Goal: Task Accomplishment & Management: Manage account settings

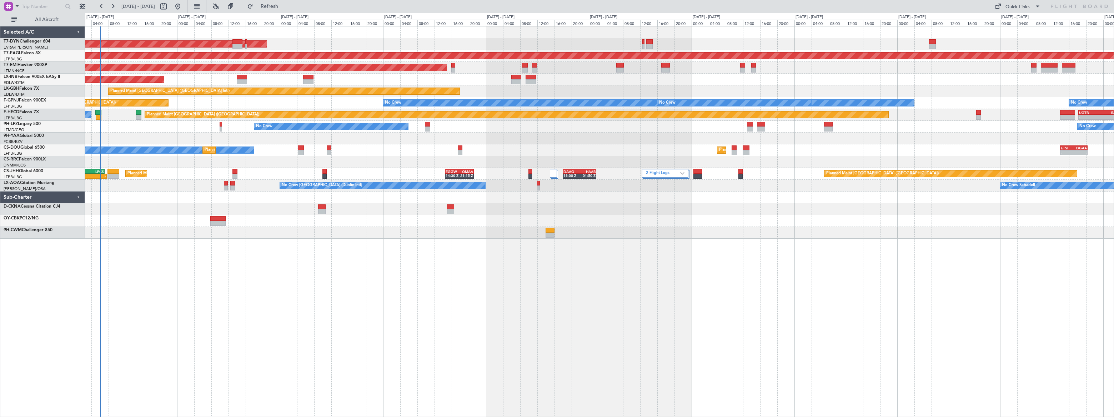
click at [104, 188] on div "AOG Maint Riga (Riga Intl) Grounded [US_STATE] ([GEOGRAPHIC_DATA]) Planned Main…" at bounding box center [599, 132] width 1029 height 212
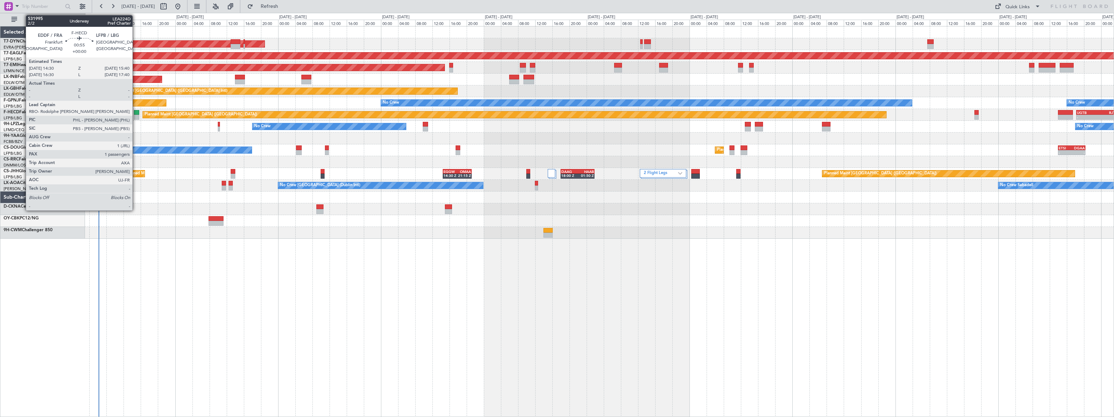
click at [136, 114] on div at bounding box center [136, 112] width 5 height 5
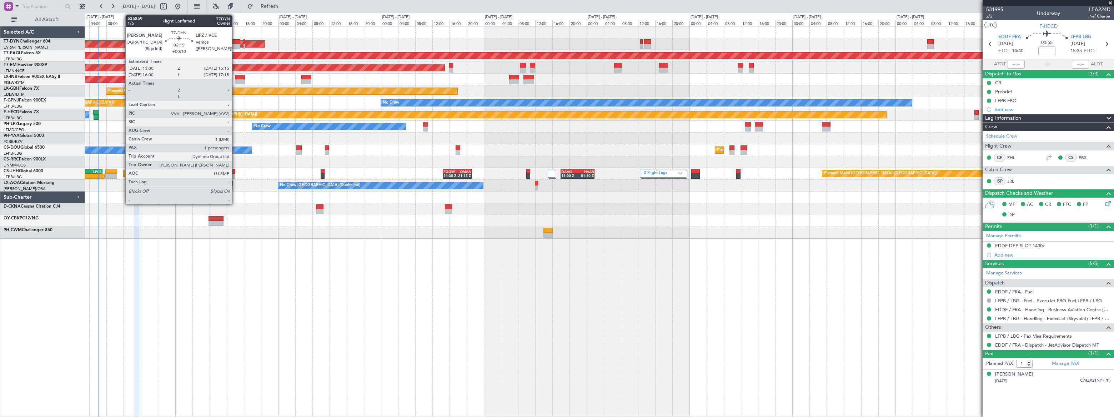
click at [235, 42] on div at bounding box center [236, 41] width 10 height 5
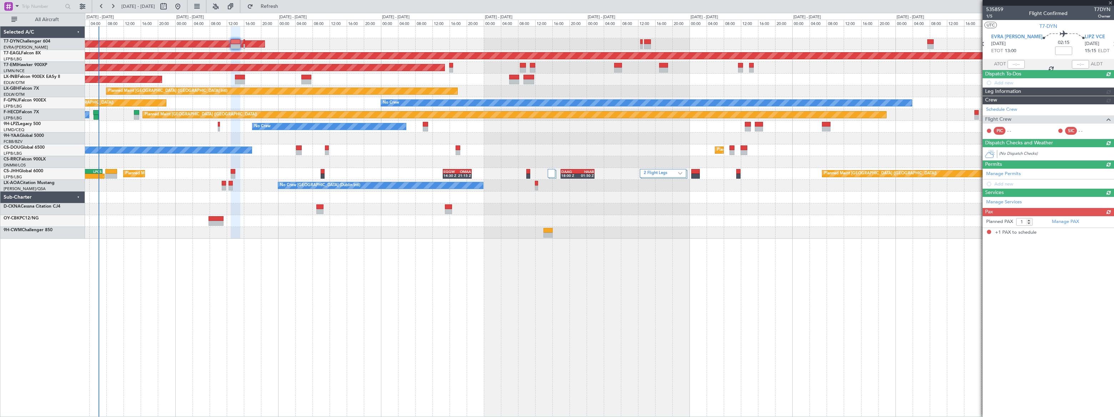
type input "+00:10"
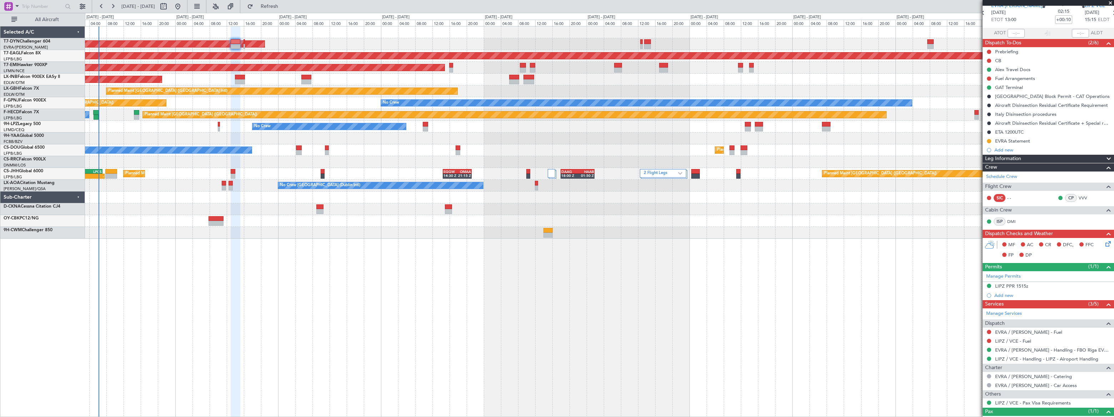
scroll to position [57, 0]
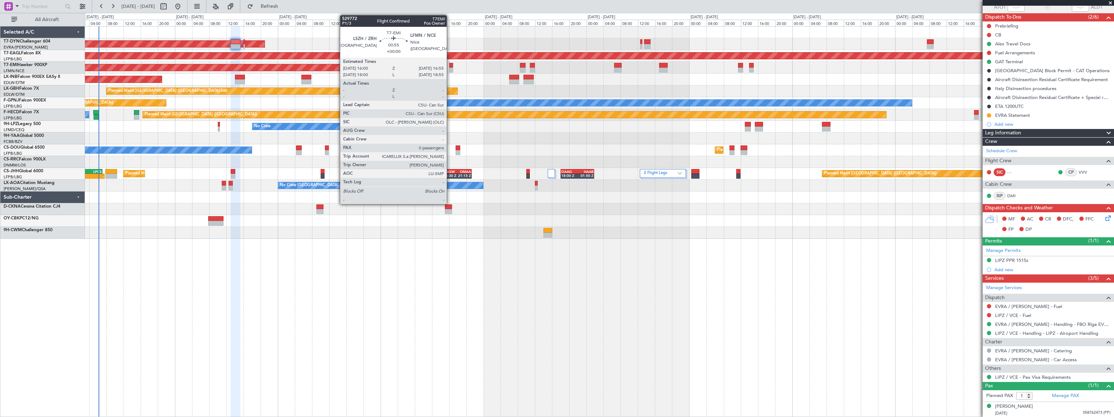
click at [450, 66] on div at bounding box center [451, 65] width 4 height 5
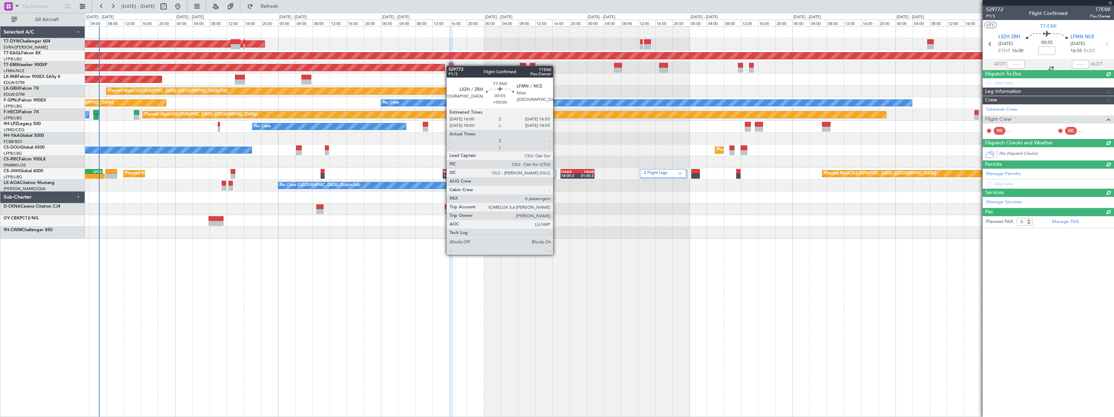
scroll to position [0, 0]
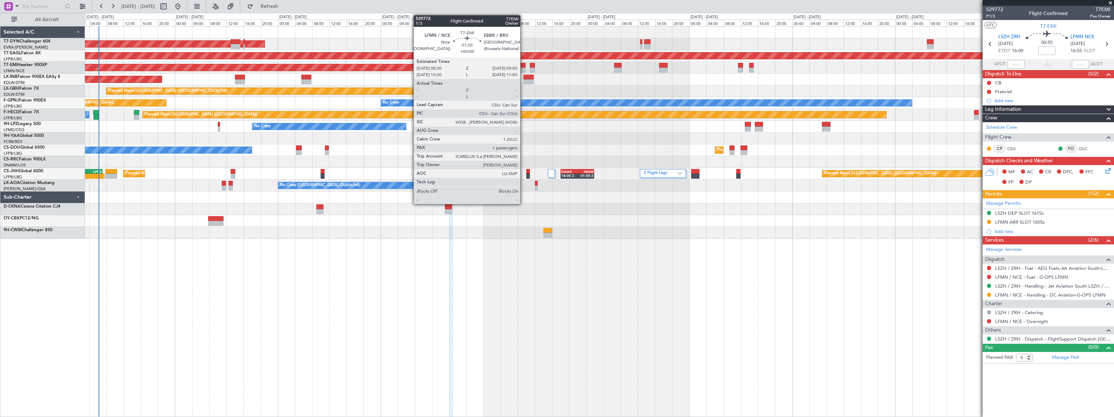
click at [524, 66] on div at bounding box center [523, 65] width 6 height 5
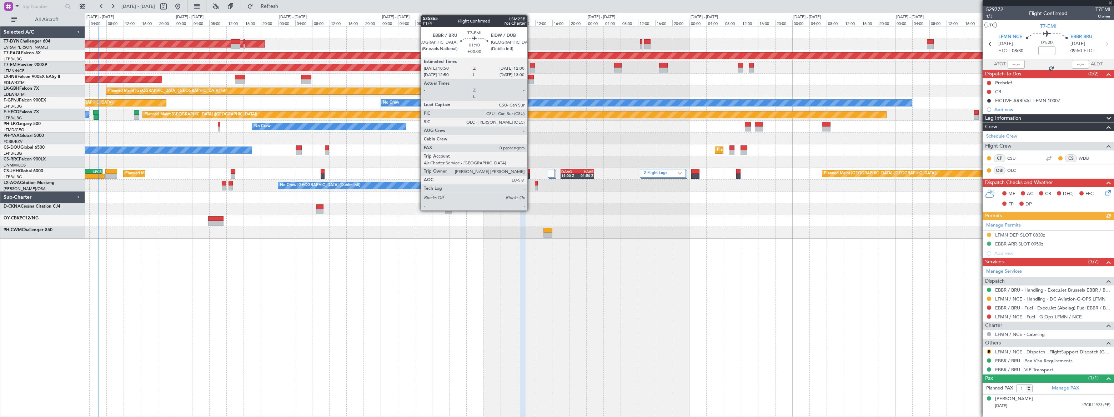
click at [531, 66] on div at bounding box center [532, 65] width 5 height 5
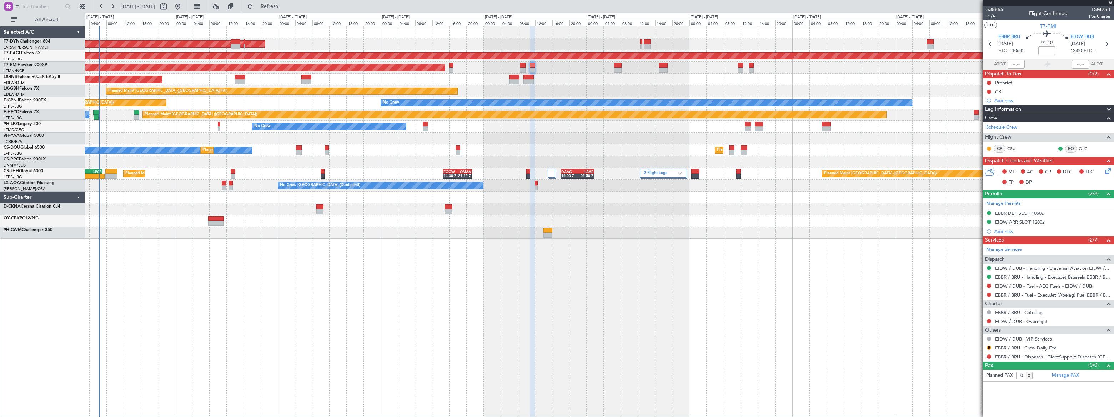
click at [604, 267] on div "AOG Maint Riga (Riga Intl) Grounded [US_STATE] ([GEOGRAPHIC_DATA]) Planned Main…" at bounding box center [599, 221] width 1029 height 391
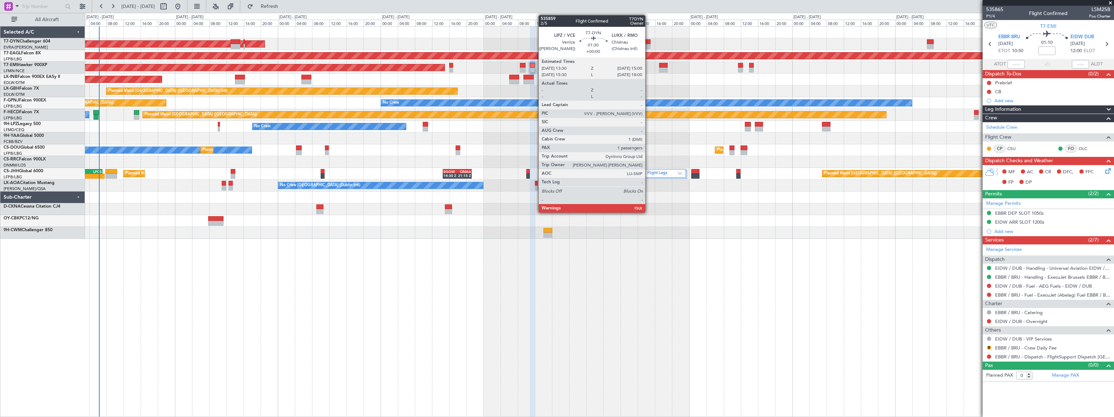
click at [649, 44] on div at bounding box center [647, 46] width 7 height 5
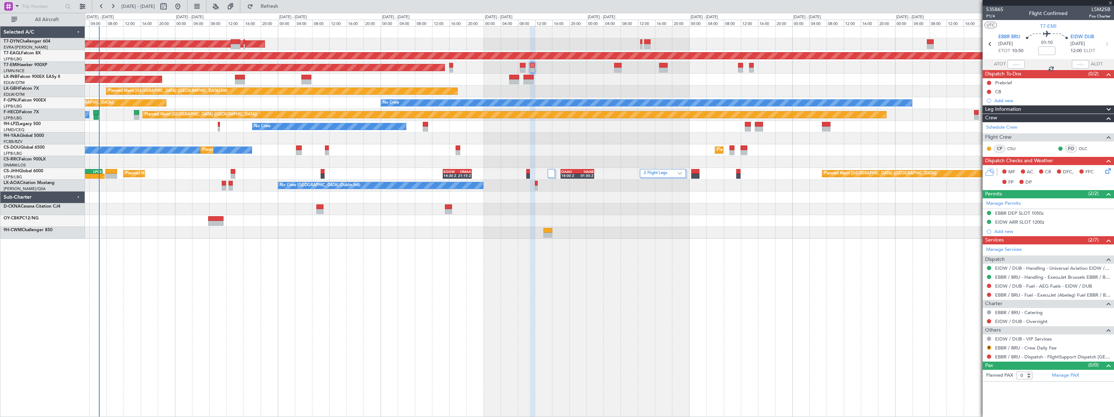
type input "2"
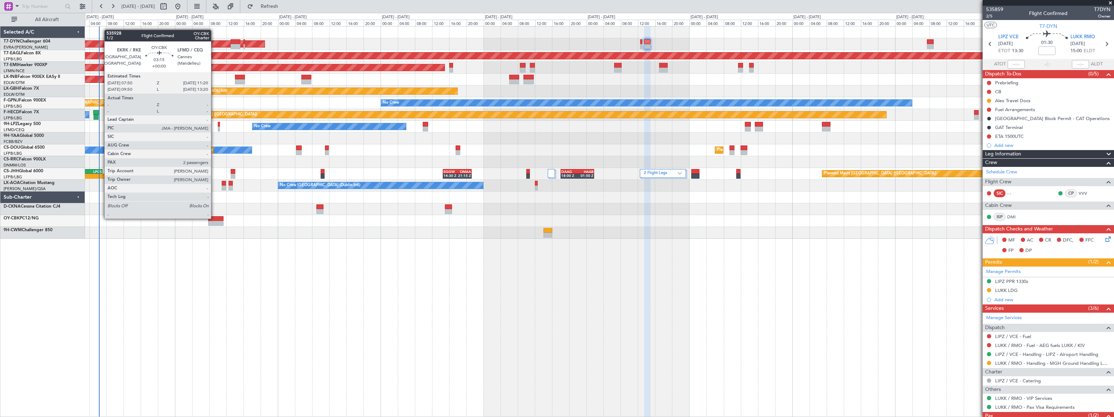
click at [215, 218] on div at bounding box center [215, 218] width 15 height 5
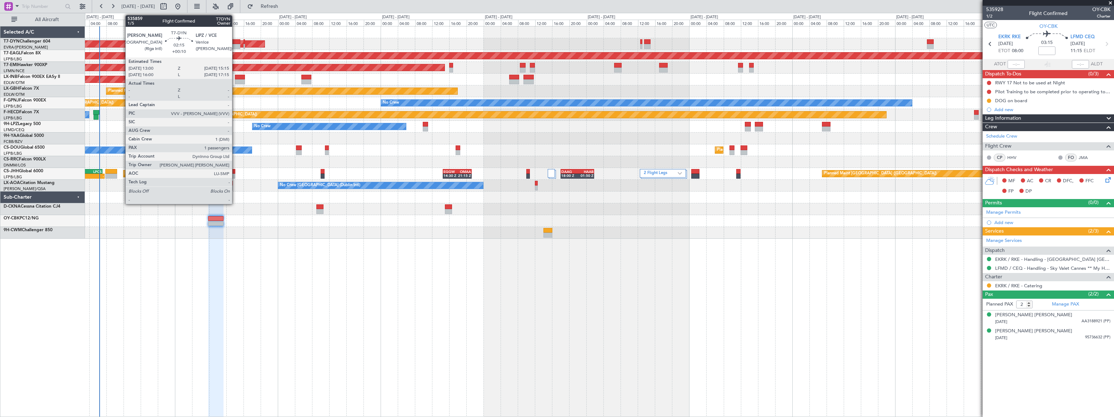
click at [235, 42] on div at bounding box center [236, 41] width 10 height 5
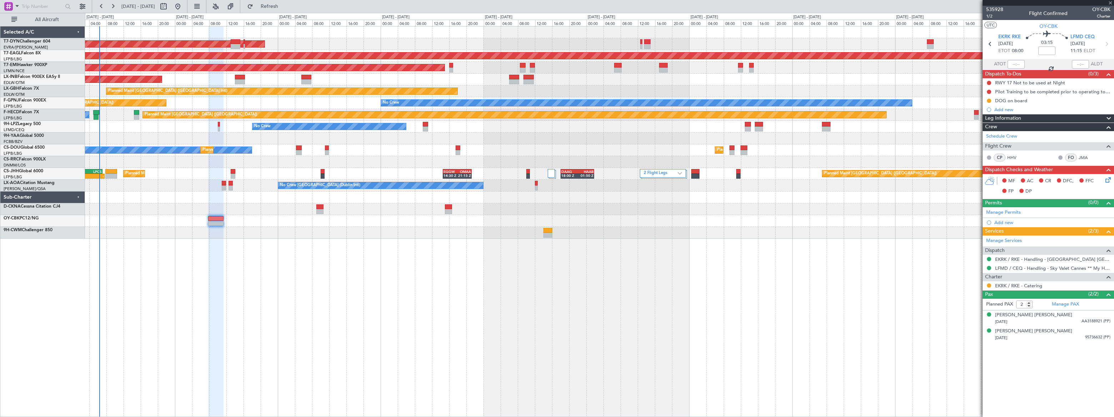
type input "+00:10"
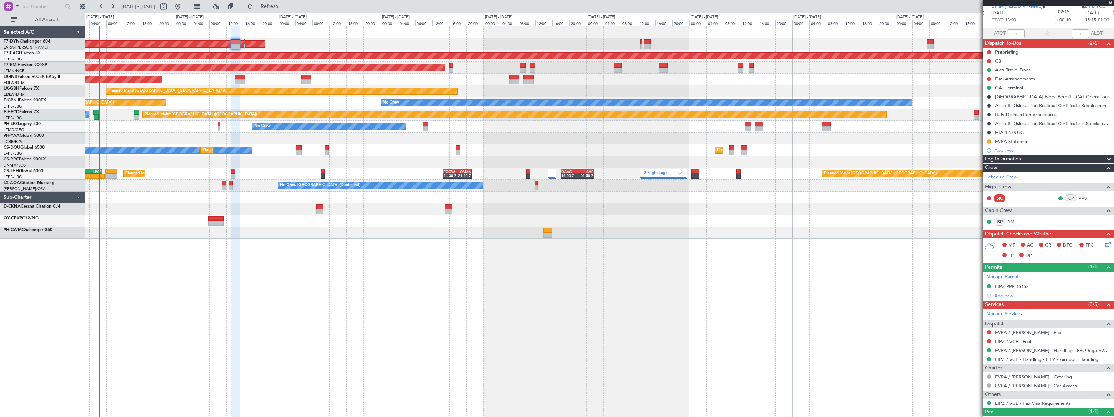
scroll to position [57, 0]
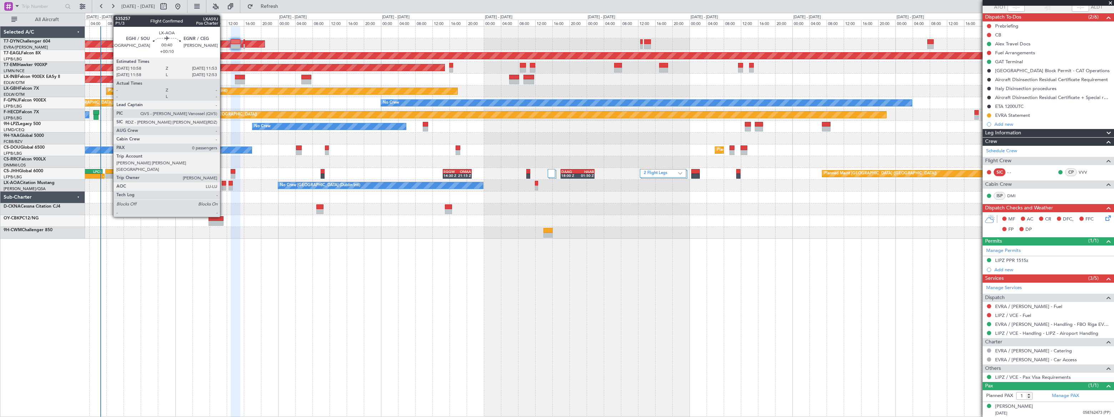
click at [223, 184] on div at bounding box center [224, 183] width 4 height 5
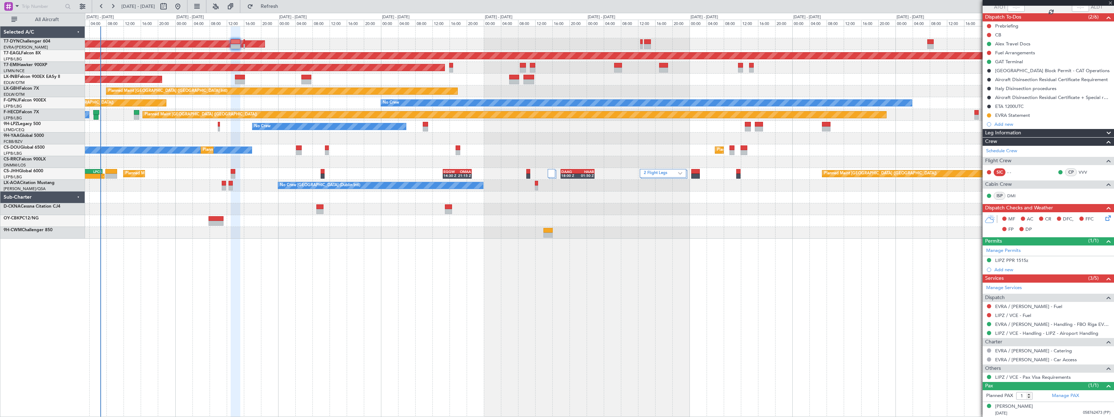
type input "0"
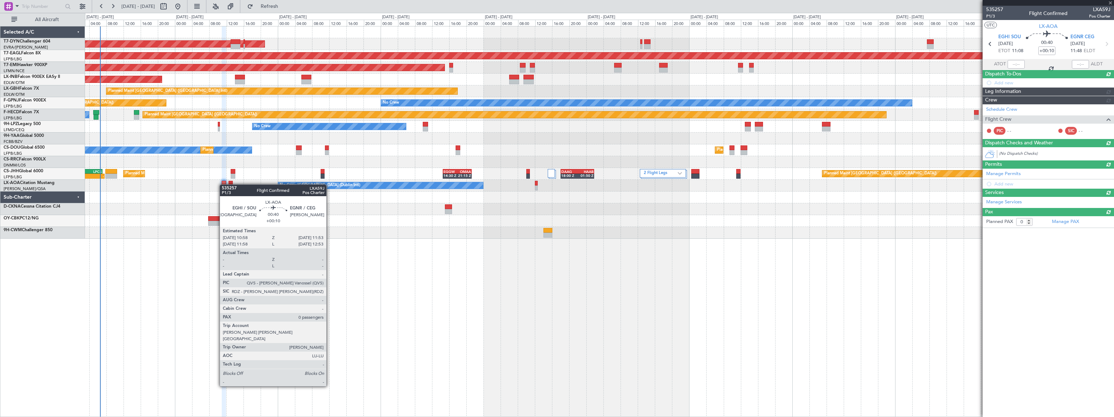
scroll to position [0, 0]
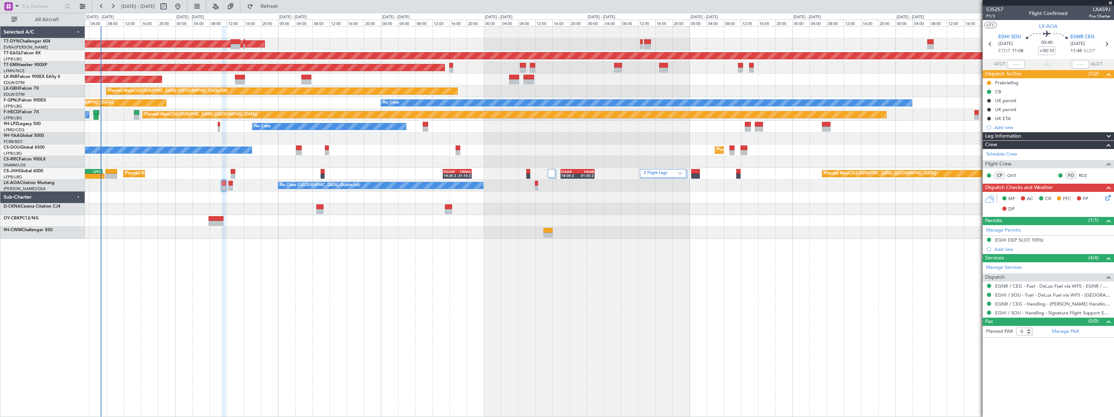
click at [222, 216] on div at bounding box center [599, 221] width 1029 height 12
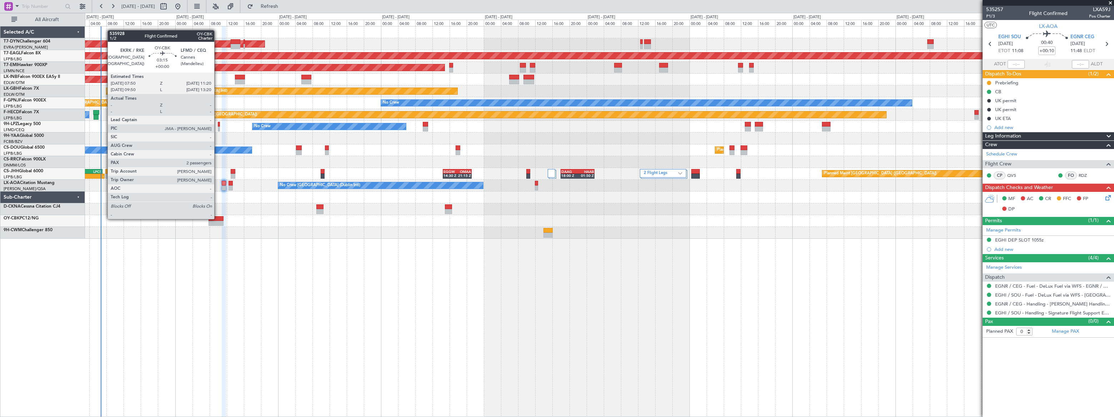
click at [217, 219] on div at bounding box center [216, 218] width 15 height 5
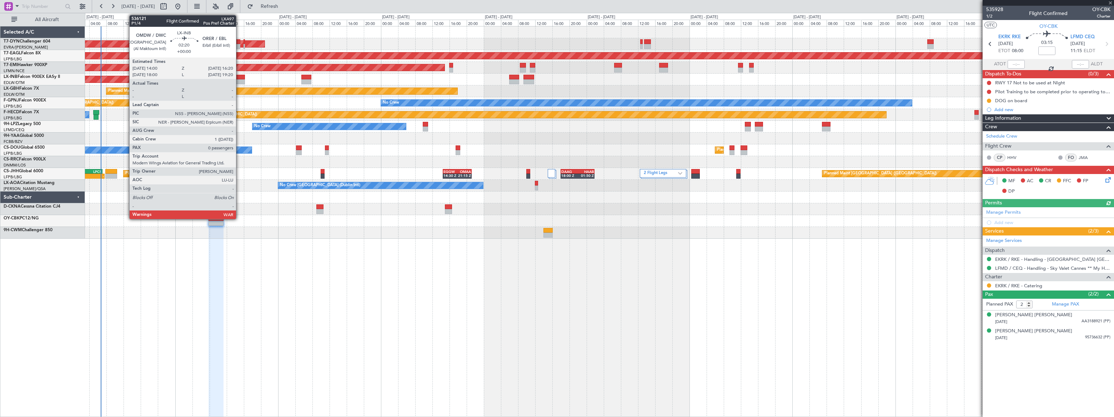
click at [239, 77] on div at bounding box center [240, 77] width 10 height 5
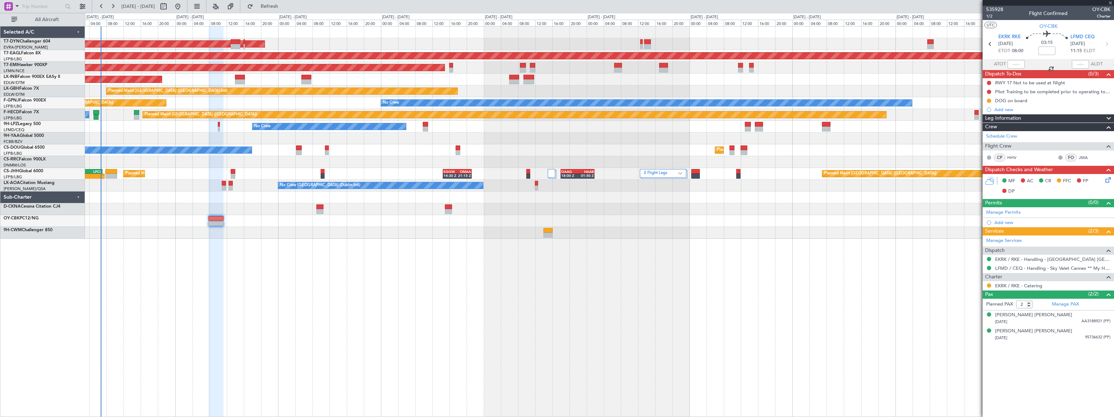
type input "0"
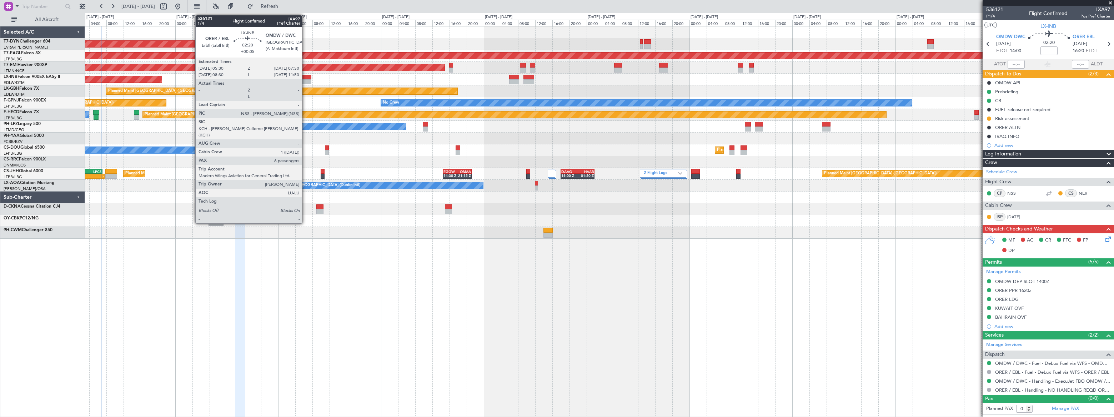
click at [305, 75] on div at bounding box center [306, 77] width 10 height 5
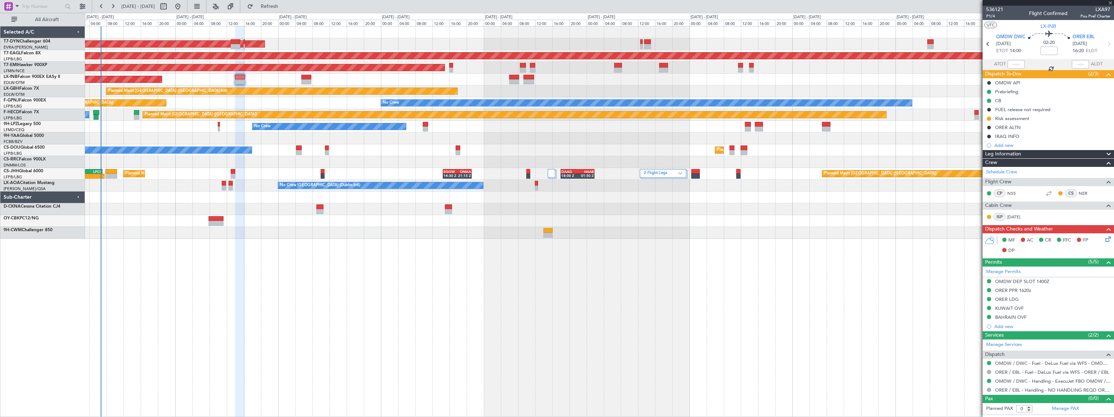
type input "+00:05"
type input "6"
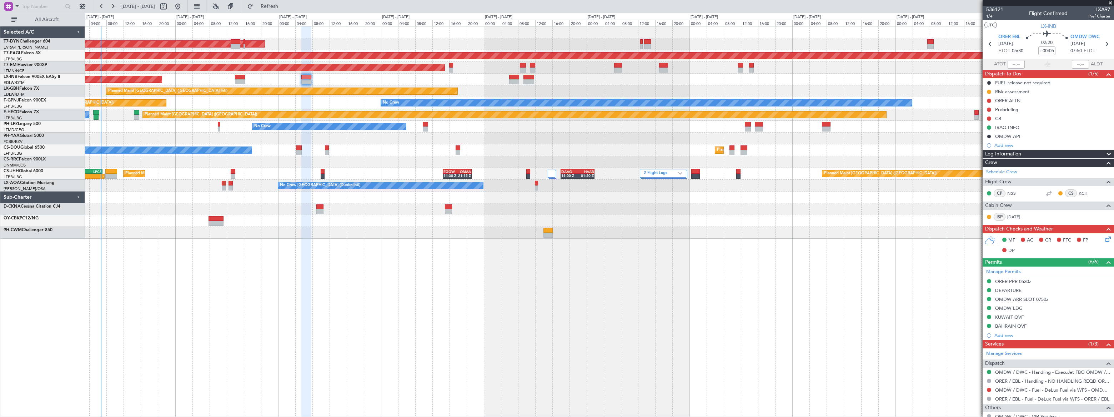
scroll to position [137, 0]
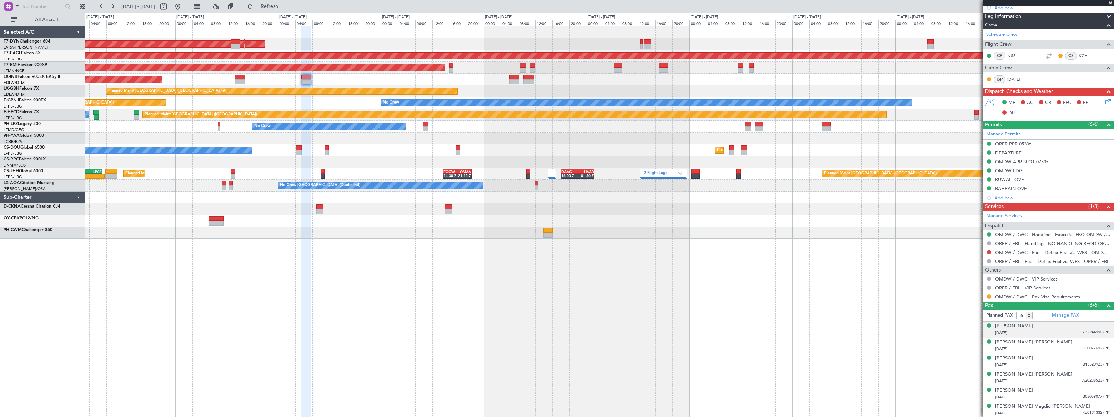
click at [1068, 331] on div "[DATE] YB2244996 (PP)" at bounding box center [1052, 332] width 115 height 7
click at [1085, 363] on span "RE0077692 (PP)" at bounding box center [1096, 366] width 28 height 6
click at [1083, 379] on span "B13520923 (PP)" at bounding box center [1097, 382] width 28 height 6
click at [1082, 397] on span "A20238523 (PP)" at bounding box center [1096, 398] width 28 height 6
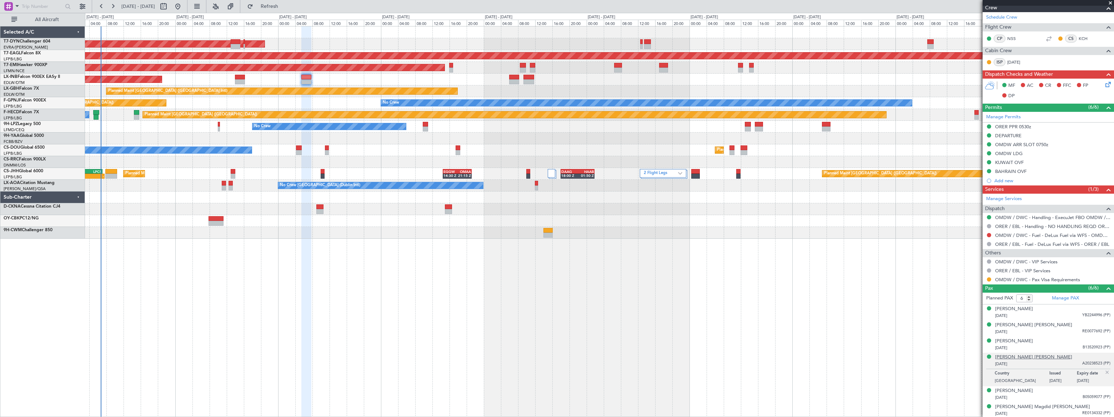
click at [1032, 357] on div "[PERSON_NAME] [PERSON_NAME]" at bounding box center [1033, 357] width 77 height 7
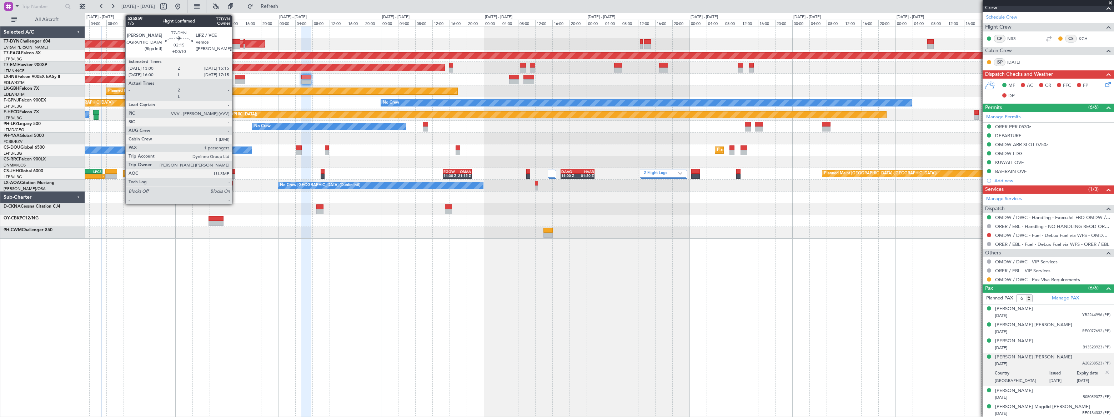
click at [235, 42] on div at bounding box center [236, 41] width 10 height 5
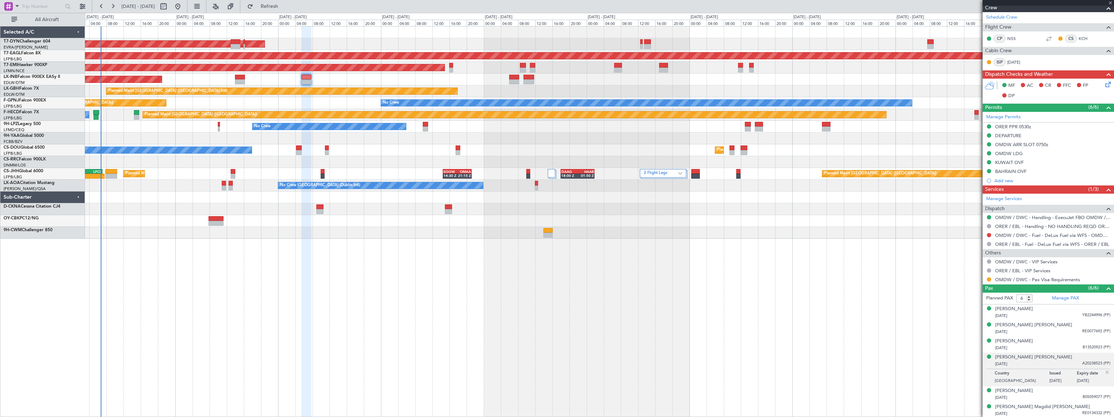
type input "+00:10"
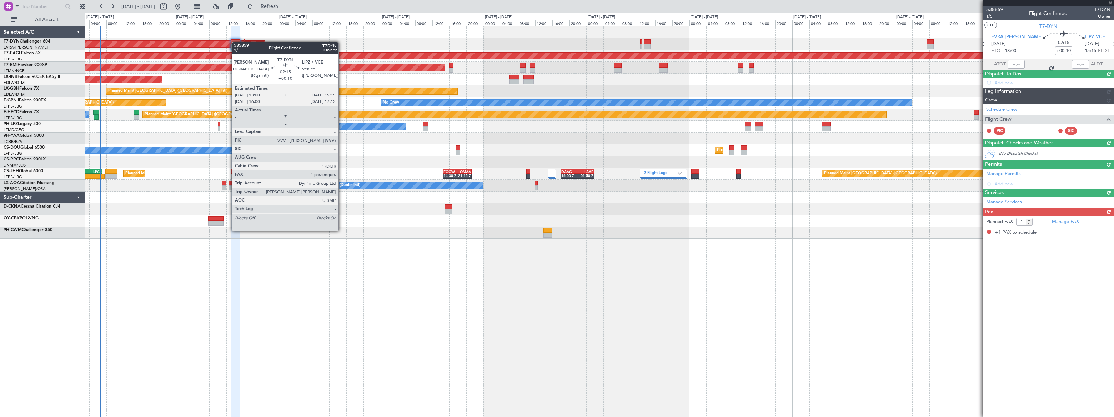
scroll to position [0, 0]
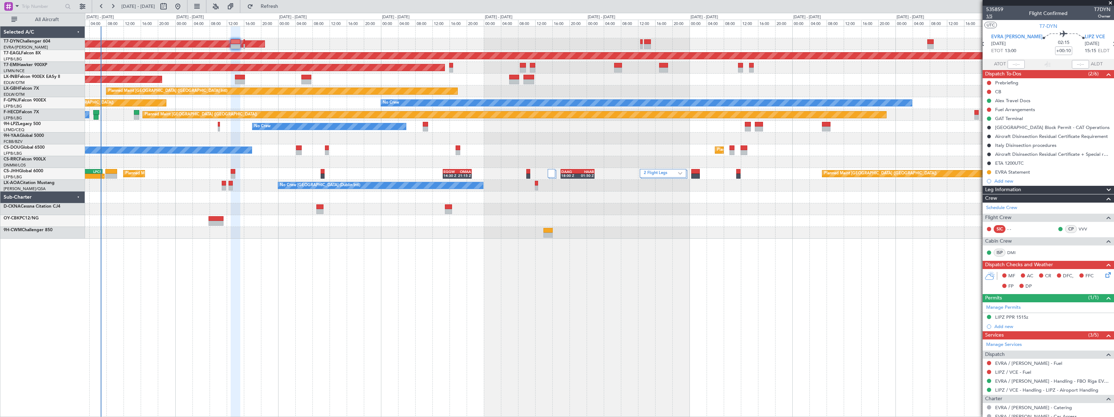
click at [989, 16] on span "1/5" at bounding box center [994, 16] width 17 height 6
click at [1013, 251] on link "DMI" at bounding box center [1015, 252] width 16 height 6
click at [1012, 251] on link "DMI" at bounding box center [1015, 252] width 16 height 6
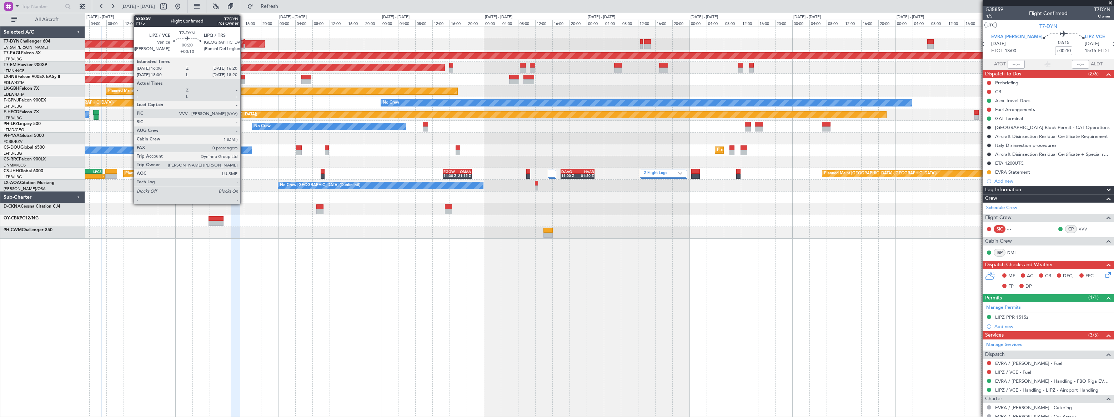
click at [244, 44] on div at bounding box center [245, 46] width 2 height 5
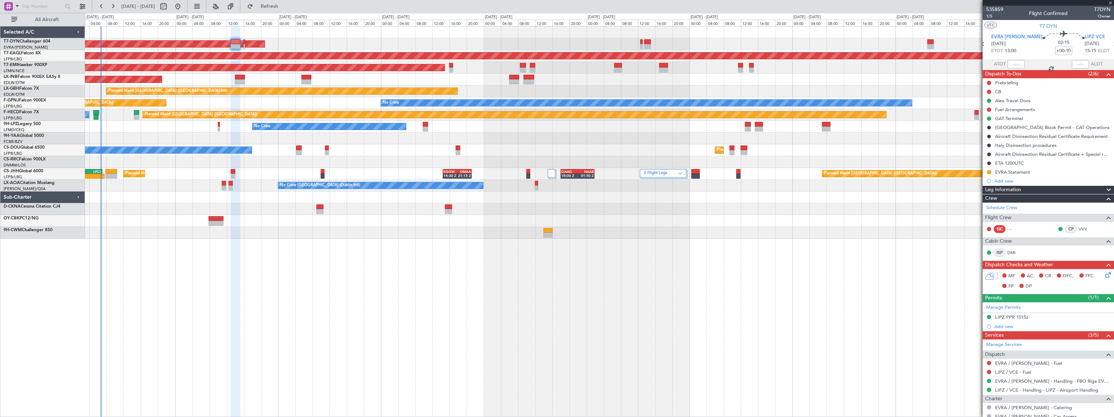
type input "0"
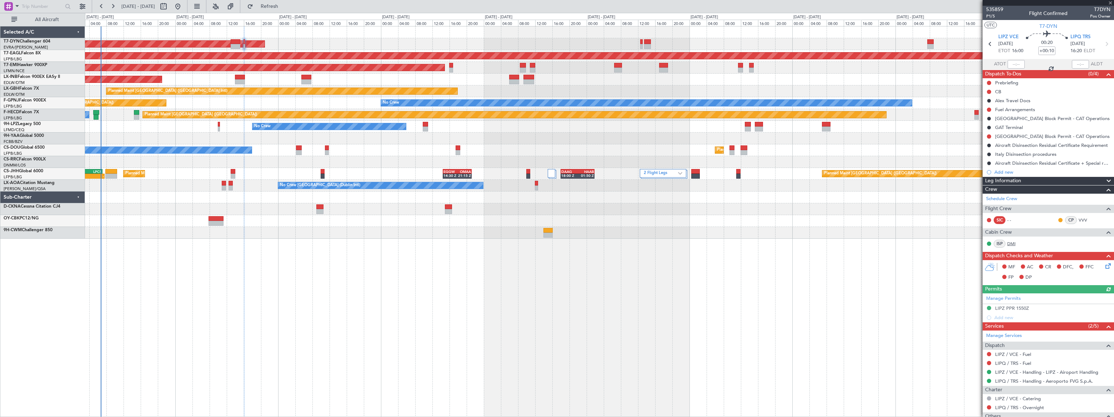
click at [1013, 241] on link "DMI" at bounding box center [1015, 243] width 16 height 6
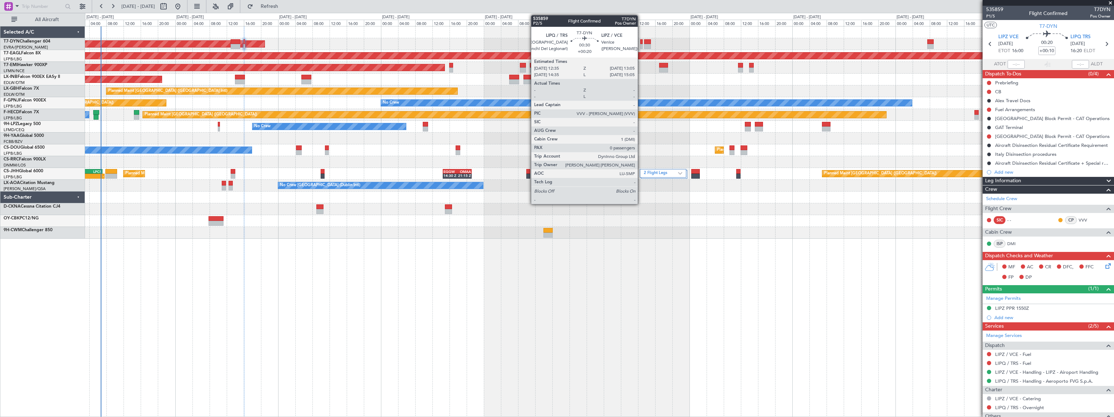
click at [641, 42] on div at bounding box center [641, 41] width 2 height 5
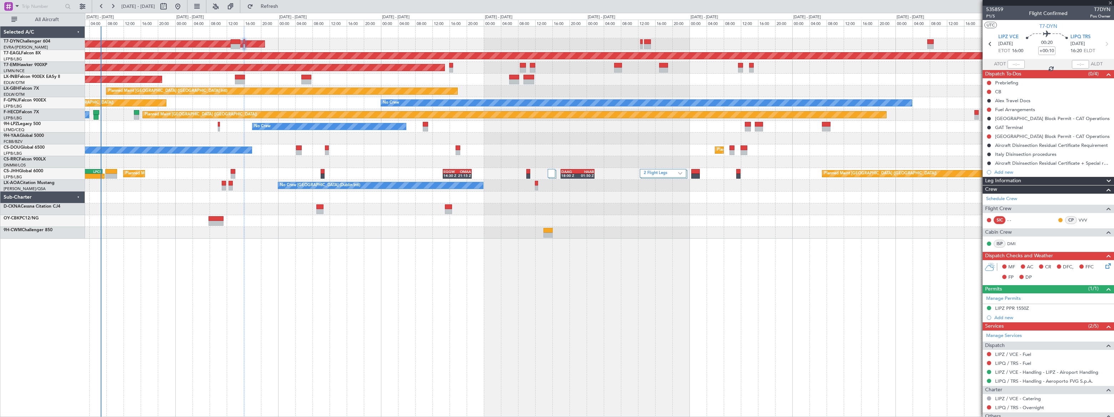
type input "+00:20"
click at [1012, 245] on link "DMI" at bounding box center [1015, 243] width 16 height 6
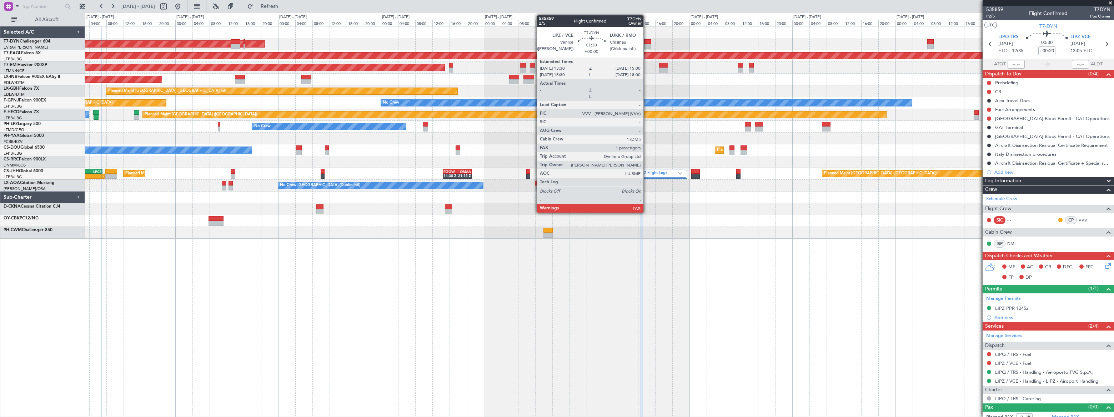
click at [647, 42] on div at bounding box center [647, 41] width 7 height 5
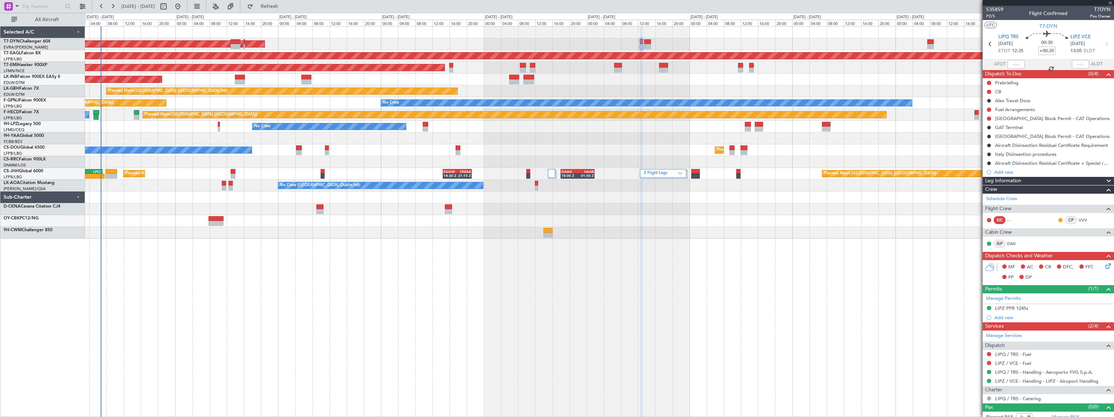
type input "2"
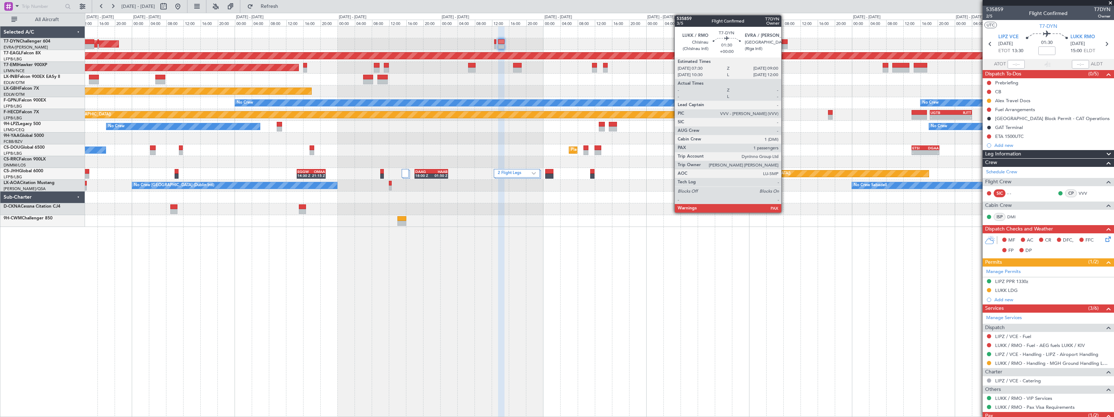
click at [785, 42] on div at bounding box center [784, 41] width 7 height 5
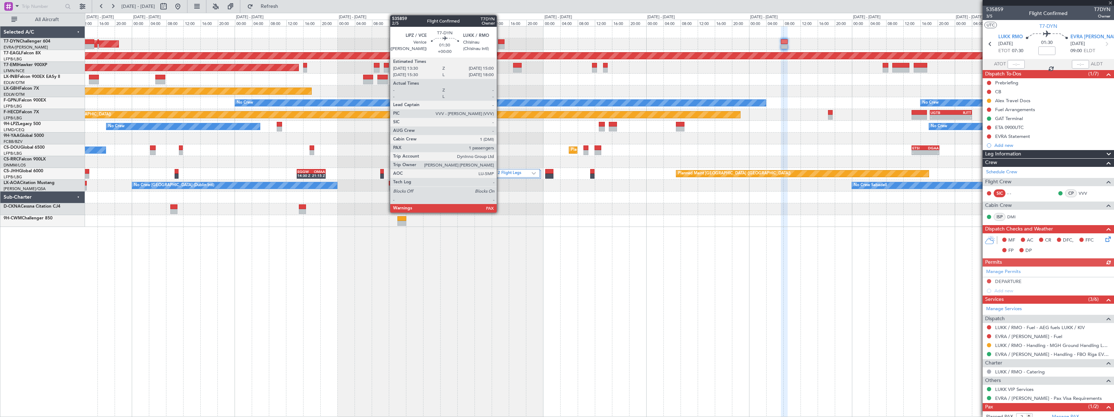
click at [500, 43] on div at bounding box center [501, 41] width 7 height 5
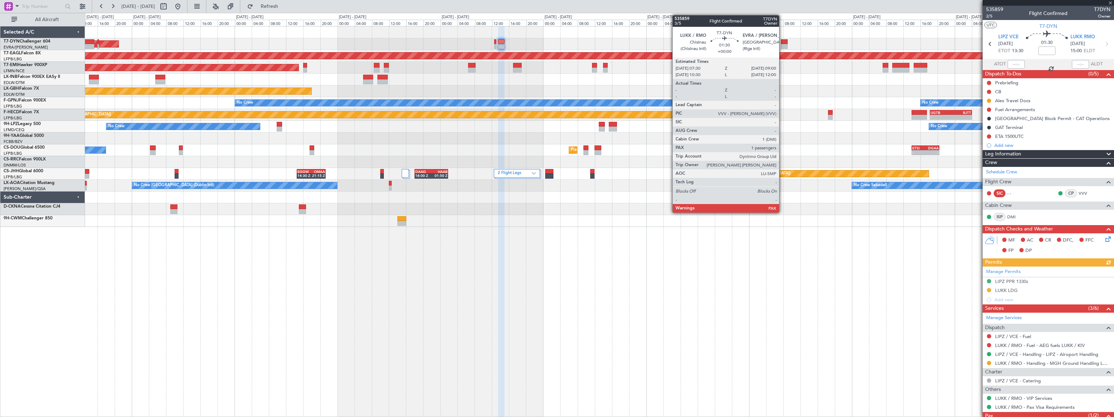
click at [783, 44] on div at bounding box center [784, 46] width 7 height 5
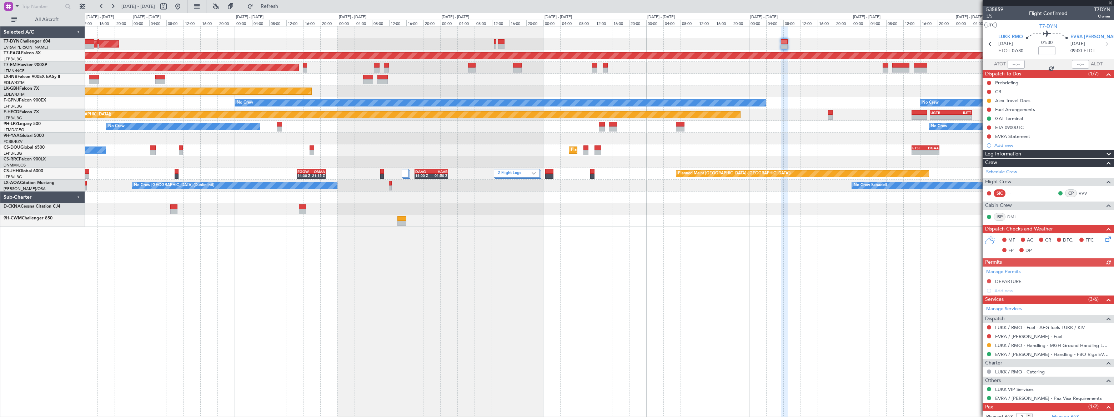
click at [1006, 147] on div "Add new" at bounding box center [1053, 145] width 116 height 6
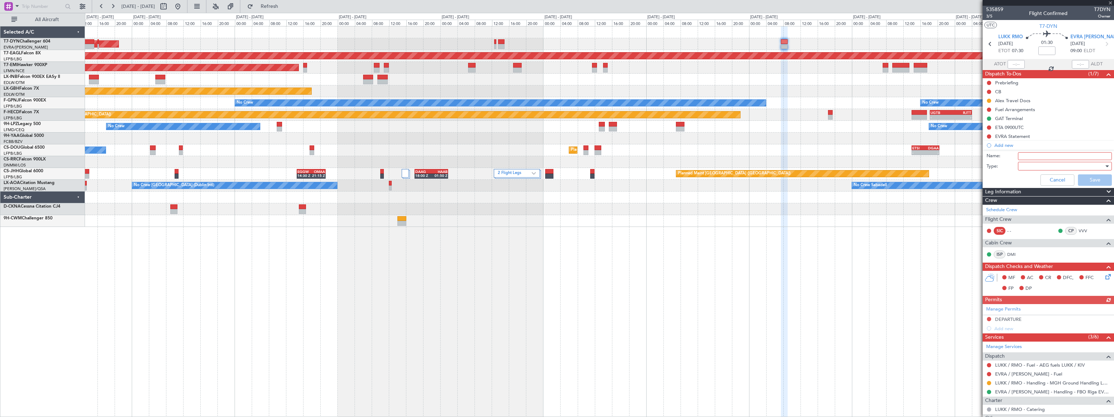
click at [1021, 156] on input "Name:" at bounding box center [1065, 156] width 94 height 8
type input "DMI PP"
click at [1027, 167] on div at bounding box center [1062, 166] width 83 height 11
click at [1026, 180] on span "Generic" at bounding box center [1062, 180] width 84 height 11
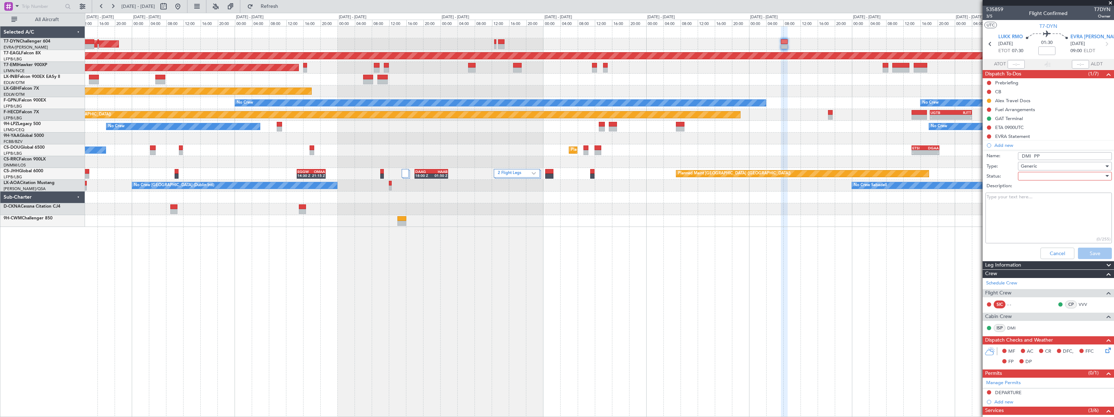
click at [1078, 177] on div at bounding box center [1062, 176] width 83 height 11
click at [1041, 187] on span "Not Started" at bounding box center [1062, 190] width 84 height 11
drag, startPoint x: 1101, startPoint y: 250, endPoint x: 1084, endPoint y: 244, distance: 17.6
click at [1100, 250] on button "Save" at bounding box center [1095, 252] width 34 height 11
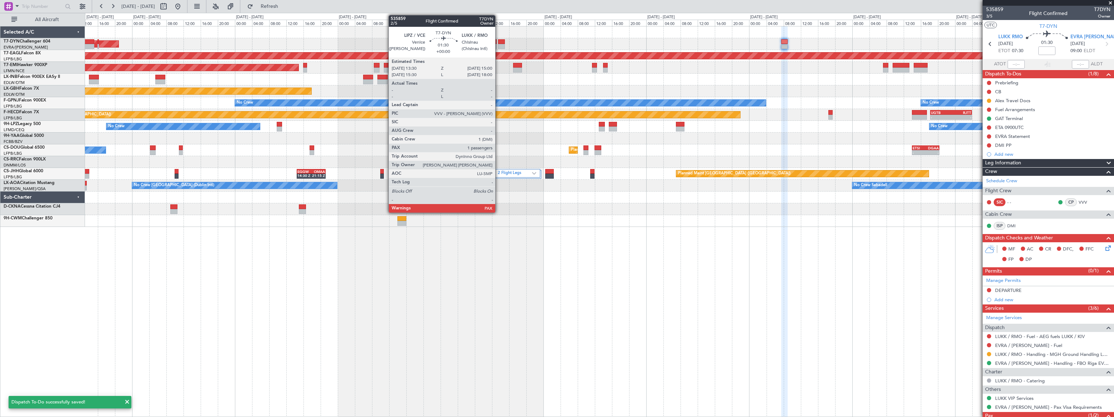
click at [499, 41] on div at bounding box center [501, 41] width 7 height 5
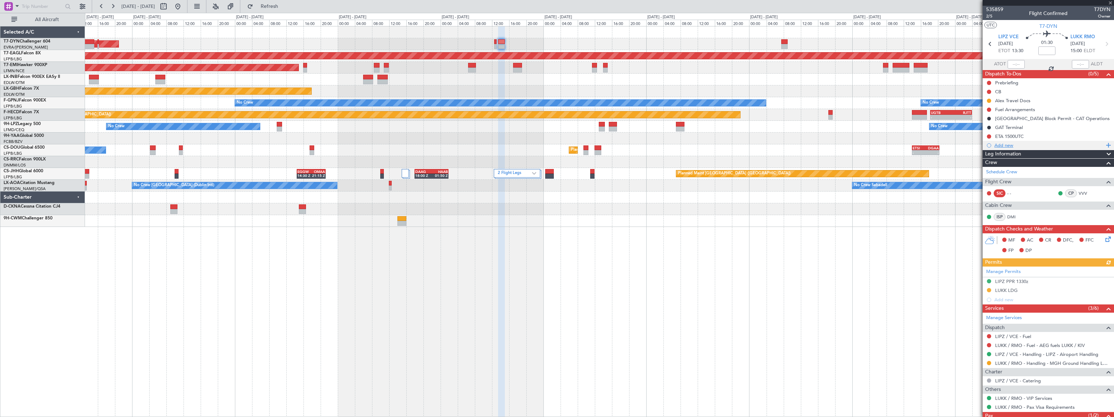
click at [1007, 144] on div "Add new" at bounding box center [1050, 145] width 110 height 6
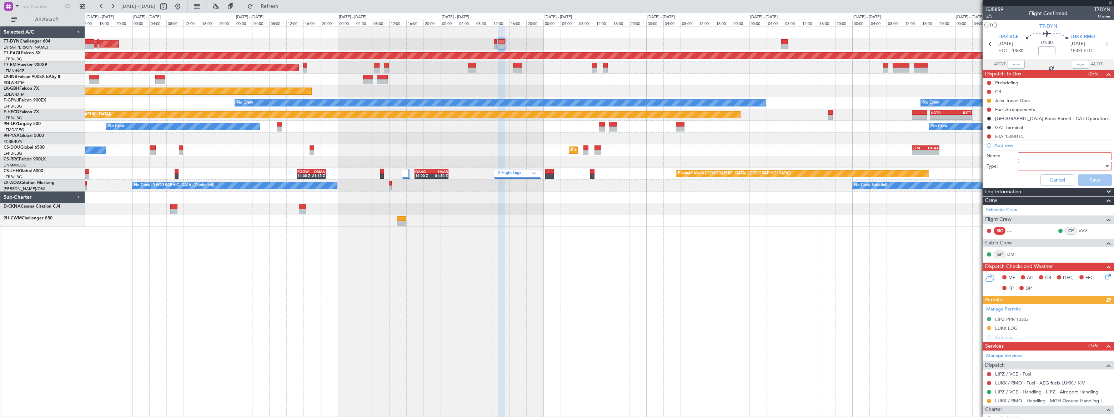
click at [1022, 157] on input "Name:" at bounding box center [1065, 156] width 94 height 8
type input "DMI PP"
click at [1024, 166] on div at bounding box center [1062, 166] width 83 height 11
click at [1025, 177] on span "Generic" at bounding box center [1062, 180] width 84 height 11
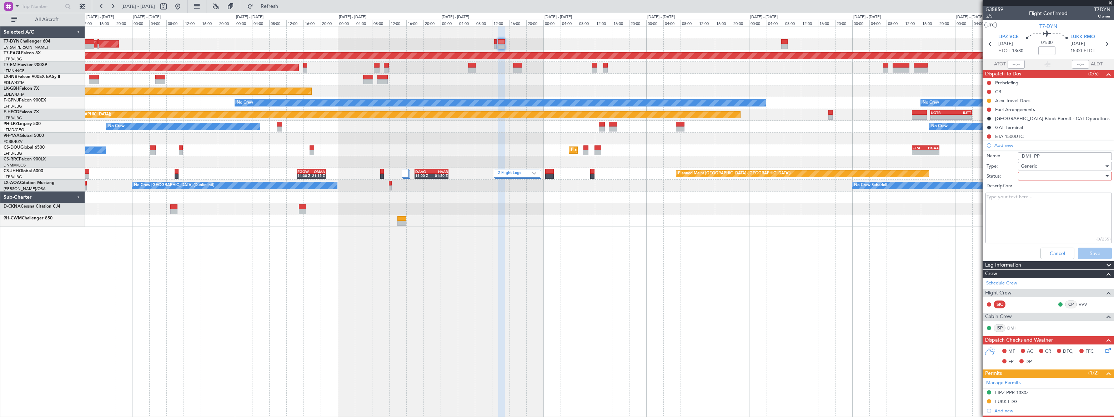
click at [1058, 173] on div at bounding box center [1062, 176] width 83 height 11
drag, startPoint x: 1038, startPoint y: 189, endPoint x: 1049, endPoint y: 197, distance: 13.6
click at [1038, 189] on span "Not Started" at bounding box center [1062, 190] width 84 height 11
click at [1094, 254] on button "Save" at bounding box center [1095, 252] width 34 height 11
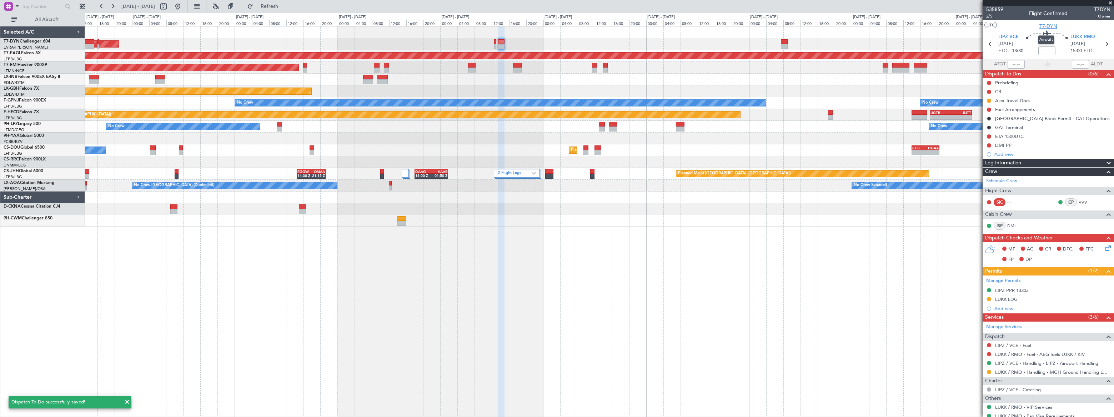
click at [1049, 25] on span "T7-DYN" at bounding box center [1049, 25] width 18 height 7
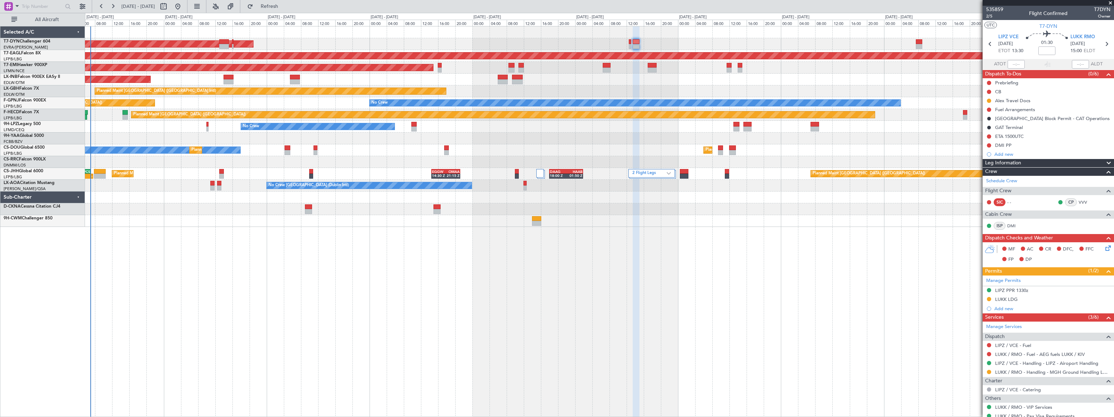
click at [472, 139] on div at bounding box center [599, 138] width 1029 height 12
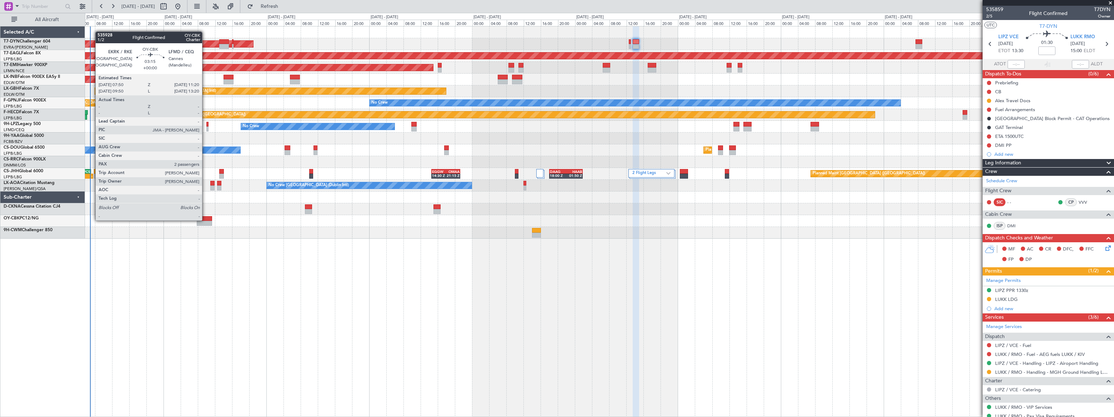
click at [205, 220] on div at bounding box center [204, 218] width 15 height 5
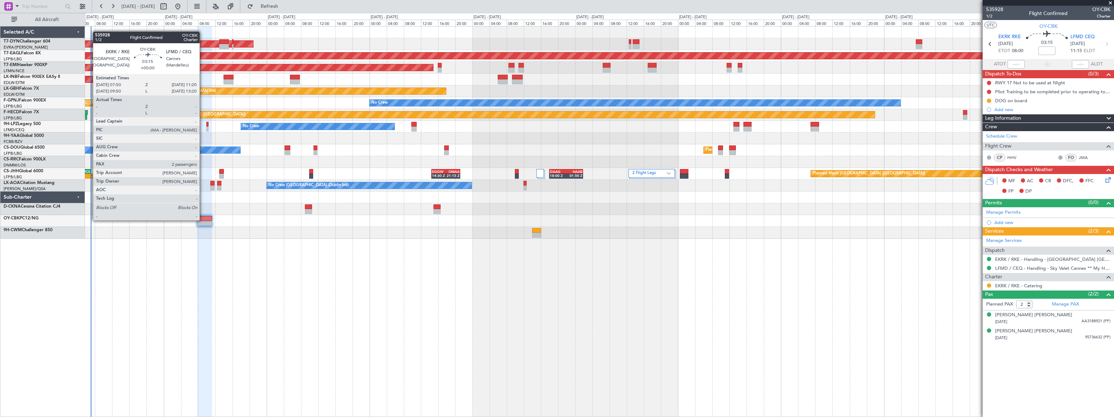
click at [203, 220] on div at bounding box center [204, 218] width 15 height 5
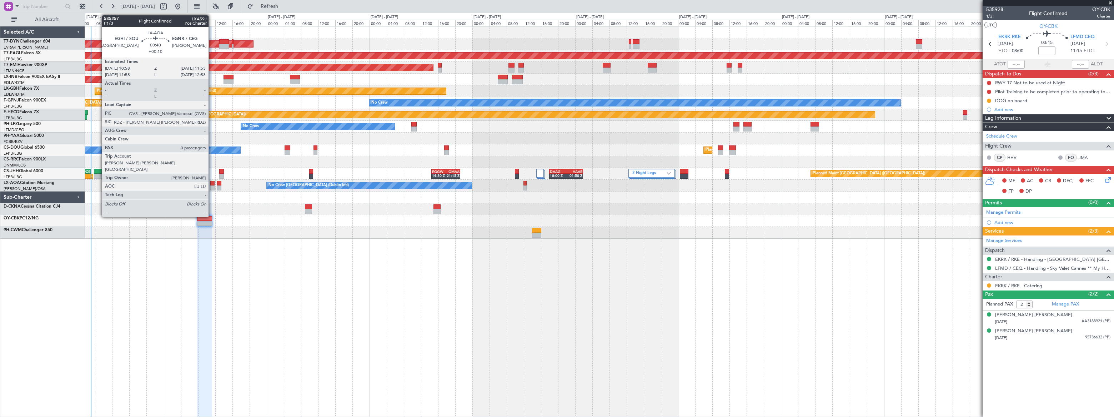
click at [212, 185] on div at bounding box center [212, 187] width 4 height 5
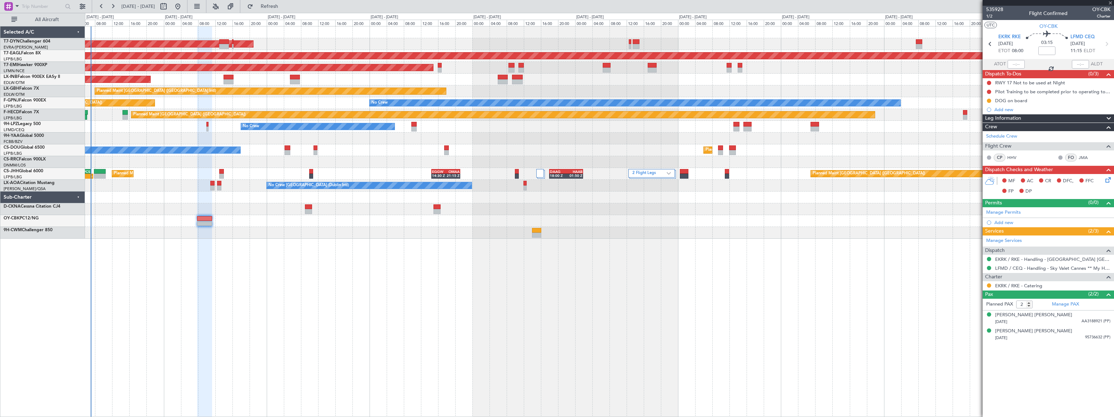
type input "+00:10"
type input "0"
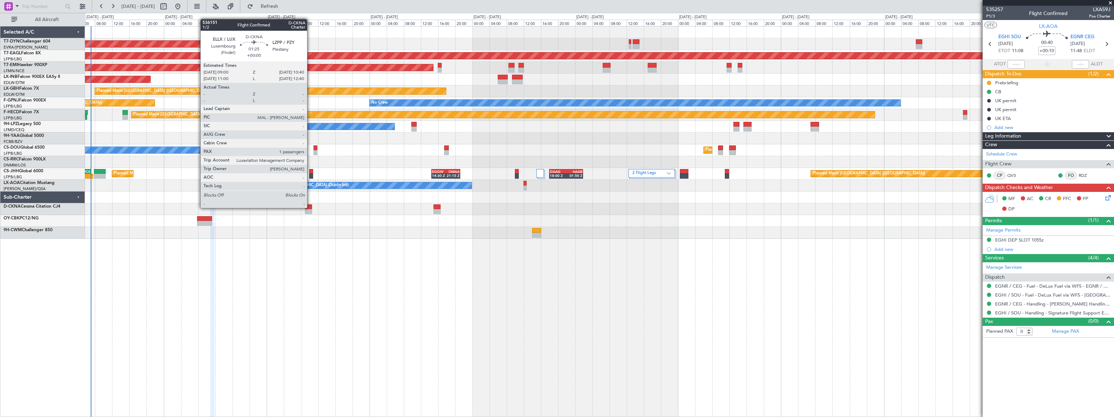
click at [310, 207] on div at bounding box center [308, 206] width 7 height 5
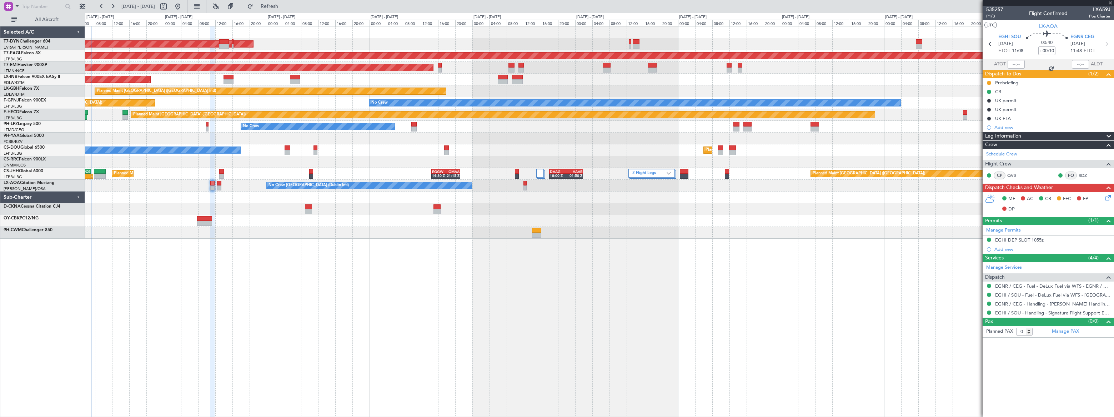
type input "1"
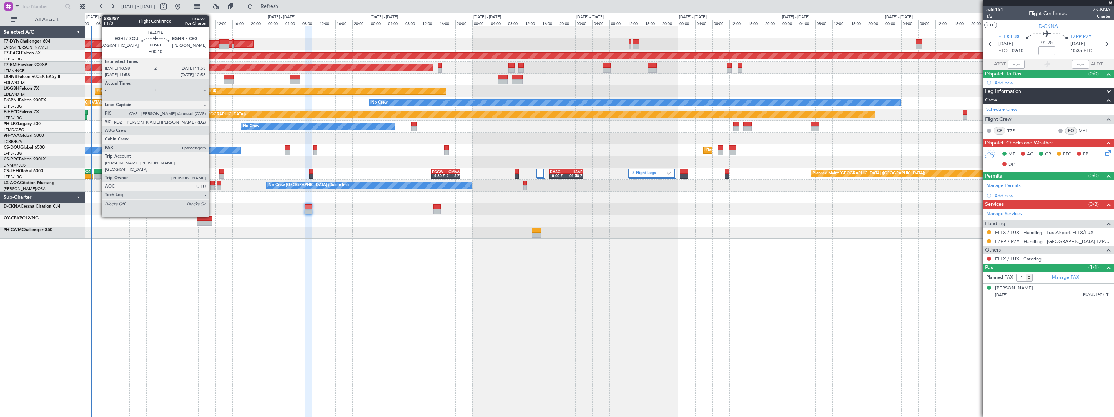
click at [212, 184] on div at bounding box center [212, 183] width 4 height 5
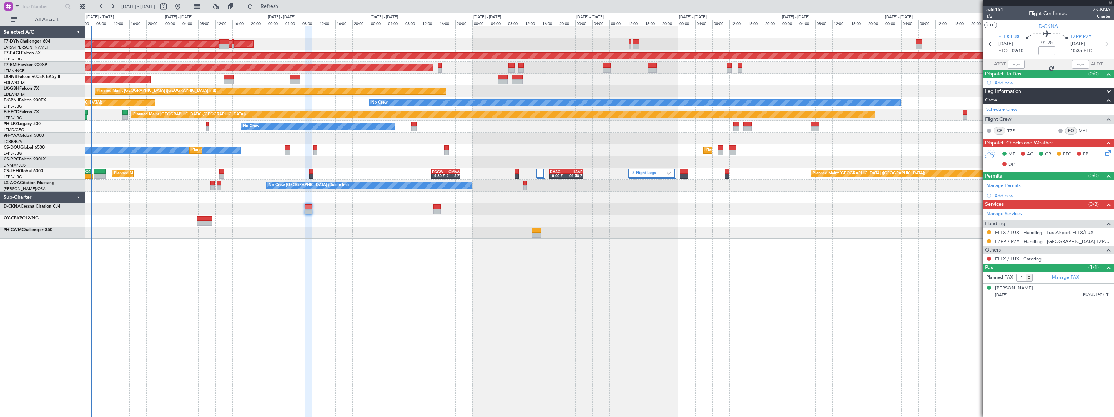
type input "+00:10"
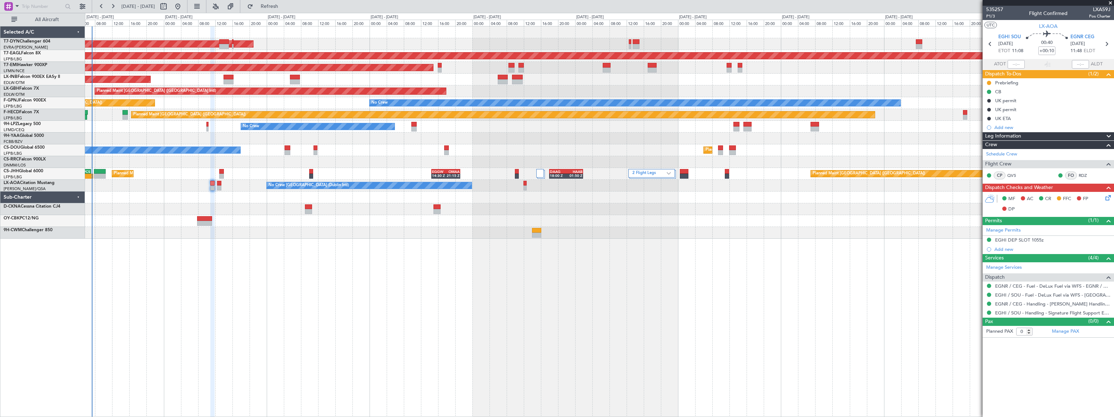
click at [136, 275] on div "AOG Maint Riga (Riga Intl) Grounded New York (Teterboro) Planned Maint Zurich U…" at bounding box center [599, 221] width 1029 height 391
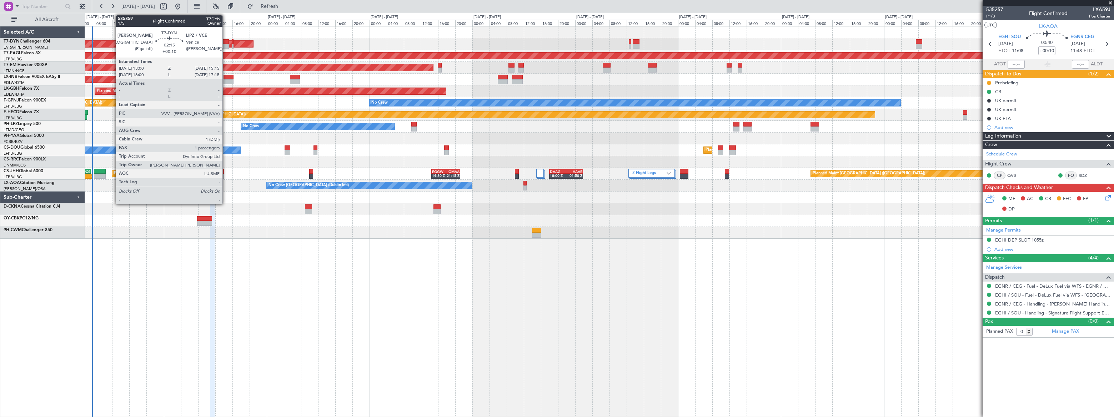
click at [226, 40] on div at bounding box center [224, 41] width 10 height 5
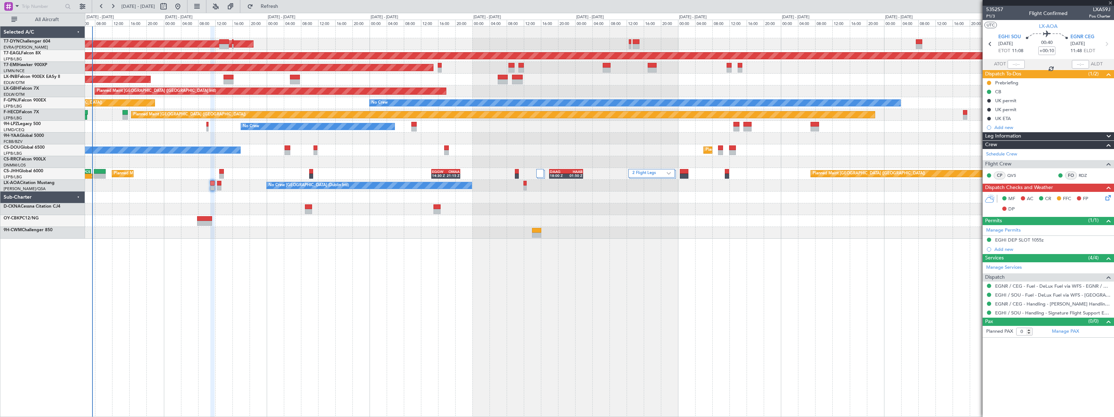
click at [226, 40] on div at bounding box center [224, 41] width 10 height 5
type input "1"
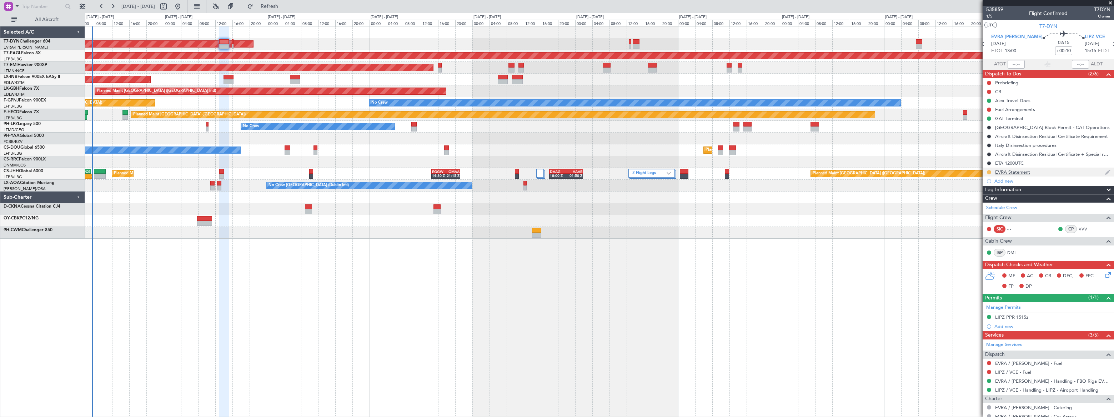
click at [987, 172] on button at bounding box center [989, 172] width 4 height 4
click at [977, 205] on li "Completed" at bounding box center [989, 203] width 38 height 11
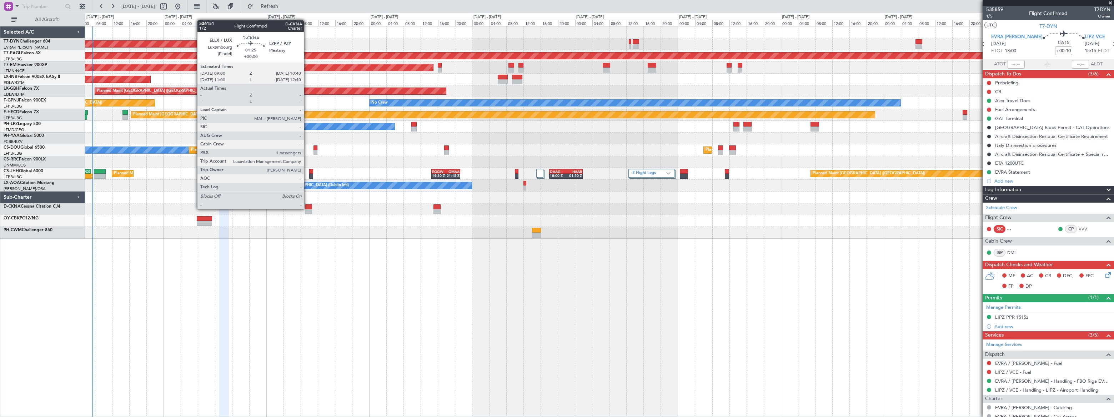
click at [310, 206] on div at bounding box center [308, 206] width 7 height 5
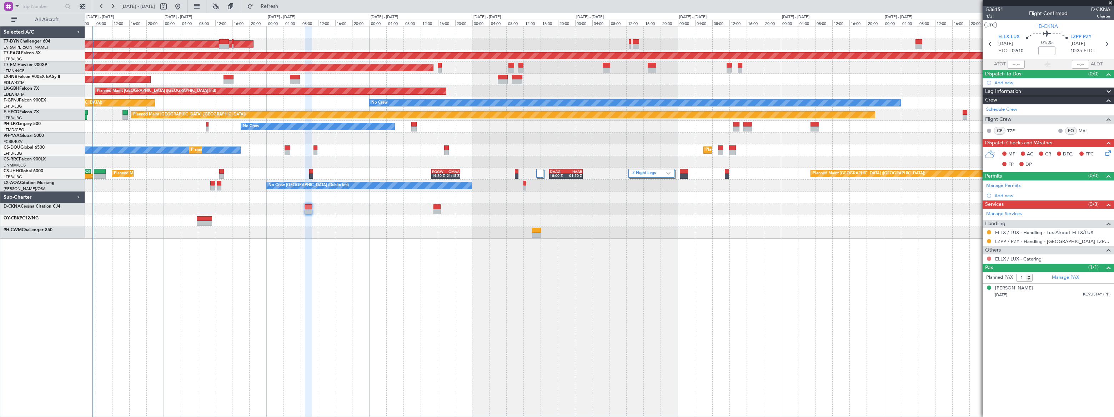
click at [988, 258] on button at bounding box center [989, 258] width 4 height 4
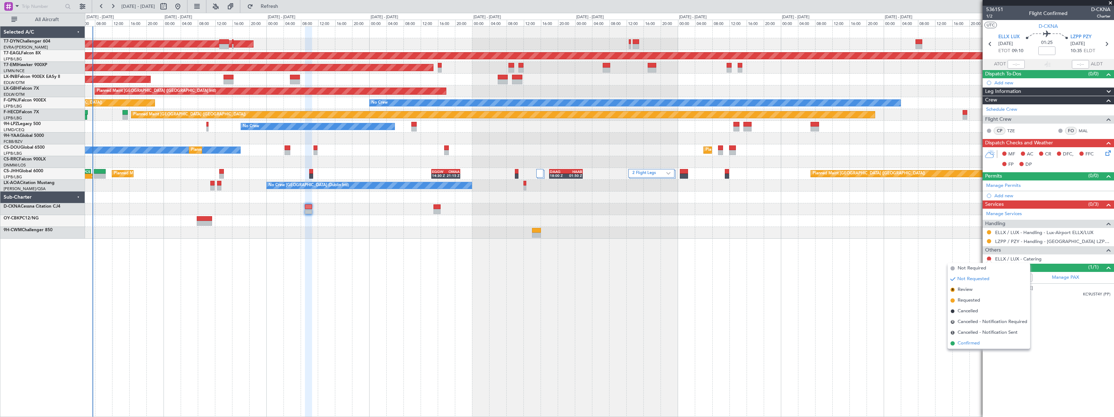
click at [968, 345] on span "Confirmed" at bounding box center [969, 343] width 22 height 7
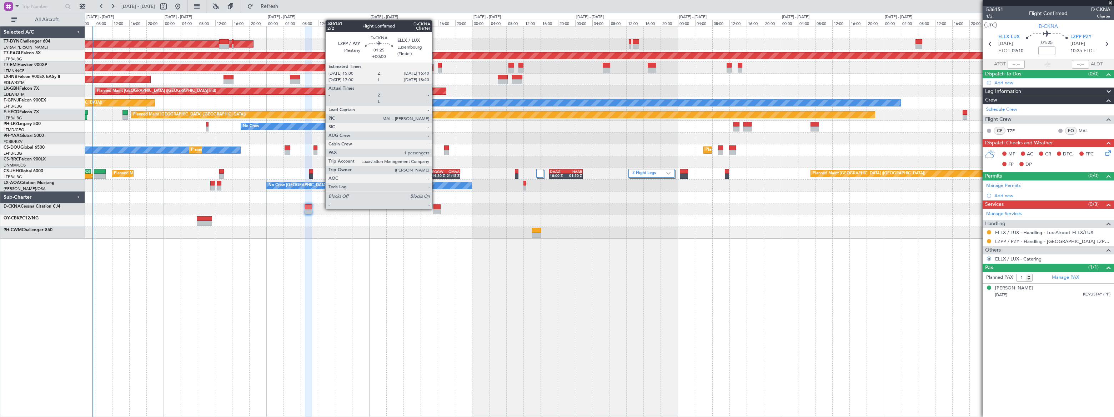
click at [436, 208] on div at bounding box center [437, 206] width 7 height 5
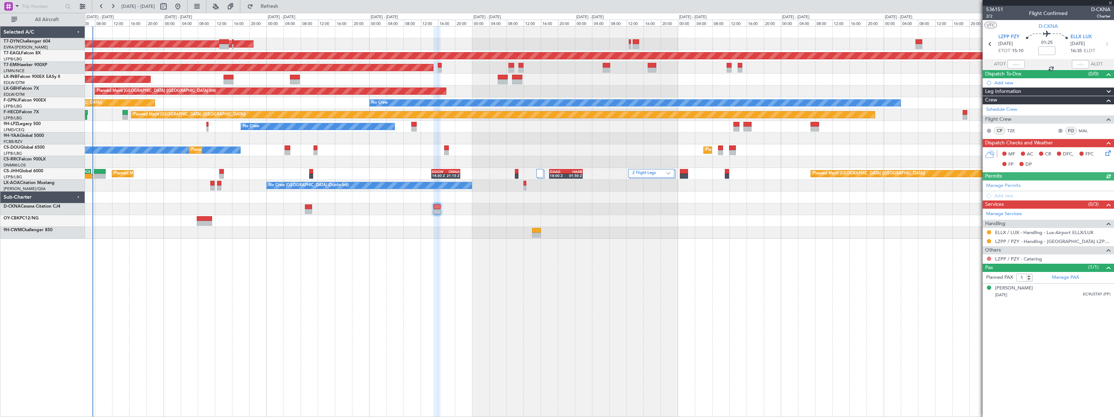
click at [989, 259] on button at bounding box center [989, 258] width 4 height 4
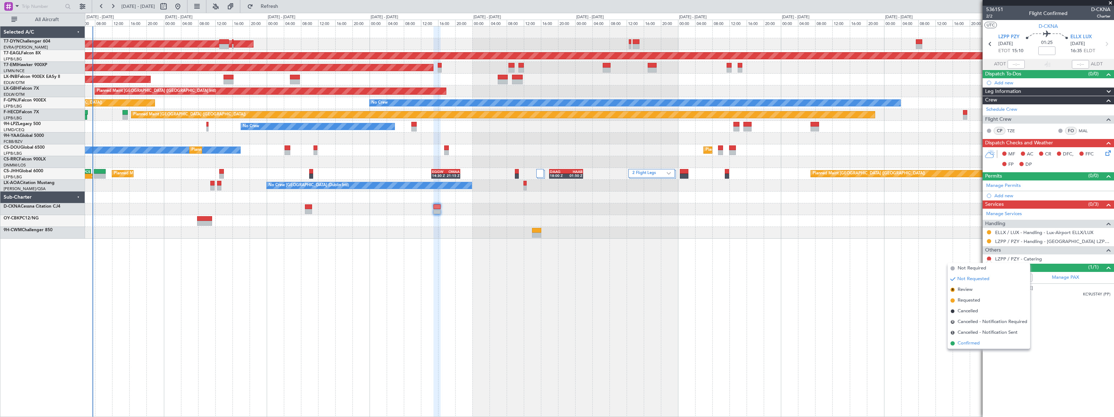
click at [971, 343] on span "Confirmed" at bounding box center [969, 343] width 22 height 7
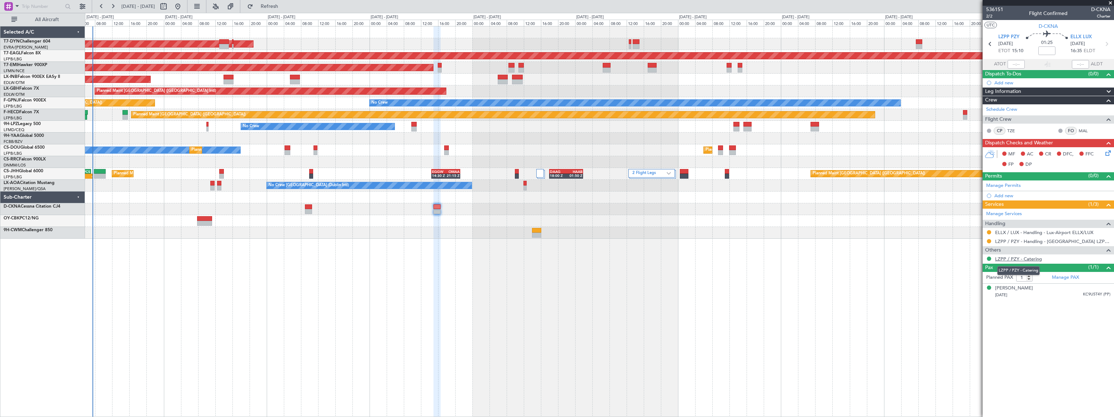
click at [1039, 260] on link "LZPP / PZY - Catering" at bounding box center [1018, 259] width 47 height 6
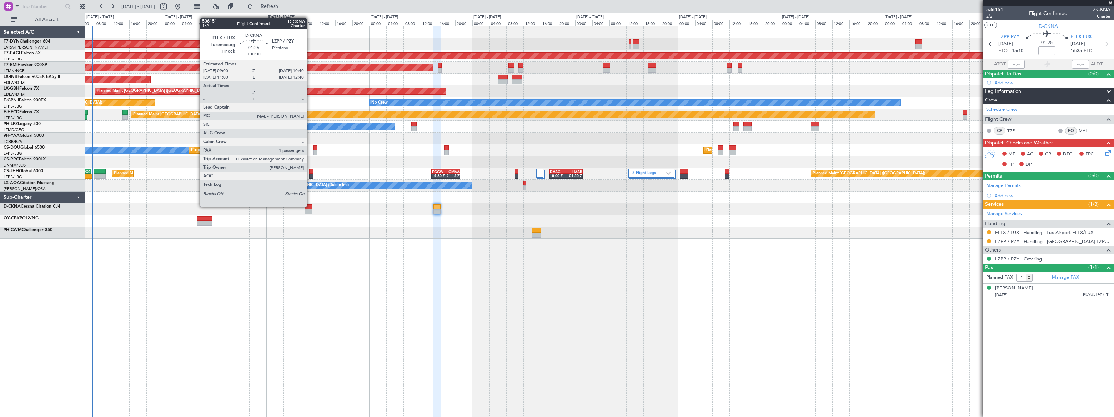
click at [310, 206] on div at bounding box center [308, 206] width 7 height 5
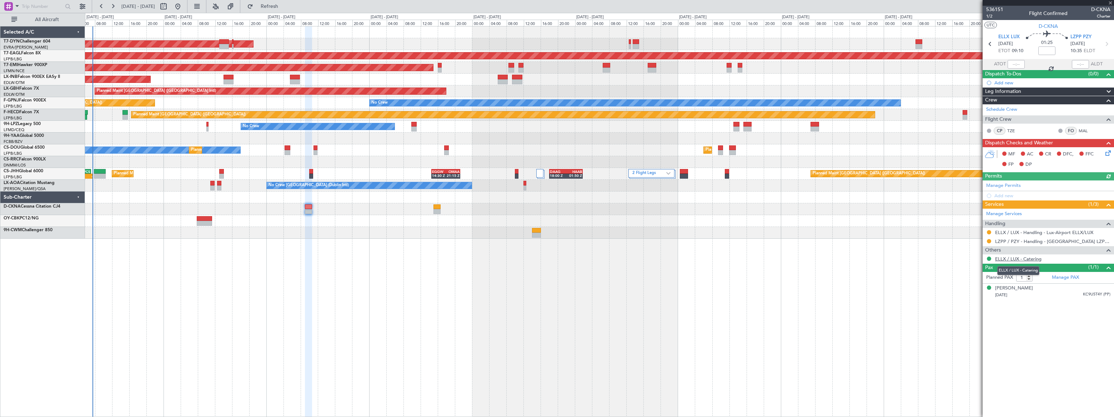
click at [1021, 259] on link "ELLX / LUX - Catering" at bounding box center [1018, 259] width 46 height 6
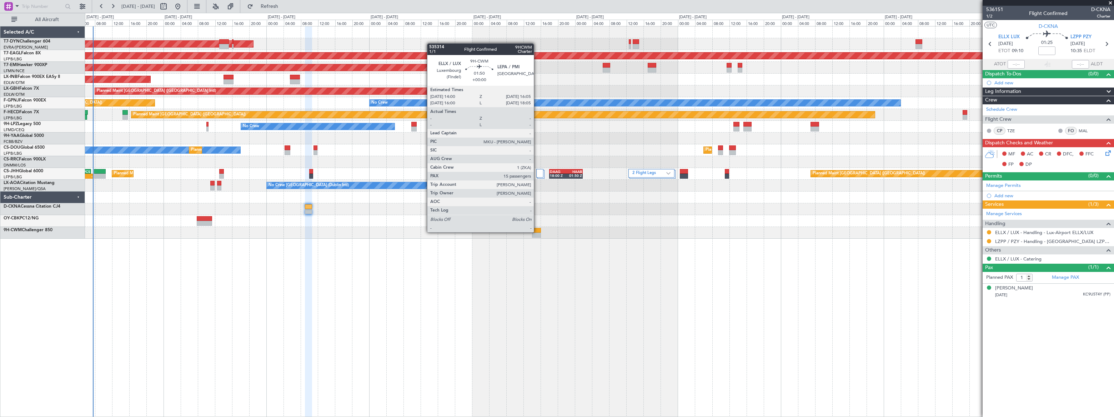
click at [537, 231] on div at bounding box center [536, 230] width 9 height 5
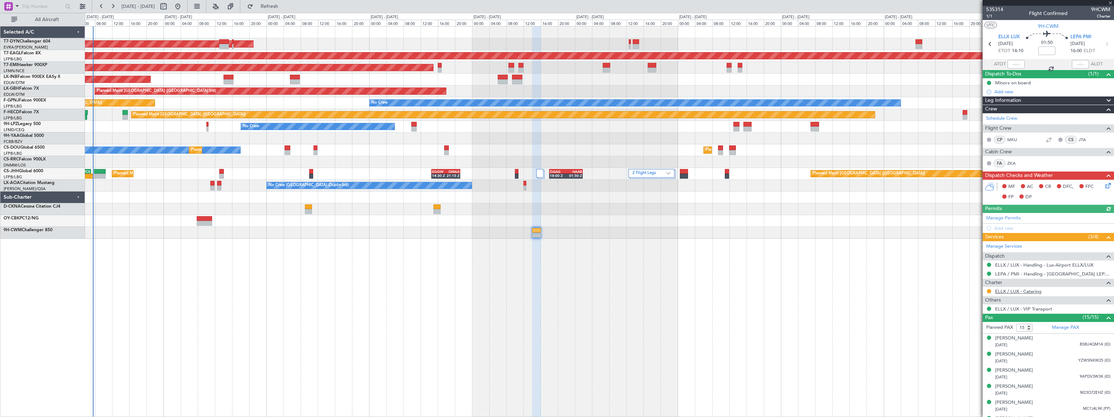
click at [1021, 292] on link "ELLX / LUX - Catering" at bounding box center [1018, 291] width 46 height 6
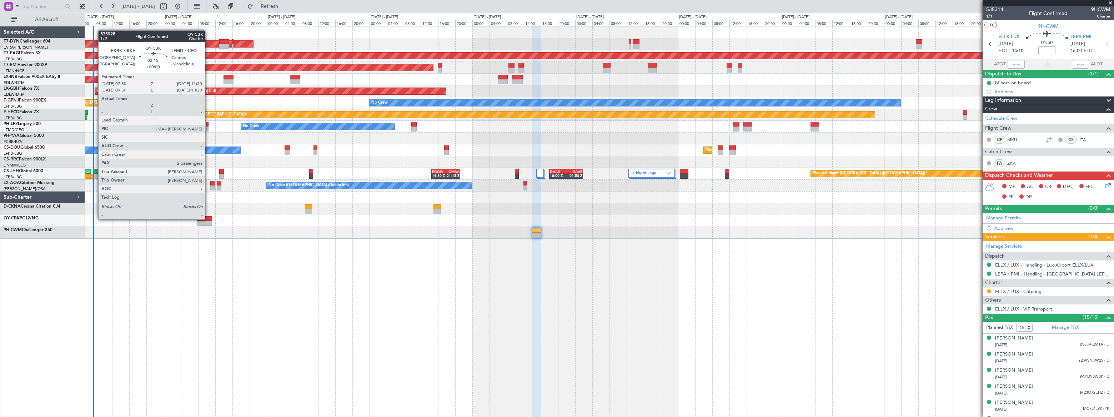
click at [206, 219] on div at bounding box center [204, 218] width 15 height 5
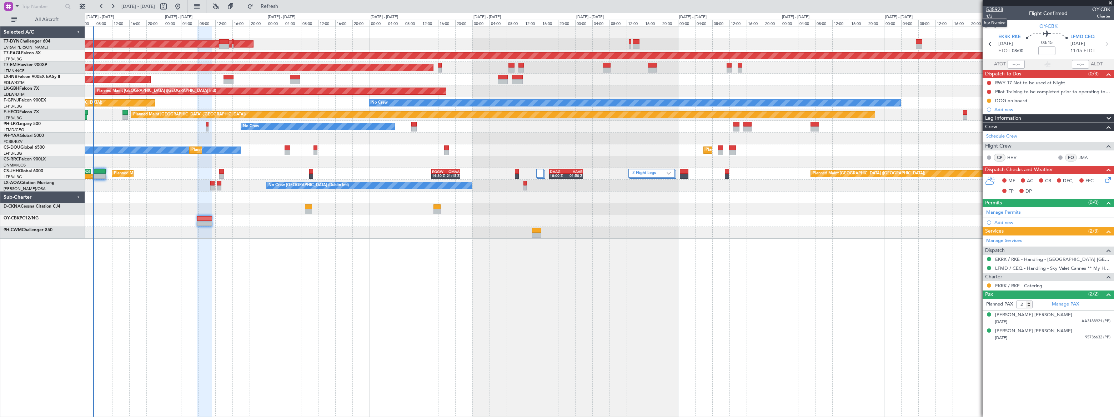
click at [993, 9] on span "535928" at bounding box center [994, 9] width 17 height 7
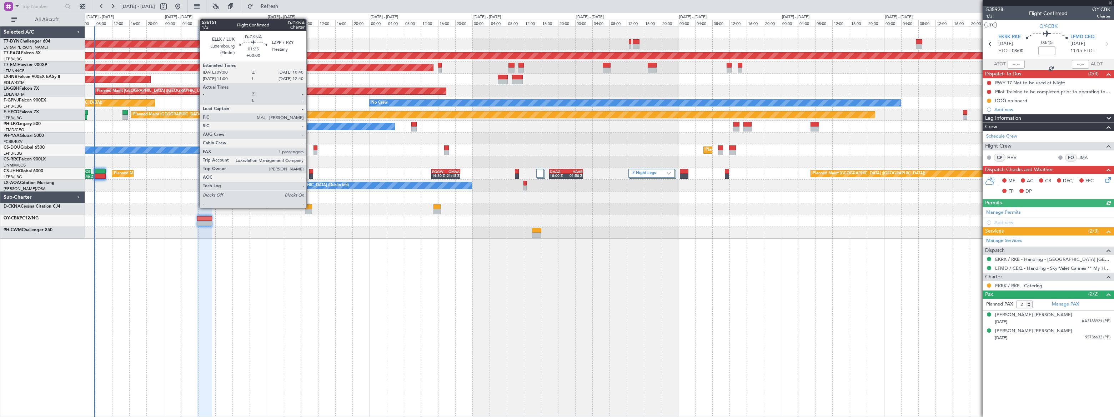
click at [310, 207] on div at bounding box center [308, 206] width 7 height 5
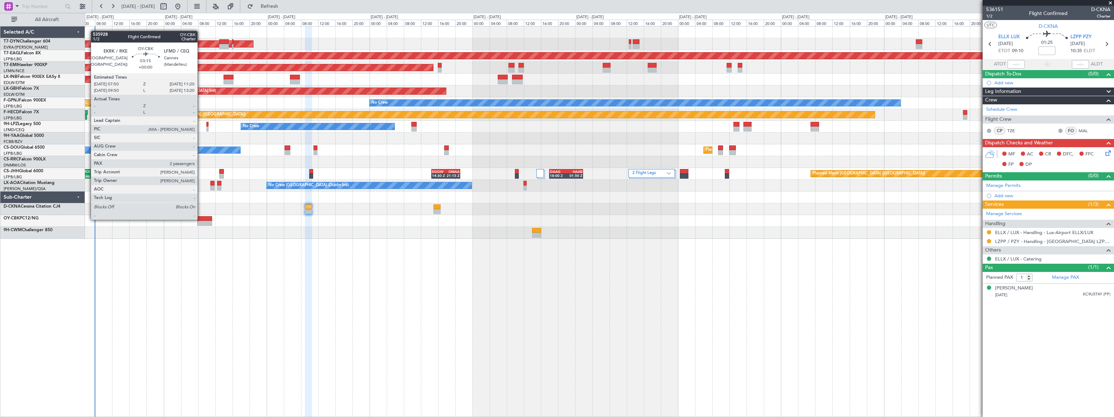
click at [202, 219] on div at bounding box center [204, 218] width 15 height 5
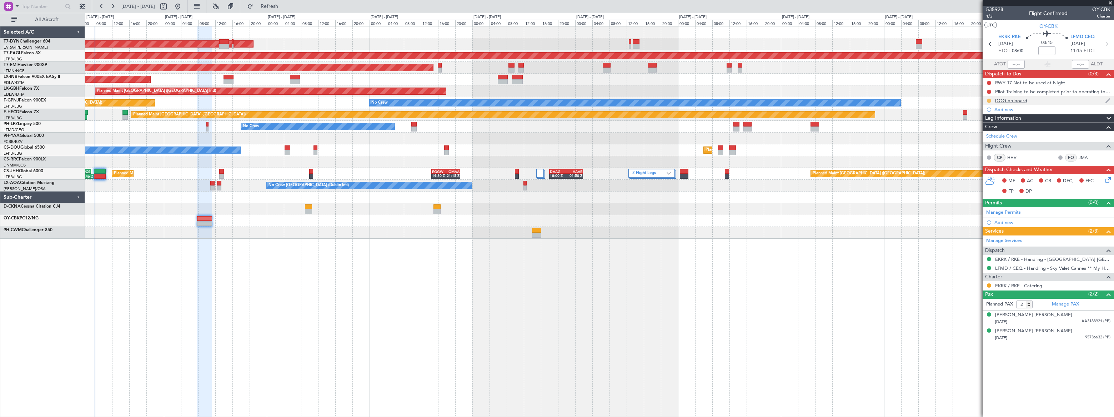
click at [988, 100] on button at bounding box center [989, 101] width 4 height 4
click at [979, 131] on li "Completed" at bounding box center [989, 132] width 38 height 11
click at [989, 284] on button at bounding box center [989, 285] width 4 height 4
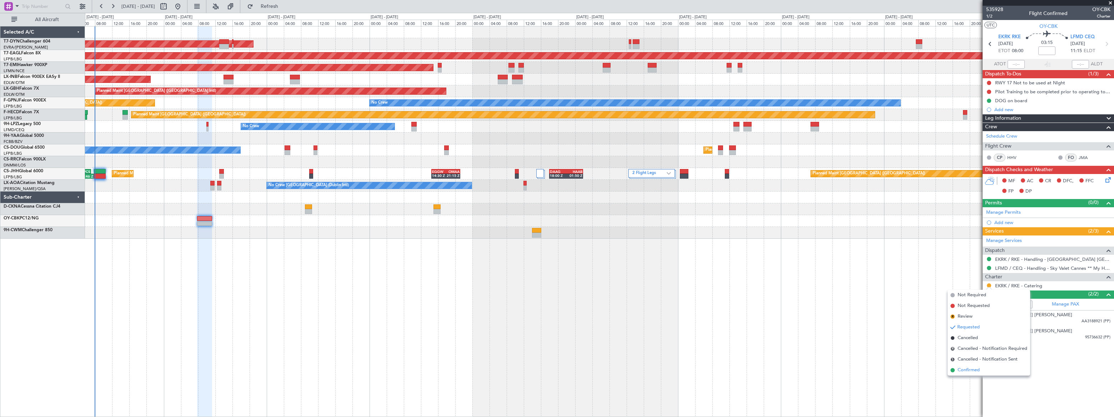
click at [964, 369] on span "Confirmed" at bounding box center [969, 369] width 22 height 7
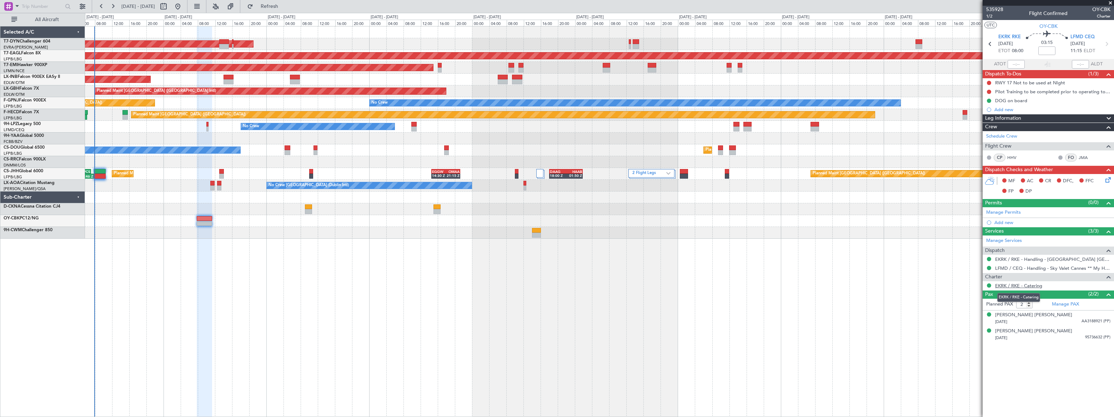
click at [1032, 285] on link "EKRK / RKE - Catering" at bounding box center [1018, 285] width 47 height 6
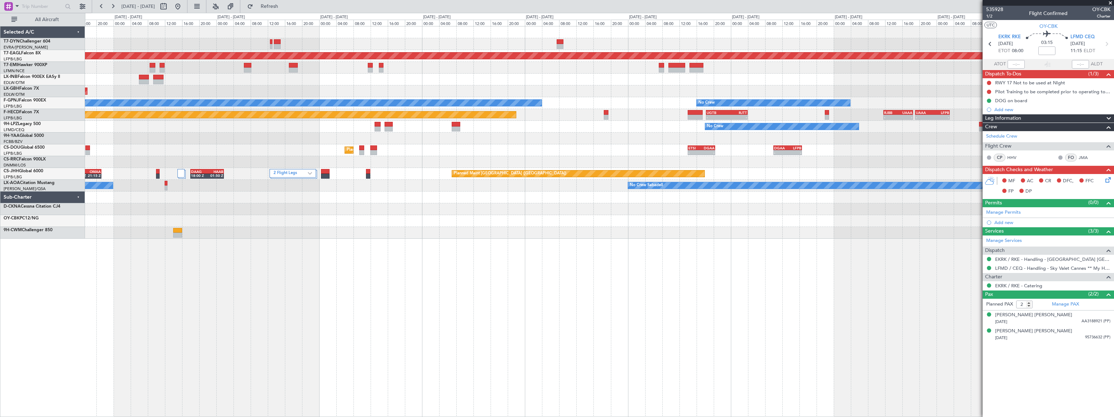
click at [353, 218] on div at bounding box center [599, 221] width 1029 height 12
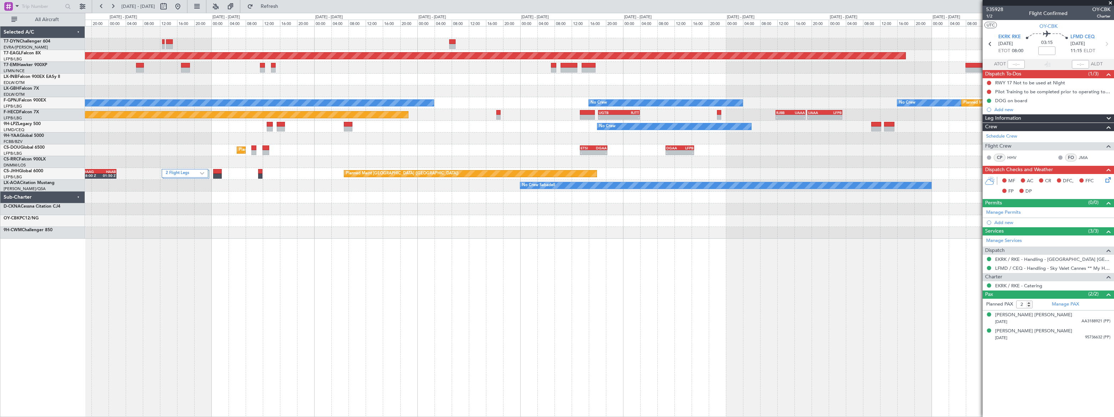
click at [455, 207] on div "Grounded New York (Teterboro) Planned Maint Zurich Planned Maint Nurnberg Plann…" at bounding box center [599, 132] width 1029 height 212
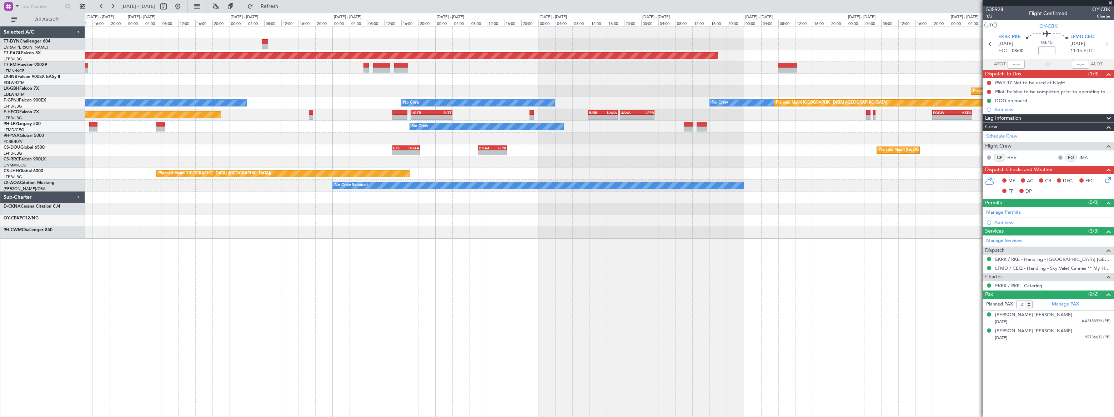
click at [484, 207] on div "Grounded New York (Teterboro) Planned Maint Nurnberg No Crew No Crew No Crew No…" at bounding box center [599, 132] width 1029 height 212
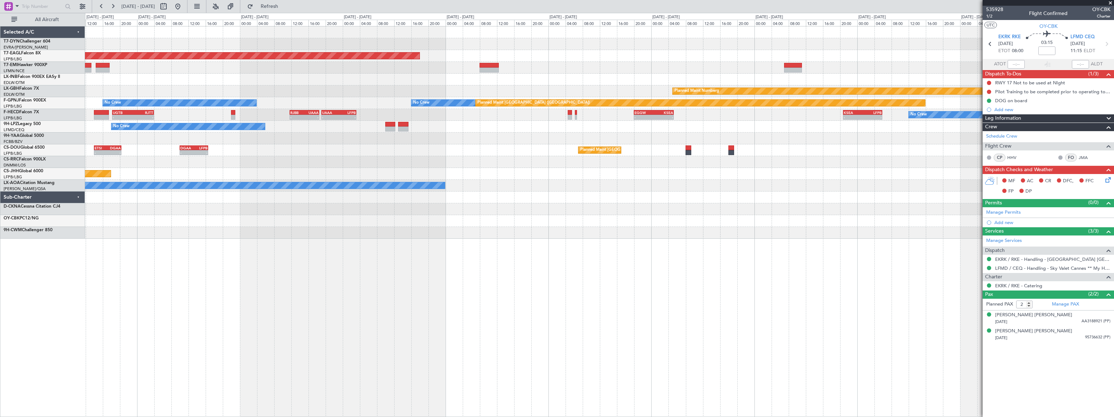
click at [500, 218] on div "Grounded New York (Teterboro) Planned Maint Nurnberg No Crew No Crew Planned Ma…" at bounding box center [599, 132] width 1029 height 212
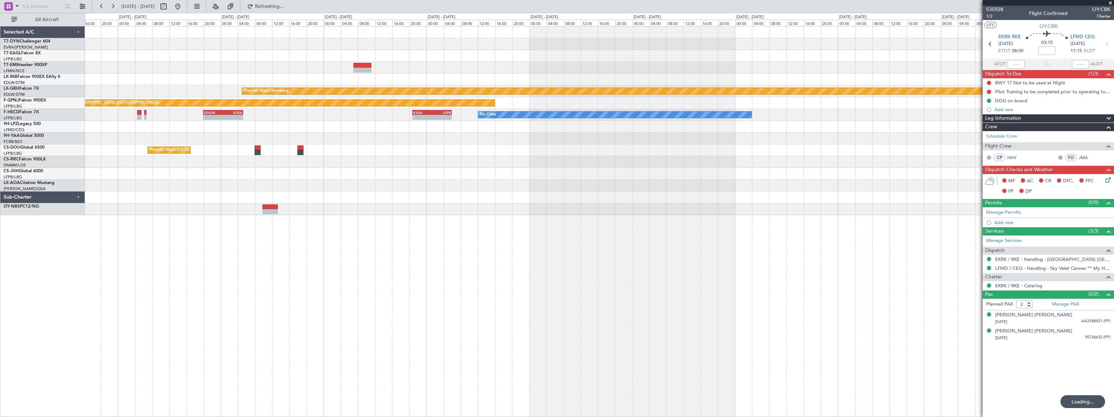
click at [689, 221] on div "Grounded New York (Teterboro) Planned Maint Nurnberg No Crew Planned Maint Pari…" at bounding box center [599, 221] width 1029 height 391
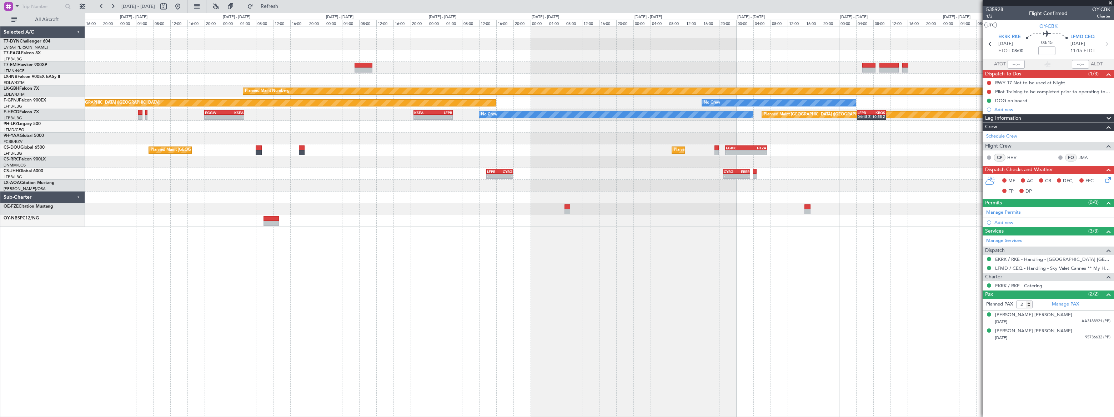
click at [272, 207] on div at bounding box center [599, 209] width 1029 height 12
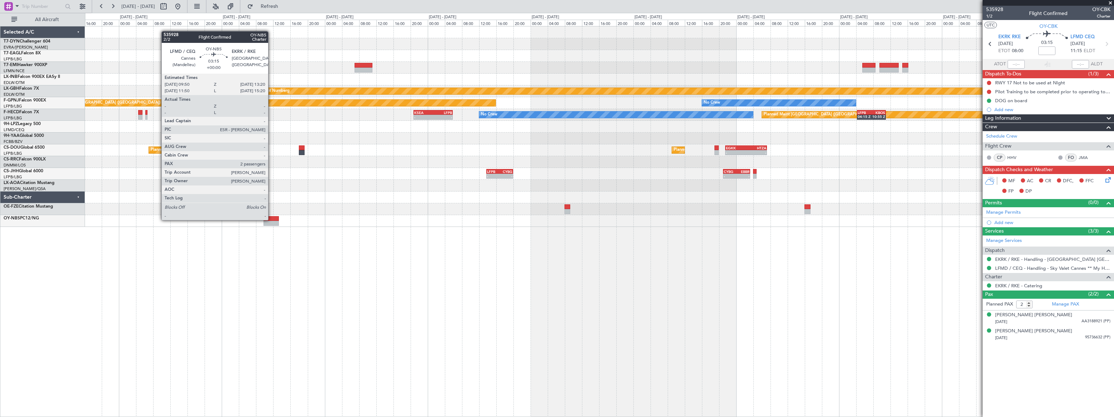
click at [271, 220] on div at bounding box center [271, 218] width 15 height 5
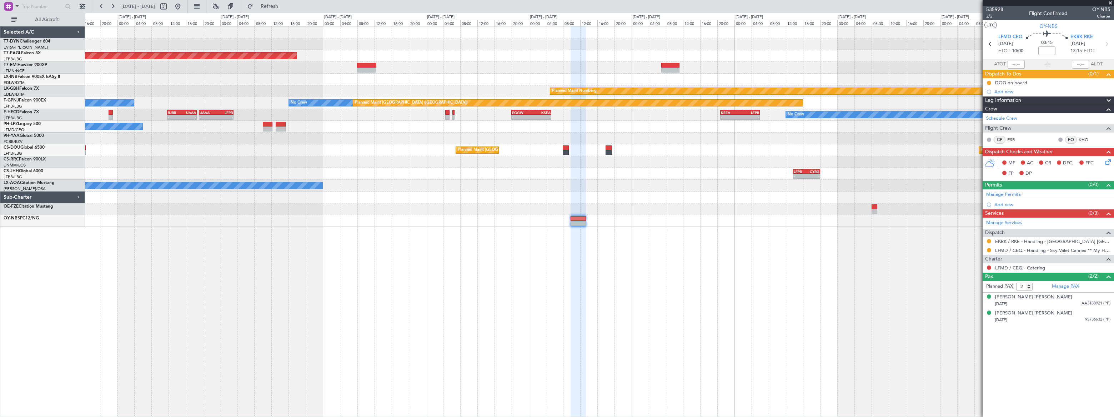
click at [507, 254] on div "Grounded New York (Teterboro) Planned Maint Nurnberg No Crew Planned Maint Pari…" at bounding box center [599, 221] width 1029 height 391
click at [667, 235] on div "Grounded New York (Teterboro) Planned Maint Nurnberg No Crew Planned Maint Pari…" at bounding box center [599, 221] width 1029 height 391
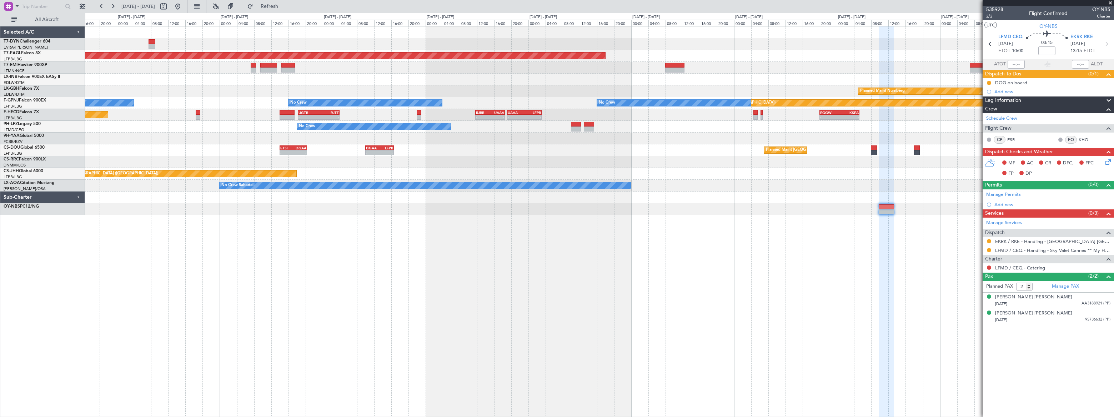
drag, startPoint x: 989, startPoint y: 80, endPoint x: 985, endPoint y: 100, distance: 20.2
click at [989, 81] on button at bounding box center [989, 83] width 4 height 4
drag, startPoint x: 976, startPoint y: 114, endPoint x: 970, endPoint y: 116, distance: 5.8
click at [975, 113] on span at bounding box center [975, 114] width 4 height 4
click at [184, 6] on button at bounding box center [177, 6] width 11 height 11
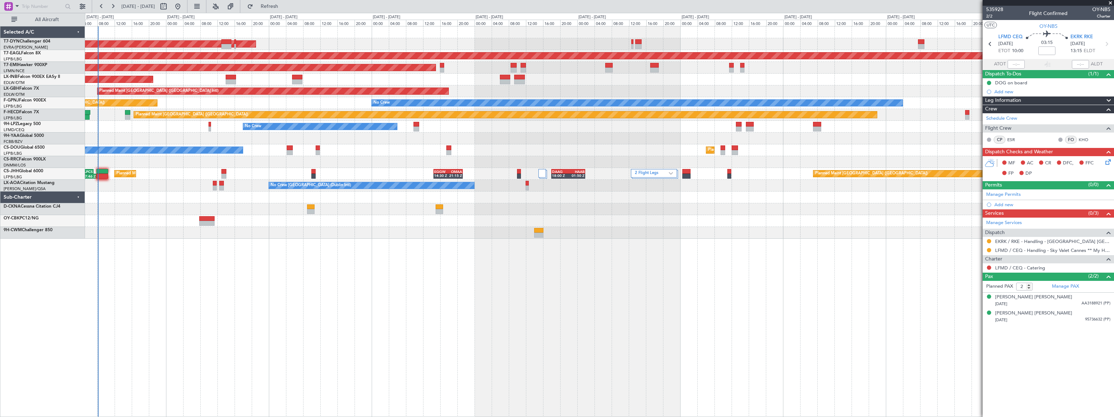
click at [210, 246] on div "AOG Maint Riga (Riga Intl) Grounded New York (Teterboro) Planned Maint Zurich U…" at bounding box center [599, 221] width 1029 height 391
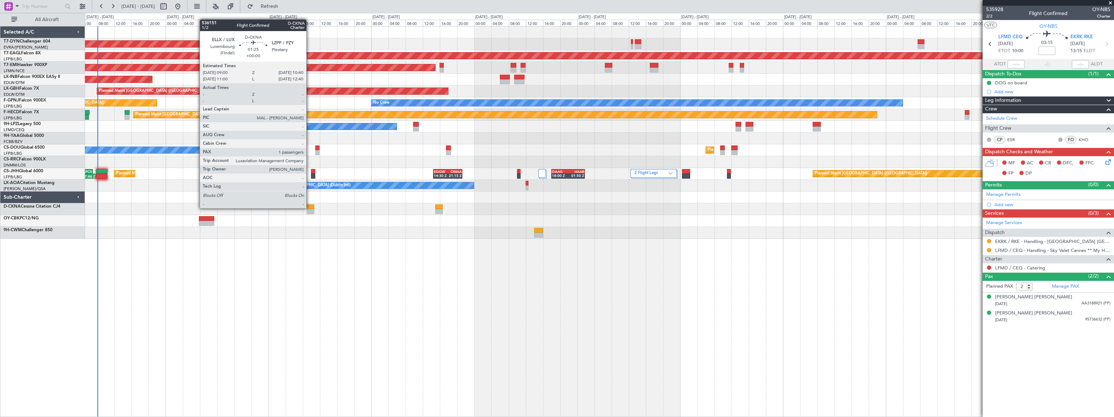
click at [310, 207] on div at bounding box center [310, 206] width 7 height 5
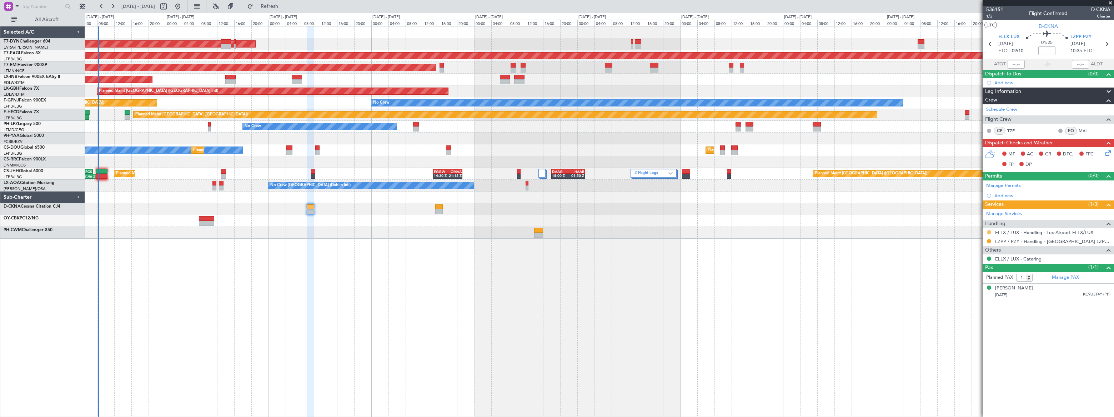
click at [989, 231] on button at bounding box center [989, 232] width 4 height 4
click at [651, 293] on div "AOG Maint Riga (Riga Intl) Grounded New York (Teterboro) Planned Maint Zurich U…" at bounding box center [599, 221] width 1029 height 391
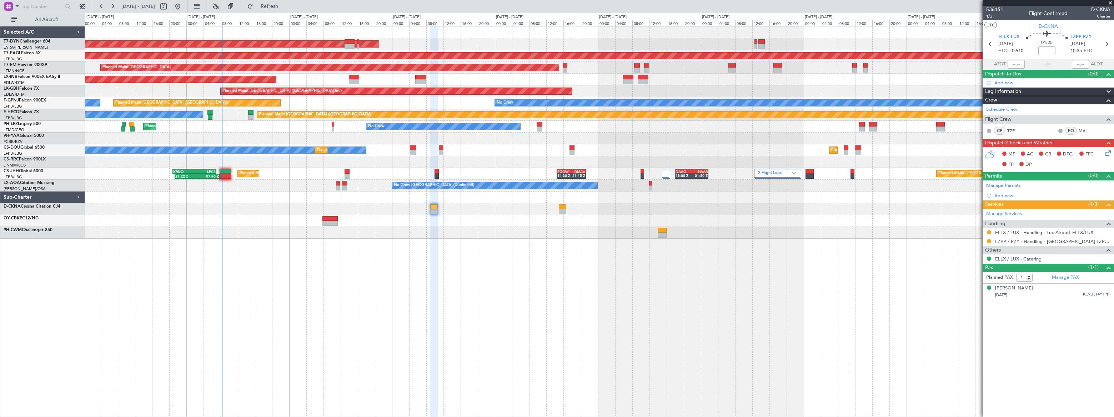
click at [357, 262] on div "AOG Maint Riga (Riga Intl) Grounded New York (Teterboro) Planned Maint Zurich U…" at bounding box center [599, 221] width 1029 height 391
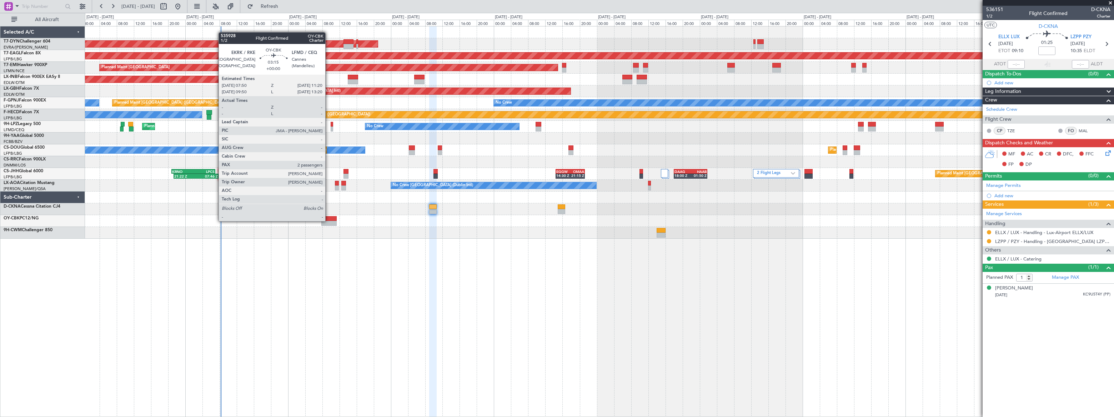
click at [329, 221] on div at bounding box center [328, 223] width 15 height 5
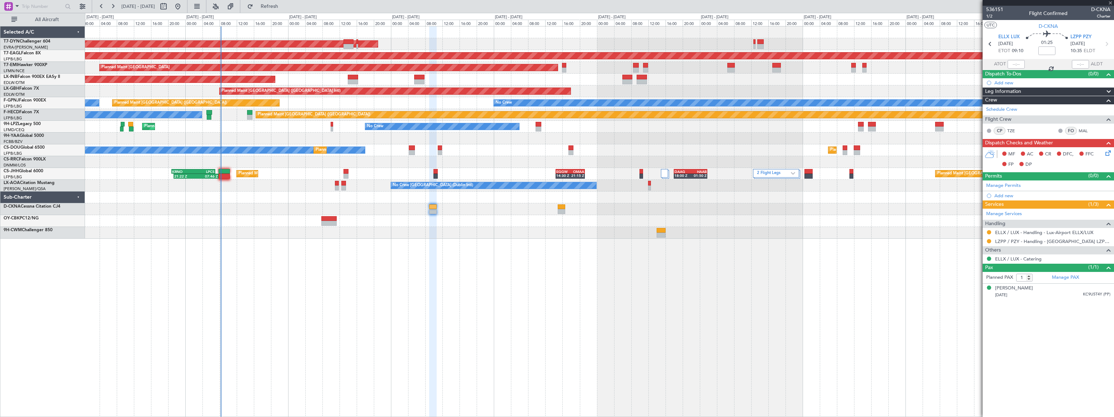
type input "2"
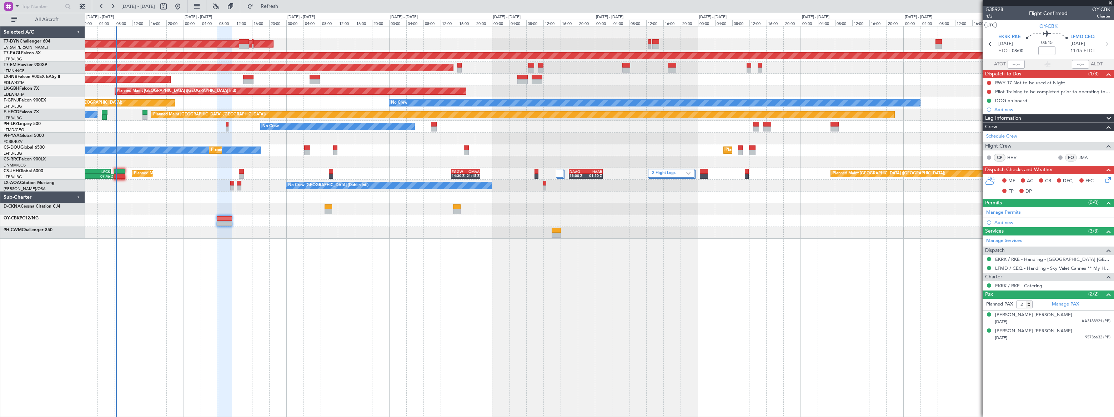
click at [454, 284] on div "AOG Maint Riga (Riga Intl) Grounded [US_STATE] ([GEOGRAPHIC_DATA]) Planned Main…" at bounding box center [599, 221] width 1029 height 391
click at [285, 6] on span "Refresh" at bounding box center [270, 6] width 30 height 5
click at [1046, 50] on input at bounding box center [1047, 50] width 17 height 9
type input "+00:10"
click at [987, 15] on mat-tooltip-component "Trip Number" at bounding box center [994, 22] width 35 height 19
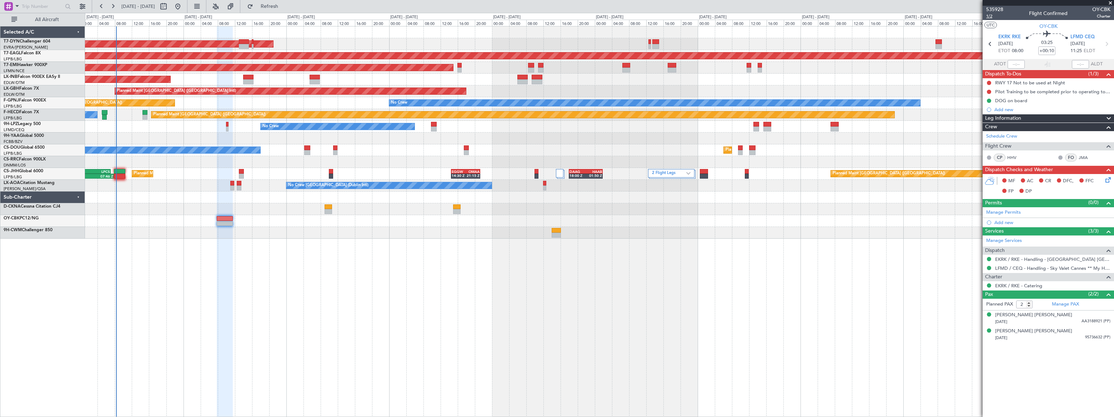
click at [991, 15] on span "1/2" at bounding box center [994, 16] width 17 height 6
click at [990, 10] on span "535928" at bounding box center [994, 9] width 17 height 7
click at [169, 7] on button at bounding box center [163, 6] width 11 height 11
select select "9"
select select "2025"
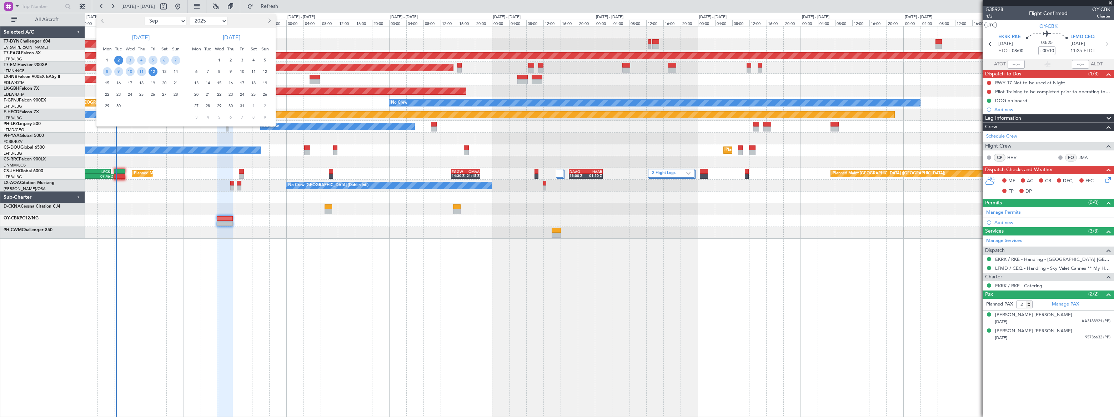
click at [129, 83] on span "17" at bounding box center [130, 83] width 9 height 9
click at [130, 83] on span "17" at bounding box center [130, 83] width 9 height 9
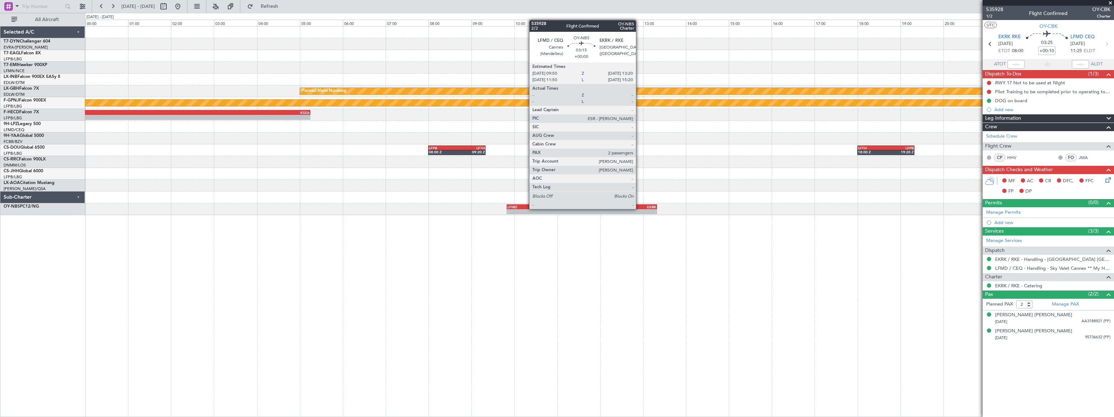
click at [639, 209] on div "13:20 Z" at bounding box center [619, 211] width 75 height 4
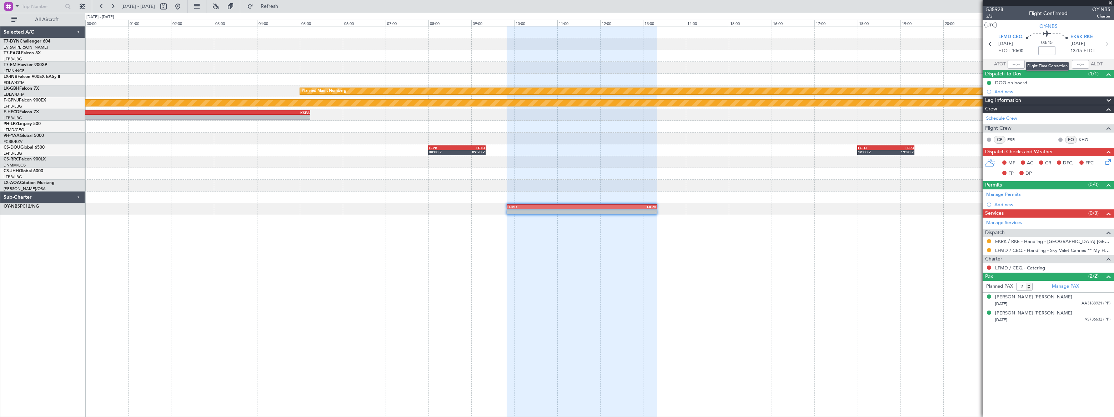
click at [1045, 50] on input at bounding box center [1047, 50] width 17 height 9
click at [1060, 48] on div "03:15 +00:15" at bounding box center [1047, 44] width 47 height 26
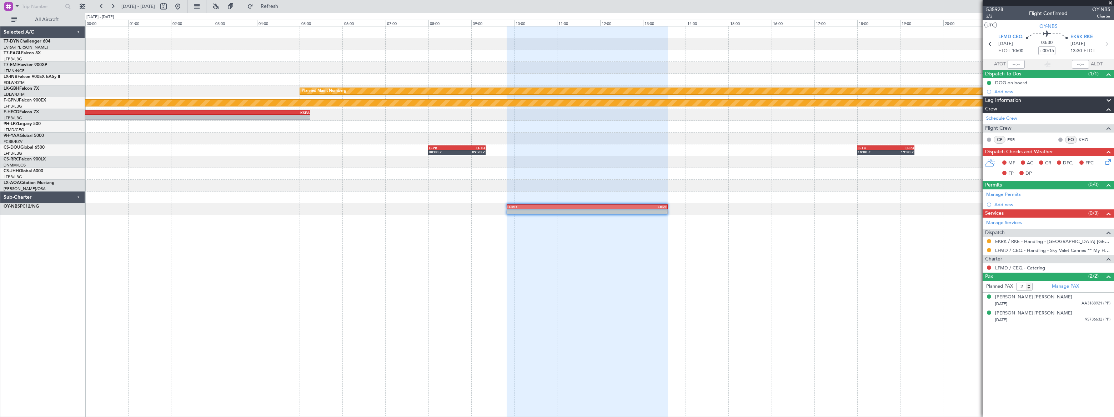
click at [1044, 50] on mat-tooltip-component "Flight Time" at bounding box center [1047, 55] width 33 height 19
click at [1053, 54] on div "Flight Time" at bounding box center [1047, 55] width 23 height 9
click at [1067, 54] on div "03:30 +00:15" at bounding box center [1047, 44] width 47 height 26
click at [1051, 50] on input "+00:15" at bounding box center [1047, 50] width 17 height 9
click at [1062, 53] on div "03:30 -00:05" at bounding box center [1047, 44] width 47 height 26
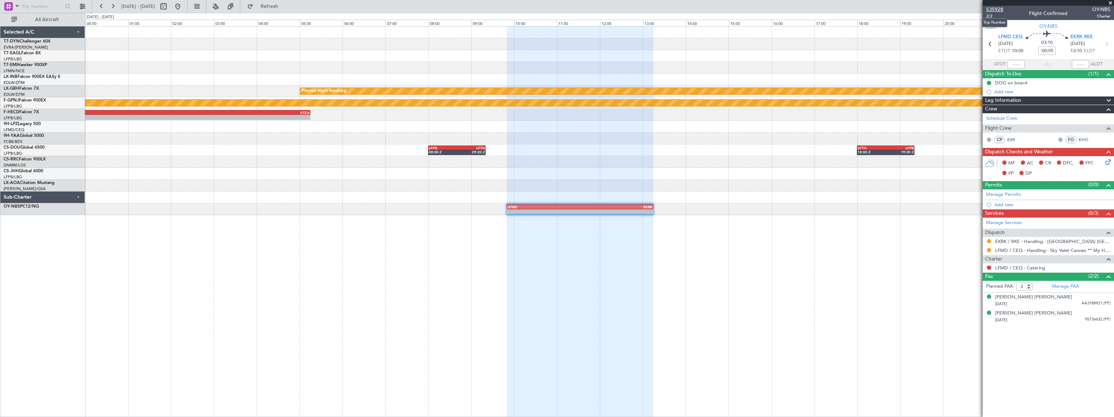
click at [995, 10] on span "535928" at bounding box center [994, 9] width 17 height 7
click at [1053, 49] on input "-00:05" at bounding box center [1047, 50] width 17 height 9
click at [1066, 53] on div "03:10 00:15" at bounding box center [1047, 44] width 47 height 26
type input "+00:15"
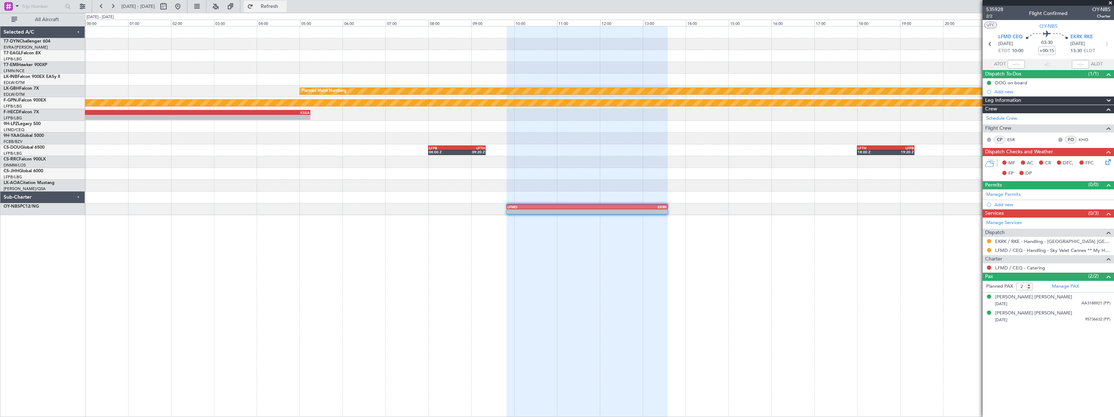
click at [285, 5] on span "Refresh" at bounding box center [270, 6] width 30 height 5
click at [285, 5] on span "Refreshing..." at bounding box center [270, 6] width 30 height 5
click at [992, 10] on span "535928" at bounding box center [994, 9] width 17 height 7
click at [285, 4] on span "Refresh" at bounding box center [270, 6] width 30 height 5
click at [285, 4] on span "Refreshing..." at bounding box center [270, 6] width 30 height 5
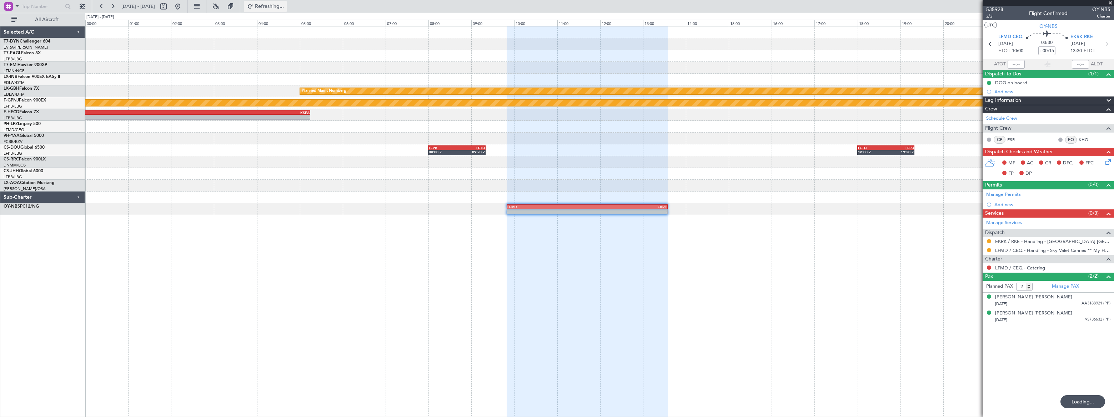
click at [285, 4] on span "Refreshing..." at bounding box center [270, 6] width 30 height 5
click at [285, 4] on span "Refresh" at bounding box center [270, 6] width 30 height 5
click at [285, 4] on span "Refreshing..." at bounding box center [270, 6] width 30 height 5
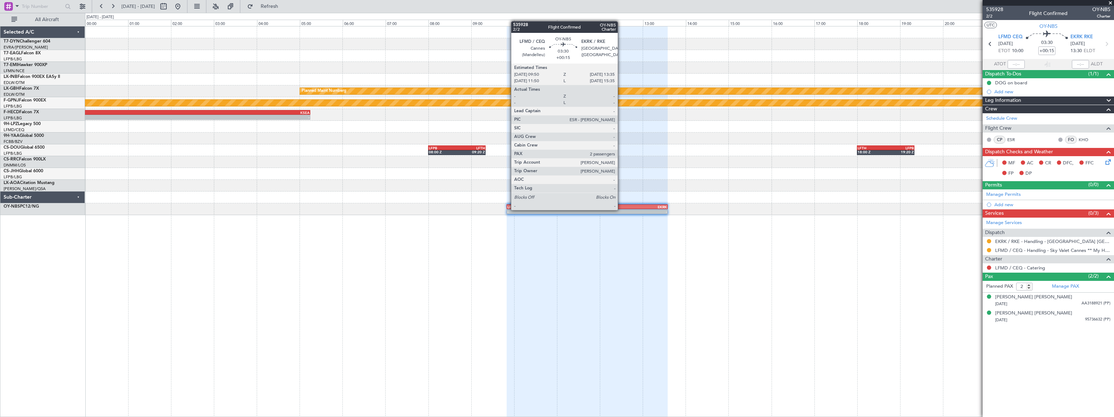
click at [621, 209] on div "-" at bounding box center [627, 211] width 80 height 4
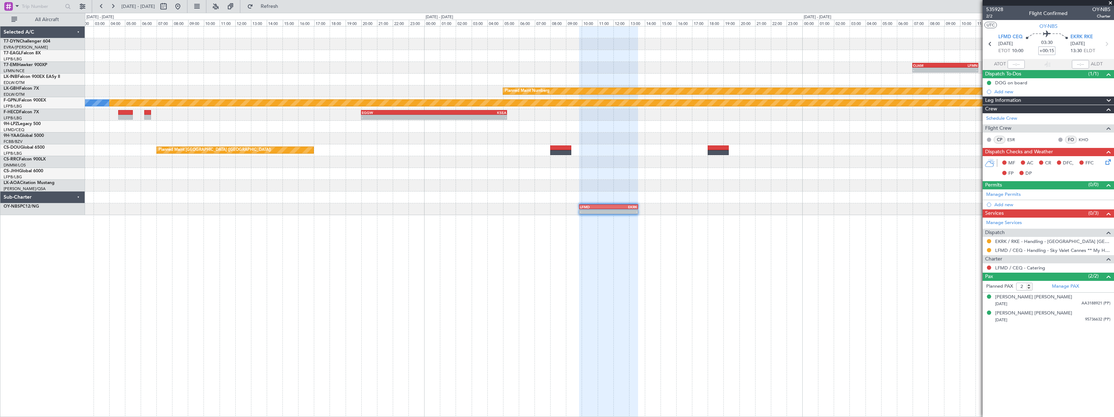
click at [1052, 50] on input "+00:15" at bounding box center [1047, 50] width 17 height 9
click at [285, 7] on span "Refresh" at bounding box center [270, 6] width 30 height 5
click at [285, 7] on span "Refreshing..." at bounding box center [270, 6] width 30 height 5
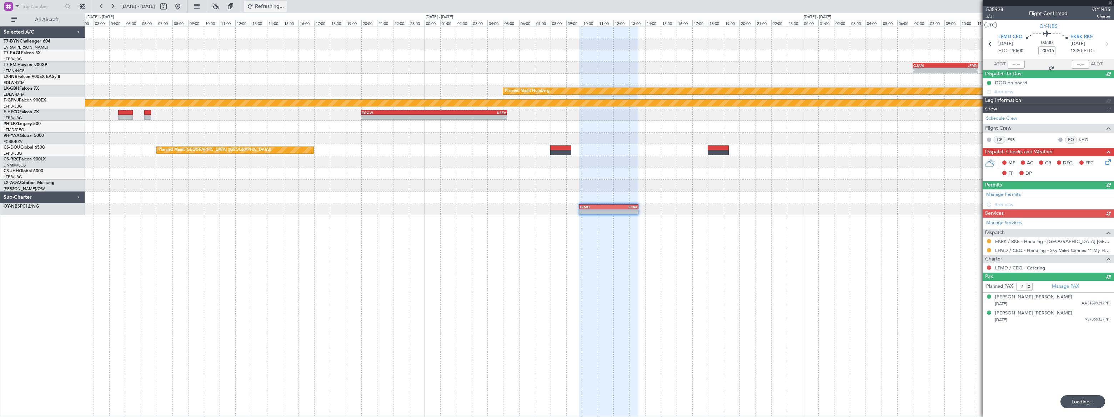
type input "+00:10"
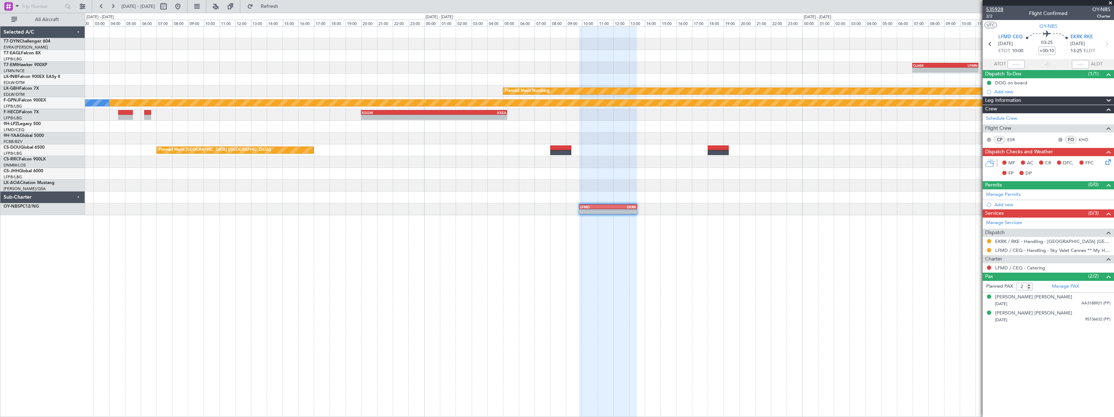
click at [996, 7] on span "535928" at bounding box center [994, 9] width 17 height 7
click at [184, 9] on button at bounding box center [177, 6] width 11 height 11
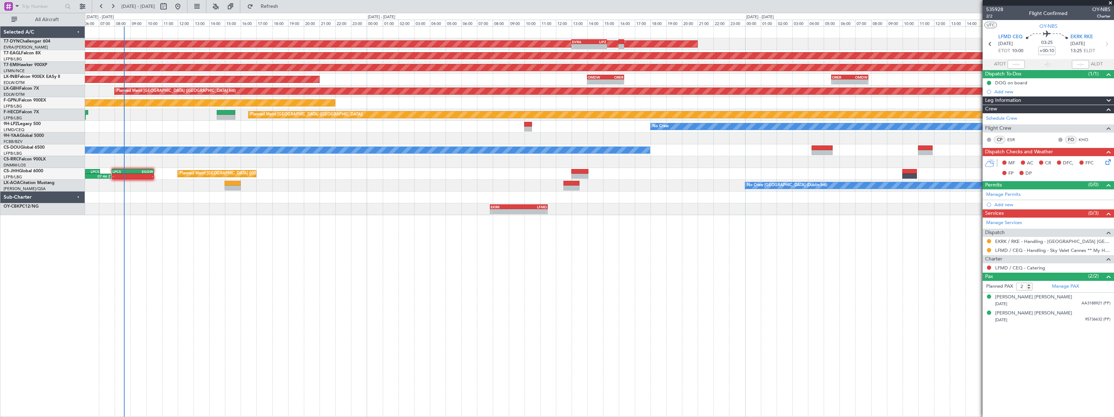
click at [146, 202] on div "EVRA 13:00 Z LIPZ 15:15 Z - - AOG Maint Riga (Riga Intl) Grounded New York (Tet…" at bounding box center [599, 221] width 1029 height 391
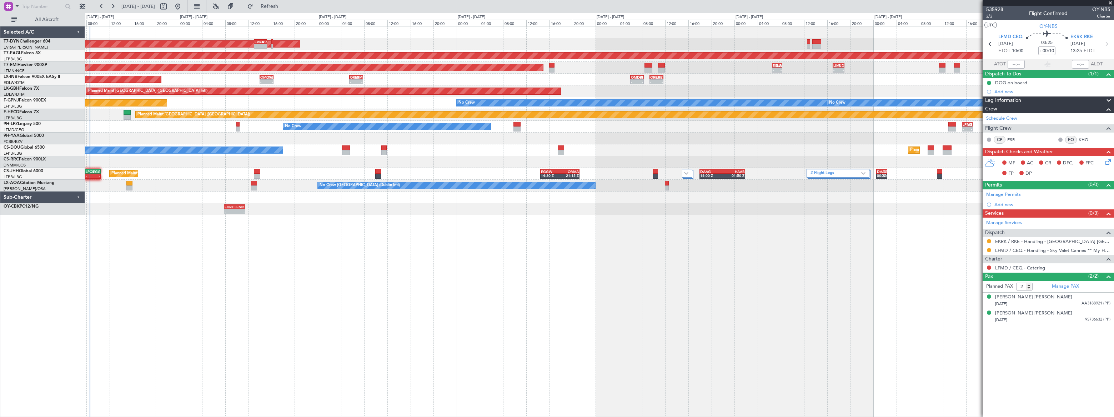
click at [137, 235] on div "EVRA 13:00 Z LIPZ 15:15 Z - - AOG Maint Riga (Riga Intl) Grounded New York (Tet…" at bounding box center [599, 221] width 1029 height 391
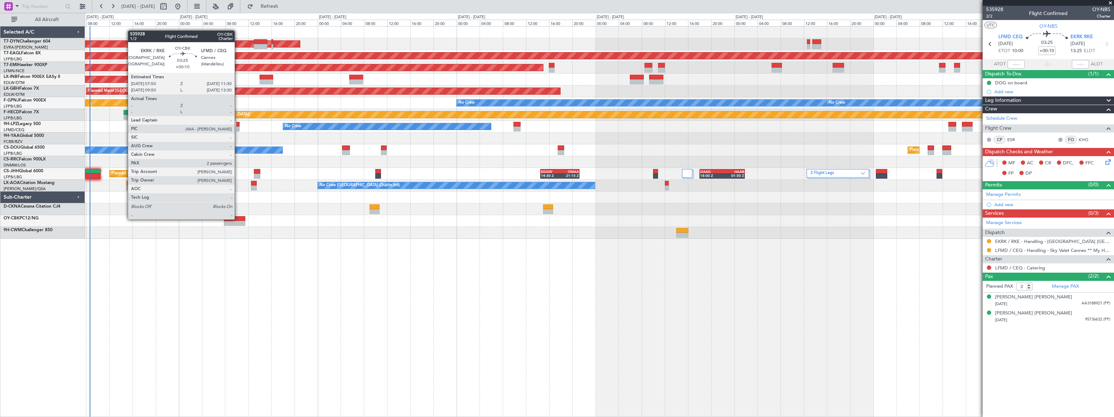
click at [238, 219] on div at bounding box center [234, 218] width 21 height 5
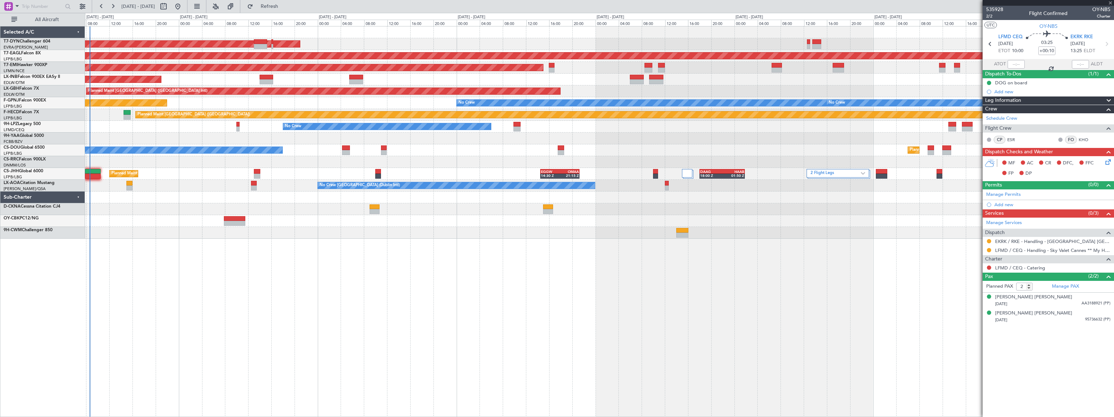
click at [237, 220] on div at bounding box center [234, 218] width 21 height 5
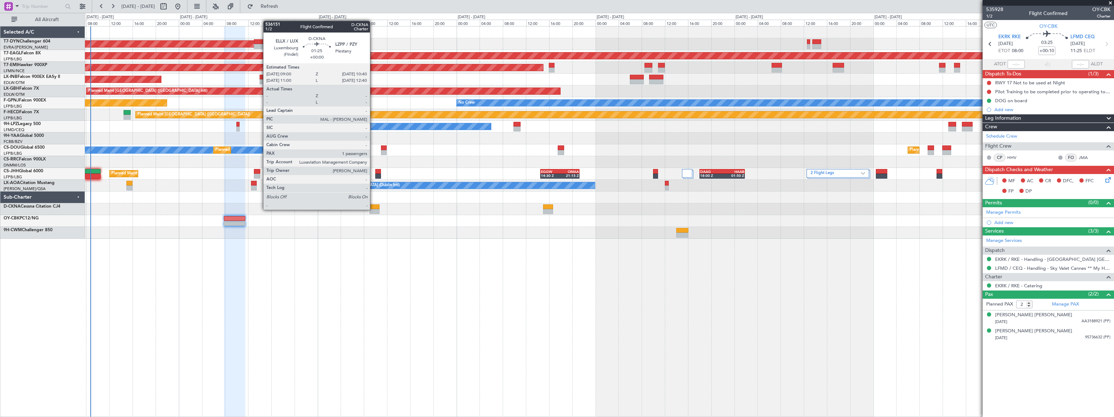
click at [373, 209] on div at bounding box center [375, 211] width 10 height 5
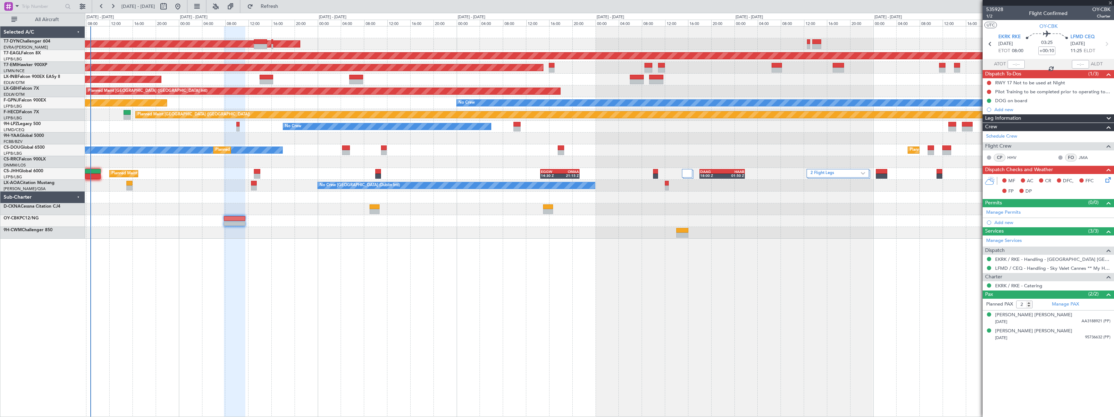
type input "1"
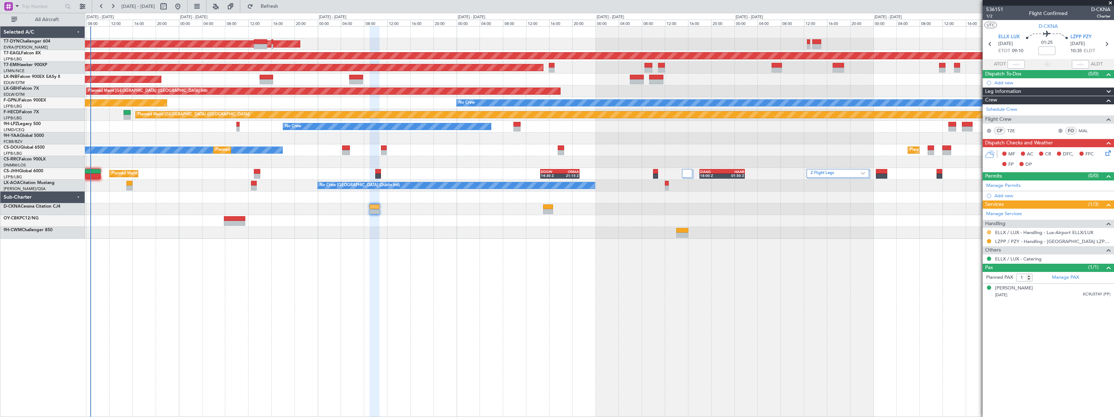
click at [989, 231] on button at bounding box center [989, 232] width 4 height 4
click at [955, 318] on li "Confirmed" at bounding box center [989, 316] width 82 height 11
click at [990, 239] on button at bounding box center [989, 241] width 4 height 4
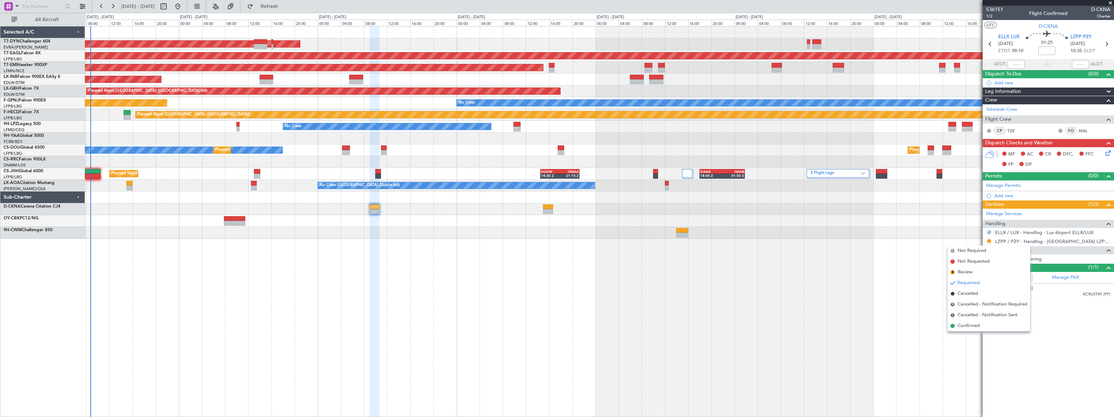
click at [962, 325] on span "Confirmed" at bounding box center [969, 325] width 22 height 7
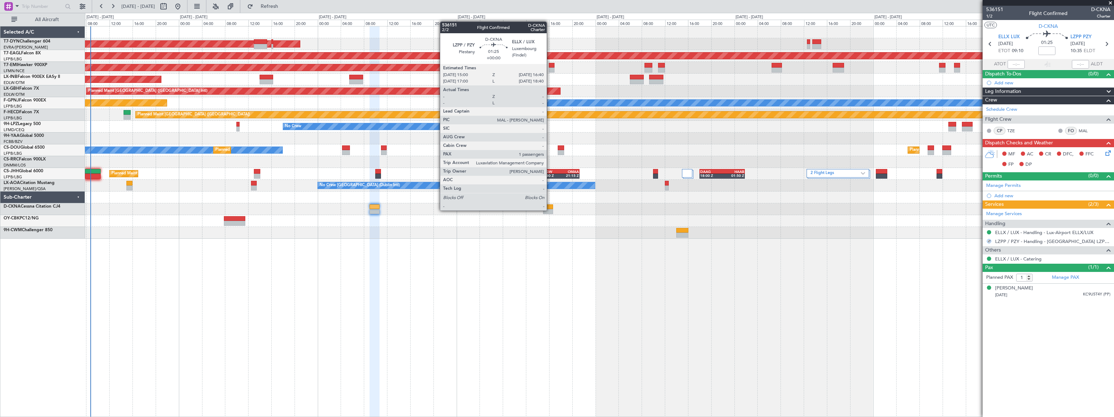
click at [550, 210] on div at bounding box center [548, 211] width 10 height 5
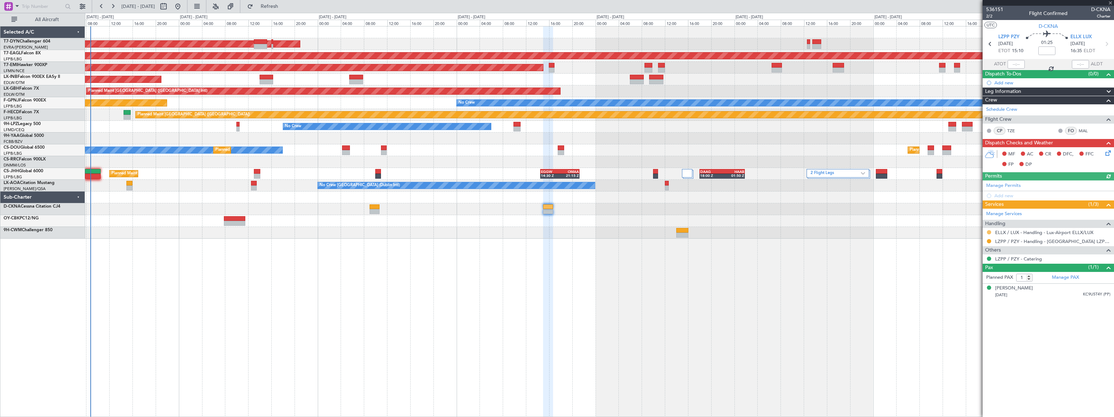
click at [989, 230] on button at bounding box center [989, 232] width 4 height 4
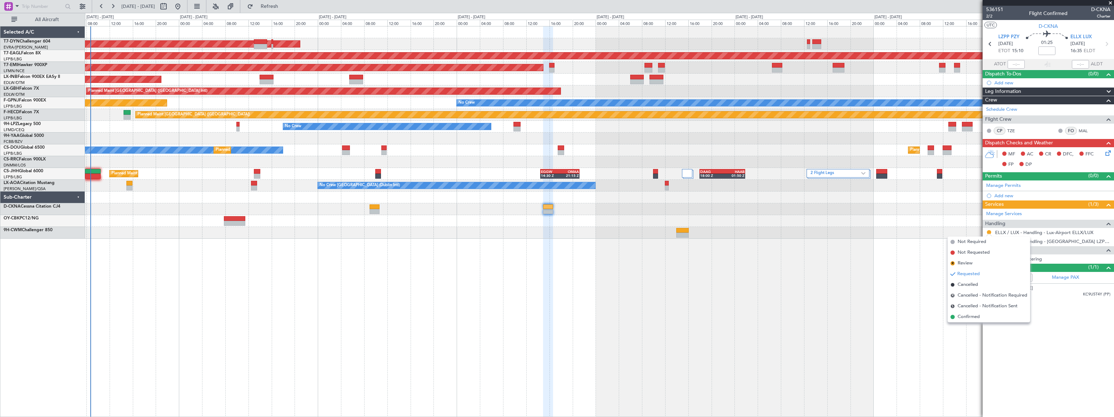
click at [959, 315] on span "Confirmed" at bounding box center [969, 316] width 22 height 7
click at [990, 240] on button at bounding box center [989, 241] width 4 height 4
click at [961, 325] on span "Confirmed" at bounding box center [969, 325] width 22 height 7
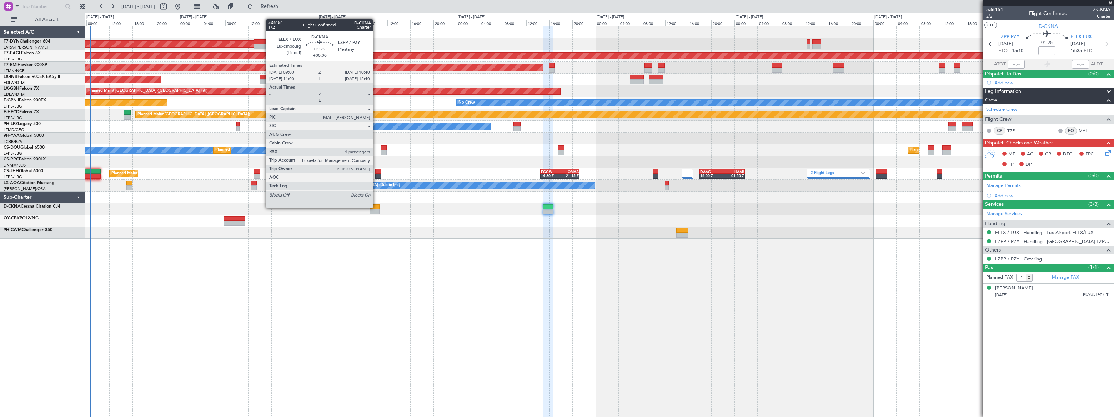
click at [376, 207] on div at bounding box center [375, 206] width 10 height 5
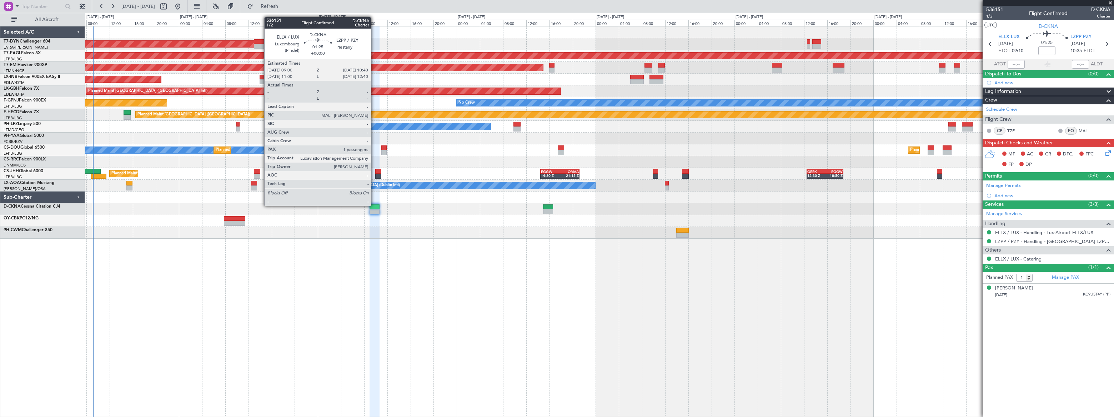
click at [374, 205] on div at bounding box center [375, 206] width 10 height 5
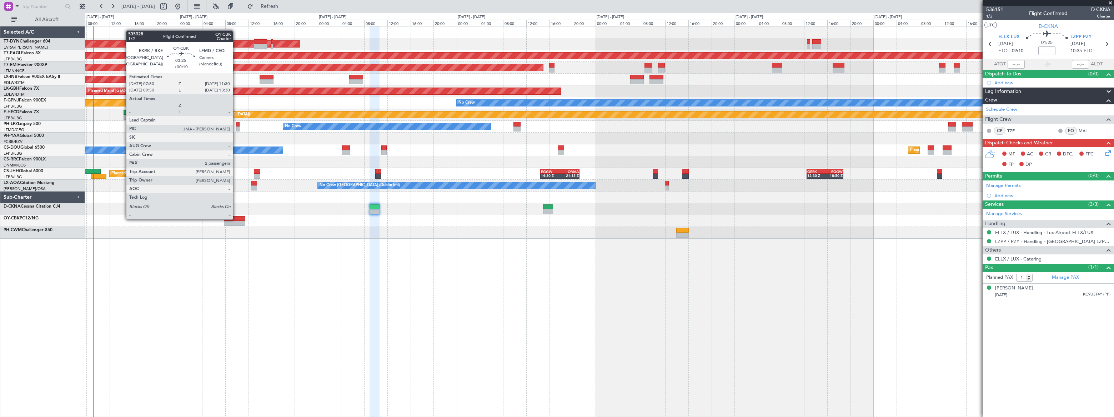
click at [236, 219] on div at bounding box center [234, 218] width 21 height 5
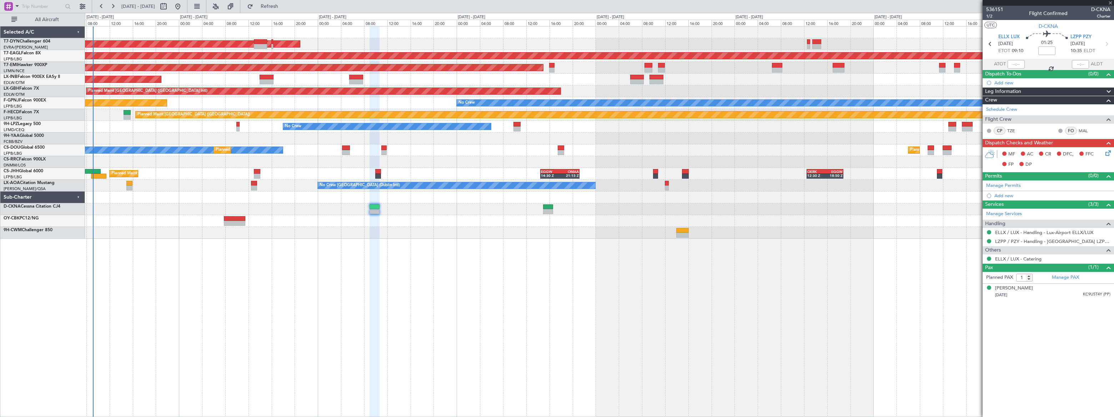
type input "+00:10"
type input "2"
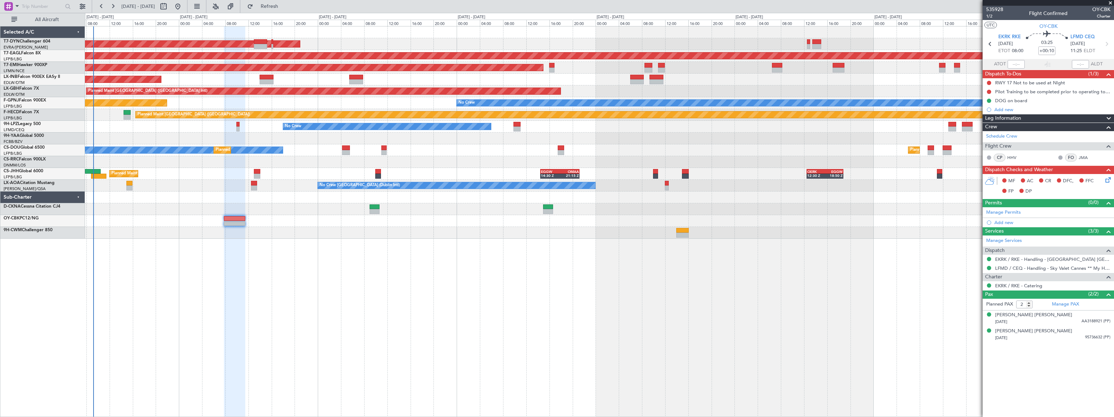
click at [754, 229] on div at bounding box center [599, 233] width 1029 height 12
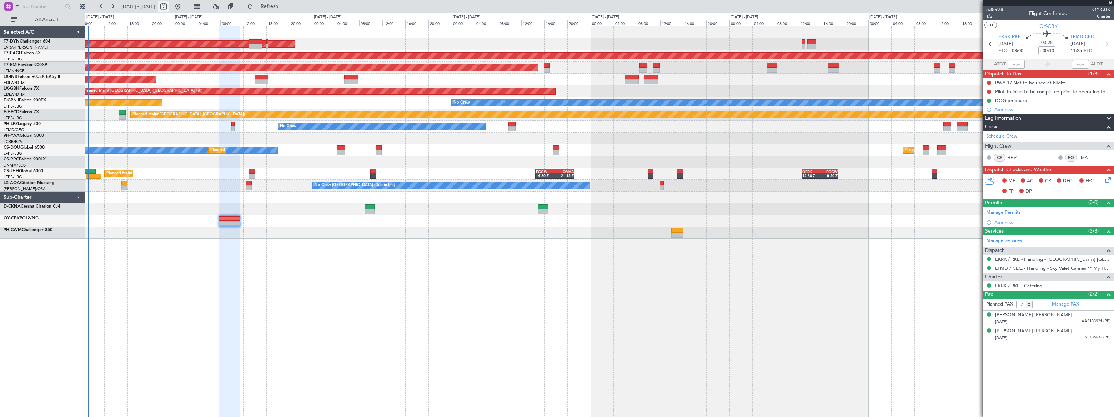
click at [169, 7] on button at bounding box center [163, 6] width 11 height 11
select select "9"
select select "2025"
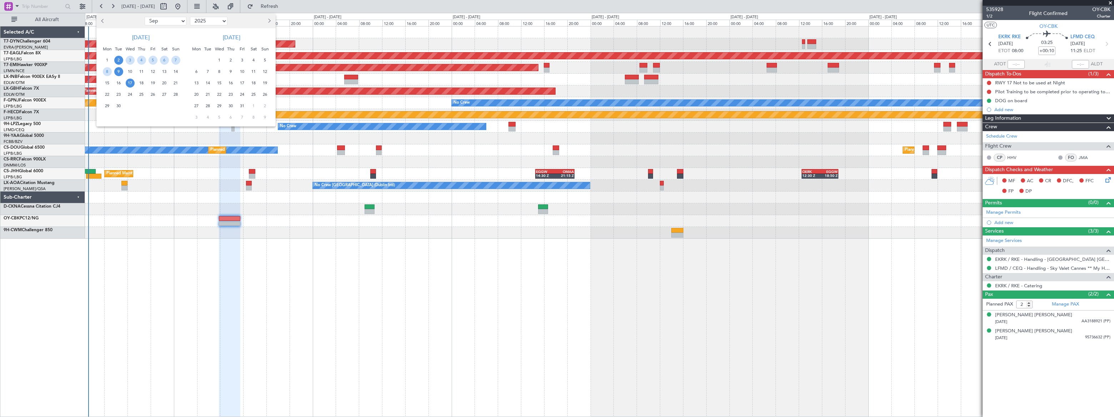
click at [129, 80] on span "17" at bounding box center [130, 83] width 9 height 9
click at [129, 82] on span "17" at bounding box center [130, 83] width 9 height 9
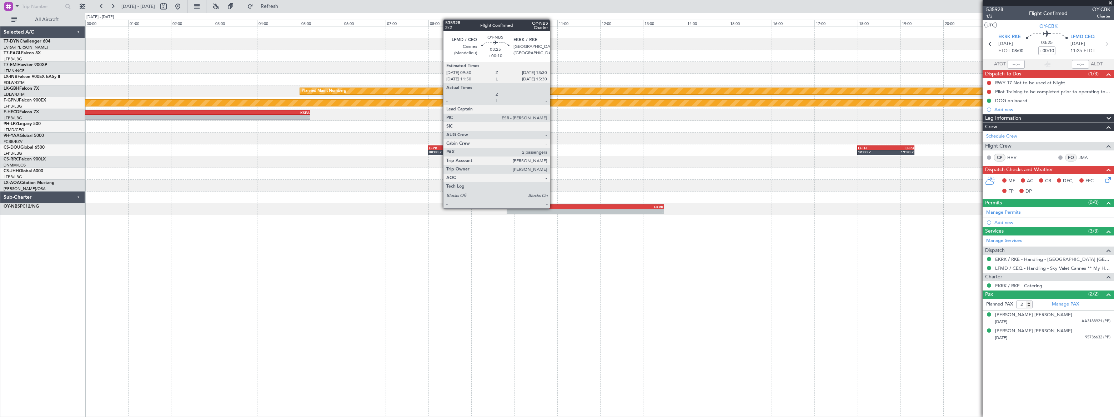
click at [553, 207] on div "LFMD" at bounding box center [546, 207] width 78 height 4
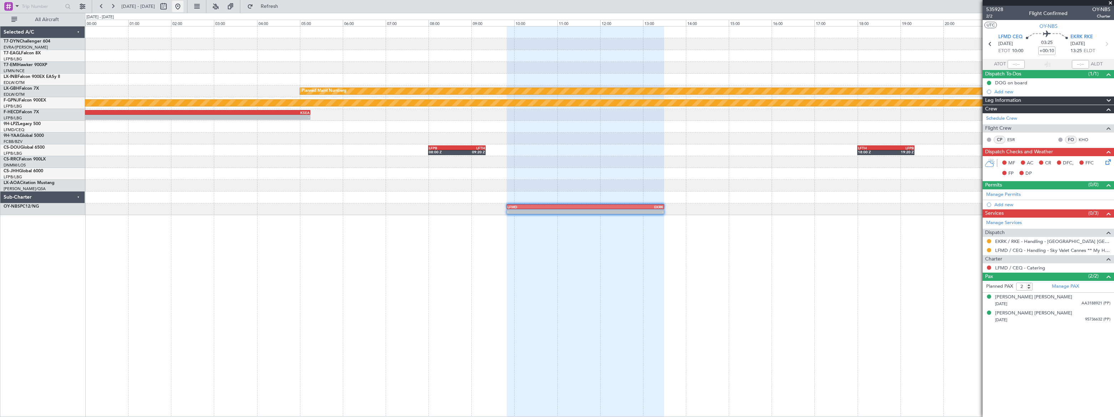
click at [184, 7] on button at bounding box center [177, 6] width 11 height 11
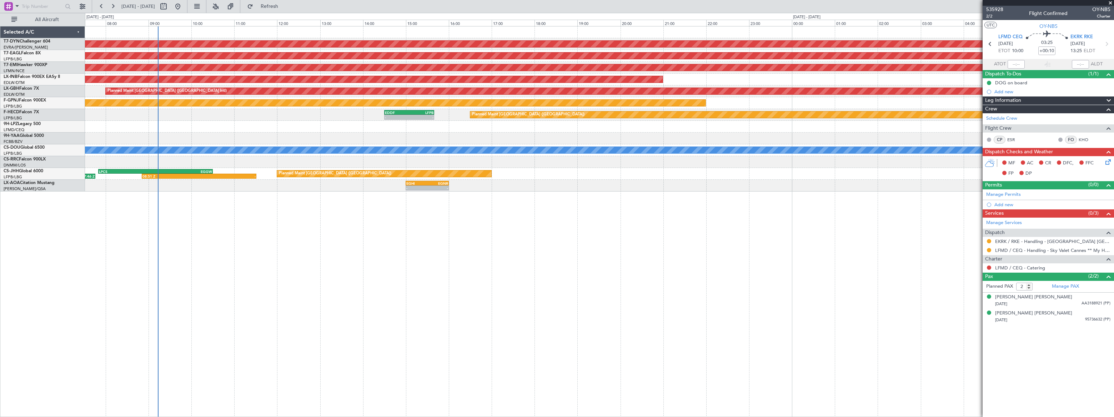
click at [0, 174] on html "01 Sep 2025 - 02 Sep 2025 Refresh Quick Links All Aircraft AOG Maint Riga (Riga…" at bounding box center [557, 208] width 1114 height 417
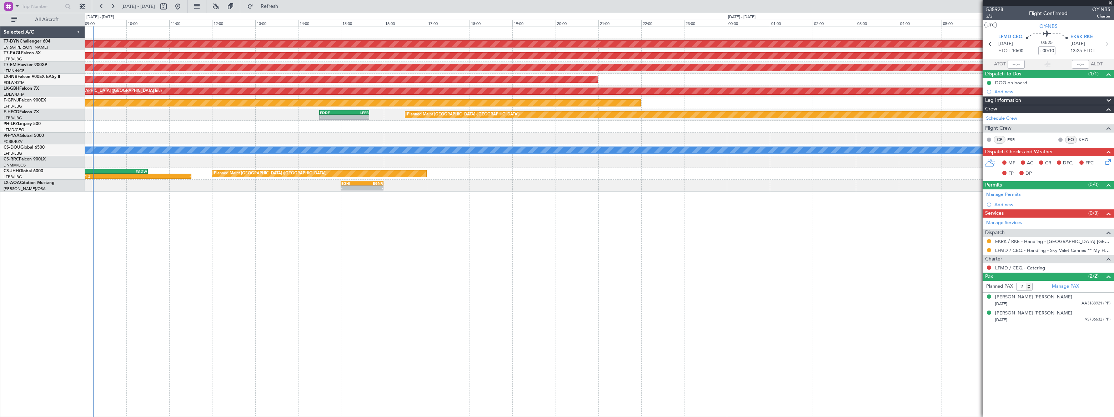
click at [149, 185] on div "EGHI 15:00 Z EGNR 16:00 Z - - - - EGNR 12:30 Z EIDW 13:30 Z" at bounding box center [599, 186] width 1029 height 12
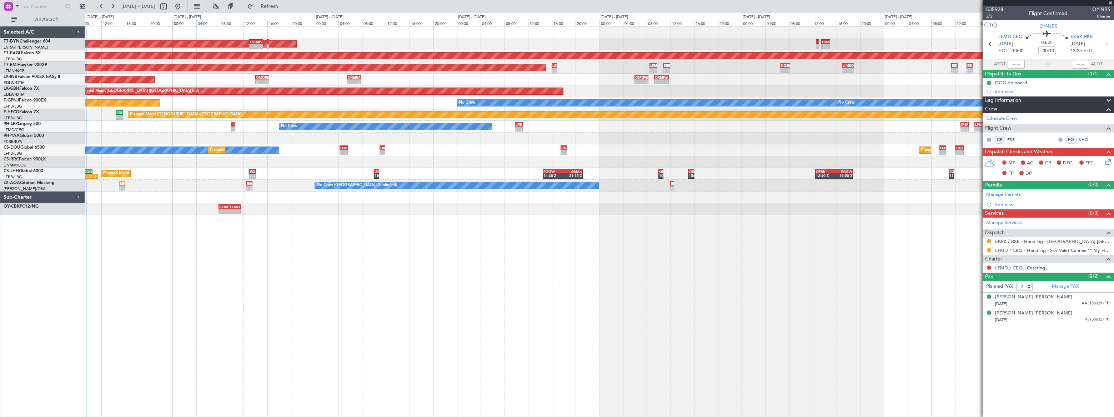
click at [152, 185] on div "AOG Maint Riga (Riga Intl) EVRA 13:00 Z LIPZ 15:15 Z - - - - LIPZ 13:30 Z LUKK …" at bounding box center [599, 221] width 1029 height 391
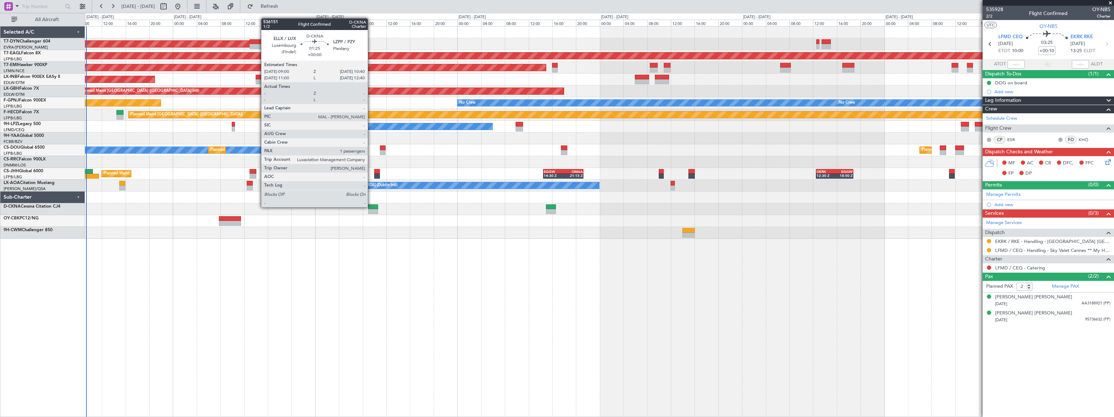
click at [371, 206] on div at bounding box center [373, 206] width 10 height 5
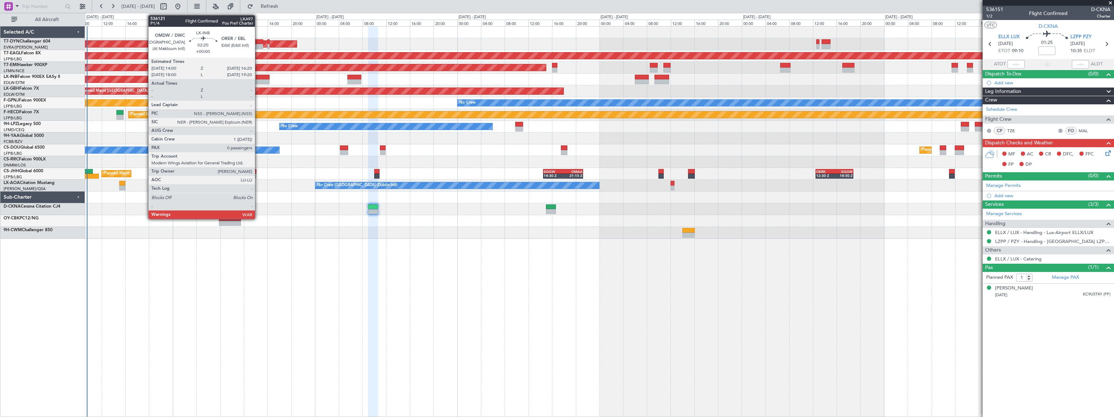
click at [259, 78] on div at bounding box center [263, 77] width 14 height 5
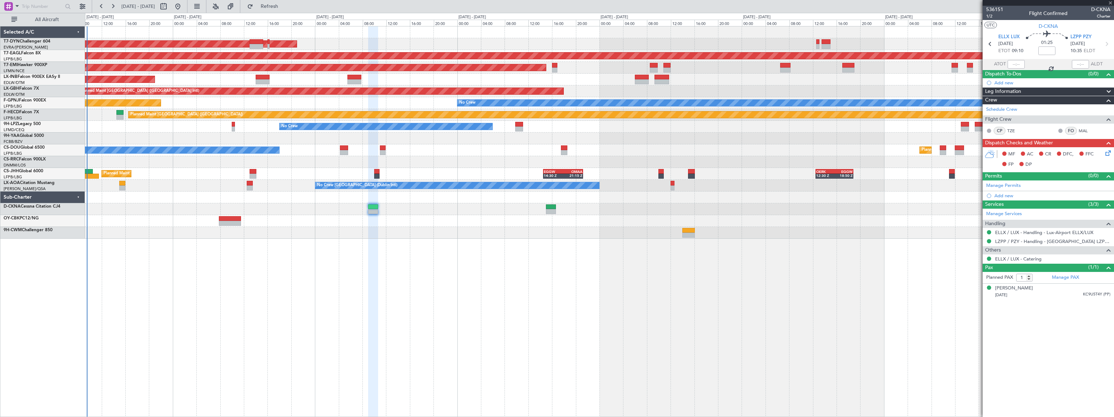
type input "0"
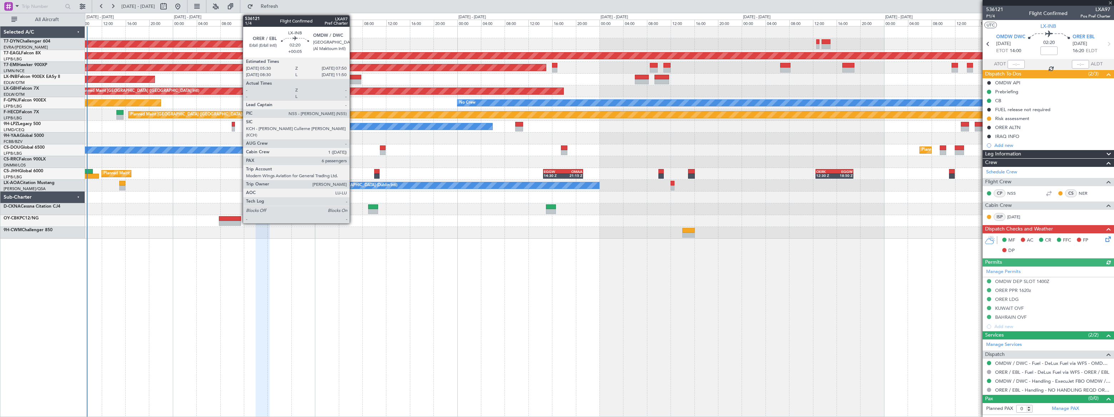
click at [353, 76] on div at bounding box center [354, 77] width 14 height 5
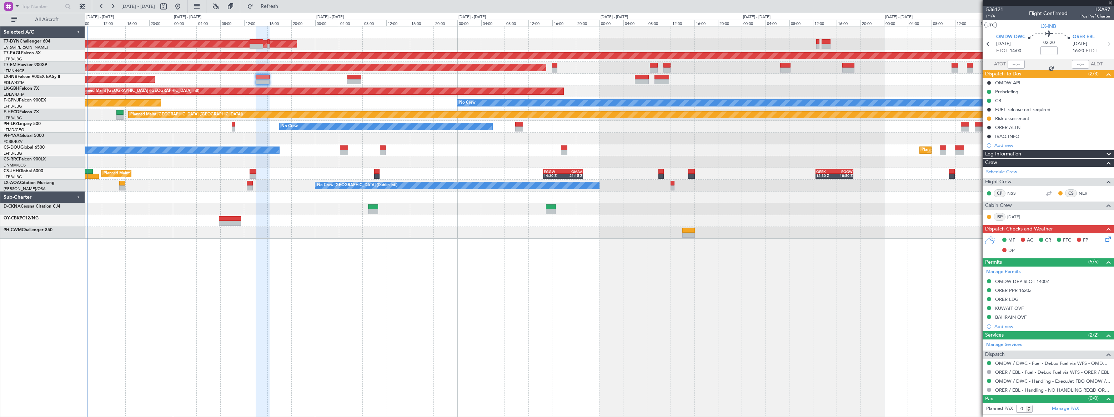
type input "+00:05"
type input "6"
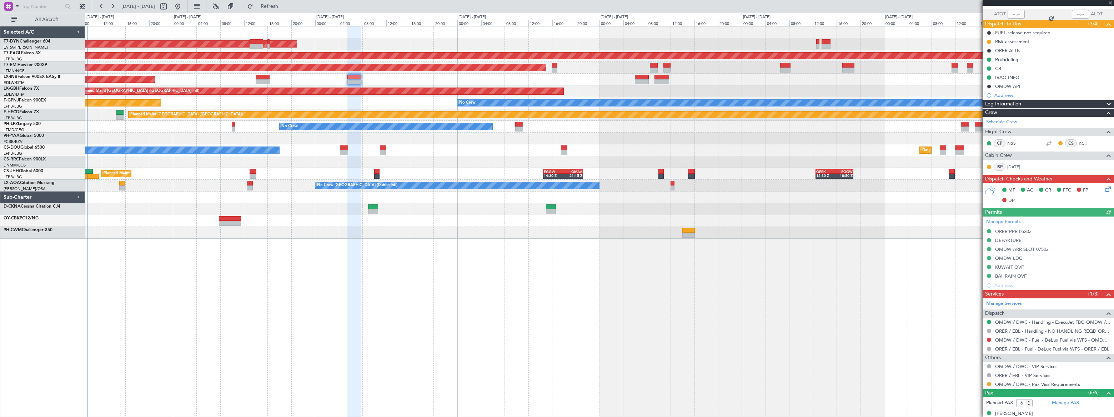
scroll to position [155, 0]
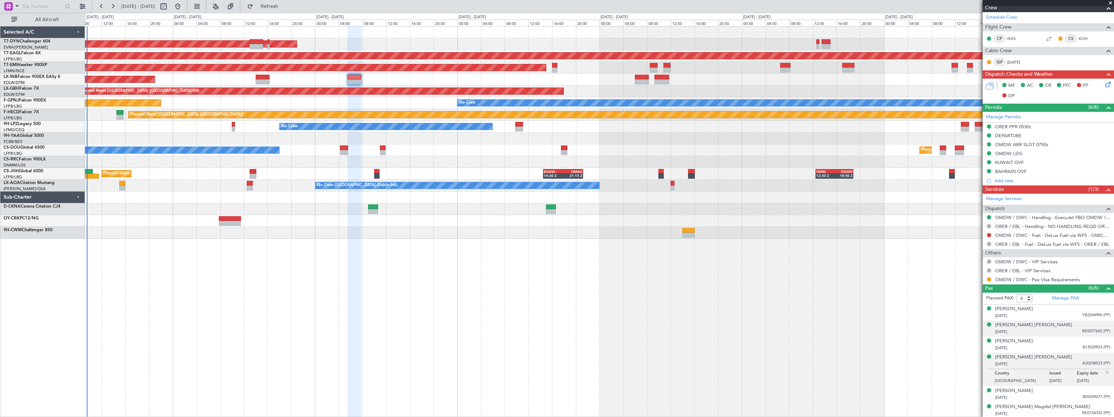
click at [1074, 329] on div "28/09/1993 RE0077692 (PP)" at bounding box center [1052, 331] width 115 height 7
click at [1064, 323] on div "[PERSON_NAME] [PERSON_NAME]" at bounding box center [1033, 324] width 77 height 7
click at [1055, 378] on div "01/07/1990 A20238523 (PP)" at bounding box center [1052, 381] width 115 height 7
click at [1031, 356] on div "[PERSON_NAME] [PERSON_NAME]" at bounding box center [1033, 357] width 77 height 7
click at [1072, 344] on div "02/04/1997 B13520923 (PP)" at bounding box center [1052, 347] width 115 height 7
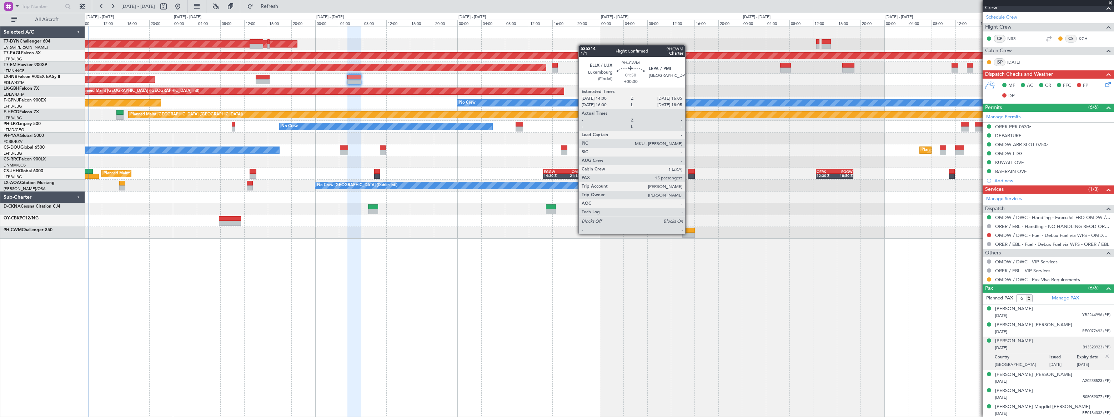
click at [689, 233] on div at bounding box center [688, 234] width 12 height 5
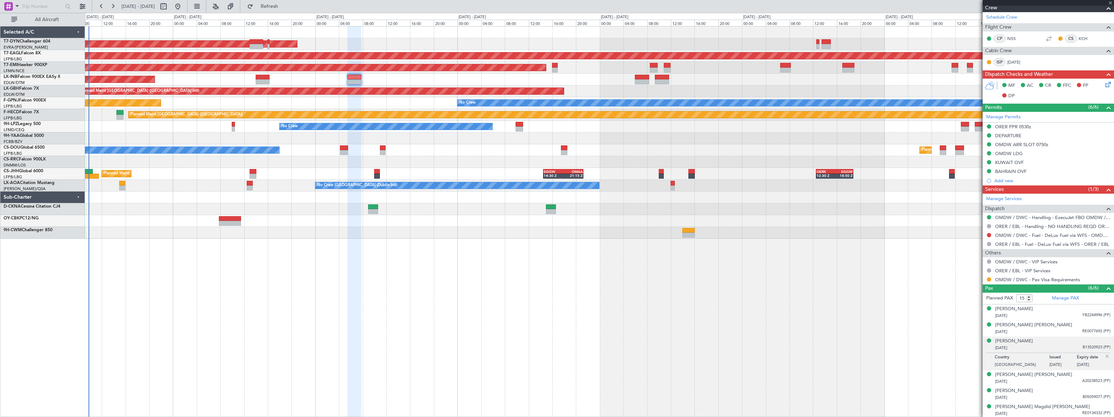
scroll to position [0, 0]
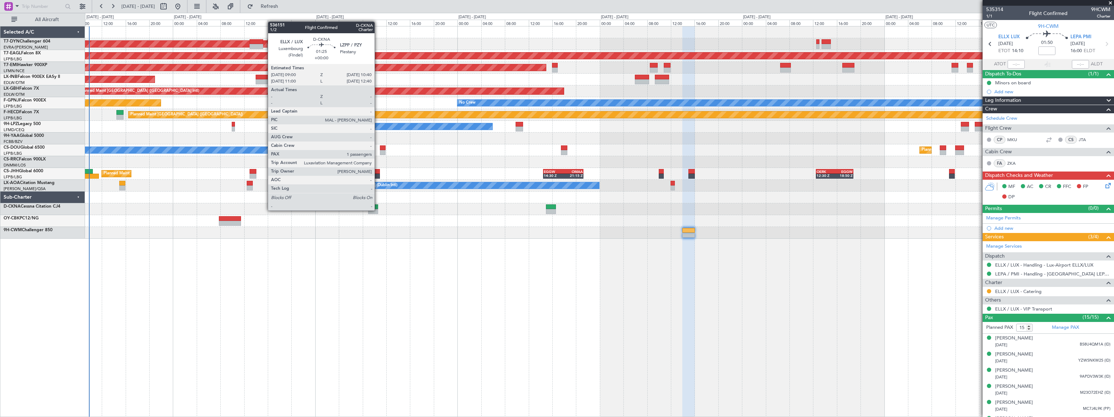
click at [370, 207] on div at bounding box center [373, 206] width 10 height 5
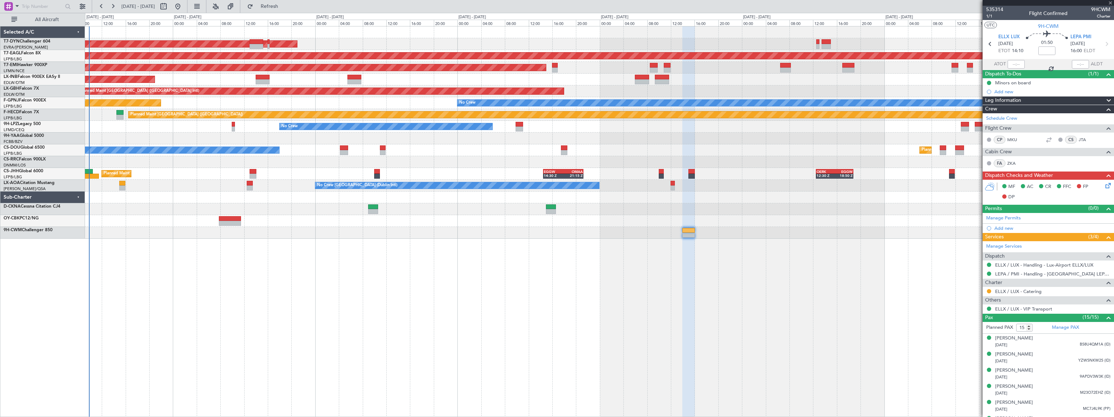
type input "1"
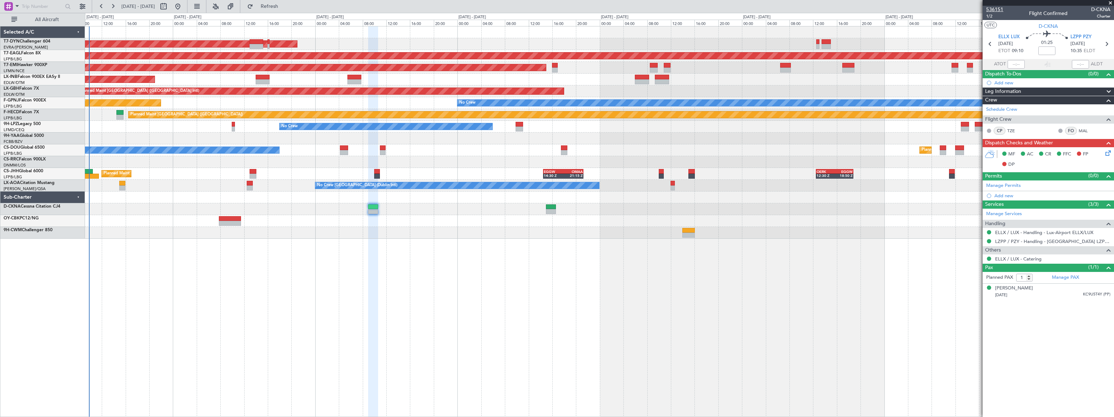
click at [997, 9] on span "536151" at bounding box center [994, 9] width 17 height 7
click at [1036, 259] on link "ELLX / LUX - Catering" at bounding box center [1018, 259] width 46 height 6
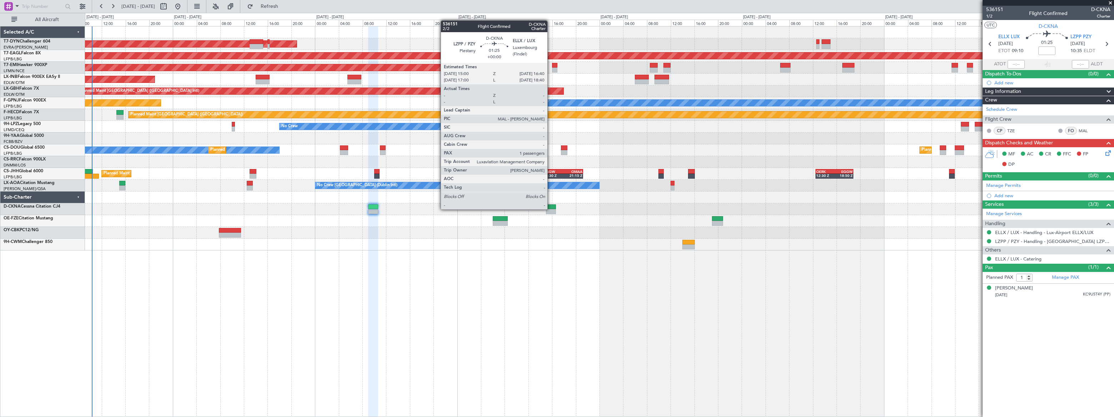
click at [551, 209] on div at bounding box center [551, 211] width 10 height 5
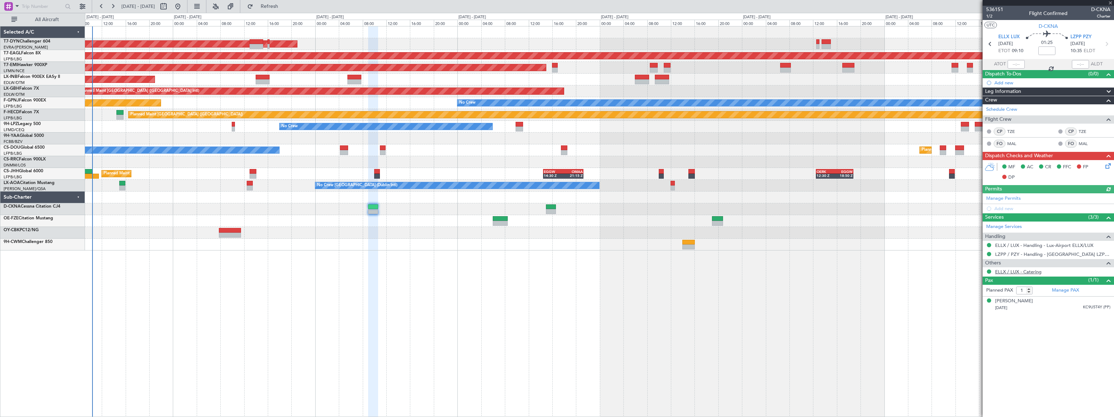
click at [1032, 271] on link "ELLX / LUX - Catering" at bounding box center [1018, 272] width 46 height 6
click at [169, 5] on button at bounding box center [163, 6] width 11 height 11
select select "9"
select select "2025"
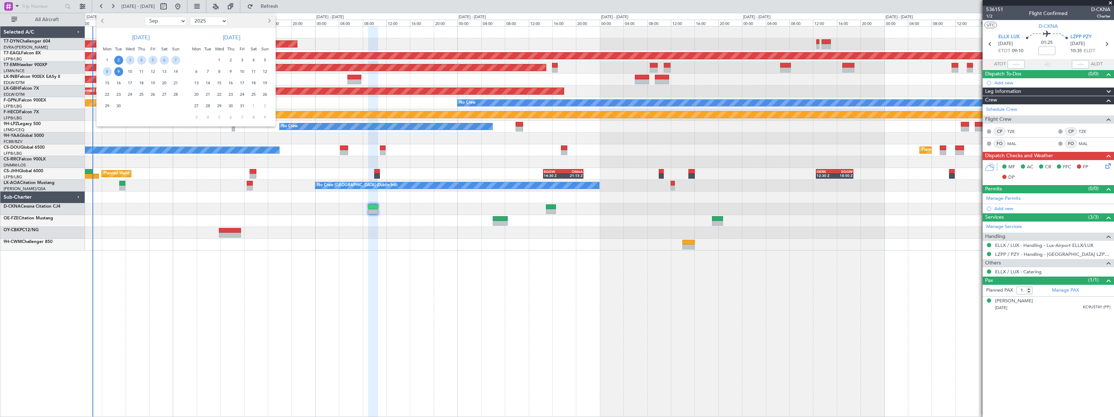
click at [157, 21] on select "Jan Feb Mar Apr May Jun Jul Aug Sep Oct Nov Dec" at bounding box center [166, 21] width 42 height 9
select select "10"
click at [145, 17] on select "Jan Feb Mar Apr May Jun Jul Aug Sep Oct Nov Dec" at bounding box center [166, 21] width 42 height 9
click at [164, 59] on span "4" at bounding box center [164, 60] width 9 height 9
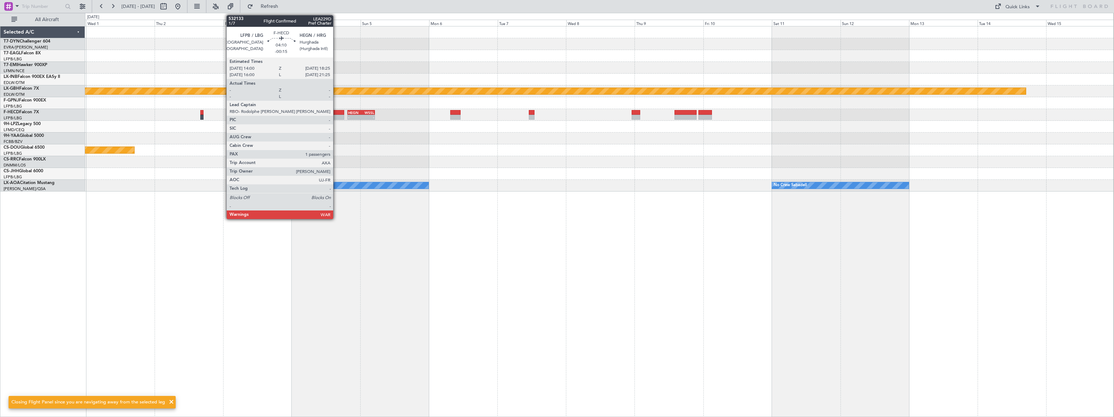
click at [336, 114] on div at bounding box center [338, 112] width 13 height 5
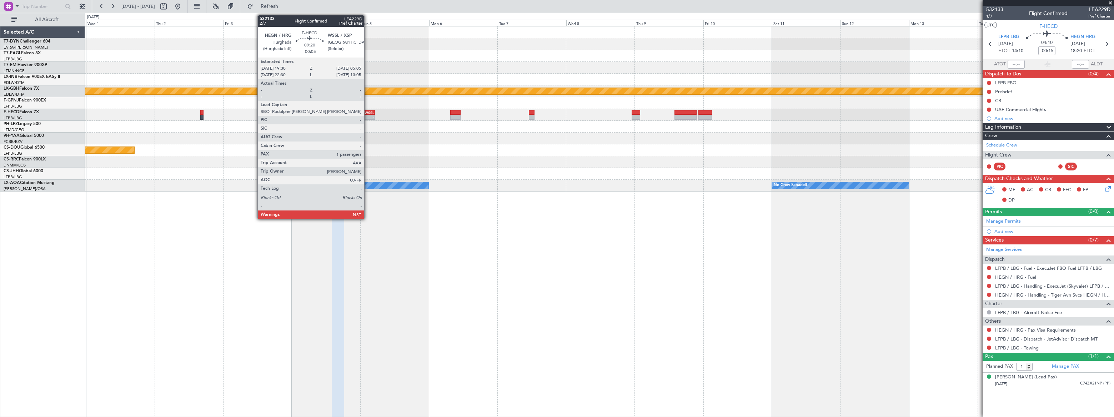
click at [367, 112] on div "WSSL" at bounding box center [367, 112] width 13 height 4
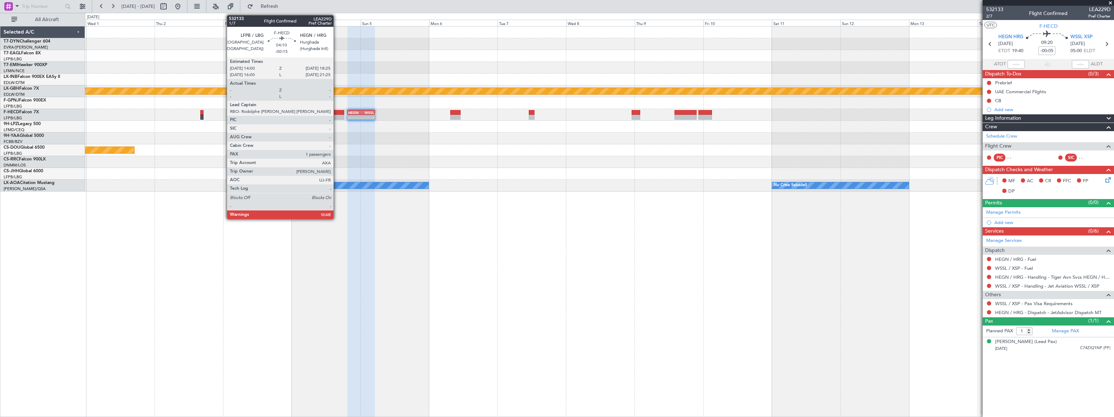
click at [337, 117] on div at bounding box center [338, 117] width 13 height 5
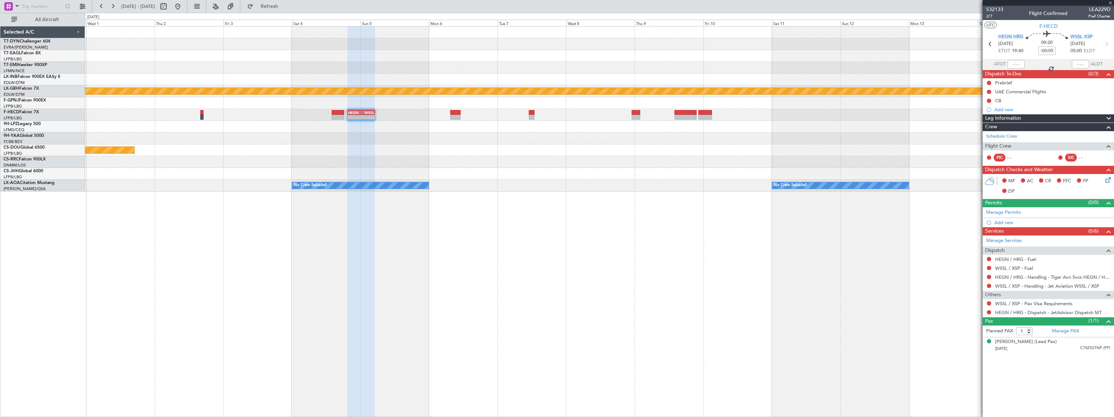
type input "-00:15"
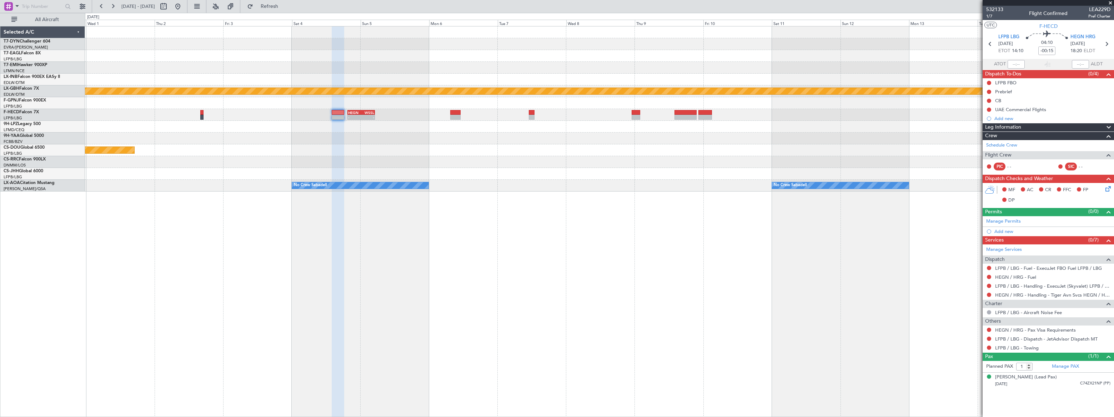
click at [1005, 118] on div "Add new" at bounding box center [1053, 118] width 116 height 6
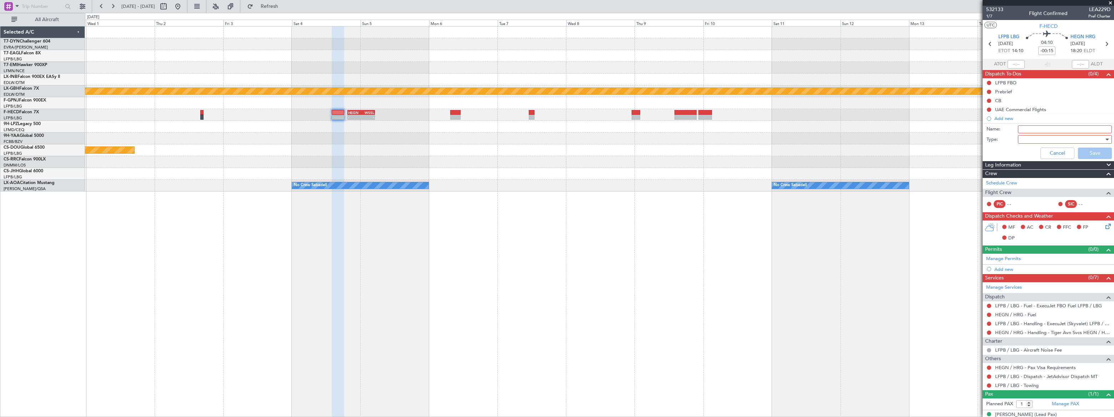
click at [1029, 127] on input "Name:" at bounding box center [1065, 129] width 94 height 8
type input "Refueling with pax on board"
click at [1034, 141] on div at bounding box center [1062, 139] width 83 height 11
click at [1036, 152] on span "Generic" at bounding box center [1062, 153] width 84 height 11
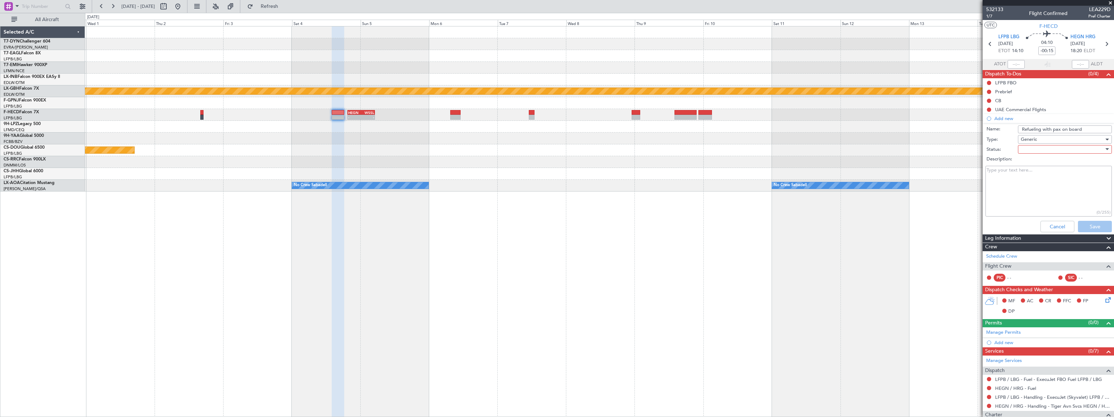
drag, startPoint x: 1081, startPoint y: 129, endPoint x: 1019, endPoint y: 127, distance: 62.9
click at [1019, 127] on input "Refueling with pax on board" at bounding box center [1065, 129] width 94 height 8
click at [1040, 139] on div "Generic" at bounding box center [1062, 139] width 83 height 11
click at [1031, 177] on span "Airport" at bounding box center [1062, 175] width 84 height 11
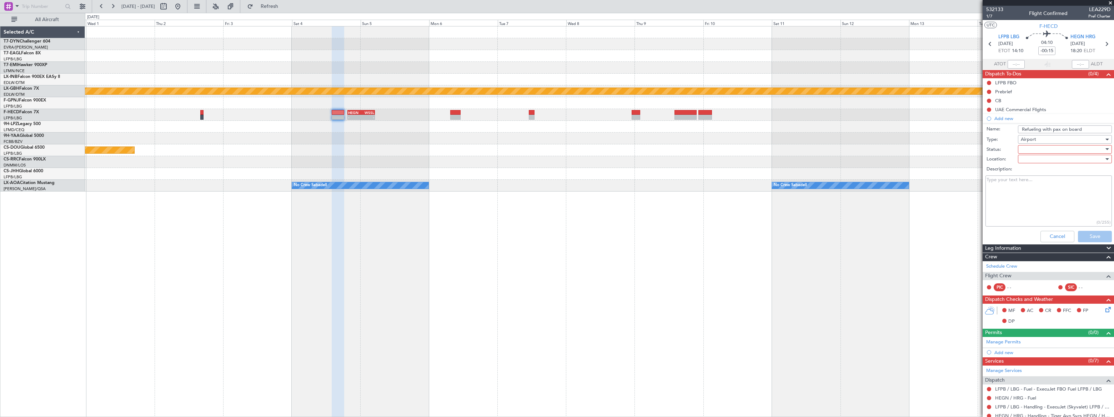
click at [1024, 147] on div at bounding box center [1062, 149] width 83 height 11
click at [1035, 184] on div "Not Started In Progress Completed Cancelled" at bounding box center [1062, 180] width 96 height 44
drag, startPoint x: 1035, startPoint y: 185, endPoint x: 1025, endPoint y: 163, distance: 23.5
click at [1025, 161] on span "Not Started" at bounding box center [1062, 163] width 84 height 11
click at [1025, 163] on div at bounding box center [1062, 159] width 83 height 11
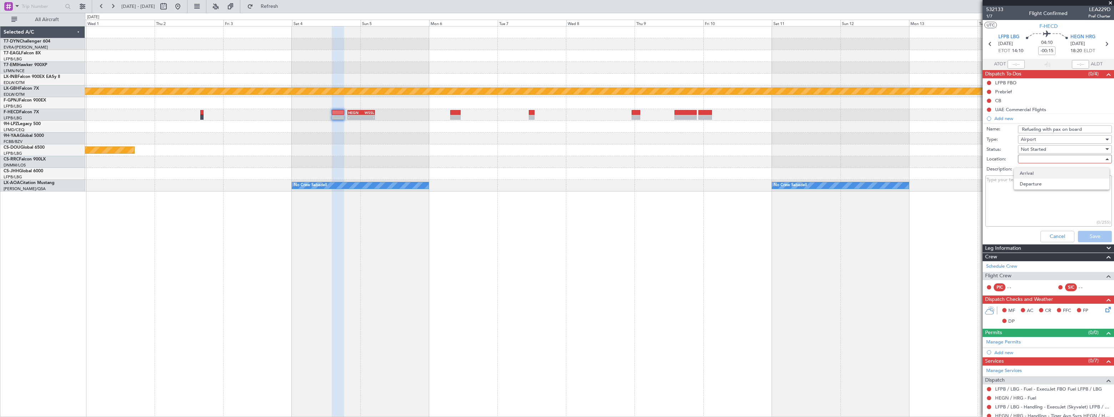
click at [1026, 173] on span "Arrival" at bounding box center [1062, 173] width 84 height 11
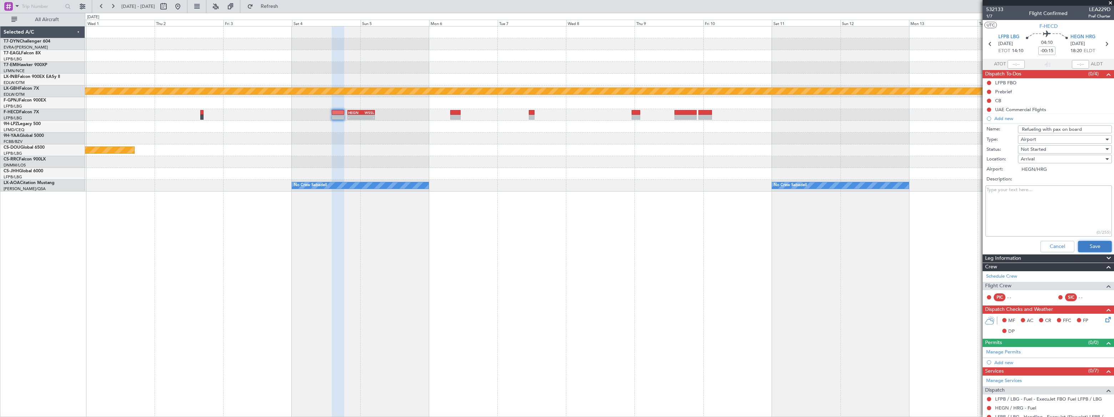
click at [1092, 243] on button "Save" at bounding box center [1095, 246] width 34 height 11
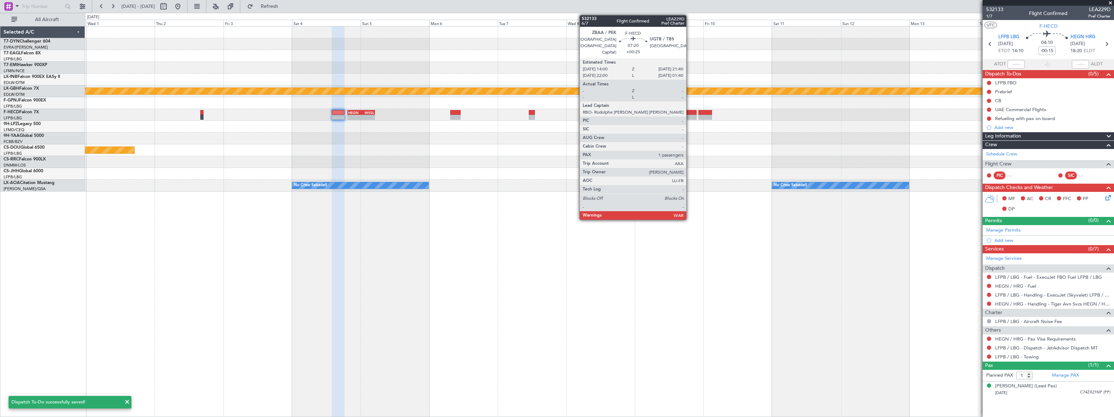
click at [691, 114] on div at bounding box center [686, 112] width 22 height 5
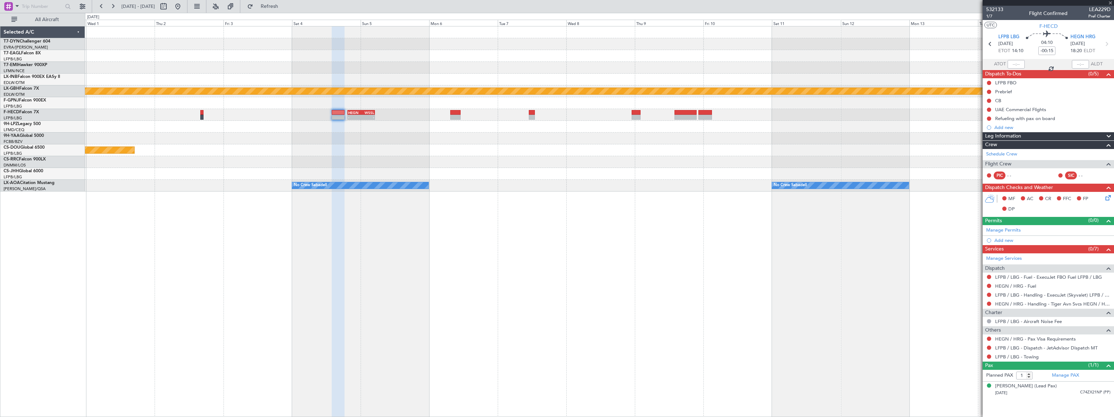
type input "+00:25"
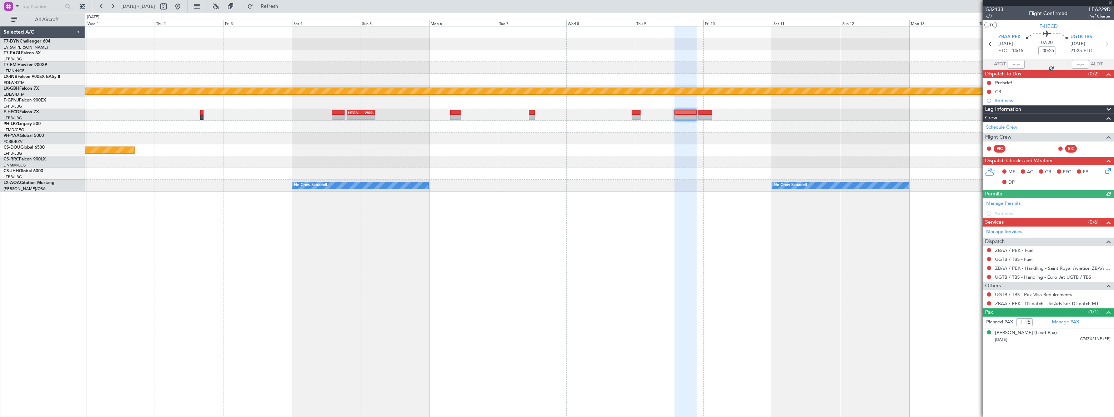
click at [1006, 100] on div "Add new" at bounding box center [1053, 100] width 116 height 6
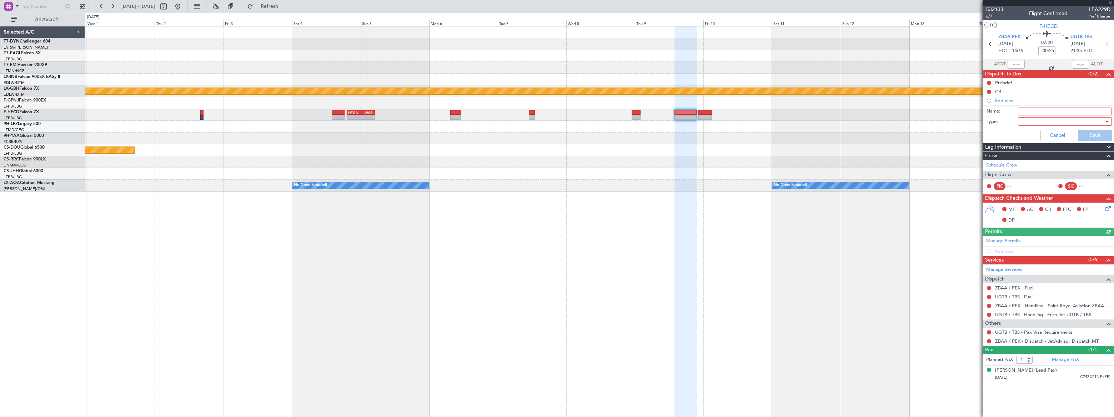
click at [1026, 111] on input "Name:" at bounding box center [1065, 111] width 94 height 8
paste input "Refueling with pax on board"
type input "Refueling with pax on board"
click at [1035, 124] on div at bounding box center [1062, 121] width 83 height 11
click at [1026, 137] on span "Generic" at bounding box center [1061, 135] width 87 height 11
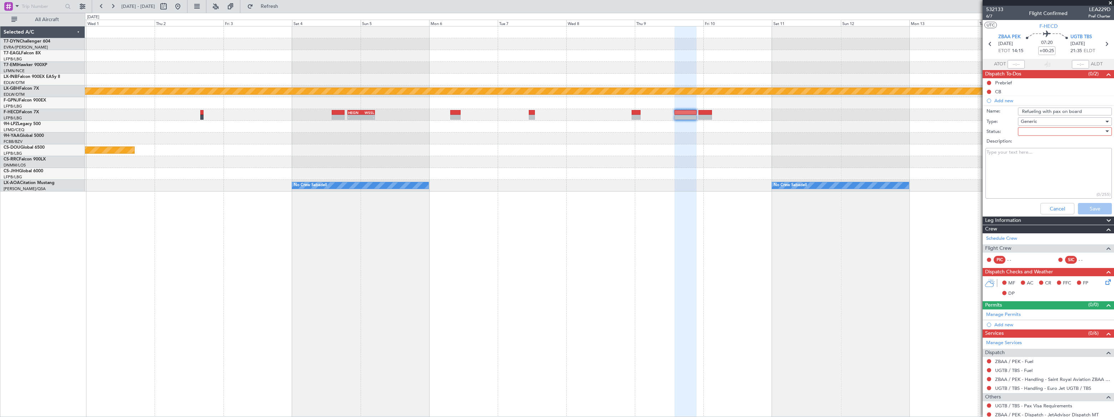
click at [1026, 130] on div at bounding box center [1062, 131] width 83 height 11
click at [1026, 119] on div at bounding box center [557, 208] width 1114 height 417
click at [1027, 119] on span "Generic" at bounding box center [1029, 121] width 16 height 6
click at [1024, 159] on span "Airport" at bounding box center [1062, 157] width 84 height 11
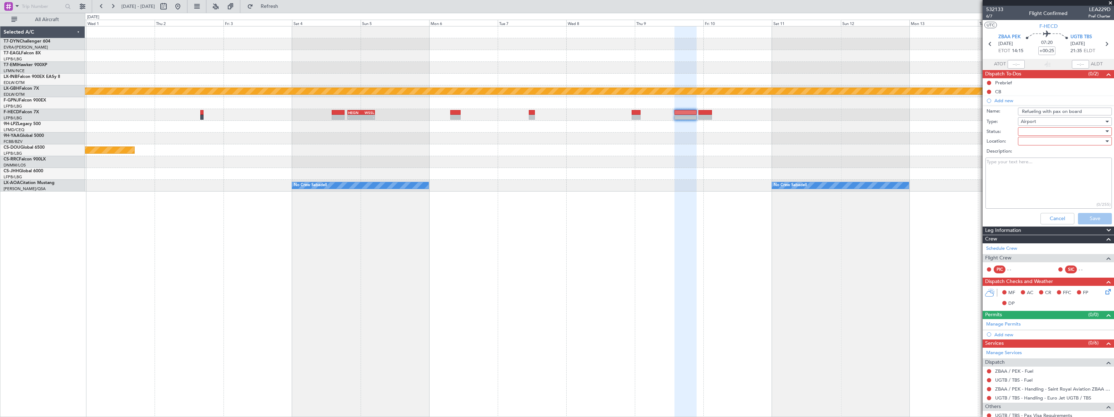
click at [1024, 130] on div at bounding box center [1062, 131] width 83 height 11
click at [1028, 144] on span "Not Started" at bounding box center [1062, 145] width 84 height 11
click at [1023, 141] on div at bounding box center [1062, 141] width 83 height 11
click at [1026, 154] on span "Arrival" at bounding box center [1062, 155] width 84 height 11
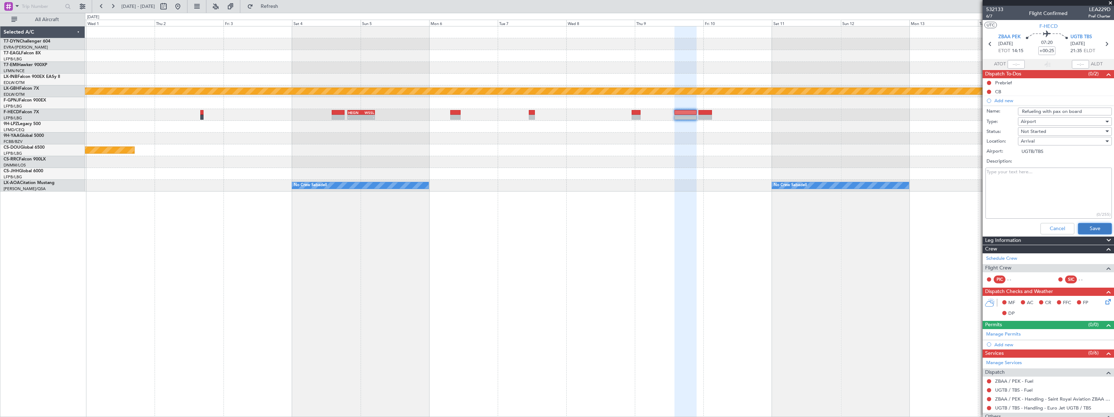
click at [1087, 231] on button "Save" at bounding box center [1095, 228] width 34 height 11
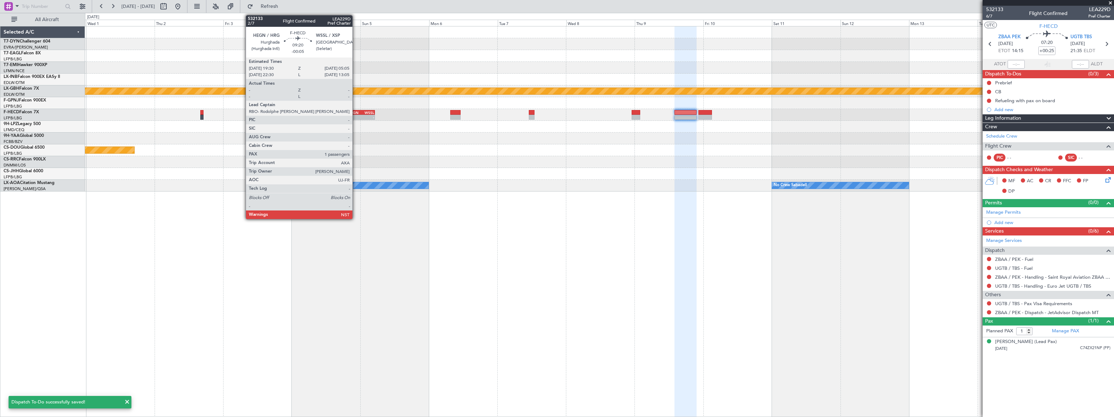
click at [356, 115] on div "-" at bounding box center [354, 117] width 13 height 4
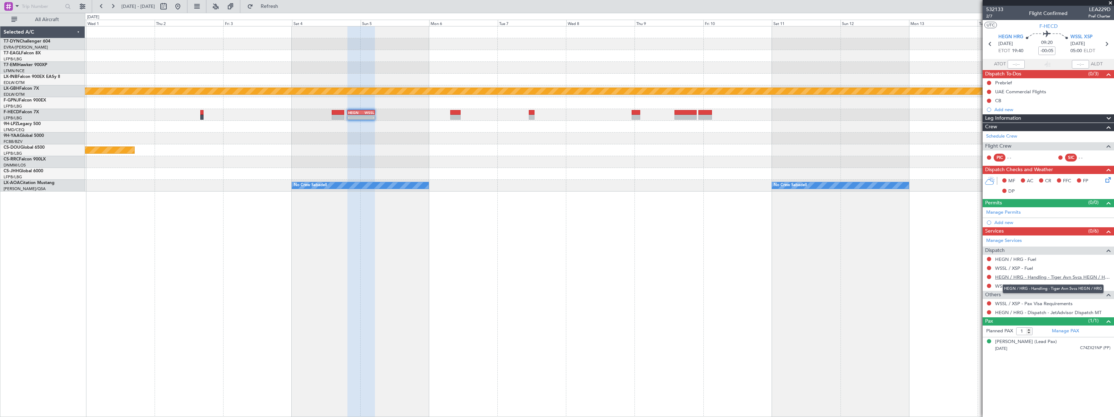
click at [1039, 277] on link "HEGN / HRG - Handling - Tiger Avn Svcs HEGN / HRG" at bounding box center [1052, 277] width 115 height 6
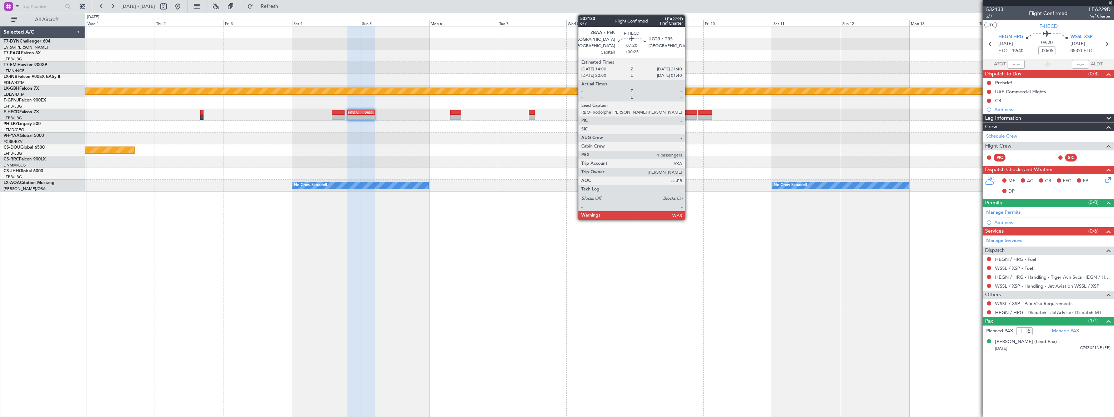
click at [688, 115] on div at bounding box center [686, 117] width 22 height 5
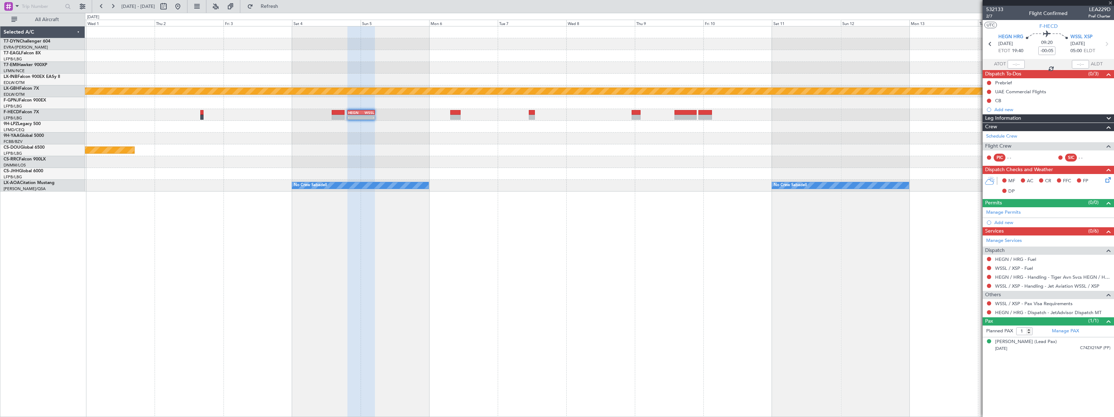
type input "+00:25"
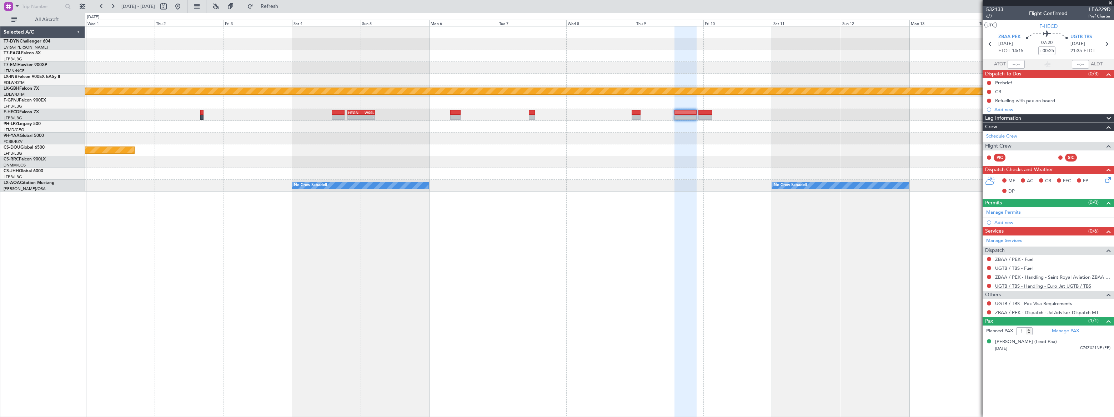
click at [1054, 285] on link "UGTB / TBS - Handling - Euro Jet UGTB / TBS" at bounding box center [1043, 286] width 96 height 6
click at [184, 9] on button at bounding box center [177, 6] width 11 height 11
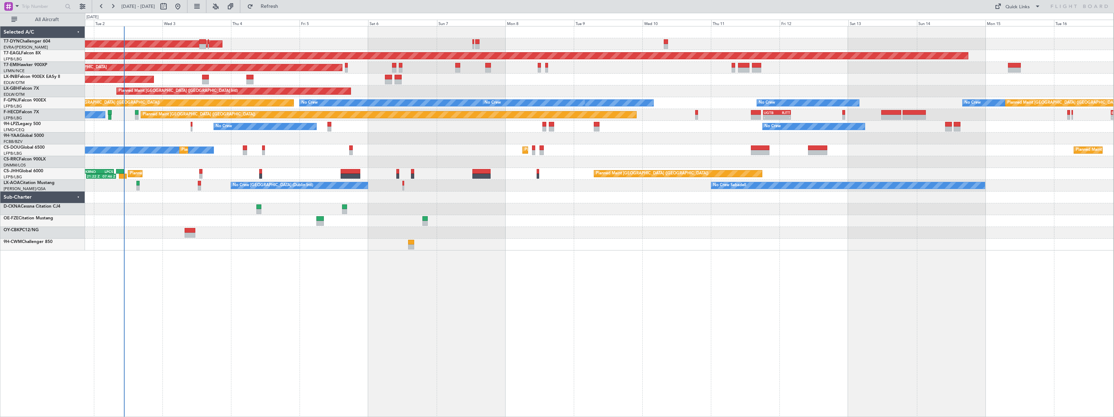
click at [281, 271] on div "AOG Maint Riga (Riga Intl) Grounded New York (Teterboro) Planned Maint Zurich U…" at bounding box center [599, 221] width 1029 height 391
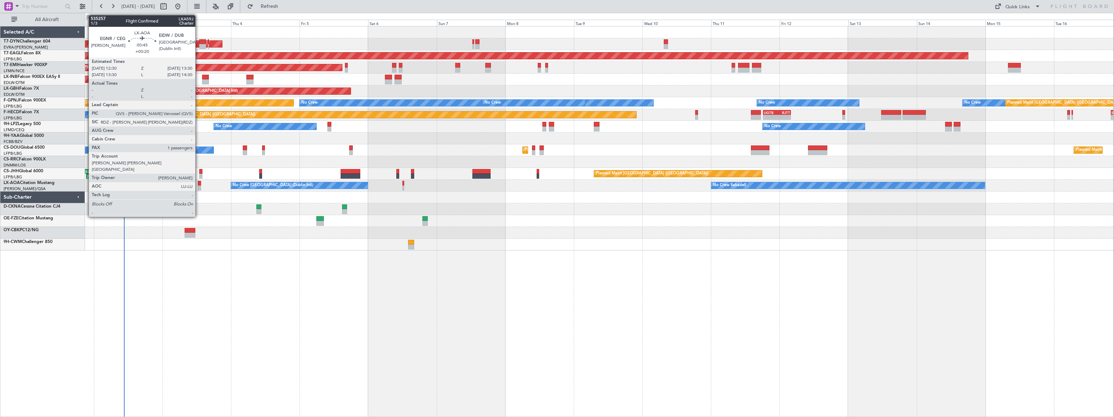
click at [199, 184] on div at bounding box center [199, 183] width 3 height 5
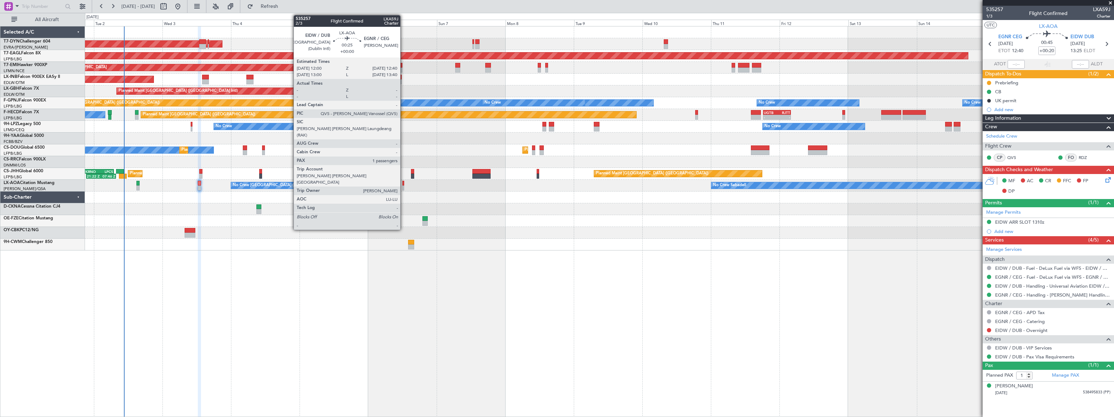
click at [404, 188] on div at bounding box center [403, 187] width 2 height 5
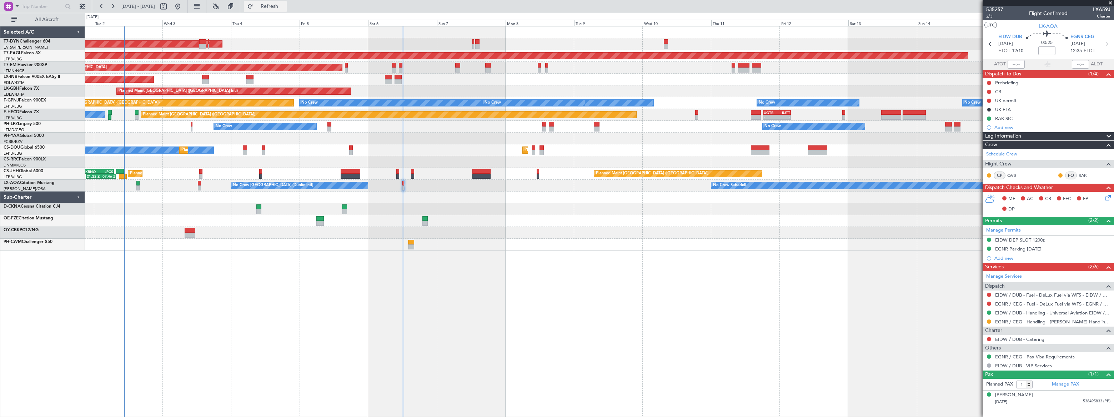
click at [285, 7] on span "Refresh" at bounding box center [270, 6] width 30 height 5
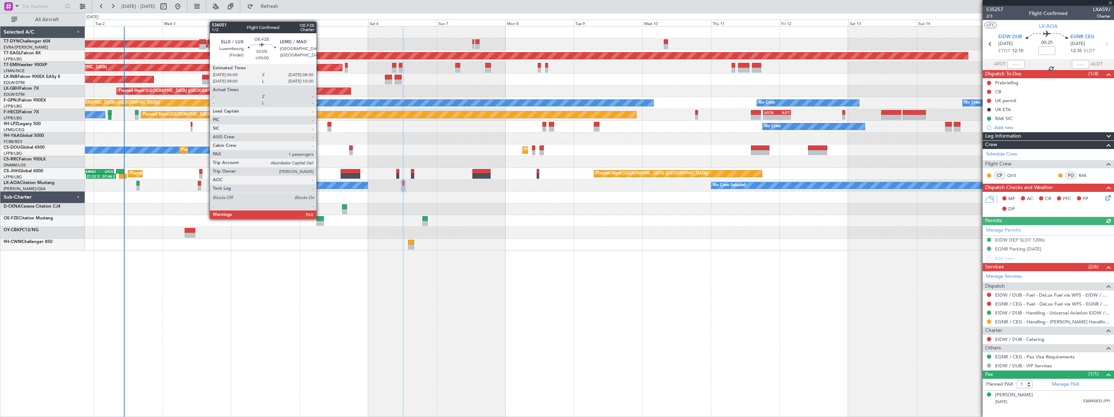
click at [320, 218] on div at bounding box center [319, 218] width 7 height 5
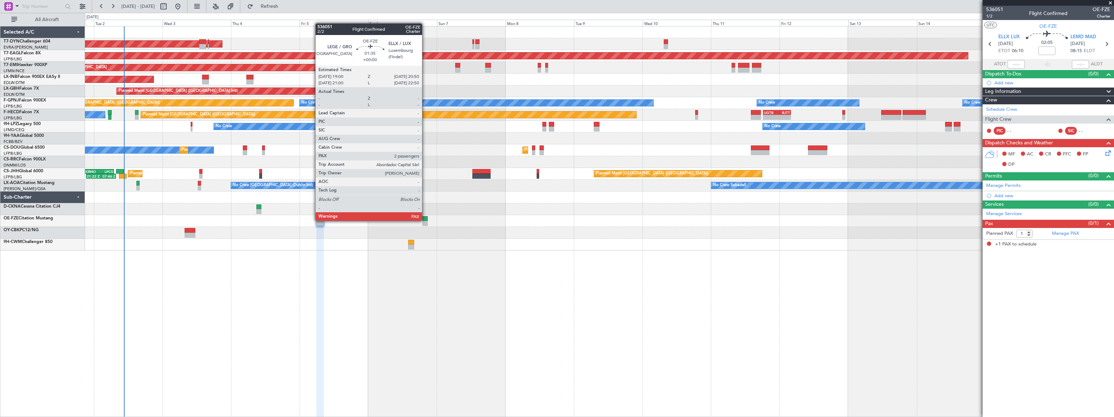
click at [425, 220] on div at bounding box center [424, 218] width 5 height 5
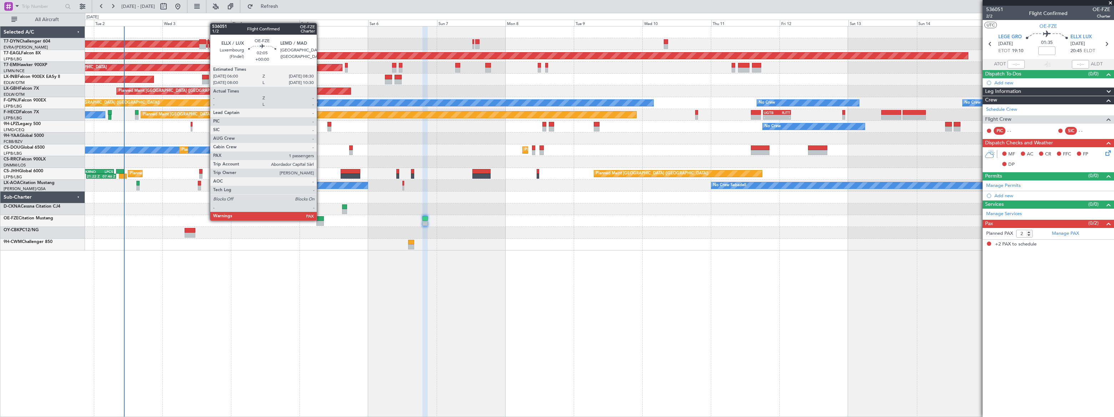
click at [320, 220] on div at bounding box center [319, 218] width 7 height 5
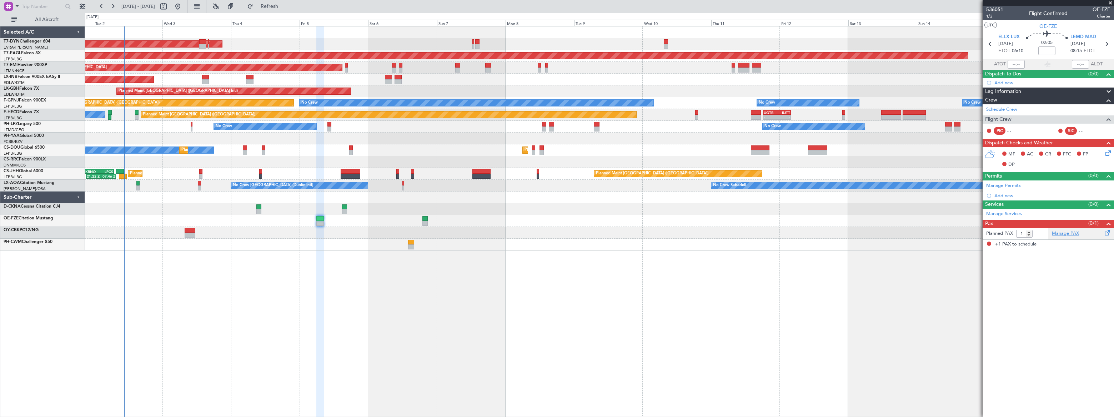
click at [1069, 234] on link "Manage PAX" at bounding box center [1065, 233] width 27 height 7
click at [285, 4] on span "Refresh" at bounding box center [270, 6] width 30 height 5
click at [285, 4] on span "Refreshing..." at bounding box center [270, 6] width 30 height 5
click at [1011, 213] on link "Manage Services" at bounding box center [1004, 213] width 36 height 7
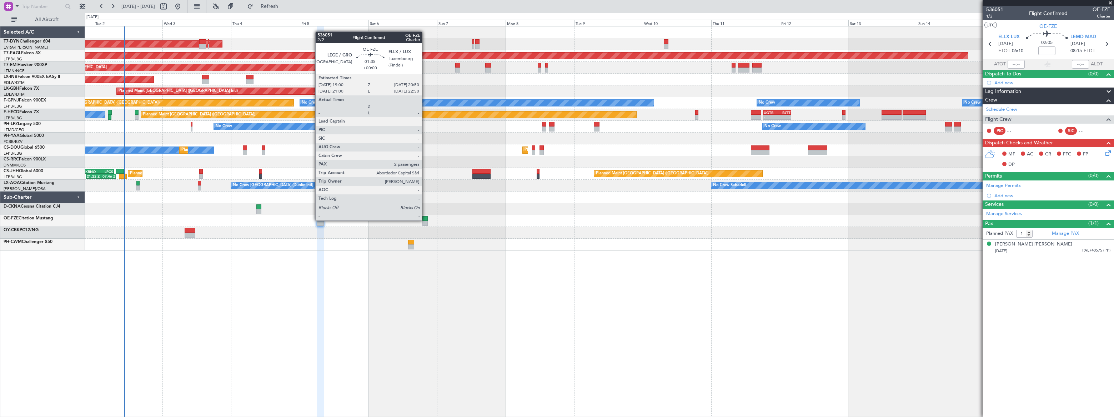
click at [425, 220] on div at bounding box center [424, 218] width 5 height 5
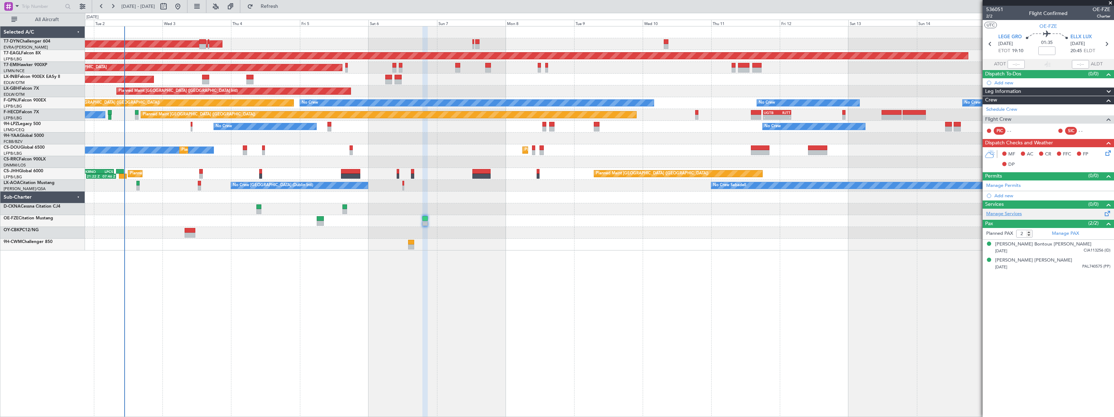
click at [1017, 212] on link "Manage Services" at bounding box center [1004, 213] width 36 height 7
click at [285, 7] on span "Refresh" at bounding box center [270, 6] width 30 height 5
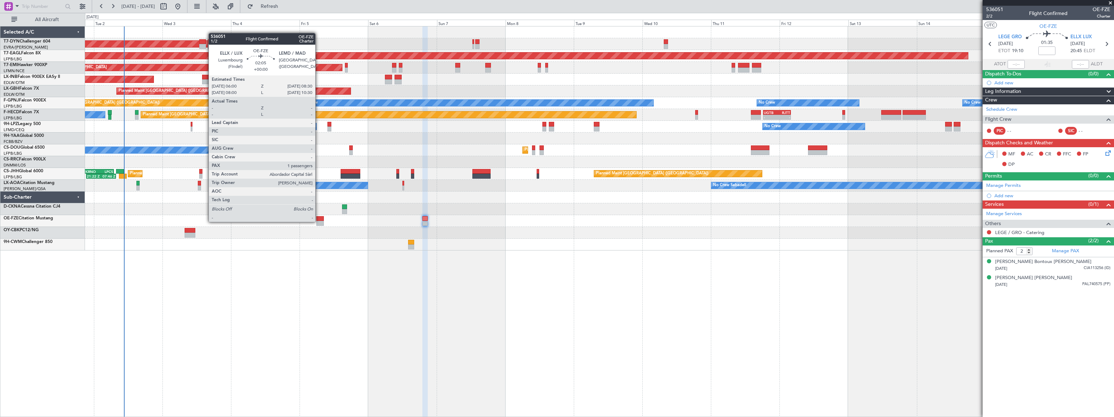
click at [319, 221] on div at bounding box center [319, 223] width 7 height 5
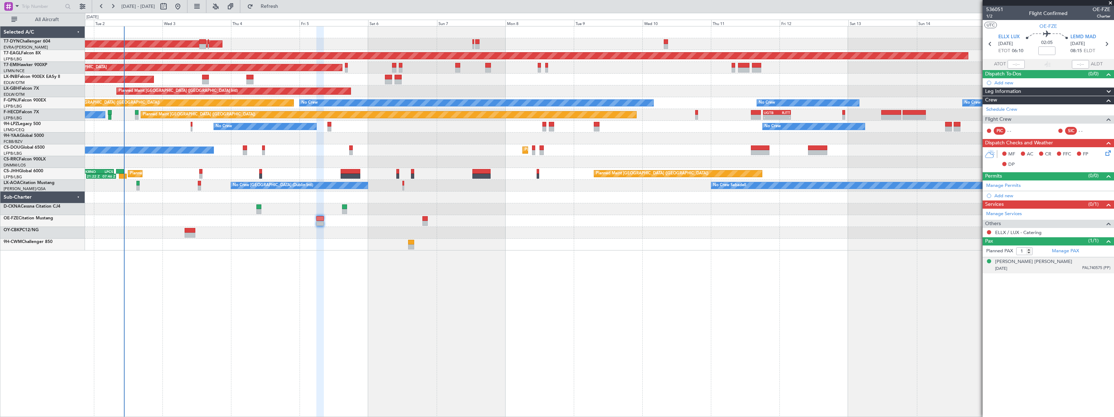
click at [1041, 266] on div "21/09/1978 PAL740575 (PP)" at bounding box center [1052, 268] width 115 height 7
click at [1035, 261] on div "[PERSON_NAME] [PERSON_NAME]" at bounding box center [1033, 261] width 77 height 7
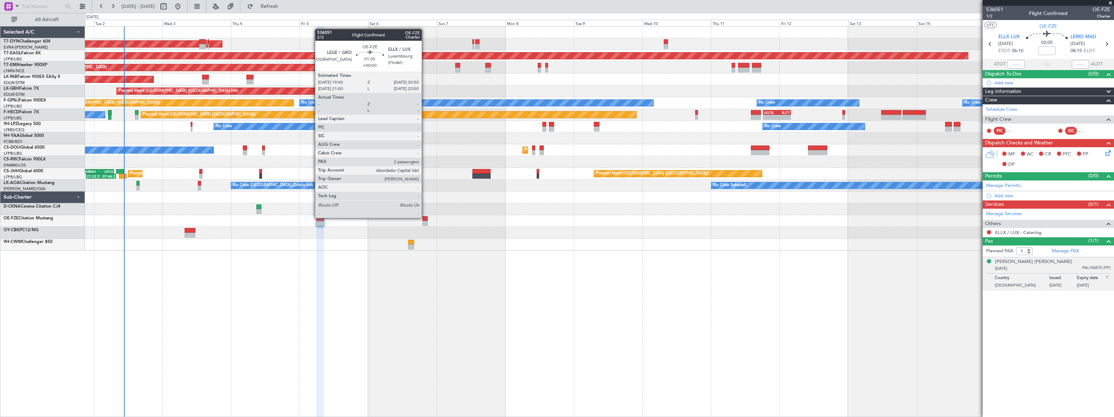
click at [425, 217] on div at bounding box center [424, 218] width 5 height 5
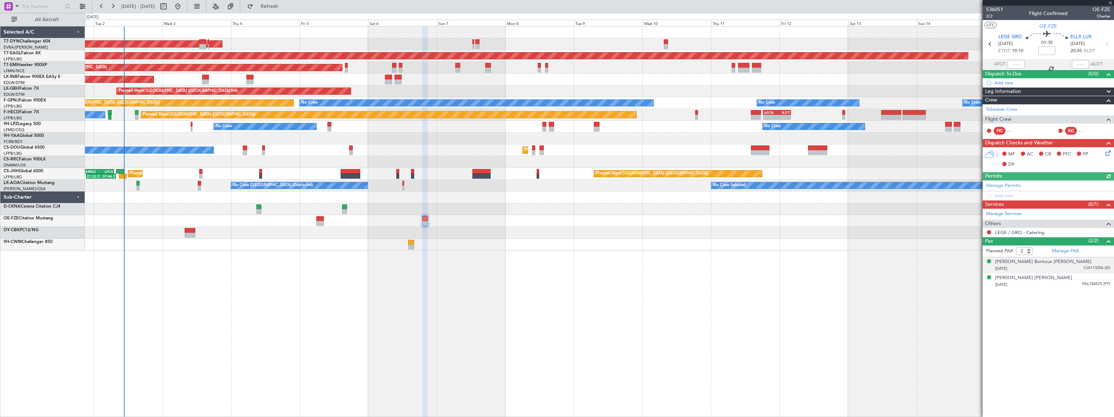
click at [1072, 264] on div "Gregoire Augustin Bontoux Halley 25/08/1967 CIA113256 (ID)" at bounding box center [1052, 265] width 115 height 14
click at [1055, 262] on div "[PERSON_NAME] Bontoux [PERSON_NAME]" at bounding box center [1043, 261] width 96 height 7
click at [997, 12] on span "536051" at bounding box center [994, 9] width 17 height 7
click at [989, 17] on span "2/2" at bounding box center [994, 16] width 17 height 6
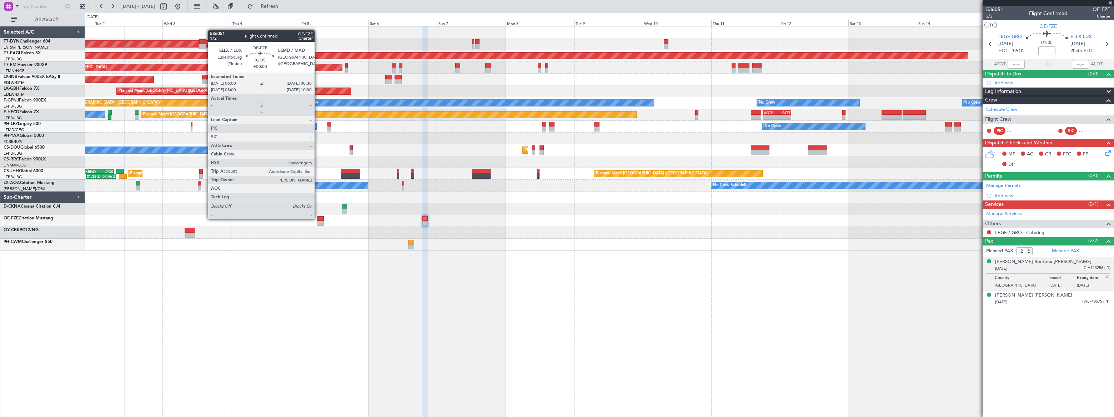
click at [319, 218] on div at bounding box center [320, 218] width 7 height 5
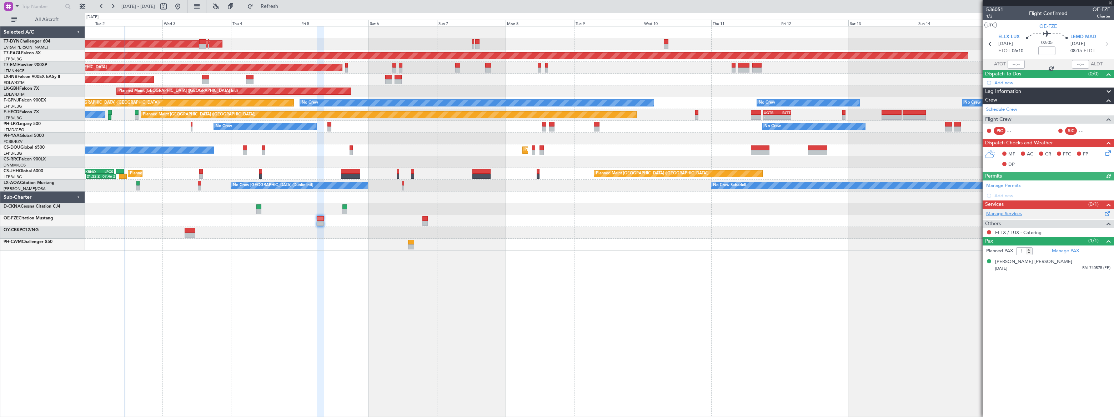
click at [1006, 214] on link "Manage Services" at bounding box center [1004, 213] width 36 height 7
click at [1007, 212] on link "Manage Services" at bounding box center [1004, 213] width 36 height 7
click at [285, 6] on span "Refresh" at bounding box center [270, 6] width 30 height 5
click at [285, 6] on span "Refreshing..." at bounding box center [270, 6] width 30 height 5
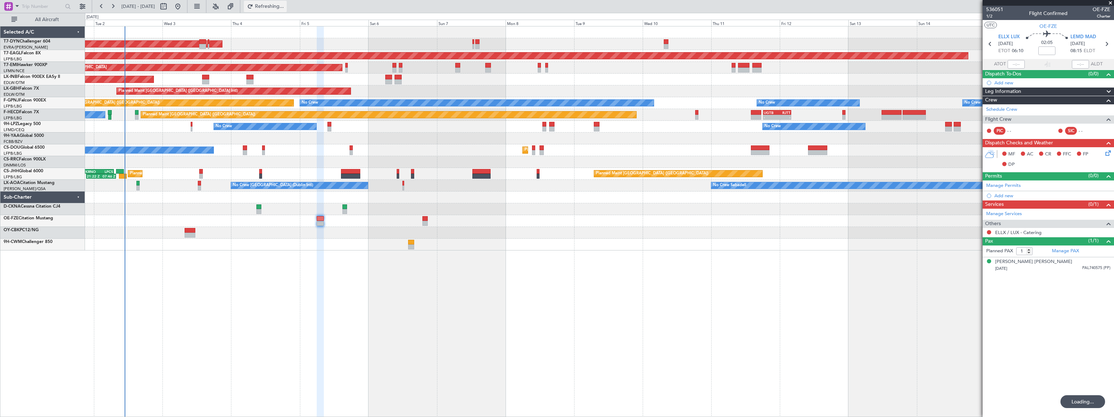
click at [285, 6] on span "Refreshing..." at bounding box center [270, 6] width 30 height 5
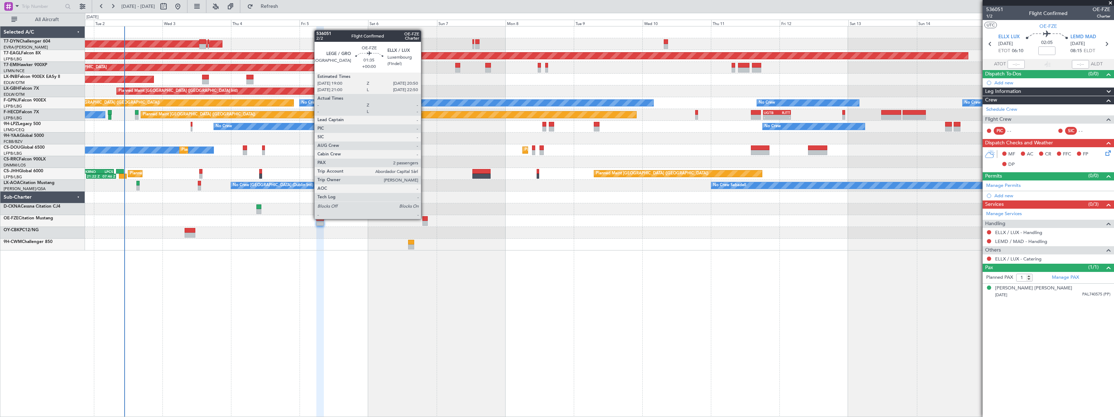
click at [425, 218] on div at bounding box center [424, 218] width 5 height 5
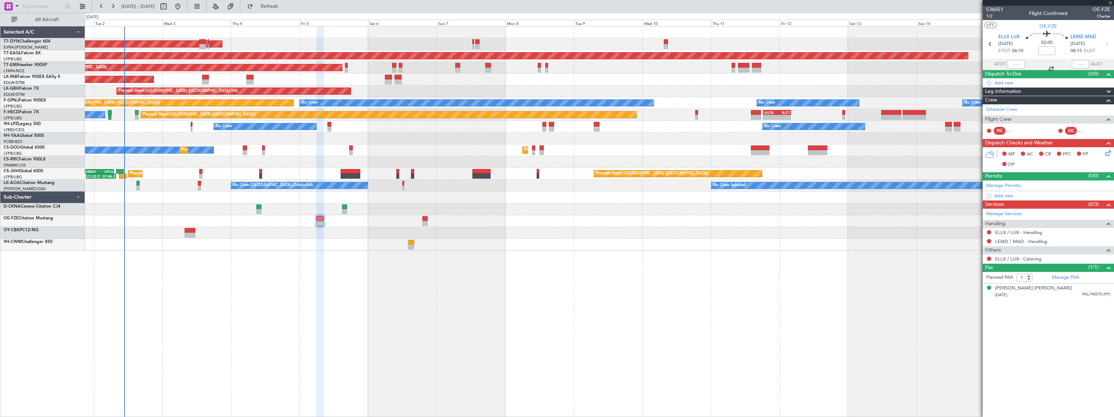
type input "2"
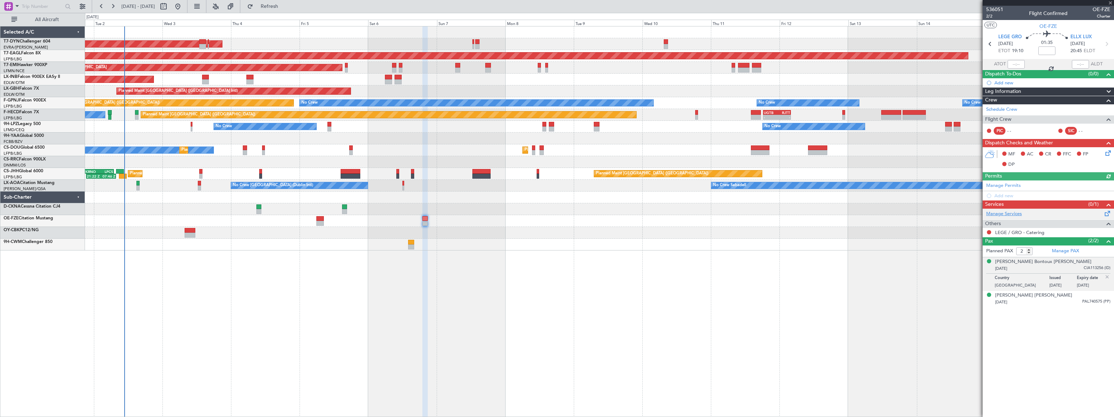
click at [1006, 213] on link "Manage Services" at bounding box center [1004, 213] width 36 height 7
click at [285, 7] on span "Refresh" at bounding box center [270, 6] width 30 height 5
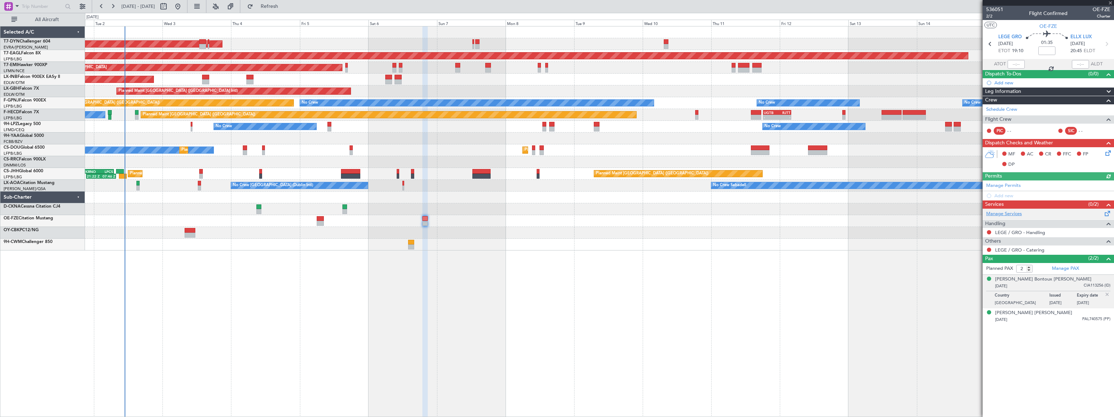
click at [1006, 211] on link "Manage Services" at bounding box center [1004, 213] width 36 height 7
click at [285, 4] on span "Refresh" at bounding box center [270, 6] width 30 height 5
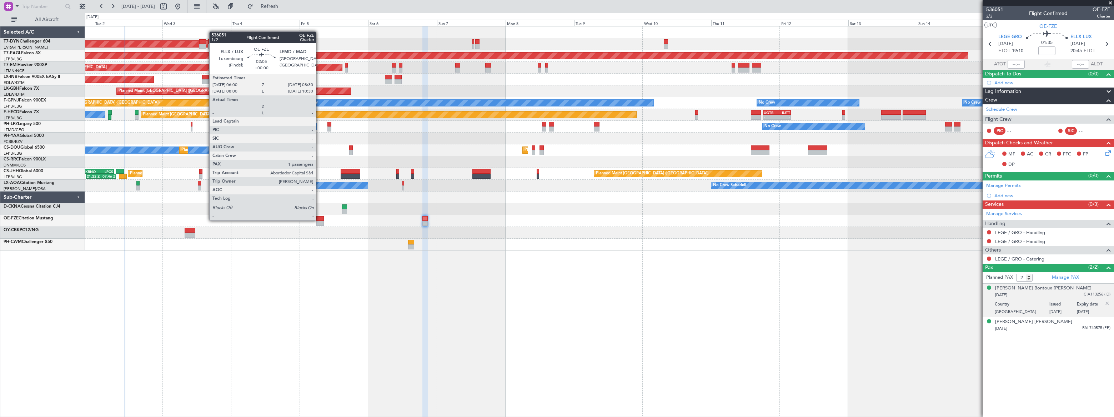
click at [319, 220] on div at bounding box center [319, 218] width 7 height 5
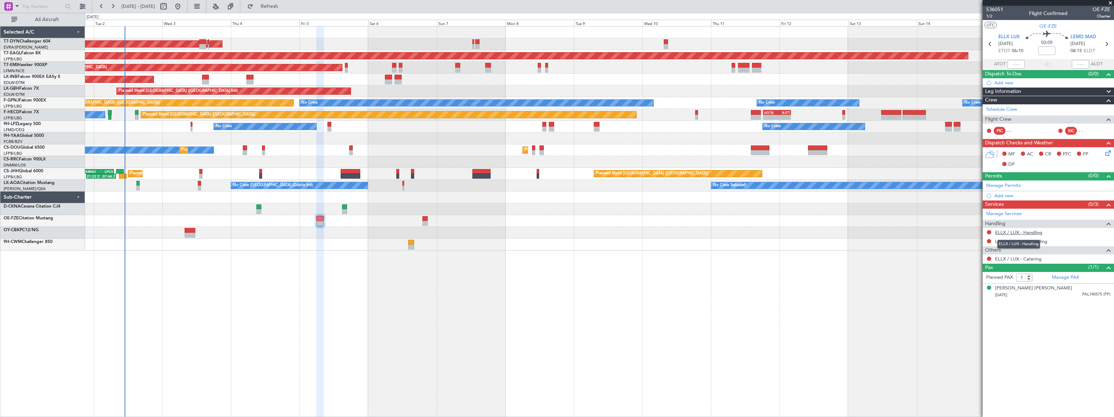
click at [1031, 232] on link "ELLX / LUX - Handling" at bounding box center [1018, 232] width 47 height 6
click at [285, 6] on span "Refresh" at bounding box center [270, 6] width 30 height 5
click at [1054, 230] on link "ELLX / LUX - Handling - Lux-Airport ELLX/LUX" at bounding box center [1044, 232] width 98 height 6
click at [1041, 241] on link "LEMD / MAD - Handling" at bounding box center [1021, 241] width 52 height 6
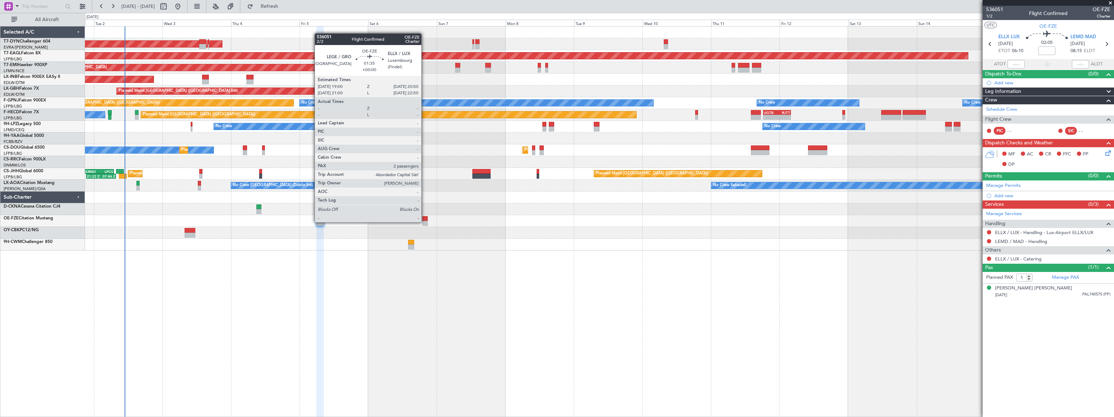
click at [424, 219] on div at bounding box center [424, 218] width 5 height 5
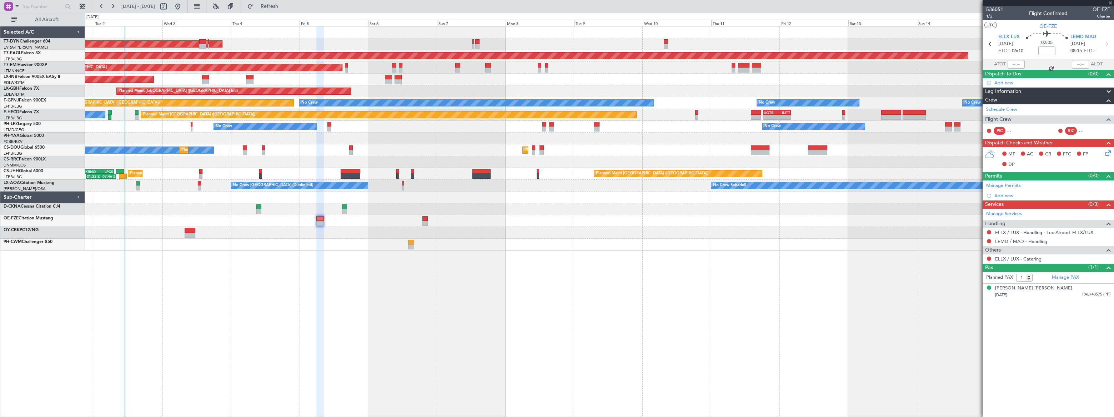
type input "2"
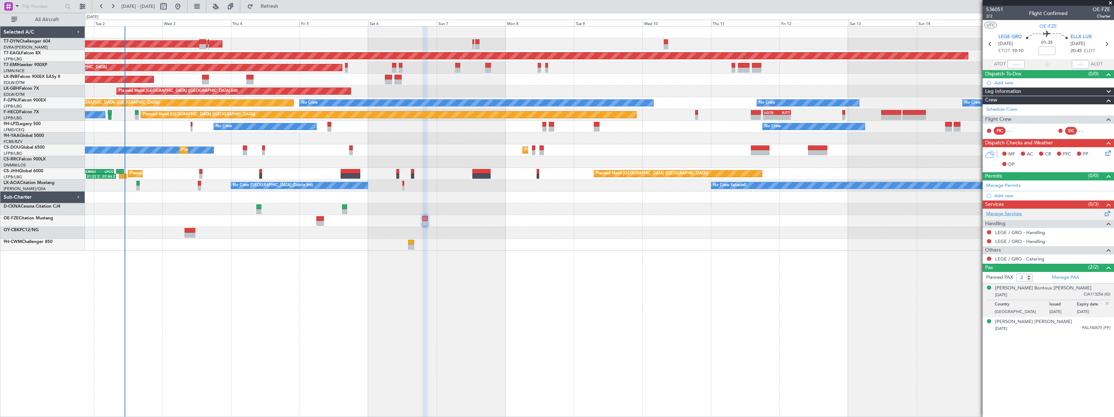
click at [1011, 214] on link "Manage Services" at bounding box center [1004, 213] width 36 height 7
click at [287, 7] on button "Refresh" at bounding box center [265, 6] width 43 height 11
click at [287, 7] on button "Refreshing..." at bounding box center [265, 6] width 43 height 11
click at [1015, 214] on link "Manage Services" at bounding box center [1004, 213] width 36 height 7
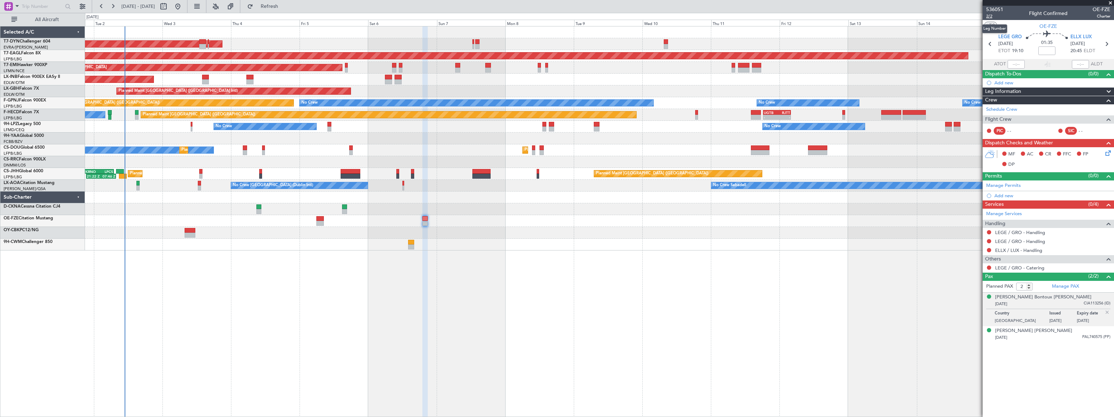
click at [989, 16] on span "2/2" at bounding box center [994, 16] width 17 height 6
drag, startPoint x: 295, startPoint y: 6, endPoint x: 293, endPoint y: 12, distance: 6.6
click at [285, 5] on span "Refresh" at bounding box center [270, 6] width 30 height 5
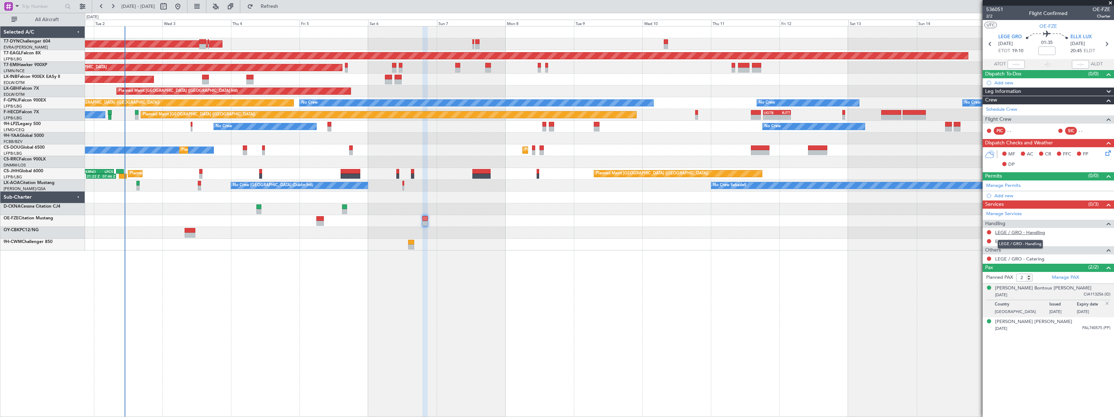
click at [1034, 230] on link "LEGE / GRO - Handling" at bounding box center [1020, 232] width 50 height 6
click at [1033, 241] on link "ELLX / LUX - Handling" at bounding box center [1018, 241] width 47 height 6
click at [169, 6] on button at bounding box center [163, 6] width 11 height 11
select select "9"
select select "2025"
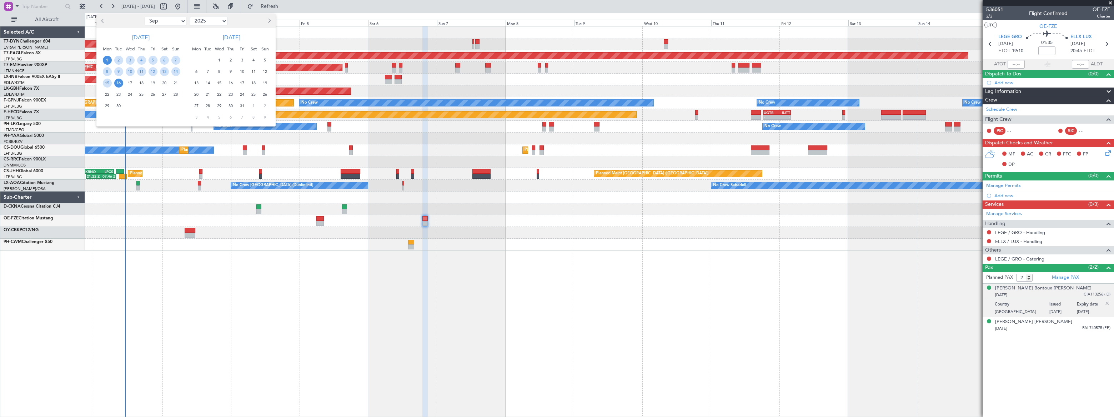
drag, startPoint x: 158, startPoint y: 22, endPoint x: 162, endPoint y: 26, distance: 5.3
click at [158, 22] on select "Jan Feb Mar Apr May Jun Jul Aug Sep Oct Nov Dec" at bounding box center [166, 21] width 42 height 9
select select "10"
click at [145, 17] on select "Jan Feb Mar Apr May Jun Jul Aug Sep Oct Nov Dec" at bounding box center [166, 21] width 42 height 9
click at [166, 59] on span "4" at bounding box center [164, 60] width 9 height 9
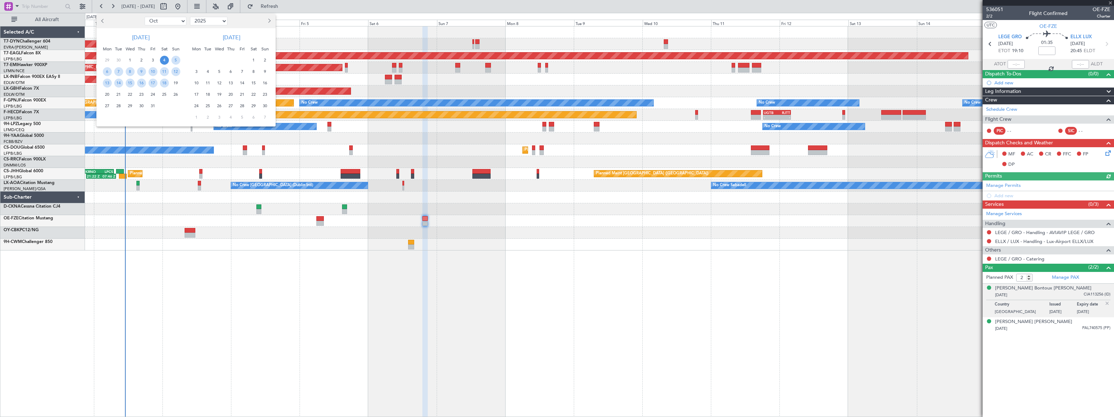
click at [166, 59] on span "4" at bounding box center [164, 60] width 9 height 9
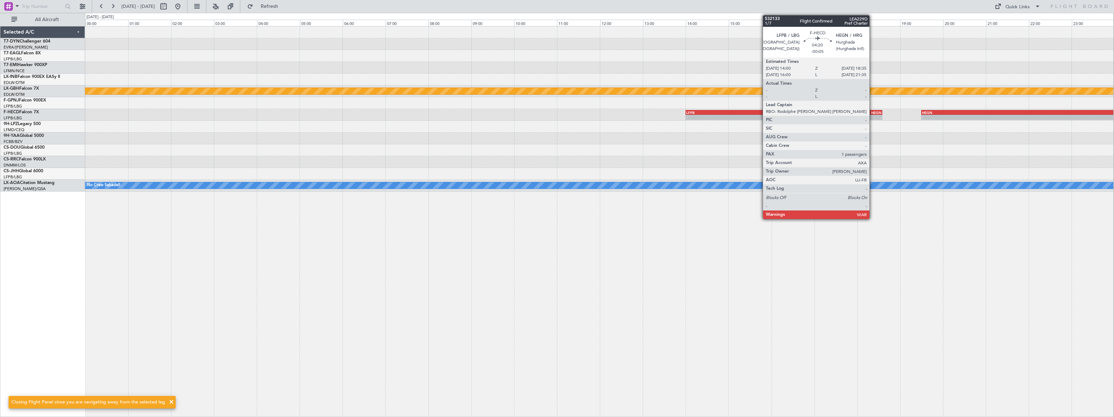
click at [872, 112] on div "HEGN" at bounding box center [833, 112] width 98 height 4
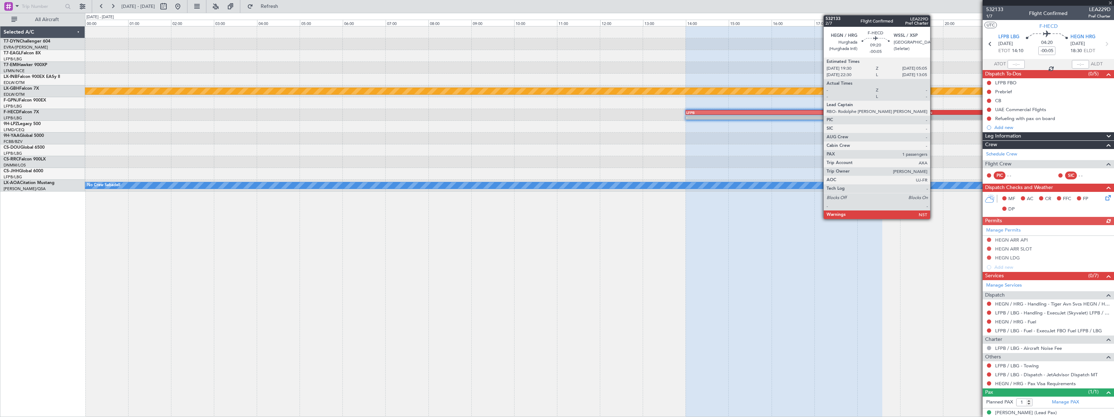
click at [934, 111] on div "HEGN" at bounding box center [1024, 112] width 205 height 4
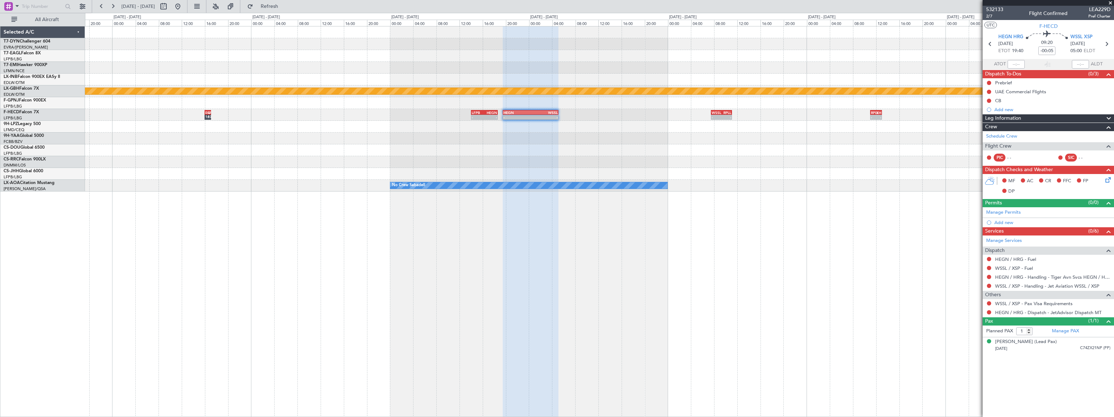
click at [470, 135] on div "Planned Maint Nurnberg - - LFPB 14:00 Z HEGN 18:35 Z - - HEGN 19:30 Z WSSL 05:0…" at bounding box center [599, 108] width 1029 height 165
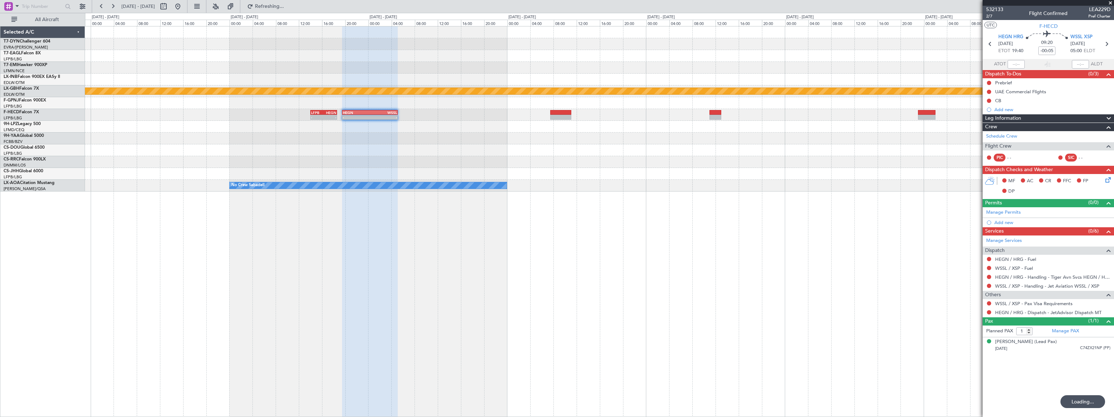
click at [635, 140] on div "Planned Maint Nurnberg - - LFPB 14:00 Z HEGN 18:35 Z - - HEGN 19:30 Z WSSL 05:0…" at bounding box center [599, 108] width 1029 height 165
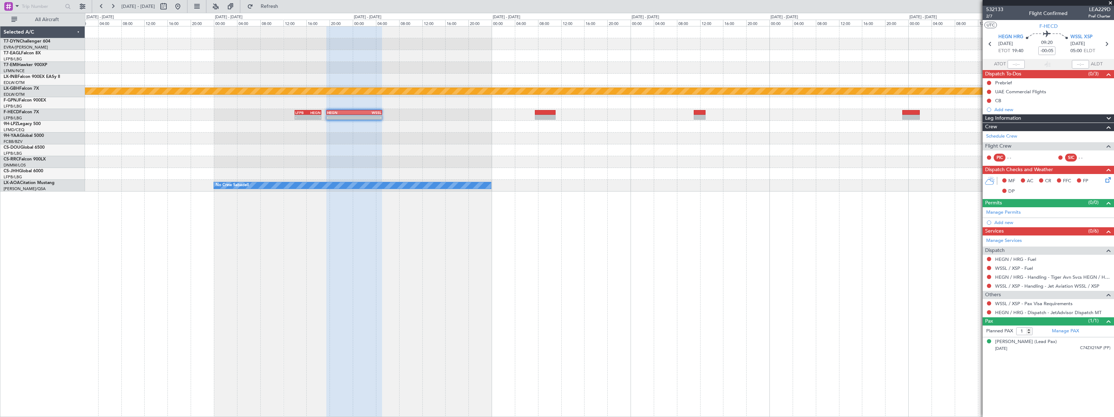
click at [880, 142] on div at bounding box center [599, 138] width 1029 height 12
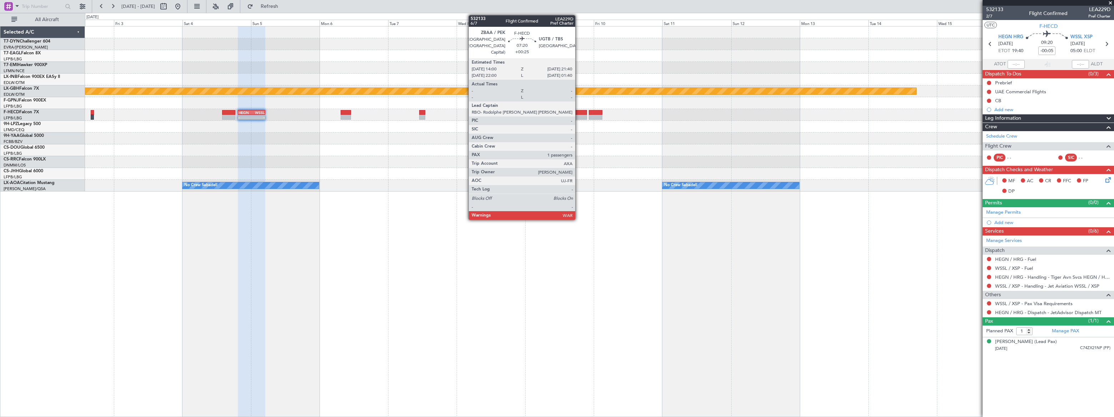
click at [578, 112] on div at bounding box center [576, 112] width 22 height 5
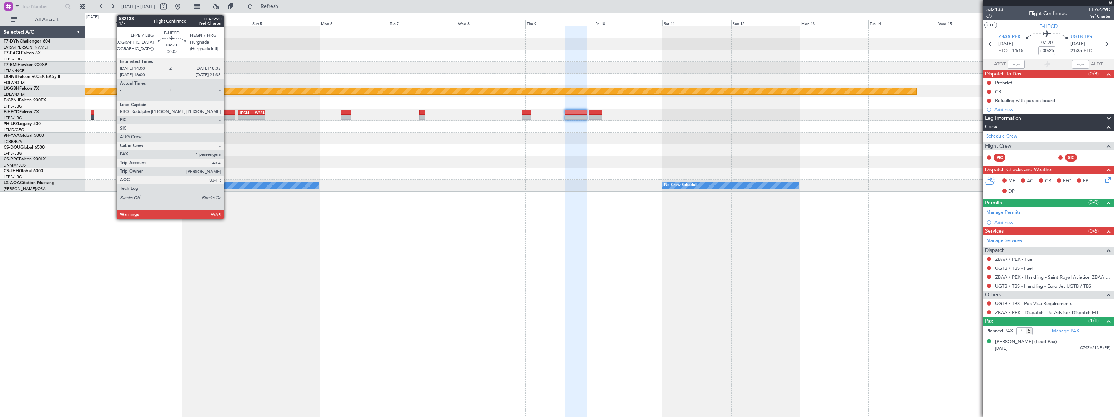
click at [227, 113] on div at bounding box center [228, 112] width 13 height 5
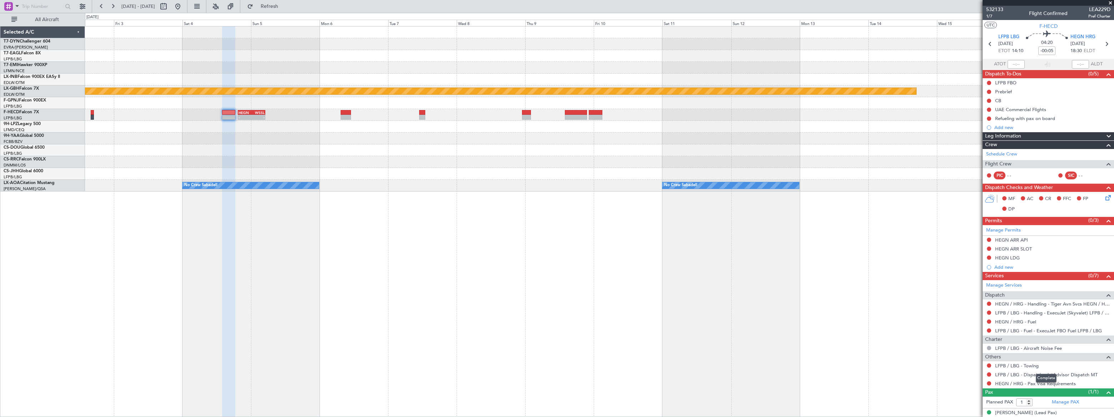
click at [1046, 383] on mat-tooltip-component "Complete" at bounding box center [1046, 378] width 31 height 19
click at [1057, 382] on mat-tooltip-component "Complete" at bounding box center [1046, 378] width 31 height 19
click at [1021, 382] on link "HEGN / HRG - Pax Visa Requirements" at bounding box center [1035, 383] width 81 height 6
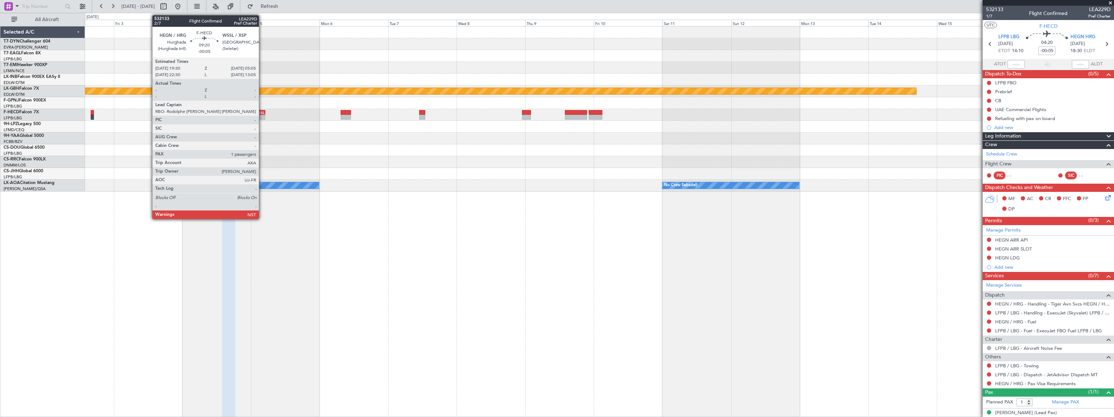
click at [262, 112] on div "WSSL" at bounding box center [257, 112] width 13 height 4
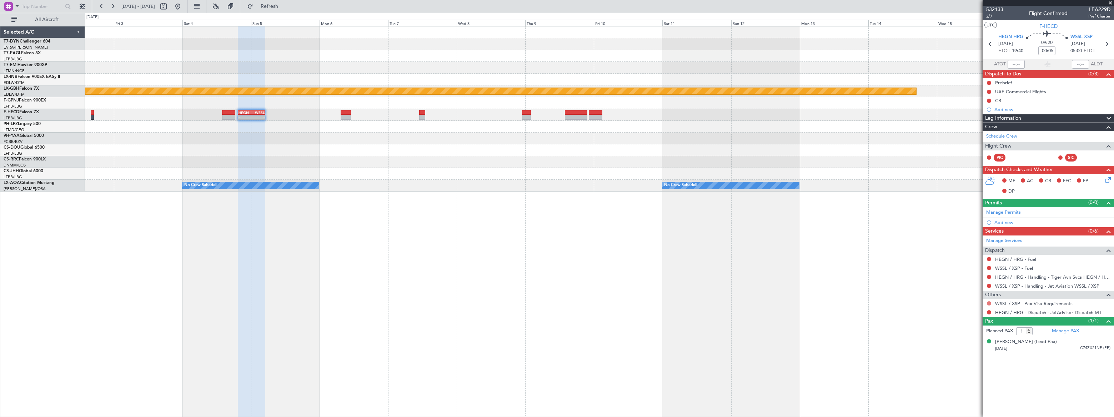
click at [988, 301] on button at bounding box center [989, 303] width 4 height 4
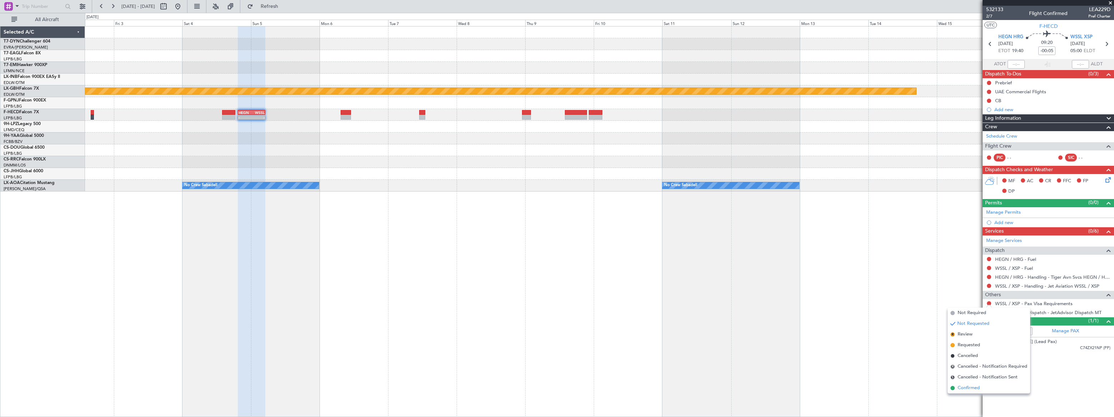
click at [964, 389] on span "Confirmed" at bounding box center [969, 387] width 22 height 7
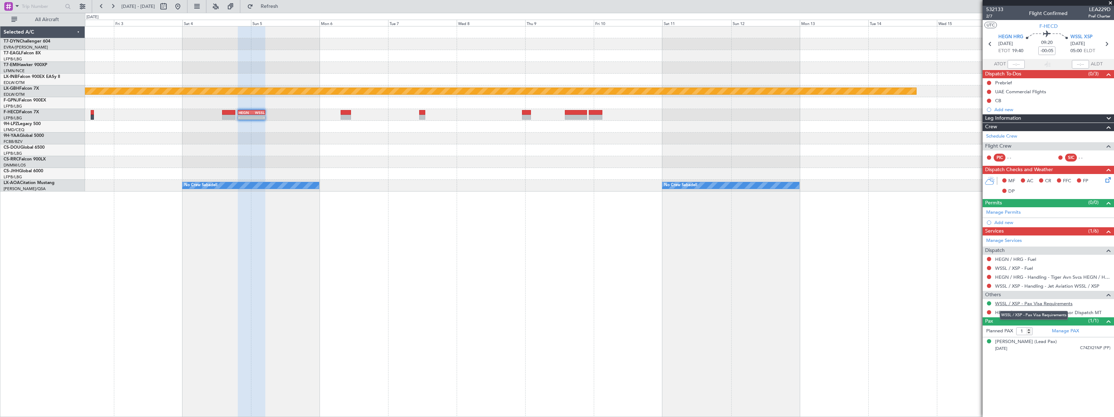
click at [1057, 301] on link "WSSL / XSP - Pax Visa Requirements" at bounding box center [1033, 303] width 77 height 6
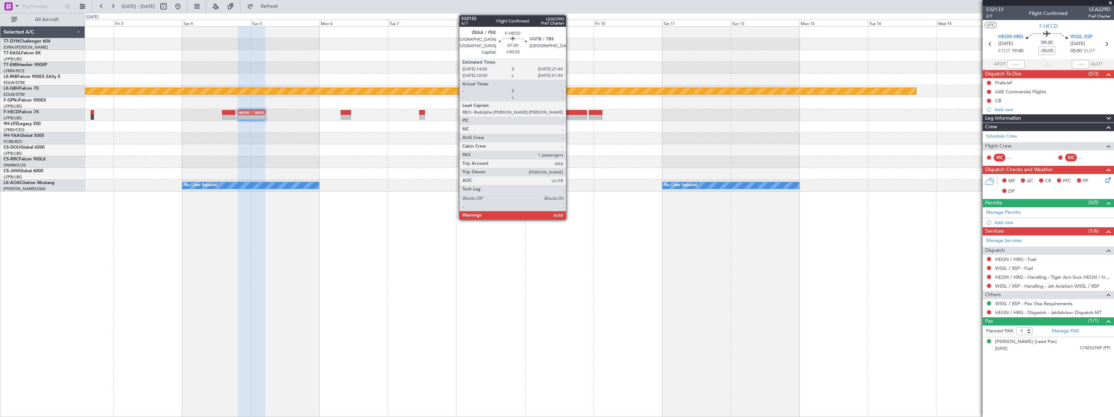
click at [571, 116] on div at bounding box center [576, 117] width 22 height 5
type input "+00:25"
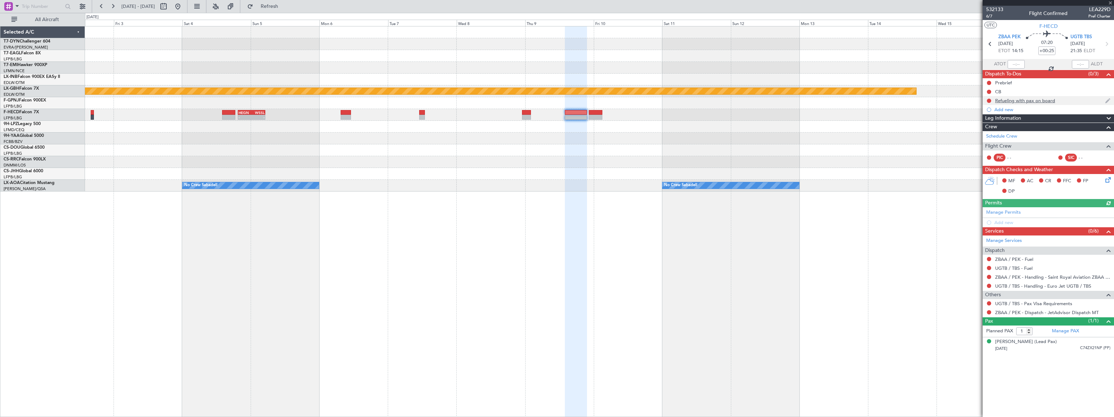
click at [1066, 99] on div "Refueling with pax on board" at bounding box center [1048, 100] width 131 height 9
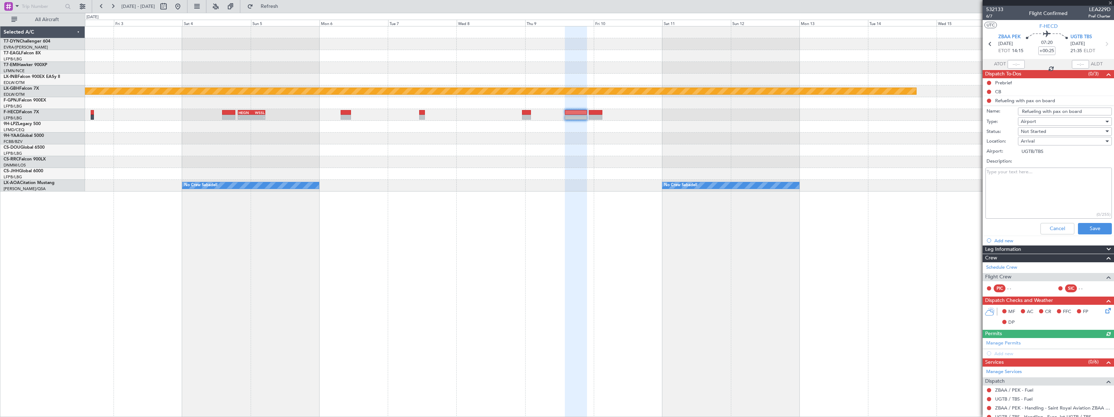
click at [1000, 180] on textarea "Description:" at bounding box center [1049, 192] width 126 height 51
type textarea "Cost 55 USD"
click at [1094, 230] on button "Save" at bounding box center [1095, 228] width 34 height 11
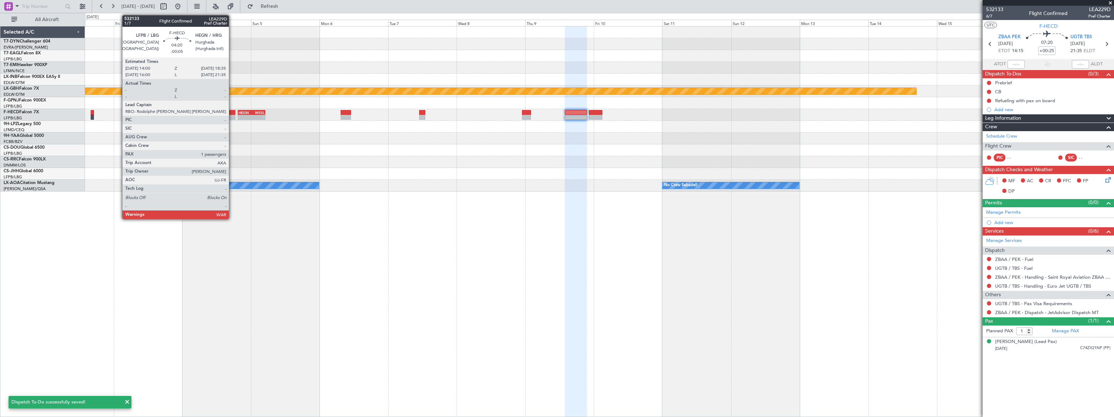
click at [232, 112] on div at bounding box center [228, 112] width 13 height 5
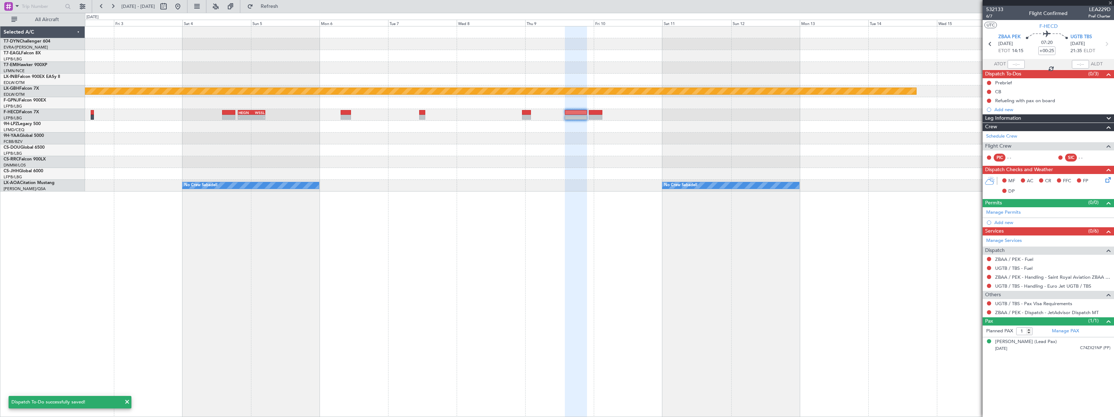
type input "-00:05"
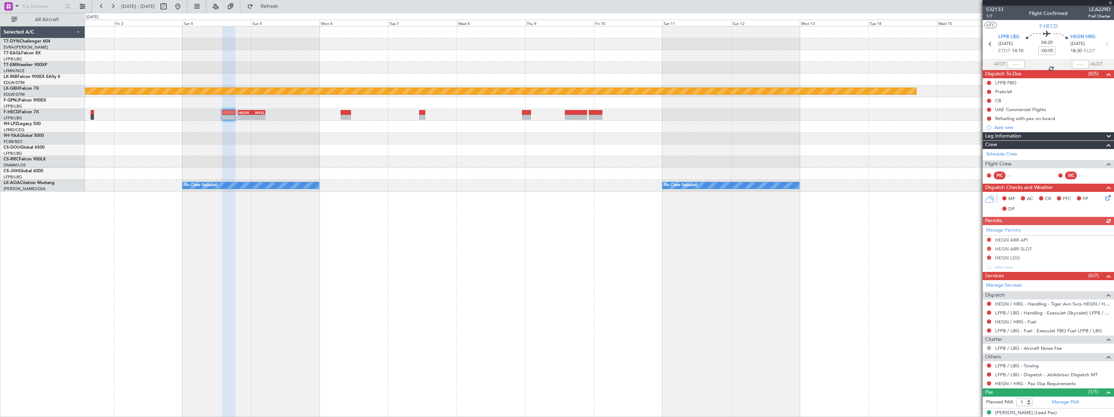
click at [1064, 120] on div "Refueling with pax on board" at bounding box center [1048, 118] width 131 height 9
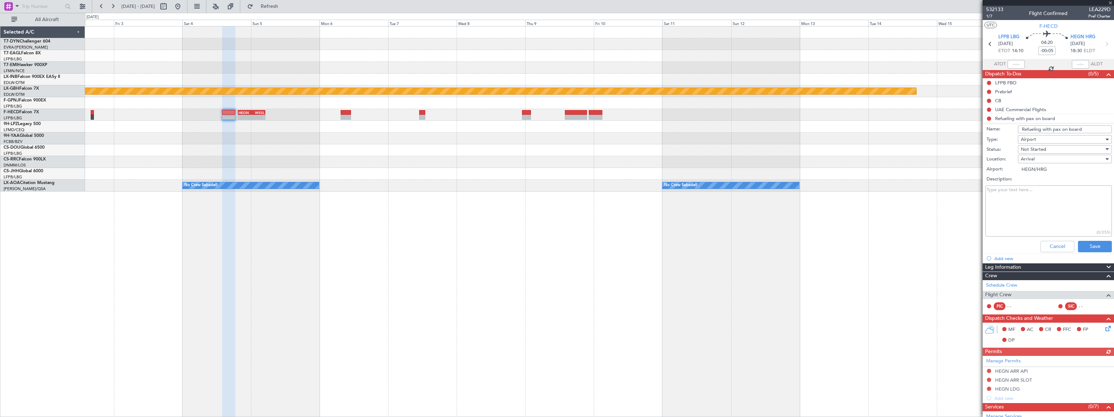
click at [1019, 201] on textarea "Description:" at bounding box center [1049, 210] width 126 height 51
click at [994, 190] on textarea "firebrigade required" at bounding box center [1049, 210] width 126 height 51
type textarea "fire brigade required"
click at [1092, 246] on button "Save" at bounding box center [1095, 246] width 34 height 11
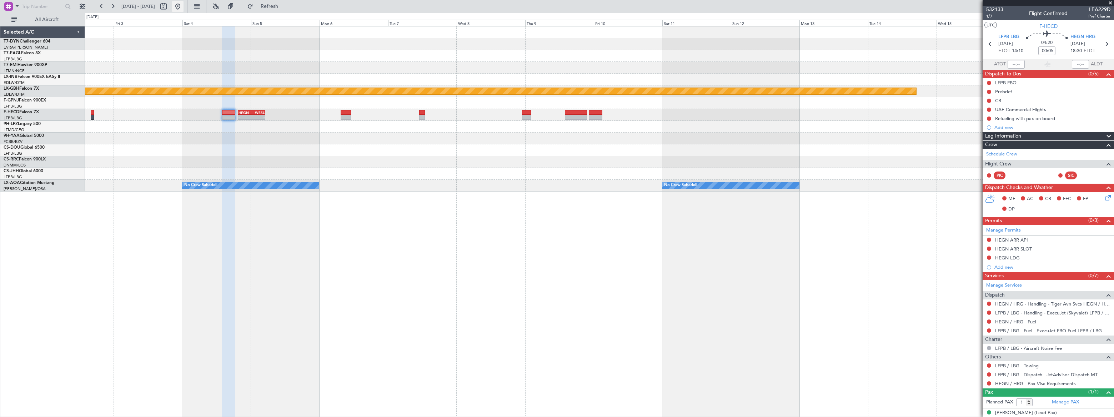
click at [184, 6] on button at bounding box center [177, 6] width 11 height 11
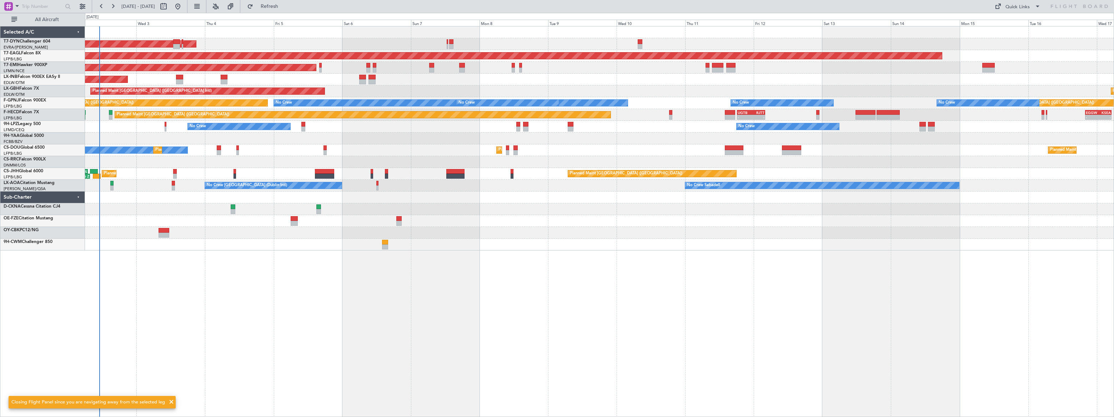
click at [144, 172] on div "AOG Maint Riga (Riga Intl) Grounded New York (Teterboro) Planned Maint Zurich U…" at bounding box center [599, 221] width 1029 height 391
click at [234, 286] on div "AOG Maint Riga (Riga Intl) Grounded New York (Teterboro) Planned Maint Zurich U…" at bounding box center [599, 221] width 1029 height 391
click at [532, 85] on div "Unplanned Maint [GEOGRAPHIC_DATA] (Al Maktoum Intl)" at bounding box center [599, 80] width 1029 height 12
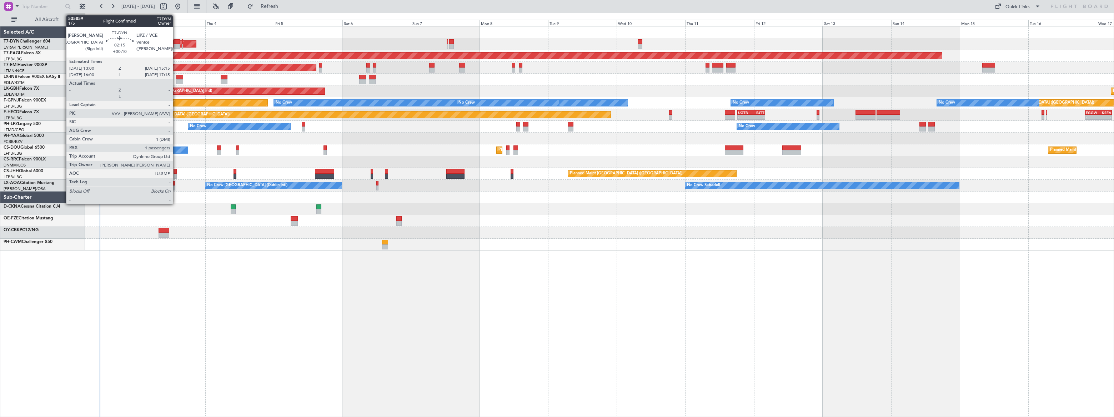
click at [176, 43] on div at bounding box center [177, 41] width 7 height 5
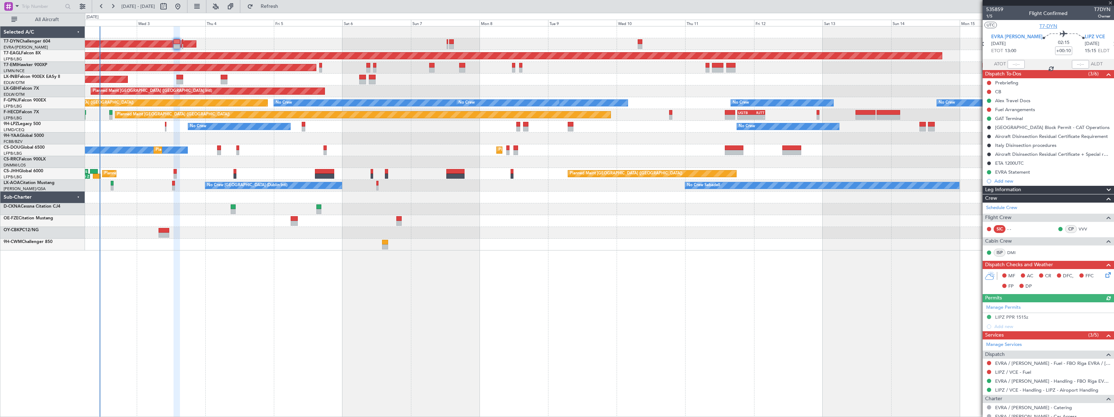
click at [1051, 27] on span "T7-DYN" at bounding box center [1049, 25] width 18 height 7
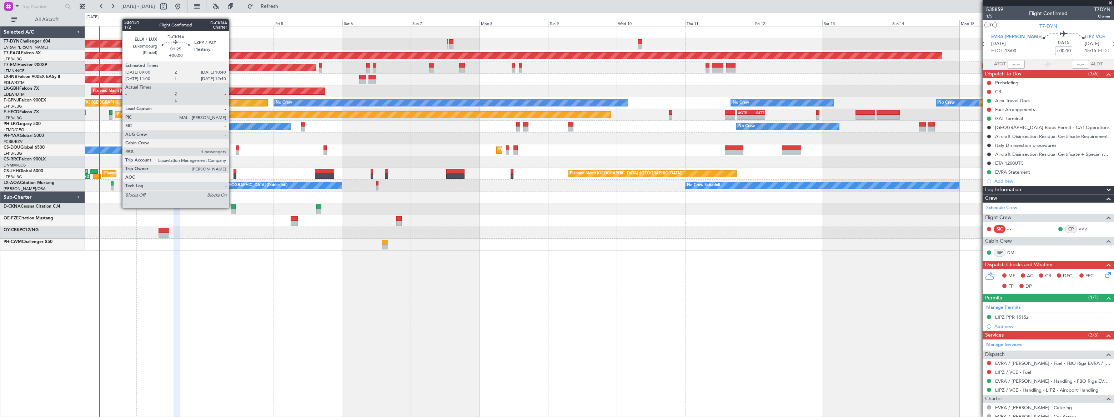
click at [232, 207] on div at bounding box center [233, 206] width 5 height 5
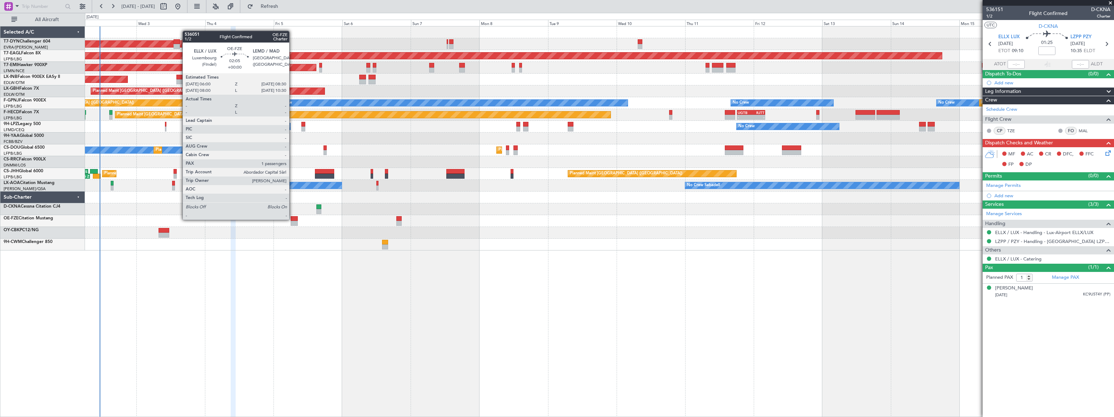
click at [293, 219] on div at bounding box center [294, 218] width 7 height 5
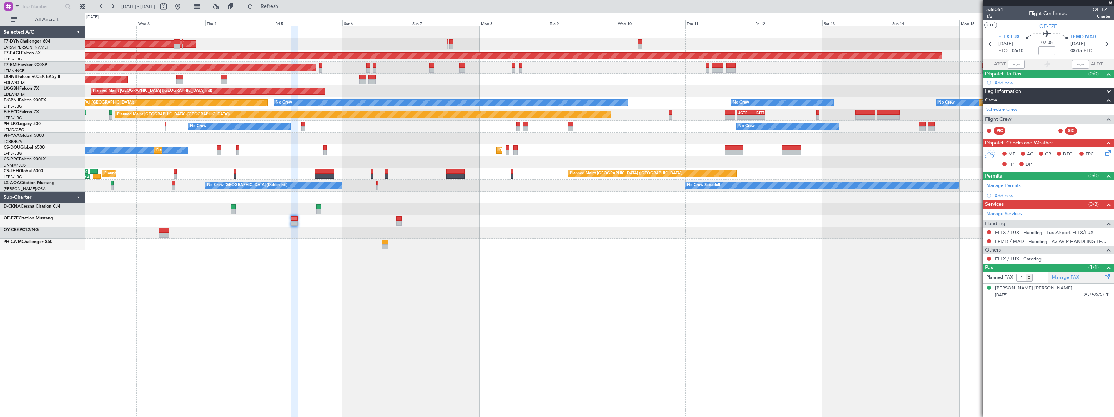
click at [1065, 277] on link "Manage PAX" at bounding box center [1065, 277] width 27 height 7
click at [991, 24] on button "LOCAL" at bounding box center [994, 25] width 18 height 6
click at [1042, 52] on input at bounding box center [1047, 50] width 17 height 9
click at [1064, 51] on div "02:05 00:20" at bounding box center [1047, 44] width 47 height 26
type input "+00:20"
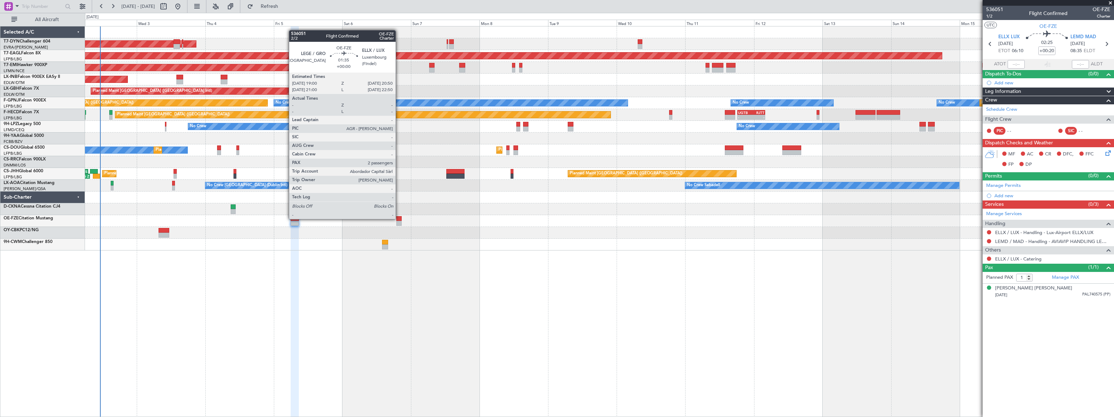
click at [399, 218] on div at bounding box center [398, 218] width 5 height 5
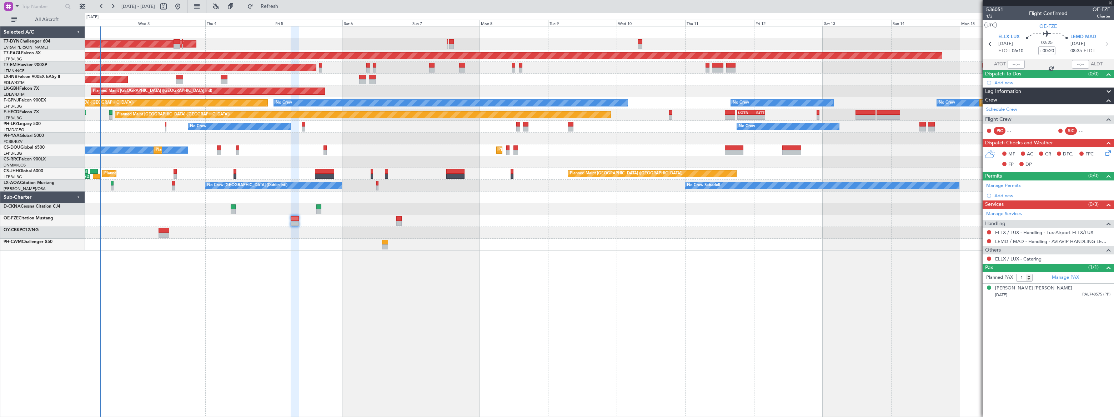
type input "2"
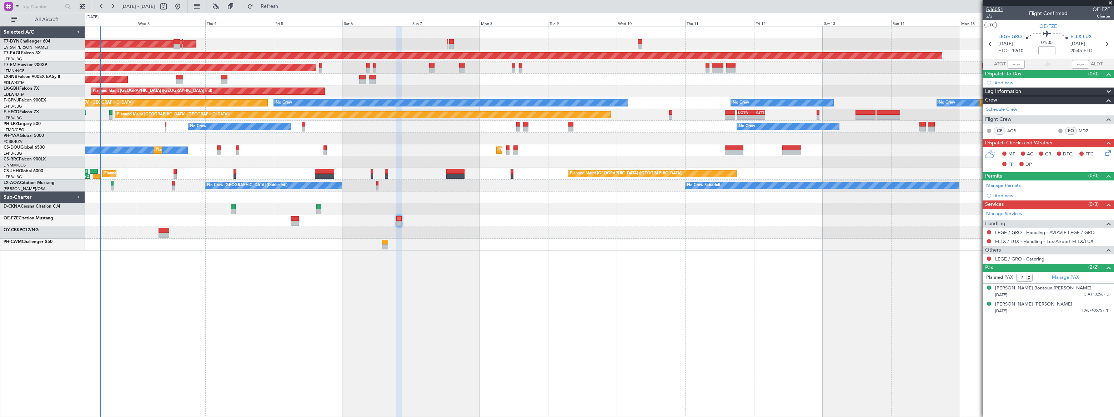
click at [998, 9] on span "536051" at bounding box center [994, 9] width 17 height 7
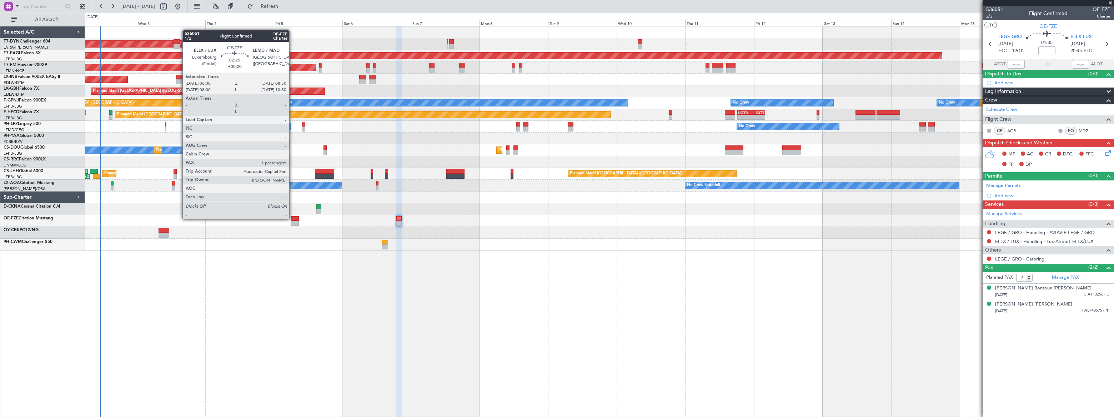
click at [293, 218] on div at bounding box center [295, 218] width 8 height 5
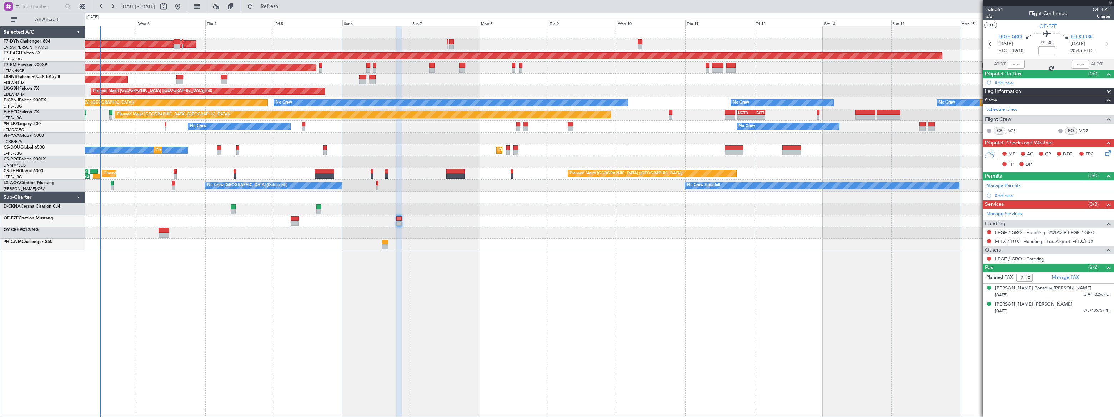
type input "+00:20"
type input "1"
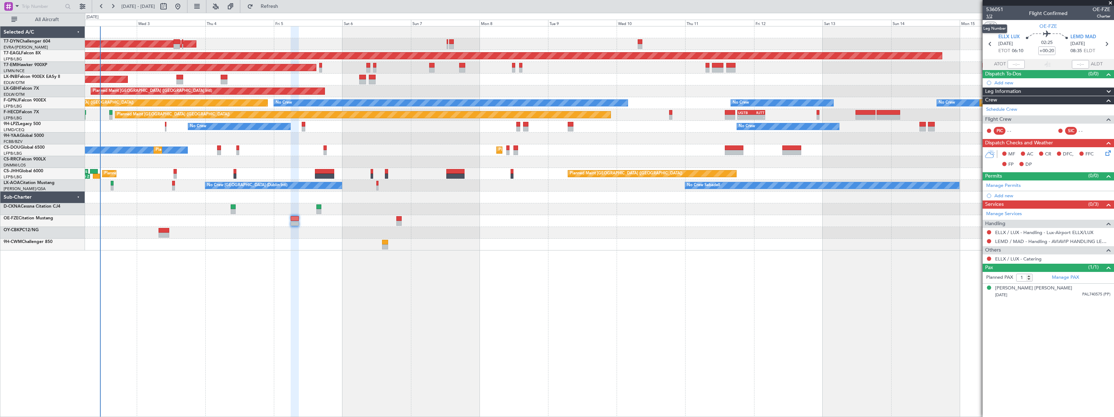
click at [989, 17] on span "1/2" at bounding box center [994, 16] width 17 height 6
click at [285, 7] on span "Refresh" at bounding box center [270, 6] width 30 height 5
click at [285, 6] on span "Refresh" at bounding box center [270, 6] width 30 height 5
click at [1046, 50] on input "+00:20" at bounding box center [1047, 50] width 17 height 9
click at [1062, 50] on div "02:25 +00:10" at bounding box center [1047, 44] width 47 height 26
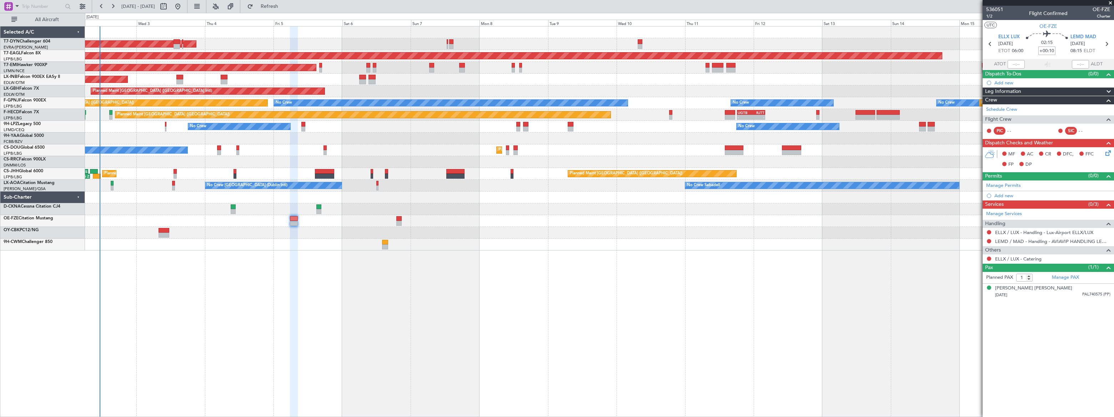
click at [1054, 51] on input "+00:10" at bounding box center [1047, 50] width 17 height 9
click at [1068, 52] on div "02:15 00:30" at bounding box center [1047, 44] width 47 height 26
type input "+00:30"
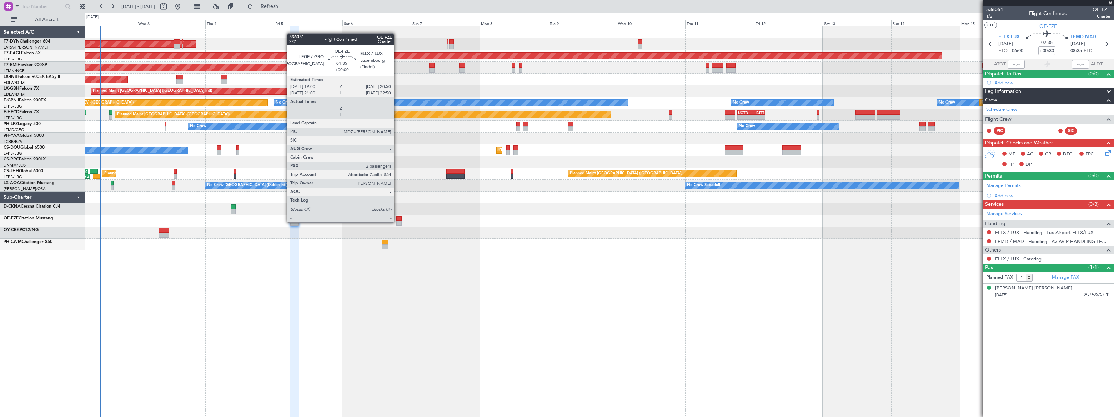
click at [399, 219] on div at bounding box center [398, 218] width 5 height 5
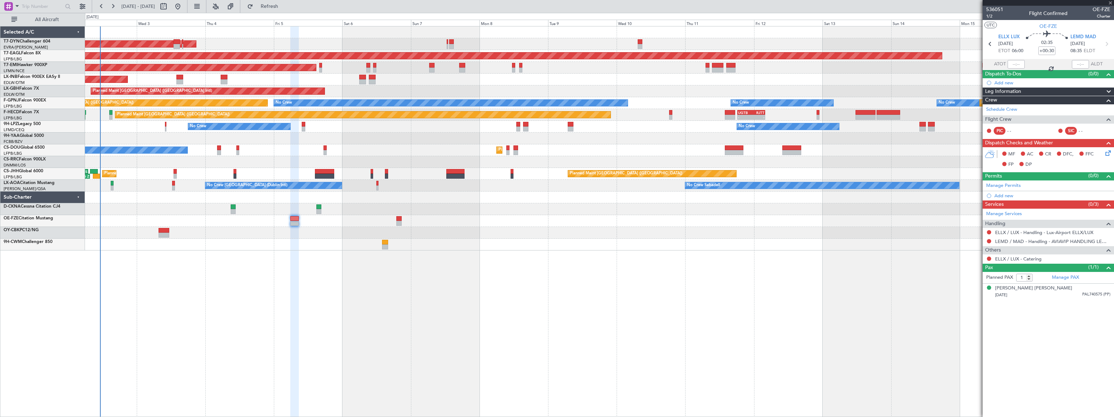
type input "2"
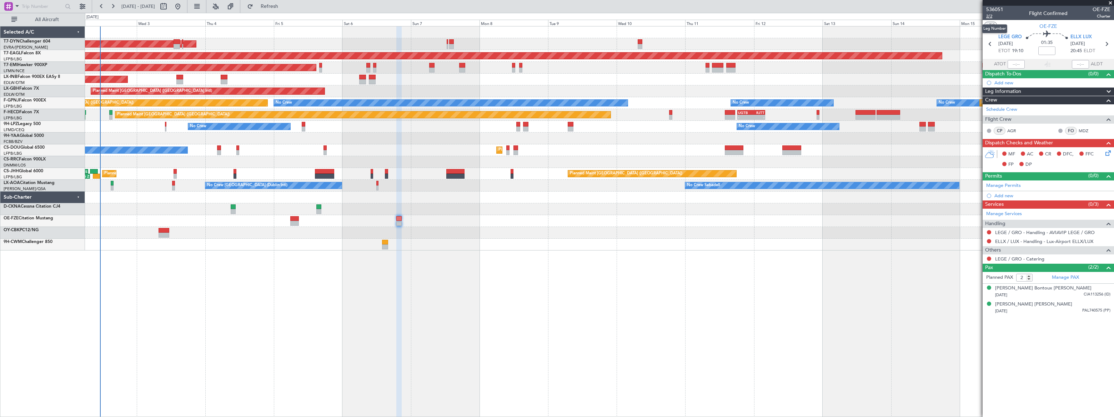
click at [987, 16] on span "2/2" at bounding box center [994, 16] width 17 height 6
click at [287, 9] on button "Refresh" at bounding box center [265, 6] width 43 height 11
click at [1040, 49] on input at bounding box center [1047, 50] width 17 height 9
click at [1064, 52] on div "01:35 00:10" at bounding box center [1047, 44] width 47 height 26
click at [539, 253] on div "AOG Maint Riga (Riga Intl) Grounded New York (Teterboro) Planned Maint Zurich U…" at bounding box center [599, 221] width 1029 height 391
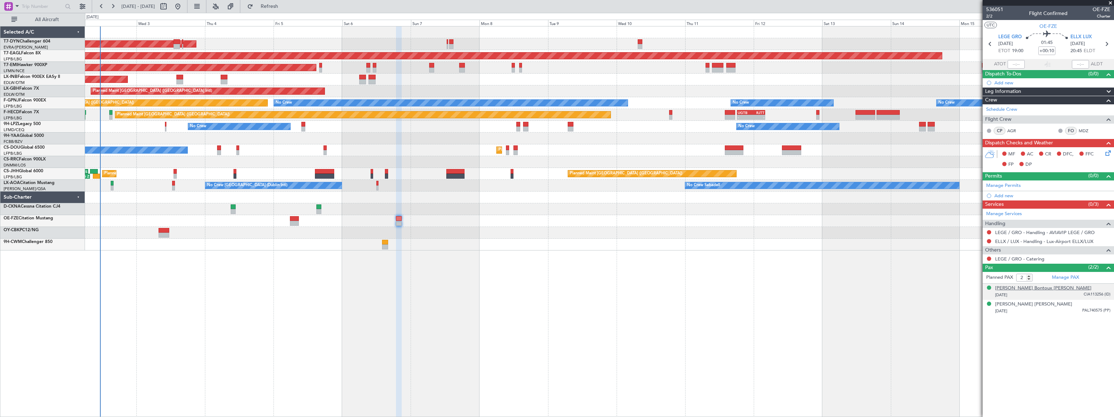
click at [1050, 288] on div "Gregoire Augustin Bontoux Halley" at bounding box center [1043, 288] width 96 height 7
click at [308, 280] on div "AOG Maint Riga (Riga Intl) Grounded New York (Teterboro) Planned Maint Zurich U…" at bounding box center [599, 221] width 1029 height 391
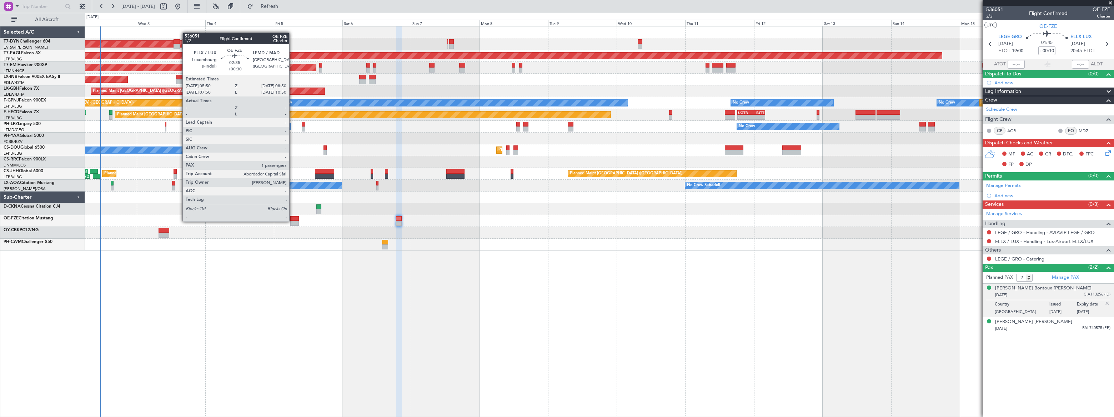
click at [293, 221] on div at bounding box center [294, 223] width 9 height 5
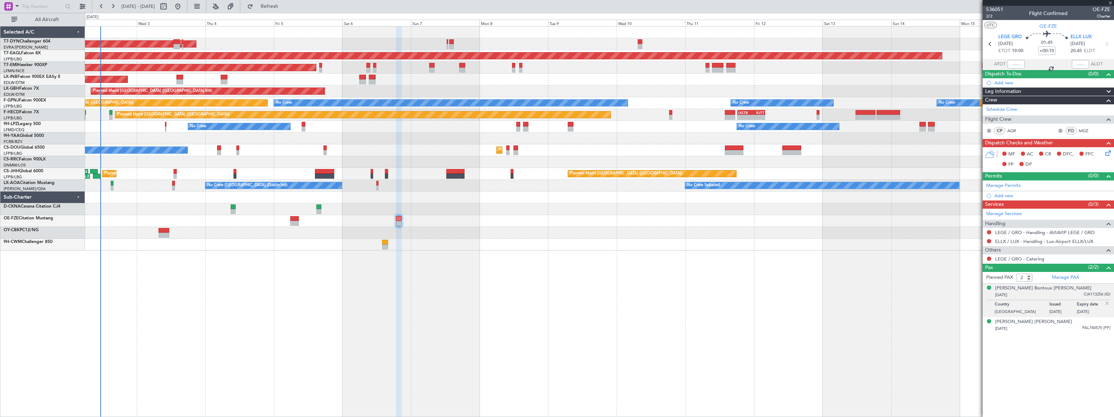
type input "+00:30"
type input "1"
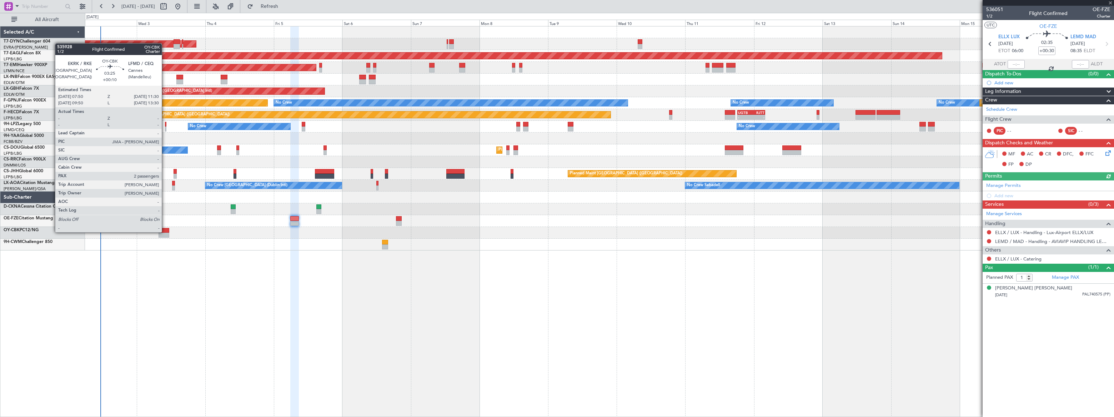
click at [165, 231] on div at bounding box center [164, 230] width 11 height 5
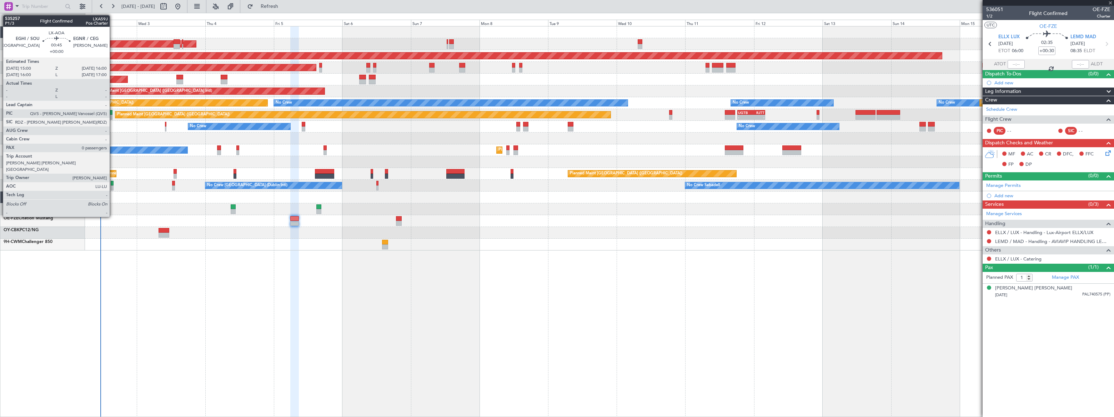
type input "+00:10"
type input "2"
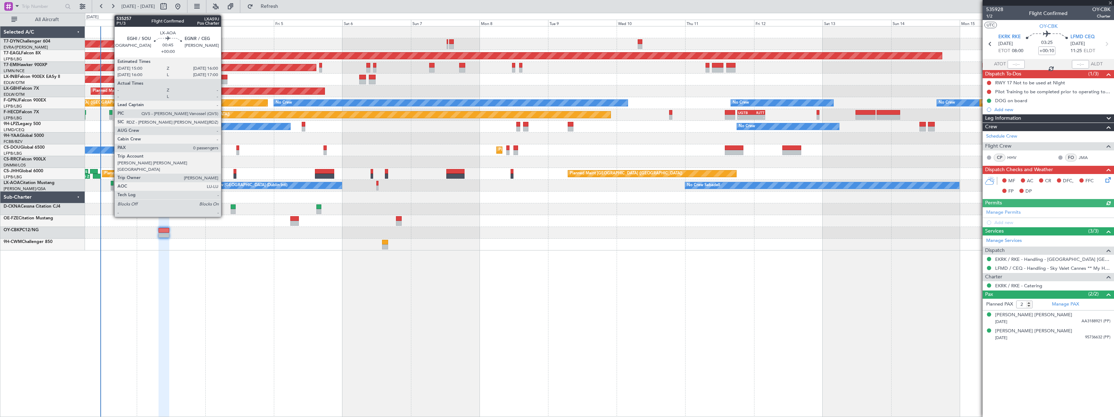
click at [111, 186] on div at bounding box center [112, 187] width 3 height 5
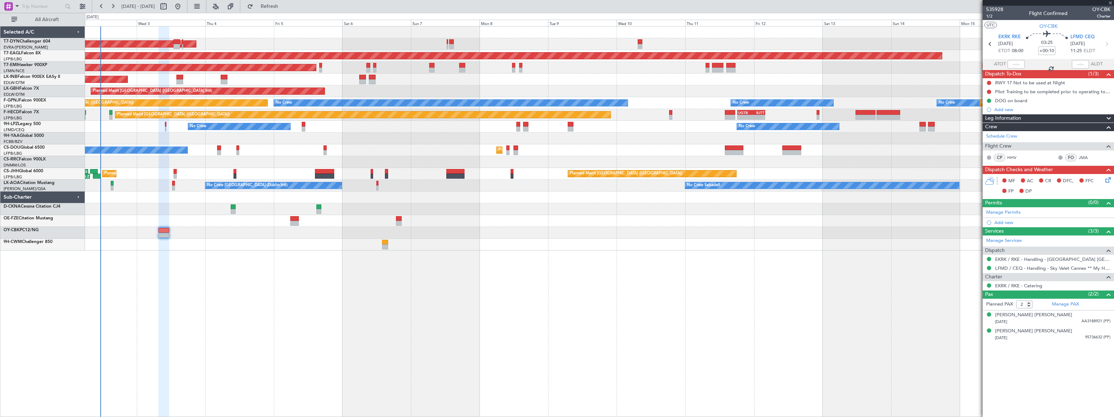
type input "0"
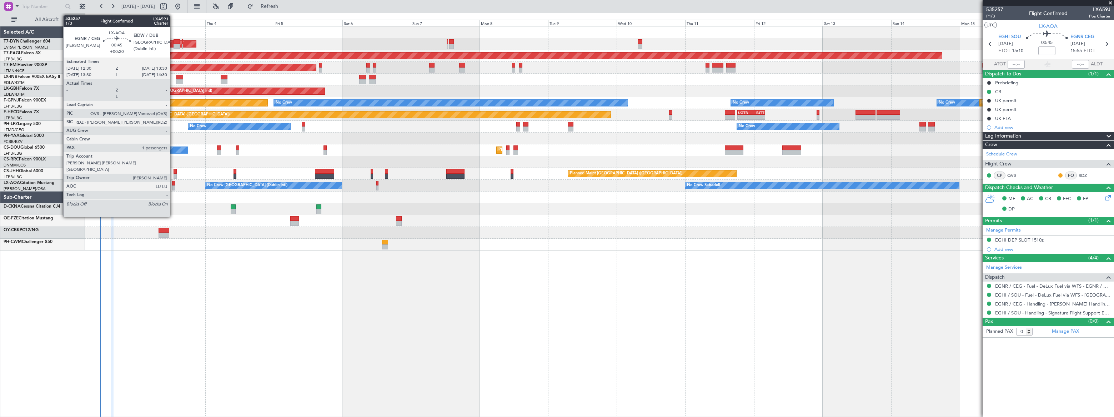
click at [173, 186] on div at bounding box center [173, 187] width 3 height 5
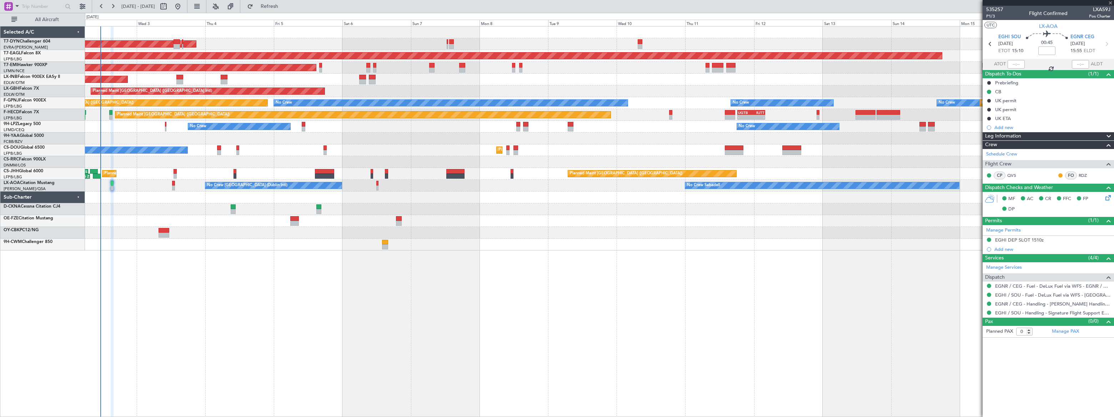
type input "+00:20"
type input "1"
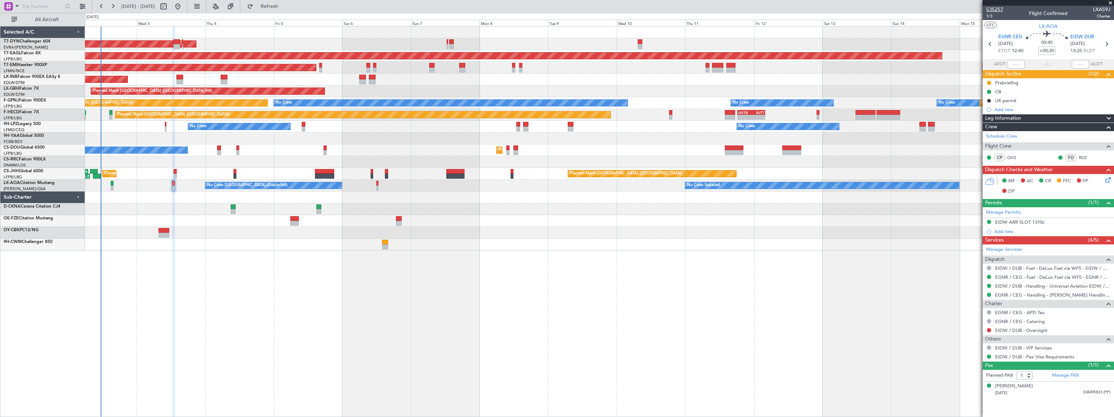
click at [993, 8] on span "535257" at bounding box center [994, 9] width 17 height 7
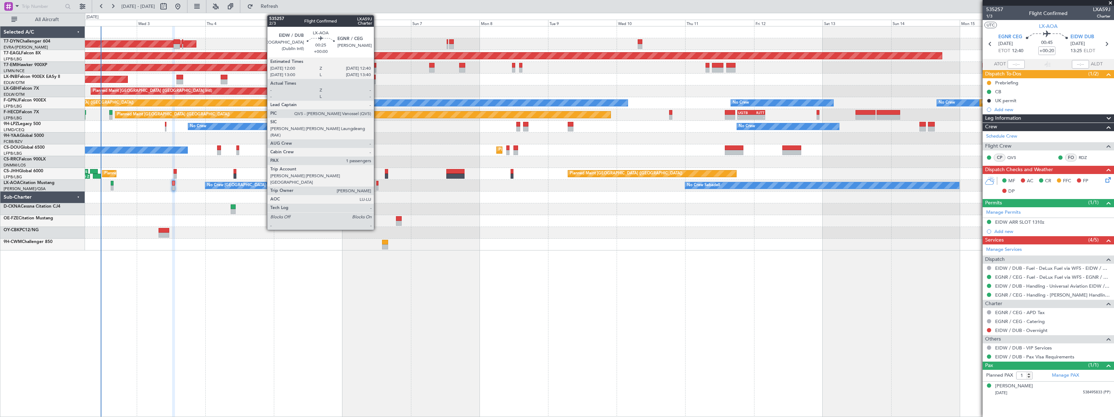
click at [377, 186] on div at bounding box center [377, 187] width 2 height 5
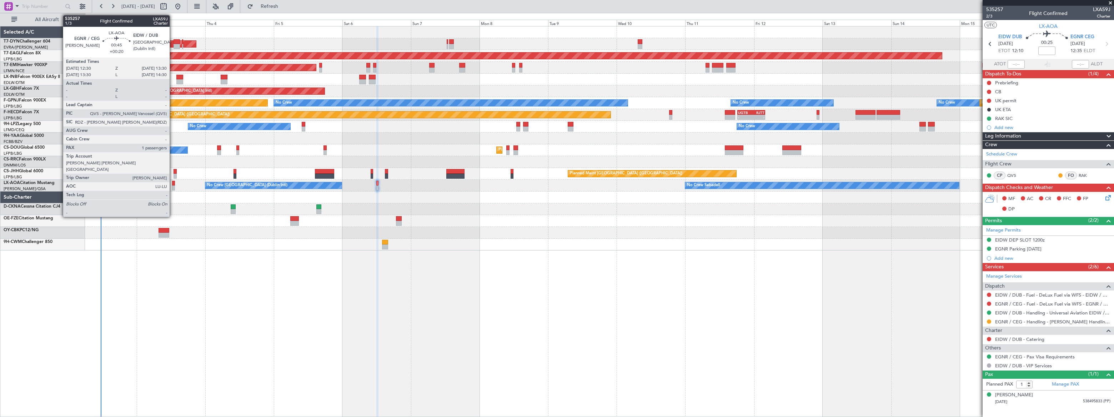
click at [173, 185] on div at bounding box center [173, 187] width 3 height 5
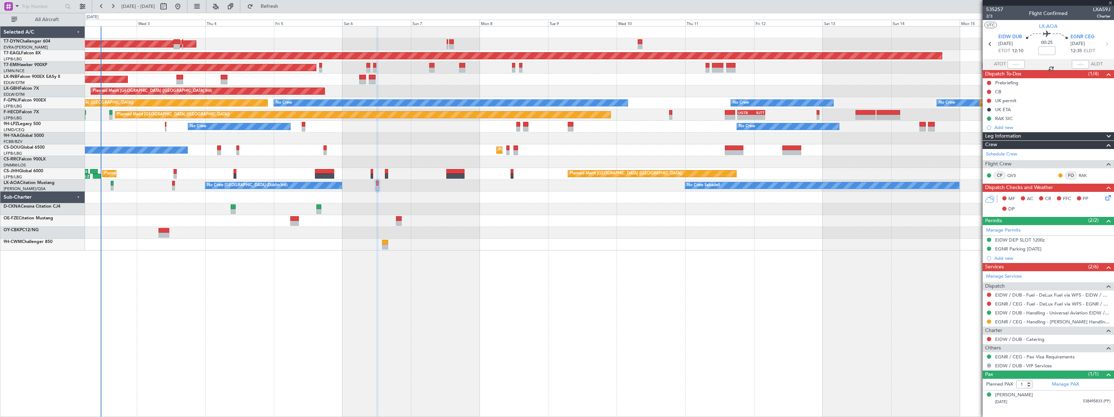
type input "+00:20"
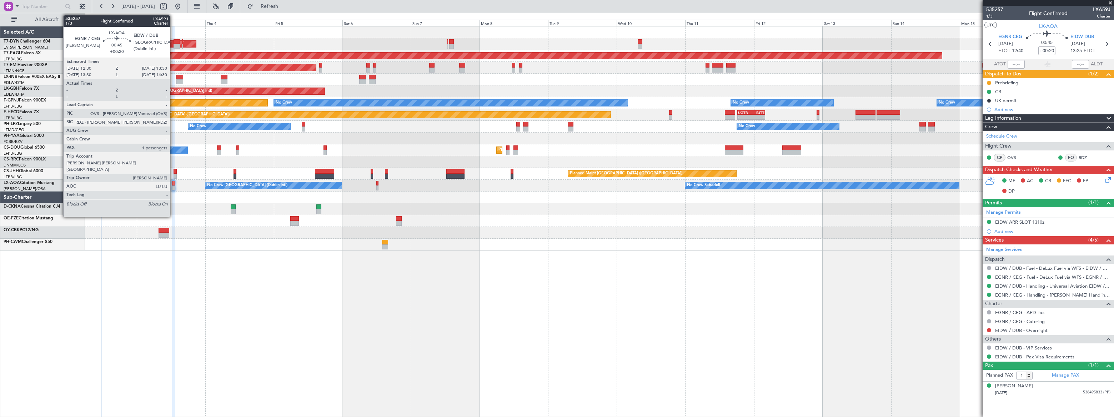
click at [173, 185] on div at bounding box center [173, 187] width 3 height 5
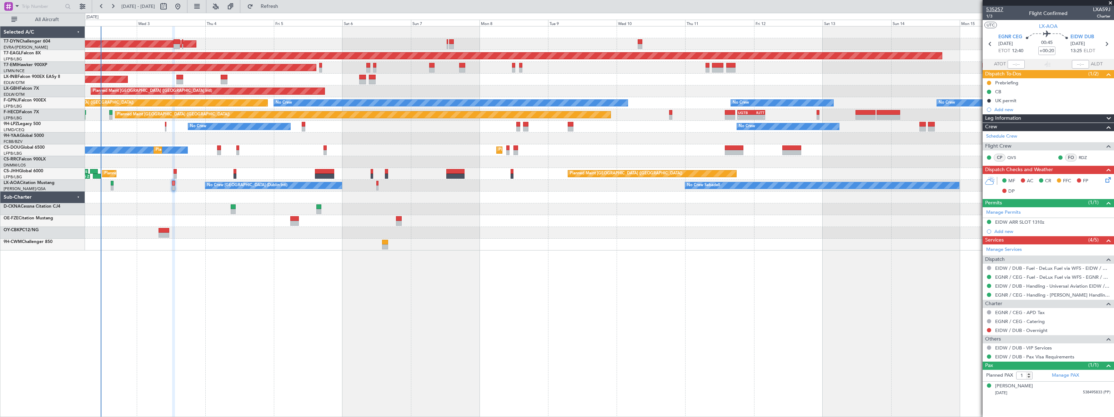
click at [991, 10] on span "535257" at bounding box center [994, 9] width 17 height 7
click at [265, 256] on div "AOG Maint Riga (Riga Intl) Grounded New York (Teterboro) Planned Maint Zurich U…" at bounding box center [599, 221] width 1029 height 391
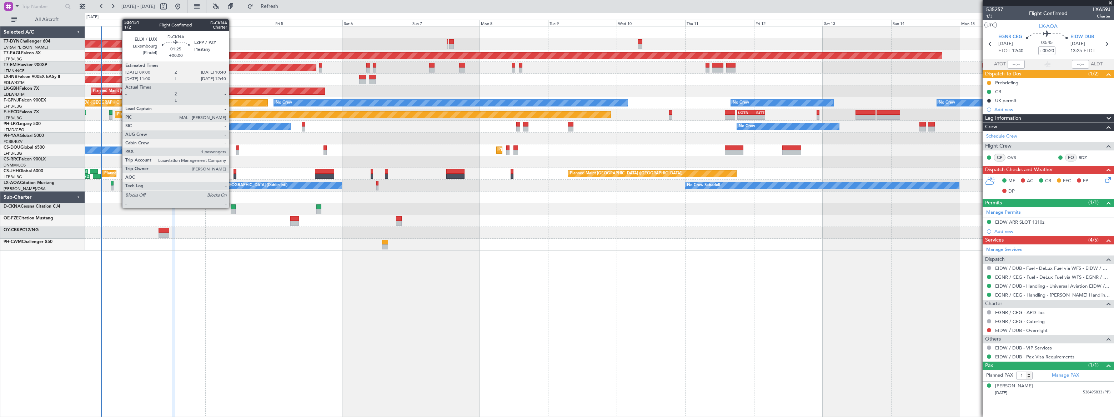
click at [232, 207] on div at bounding box center [233, 206] width 5 height 5
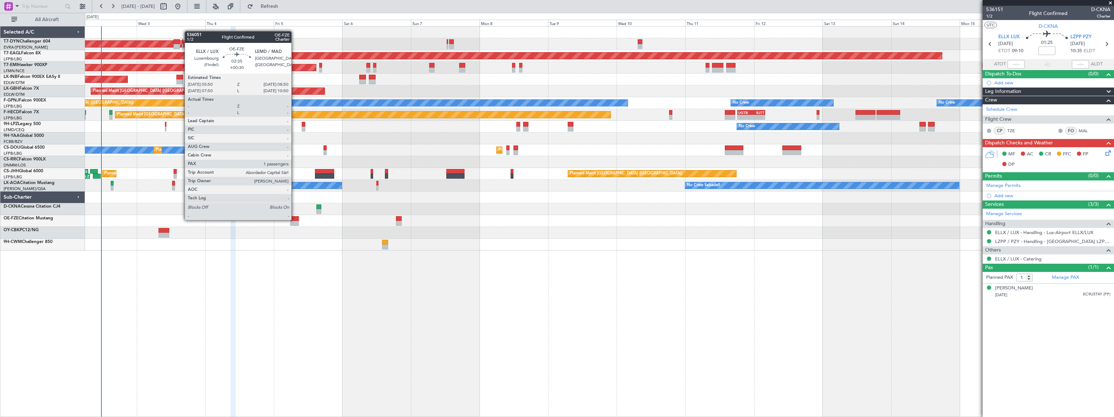
click at [295, 219] on div at bounding box center [294, 218] width 9 height 5
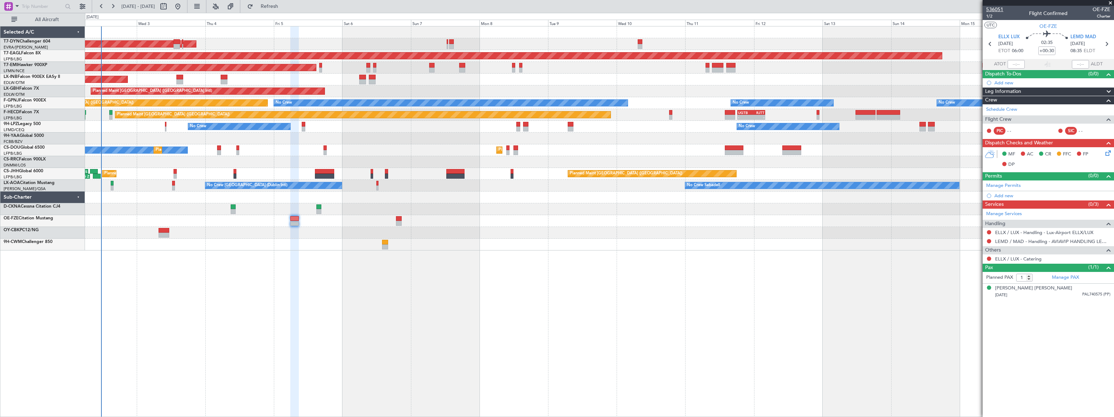
click at [996, 10] on span "536051" at bounding box center [994, 9] width 17 height 7
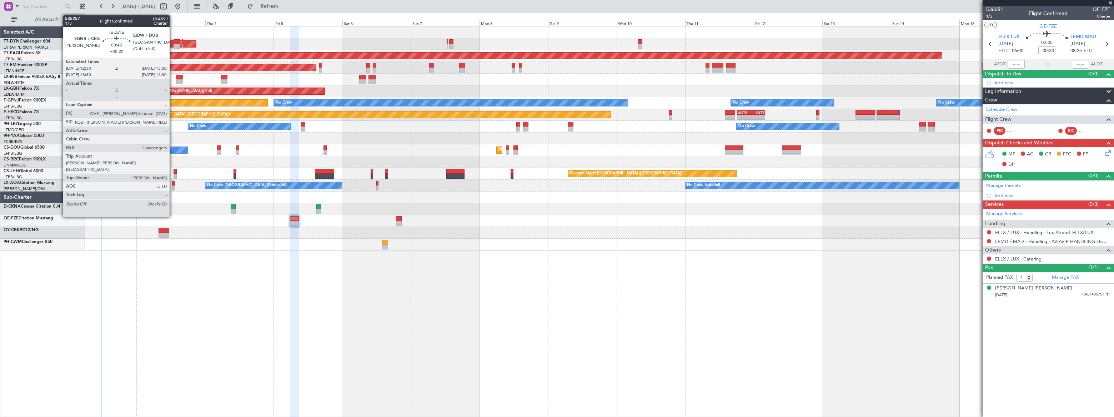
click at [173, 185] on div at bounding box center [173, 187] width 3 height 5
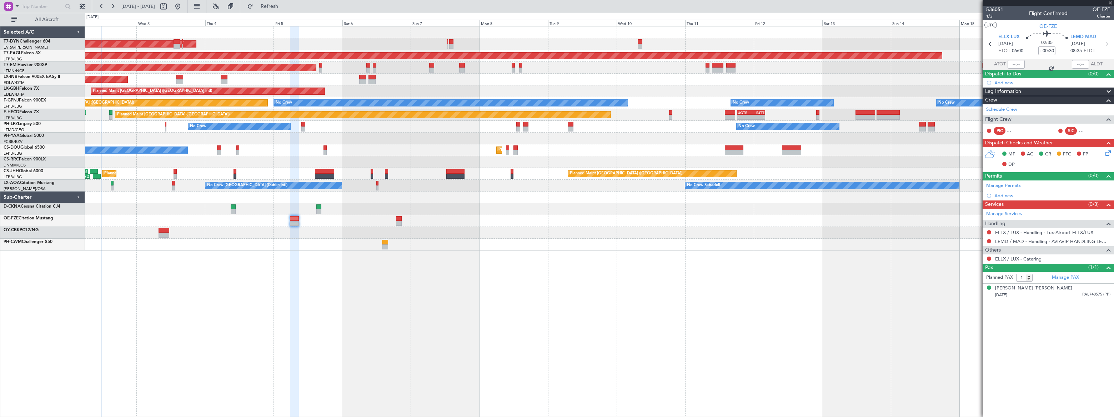
type input "+00:20"
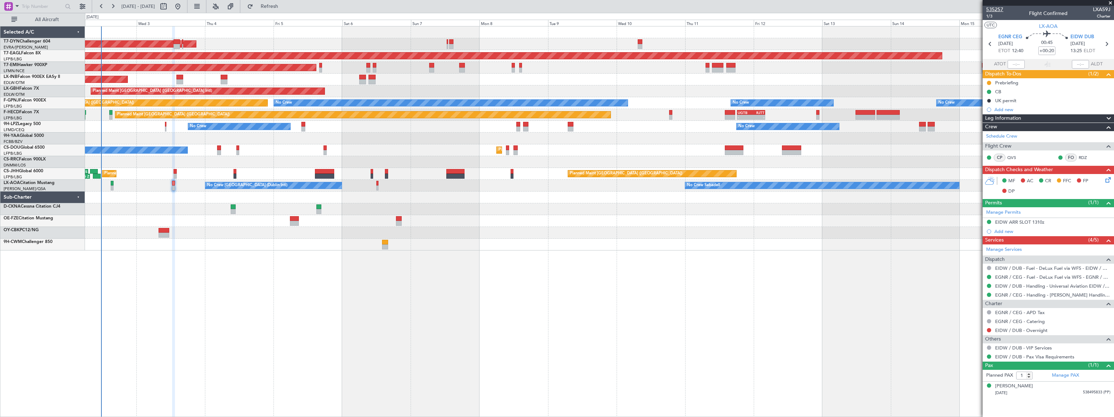
click at [994, 9] on span "535257" at bounding box center [994, 9] width 17 height 7
click at [169, 4] on button at bounding box center [163, 6] width 11 height 11
select select "9"
select select "2025"
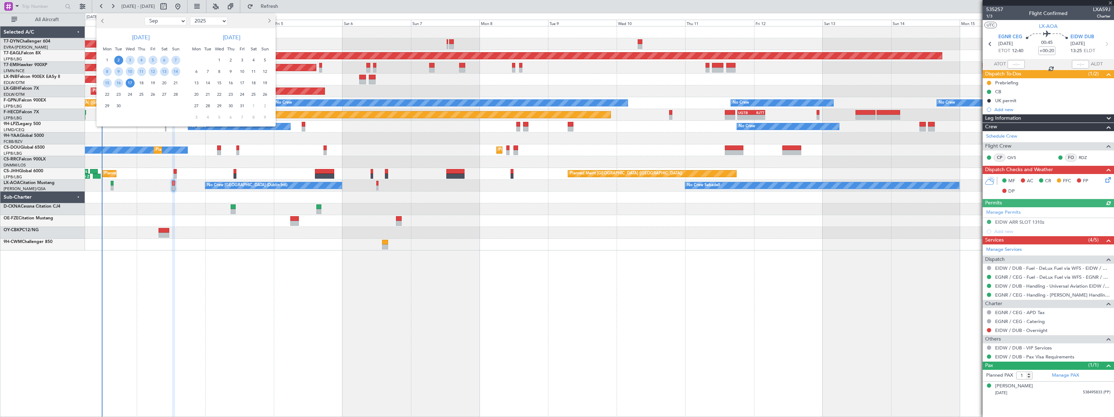
click at [171, 20] on select "Jan Feb Mar Apr May Jun Jul Aug Sep Oct Nov Dec" at bounding box center [166, 21] width 42 height 9
select select "10"
click at [145, 17] on select "Jan Feb Mar Apr May Jun Jul Aug Sep Oct Nov Dec" at bounding box center [166, 21] width 42 height 9
click at [164, 57] on span "4" at bounding box center [164, 60] width 9 height 9
click at [165, 59] on span "4" at bounding box center [164, 60] width 9 height 9
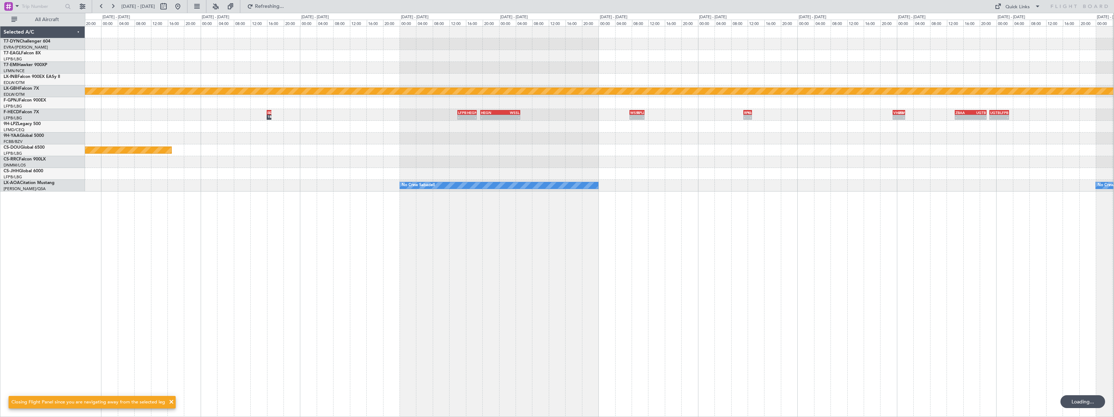
click at [546, 149] on div "Planned Maint [GEOGRAPHIC_DATA] ([GEOGRAPHIC_DATA])" at bounding box center [599, 150] width 1029 height 12
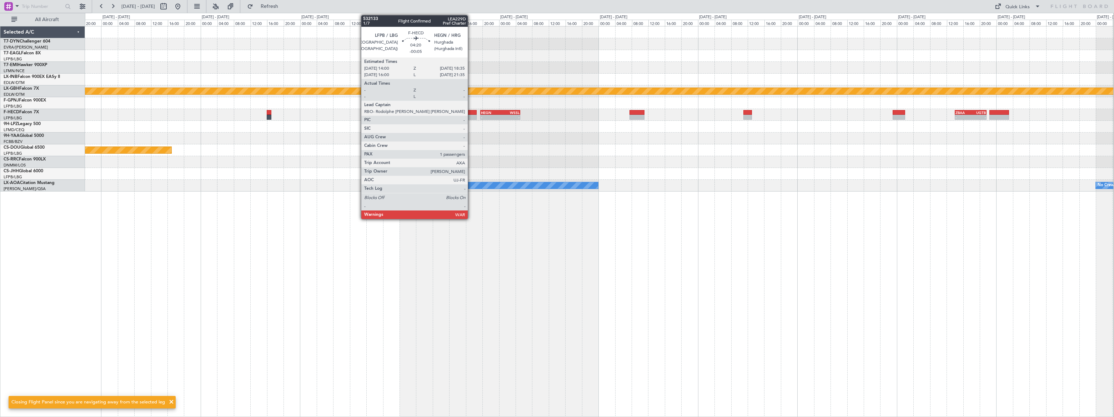
click at [470, 111] on div at bounding box center [466, 112] width 19 height 5
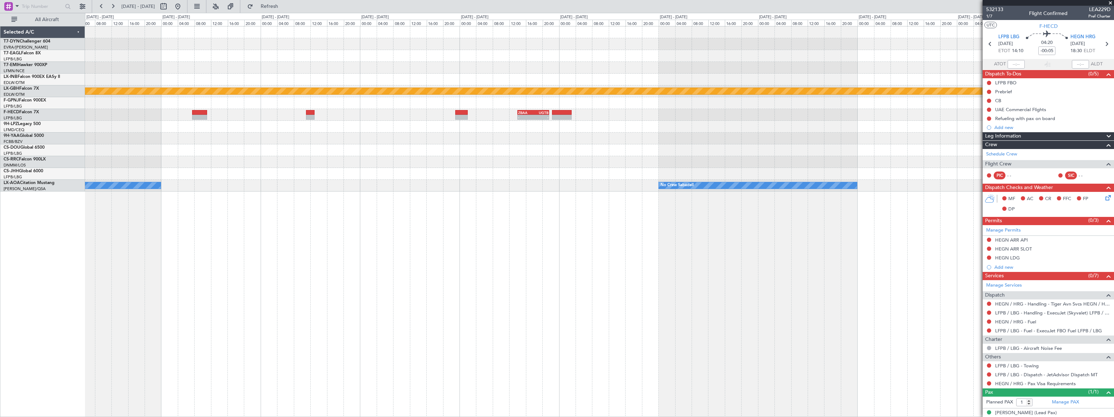
click at [455, 120] on div "Planned Maint Nurnberg - - ZBAA 14:00 Z UGTB 21:40 Z - - HEGN 19:30 Z WSSL 05:0…" at bounding box center [599, 108] width 1029 height 165
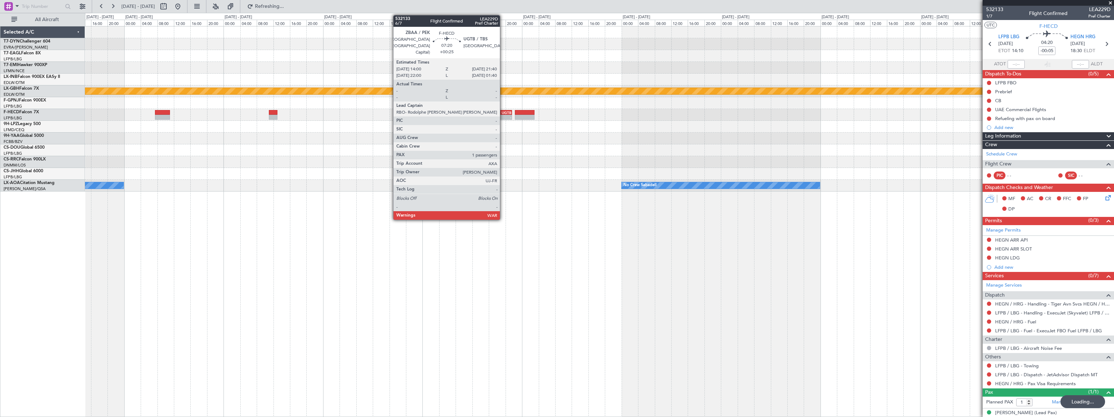
click at [503, 115] on div "- -" at bounding box center [496, 117] width 32 height 5
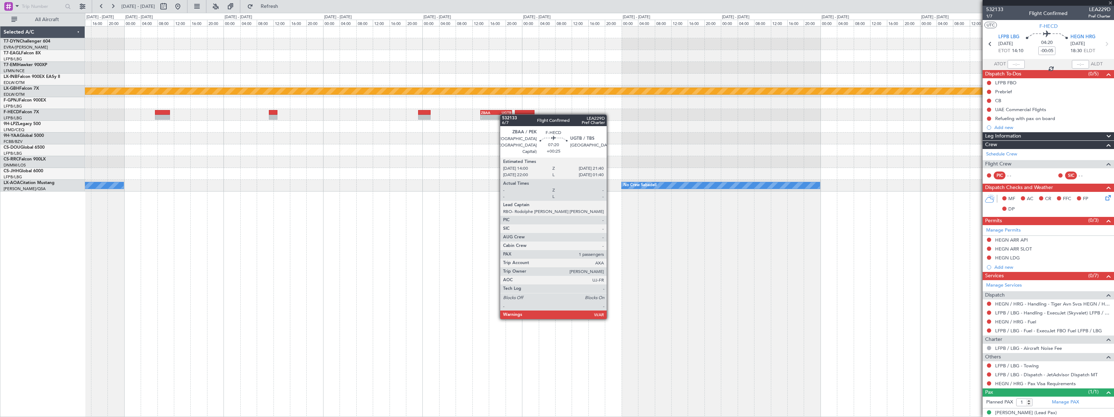
type input "+00:25"
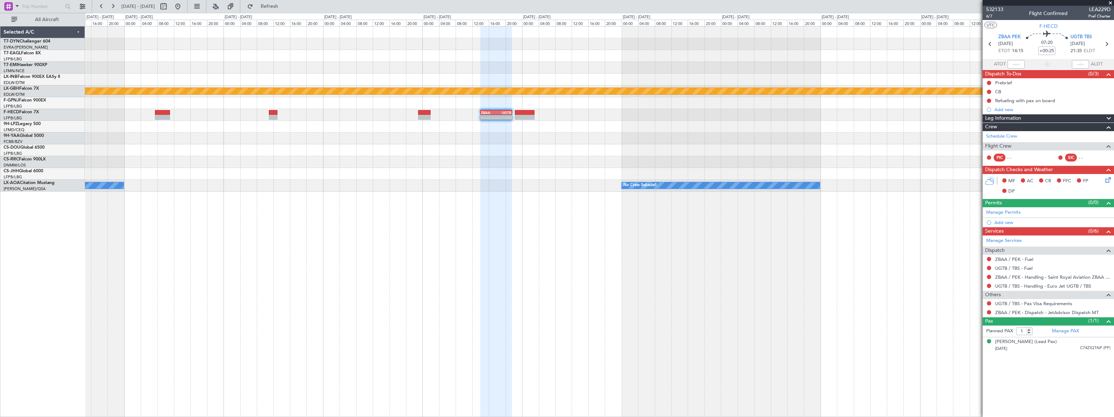
click at [1061, 100] on div "Refueling with pax on board" at bounding box center [1048, 100] width 131 height 9
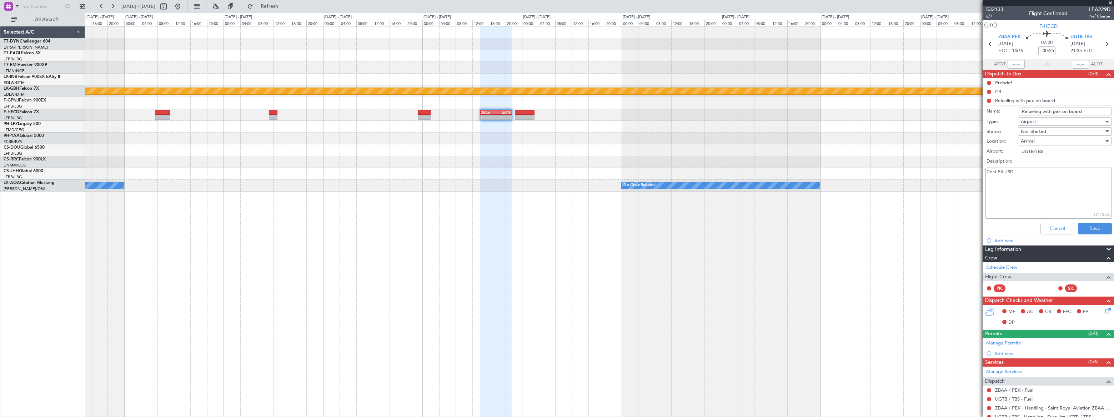
drag, startPoint x: 1019, startPoint y: 173, endPoint x: 980, endPoint y: 174, distance: 38.9
click at [981, 174] on fb-app "05 Oct 2025 - 15 Oct 2025 Refresh Quick Links All Aircraft Planned Maint Nurnbe…" at bounding box center [557, 210] width 1114 height 411
paste textarea "additional cost of 55 USD."
type textarea "additional cost of 55 USD."
click at [1087, 225] on button "Save" at bounding box center [1095, 228] width 34 height 11
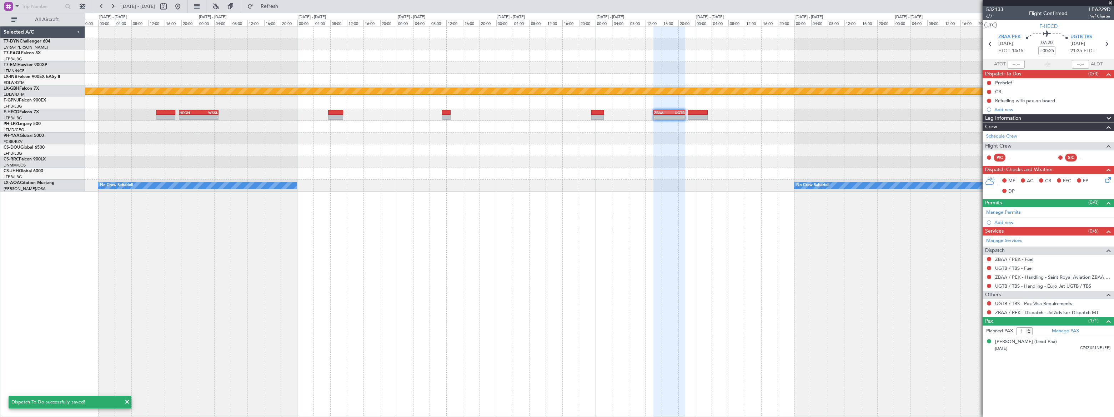
click at [596, 107] on div "Planned Maint Nurnberg - - ZBAA 14:00 Z UGTB 21:40 Z - - HEGN 19:30 Z WSSL 05:0…" at bounding box center [599, 108] width 1029 height 165
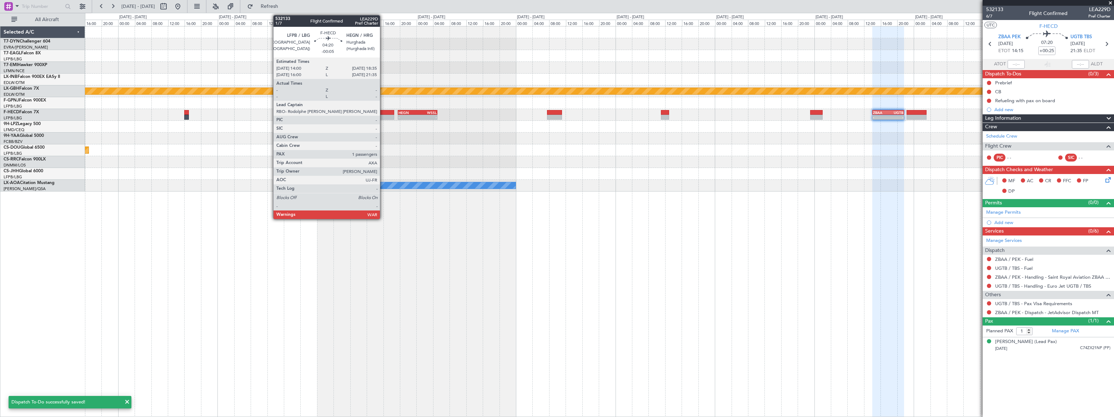
click at [383, 113] on div at bounding box center [384, 112] width 19 height 5
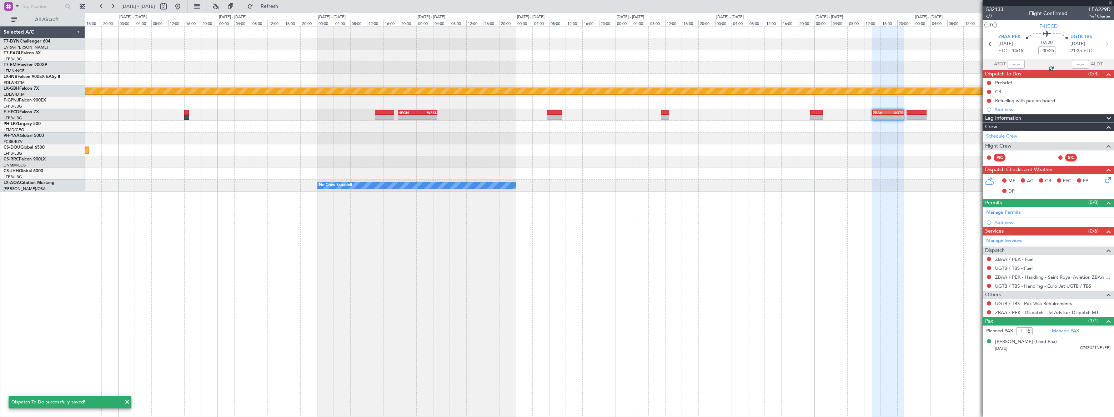
type input "-00:05"
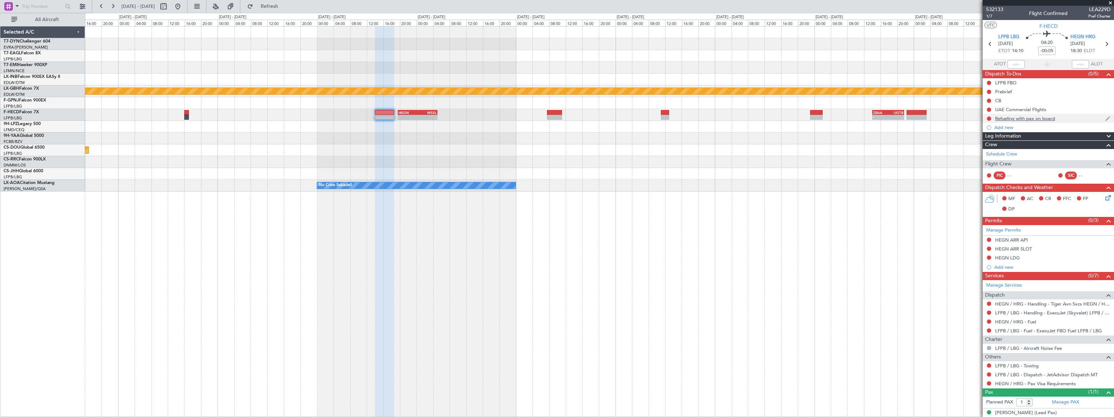
click at [1064, 114] on div "Refueling with pax on board" at bounding box center [1048, 118] width 131 height 9
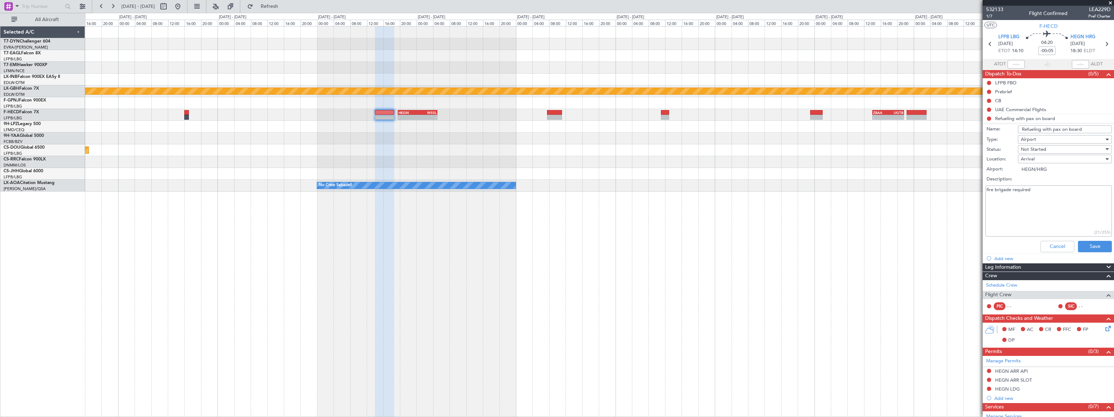
drag, startPoint x: 1036, startPoint y: 191, endPoint x: 1011, endPoint y: 191, distance: 25.0
click at [1013, 190] on textarea "fire brigade required" at bounding box center [1049, 210] width 126 height 51
paste textarea "crew members that the service shall be requested by their side on spot for HEGN."
drag, startPoint x: 1011, startPoint y: 190, endPoint x: 984, endPoint y: 189, distance: 26.8
click at [984, 189] on div "fire brigade crew members that the service shall be requested by their side on …" at bounding box center [1048, 211] width 139 height 54
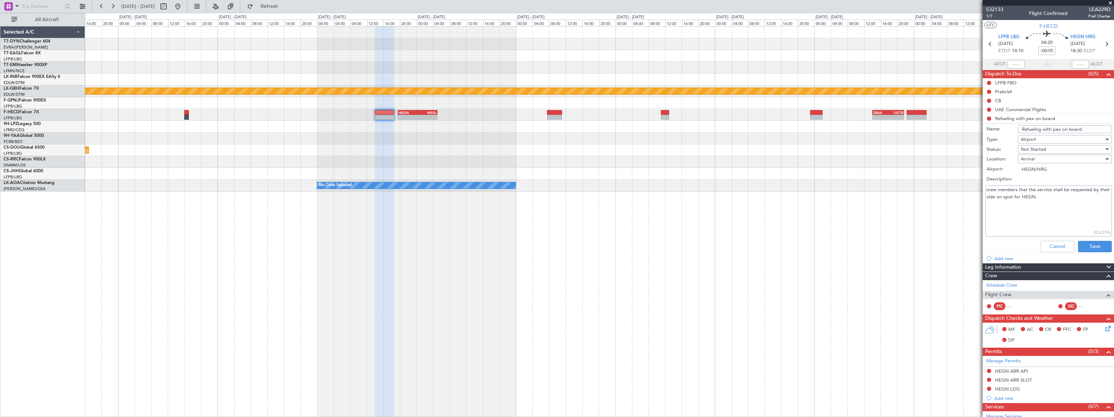
drag, startPoint x: 1037, startPoint y: 190, endPoint x: 1020, endPoint y: 189, distance: 17.2
click at [1021, 189] on textarea "crew members that the service shall be requested by their side on spot for HEGN." at bounding box center [1049, 210] width 126 height 51
paste textarea "crew members that the service shall be requested by their side on spot for HEGN."
drag, startPoint x: 1101, startPoint y: 189, endPoint x: 1090, endPoint y: 189, distance: 11.1
click at [1090, 189] on textarea "crew members must request fire brigade service shall be requested by their side…" at bounding box center [1049, 210] width 126 height 51
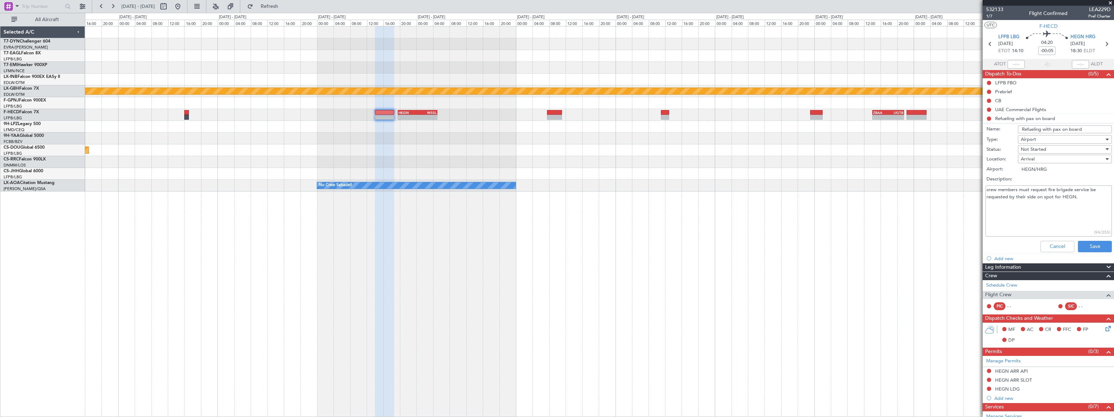
click at [1098, 189] on textarea "crew members must request fire brigade service be requested by their side on sp…" at bounding box center [1049, 210] width 126 height 51
drag, startPoint x: 1098, startPoint y: 190, endPoint x: 1090, endPoint y: 189, distance: 8.3
click at [1090, 189] on textarea "crew members must request fire brigade service be requested by their side on sp…" at bounding box center [1049, 210] width 126 height 51
click at [1030, 204] on textarea "crew members must request fire brigade service requested by their side on spot …" at bounding box center [1049, 210] width 126 height 51
drag, startPoint x: 1034, startPoint y: 198, endPoint x: 986, endPoint y: 197, distance: 48.2
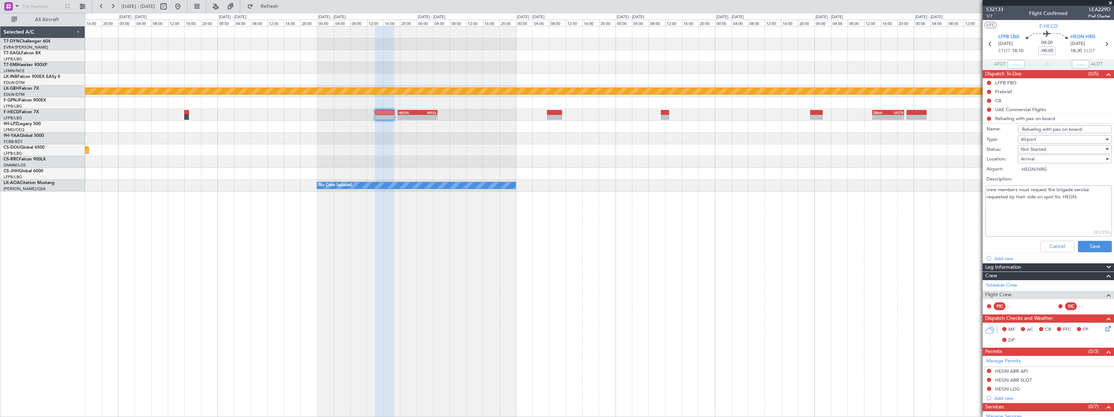
click at [986, 197] on textarea "crew members must request fire brigade service requested by their side on spot …" at bounding box center [1049, 210] width 126 height 51
click at [1028, 196] on textarea "crew members must request fire brigade service e on spot for HEGN." at bounding box center [1049, 210] width 126 height 51
type textarea "crew members must request fire brigade service e on spot for HEGN. Cost"
click at [1091, 248] on button "Save" at bounding box center [1095, 246] width 34 height 11
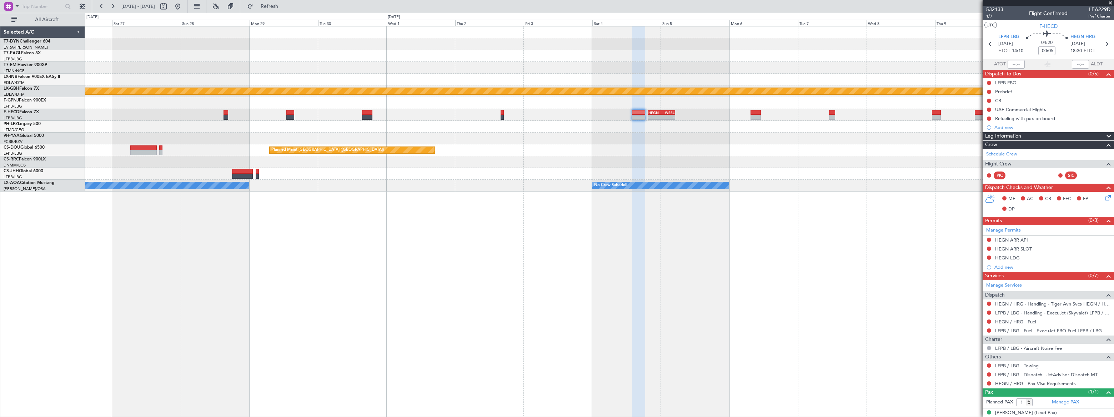
click at [662, 194] on div "Planned Maint Nurnberg No Crew - - HEGN 19:30 Z WSSL 05:05 Z Planned Maint Pari…" at bounding box center [599, 221] width 1029 height 391
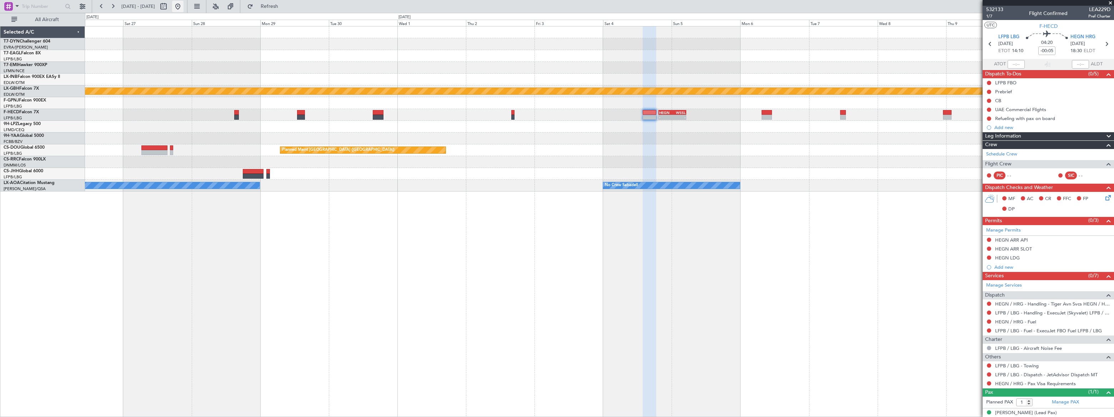
click at [184, 6] on button at bounding box center [177, 6] width 11 height 11
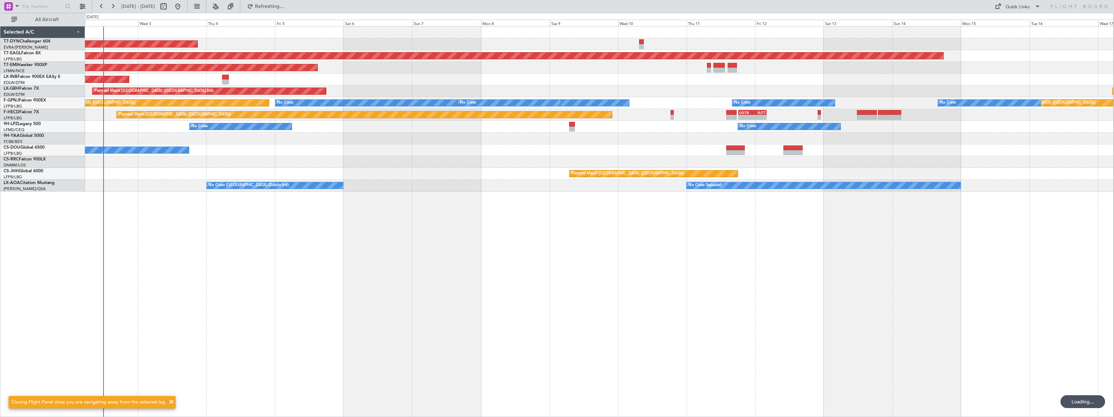
click at [149, 188] on div "AOG Maint Riga (Riga Intl) Grounded New York (Teterboro) Planned Maint Zurich U…" at bounding box center [599, 221] width 1029 height 391
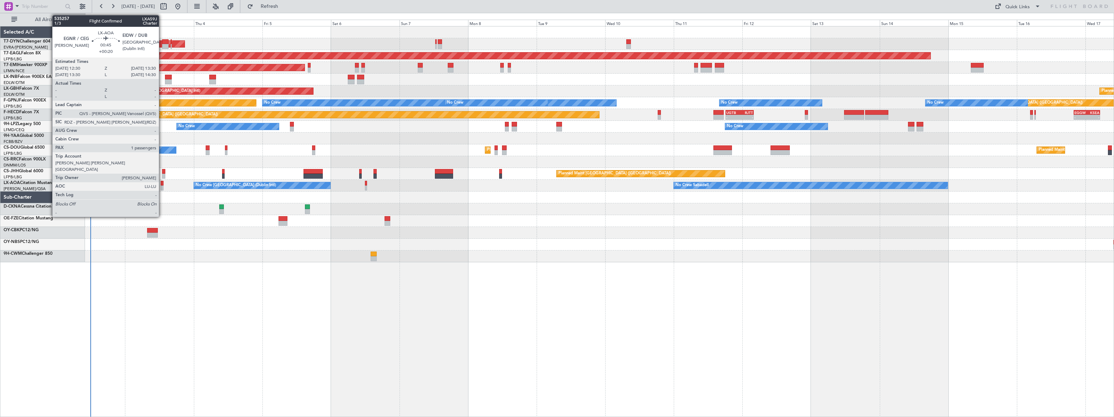
click at [162, 186] on div at bounding box center [162, 187] width 3 height 5
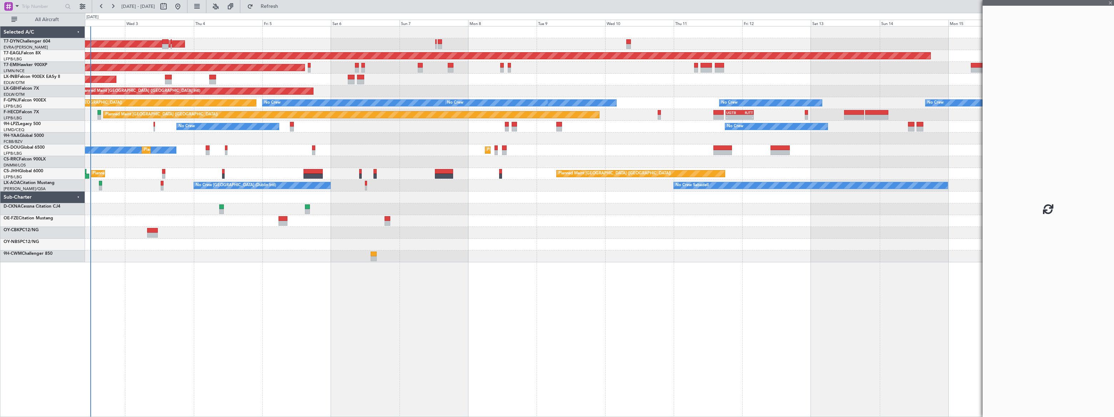
click at [162, 186] on div at bounding box center [162, 187] width 3 height 5
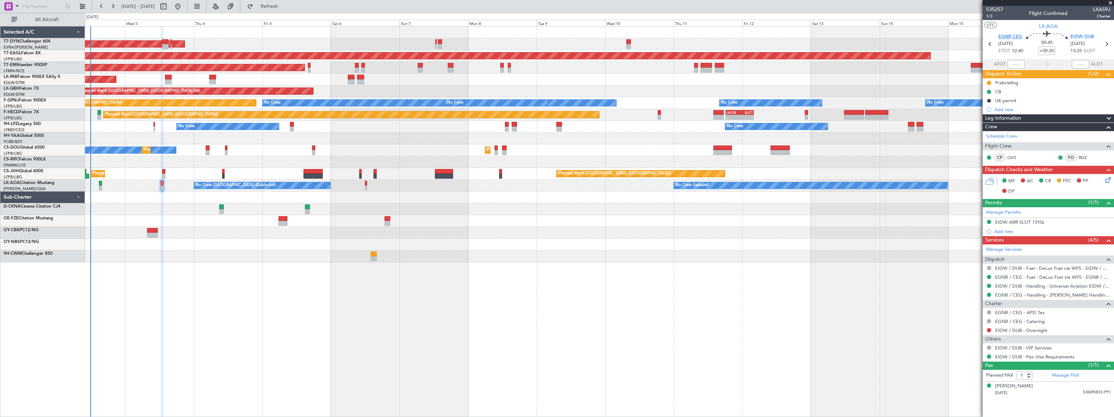
click at [1016, 35] on span "EGNR CEG" at bounding box center [1011, 37] width 24 height 7
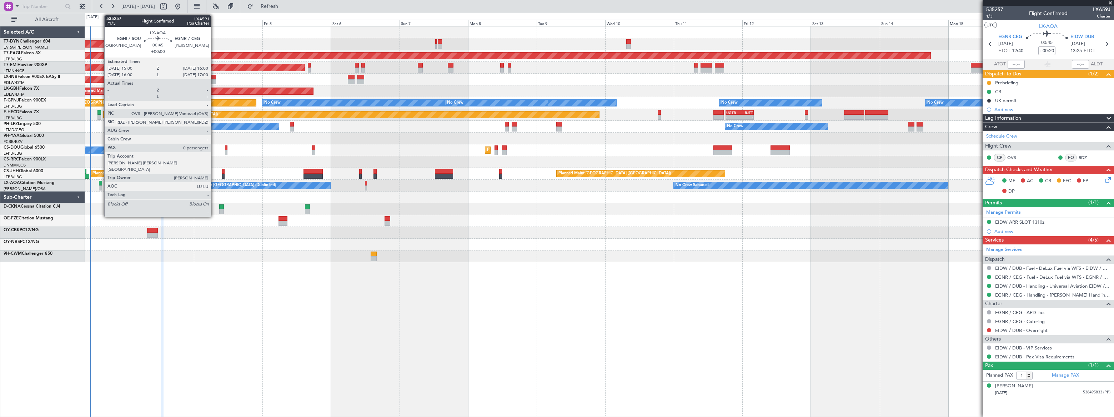
click at [101, 186] on div at bounding box center [100, 187] width 3 height 5
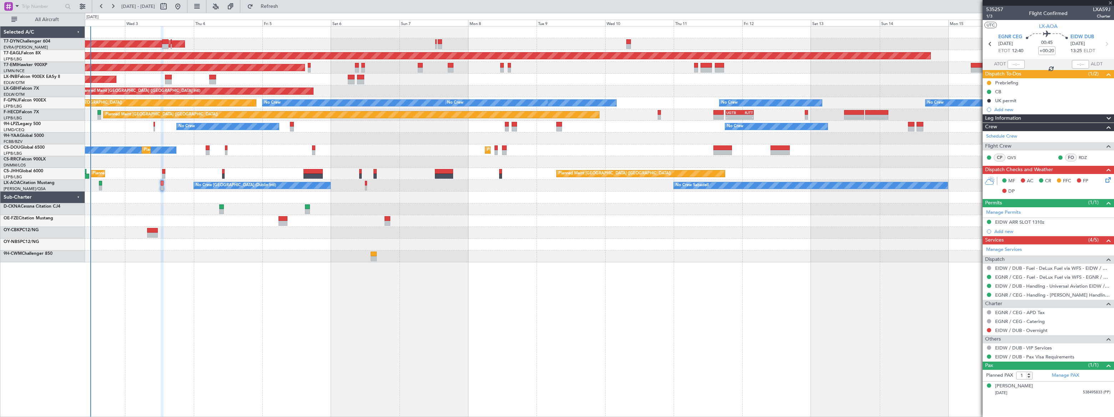
type input "0"
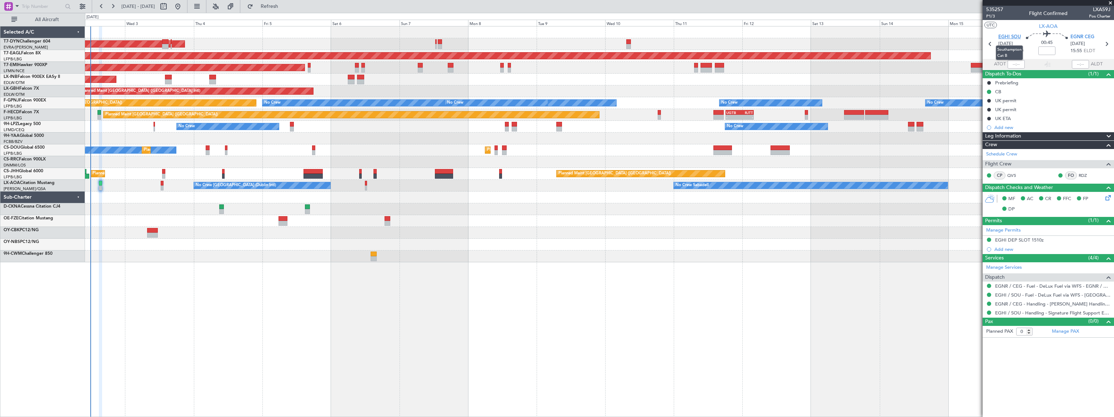
click at [1009, 35] on span "EGHI SOU" at bounding box center [1010, 37] width 22 height 7
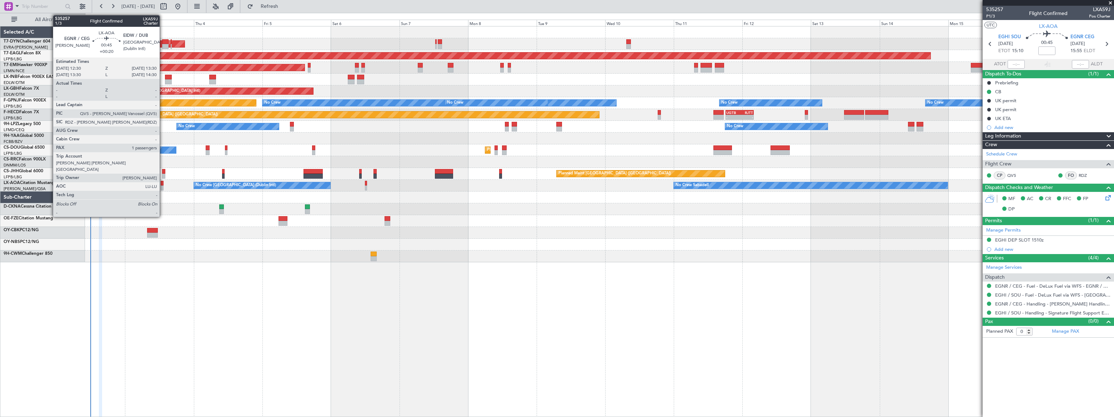
click at [163, 185] on div at bounding box center [162, 187] width 3 height 5
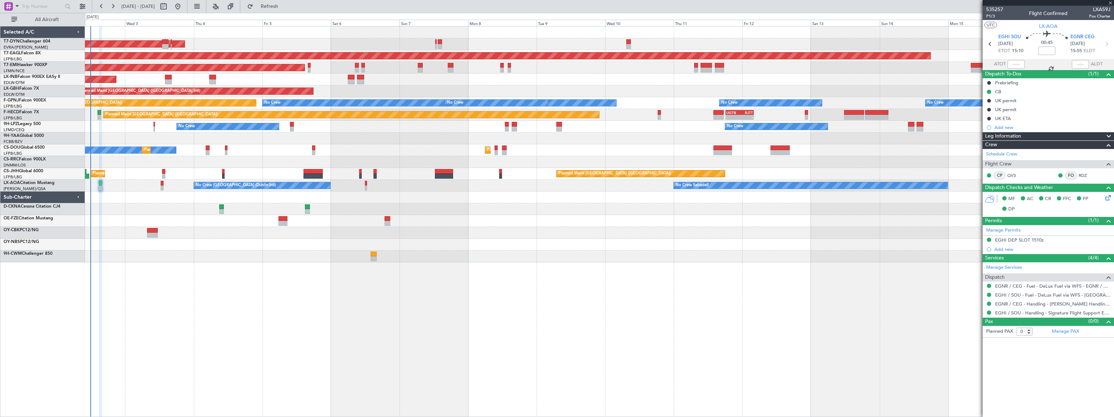
click at [161, 185] on div at bounding box center [162, 187] width 3 height 5
type input "+00:20"
type input "1"
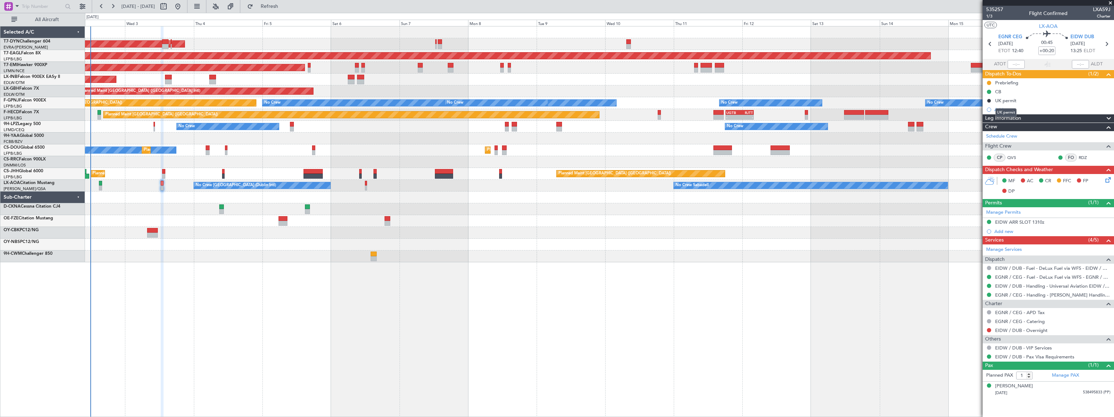
click at [1007, 111] on div "UK permit" at bounding box center [1006, 112] width 21 height 9
click at [1009, 111] on div "Add new" at bounding box center [1050, 109] width 110 height 6
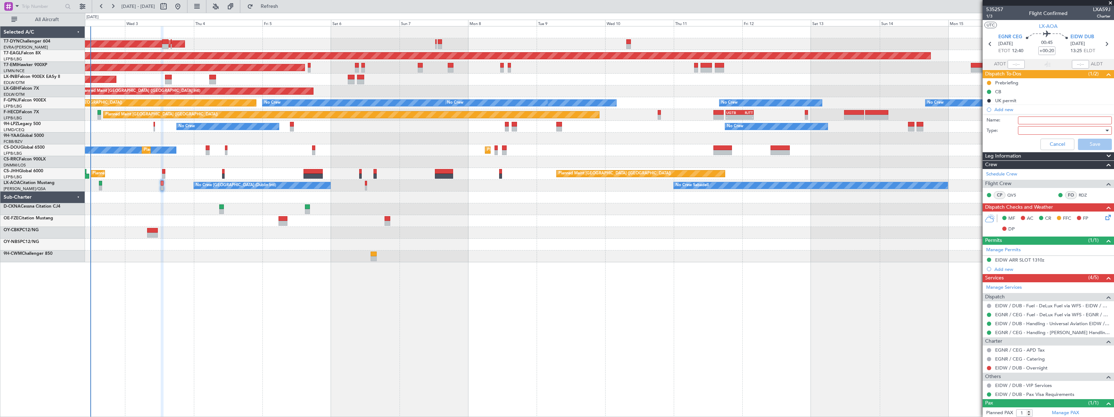
click at [1024, 121] on input "Name:" at bounding box center [1065, 120] width 94 height 8
type input "GAR EGNR"
click at [1030, 130] on div at bounding box center [1062, 130] width 83 height 11
click at [1032, 142] on span "Generic" at bounding box center [1062, 144] width 84 height 11
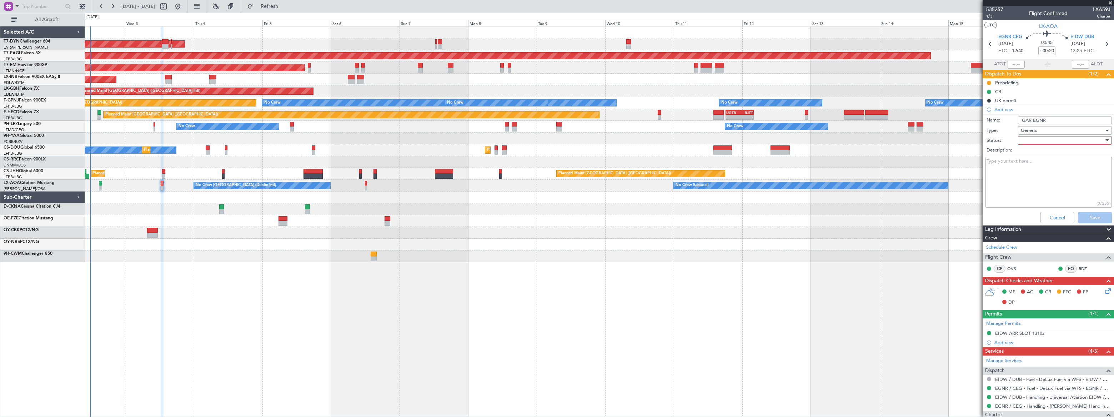
click at [1031, 141] on div at bounding box center [1062, 140] width 83 height 11
click at [1024, 155] on span "Not Started" at bounding box center [1062, 154] width 84 height 11
drag, startPoint x: 1096, startPoint y: 214, endPoint x: 1064, endPoint y: 187, distance: 42.6
click at [1096, 215] on button "Save" at bounding box center [1095, 217] width 34 height 11
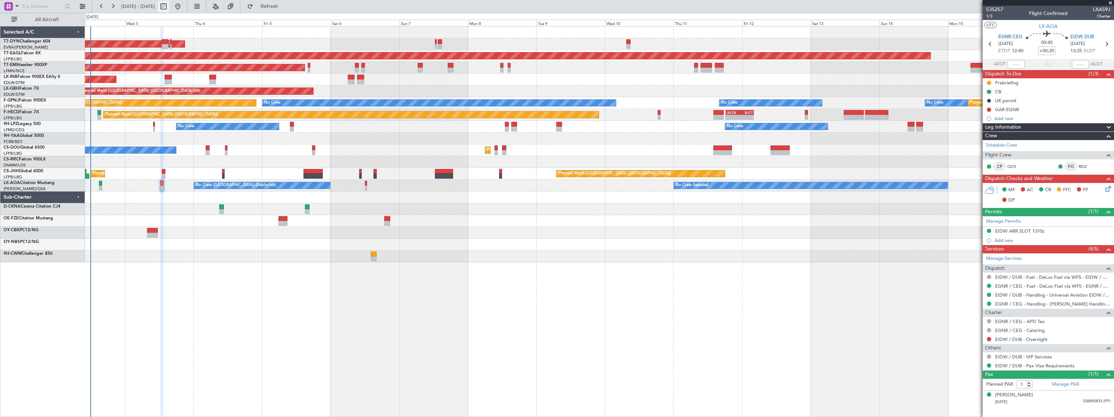
click at [169, 6] on button at bounding box center [163, 6] width 11 height 11
select select "9"
select select "2025"
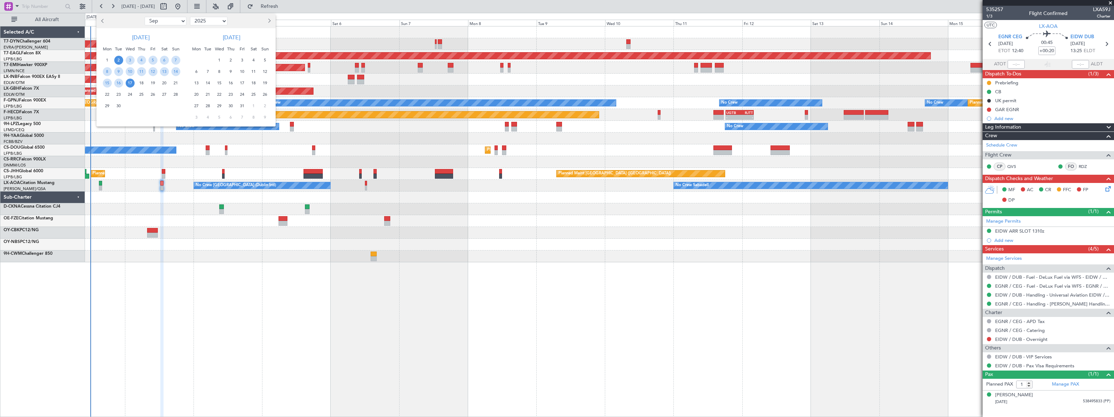
drag, startPoint x: 162, startPoint y: 19, endPoint x: 162, endPoint y: 25, distance: 6.4
click at [162, 19] on select "Jan Feb Mar Apr May Jun Jul Aug Sep Oct Nov Dec" at bounding box center [166, 21] width 42 height 9
select select "10"
click at [145, 17] on select "Jan Feb Mar Apr May Jun Jul Aug Sep Oct Nov Dec" at bounding box center [166, 21] width 42 height 9
click at [165, 94] on span "25" at bounding box center [164, 94] width 9 height 9
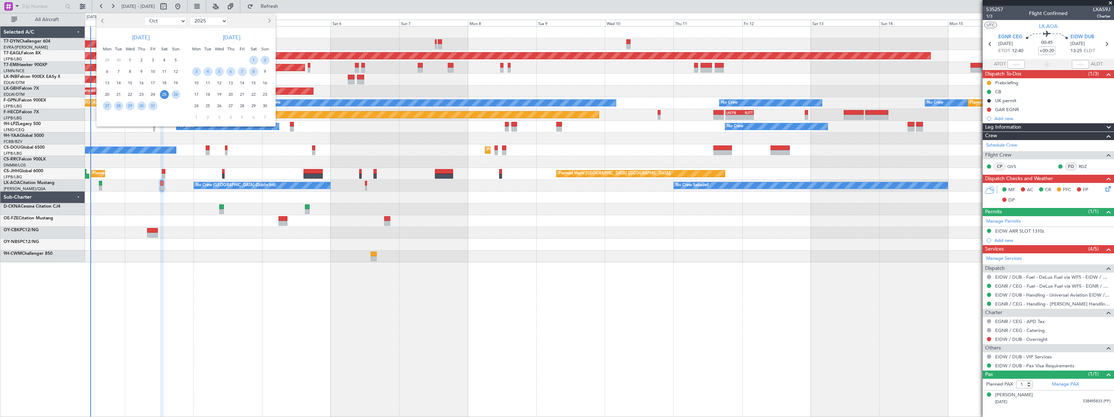
click at [165, 94] on span "25" at bounding box center [164, 94] width 9 height 9
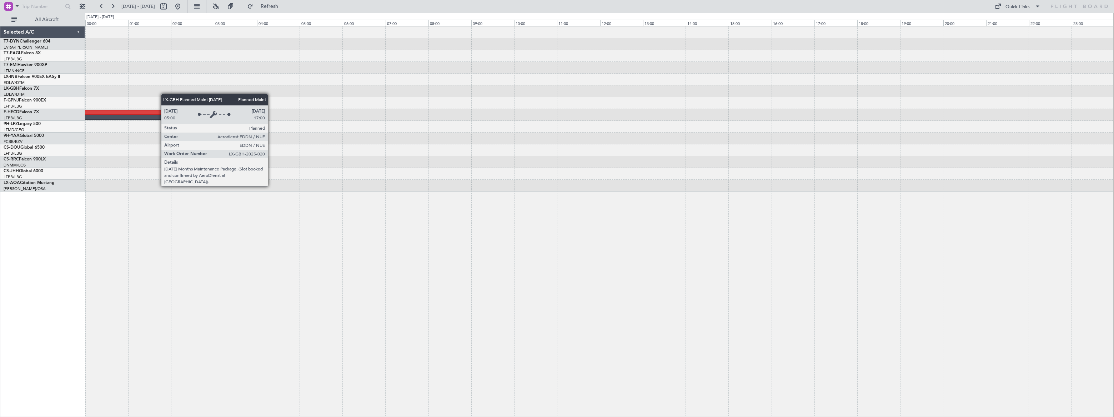
click at [641, 245] on div "UTTT 20:50 Z LFPB 04:15 Z RJTT 11:00 Z UTTT 19:50 Z Planned Maint Monchengladba…" at bounding box center [599, 221] width 1029 height 391
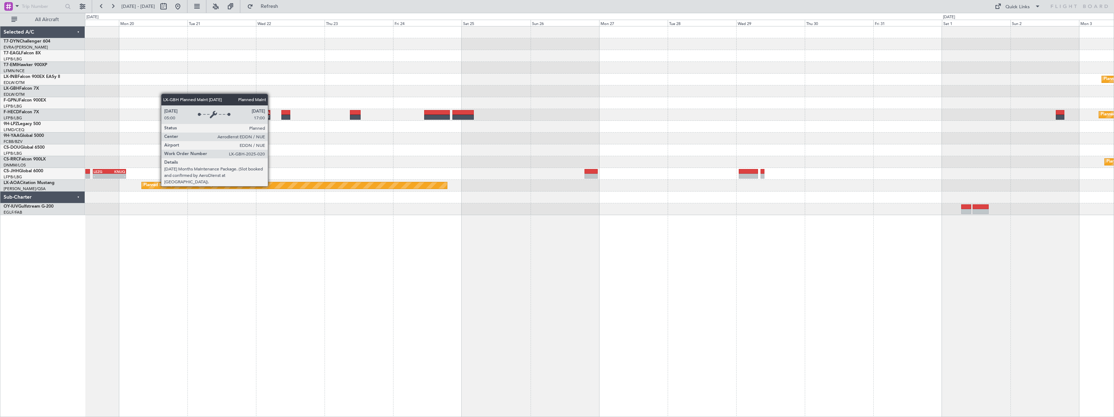
click at [639, 222] on div "Planned Maint Nurnberg LFPB 18:00 Z ZBAA 05:00 Z Planned Maint Paris (Le Bourge…" at bounding box center [599, 221] width 1029 height 391
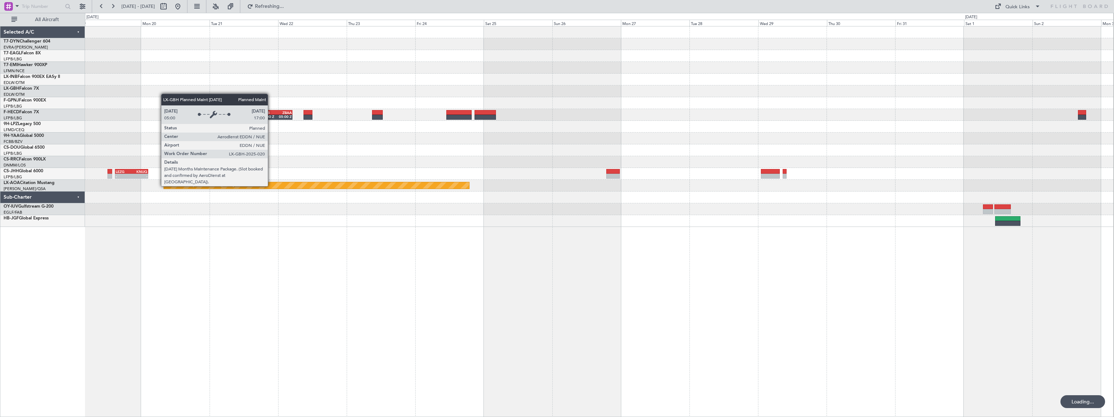
click at [663, 224] on div "Planned Maint Nurnberg LFPB 18:00 Z ZBAA 05:00 Z Planned Maint Paris (Le Bourge…" at bounding box center [599, 221] width 1029 height 391
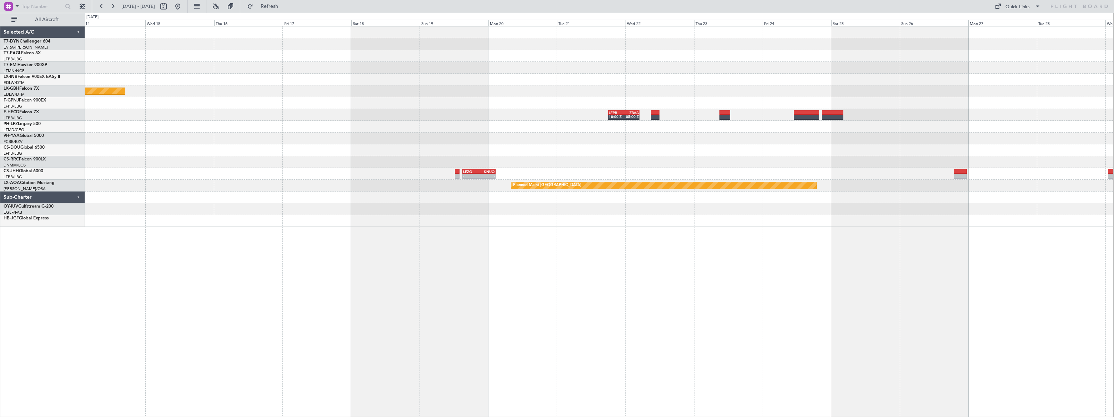
click at [850, 132] on div "Planned Maint Nurnberg LFPB 18:00 Z ZBAA 05:00 Z - - LEZG 15:00 Z KNUQ 02:35 Z …" at bounding box center [599, 126] width 1029 height 200
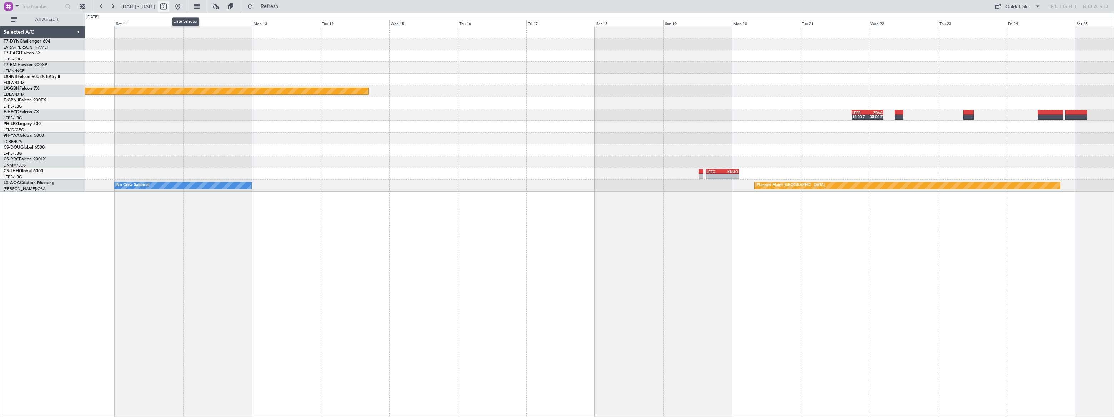
click at [169, 4] on button at bounding box center [163, 6] width 11 height 11
select select "10"
select select "2025"
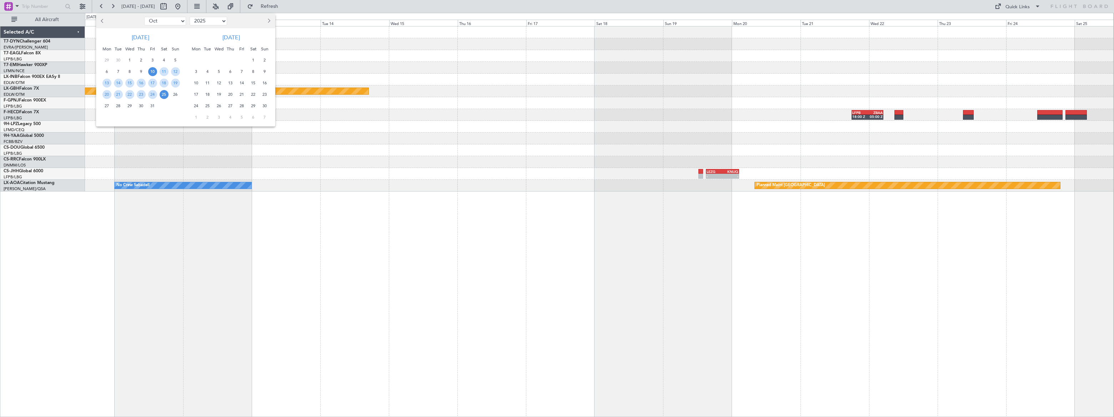
click at [180, 59] on div "5" at bounding box center [175, 60] width 11 height 11
click at [176, 59] on span "5" at bounding box center [175, 60] width 9 height 9
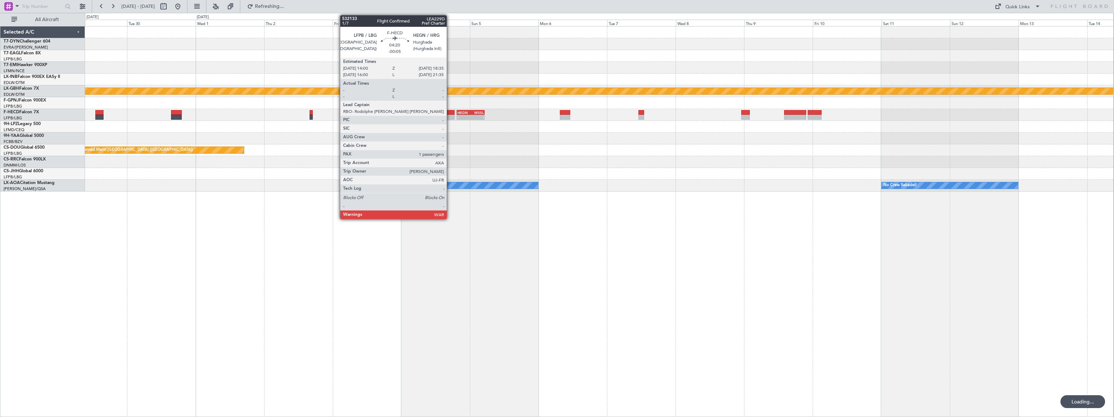
click at [450, 112] on div at bounding box center [447, 112] width 13 height 5
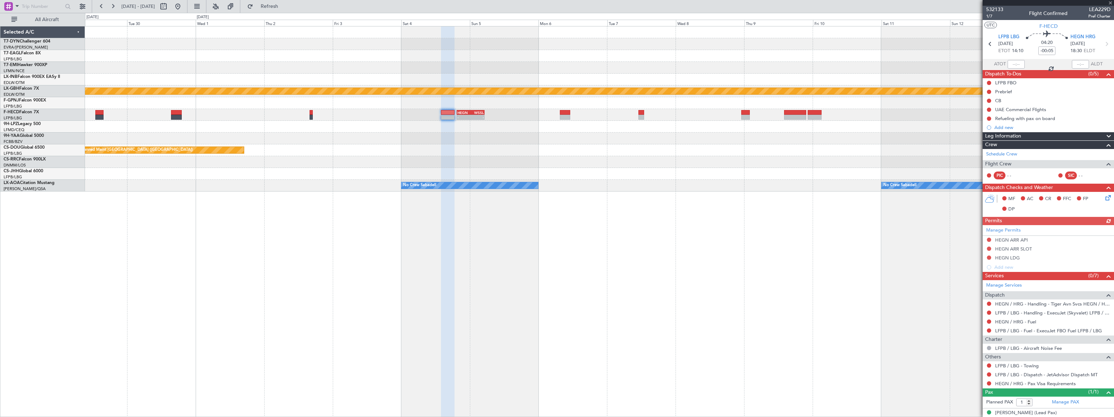
click at [1061, 119] on div "Refueling with pax on board" at bounding box center [1048, 118] width 131 height 9
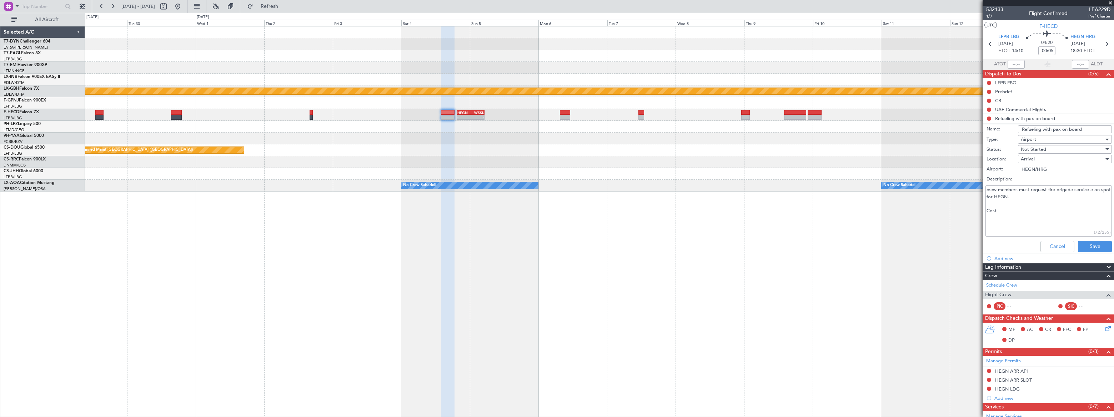
click at [1001, 210] on textarea "crew members must request fire brigade service e on spot for HEGN. Cost" at bounding box center [1049, 210] width 126 height 51
paste textarea "is $25 USD."
type textarea "crew members must request fire brigade service e on spot for HEGN. Cost is $25 …"
click at [1096, 244] on button "Save" at bounding box center [1095, 246] width 34 height 11
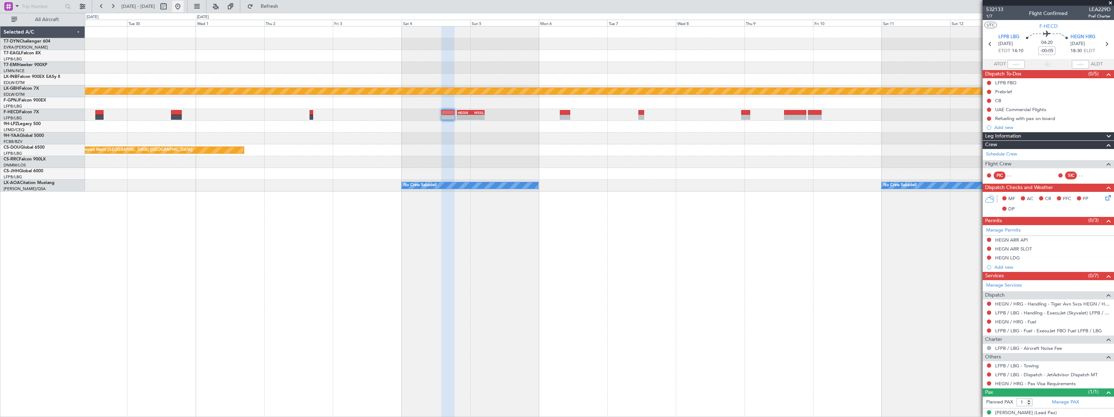
click at [184, 5] on button at bounding box center [177, 6] width 11 height 11
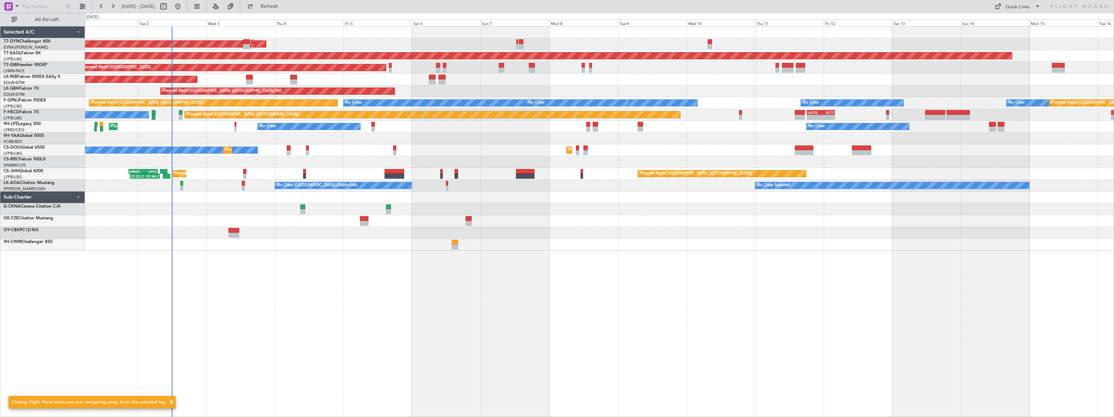
click at [324, 121] on div "AOG Maint Riga (Riga Intl) Grounded New York (Teterboro) Planned Maint Zurich U…" at bounding box center [599, 221] width 1029 height 391
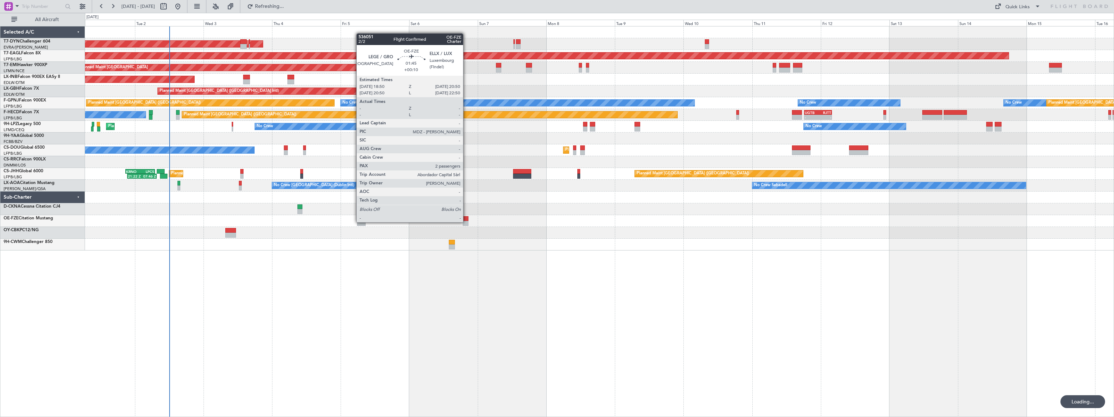
click at [466, 221] on div at bounding box center [466, 223] width 6 height 5
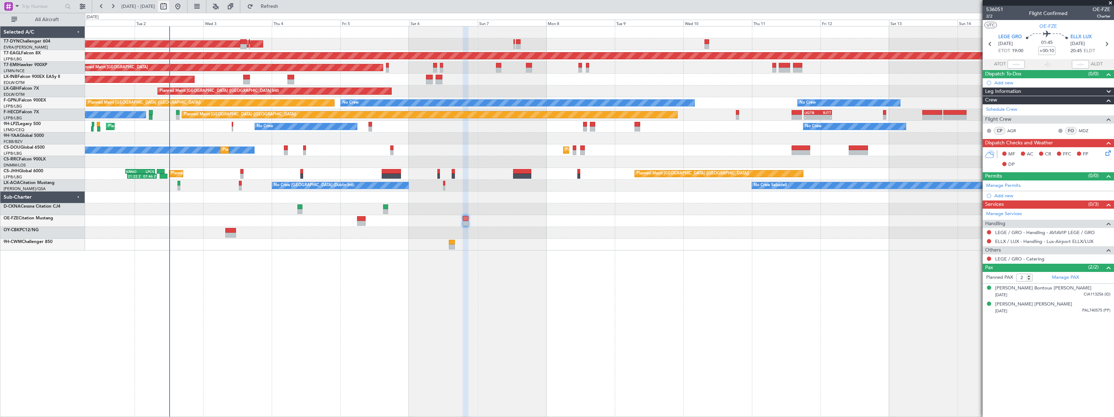
click at [169, 7] on button at bounding box center [163, 6] width 11 height 11
select select "9"
select select "2025"
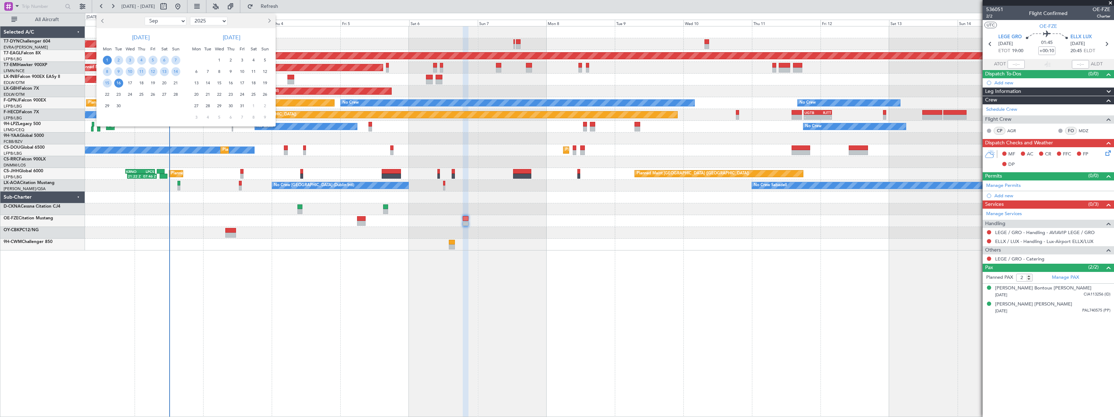
click at [177, 20] on select "Jan Feb Mar Apr May Jun Jul Aug Sep Oct Nov Dec" at bounding box center [166, 21] width 42 height 9
select select "10"
click at [145, 17] on select "Jan Feb Mar Apr May Jun Jul Aug Sep Oct Nov Dec" at bounding box center [166, 21] width 42 height 9
click at [142, 72] on span "9" at bounding box center [141, 71] width 9 height 9
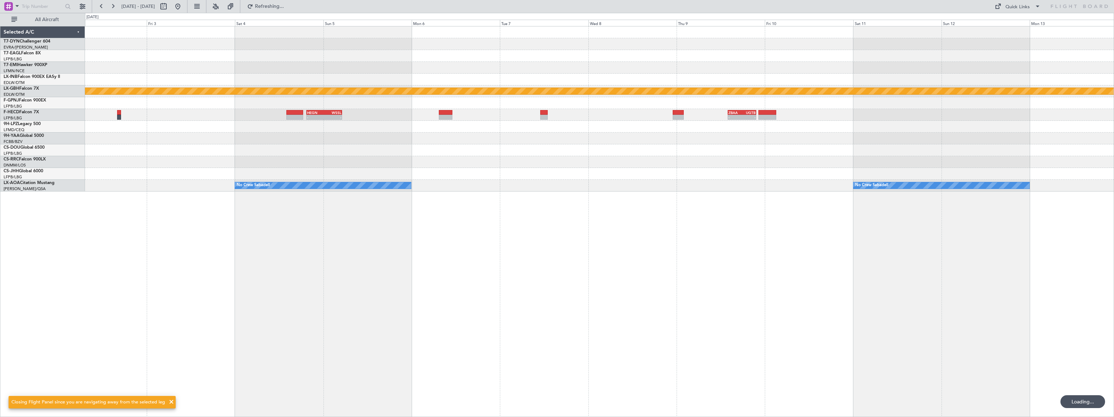
click at [715, 171] on div at bounding box center [599, 174] width 1029 height 12
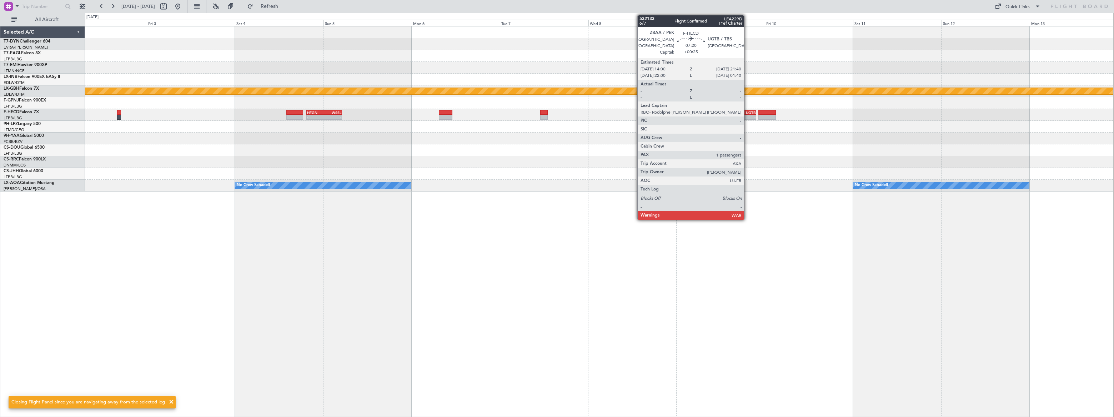
click at [748, 115] on div "-" at bounding box center [749, 117] width 14 height 4
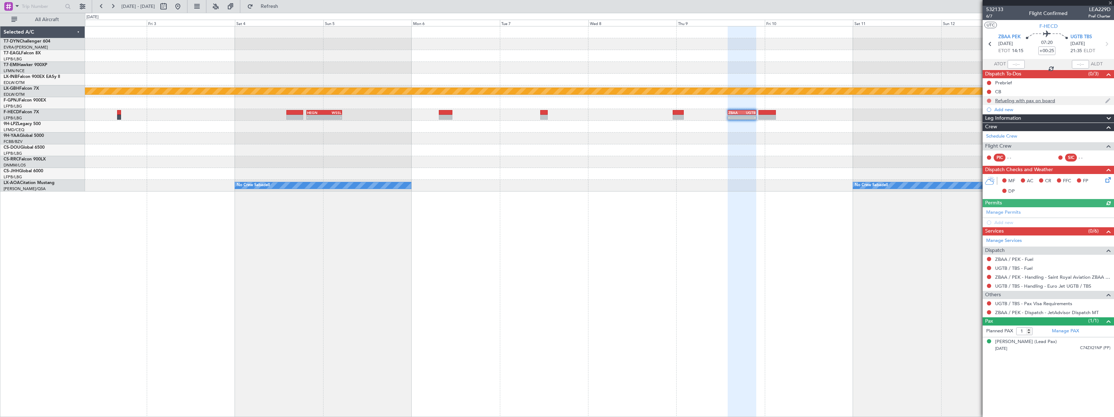
click at [989, 100] on button at bounding box center [989, 101] width 4 height 4
drag, startPoint x: 981, startPoint y: 120, endPoint x: 1011, endPoint y: 119, distance: 29.7
click at [981, 120] on span "In Progress" at bounding box center [992, 121] width 24 height 7
click at [1061, 100] on div "Refueling with pax on board" at bounding box center [1048, 100] width 131 height 9
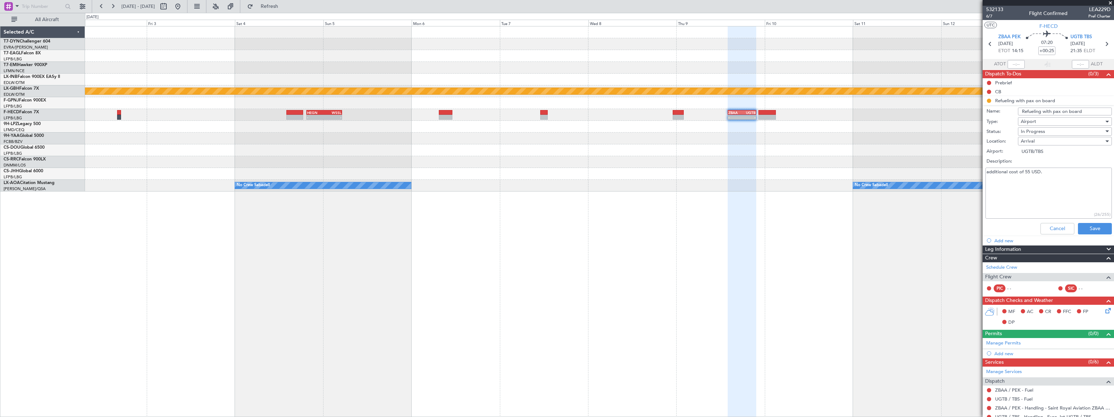
click at [1055, 175] on textarea "additional cost of 55 USD." at bounding box center [1049, 192] width 126 height 51
type textarea "additional cost of 55 USD - approved by Sales"
drag, startPoint x: 1092, startPoint y: 230, endPoint x: 1073, endPoint y: 227, distance: 19.8
click at [1092, 230] on button "Save" at bounding box center [1095, 228] width 34 height 11
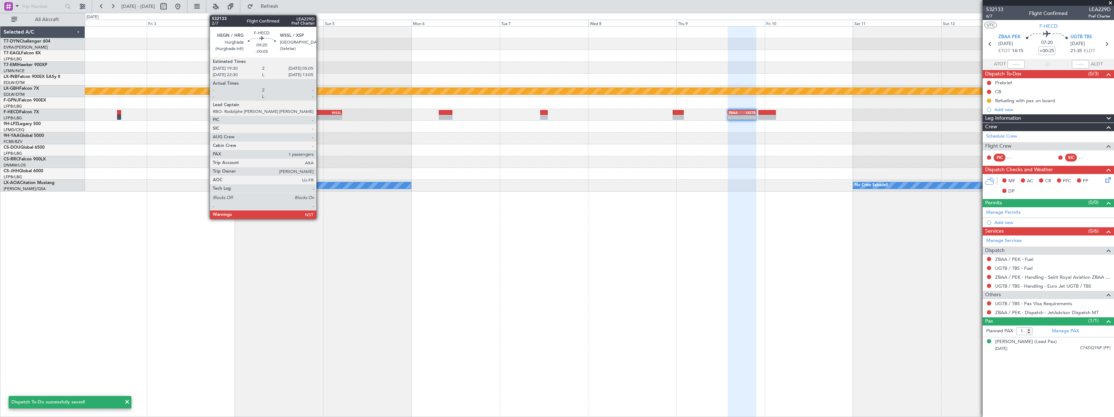
click at [320, 115] on div "-" at bounding box center [315, 117] width 17 height 4
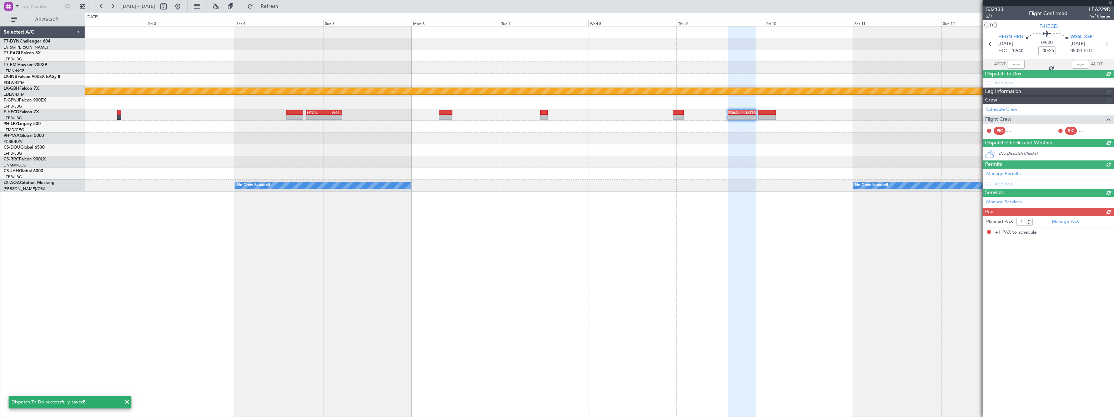
type input "-00:05"
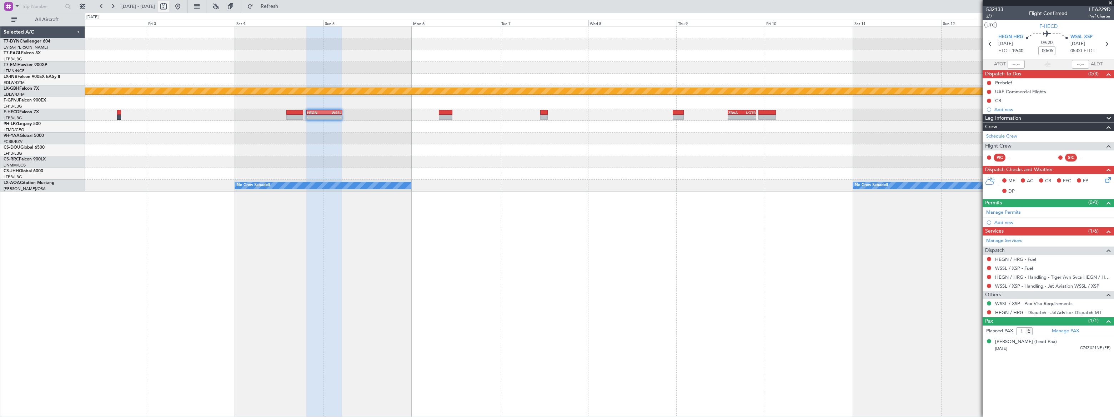
click at [169, 4] on button at bounding box center [163, 6] width 11 height 11
select select "10"
select select "2025"
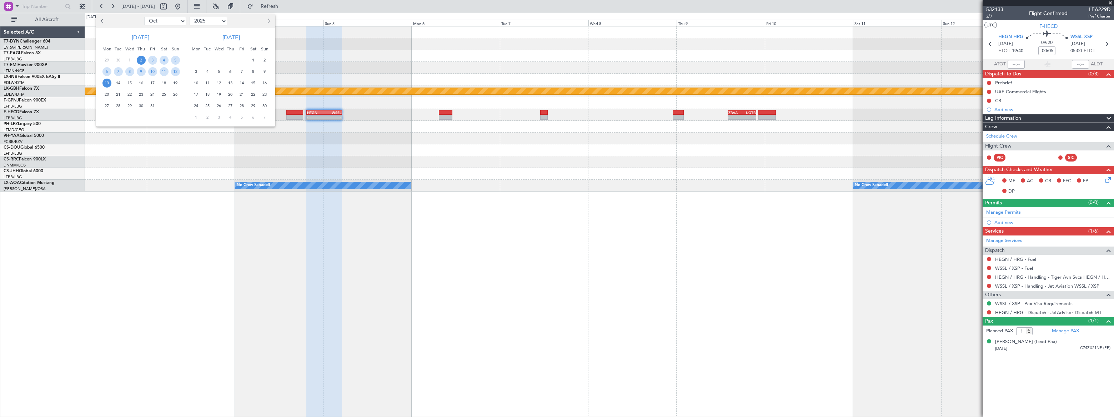
click at [226, 210] on div at bounding box center [557, 208] width 1114 height 417
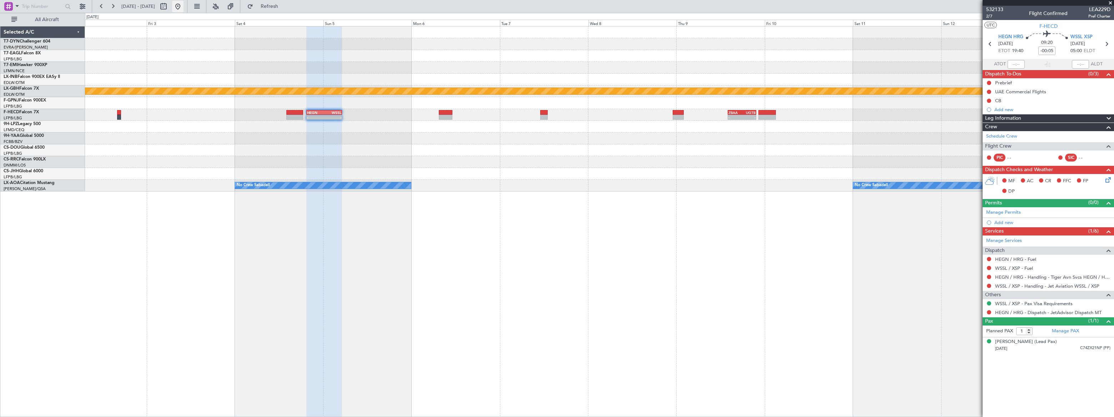
click at [184, 5] on button at bounding box center [177, 6] width 11 height 11
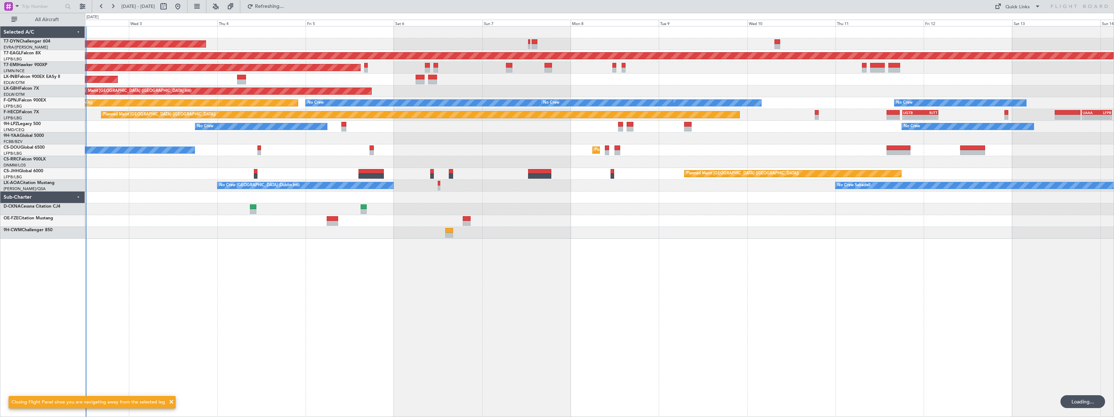
click at [220, 233] on div "AOG Maint Riga (Riga Intl) Grounded New York (Teterboro) Planned Maint Zurich U…" at bounding box center [599, 221] width 1029 height 391
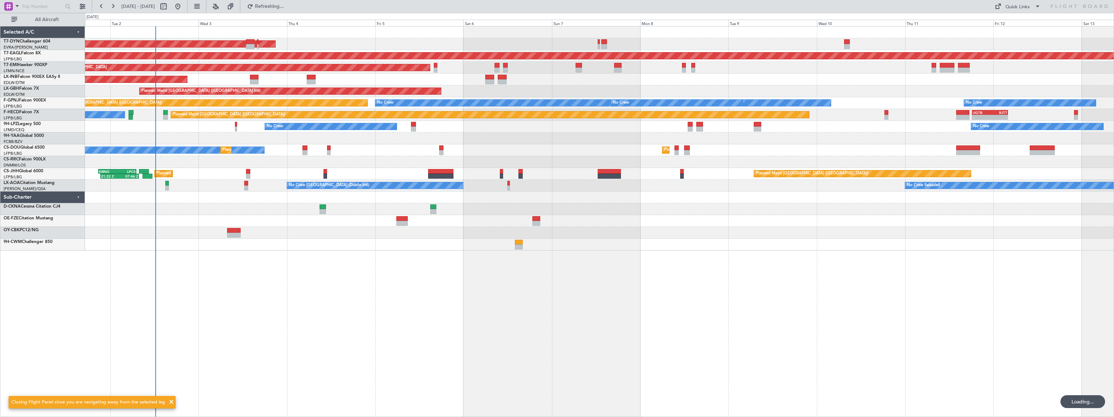
click at [378, 279] on div "AOG Maint Riga (Riga Intl) Grounded New York (Teterboro) Planned Maint Zurich U…" at bounding box center [599, 221] width 1029 height 391
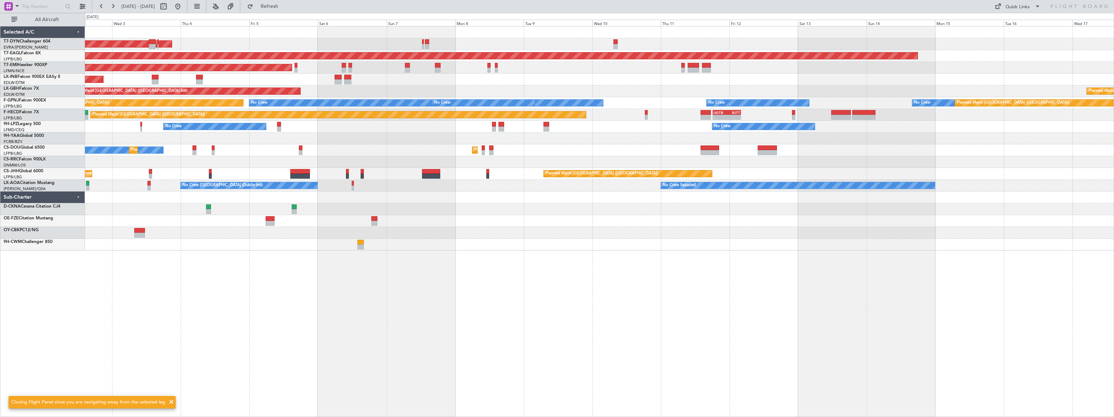
click at [253, 261] on div "AOG Maint Riga (Riga Intl) Grounded New York (Teterboro) Planned Maint Zurich U…" at bounding box center [599, 221] width 1029 height 391
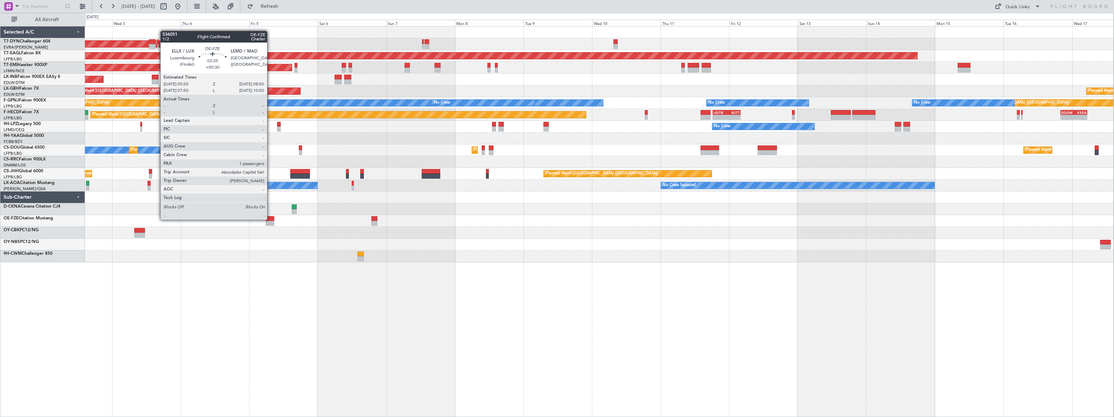
click at [270, 219] on div at bounding box center [270, 218] width 9 height 5
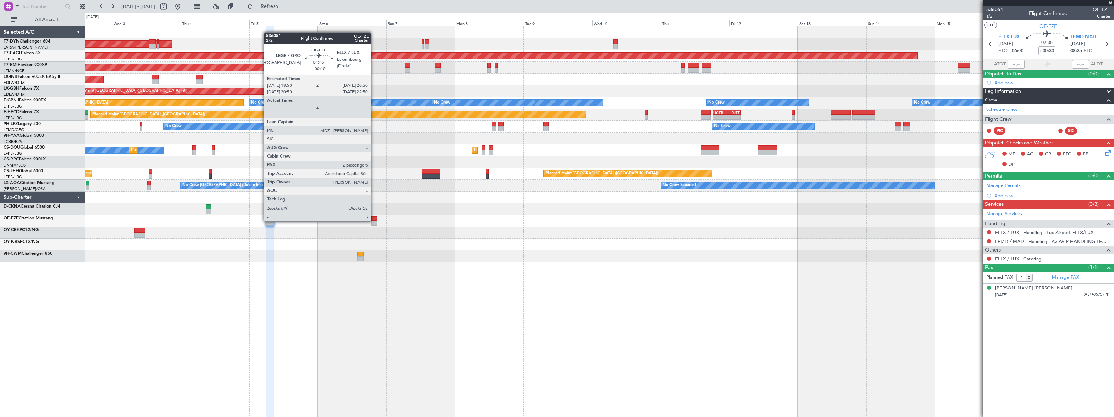
click at [374, 221] on div at bounding box center [374, 223] width 6 height 5
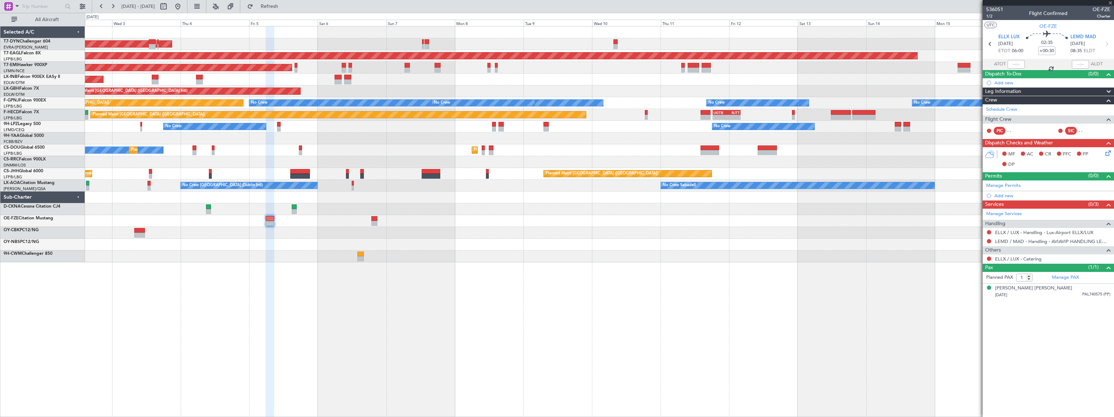
type input "+00:10"
type input "2"
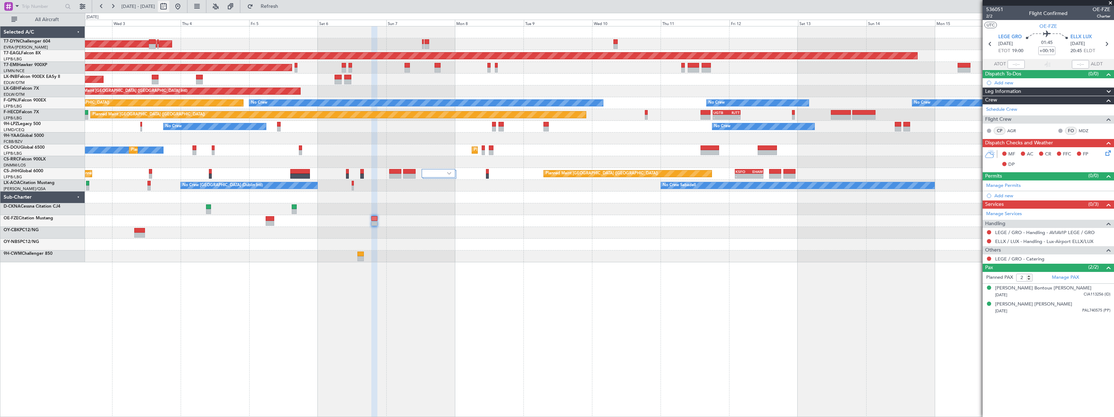
click at [169, 3] on button at bounding box center [163, 6] width 11 height 11
select select "9"
select select "2025"
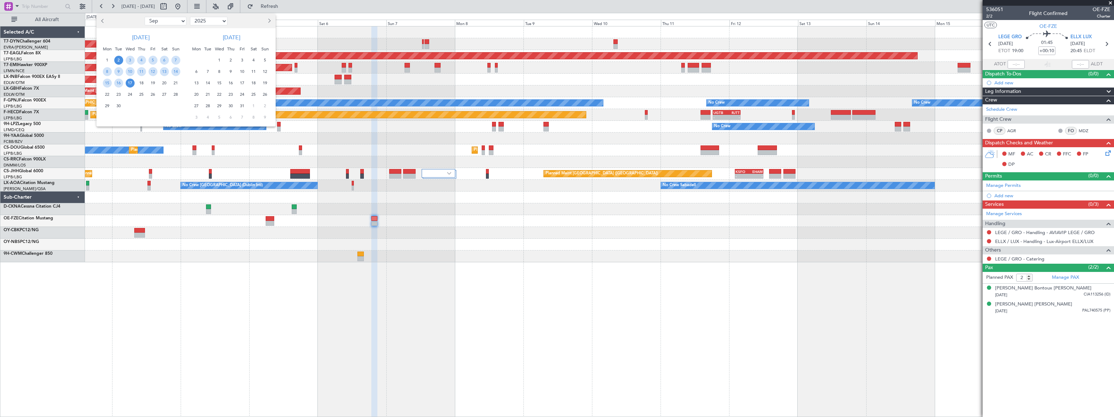
click at [171, 21] on select "Jan Feb Mar Apr May Jun Jul Aug Sep Oct Nov Dec" at bounding box center [166, 21] width 42 height 9
select select "10"
click at [145, 17] on select "Jan Feb Mar Apr May Jun Jul Aug Sep Oct Nov Dec" at bounding box center [166, 21] width 42 height 9
click at [141, 65] on div "2" at bounding box center [141, 60] width 11 height 11
click at [143, 71] on span "9" at bounding box center [141, 71] width 9 height 9
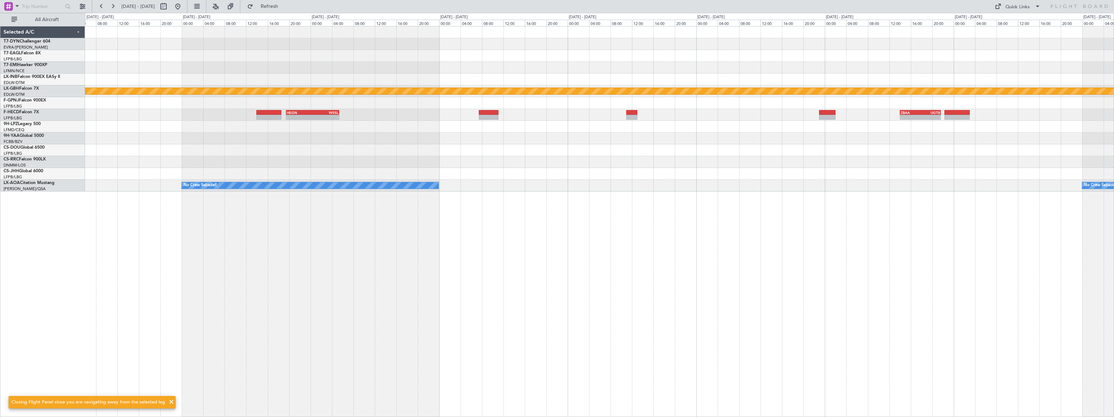
click at [743, 128] on div "Planned Maint Nurnberg - - HEGN 19:30 Z WSSL 05:25 Z - - ZBAA 14:00 Z UGTB 21:4…" at bounding box center [599, 108] width 1029 height 165
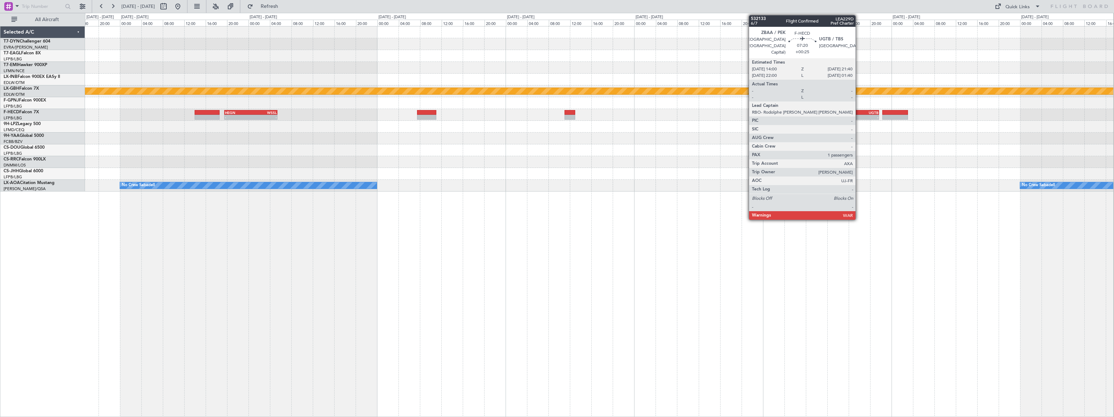
click at [859, 114] on div "21:40 Z" at bounding box center [869, 116] width 20 height 4
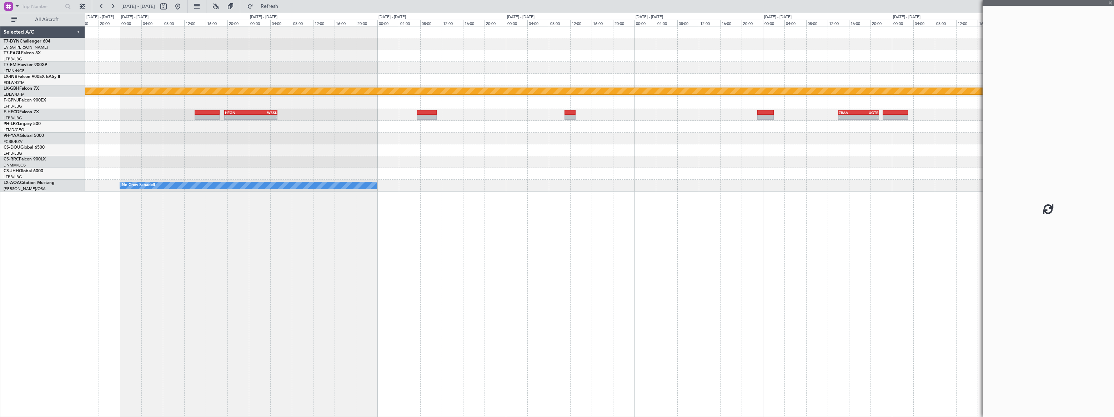
click at [859, 114] on div "21:40 Z" at bounding box center [869, 116] width 20 height 4
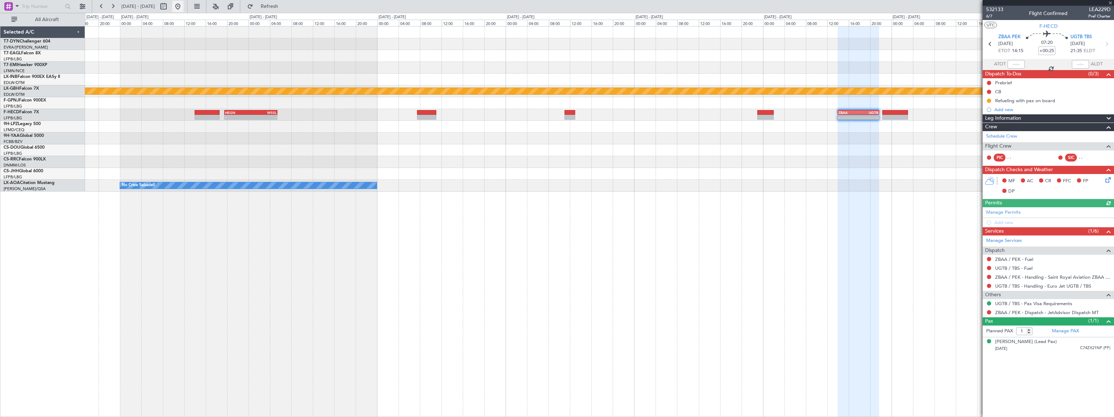
click at [184, 7] on button at bounding box center [177, 6] width 11 height 11
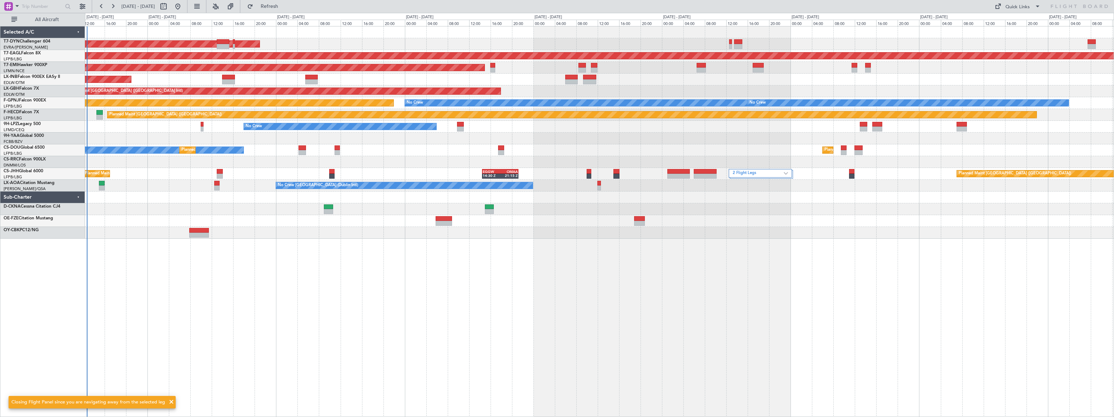
click at [293, 250] on div "AOG Maint Riga (Riga Intl) Grounded New York (Teterboro) Planned Maint Zurich U…" at bounding box center [599, 221] width 1029 height 391
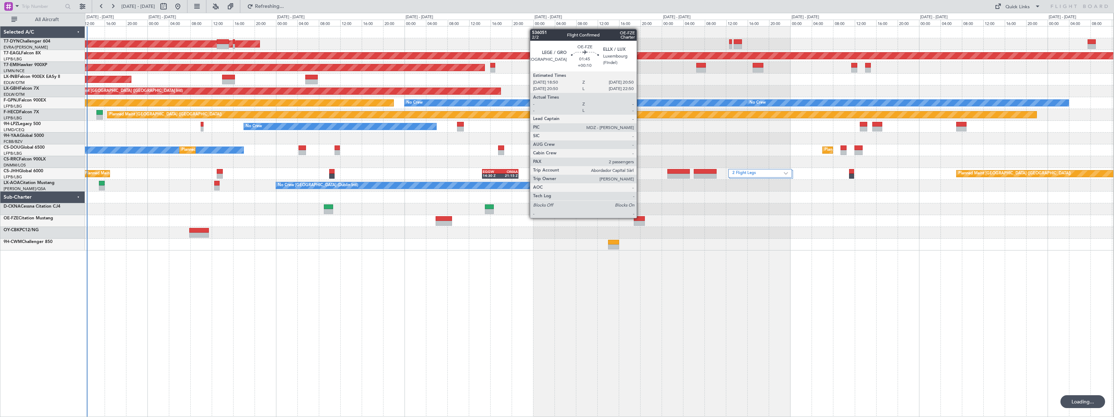
click at [640, 217] on div at bounding box center [639, 218] width 11 height 5
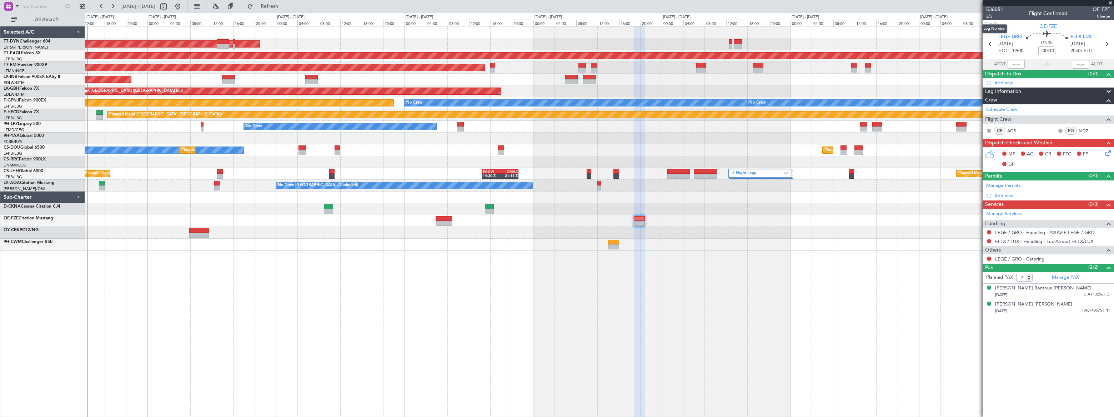
click at [989, 16] on span "2/2" at bounding box center [994, 16] width 17 height 6
click at [285, 4] on span "Refresh" at bounding box center [270, 6] width 30 height 5
click at [285, 4] on span "Refreshing..." at bounding box center [270, 6] width 30 height 5
click at [760, 310] on div "AOG Maint Riga (Riga Intl) Grounded New York (Teterboro) Planned Maint Zurich U…" at bounding box center [599, 221] width 1029 height 391
click at [995, 9] on span "536051" at bounding box center [994, 9] width 17 height 7
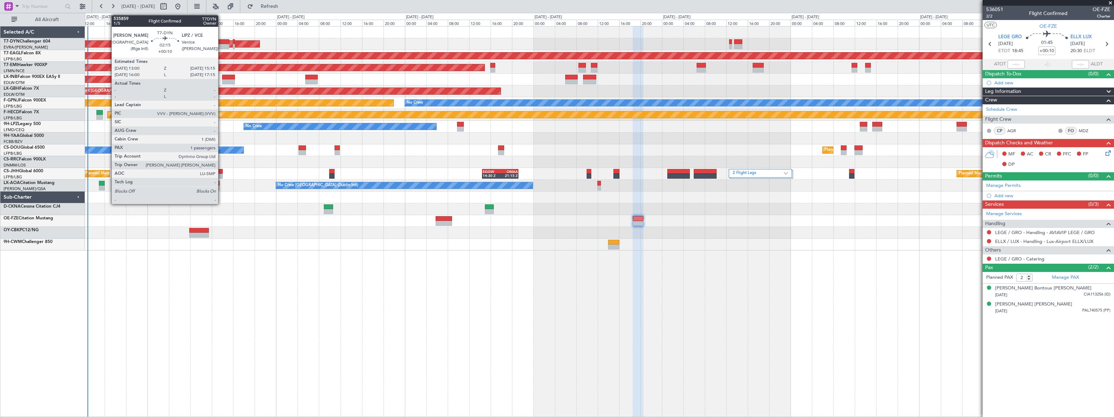
click at [221, 41] on div at bounding box center [223, 41] width 12 height 5
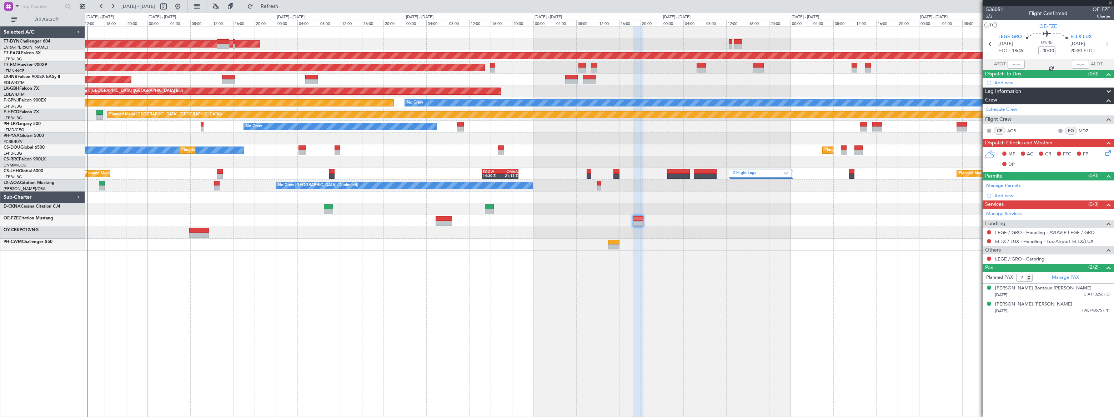
type input "1"
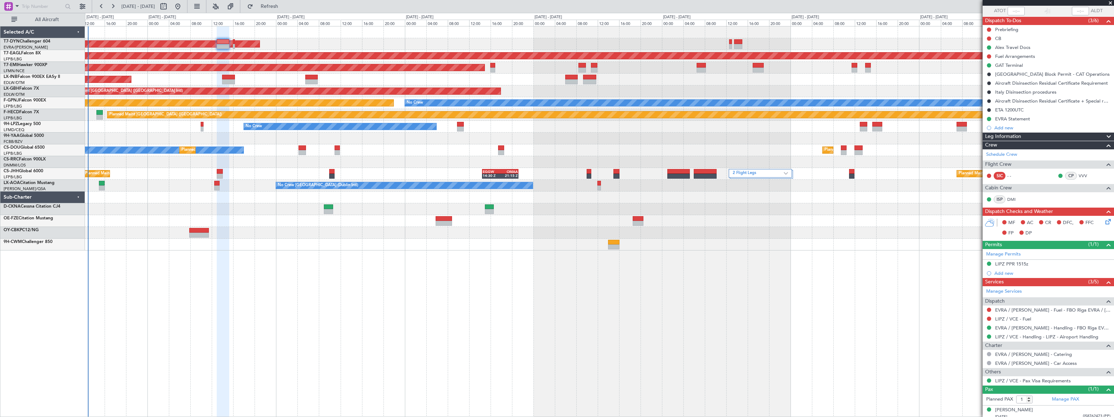
scroll to position [57, 0]
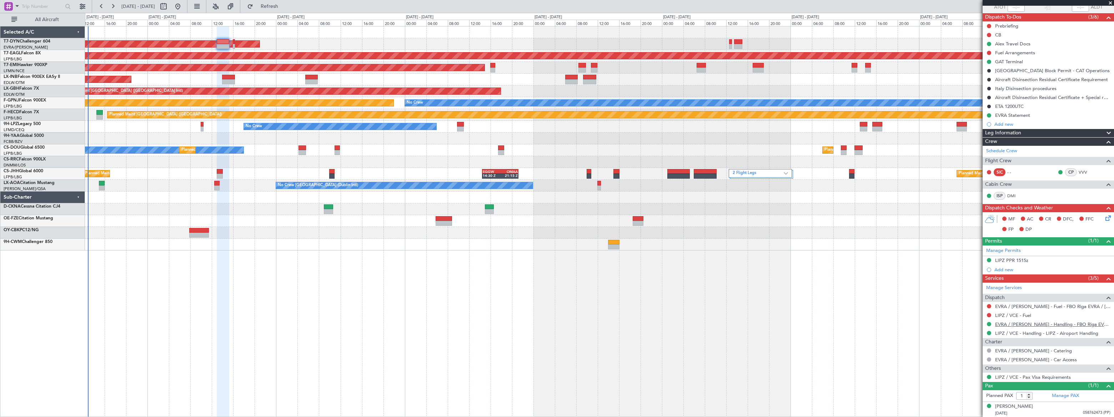
click at [1054, 322] on link "EVRA / RIX - Handling - FBO Riga EVRA / RIX" at bounding box center [1052, 324] width 115 height 6
click at [648, 127] on div "AOG Maint Riga (Riga Intl) Grounded New York (Teterboro) Planned Maint Zurich U…" at bounding box center [599, 138] width 1029 height 224
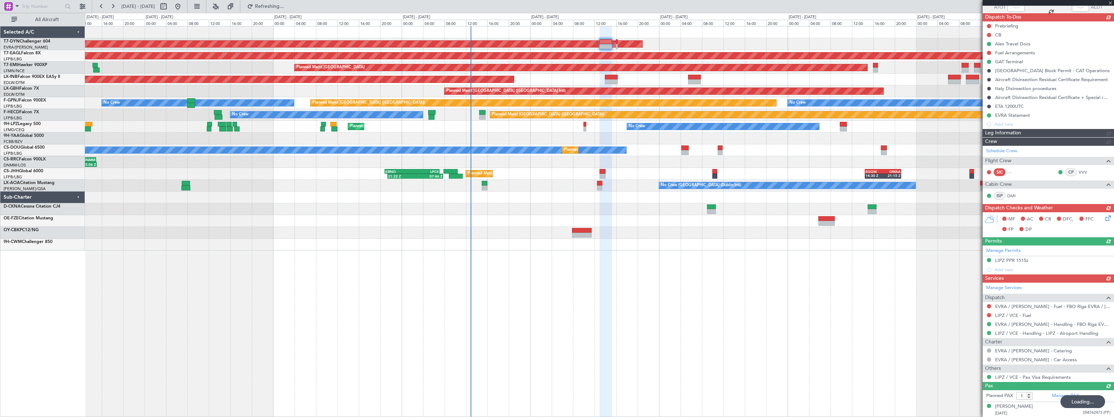
click at [667, 91] on div "AOG Maint Riga (Riga Intl) Grounded New York (Teterboro) Planned Maint Zurich U…" at bounding box center [599, 138] width 1029 height 224
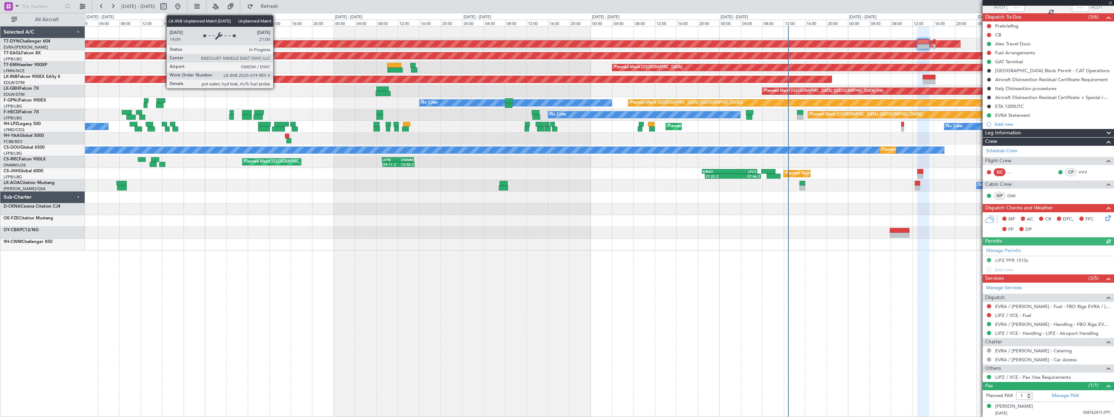
click at [637, 74] on div "Unplanned Maint [GEOGRAPHIC_DATA] (Al Maktoum Intl)" at bounding box center [599, 80] width 1029 height 12
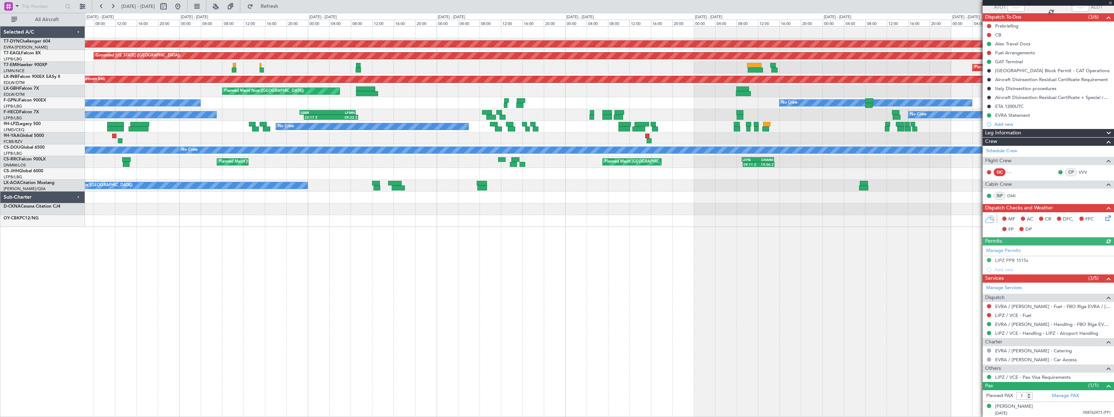
click at [687, 64] on div "Planned Maint [GEOGRAPHIC_DATA]" at bounding box center [599, 68] width 1029 height 12
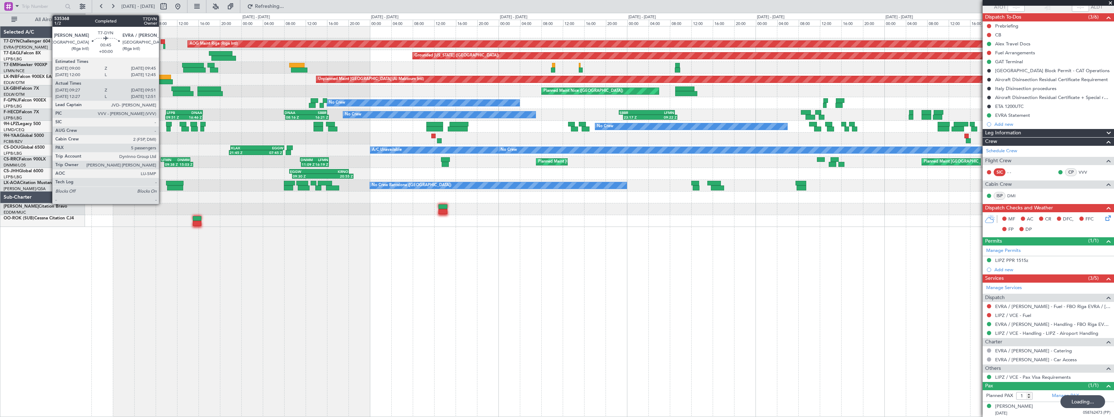
click at [162, 40] on div at bounding box center [163, 41] width 4 height 5
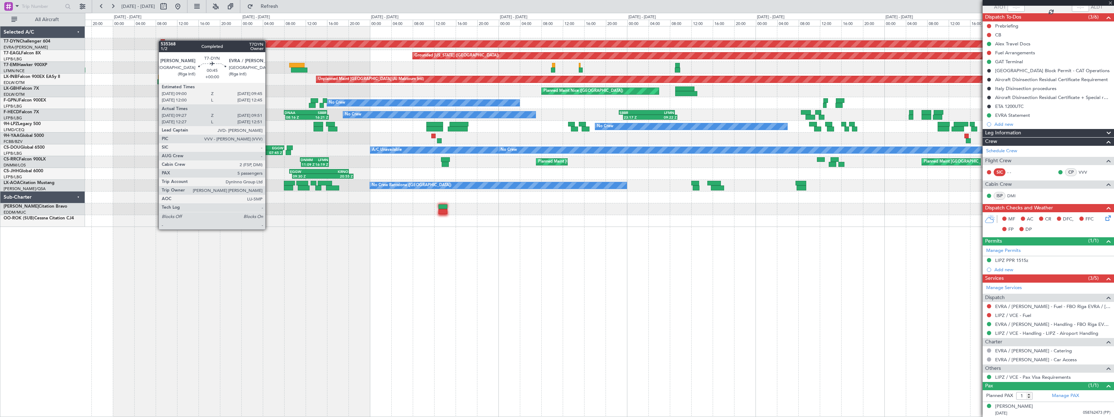
type input "09:27"
type input "09:51"
type input "5"
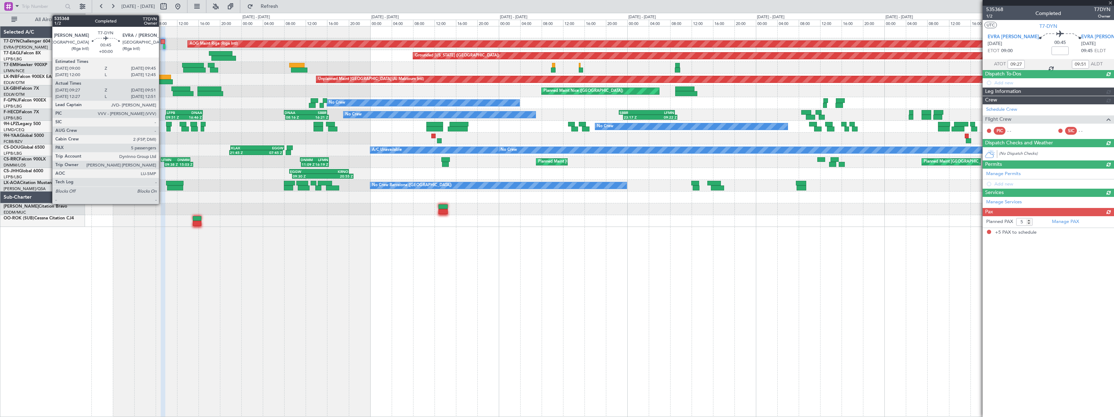
scroll to position [0, 0]
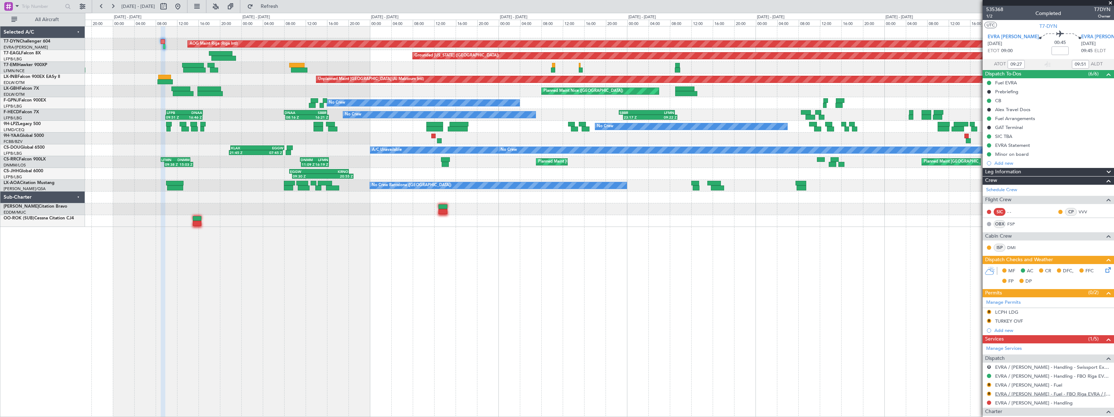
click at [1058, 393] on link "EVRA / RIX - Fuel - FBO Riga EVRA / RIX" at bounding box center [1052, 394] width 115 height 6
click at [184, 7] on button at bounding box center [177, 6] width 11 height 11
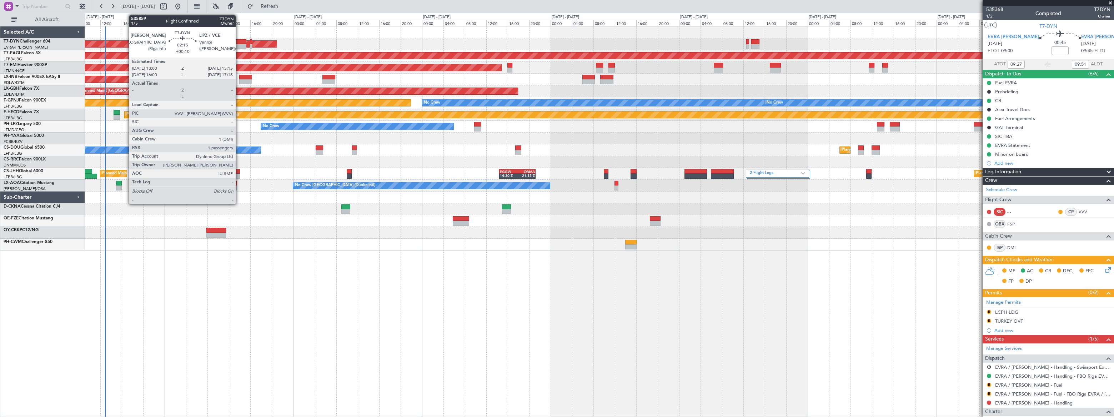
click at [239, 42] on div at bounding box center [240, 41] width 12 height 5
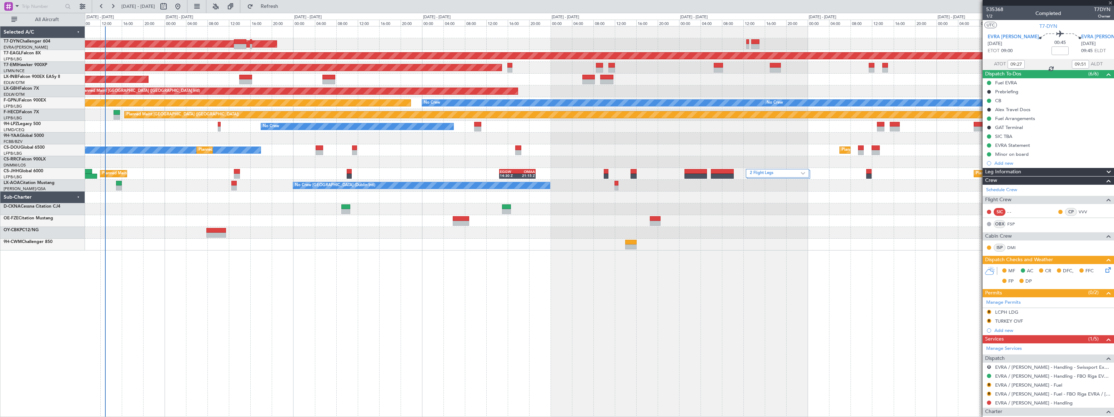
type input "+00:10"
type input "1"
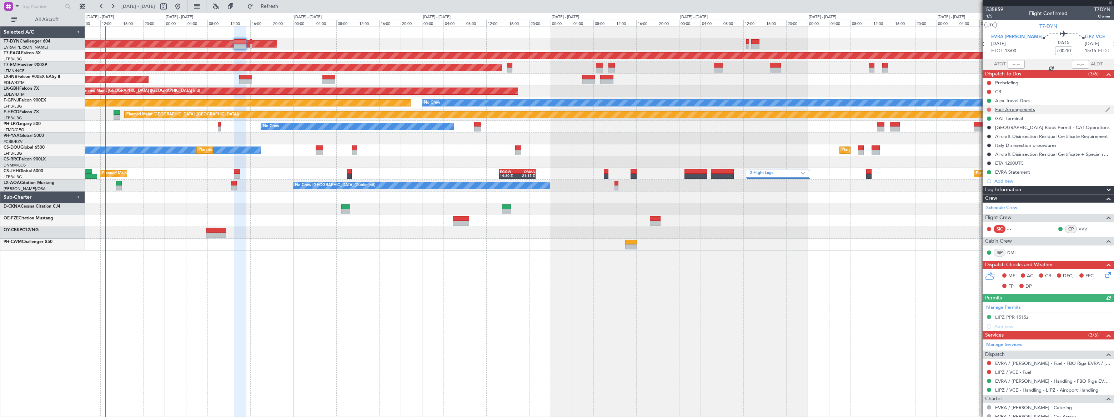
click at [988, 109] on button at bounding box center [989, 109] width 4 height 4
click at [984, 129] on span "In Progress" at bounding box center [992, 130] width 24 height 7
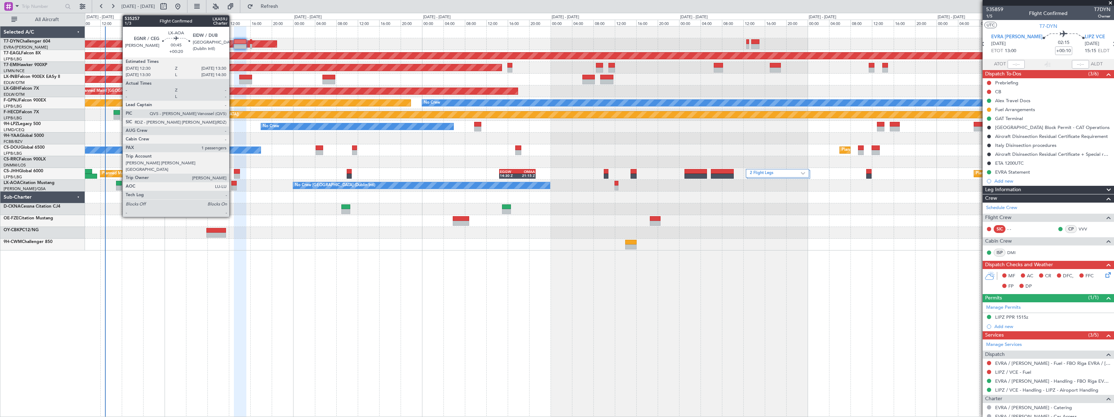
click at [232, 186] on div at bounding box center [234, 187] width 6 height 5
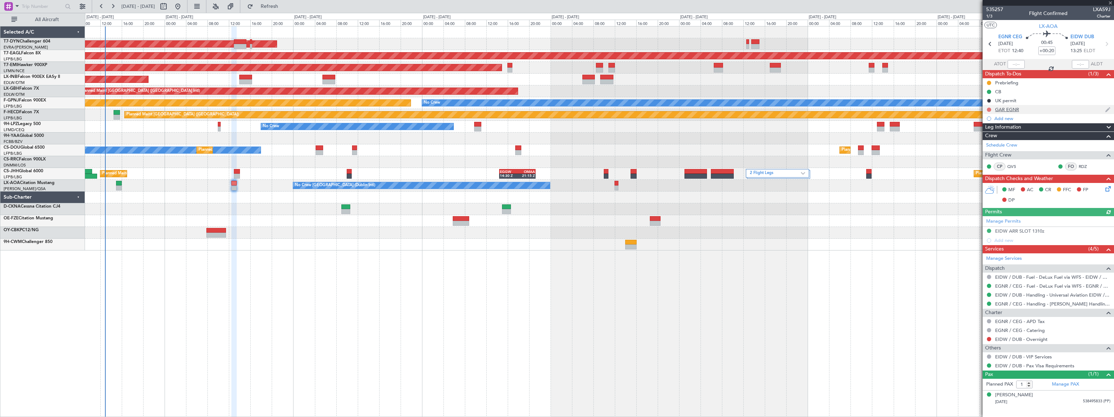
click at [990, 107] on button at bounding box center [989, 109] width 4 height 4
click at [985, 131] on span "In Progress" at bounding box center [992, 130] width 24 height 7
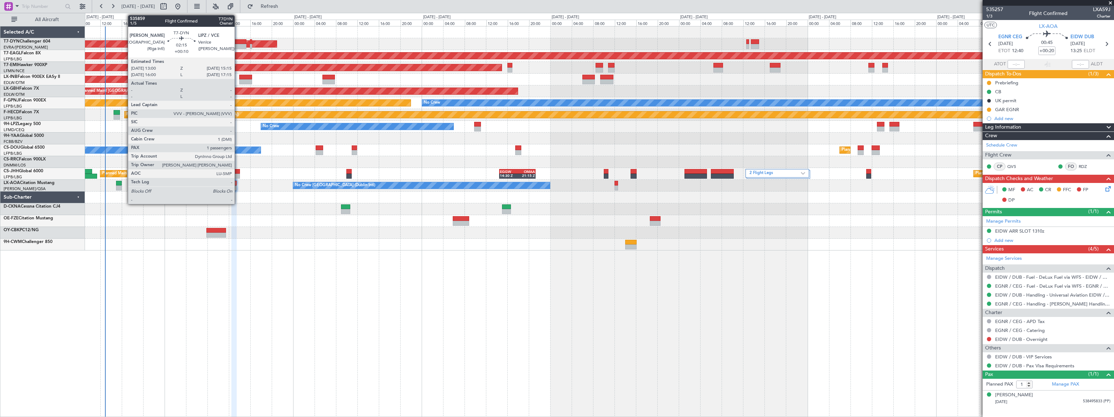
click at [238, 42] on div at bounding box center [240, 41] width 12 height 5
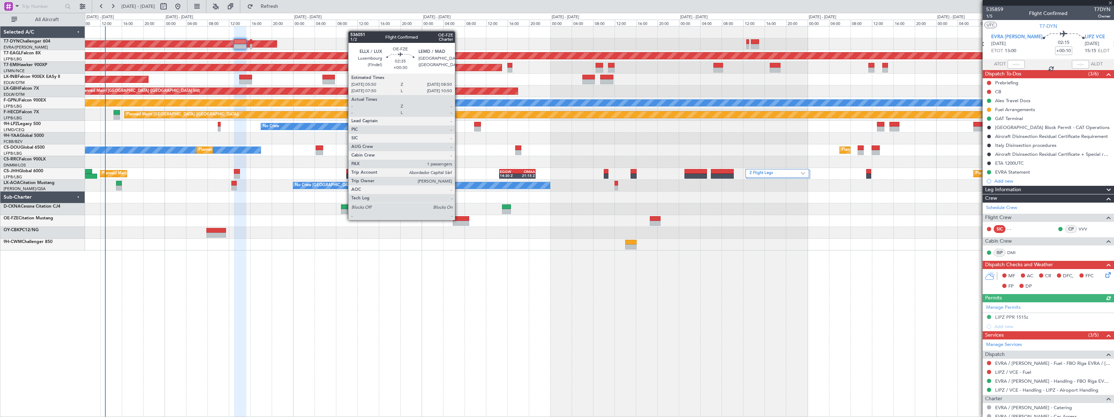
click at [460, 219] on div at bounding box center [461, 218] width 16 height 5
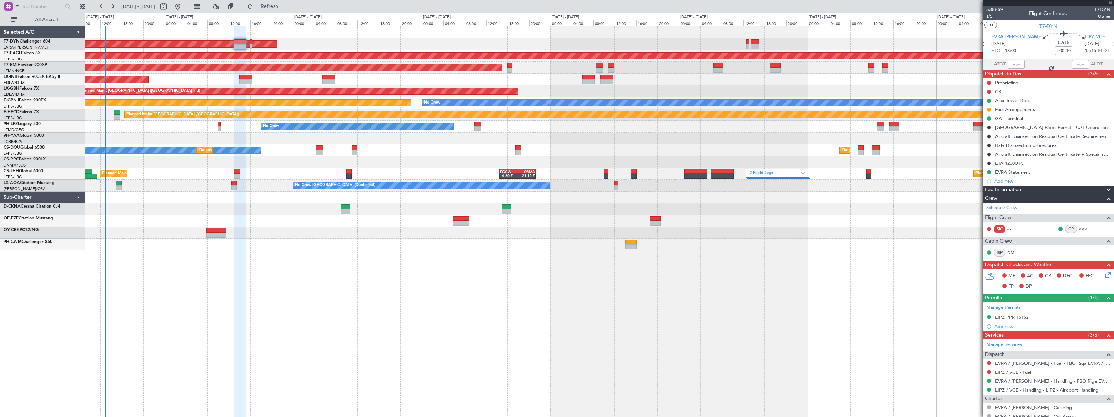
type input "+00:30"
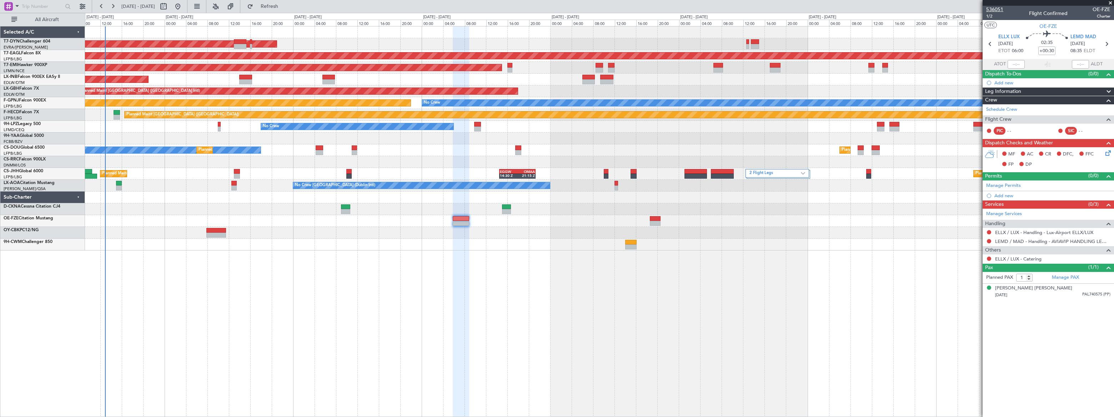
click at [996, 9] on span "536051" at bounding box center [994, 9] width 17 height 7
click at [994, 8] on span "536051" at bounding box center [994, 9] width 17 height 7
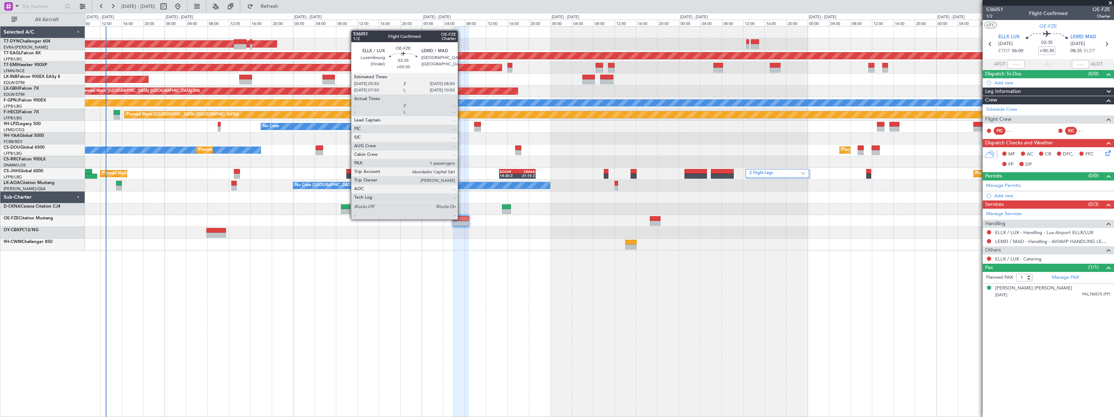
click at [461, 217] on div at bounding box center [461, 218] width 16 height 5
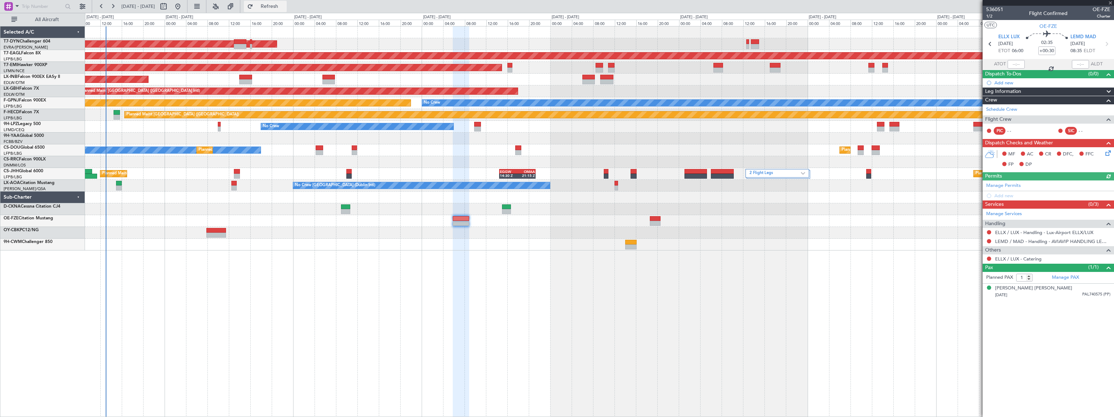
click at [285, 5] on span "Refresh" at bounding box center [270, 6] width 30 height 5
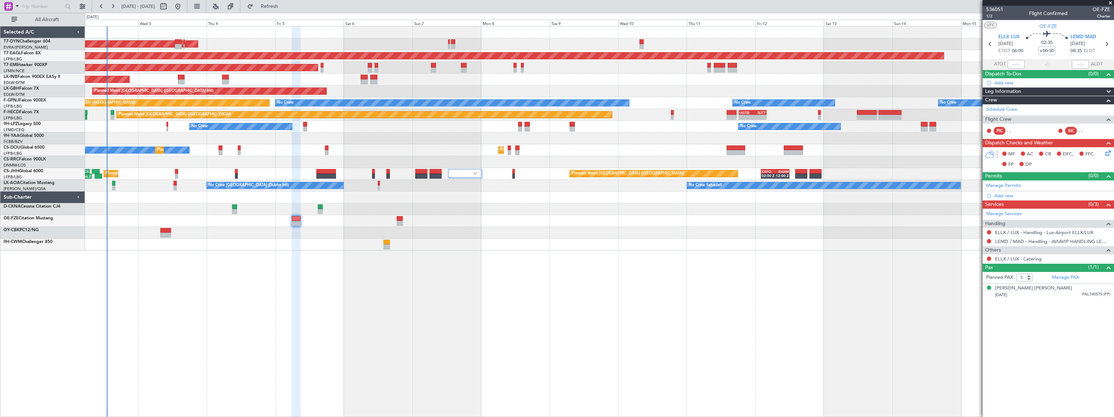
click at [432, 253] on div "AOG Maint Riga (Riga Intl) Grounded New York (Teterboro) Planned Maint Zurich U…" at bounding box center [599, 221] width 1029 height 391
click at [993, 9] on span "536051" at bounding box center [994, 9] width 17 height 7
click at [990, 231] on button at bounding box center [989, 232] width 4 height 4
drag, startPoint x: 964, startPoint y: 271, endPoint x: 975, endPoint y: 271, distance: 11.1
click at [964, 271] on span "Requested" at bounding box center [969, 273] width 22 height 7
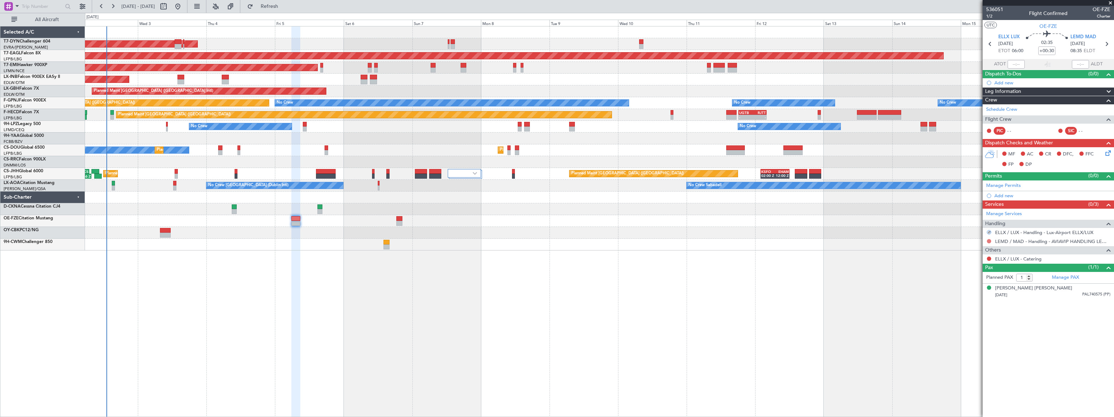
click at [989, 239] on button at bounding box center [989, 241] width 4 height 4
drag, startPoint x: 964, startPoint y: 283, endPoint x: 799, endPoint y: 261, distance: 166.9
click at [964, 283] on span "Requested" at bounding box center [969, 282] width 22 height 7
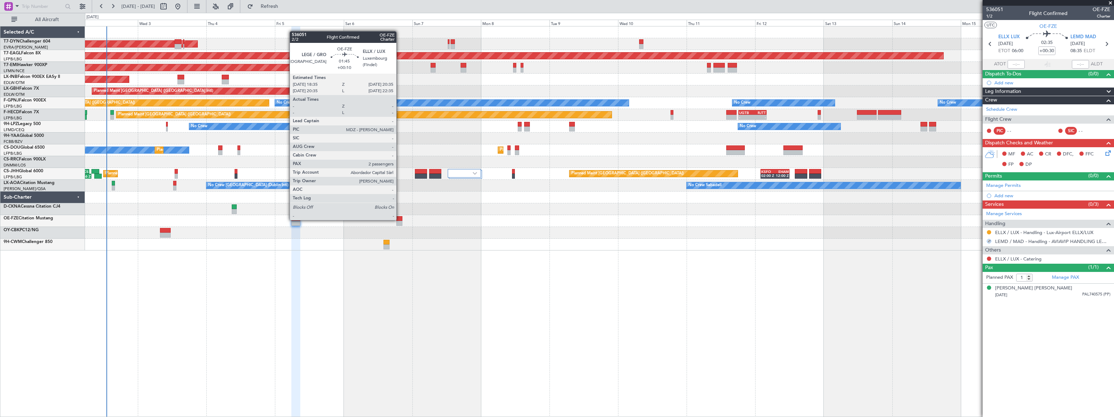
click at [399, 219] on div at bounding box center [399, 218] width 6 height 5
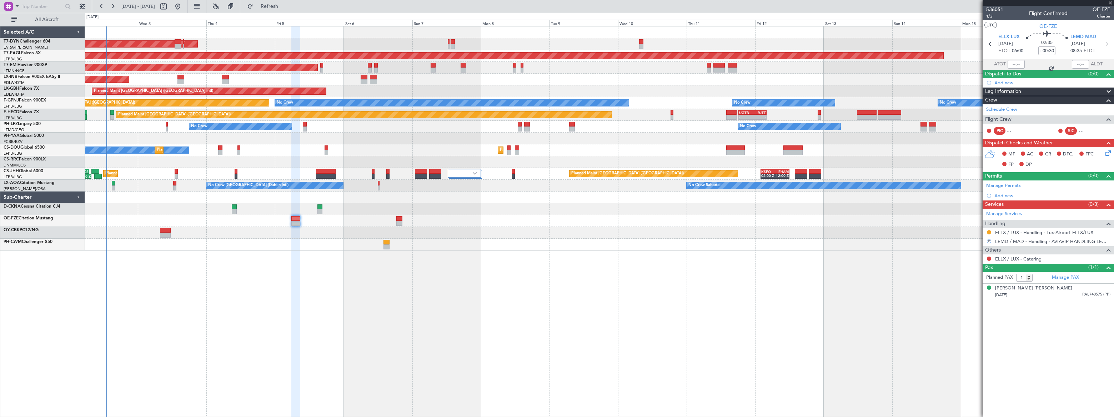
type input "+00:10"
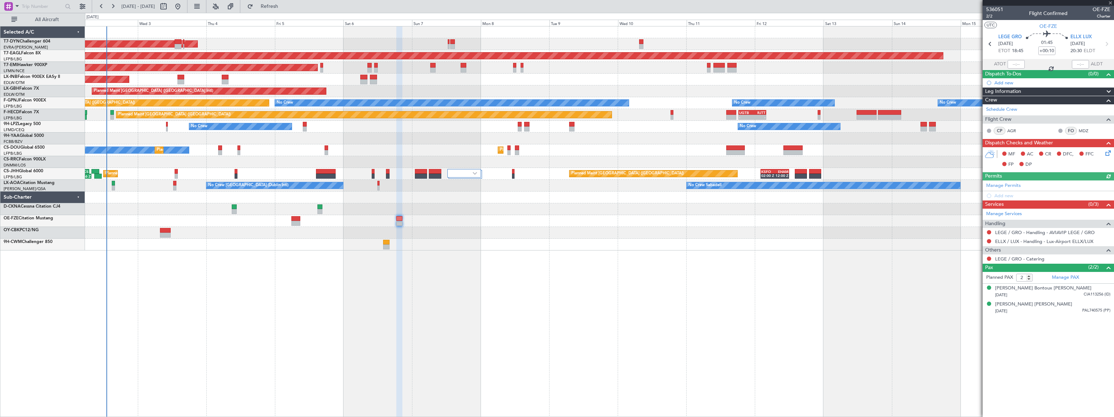
drag, startPoint x: 988, startPoint y: 230, endPoint x: 990, endPoint y: 235, distance: 5.8
click at [988, 230] on button at bounding box center [989, 232] width 4 height 4
click at [966, 272] on span "Requested" at bounding box center [969, 273] width 22 height 7
click at [989, 241] on button at bounding box center [989, 241] width 4 height 4
click at [961, 282] on span "Requested" at bounding box center [969, 282] width 22 height 7
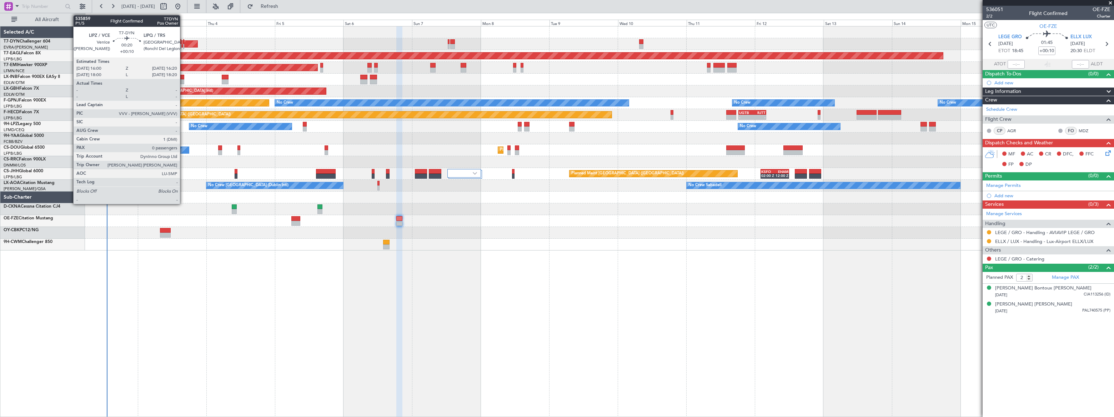
click at [184, 43] on div at bounding box center [183, 41] width 1 height 5
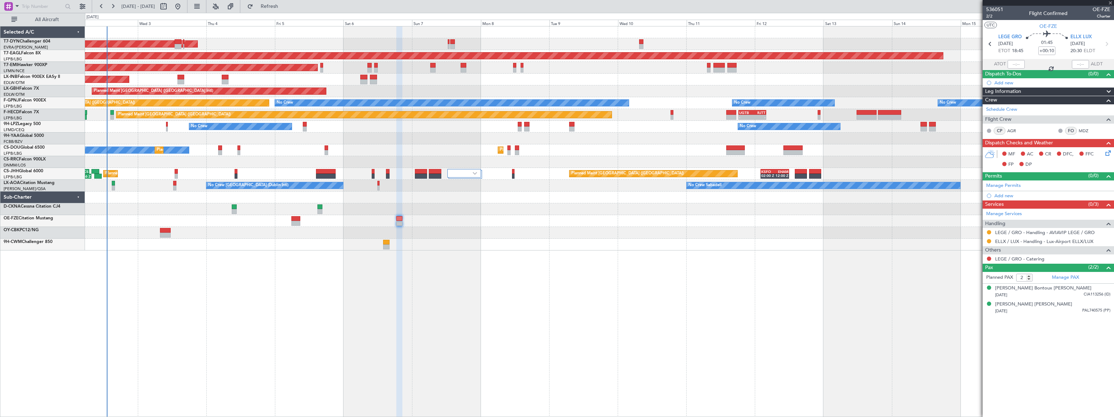
click at [184, 43] on div at bounding box center [183, 41] width 1 height 5
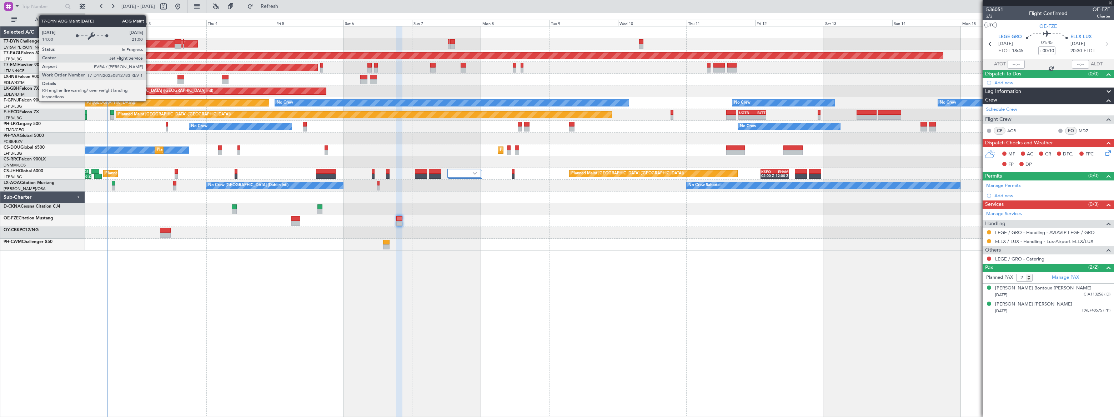
type input "0"
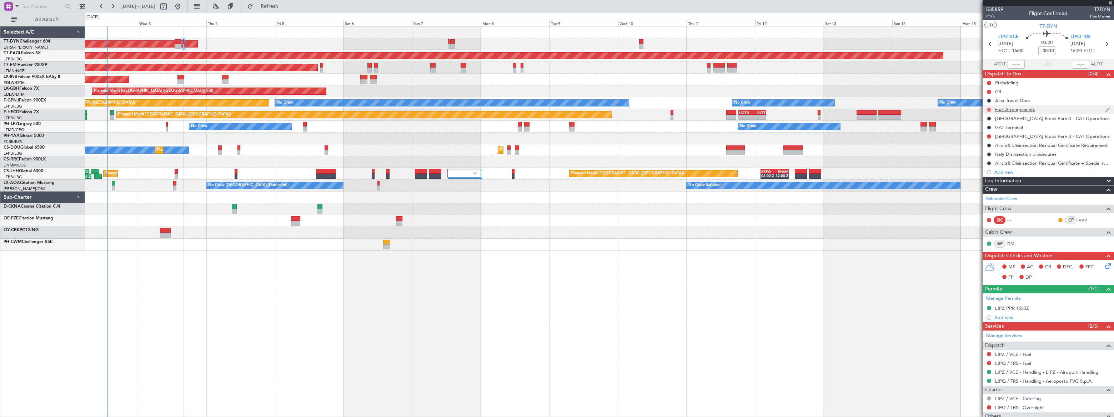
click at [989, 109] on button at bounding box center [989, 109] width 4 height 4
click at [979, 151] on li "Cancelled" at bounding box center [989, 151] width 38 height 11
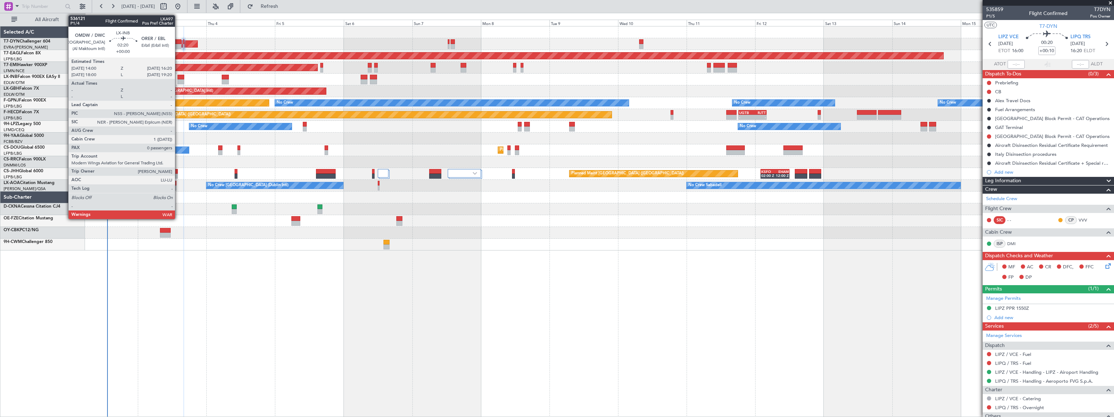
click at [178, 78] on div at bounding box center [180, 77] width 7 height 5
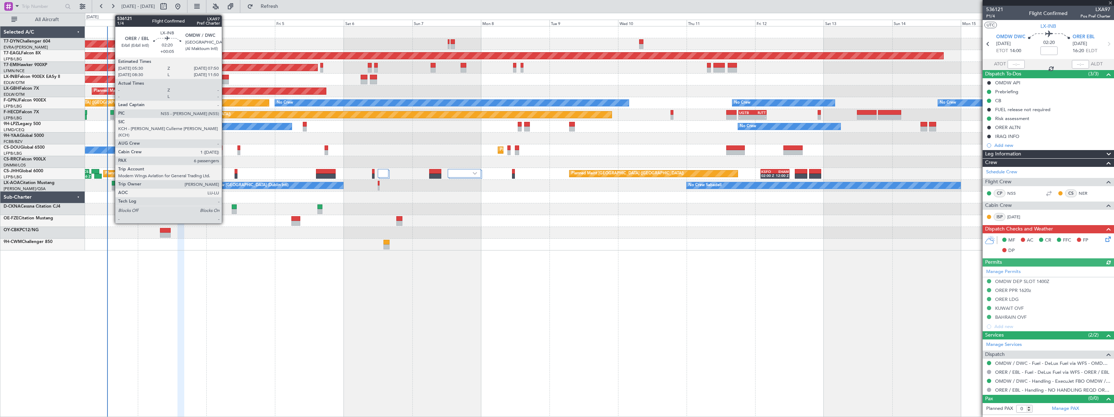
click at [225, 77] on div at bounding box center [225, 77] width 7 height 5
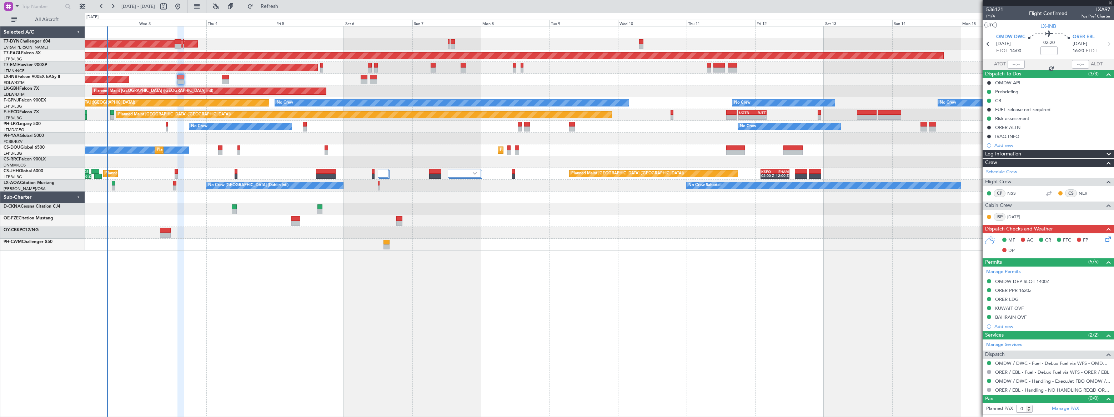
type input "+00:05"
type input "6"
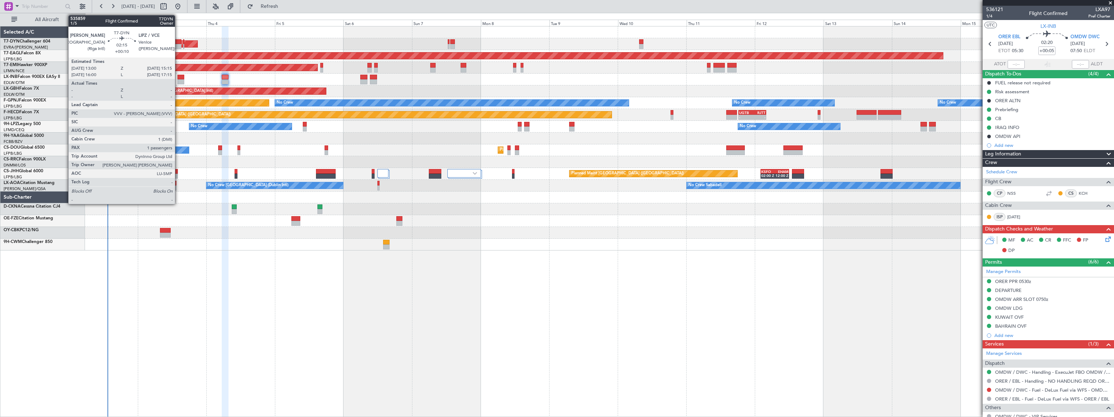
click at [178, 44] on div at bounding box center [178, 46] width 7 height 5
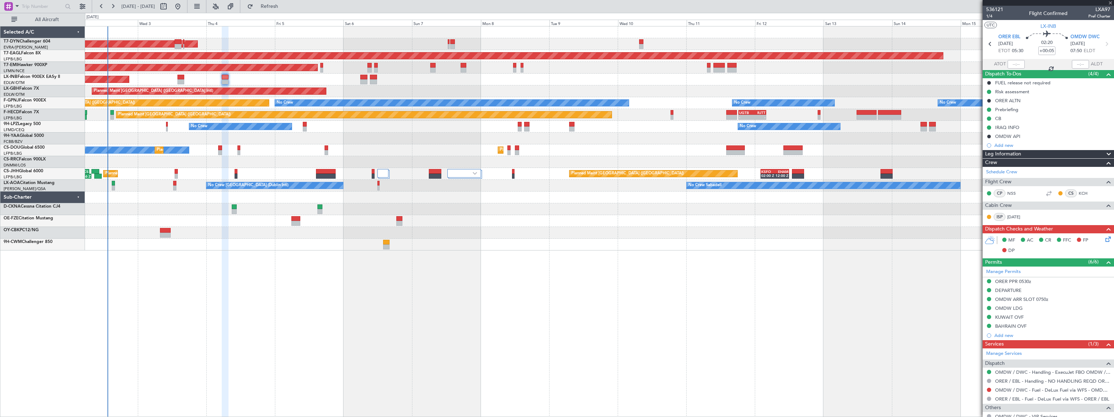
click at [178, 44] on div at bounding box center [178, 46] width 7 height 5
type input "+00:10"
type input "1"
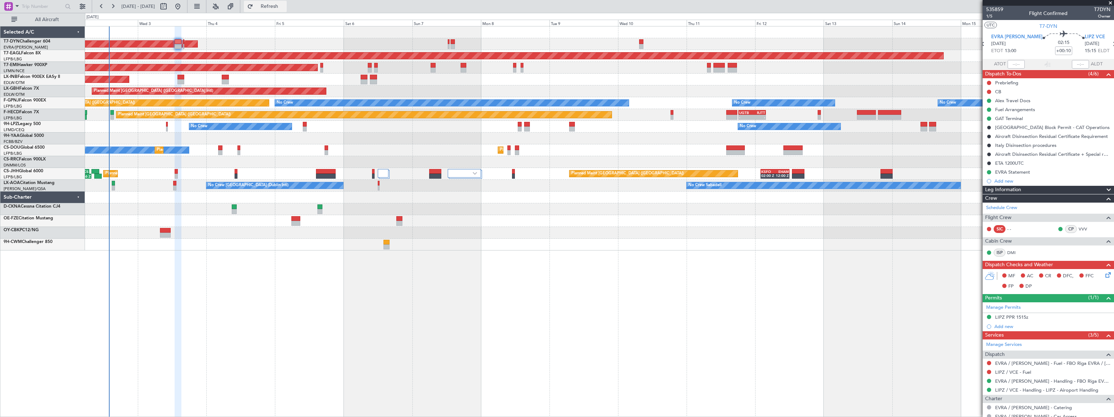
click at [285, 5] on span "Refresh" at bounding box center [270, 6] width 30 height 5
click at [285, 5] on span "Refreshing..." at bounding box center [270, 6] width 30 height 5
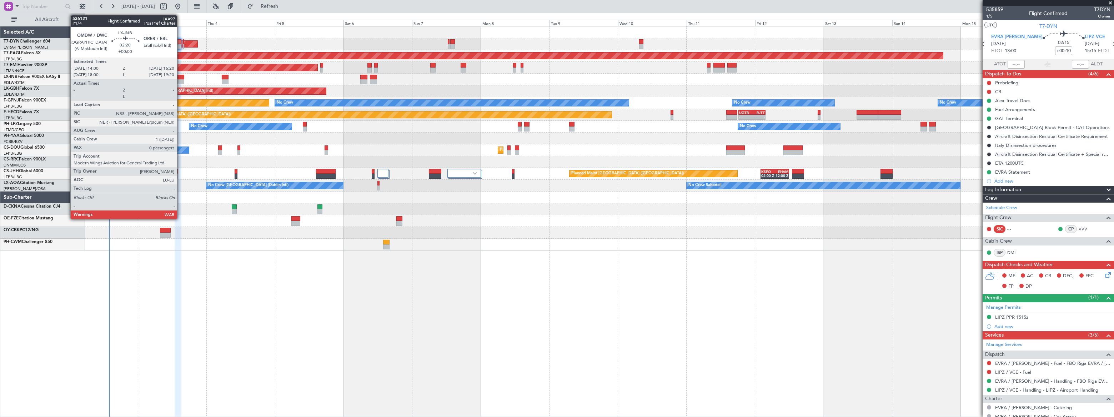
click at [180, 78] on div at bounding box center [180, 77] width 7 height 5
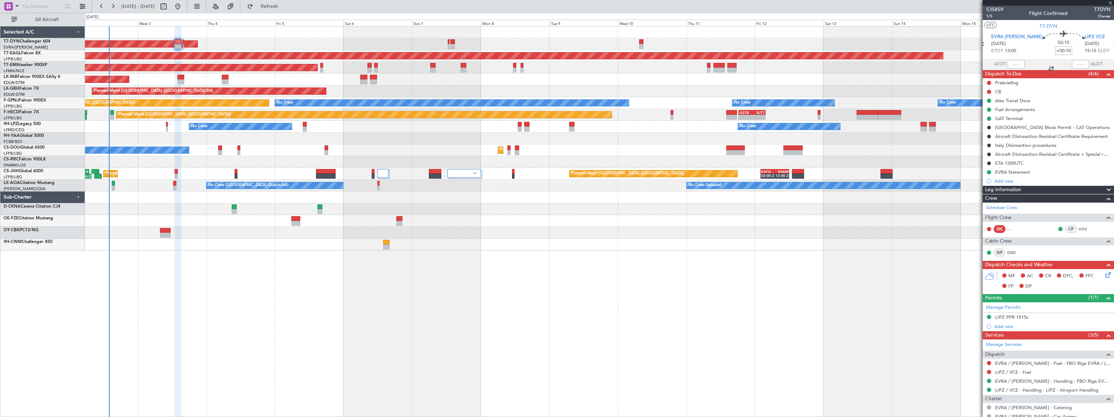
type input "0"
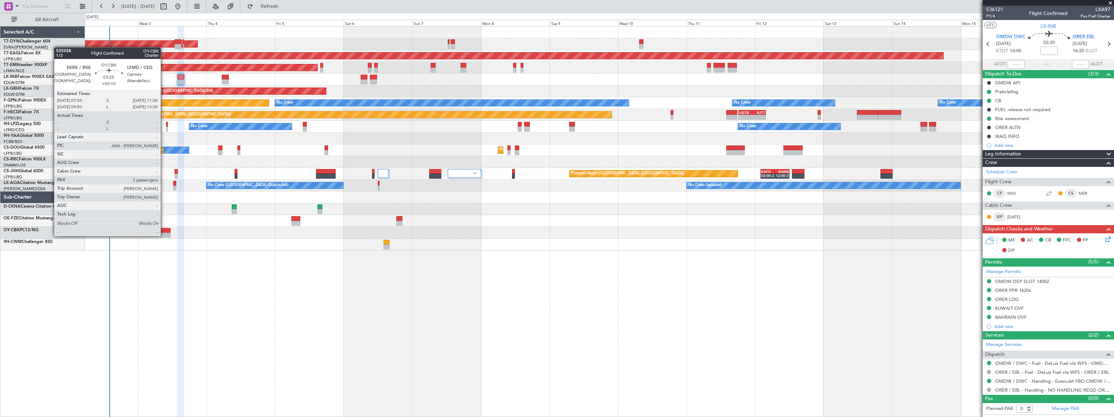
click at [164, 232] on div at bounding box center [165, 230] width 11 height 5
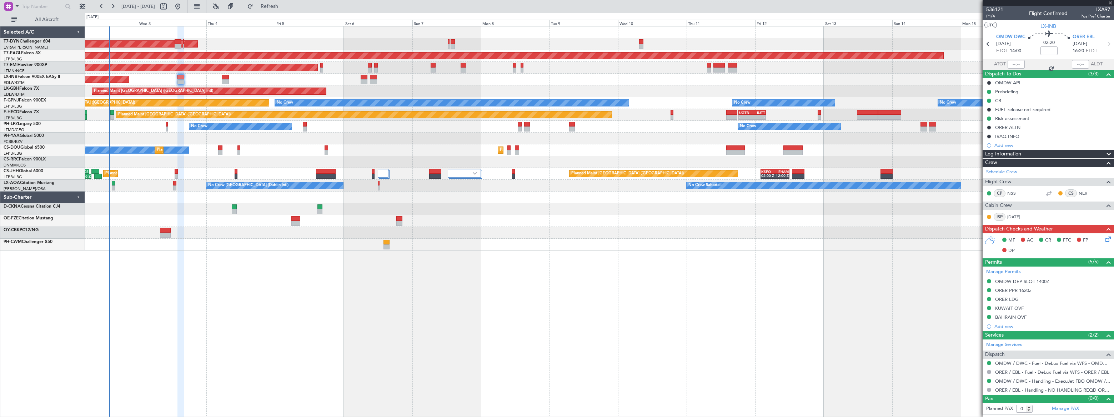
type input "+00:10"
type input "2"
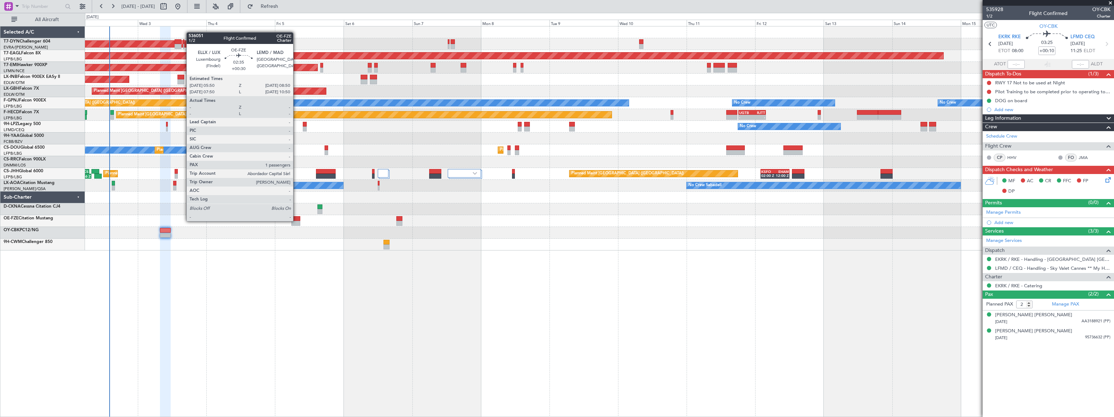
click at [296, 221] on div at bounding box center [295, 223] width 9 height 5
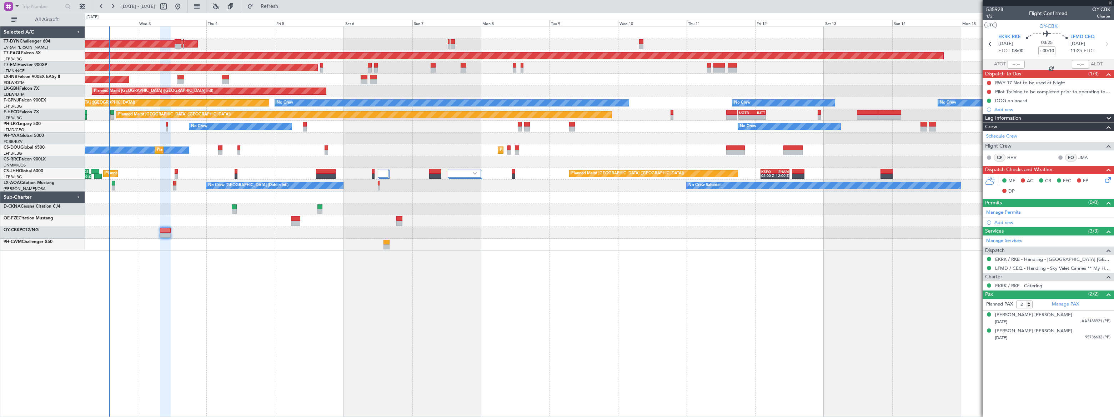
type input "+00:30"
type input "1"
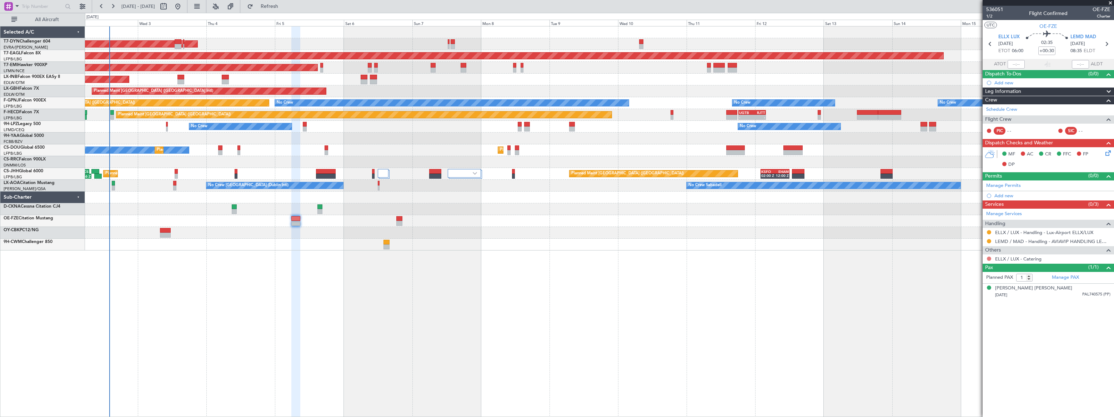
click at [988, 257] on button at bounding box center [989, 258] width 4 height 4
click at [968, 345] on span "Confirmed" at bounding box center [969, 343] width 22 height 7
click at [1025, 256] on link "ELLX / LUX - Catering" at bounding box center [1018, 259] width 46 height 6
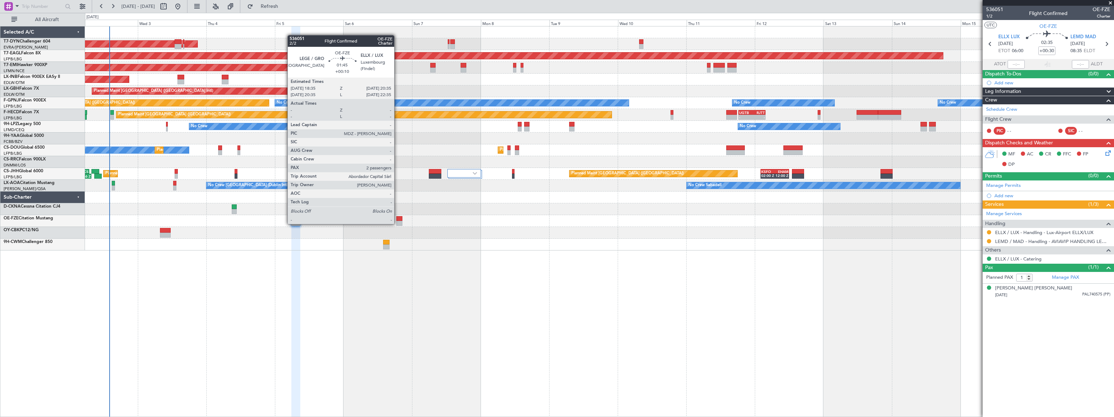
click at [399, 223] on div at bounding box center [399, 223] width 6 height 5
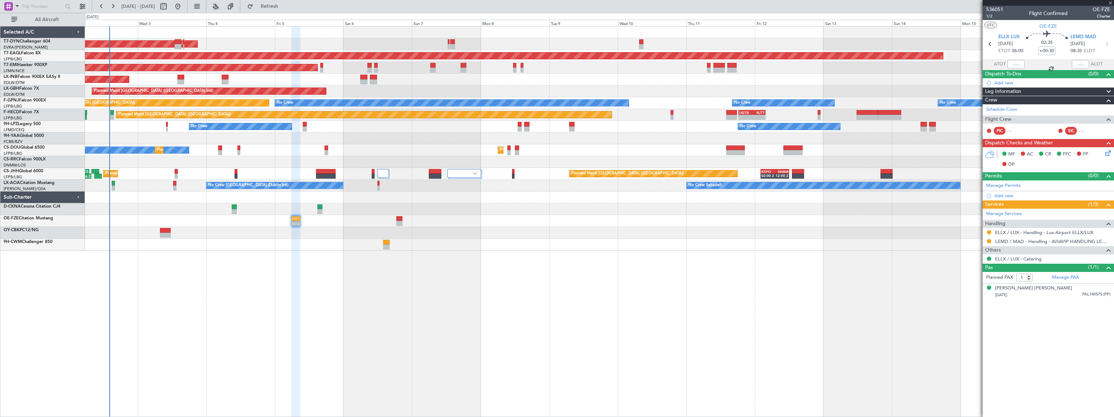
type input "+00:10"
type input "2"
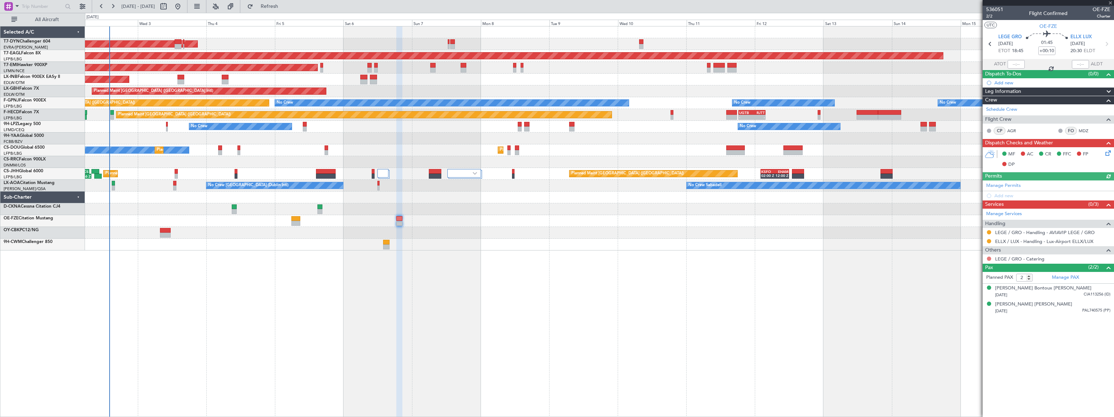
click at [989, 259] on button at bounding box center [989, 258] width 4 height 4
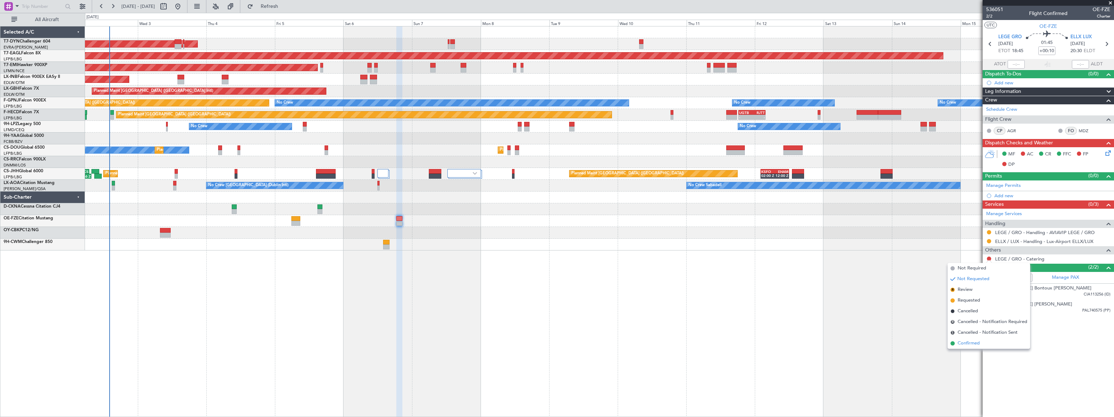
click at [970, 340] on span "Confirmed" at bounding box center [969, 343] width 22 height 7
click at [1029, 260] on link "LEGE / GRO - Catering" at bounding box center [1019, 259] width 49 height 6
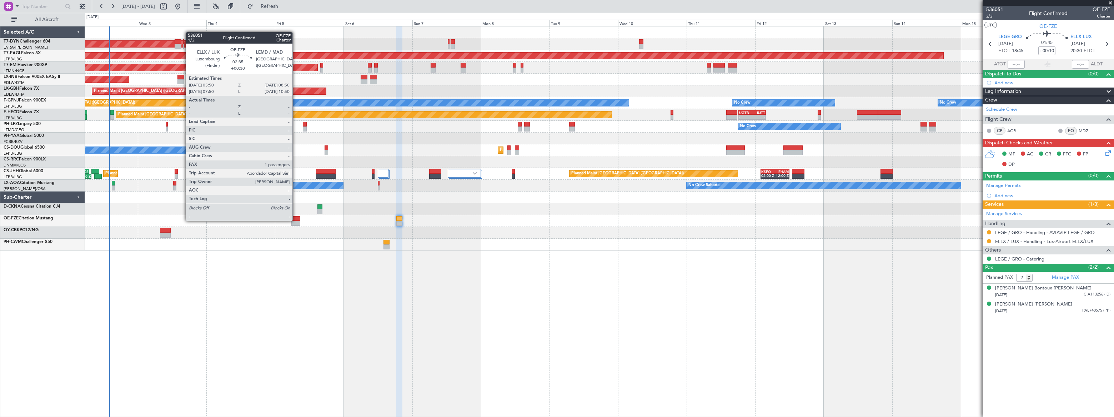
click at [296, 220] on div at bounding box center [295, 218] width 9 height 5
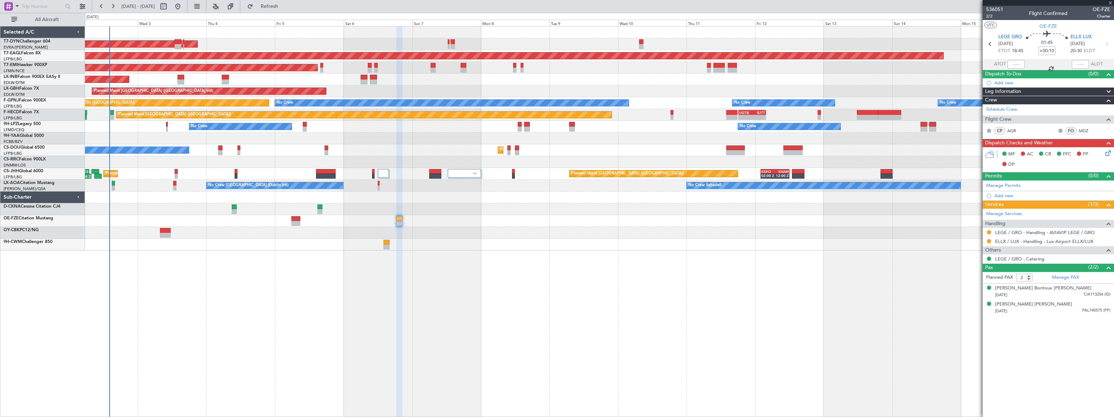
type input "+00:30"
type input "1"
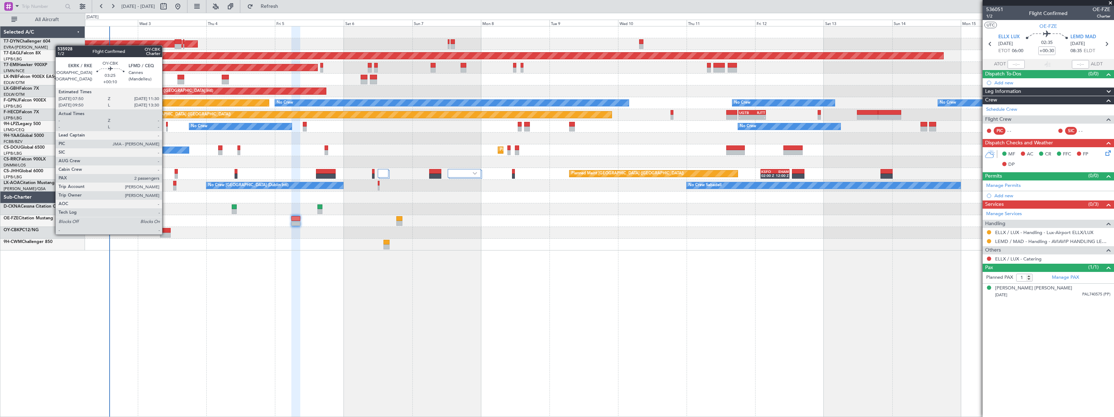
click at [165, 234] on div at bounding box center [165, 234] width 11 height 5
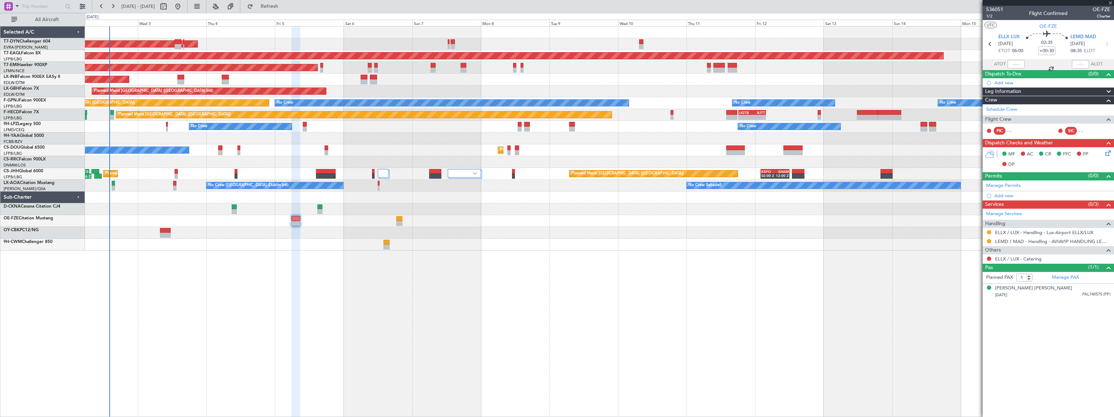
type input "+00:10"
type input "2"
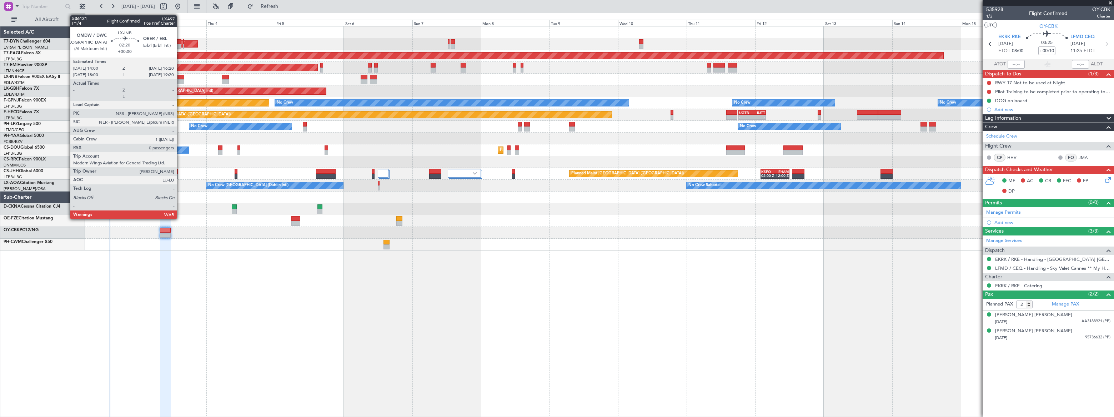
click at [180, 76] on div at bounding box center [180, 77] width 7 height 5
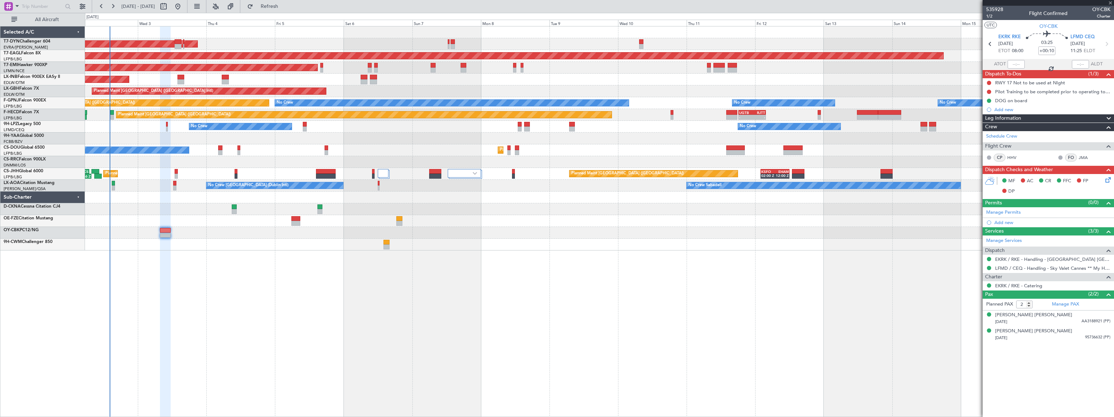
type input "0"
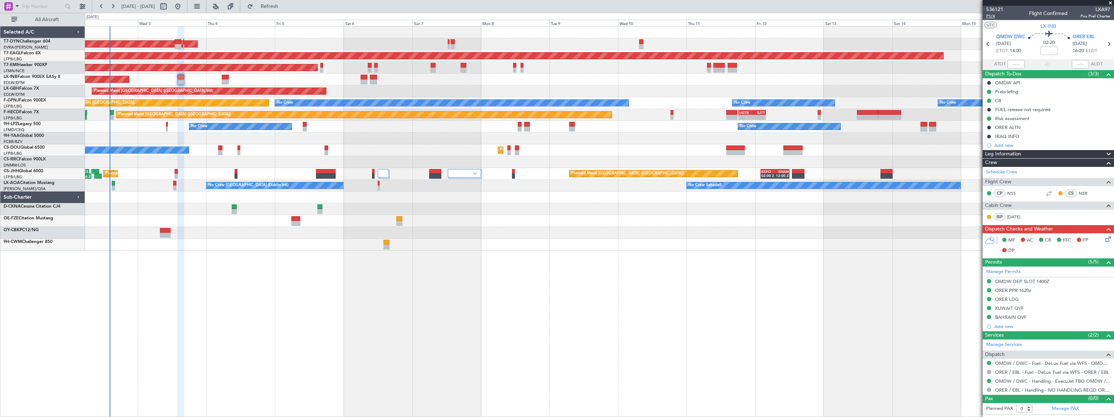
click at [991, 17] on span "P1/4" at bounding box center [994, 16] width 17 height 6
click at [998, 8] on span "536121" at bounding box center [994, 9] width 17 height 7
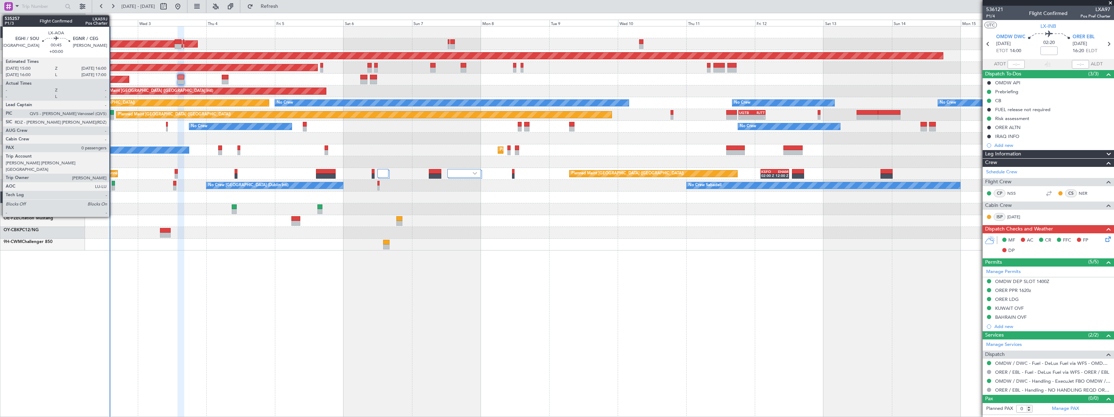
click at [113, 186] on div at bounding box center [113, 187] width 3 height 5
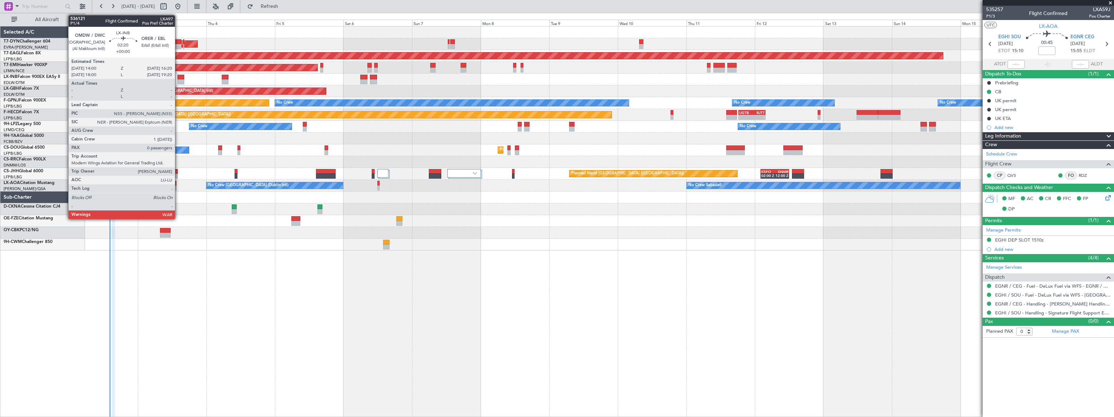
click at [178, 79] on div at bounding box center [180, 81] width 7 height 5
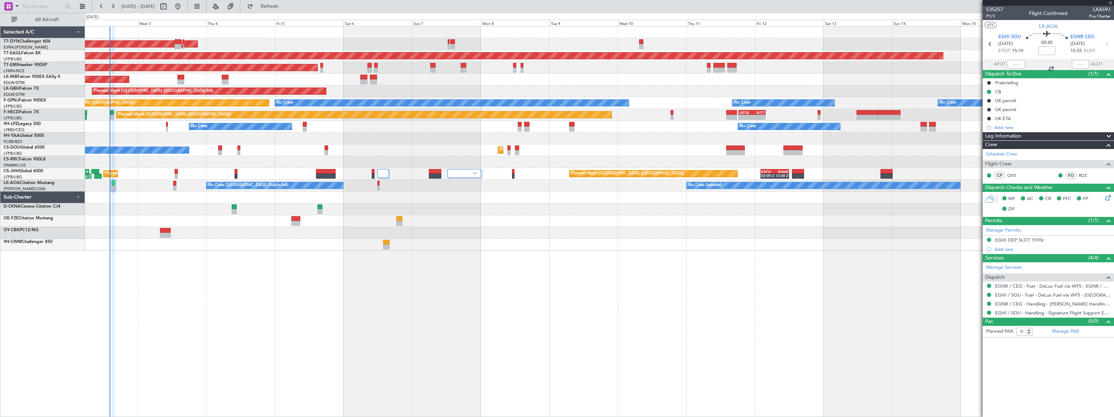
click at [178, 79] on div at bounding box center [180, 81] width 7 height 5
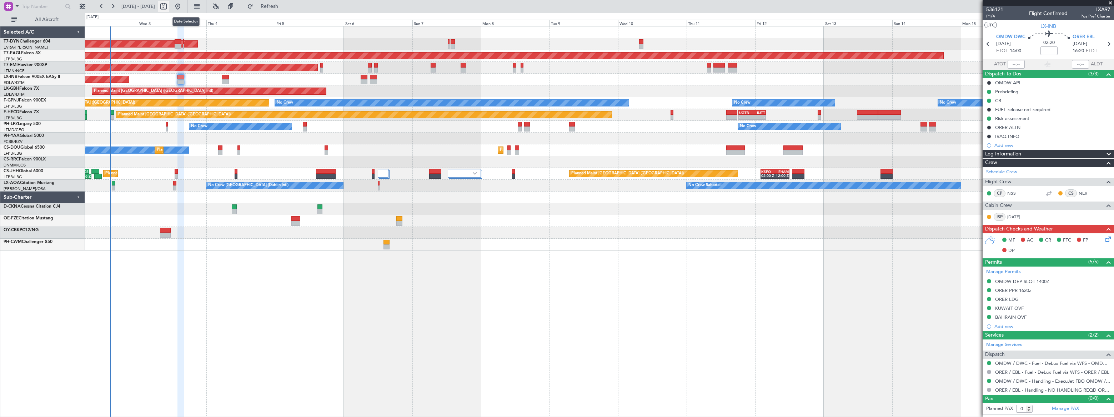
click at [169, 7] on button at bounding box center [163, 6] width 11 height 11
select select "9"
select select "2025"
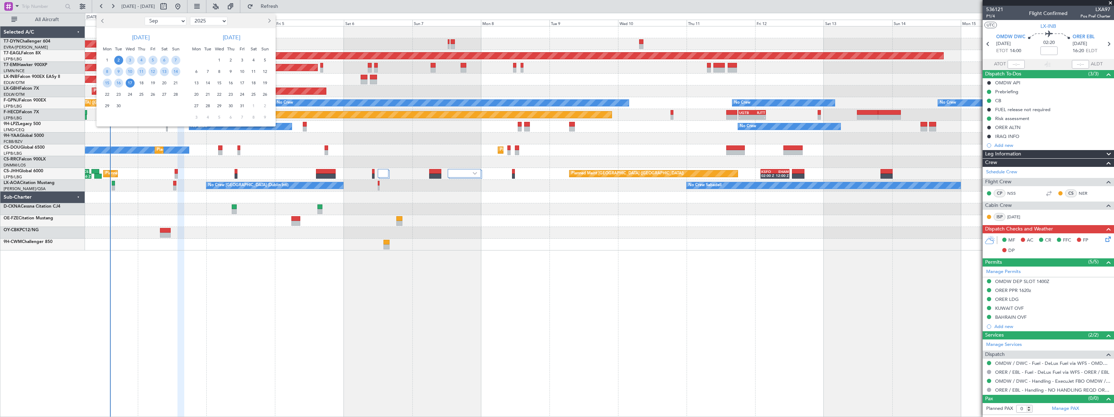
click at [172, 20] on select "Jan Feb Mar Apr May Jun [DATE] Aug Sep Oct Nov Dec" at bounding box center [166, 21] width 42 height 9
select select "10"
click at [145, 17] on select "Jan Feb Mar Apr May Jun [DATE] Aug Sep Oct Nov Dec" at bounding box center [166, 21] width 42 height 9
click at [164, 59] on span "4" at bounding box center [164, 60] width 9 height 9
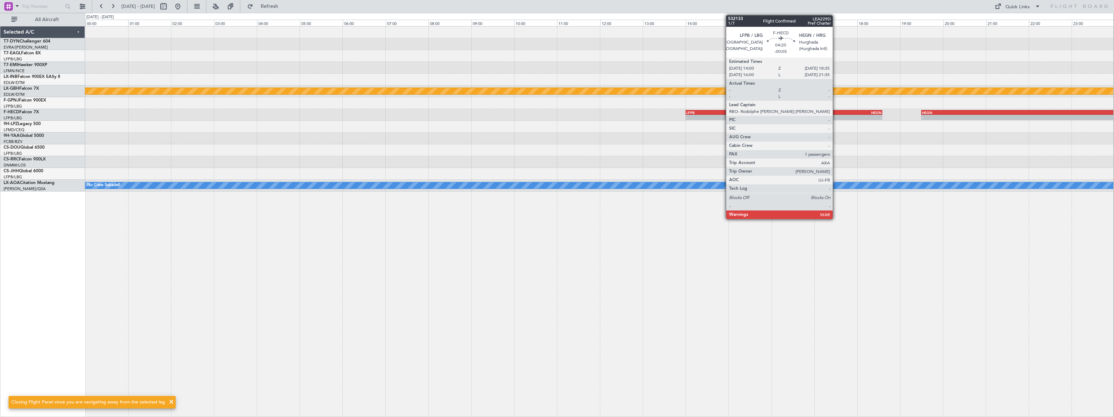
click at [836, 115] on div "- -" at bounding box center [784, 117] width 197 height 5
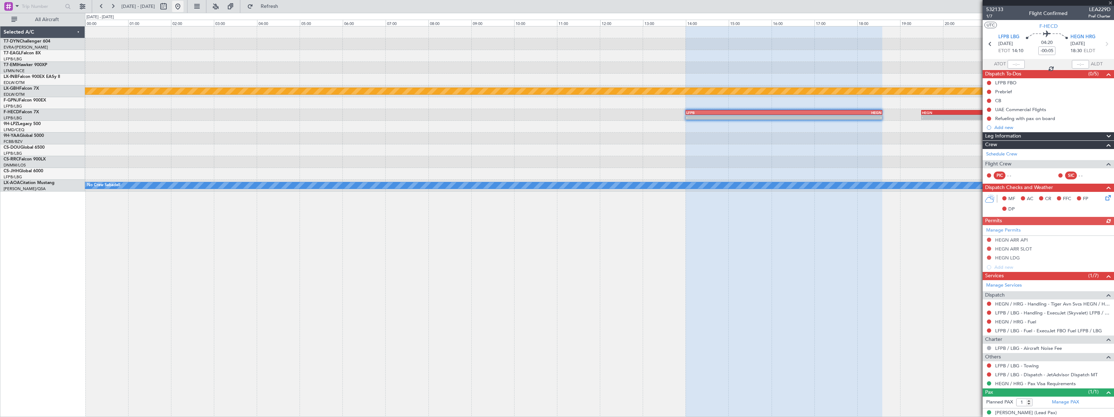
click at [184, 7] on button at bounding box center [177, 6] width 11 height 11
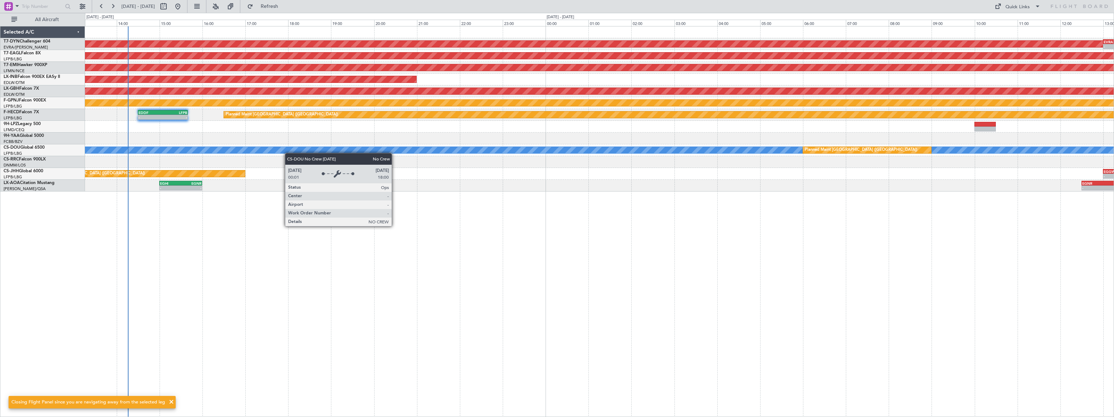
click at [266, 154] on div "AOG Maint Riga (Riga Intl) EVRA 13:00 Z LIPZ 15:15 Z - - Grounded [US_STATE] ([…" at bounding box center [599, 221] width 1029 height 391
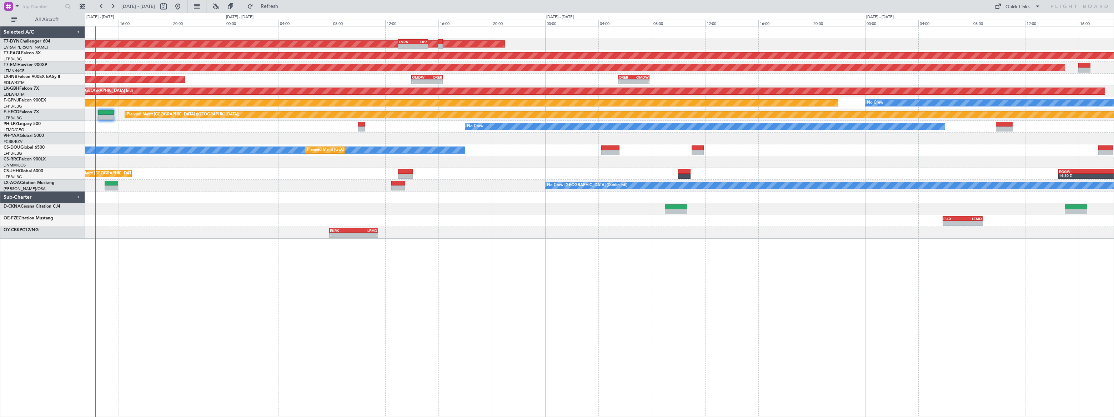
click at [134, 292] on div "AOG Maint Riga (Riga Intl) EVRA 13:00 Z LIPZ 15:15 Z - - Grounded [US_STATE] ([…" at bounding box center [599, 221] width 1029 height 391
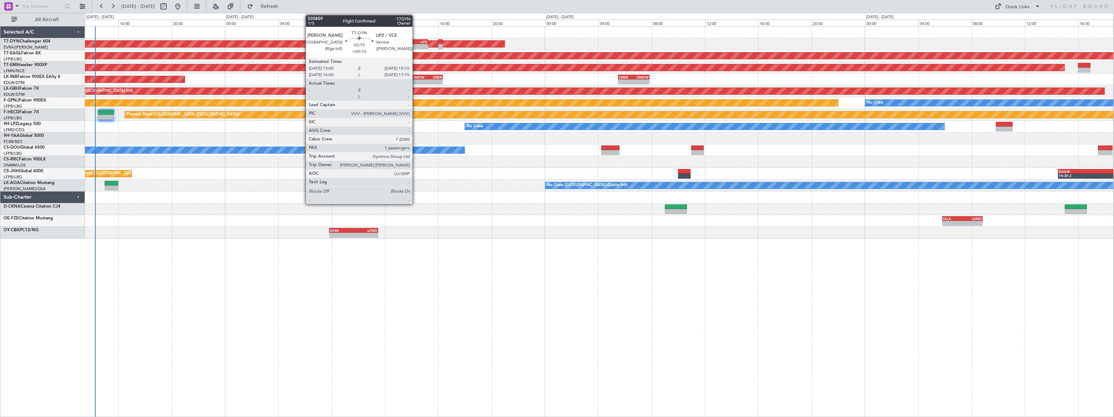
click at [416, 43] on div "LIPZ" at bounding box center [420, 42] width 14 height 4
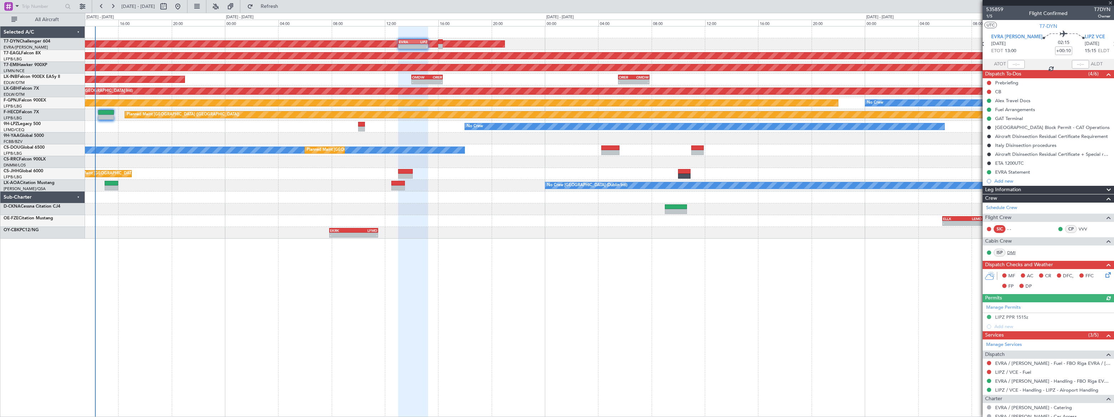
click at [1012, 252] on link "DMI" at bounding box center [1015, 252] width 16 height 6
click at [462, 35] on div "AOG Maint Riga (Riga Intl) - - EVRA 13:00 Z LIPZ 15:15 Z Grounded [US_STATE] ([…" at bounding box center [599, 132] width 1029 height 212
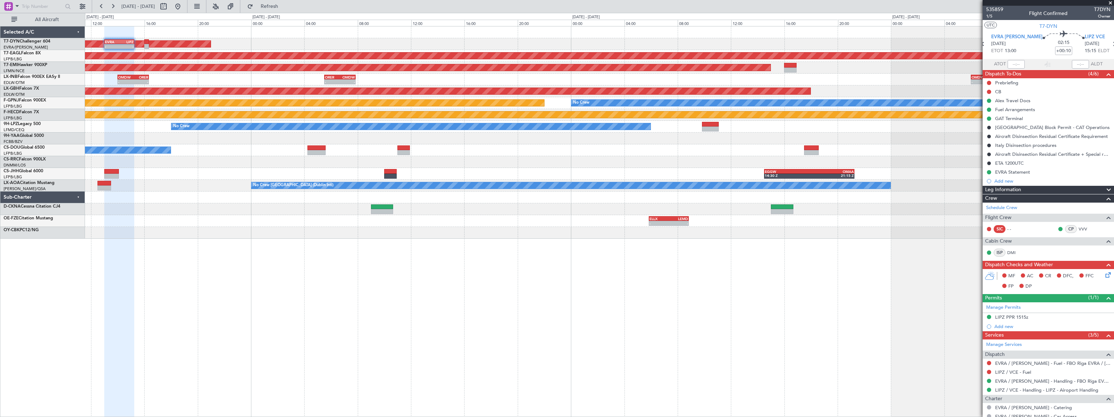
click at [371, 30] on div at bounding box center [599, 32] width 1029 height 12
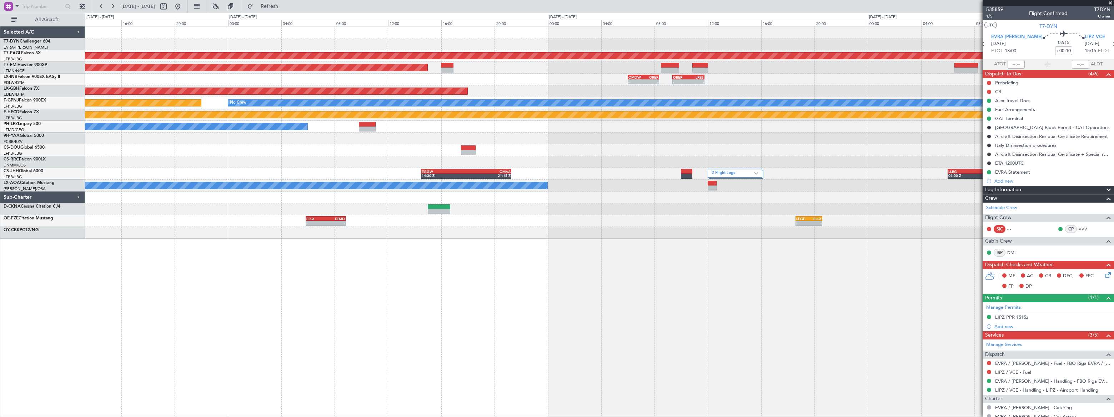
click at [345, 43] on div "AOG Maint Riga (Riga Intl) Grounded [US_STATE] ([GEOGRAPHIC_DATA]) Planned Main…" at bounding box center [599, 132] width 1029 height 212
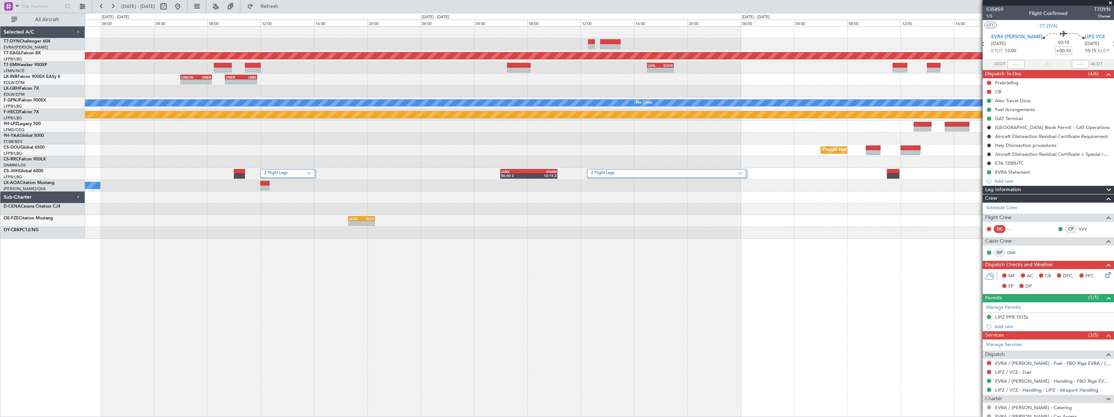
click at [446, 49] on div "Grounded [US_STATE] ([GEOGRAPHIC_DATA]) - - LIML 17:00 Z EIDW 19:00 Z Planned M…" at bounding box center [599, 132] width 1029 height 212
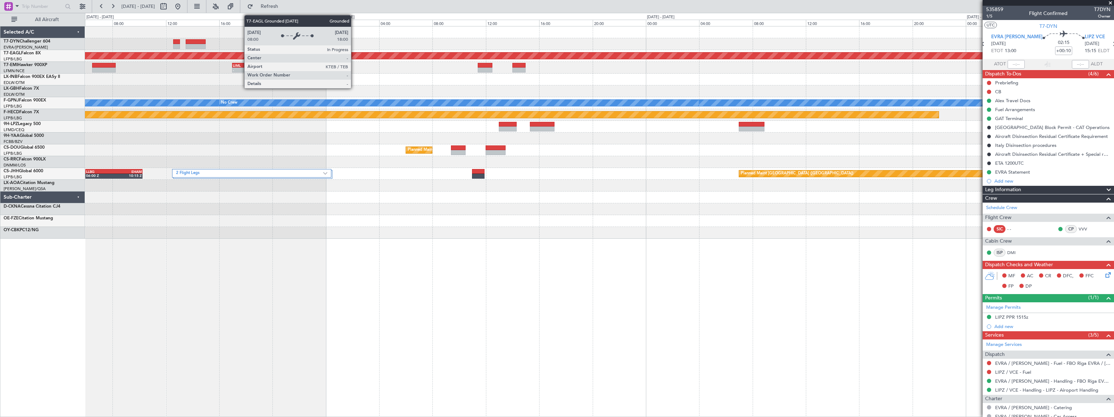
click at [554, 45] on div "Grounded [US_STATE] ([GEOGRAPHIC_DATA]) - - LIML 17:00 Z EIDW 19:00 Z - - ORER …" at bounding box center [599, 132] width 1029 height 212
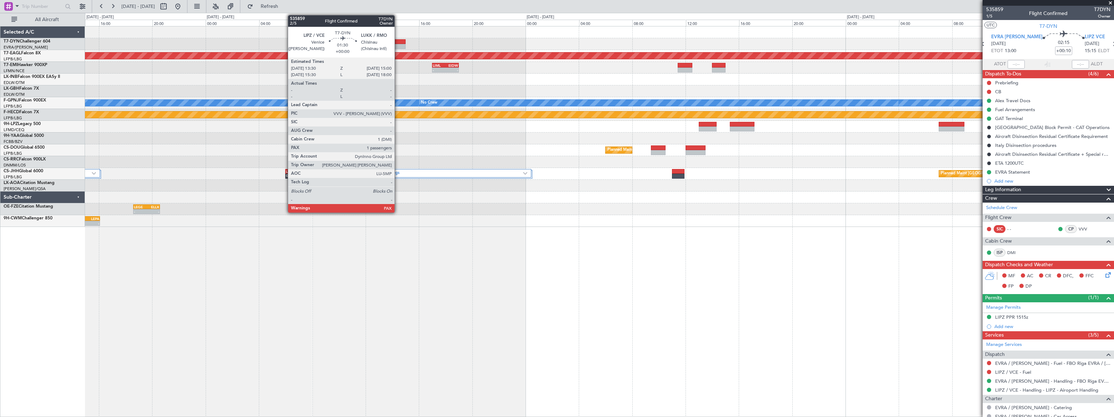
click at [398, 41] on div at bounding box center [395, 41] width 20 height 5
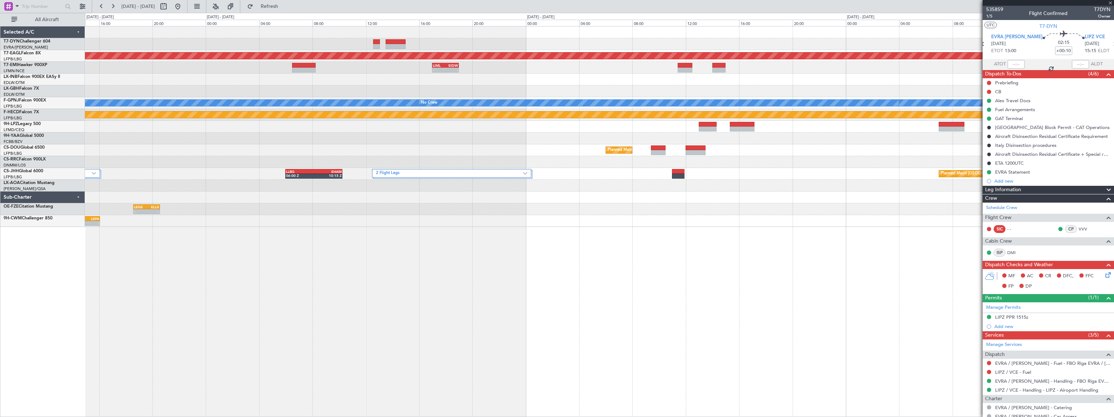
type input "2"
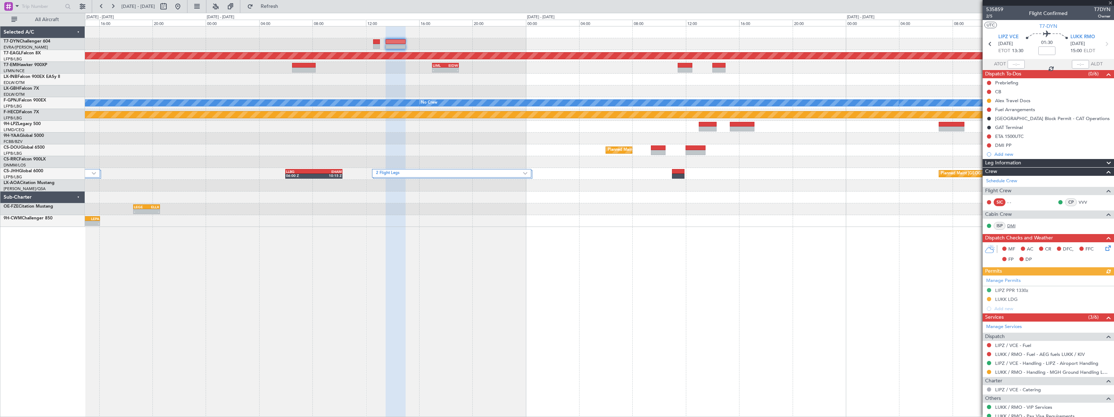
click at [1013, 226] on link "DMI" at bounding box center [1015, 225] width 16 height 6
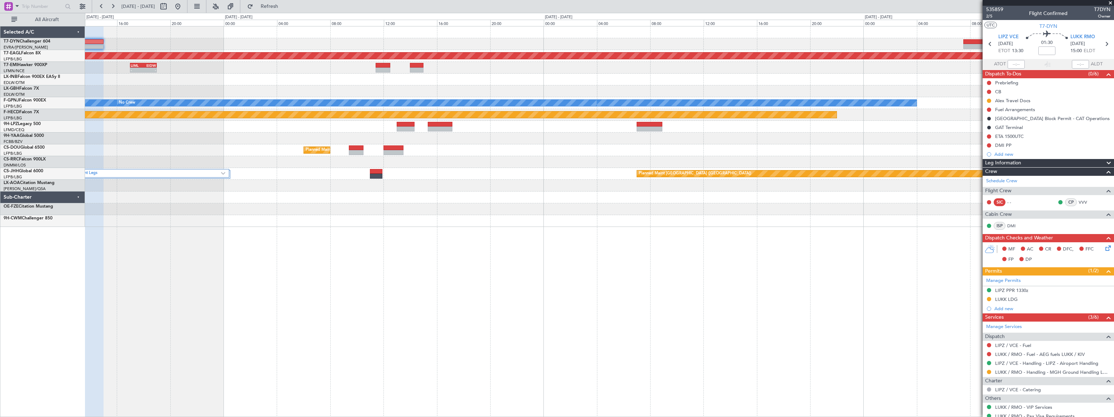
click at [375, 37] on div at bounding box center [599, 32] width 1029 height 12
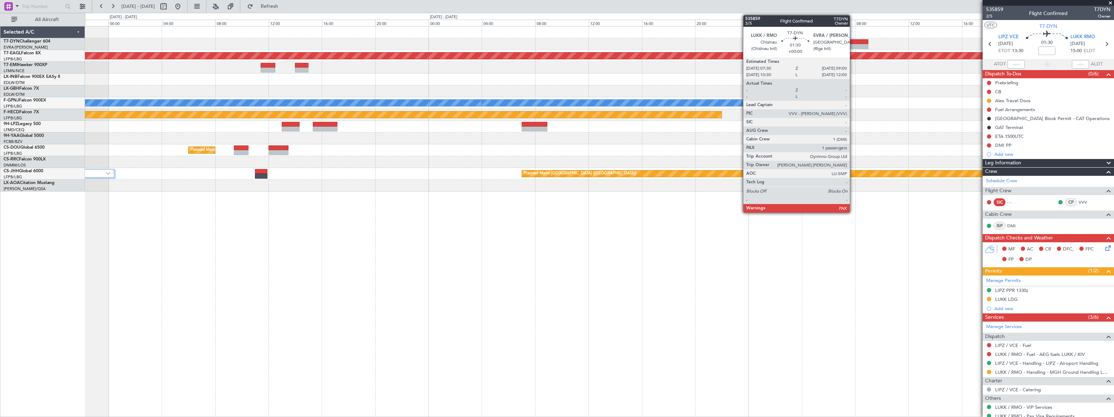
click at [853, 42] on div at bounding box center [859, 41] width 20 height 5
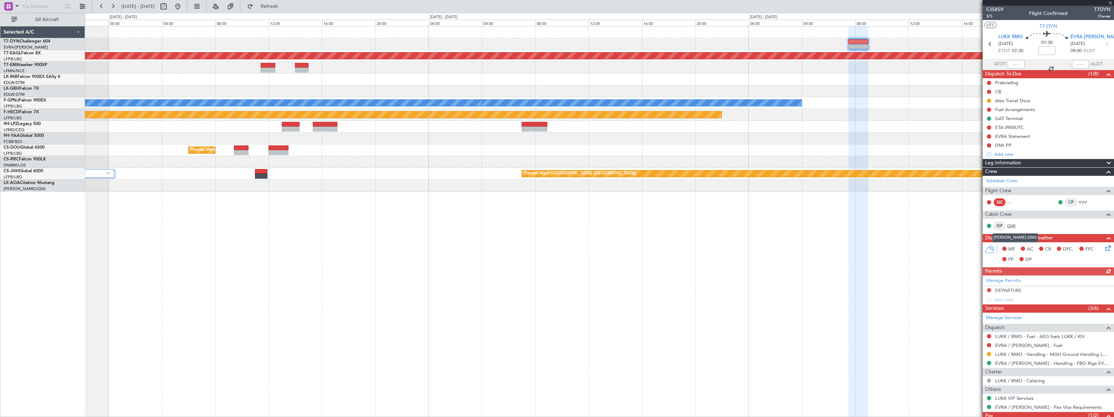
click at [1012, 225] on link "DMI" at bounding box center [1015, 225] width 16 height 6
click at [1050, 25] on span "T7-DYN" at bounding box center [1049, 25] width 18 height 7
click at [1028, 145] on div "DMI PP" at bounding box center [1048, 145] width 131 height 9
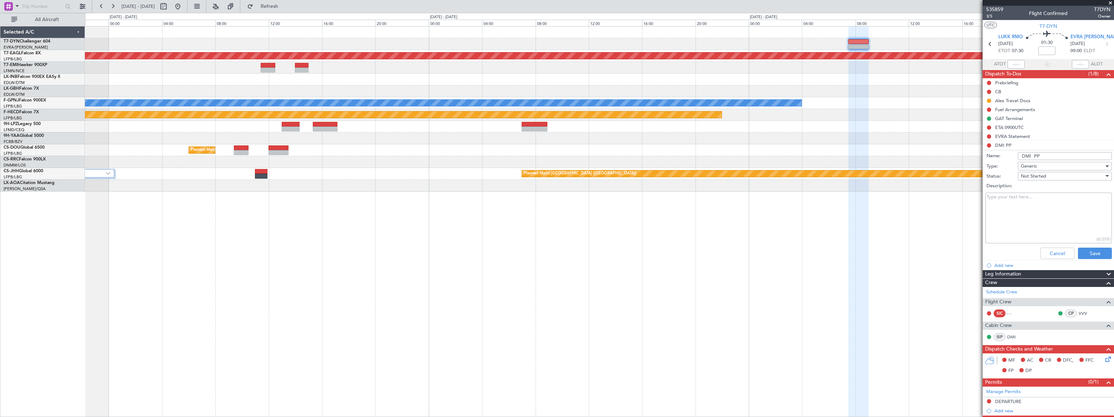
click at [1021, 209] on textarea "Description:" at bounding box center [1049, 217] width 126 height 51
paste textarea "Russian Federation 762283387"
drag, startPoint x: 1065, startPoint y: 197, endPoint x: 1030, endPoint y: 199, distance: 34.7
click at [1027, 199] on textarea "DMI will exit LUKK with RU pp ending Russian Federation 762283387" at bounding box center [1049, 217] width 126 height 51
click at [1102, 197] on textarea "DMI will exit LUKK with Russian Federation 762283387" at bounding box center [1049, 217] width 126 height 51
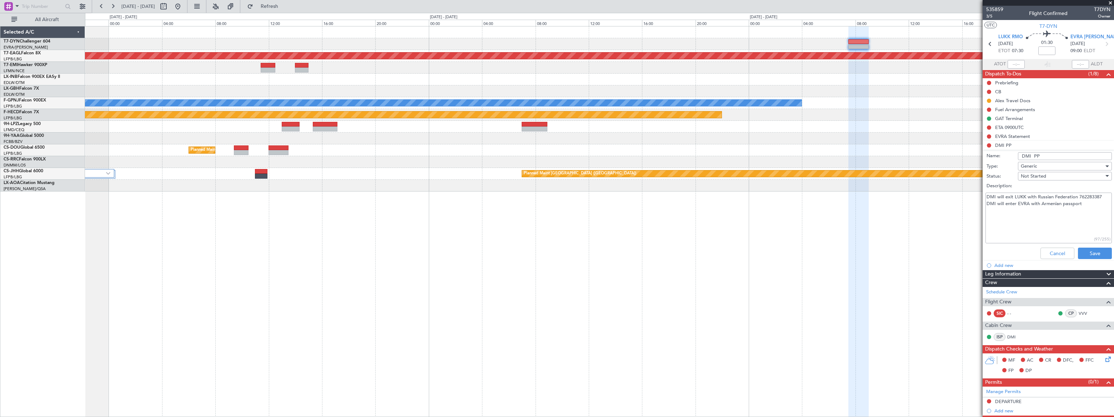
click at [1077, 197] on textarea "DMI will exit LUKK with Russian Federation 762283387 DMI will enter EVRA with A…" at bounding box center [1049, 217] width 126 height 51
click at [1013, 205] on textarea "DMI will exit LUKK with Russian Federation passport ( [PASSPORT] DMI will enter…" at bounding box center [1049, 217] width 126 height 51
type textarea "DMI will exit LUKK with Russian Federation passport ( [PASSPORT]) DMI will ente…"
click at [1086, 254] on button "Save" at bounding box center [1095, 252] width 34 height 11
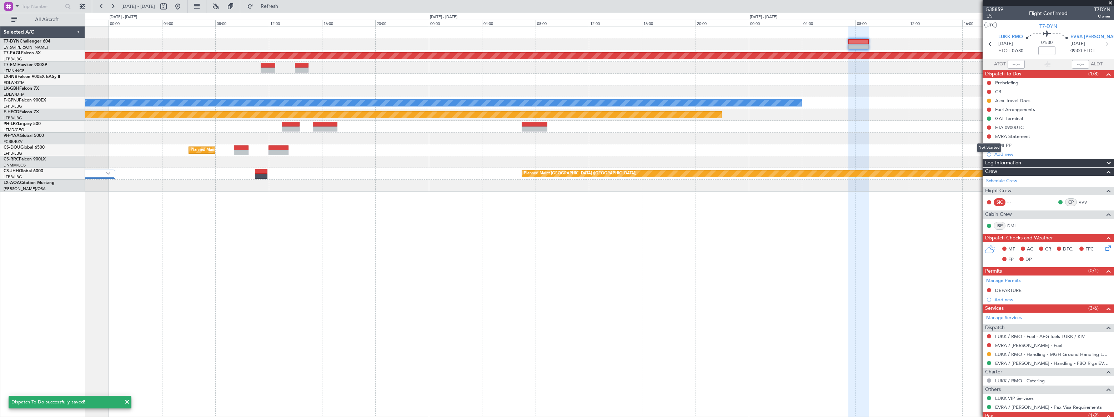
click at [989, 143] on div "Not Started" at bounding box center [989, 147] width 24 height 9
click at [989, 146] on button at bounding box center [989, 145] width 4 height 4
click at [990, 165] on span "In Progress" at bounding box center [992, 165] width 24 height 7
drag, startPoint x: 1019, startPoint y: 146, endPoint x: 1021, endPoint y: 149, distance: 4.1
click at [1019, 146] on div "DMI PP" at bounding box center [1048, 145] width 131 height 9
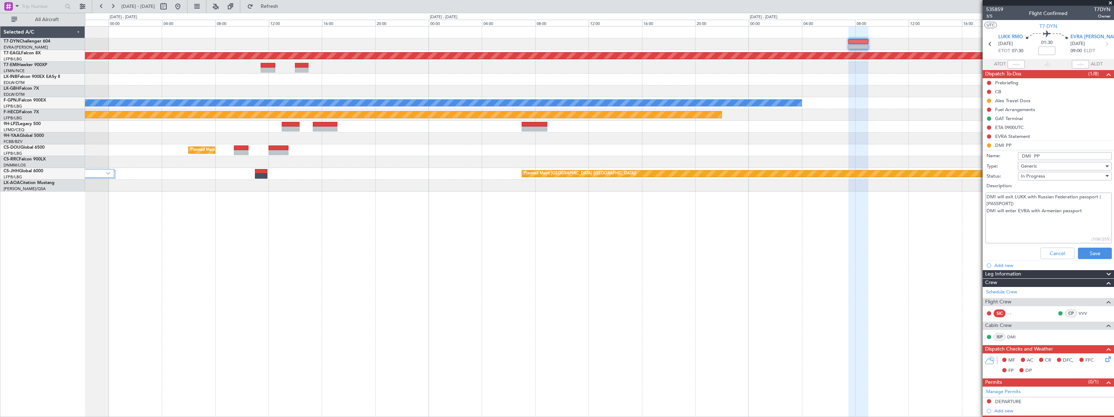
drag, startPoint x: 1093, startPoint y: 209, endPoint x: 983, endPoint y: 196, distance: 110.7
click at [983, 196] on div "DMI will exit LUKK with Russian Federation passport ( [PASSPORT]) DMI will ente…" at bounding box center [1048, 218] width 139 height 54
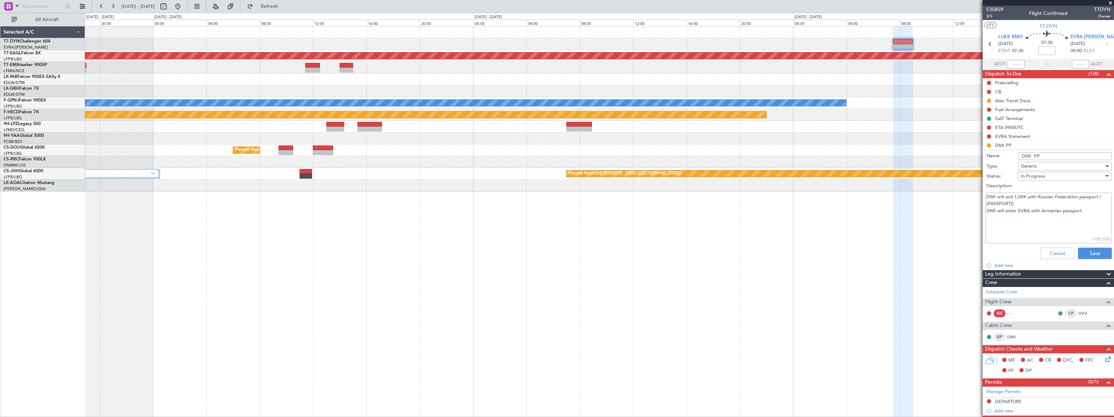
click at [478, 64] on div "- - LIML 17:00 Z EIDW 19:00 Z - - EGSS 09:30 Z LCPH 13:25 Z - - LCPH 14:27 Z LF…" at bounding box center [599, 68] width 1029 height 12
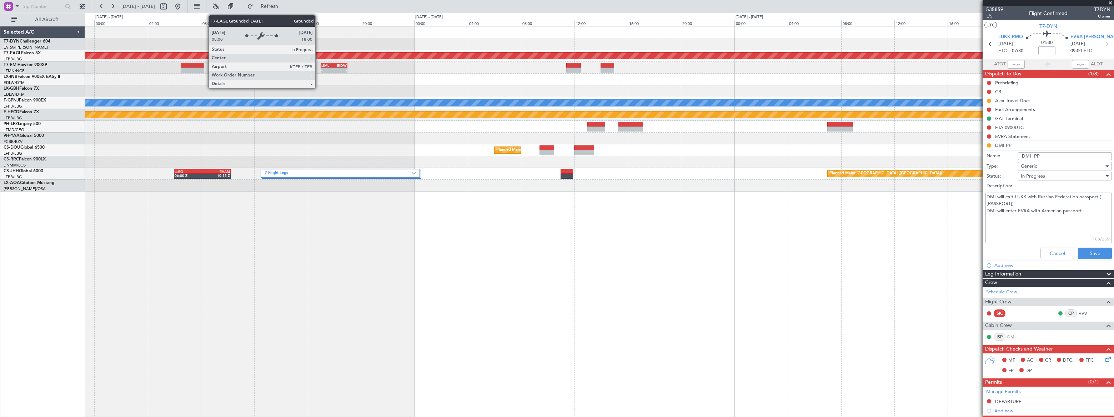
click at [499, 48] on div "Grounded [US_STATE] ([GEOGRAPHIC_DATA]) - - LIML 17:00 Z EIDW 19:00 Z - - OMDW …" at bounding box center [599, 108] width 1029 height 165
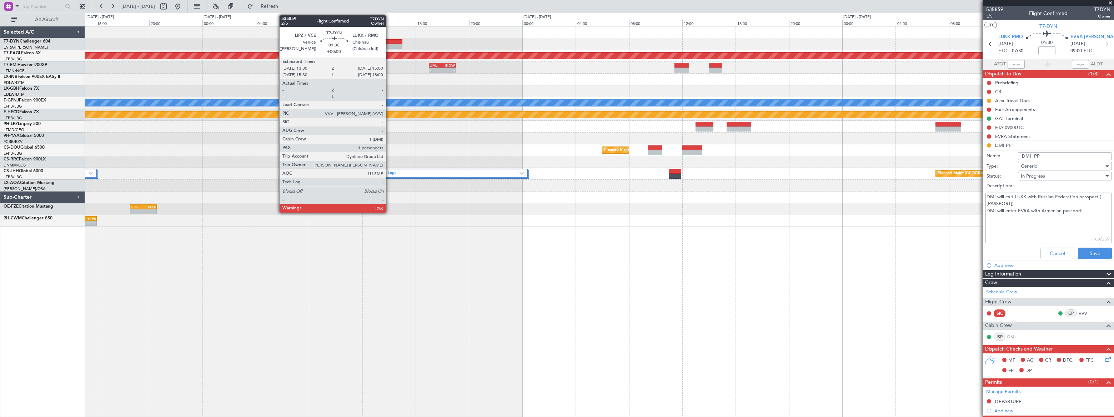
click at [389, 44] on div at bounding box center [392, 46] width 20 height 5
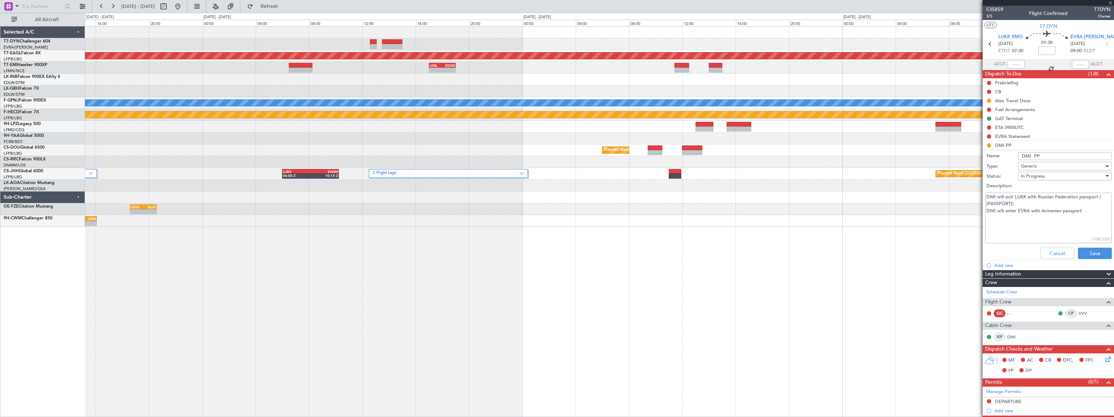
click at [391, 45] on div at bounding box center [392, 46] width 20 height 5
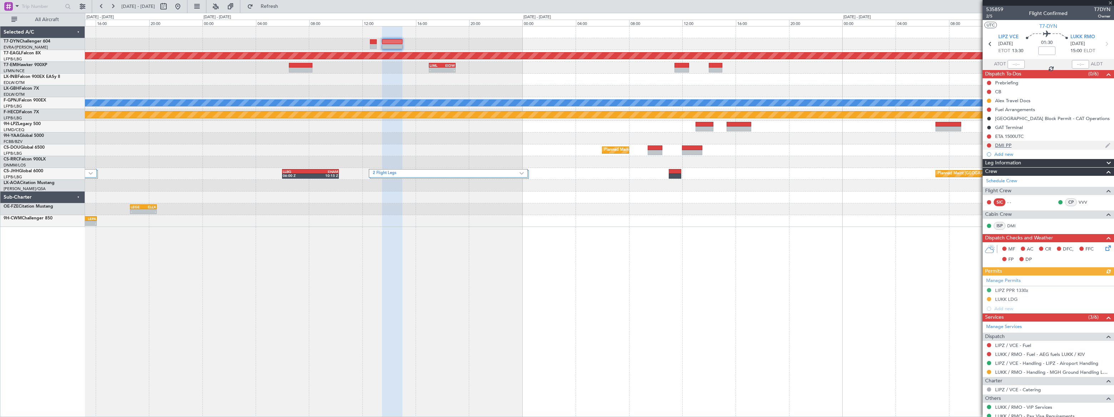
click at [1029, 145] on div "DMI PP" at bounding box center [1048, 145] width 131 height 9
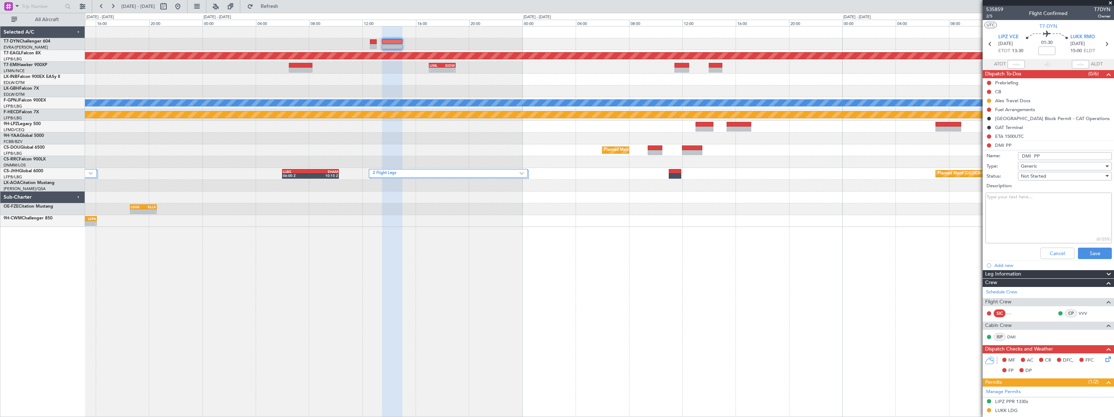
click at [1014, 209] on textarea "Description:" at bounding box center [1049, 217] width 126 height 51
paste textarea "DMI will exit LUKK with Russian Federation passport ( [PASSPORT]) DMI will ente…"
click at [1023, 198] on textarea "DMI will exit LUKK with Russian Federation passport ( [PASSPORT]) DMI will ente…" at bounding box center [1049, 217] width 126 height 51
click at [1025, 197] on textarea "DMI will exit LUKK with Russian Federation passport ( [PASSPORT]) DMI will ente…" at bounding box center [1049, 217] width 126 height 51
drag, startPoint x: 1036, startPoint y: 196, endPoint x: 1043, endPoint y: 204, distance: 10.1
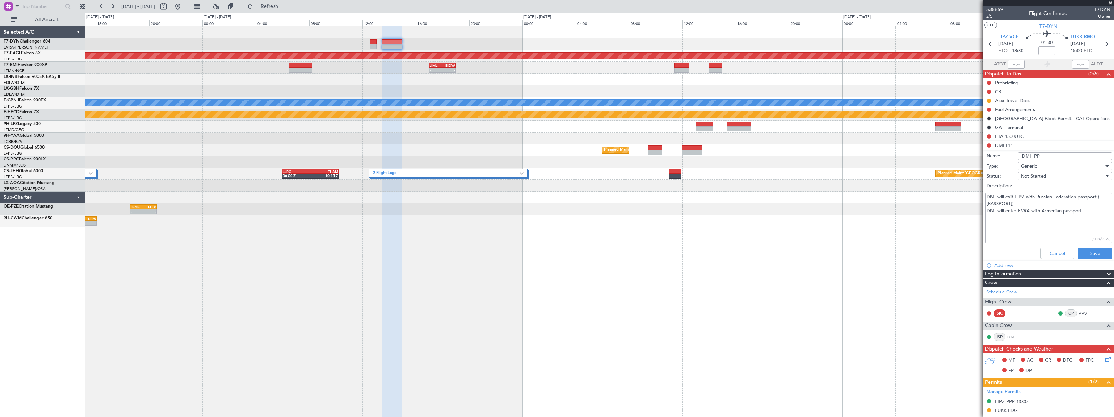
click at [1043, 204] on textarea "DMI will exit LIPZ with Russian Federation passport ( [PASSPORT]) DMI will ente…" at bounding box center [1049, 217] width 126 height 51
drag, startPoint x: 1085, startPoint y: 204, endPoint x: 1039, endPoint y: 205, distance: 46.1
click at [1039, 205] on textarea "DMI will exit LIPZ with Armenian pp DMI will enter EVRA with Armenian passport" at bounding box center [1049, 217] width 126 height 51
paste textarea "Russian Federation passport ( [PASSPORT])"
click at [1039, 204] on textarea "DMI will exit LIPZ with Armenian pp DMI will enter EVRA withRussian Federation …" at bounding box center [1049, 217] width 126 height 51
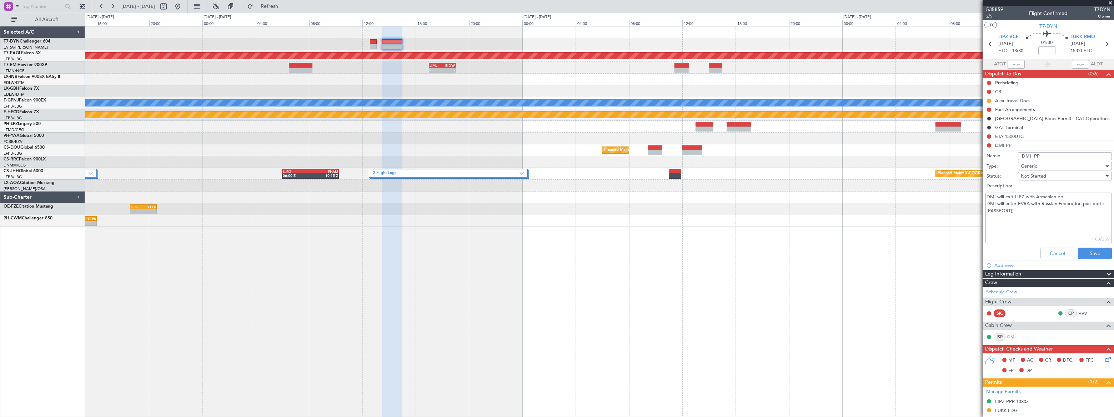
click at [1029, 204] on textarea "DMI will exit LIPZ with Armenian pp DMI will enter EVRA with Russian Federation…" at bounding box center [1049, 217] width 126 height 51
type textarea "DMI will exit LIPZ with Armenian pp DMI will enter LUKK with Russian Federation…"
drag, startPoint x: 1096, startPoint y: 252, endPoint x: 1073, endPoint y: 232, distance: 30.8
click at [1095, 252] on button "Save" at bounding box center [1095, 252] width 34 height 11
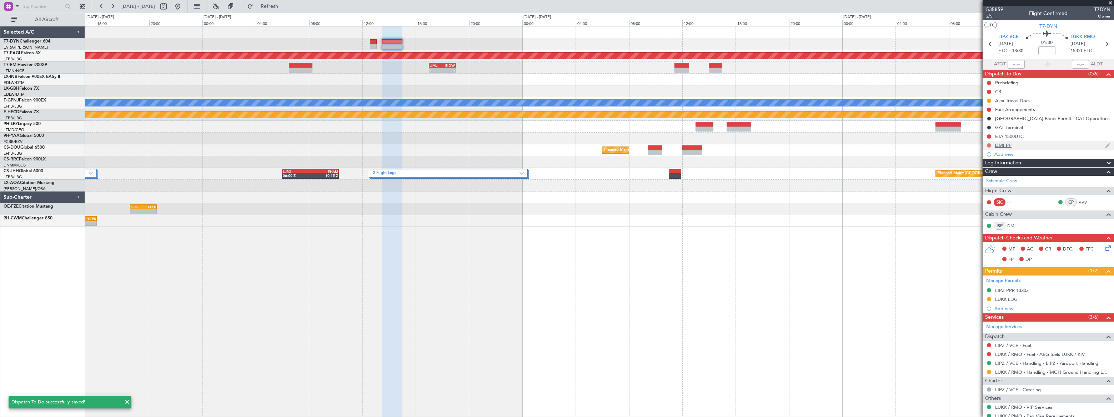
click at [989, 143] on button at bounding box center [989, 145] width 4 height 4
click at [989, 166] on span "In Progress" at bounding box center [992, 165] width 24 height 7
click at [285, 6] on span "Refresh" at bounding box center [270, 6] width 30 height 5
click at [184, 6] on button at bounding box center [177, 6] width 11 height 11
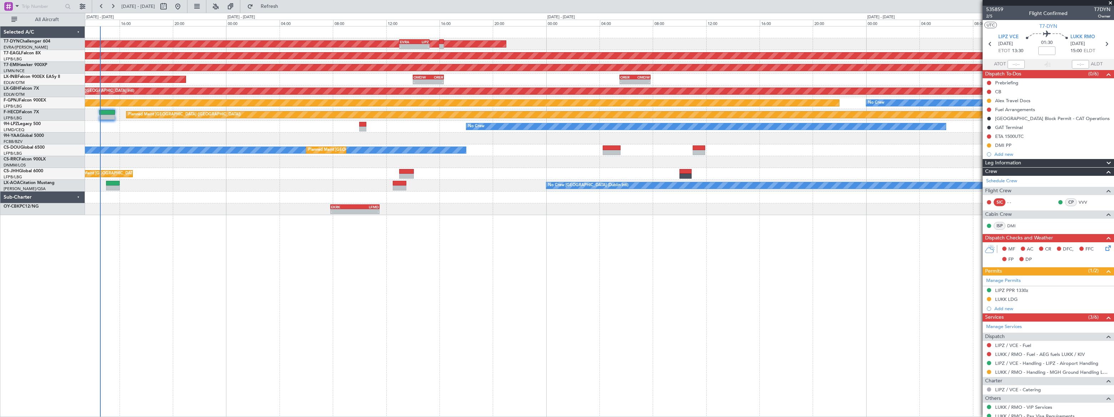
click at [135, 243] on div "EVRA 13:00 Z LIPZ 15:15 Z - - AOG Maint Riga (Riga Intl) Grounded [US_STATE] ([…" at bounding box center [599, 221] width 1029 height 391
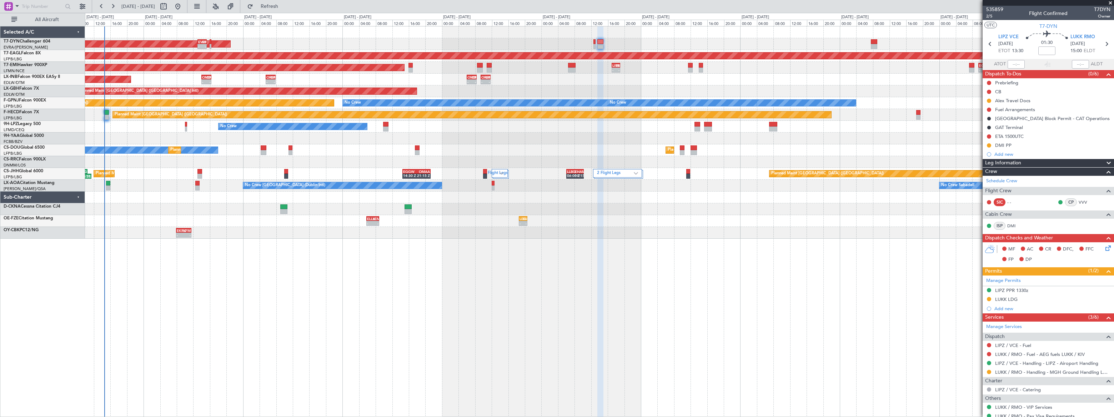
click at [175, 266] on div "EVRA 13:00 Z LIPZ 15:15 Z - - AOG Maint Riga (Riga Intl) Grounded [US_STATE] ([…" at bounding box center [599, 221] width 1029 height 391
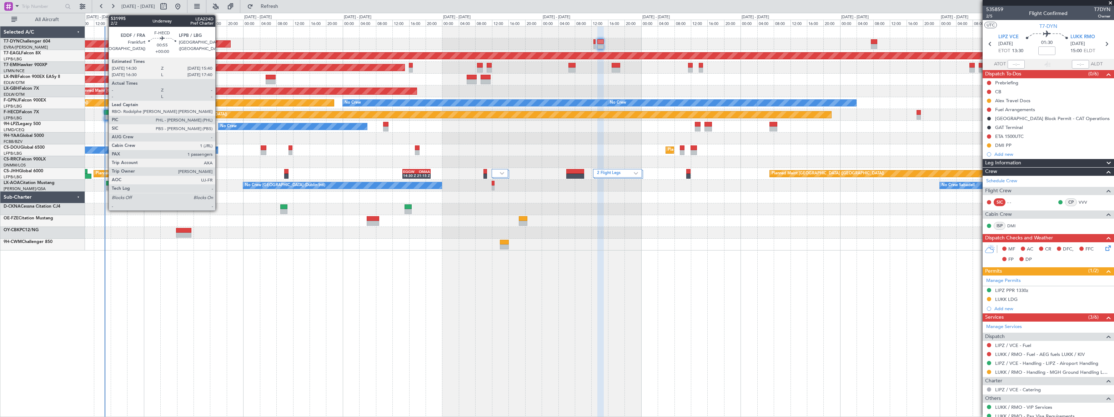
click at [105, 113] on div at bounding box center [106, 112] width 5 height 5
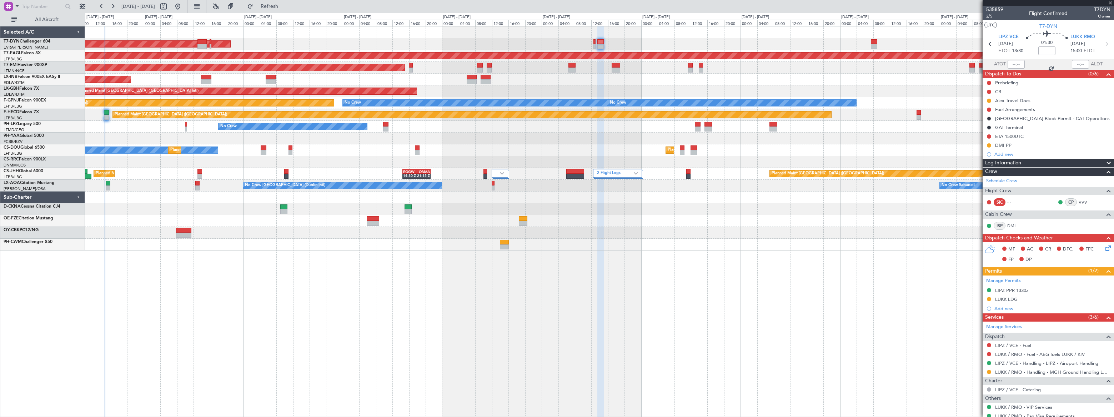
type input "1"
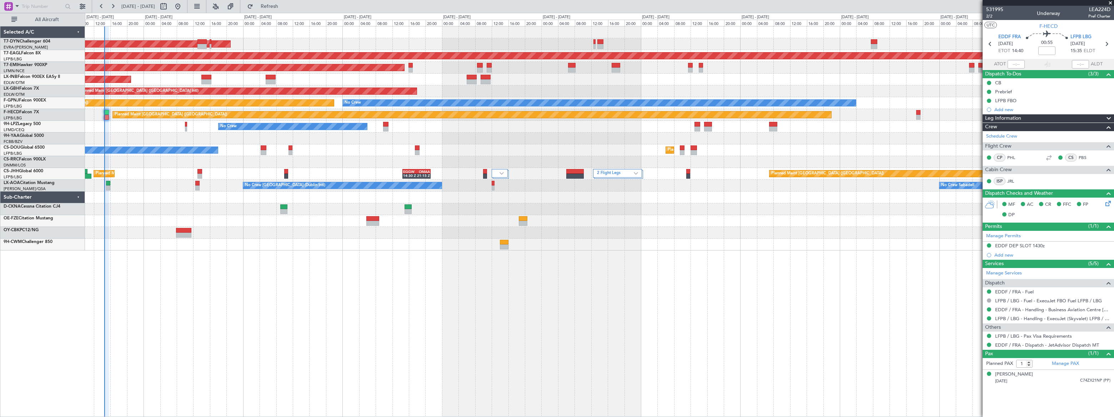
click at [371, 215] on div at bounding box center [599, 221] width 1029 height 12
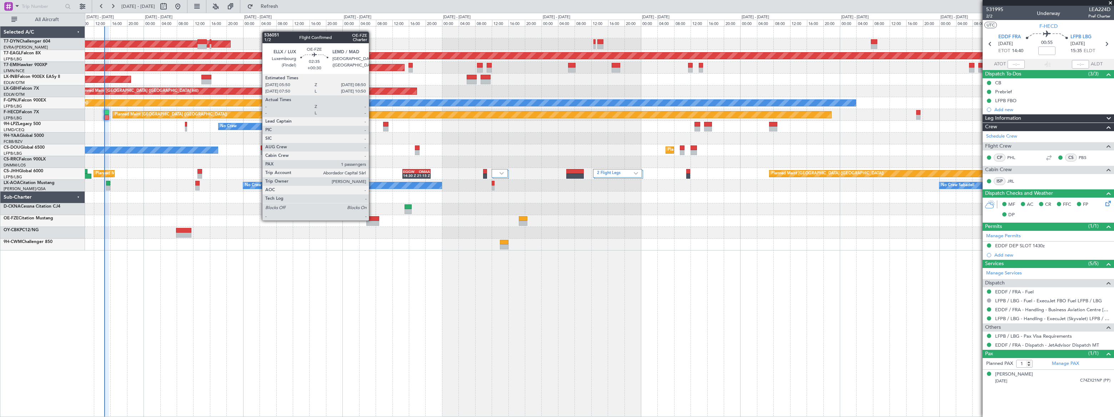
click at [372, 220] on div at bounding box center [372, 218] width 12 height 5
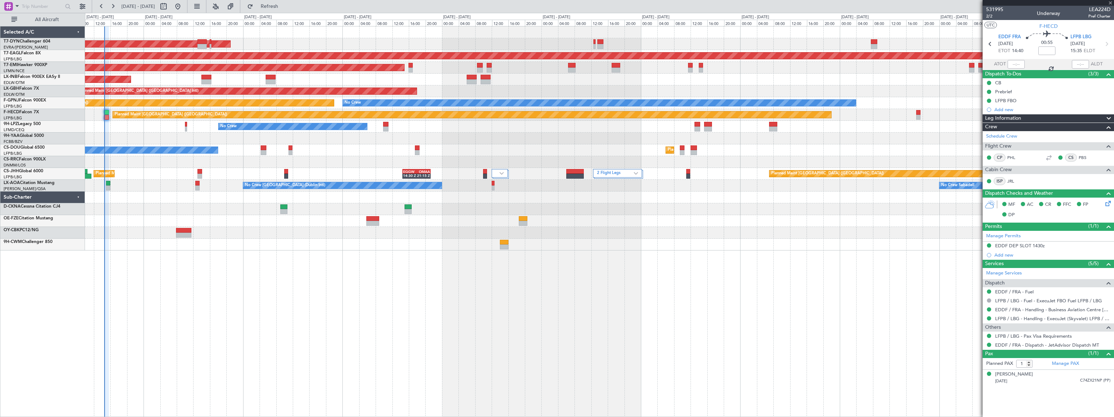
type input "+00:30"
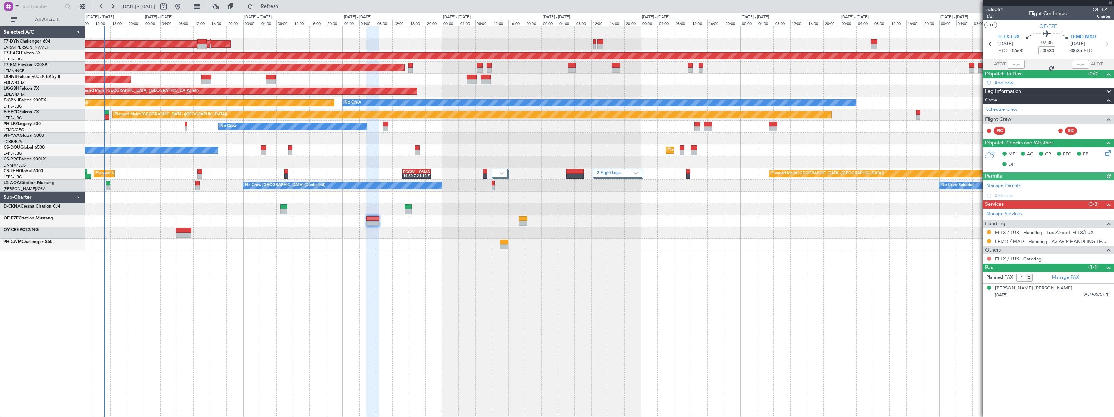
click at [989, 257] on button at bounding box center [989, 258] width 4 height 4
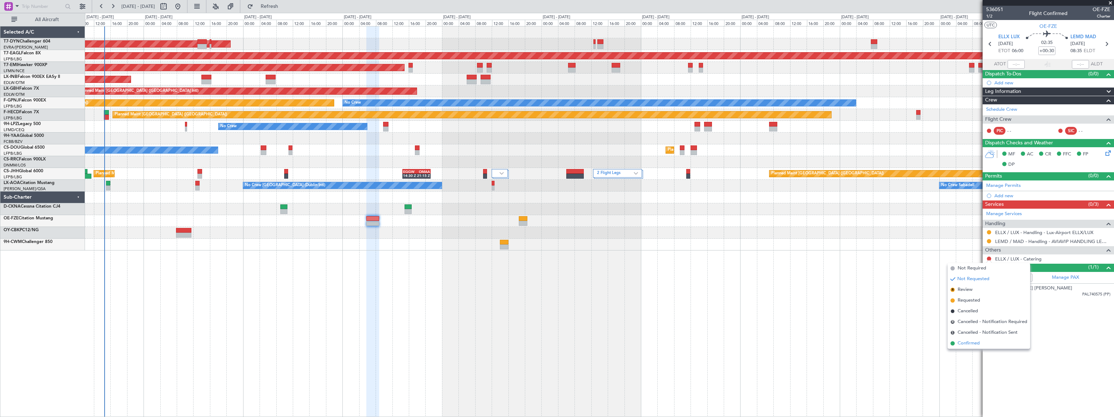
click at [960, 345] on span "Confirmed" at bounding box center [969, 343] width 22 height 7
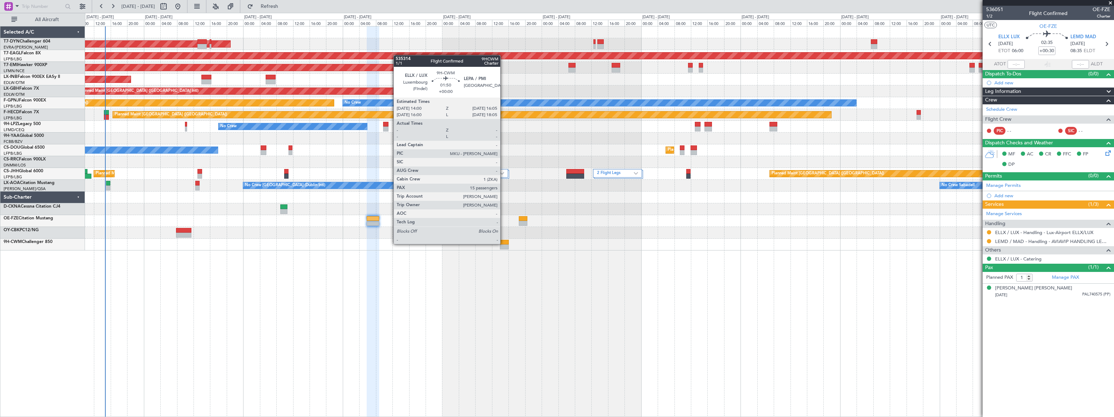
click at [504, 243] on div at bounding box center [504, 242] width 9 height 5
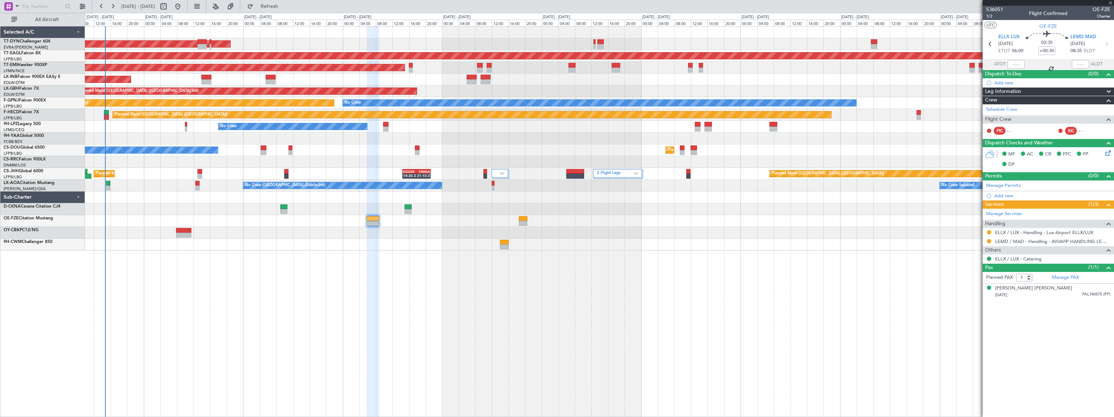
type input "15"
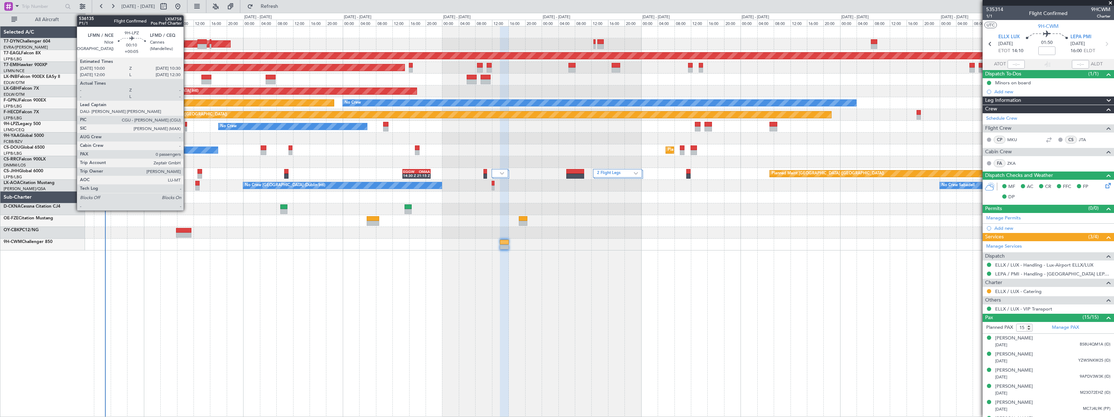
click at [187, 128] on div at bounding box center [186, 128] width 2 height 5
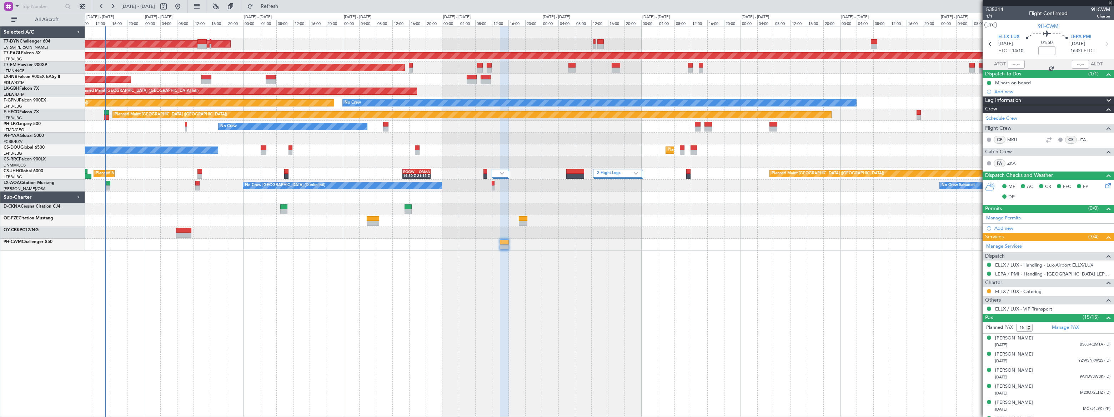
type input "+00:05"
type input "0"
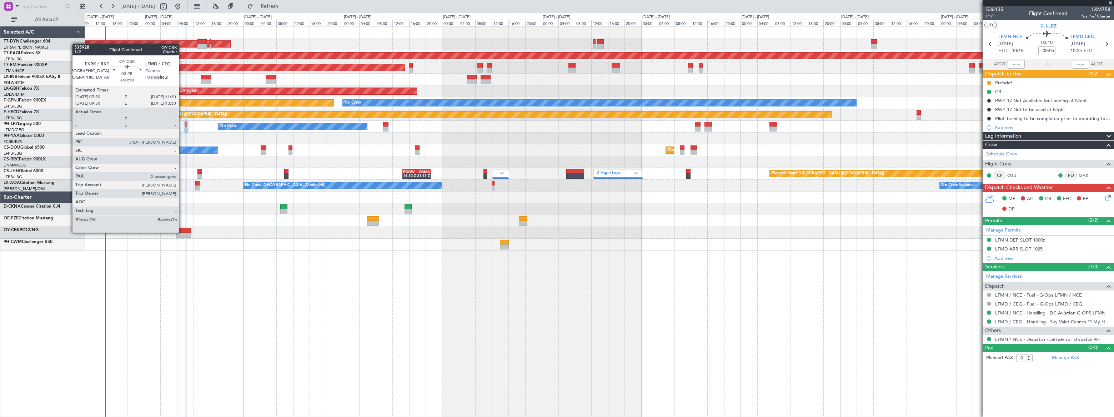
click at [182, 232] on div at bounding box center [183, 230] width 15 height 5
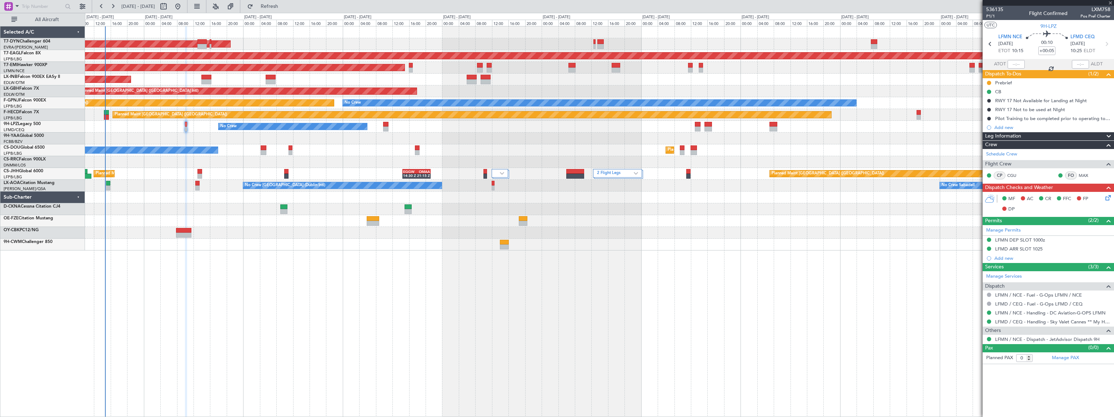
type input "+00:10"
type input "2"
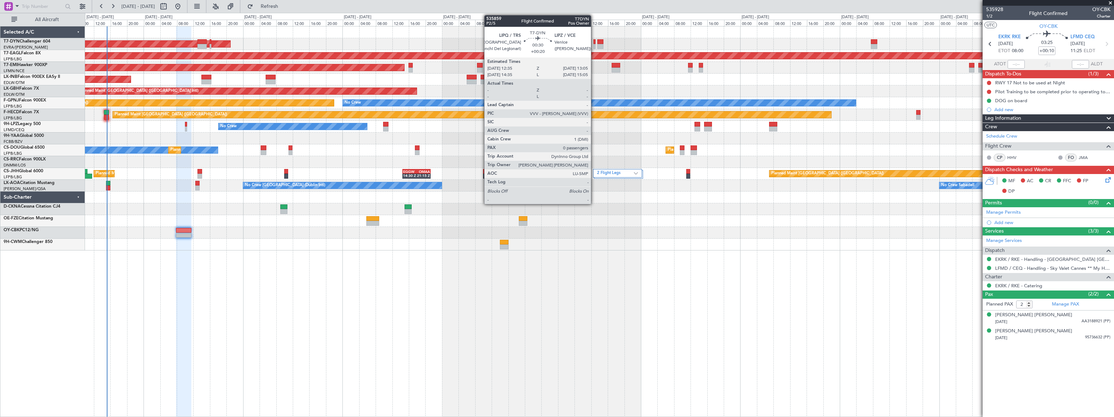
click at [594, 45] on div at bounding box center [595, 46] width 2 height 5
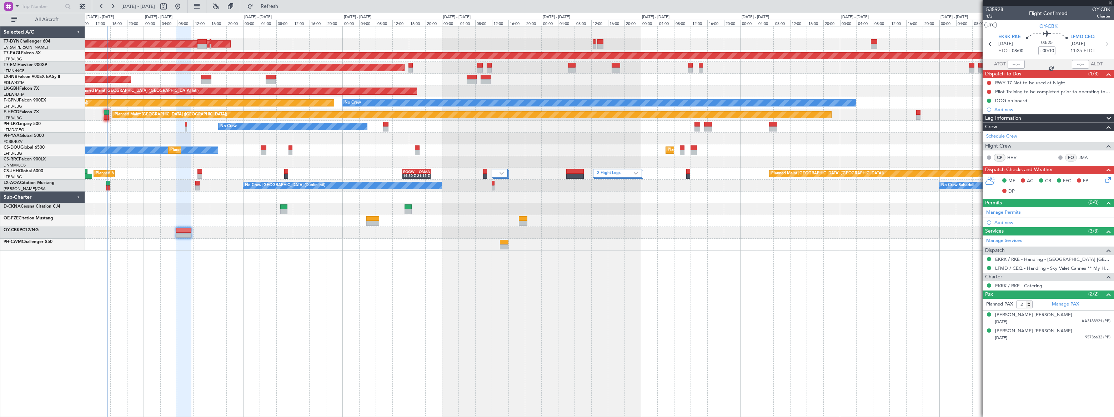
type input "+00:20"
type input "0"
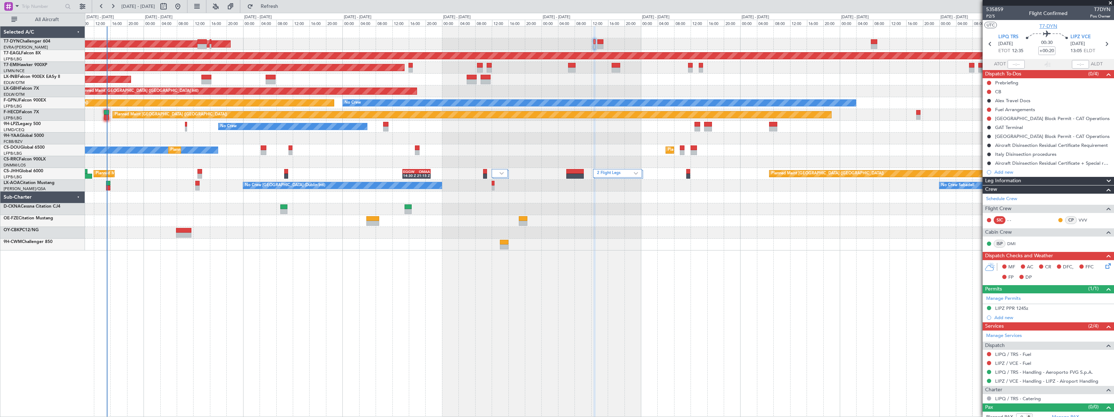
click at [1050, 23] on span "T7-DYN" at bounding box center [1049, 25] width 18 height 7
click at [1051, 25] on span "T7-DYN" at bounding box center [1049, 25] width 18 height 7
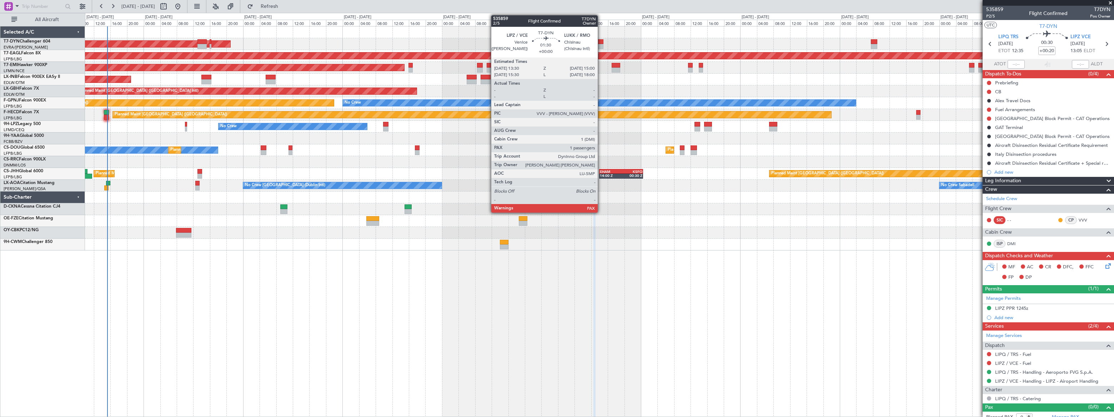
click at [601, 44] on div at bounding box center [600, 46] width 6 height 5
type input "2"
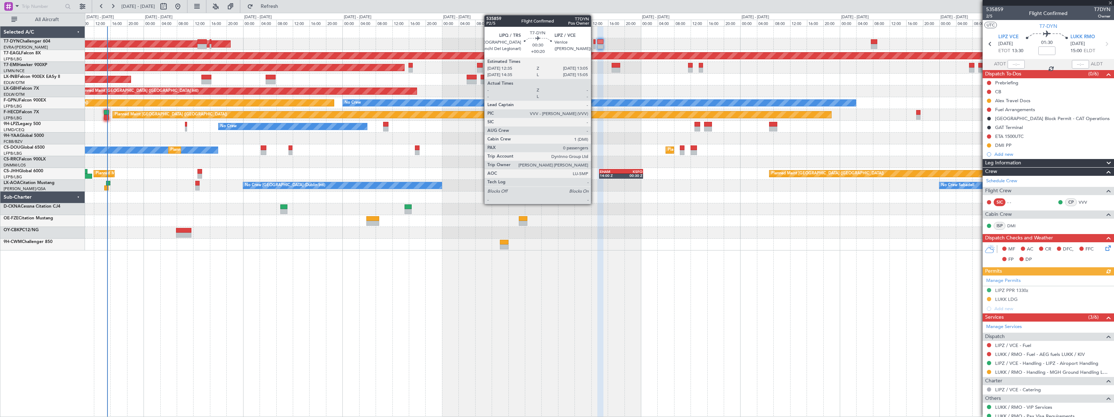
click at [594, 42] on div at bounding box center [595, 41] width 2 height 5
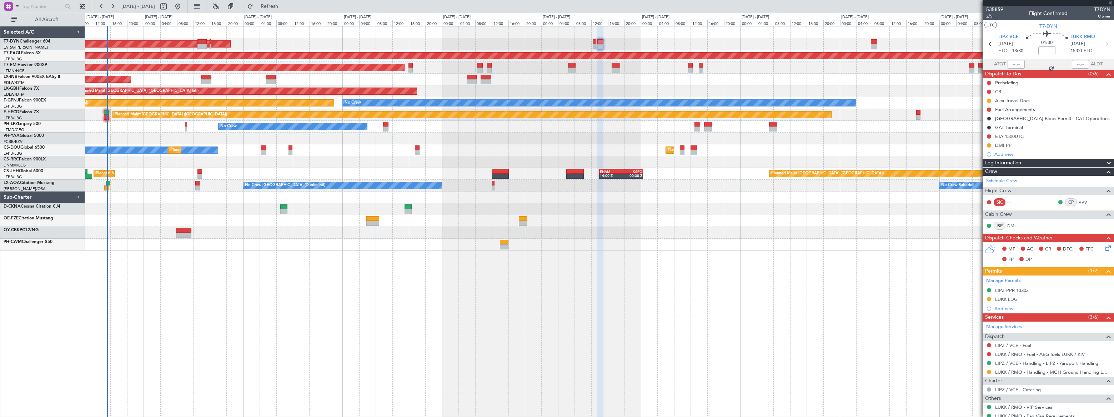
type input "+00:20"
type input "0"
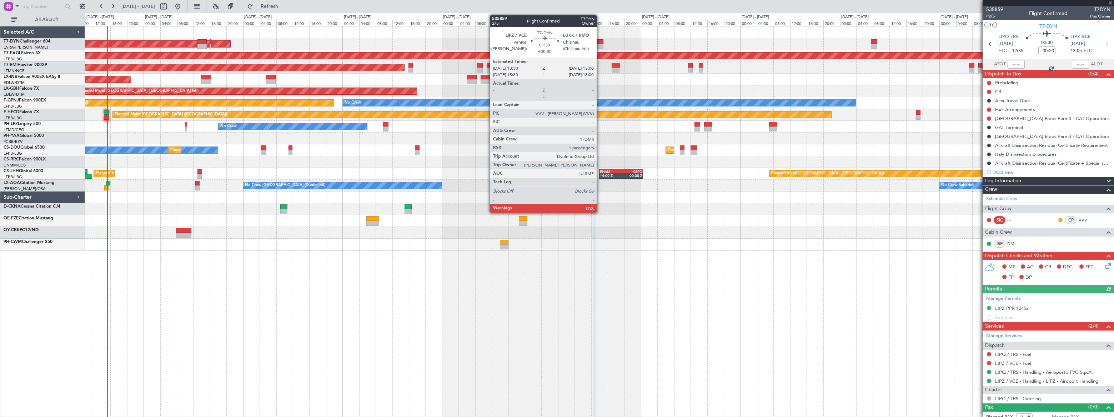
click at [600, 44] on div at bounding box center [600, 46] width 6 height 5
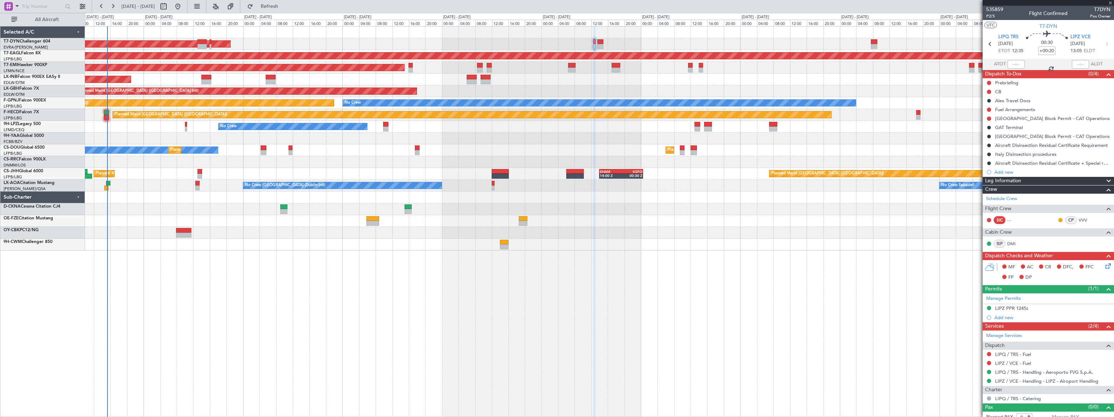
type input "2"
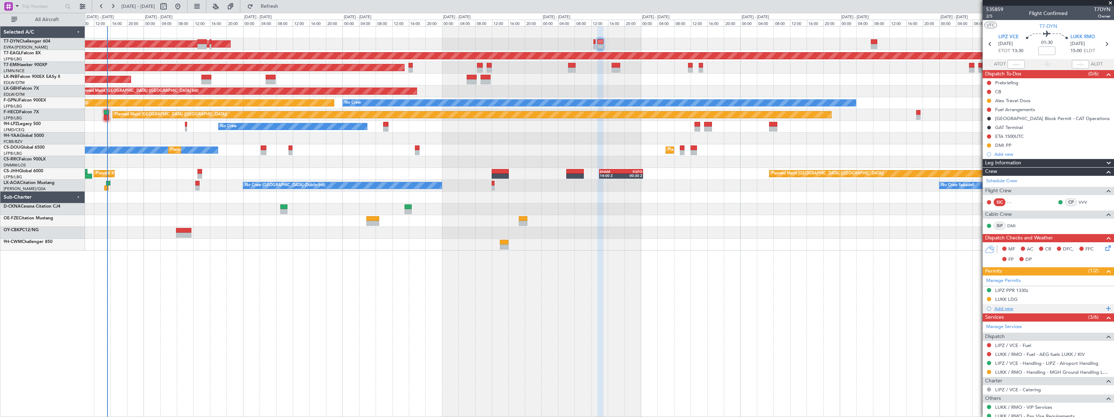
scroll to position [48, 0]
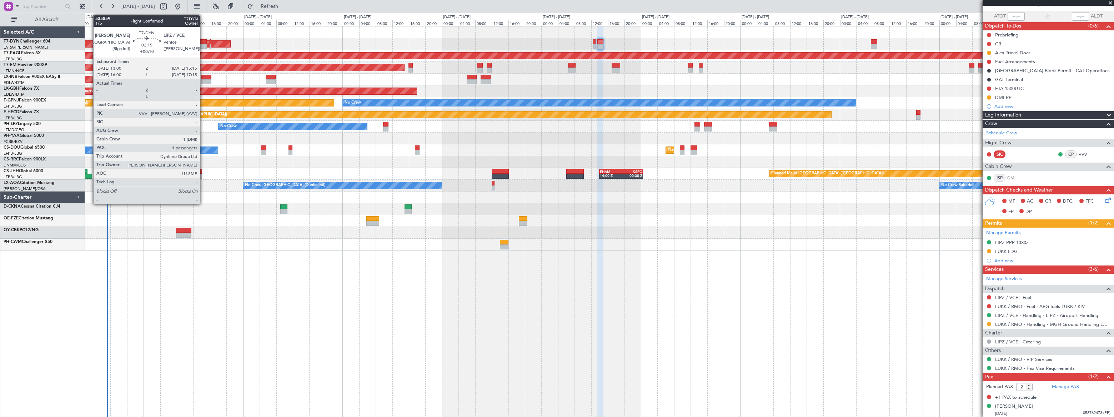
click at [203, 44] on div at bounding box center [202, 46] width 10 height 5
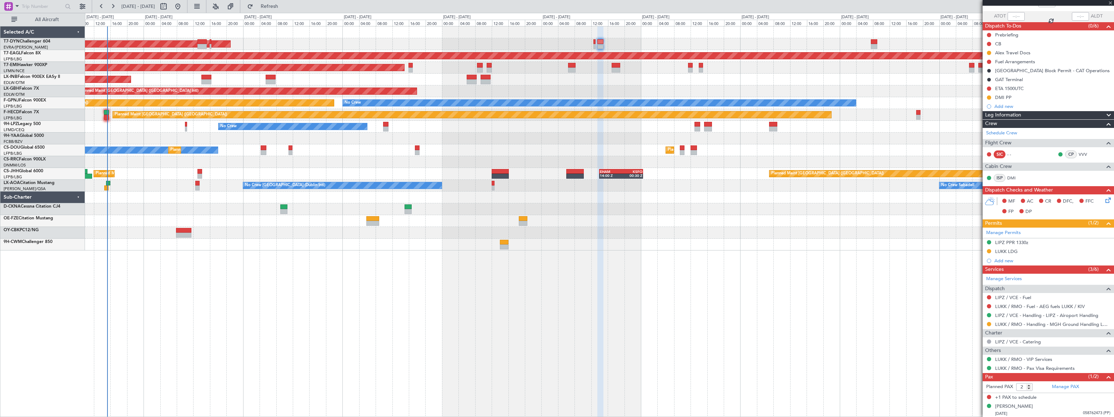
type input "+00:10"
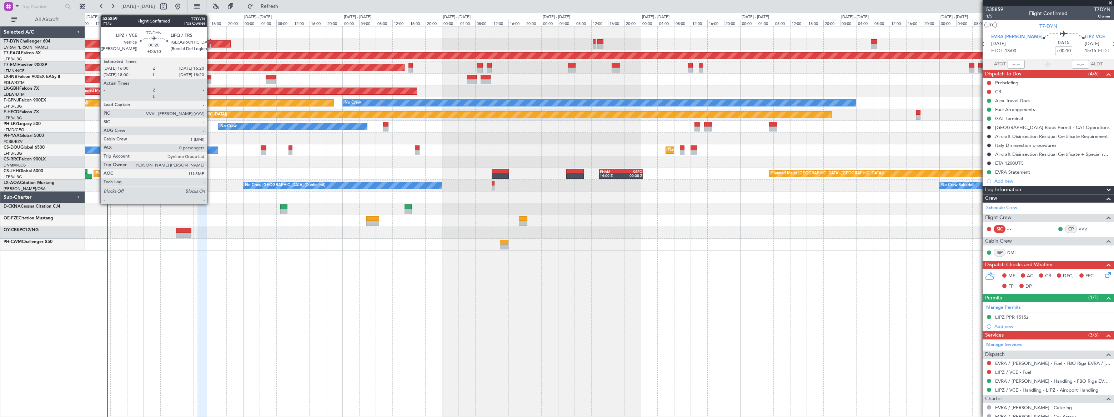
click at [210, 46] on div at bounding box center [210, 46] width 1 height 5
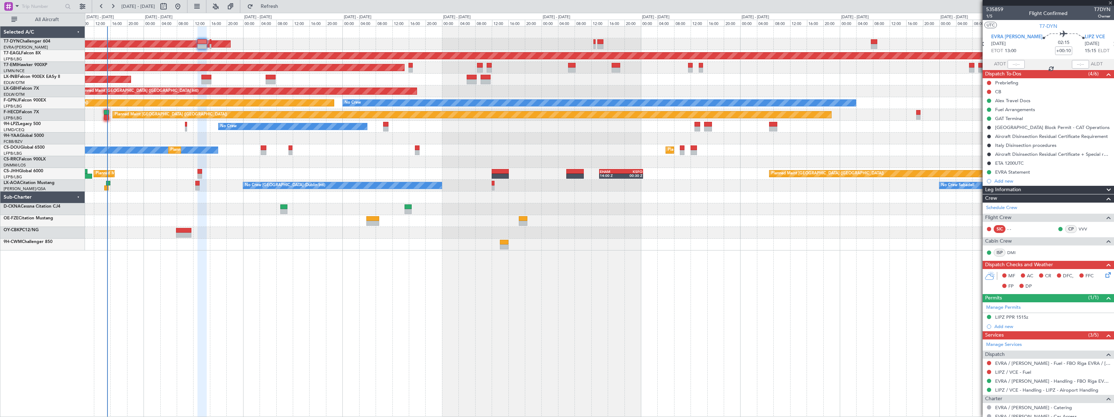
type input "0"
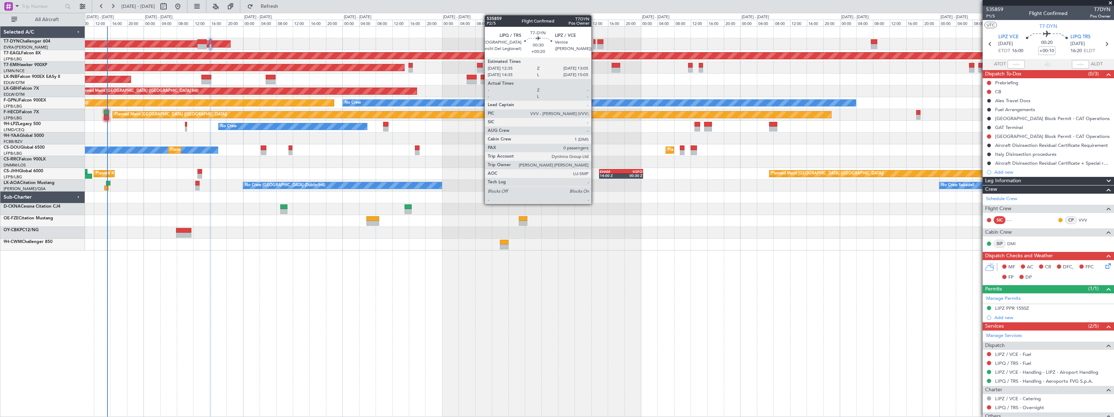
click at [595, 45] on div at bounding box center [595, 46] width 2 height 5
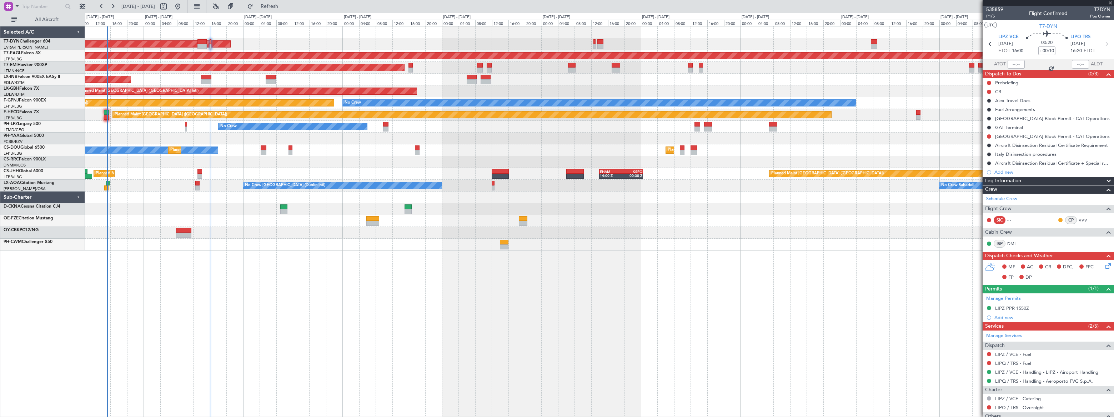
type input "+00:20"
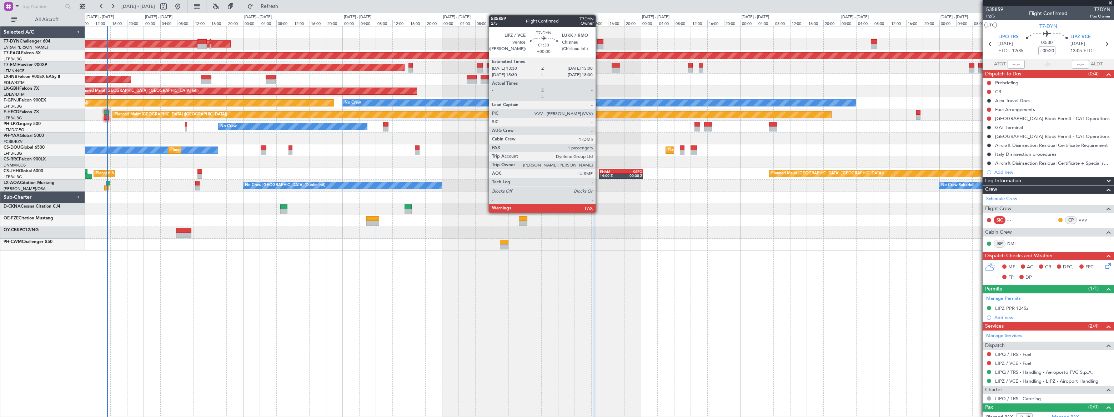
click at [599, 44] on div at bounding box center [600, 46] width 6 height 5
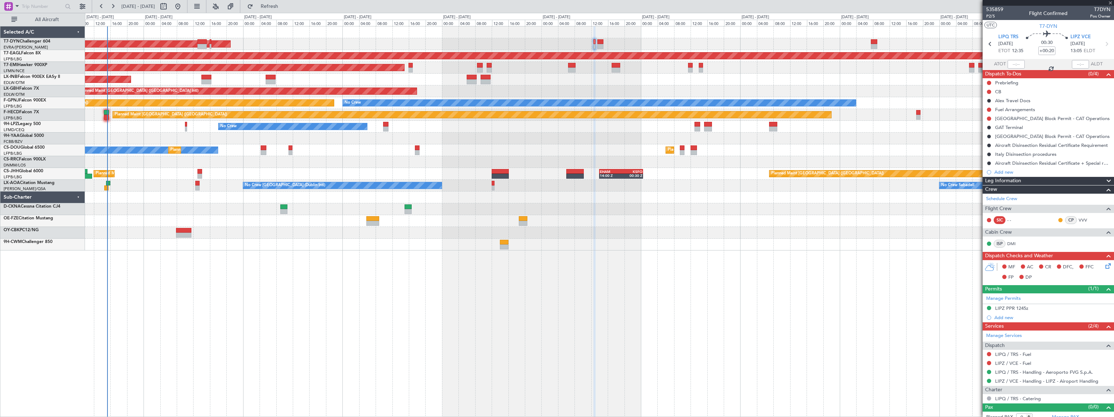
type input "2"
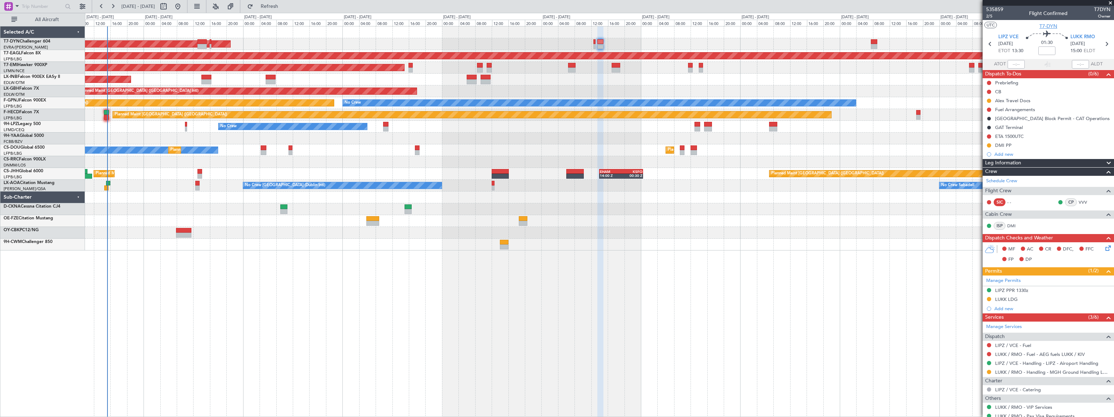
click at [1046, 26] on span "T7-DYN" at bounding box center [1049, 25] width 18 height 7
click at [1043, 26] on span "T7-DYN" at bounding box center [1049, 25] width 18 height 7
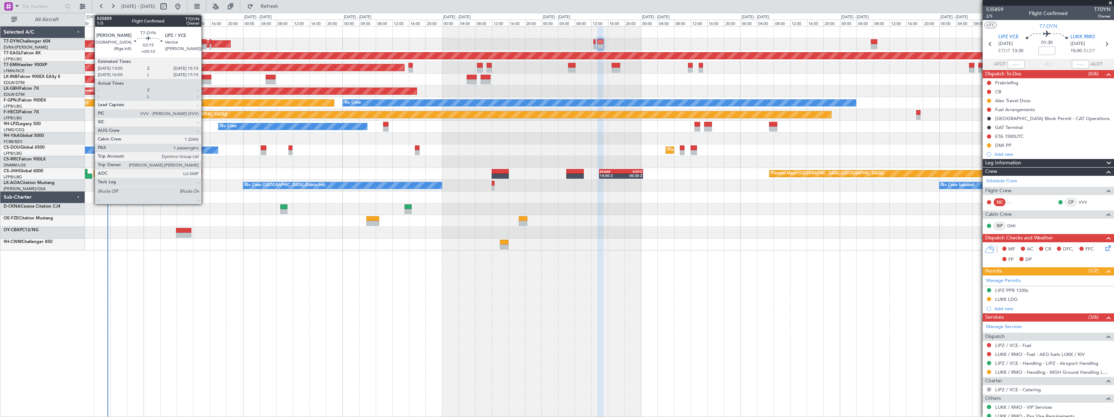
click at [205, 44] on div at bounding box center [202, 46] width 10 height 5
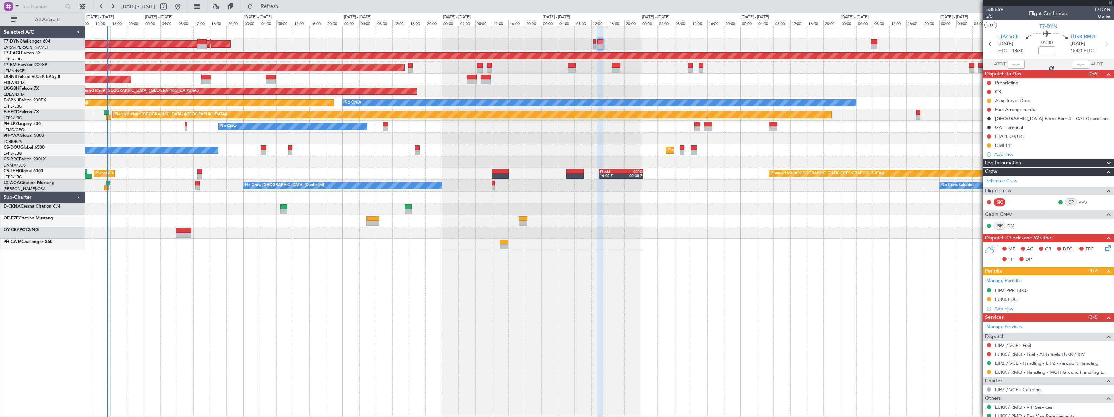
type input "+00:10"
type input "1"
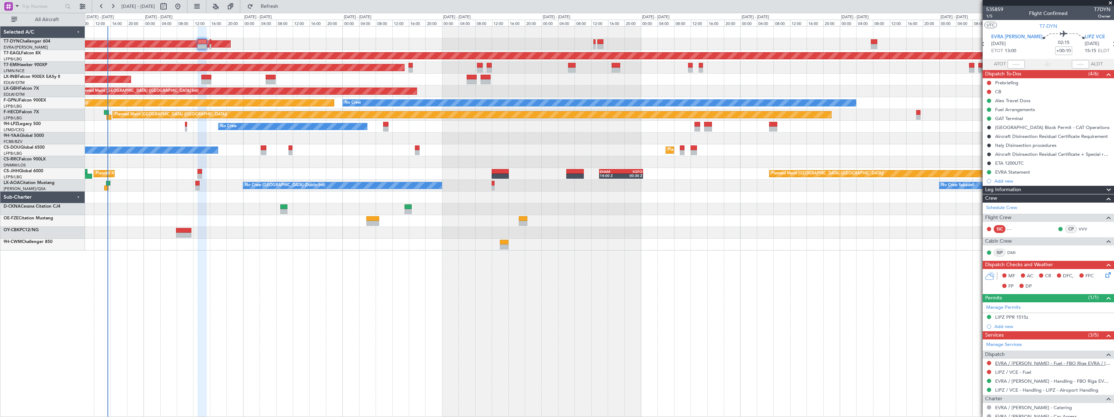
scroll to position [57, 0]
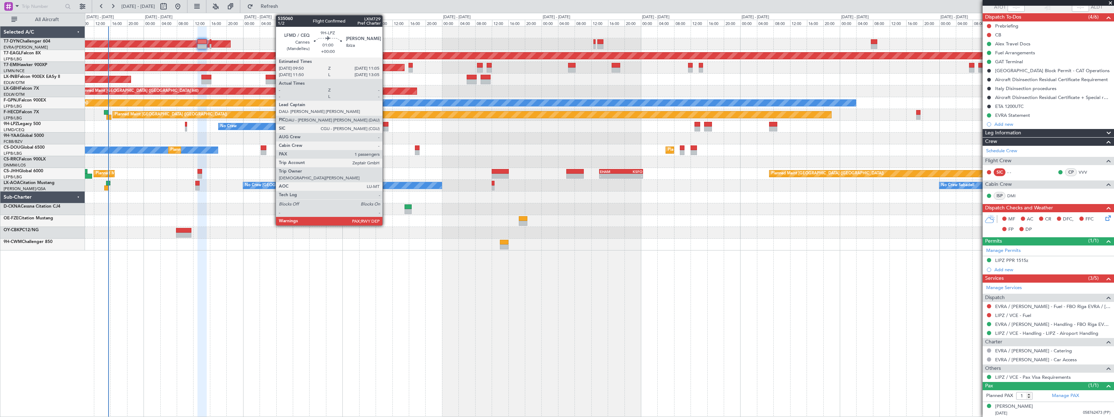
click at [386, 126] on div at bounding box center [385, 128] width 5 height 5
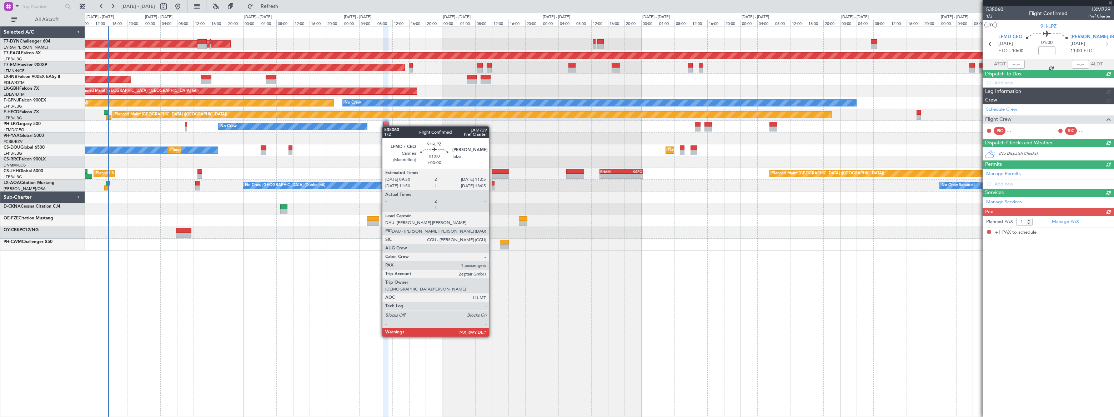
scroll to position [0, 0]
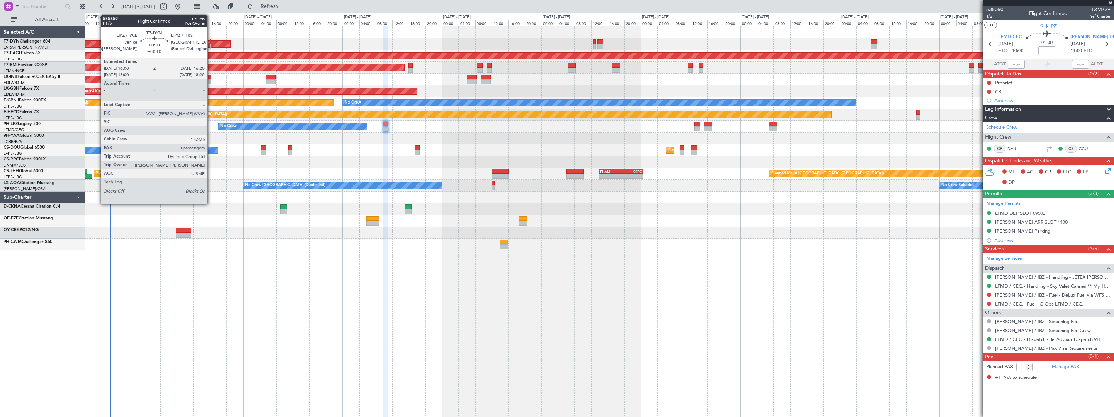
click at [211, 45] on div at bounding box center [210, 46] width 1 height 5
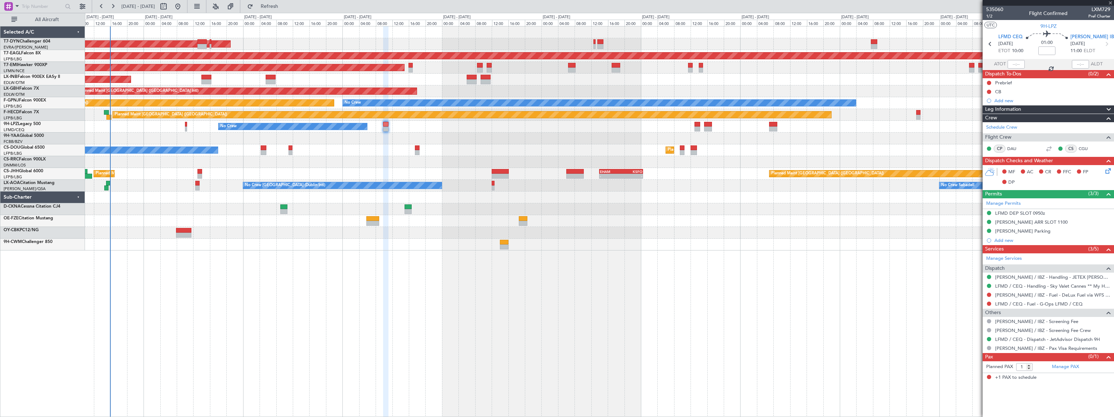
type input "+00:10"
type input "0"
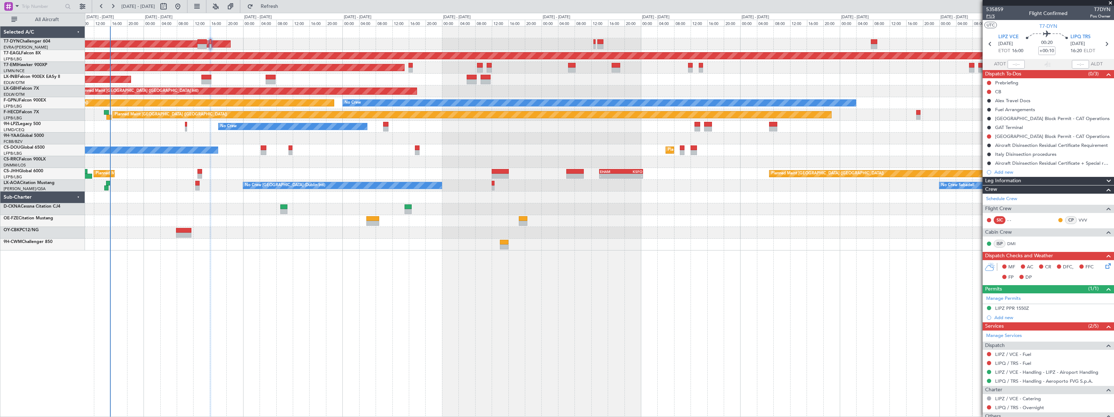
click at [991, 16] on span "P1/5" at bounding box center [994, 16] width 17 height 6
click at [285, 4] on span "Refresh" at bounding box center [270, 6] width 30 height 5
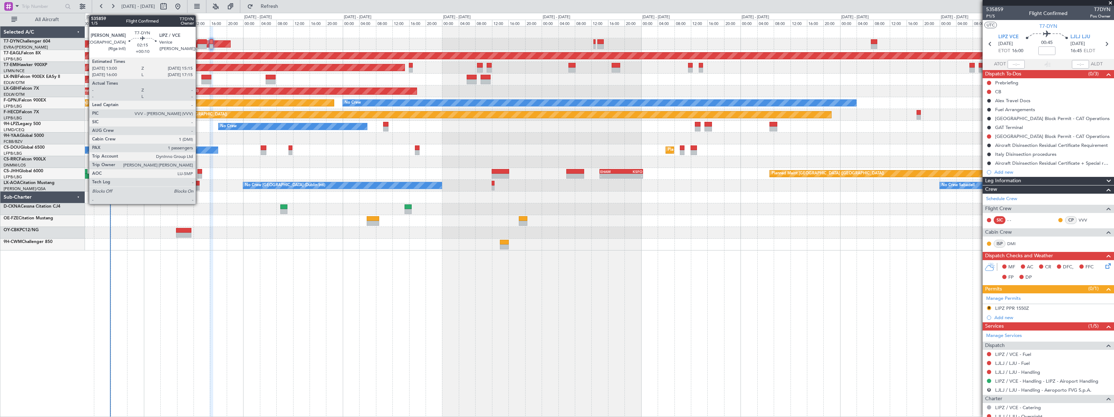
click at [198, 42] on div at bounding box center [202, 41] width 10 height 5
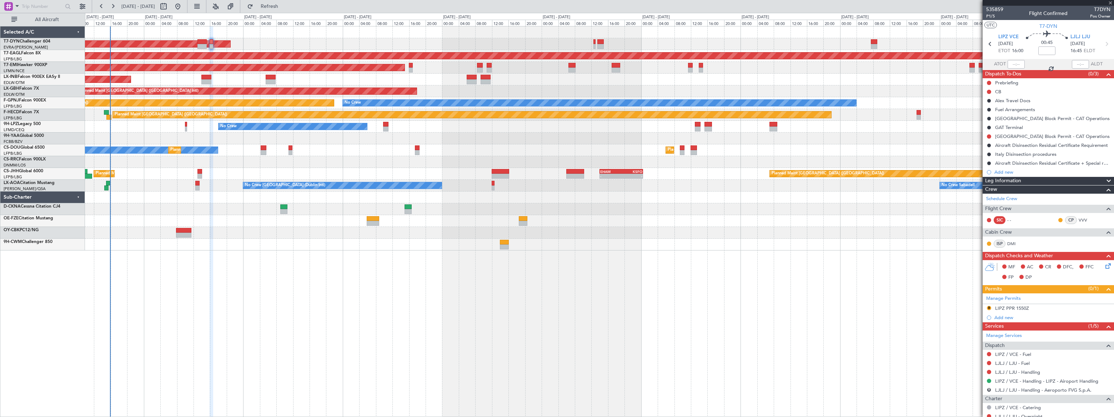
type input "+00:10"
type input "1"
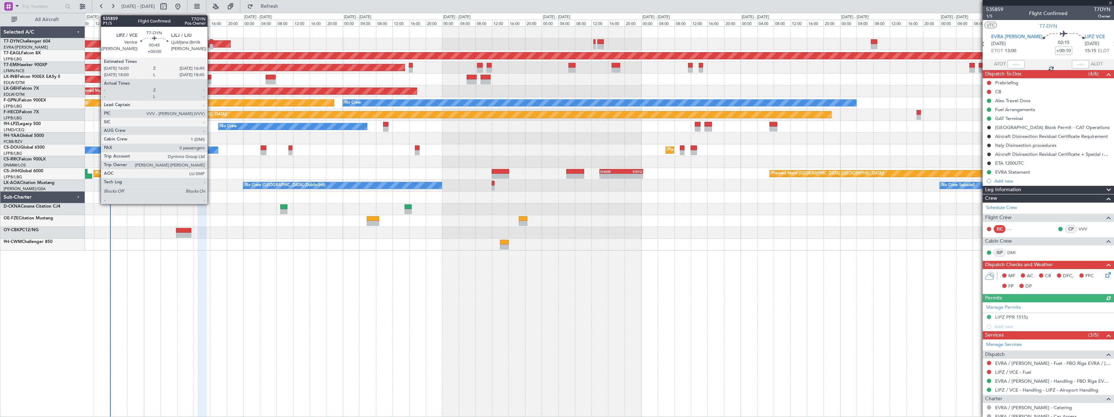
click at [211, 45] on div at bounding box center [211, 46] width 3 height 5
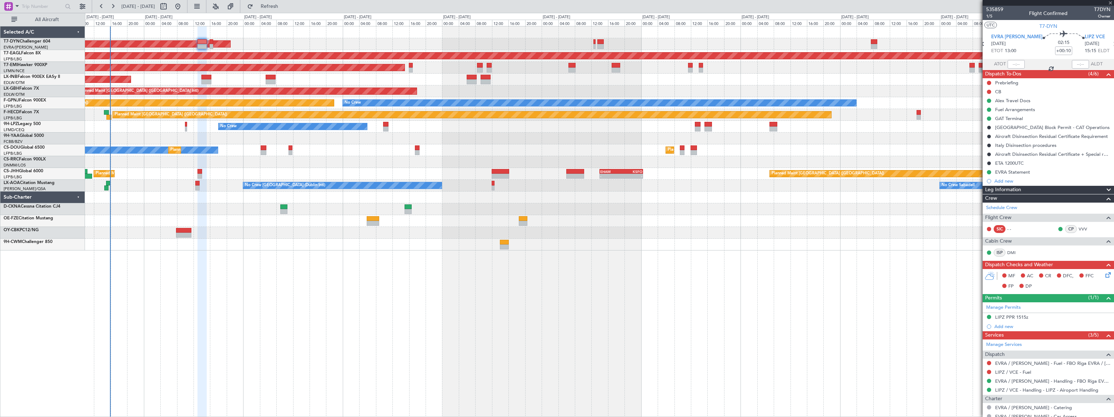
type input "0"
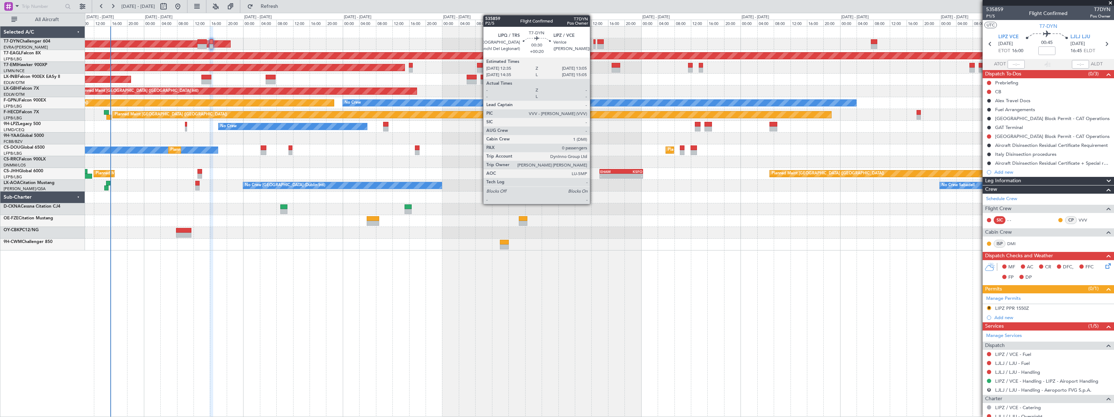
click at [594, 45] on div at bounding box center [595, 46] width 2 height 5
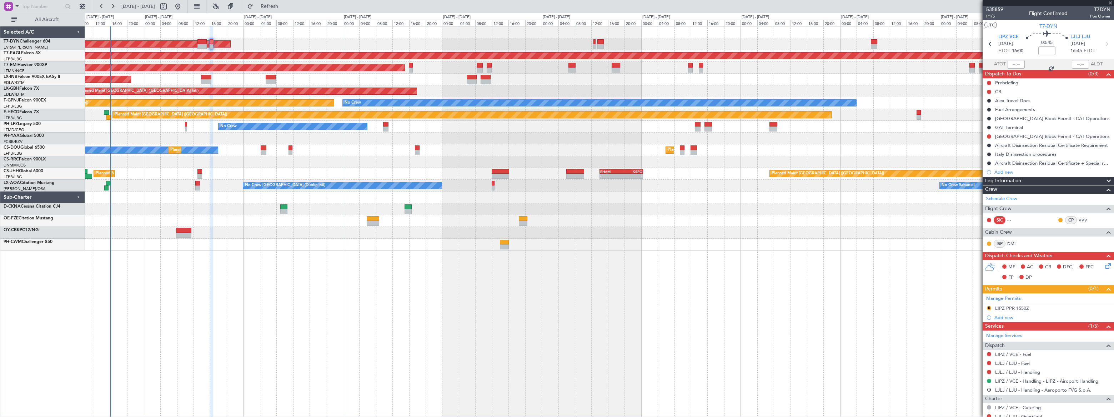
type input "+00:20"
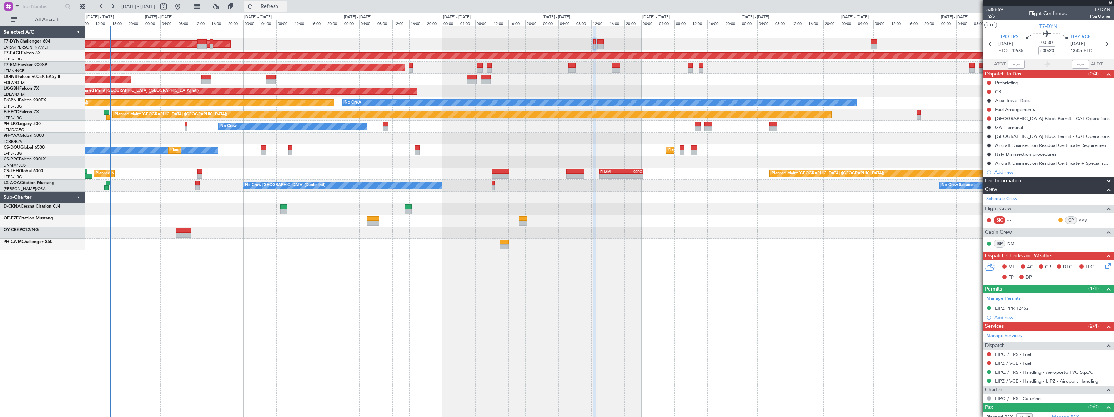
click at [285, 7] on span "Refresh" at bounding box center [270, 6] width 30 height 5
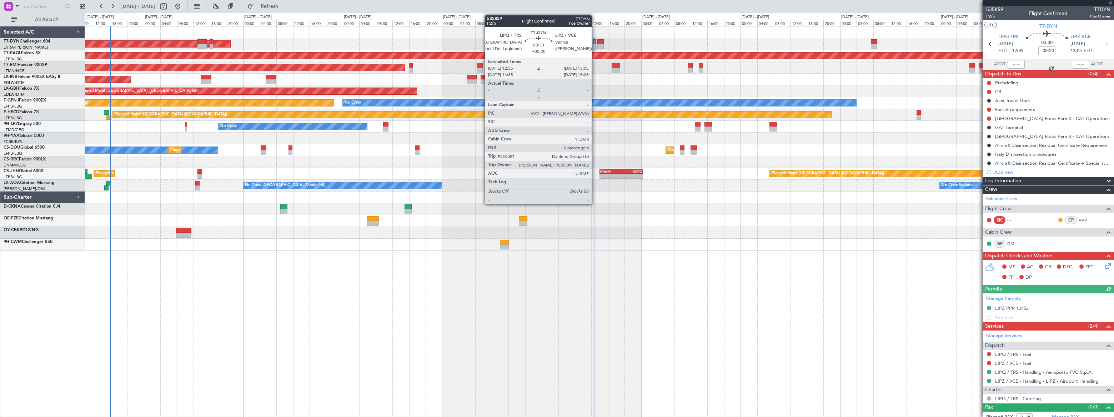
click at [595, 44] on div at bounding box center [595, 46] width 2 height 5
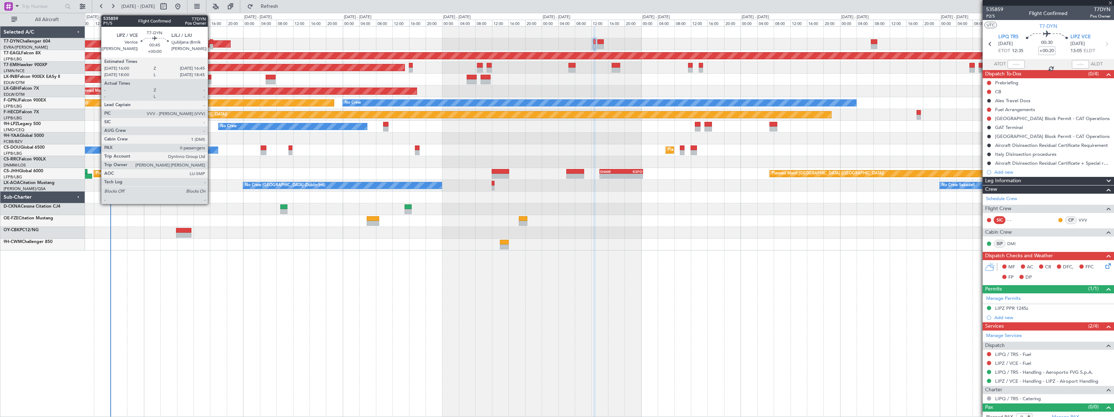
click at [211, 41] on div at bounding box center [211, 41] width 3 height 5
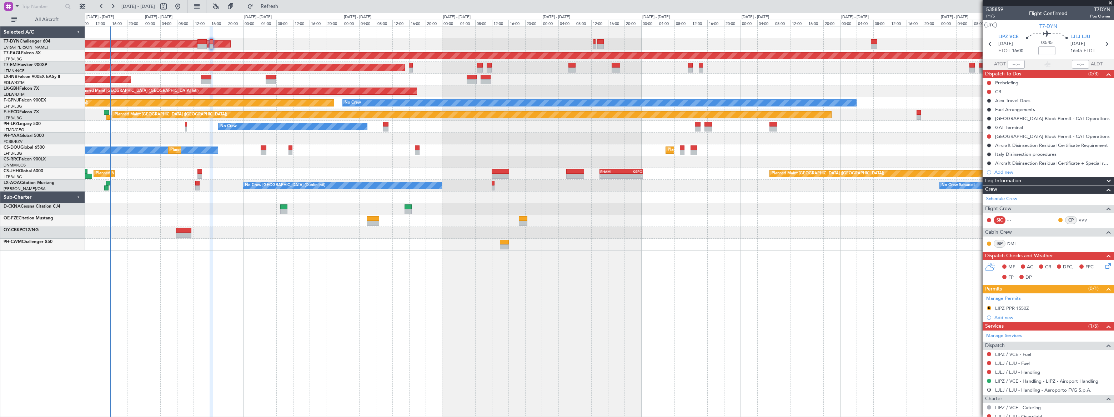
click at [988, 15] on span "P1/5" at bounding box center [994, 16] width 17 height 6
click at [285, 6] on span "Refresh" at bounding box center [270, 6] width 30 height 5
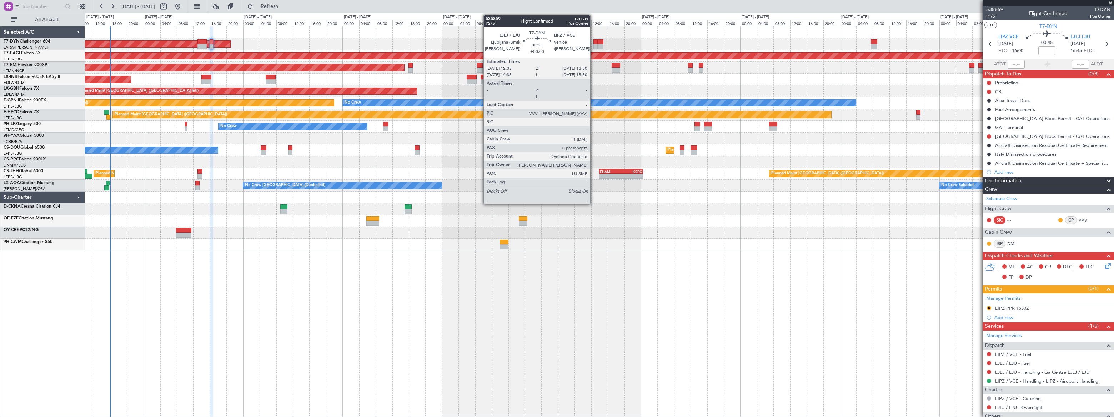
click at [594, 42] on div at bounding box center [596, 41] width 4 height 5
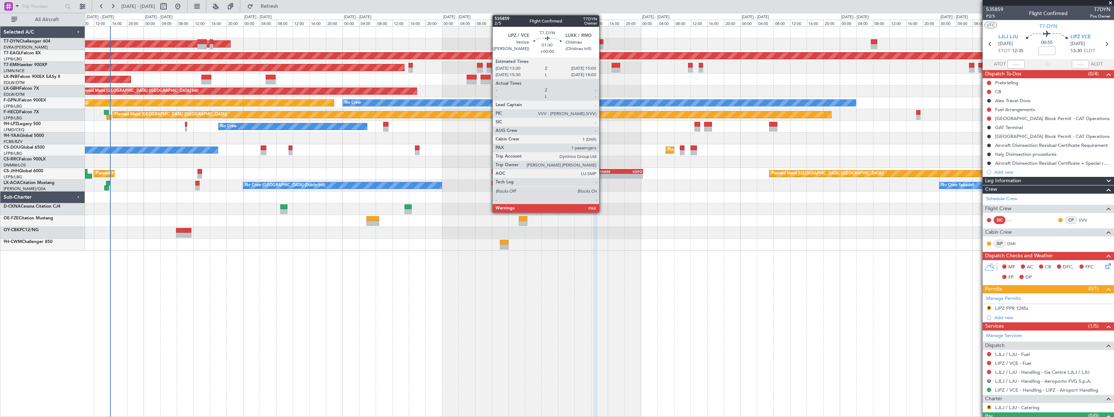
click at [602, 42] on div at bounding box center [600, 41] width 6 height 5
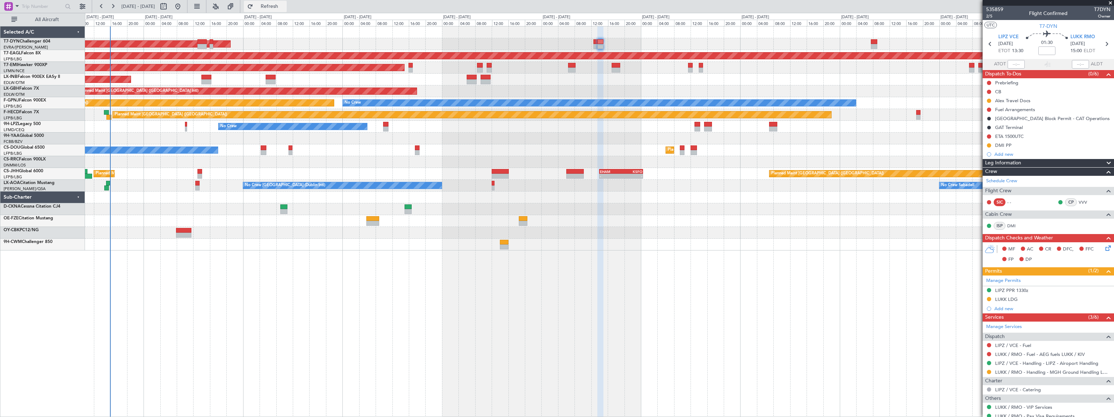
click at [285, 7] on span "Refresh" at bounding box center [270, 6] width 30 height 5
click at [285, 7] on span "Refreshing..." at bounding box center [270, 6] width 30 height 5
click at [285, 7] on span "Refresh" at bounding box center [270, 6] width 30 height 5
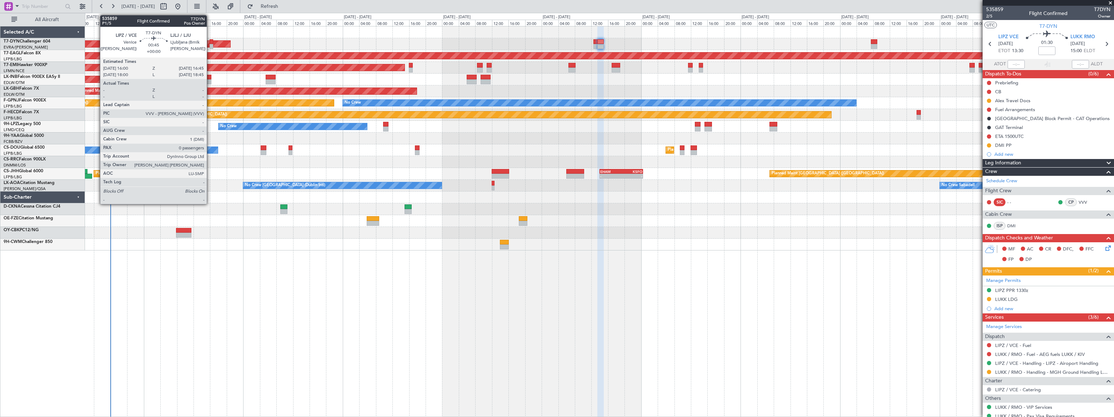
click at [210, 44] on div at bounding box center [211, 46] width 3 height 5
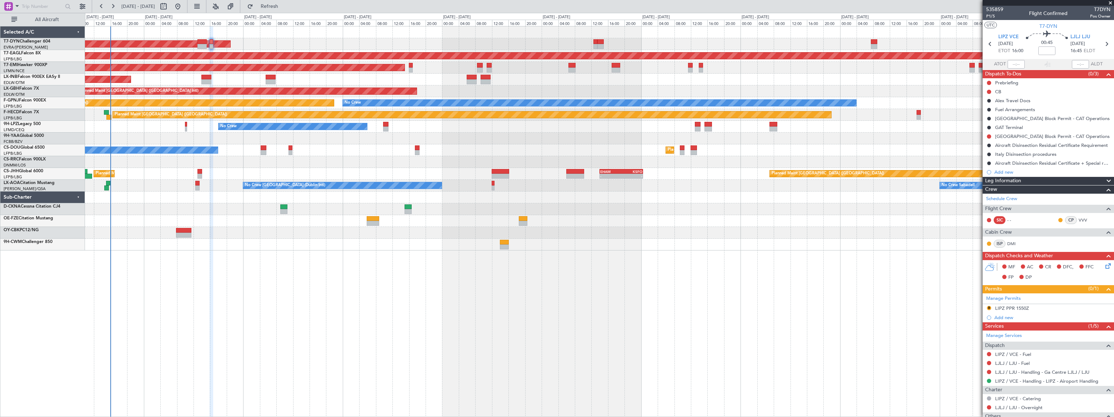
drag, startPoint x: 297, startPoint y: 7, endPoint x: 312, endPoint y: 10, distance: 15.6
click at [285, 7] on span "Refresh" at bounding box center [270, 6] width 30 height 5
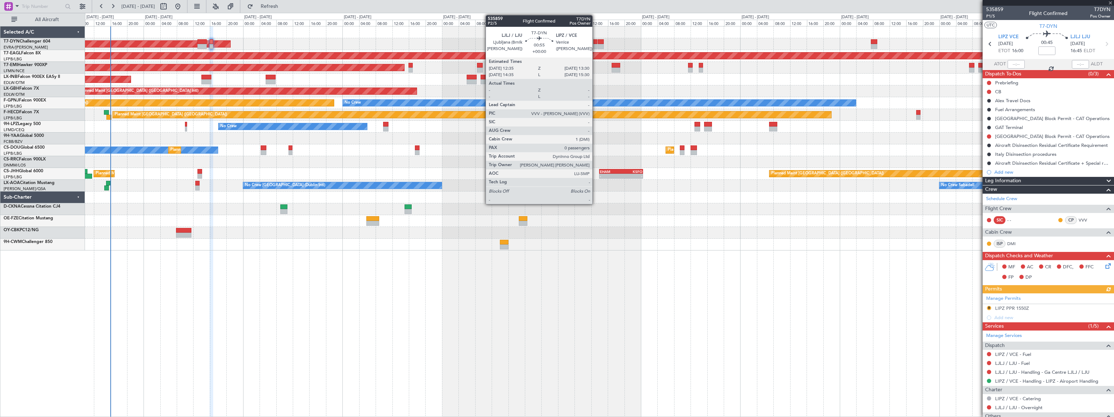
click at [595, 42] on div at bounding box center [596, 41] width 4 height 5
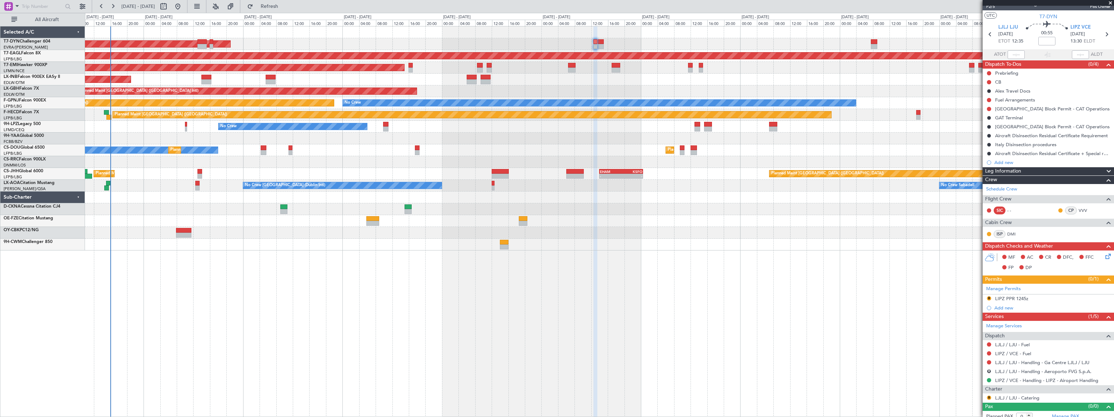
scroll to position [14, 0]
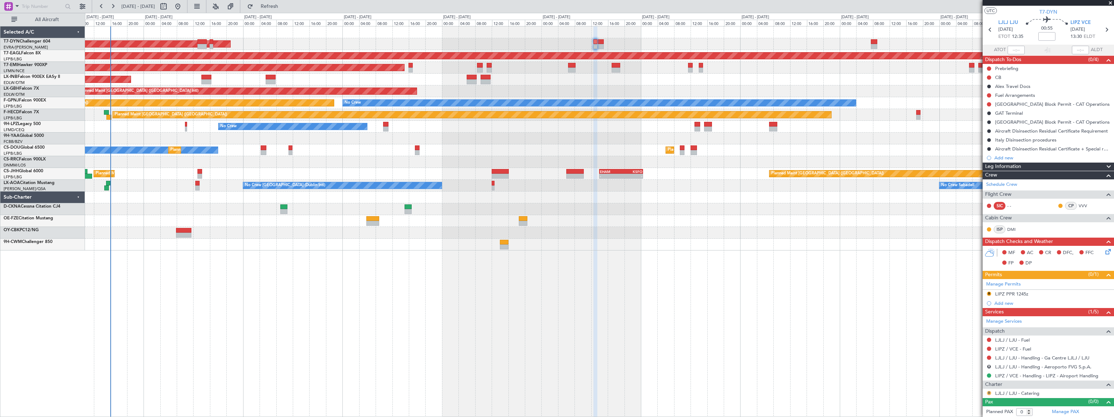
click at [989, 392] on button "R" at bounding box center [989, 393] width 4 height 4
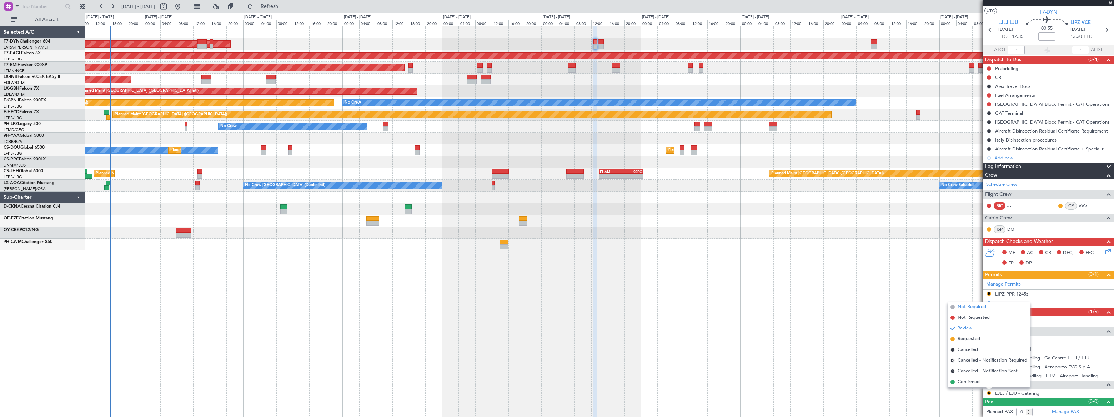
click at [962, 306] on span "Not Required" at bounding box center [972, 306] width 29 height 7
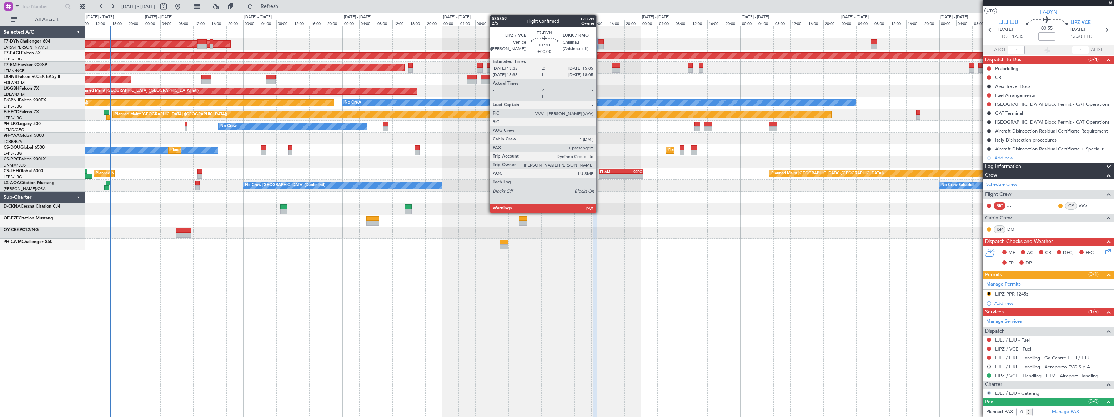
click at [600, 39] on div at bounding box center [601, 41] width 6 height 5
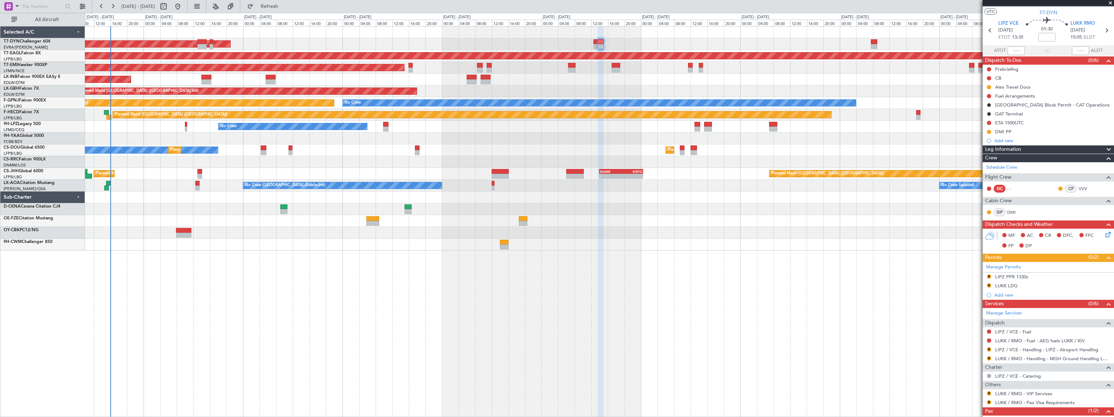
scroll to position [0, 0]
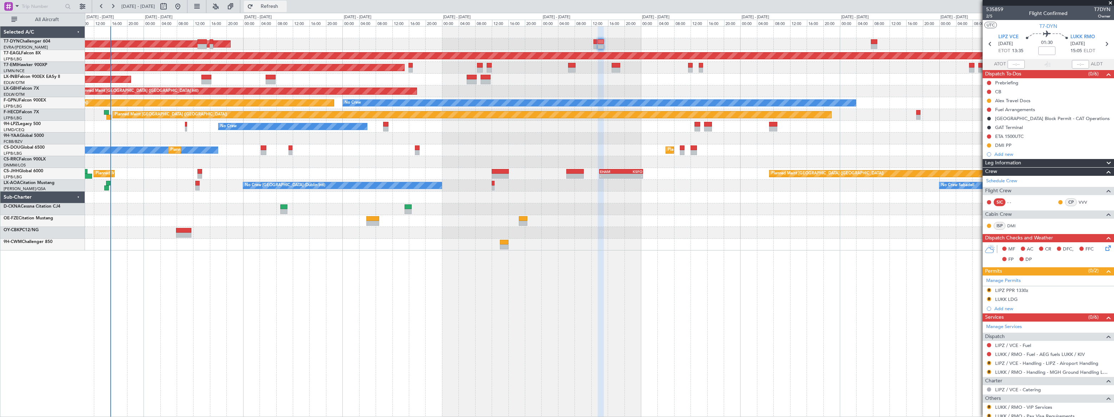
click at [285, 5] on span "Refresh" at bounding box center [270, 6] width 30 height 5
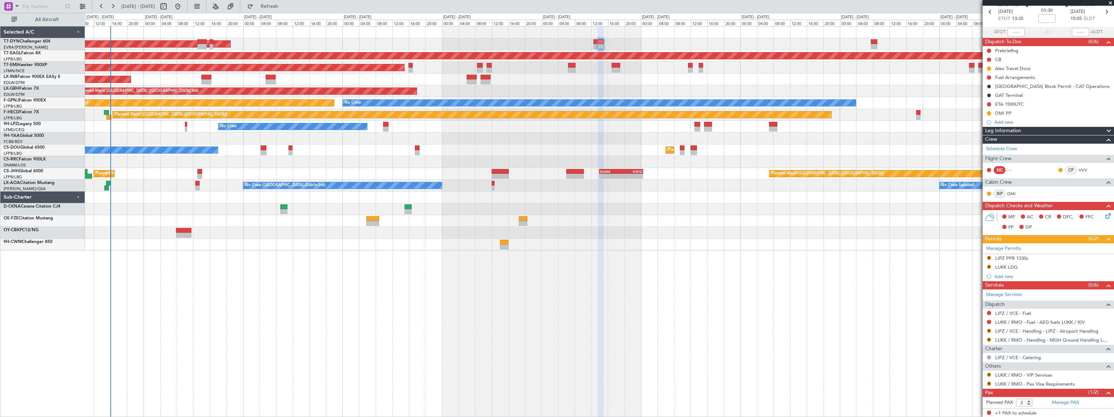
scroll to position [48, 0]
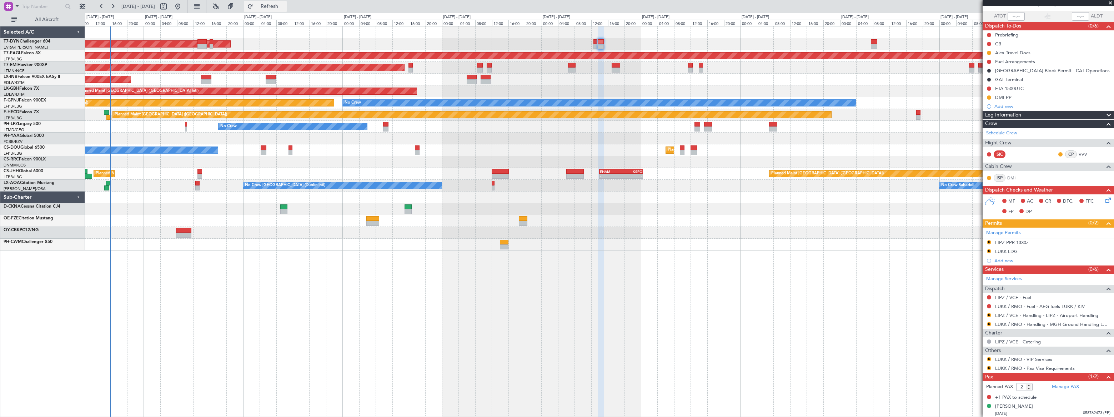
click at [285, 7] on span "Refresh" at bounding box center [270, 6] width 30 height 5
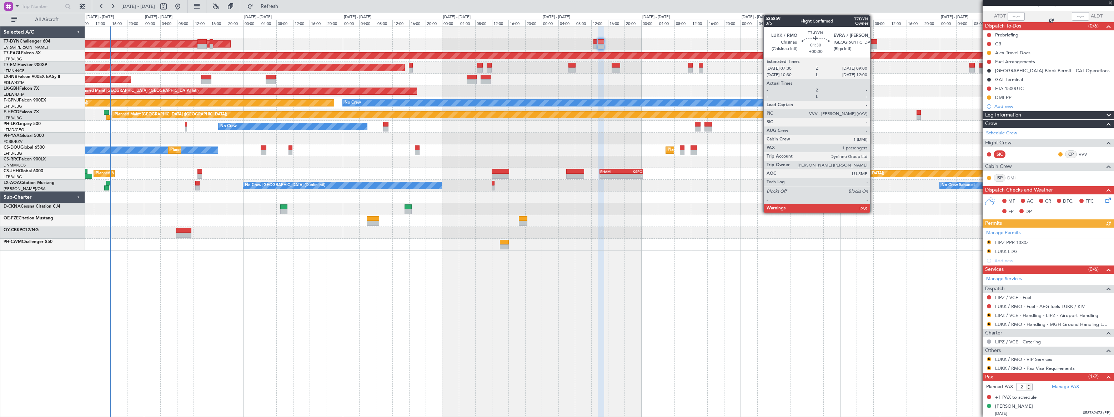
click at [874, 41] on div at bounding box center [874, 41] width 6 height 5
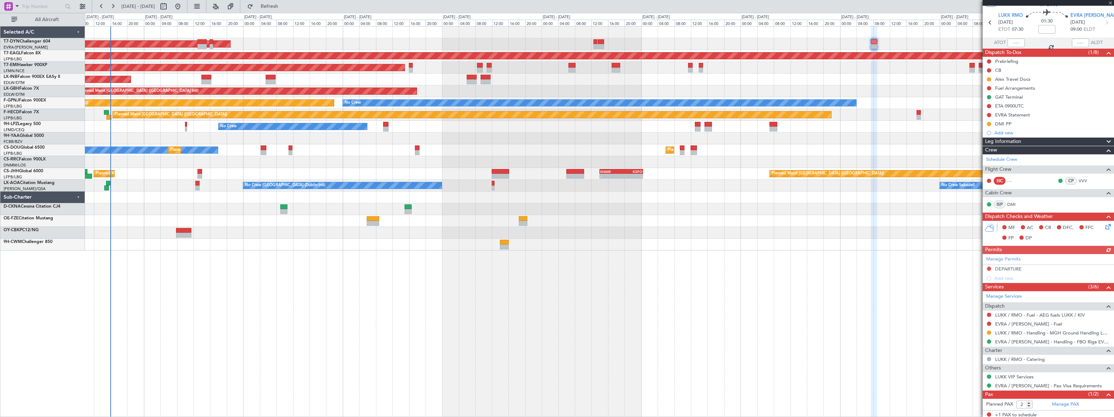
scroll to position [39, 0]
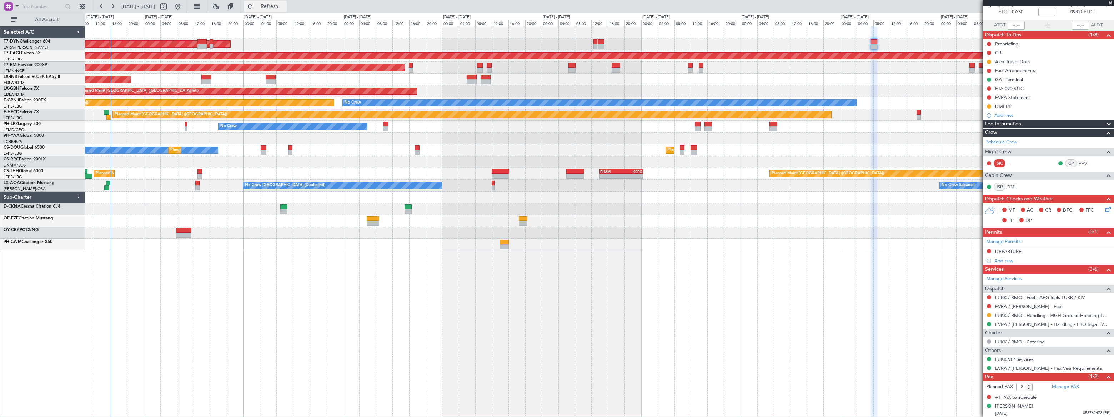
click at [287, 2] on button "Refresh" at bounding box center [265, 6] width 43 height 11
type input "1"
click at [1030, 388] on input "1" at bounding box center [1024, 387] width 16 height 8
click at [1040, 386] on form "Planned PAX 1" at bounding box center [1016, 386] width 66 height 11
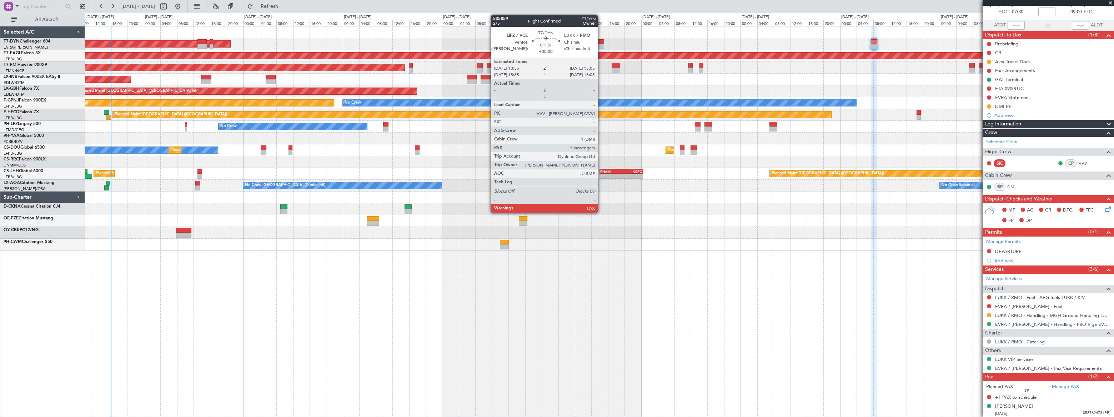
click at [601, 42] on div at bounding box center [601, 41] width 6 height 5
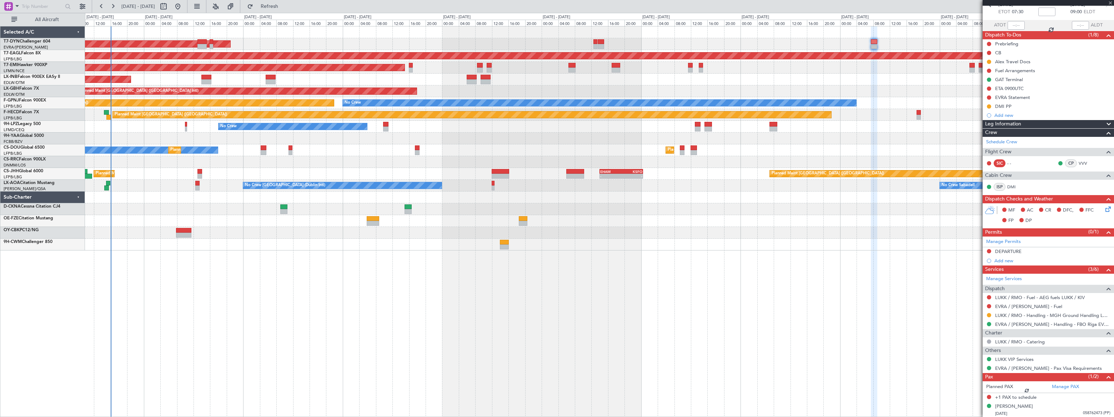
scroll to position [0, 0]
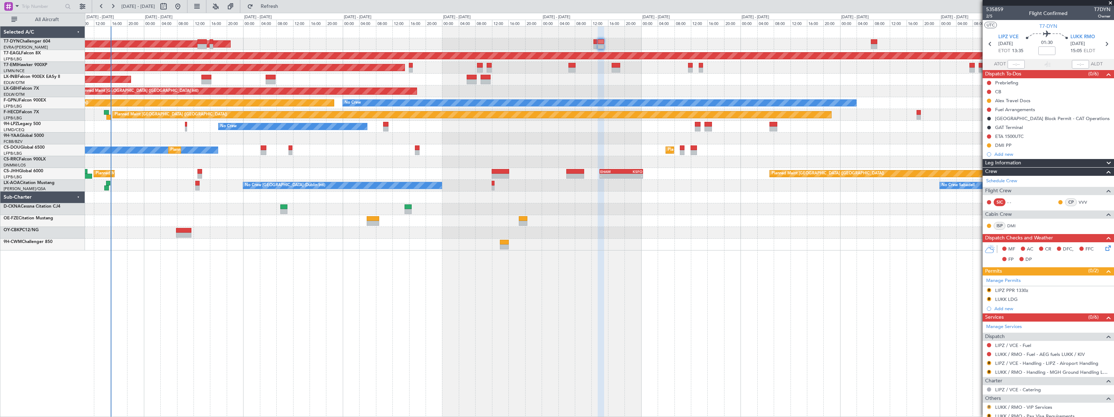
click at [989, 406] on button "R" at bounding box center [989, 407] width 4 height 4
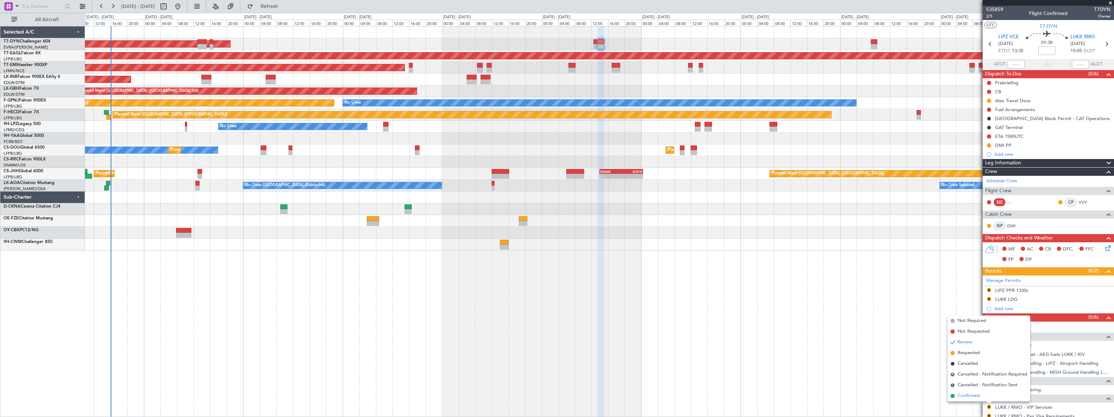
click at [962, 395] on span "Confirmed" at bounding box center [969, 395] width 22 height 7
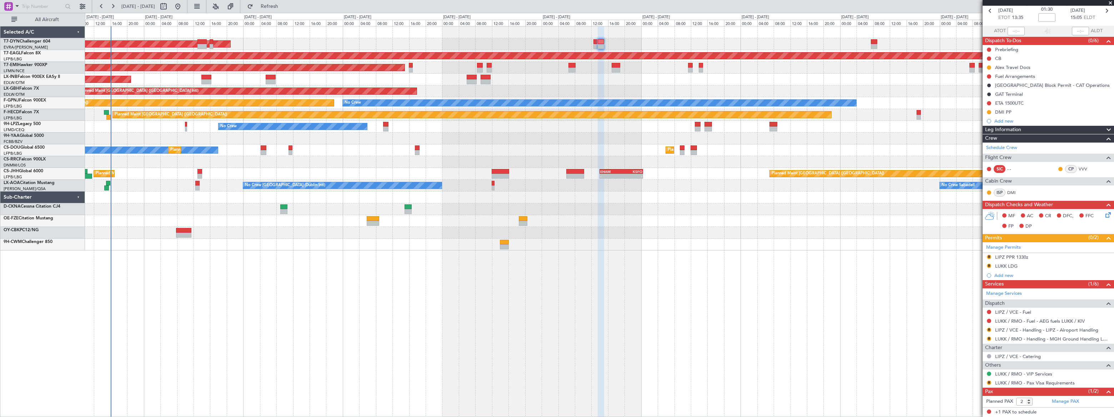
scroll to position [48, 0]
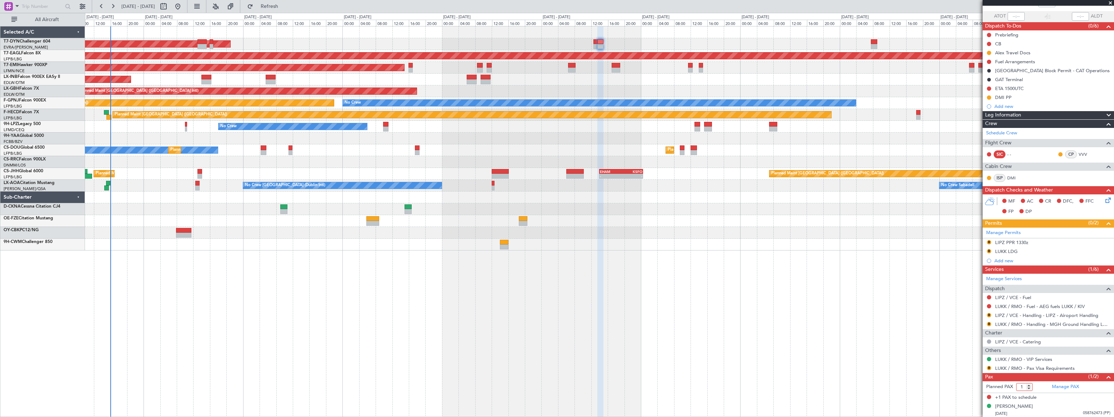
type input "1"
click at [1030, 388] on input "1" at bounding box center [1024, 387] width 16 height 8
click at [1037, 387] on form "Planned PAX 1" at bounding box center [1016, 386] width 66 height 11
click at [989, 366] on button "R" at bounding box center [989, 368] width 4 height 4
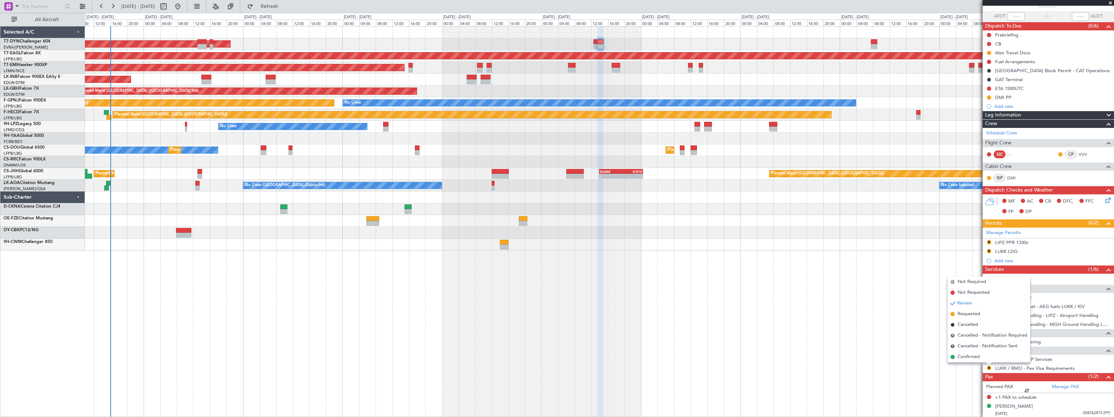
drag, startPoint x: 971, startPoint y: 356, endPoint x: 969, endPoint y: 352, distance: 5.1
click at [970, 356] on span "Confirmed" at bounding box center [969, 356] width 22 height 7
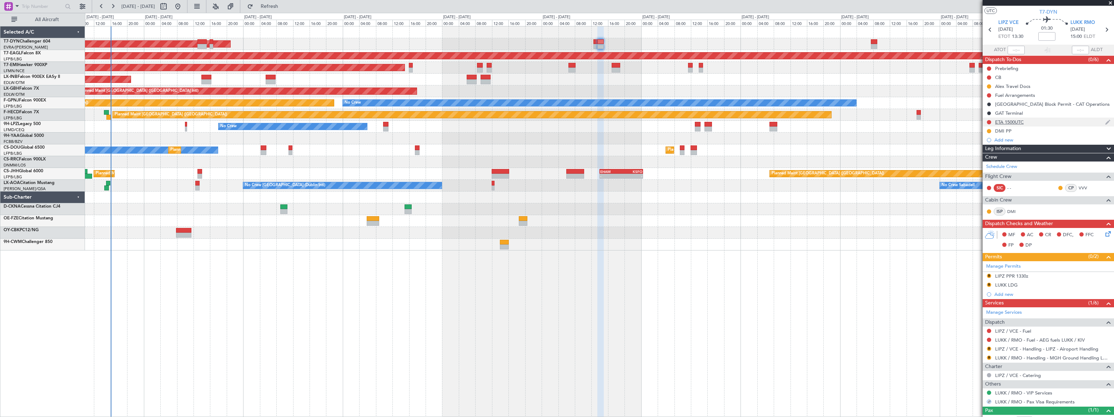
scroll to position [0, 0]
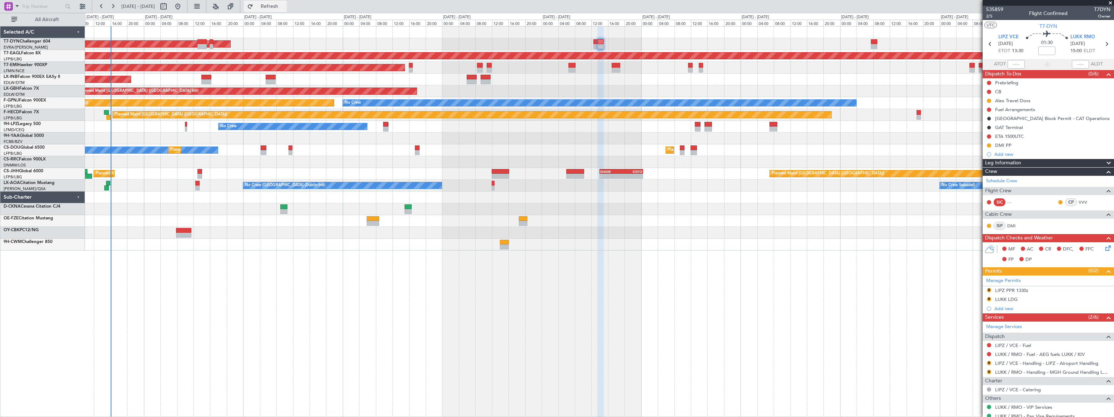
click at [285, 8] on span "Refresh" at bounding box center [270, 6] width 30 height 5
click at [285, 8] on span "Refreshing..." at bounding box center [270, 6] width 30 height 5
click at [287, 10] on button "Refresh" at bounding box center [265, 6] width 43 height 11
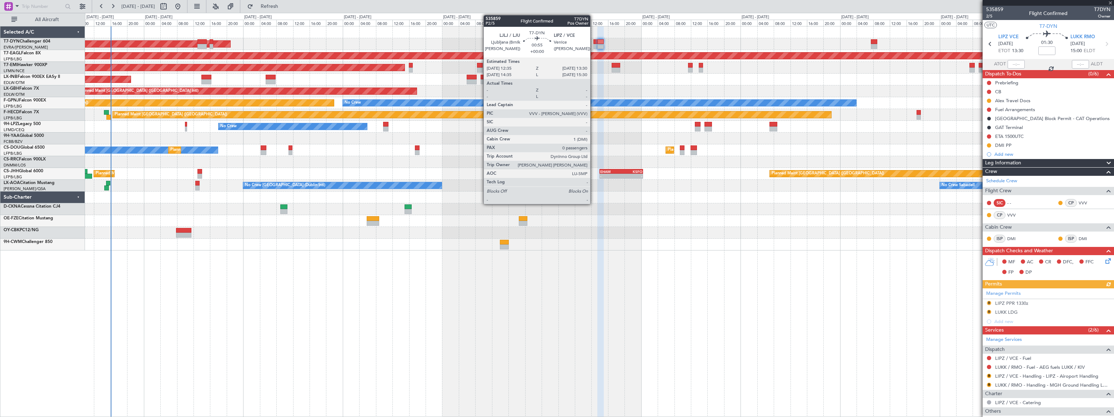
click at [594, 45] on div at bounding box center [596, 46] width 4 height 5
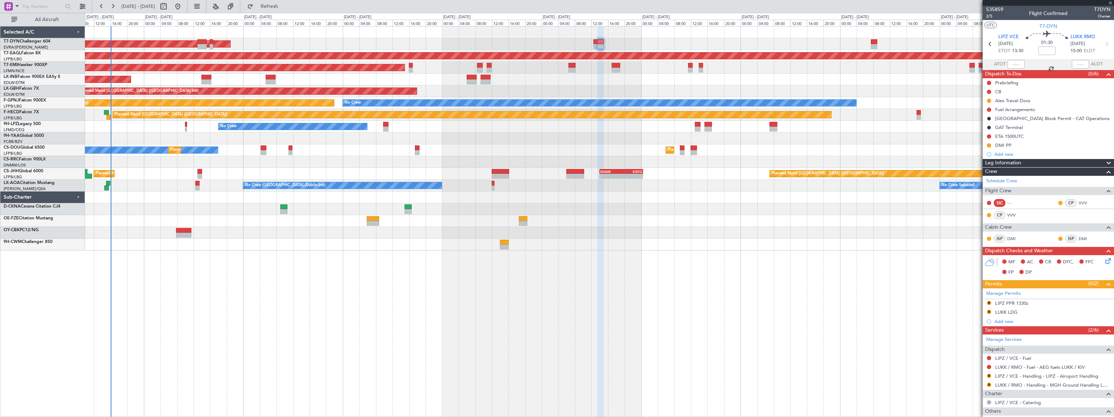
type input "0"
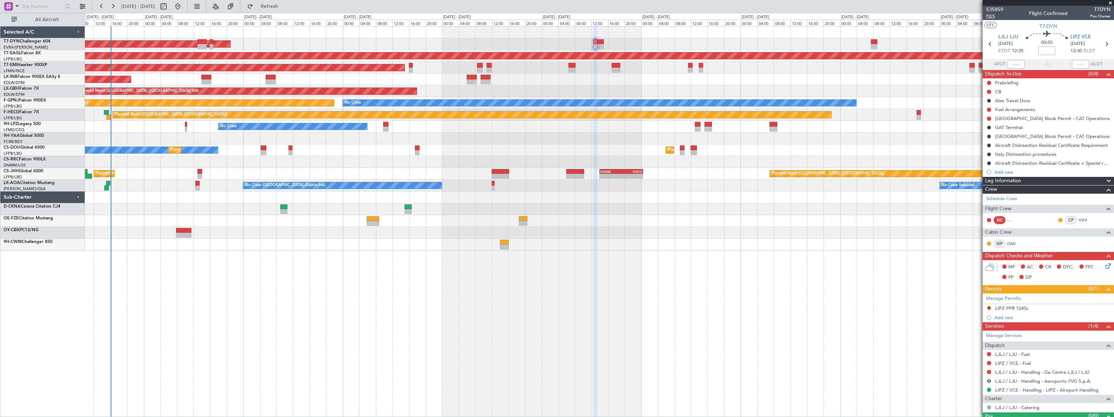
click at [988, 15] on span "P2/5" at bounding box center [994, 16] width 17 height 6
click at [285, 7] on span "Refresh" at bounding box center [270, 6] width 30 height 5
click at [285, 7] on span "Refreshing..." at bounding box center [270, 6] width 30 height 5
click at [285, 7] on span "Refresh" at bounding box center [270, 6] width 30 height 5
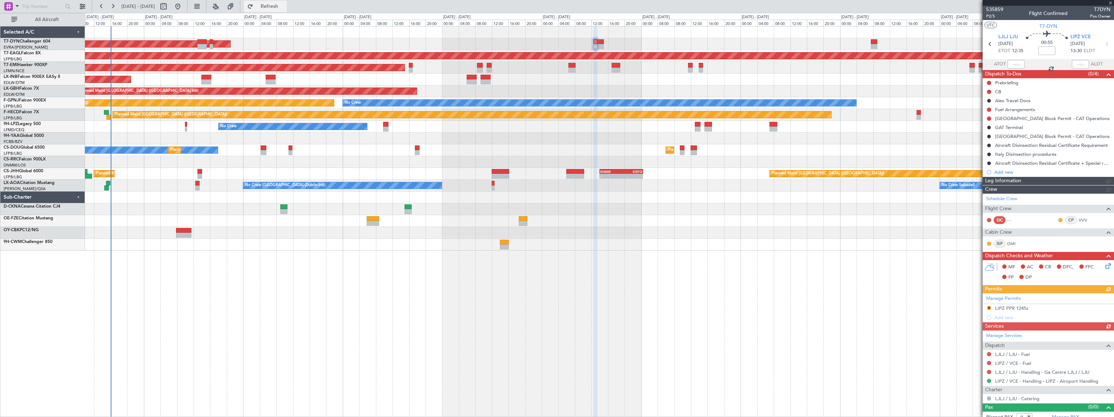
click at [285, 7] on span "Refresh" at bounding box center [270, 6] width 30 height 5
click at [285, 6] on span "Refresh" at bounding box center [270, 6] width 30 height 5
click at [285, 6] on span "Refreshing..." at bounding box center [270, 6] width 30 height 5
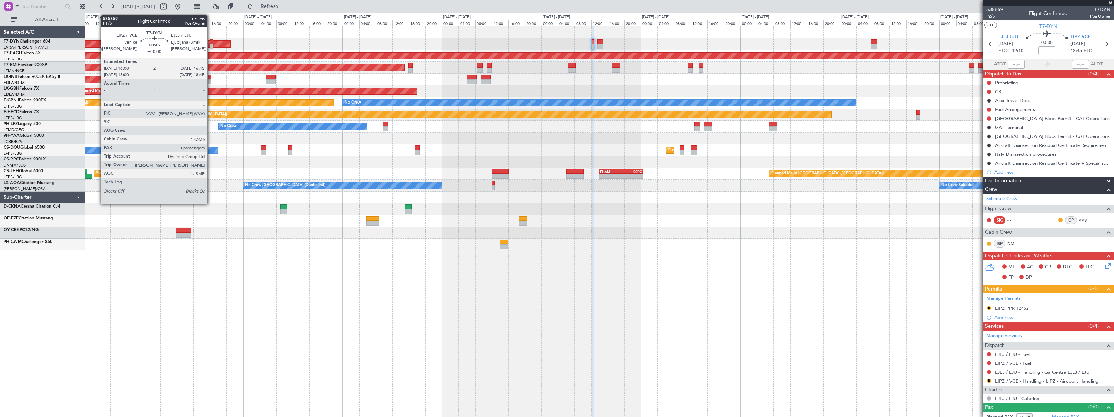
click at [211, 42] on div at bounding box center [211, 41] width 3 height 5
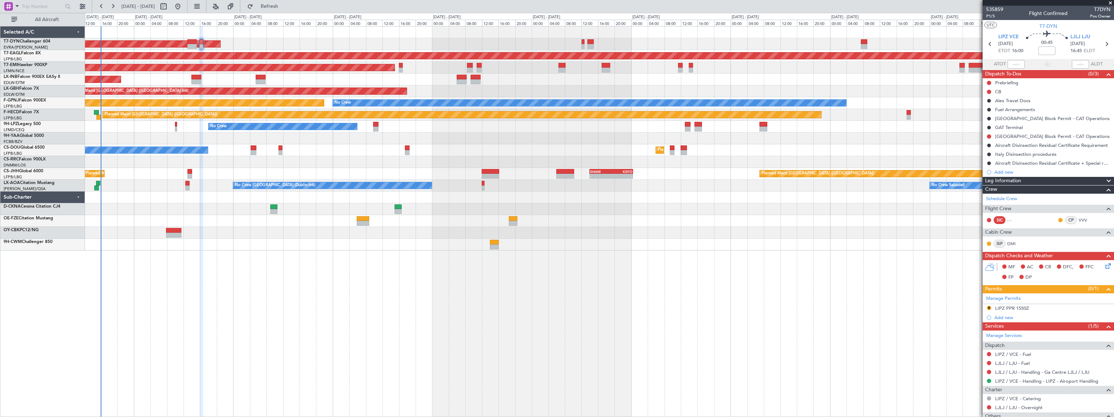
click at [267, 245] on div at bounding box center [599, 245] width 1029 height 12
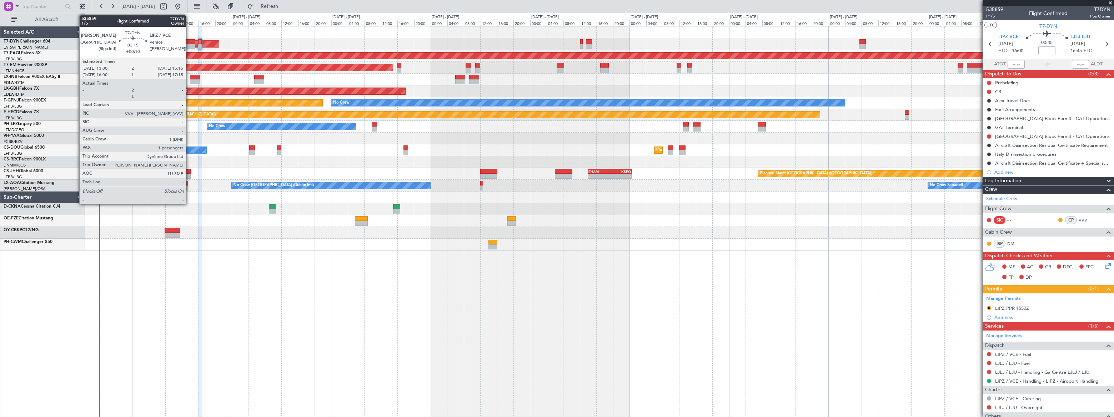
click at [189, 41] on div at bounding box center [191, 41] width 10 height 5
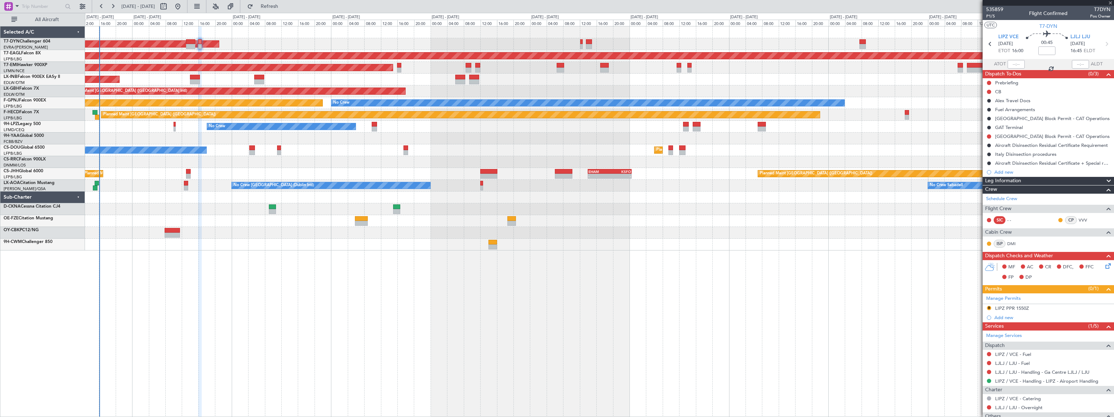
type input "+00:10"
type input "1"
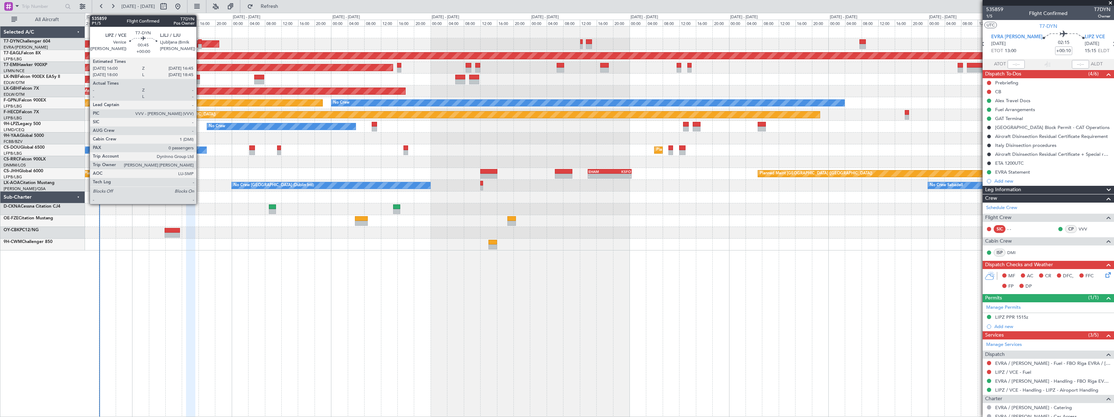
click at [200, 45] on div at bounding box center [199, 46] width 3 height 5
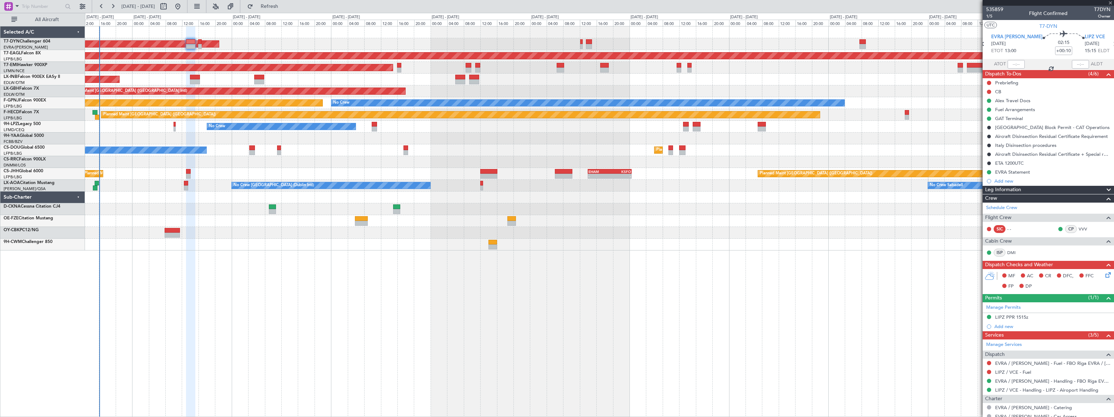
type input "0"
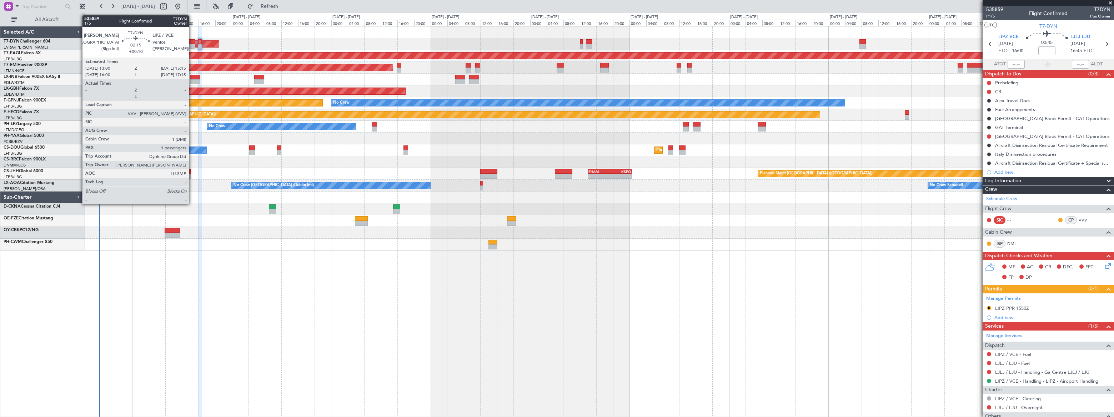
click at [190, 44] on div at bounding box center [191, 46] width 10 height 5
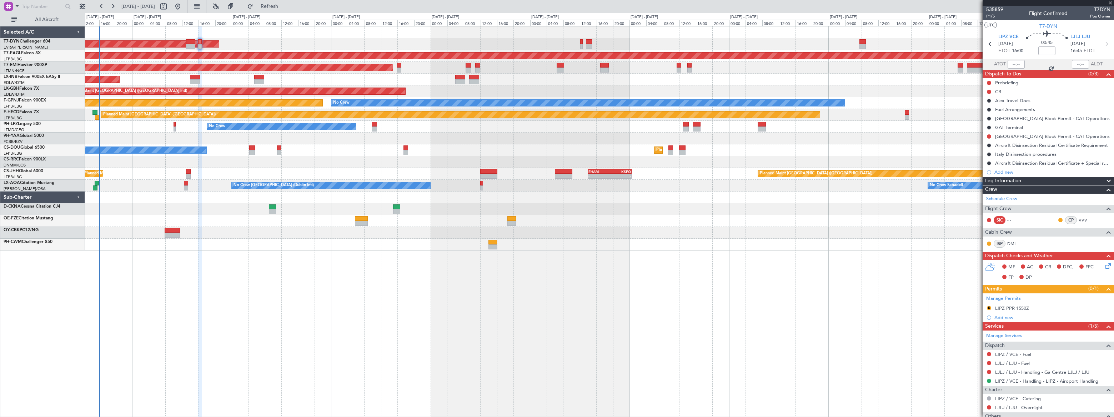
type input "+00:10"
type input "1"
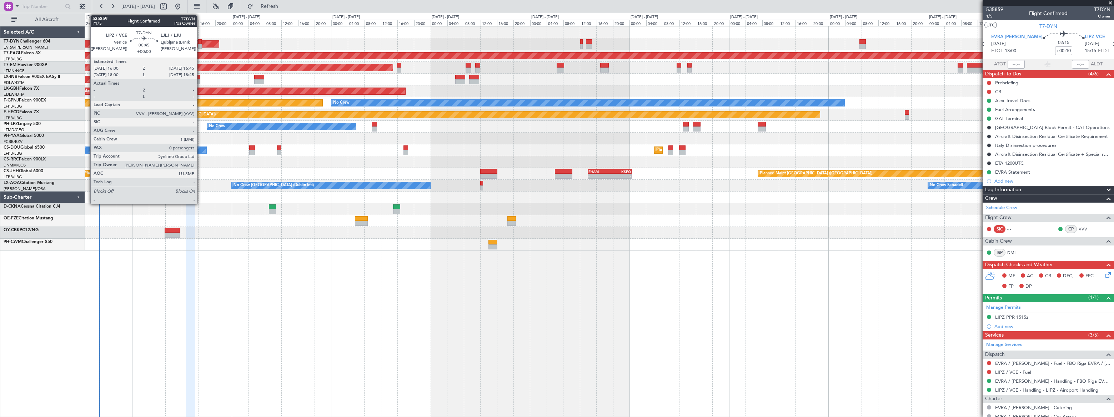
click at [200, 44] on div at bounding box center [199, 46] width 3 height 5
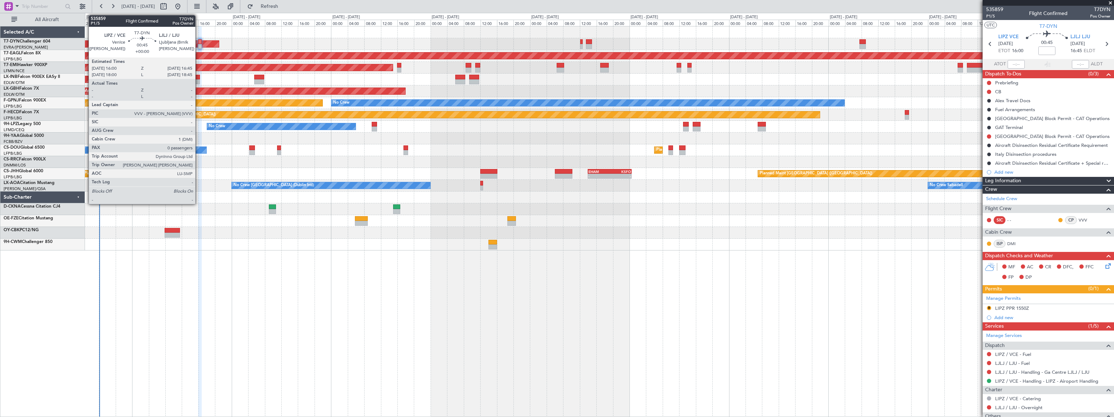
click at [199, 46] on div at bounding box center [199, 46] width 3 height 5
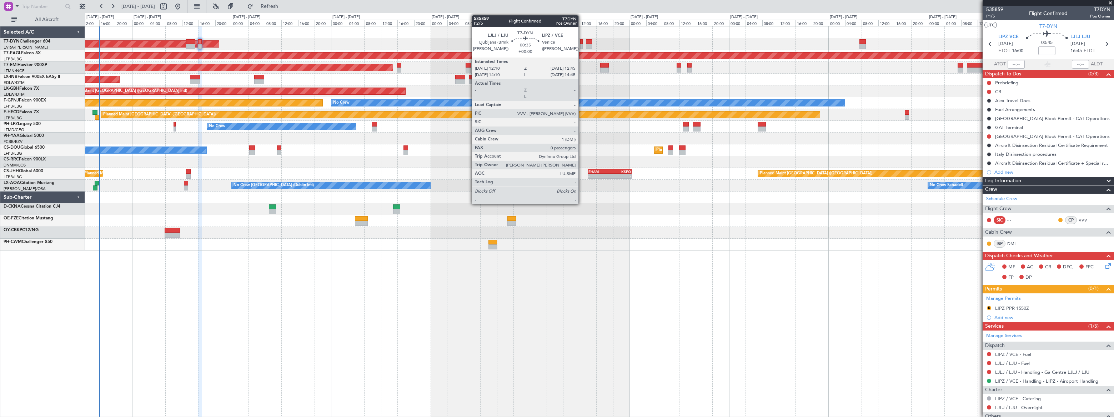
click at [582, 44] on div at bounding box center [581, 46] width 2 height 5
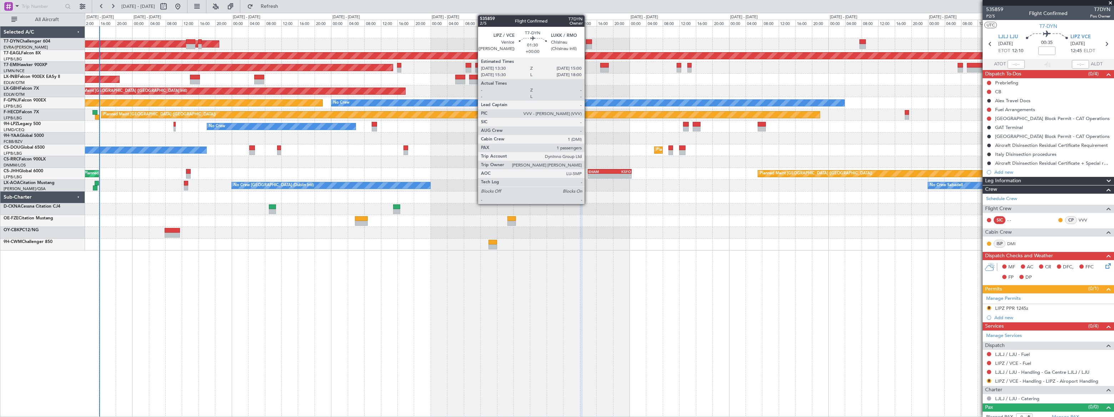
click at [588, 41] on div at bounding box center [589, 41] width 6 height 5
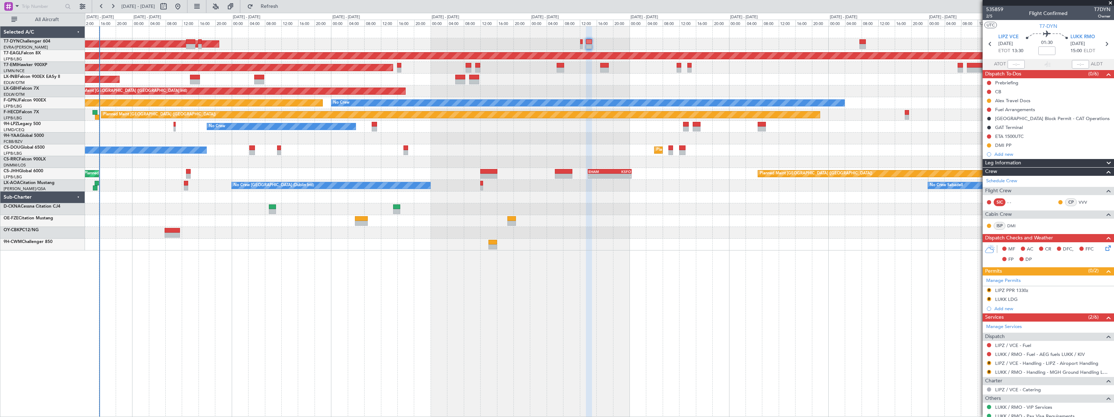
scroll to position [39, 0]
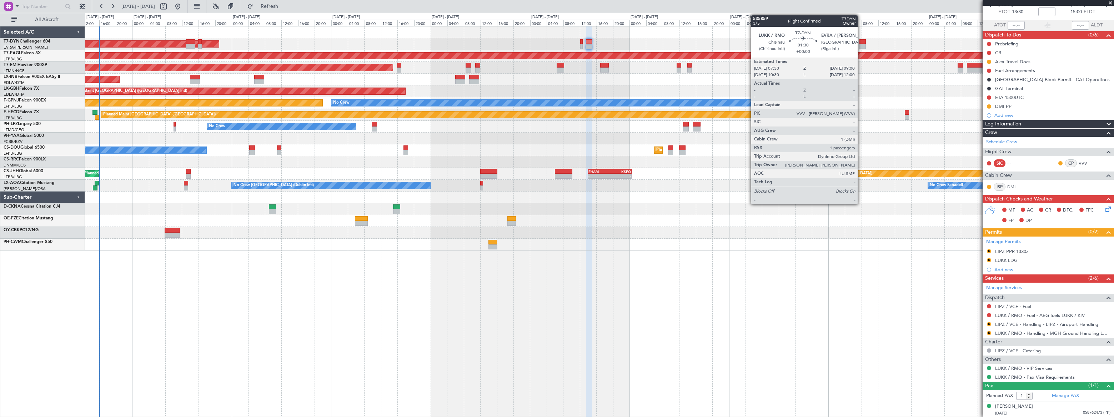
click at [861, 42] on div at bounding box center [863, 41] width 6 height 5
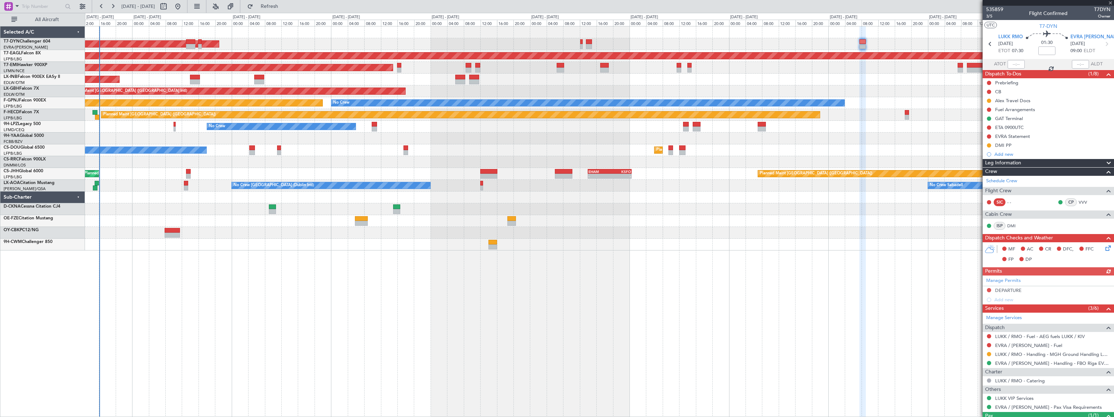
scroll to position [30, 0]
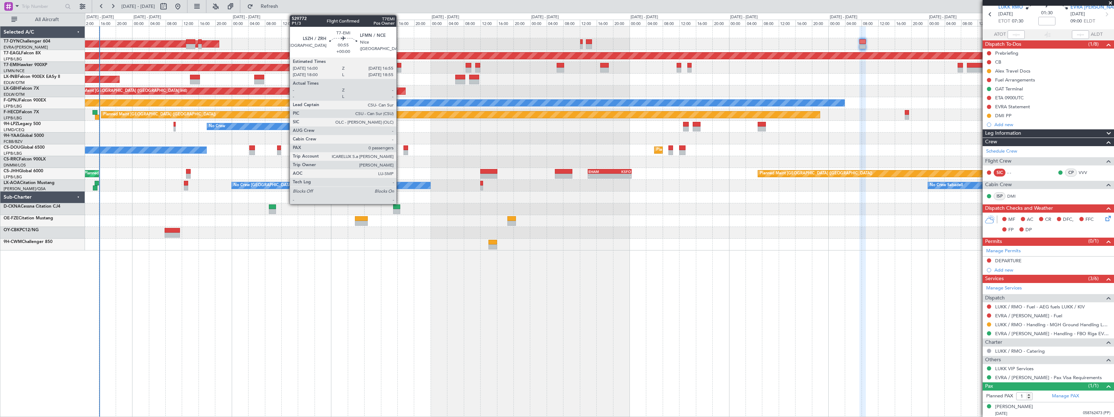
click at [400, 69] on div at bounding box center [399, 69] width 4 height 5
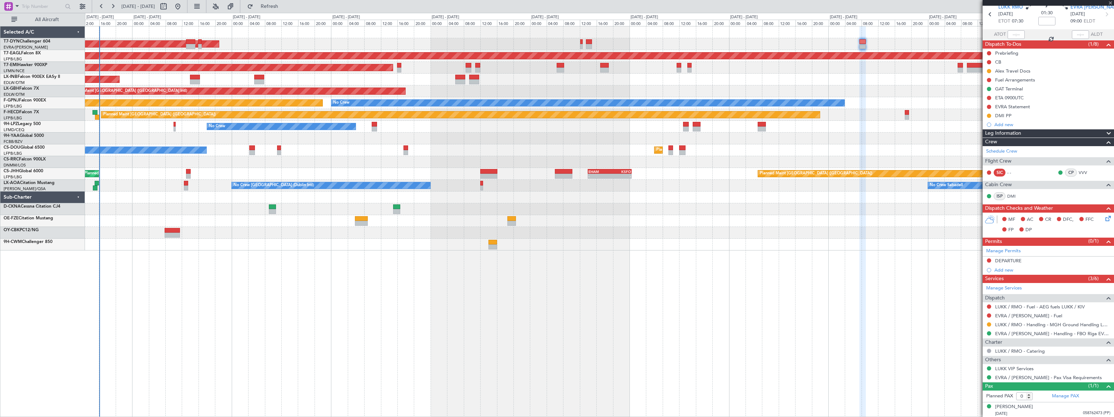
scroll to position [0, 0]
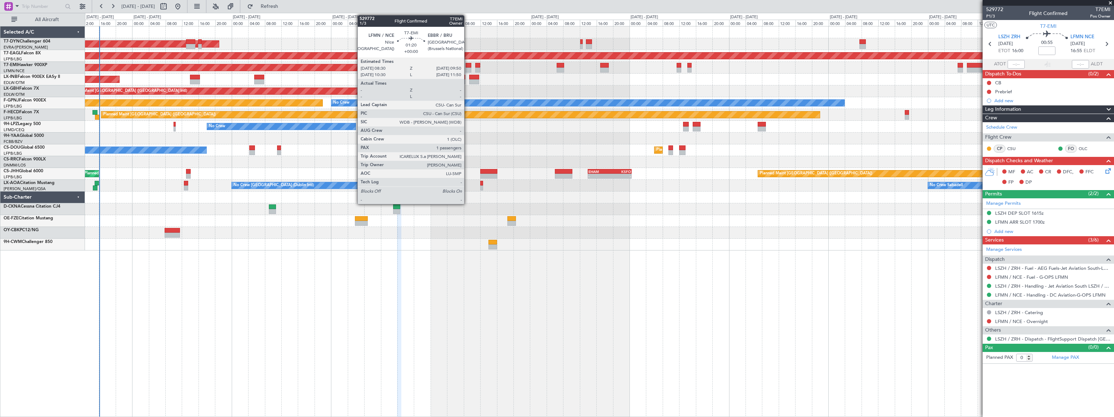
click at [467, 67] on div at bounding box center [469, 65] width 6 height 5
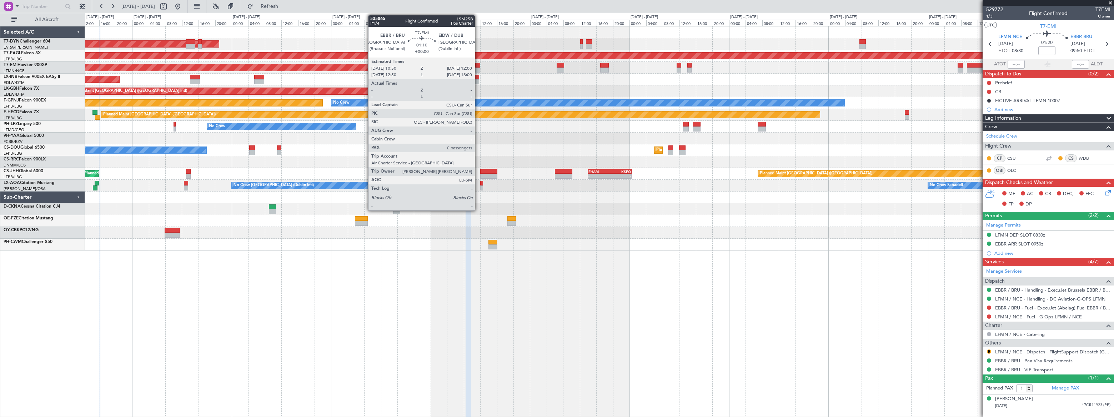
click at [478, 65] on div at bounding box center [477, 65] width 5 height 5
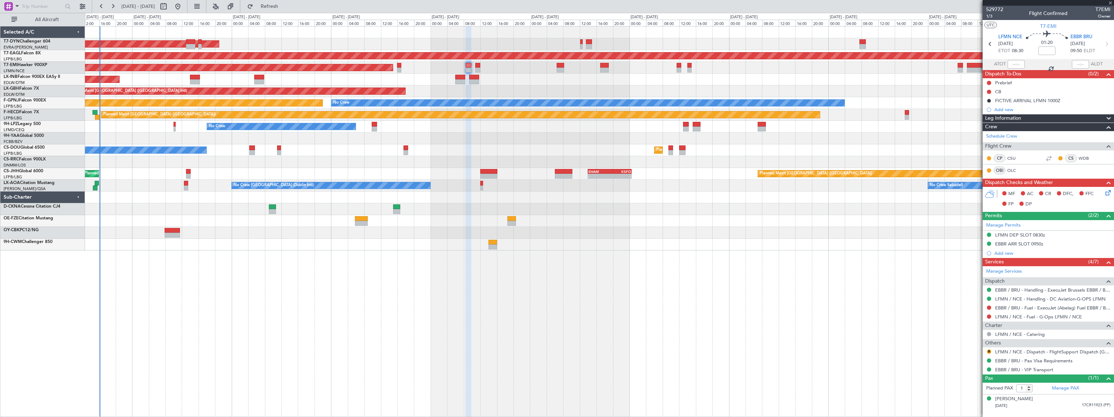
type input "0"
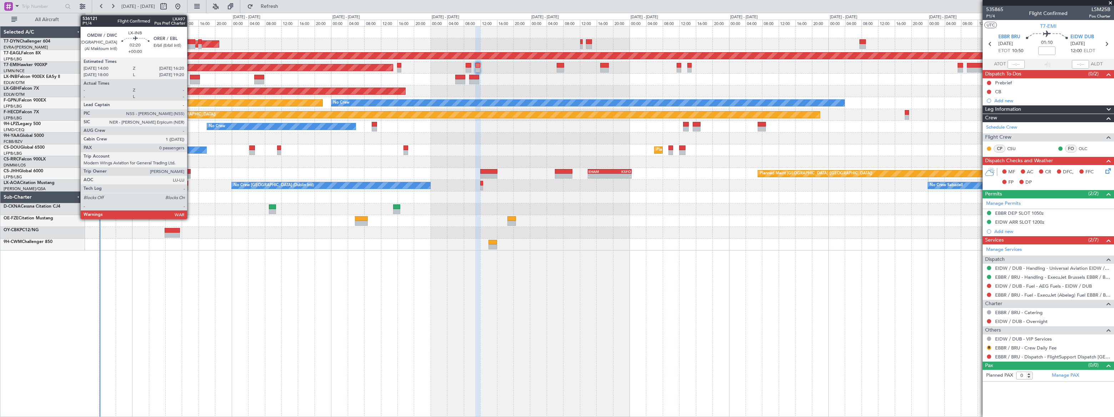
click at [190, 79] on div at bounding box center [195, 81] width 10 height 5
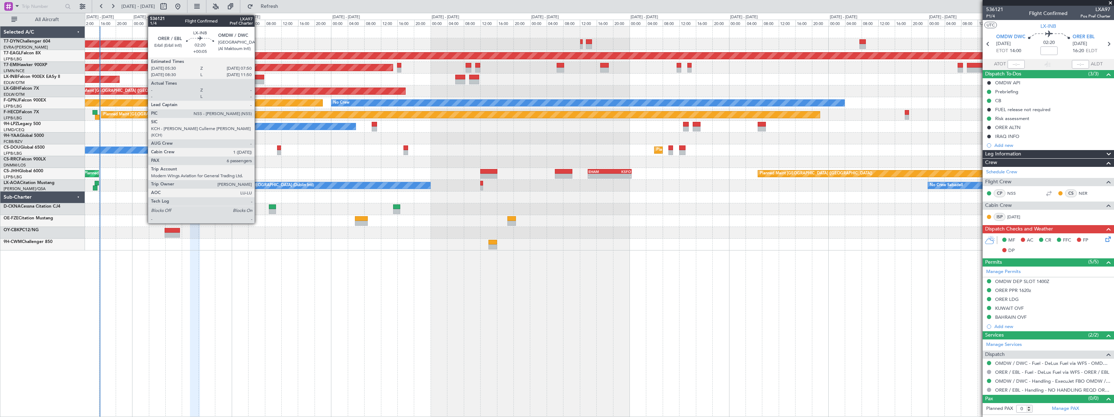
click at [258, 78] on div at bounding box center [259, 77] width 10 height 5
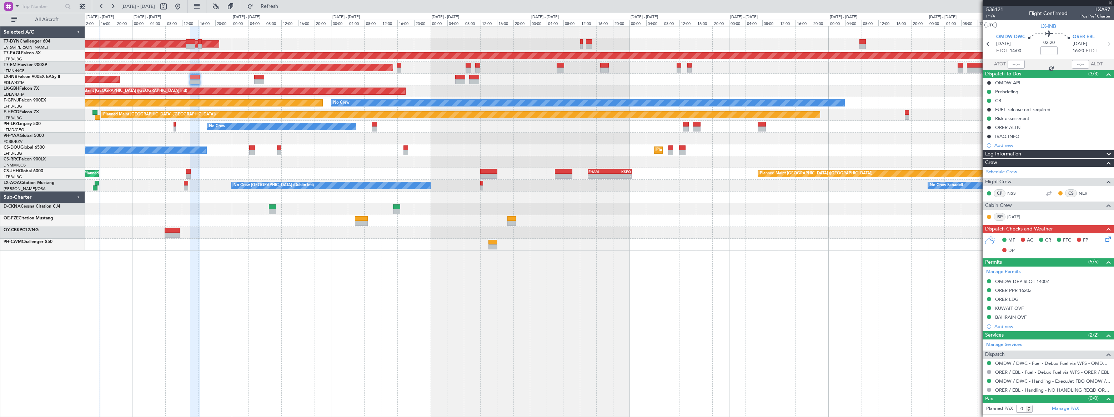
type input "+00:05"
type input "6"
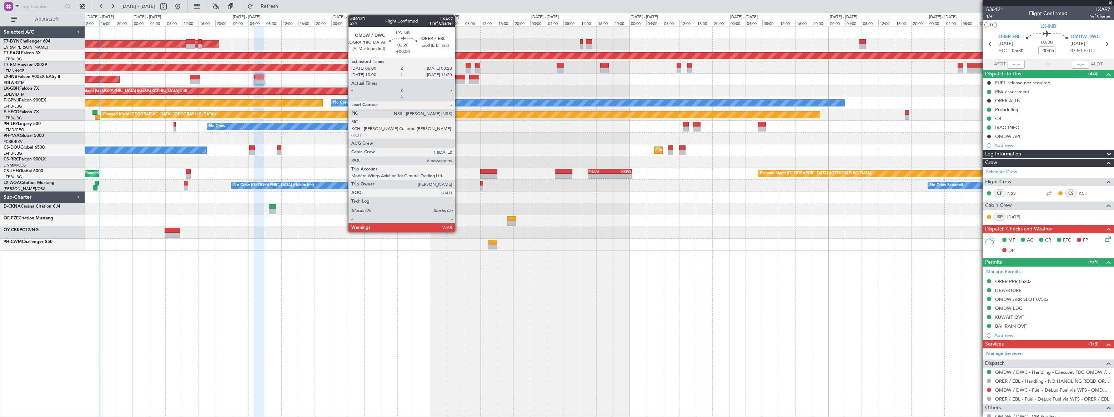
click at [458, 79] on div at bounding box center [460, 81] width 10 height 5
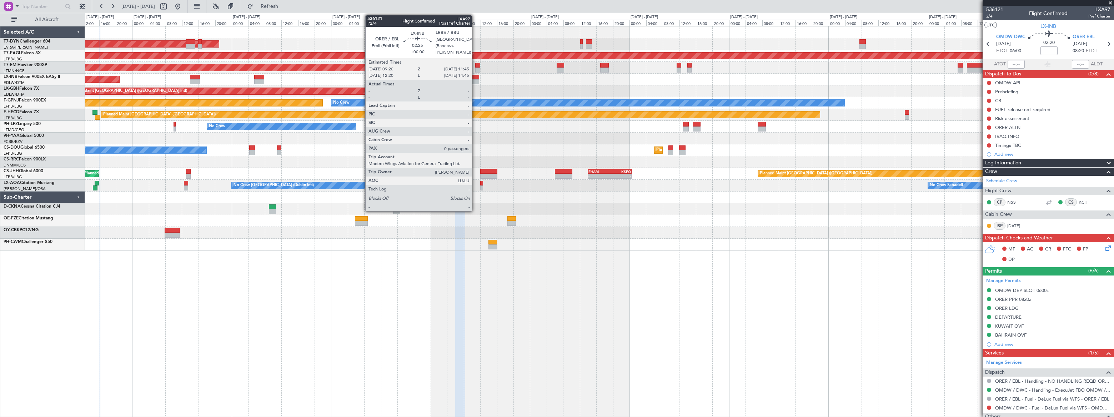
click at [475, 77] on div at bounding box center [474, 77] width 10 height 5
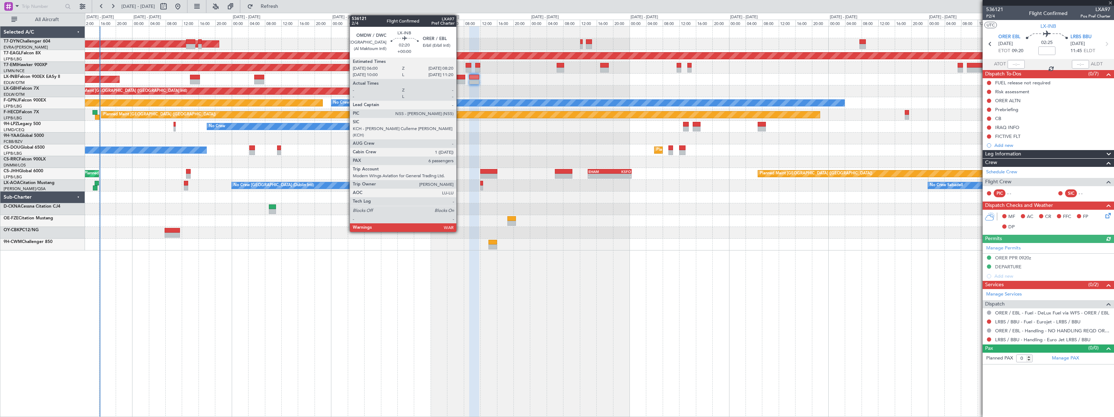
click at [460, 80] on div at bounding box center [460, 81] width 10 height 5
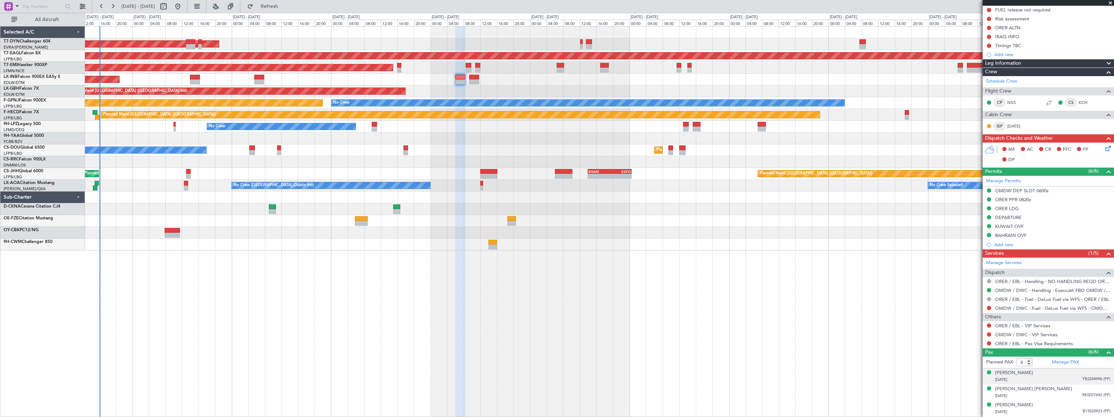
scroll to position [146, 0]
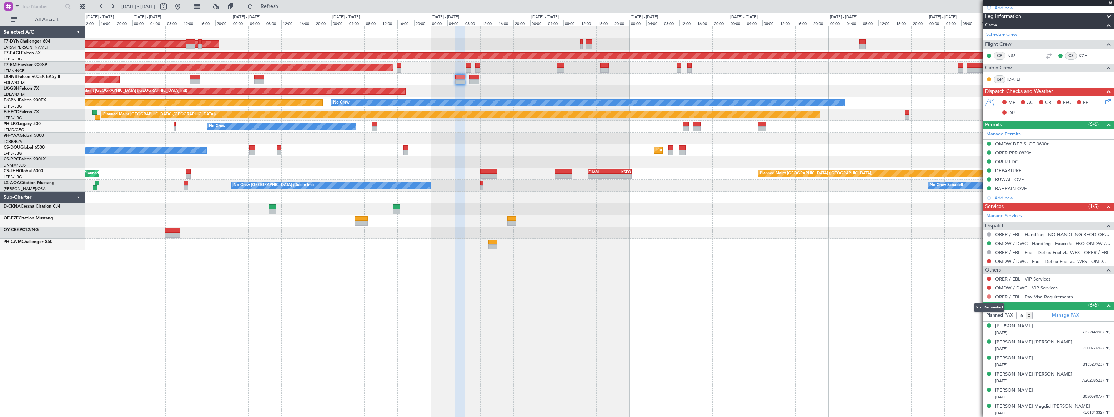
click at [988, 295] on button at bounding box center [989, 296] width 4 height 4
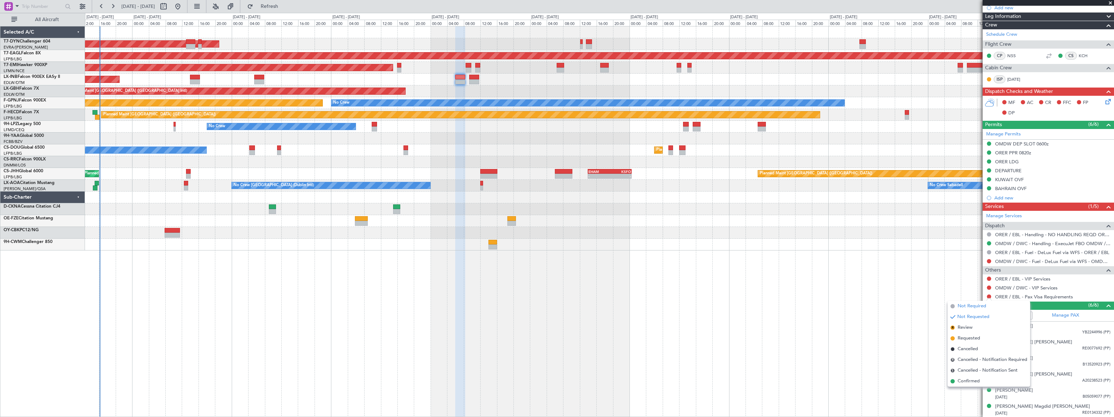
click at [966, 309] on span "Not Required" at bounding box center [972, 305] width 29 height 7
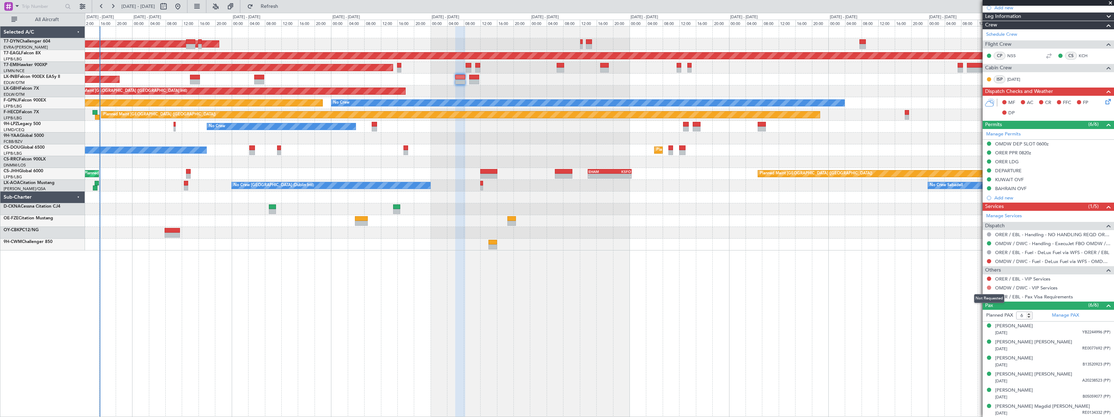
click at [991, 286] on button at bounding box center [989, 287] width 4 height 4
click at [963, 371] on span "Confirmed" at bounding box center [969, 372] width 22 height 7
click at [987, 277] on button at bounding box center [989, 278] width 4 height 4
click at [962, 288] on span "Not Required" at bounding box center [972, 288] width 29 height 7
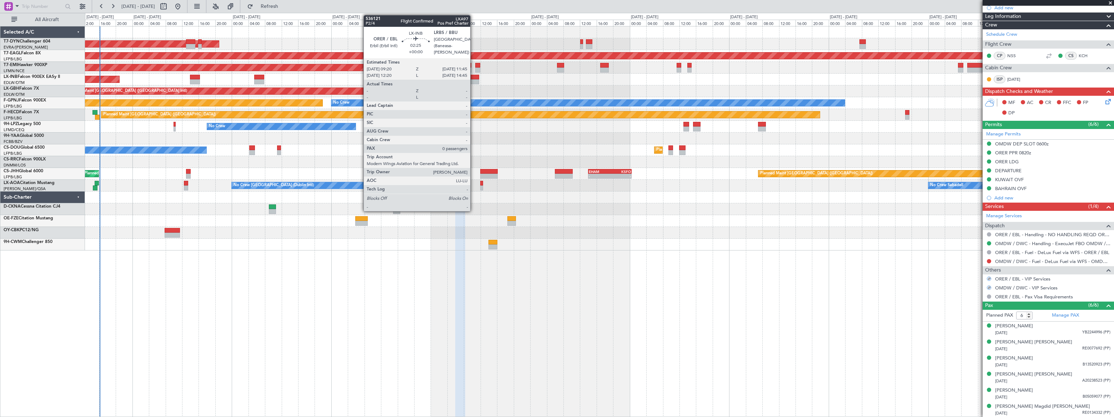
click at [474, 77] on div at bounding box center [474, 77] width 10 height 5
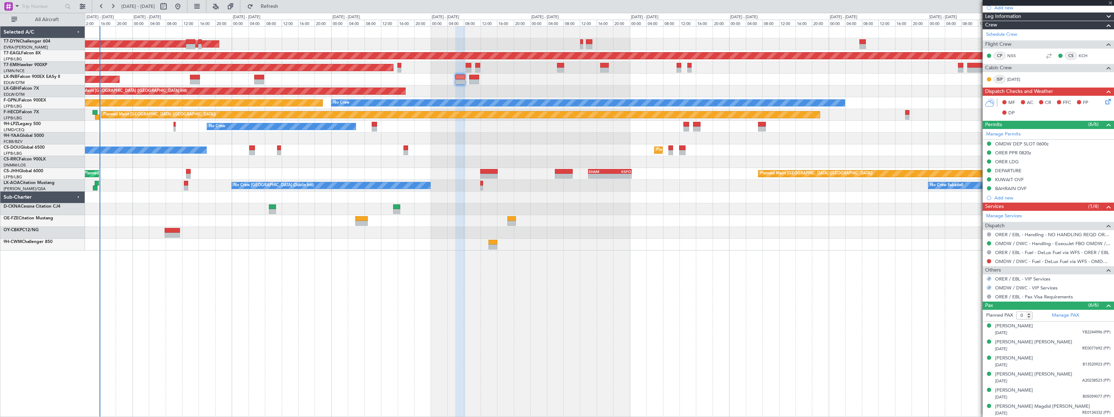
scroll to position [0, 0]
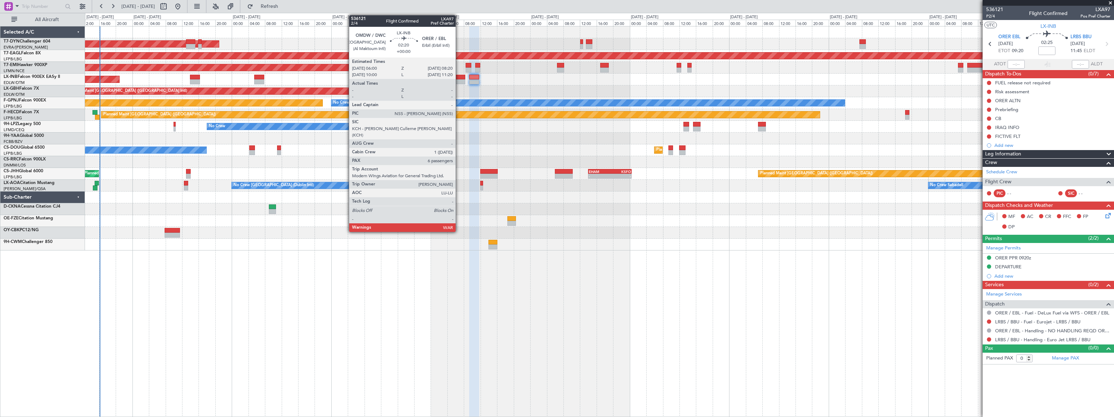
click at [459, 78] on div at bounding box center [460, 77] width 10 height 5
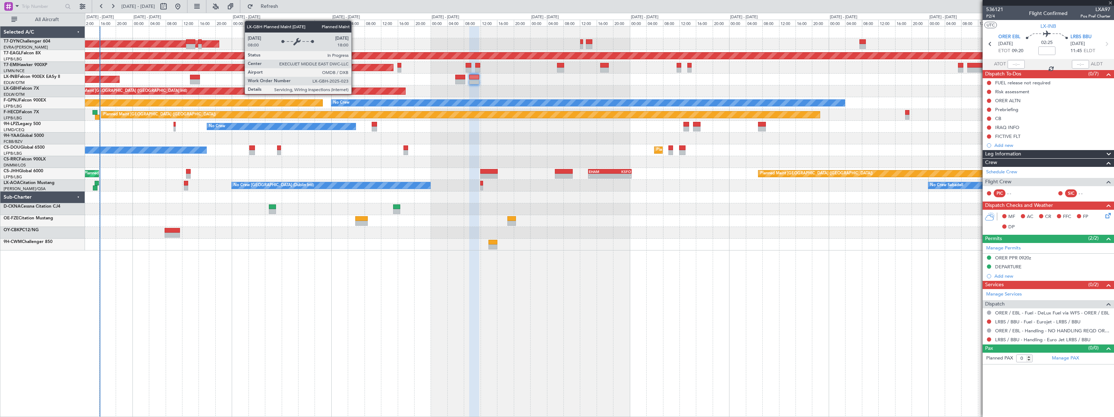
type input "6"
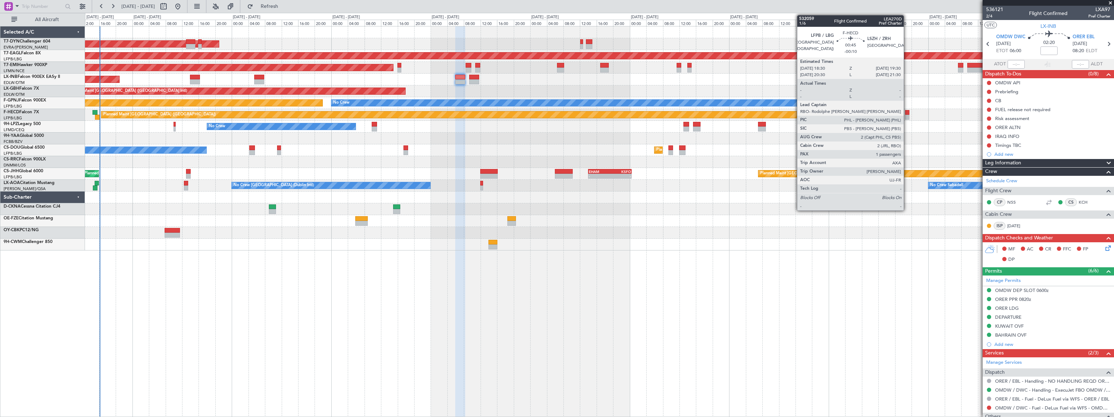
click at [907, 117] on div at bounding box center [907, 117] width 4 height 5
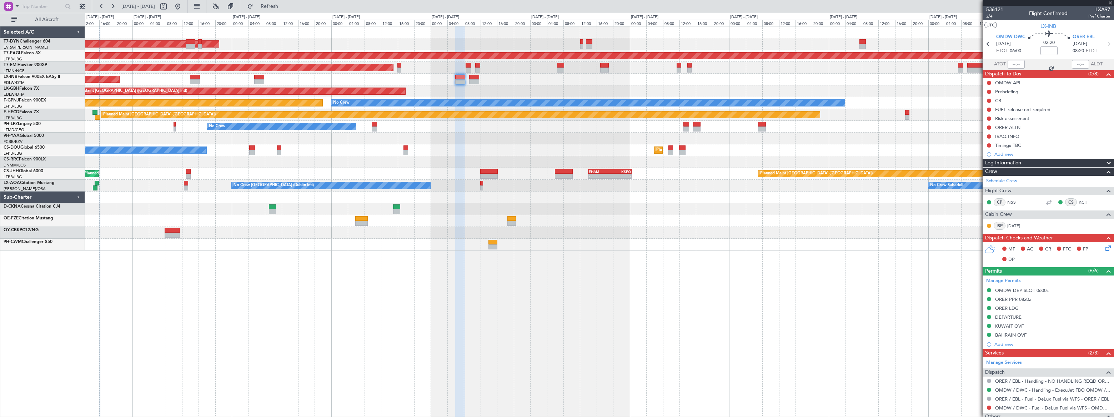
type input "-00:10"
type input "1"
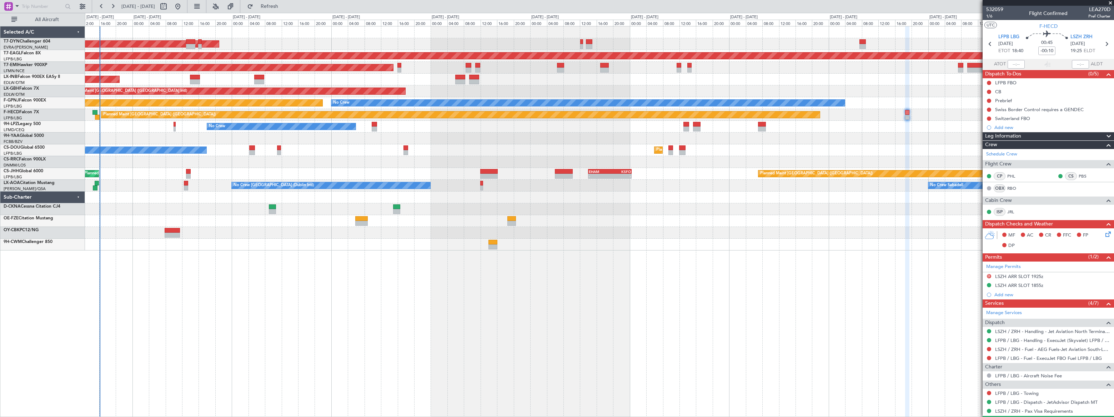
scroll to position [34, 0]
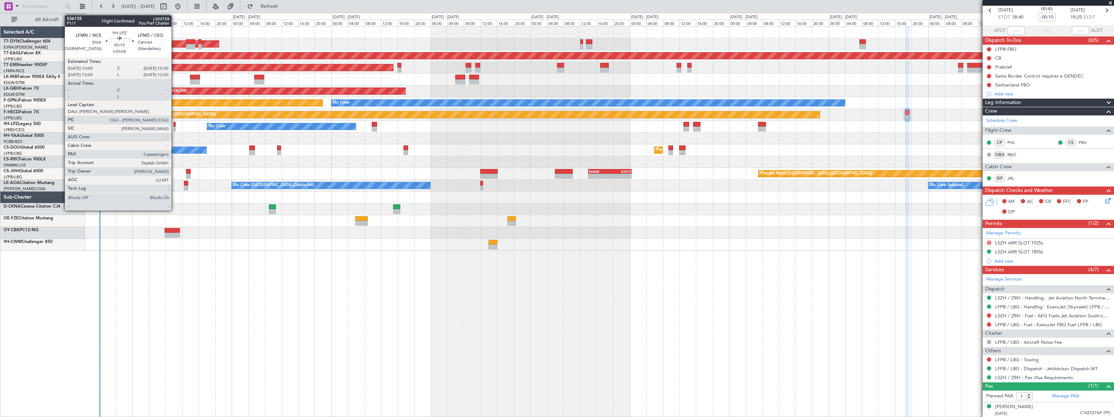
click at [175, 124] on div at bounding box center [175, 124] width 2 height 5
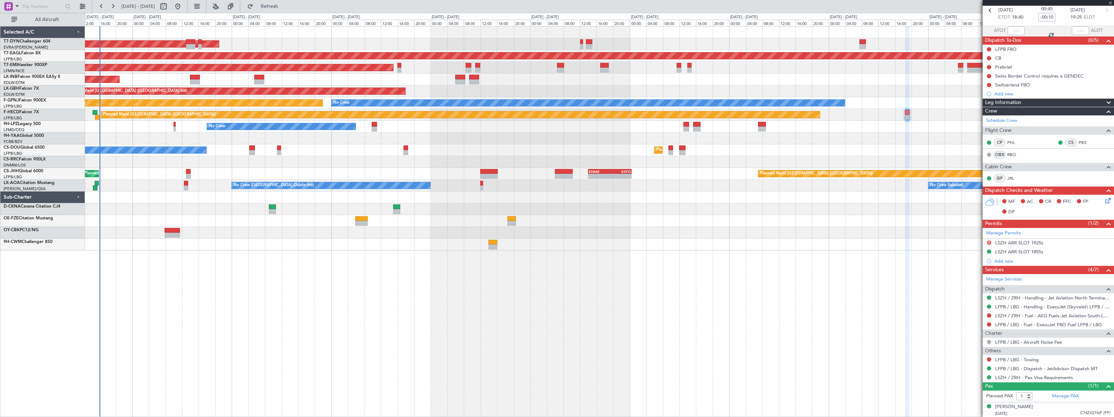
type input "+00:05"
type input "0"
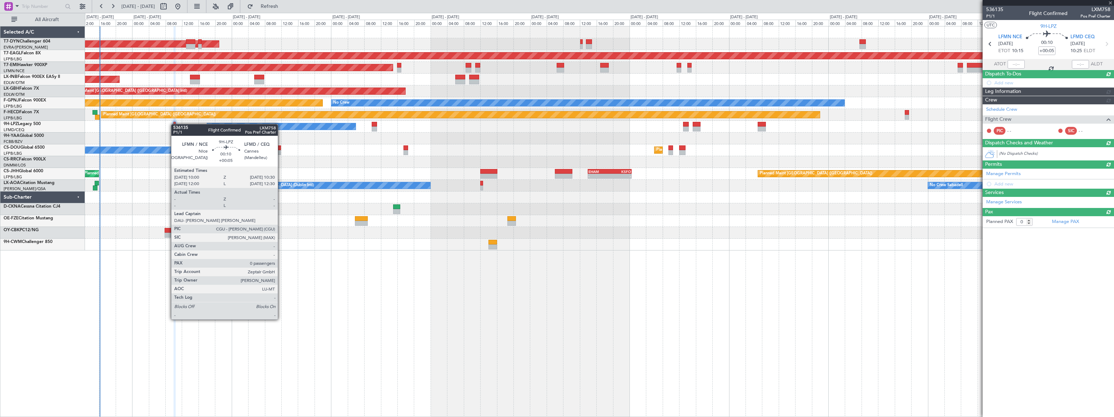
scroll to position [0, 0]
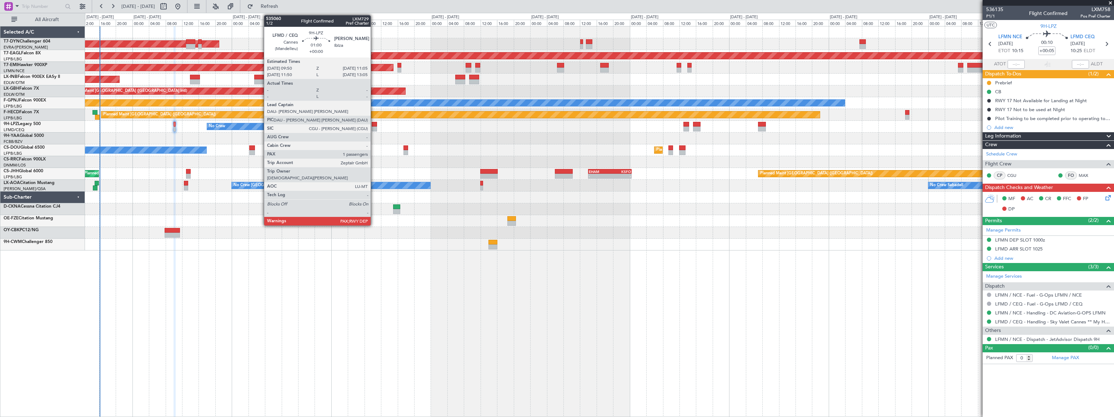
click at [375, 126] on div at bounding box center [374, 128] width 5 height 5
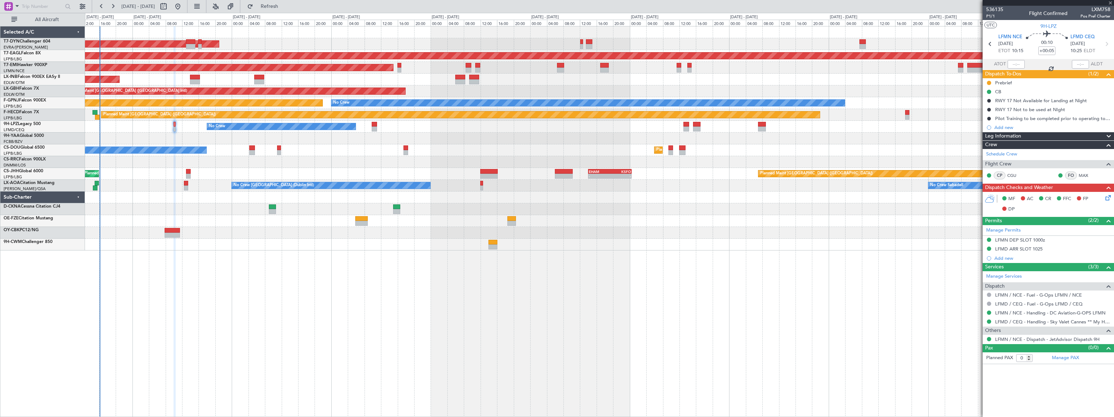
type input "1"
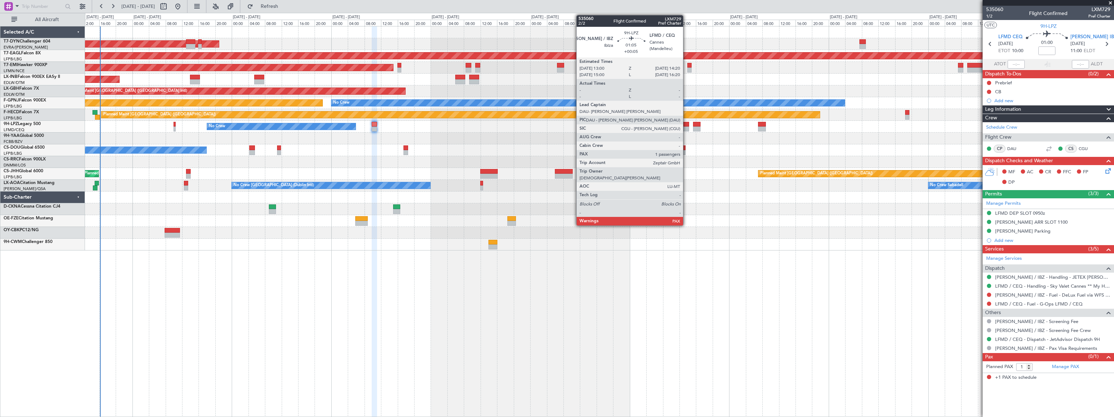
click at [686, 127] on div at bounding box center [687, 128] width 6 height 5
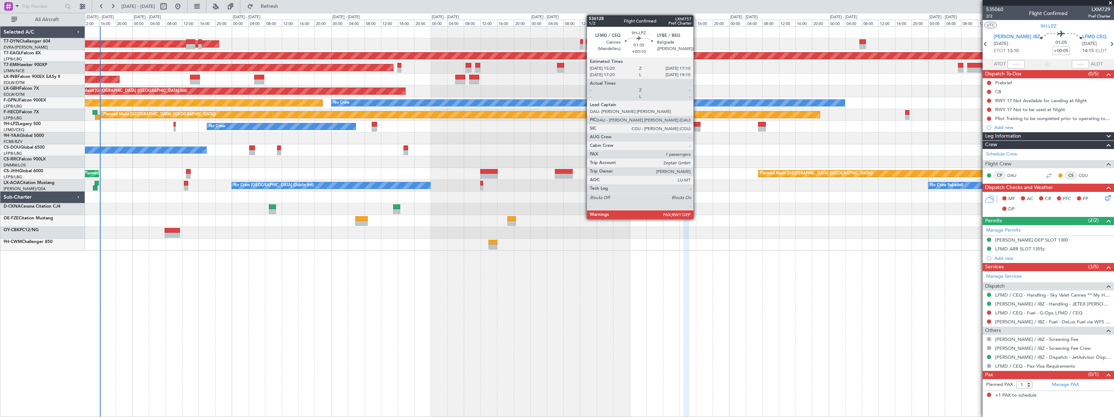
click at [697, 124] on div at bounding box center [697, 124] width 8 height 5
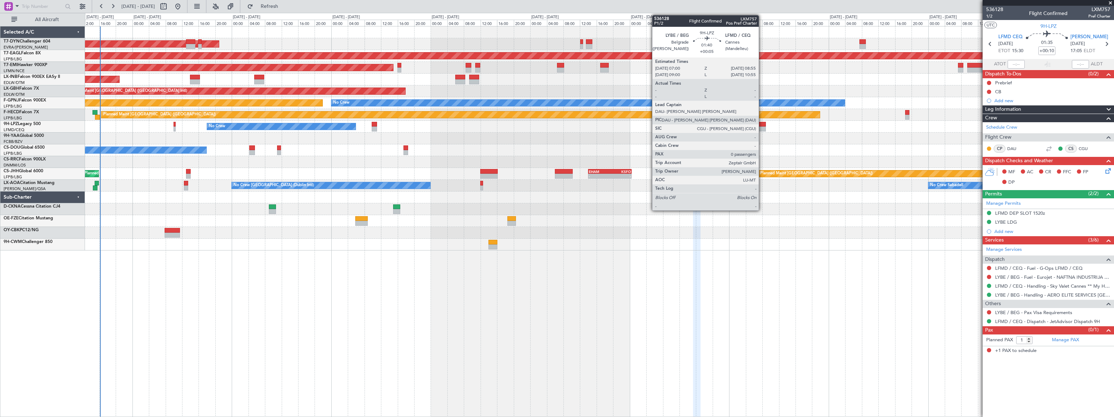
click at [762, 127] on div at bounding box center [762, 128] width 8 height 5
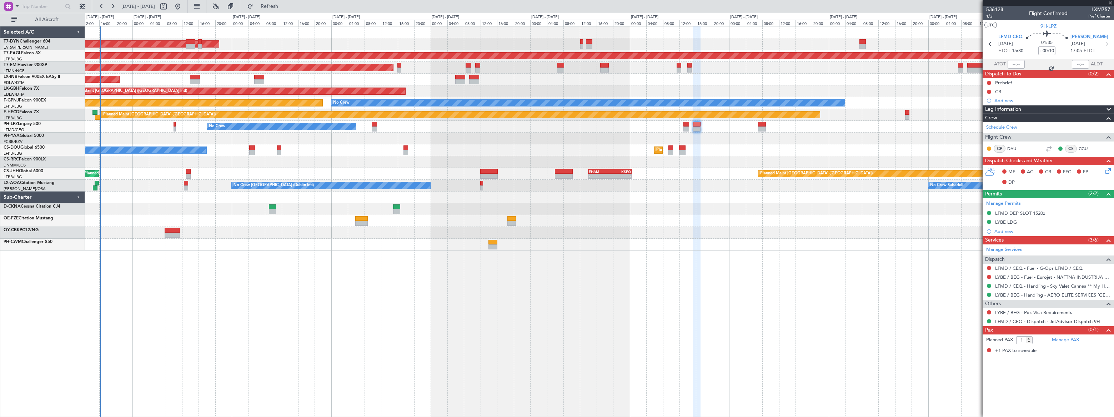
type input "+00:05"
type input "0"
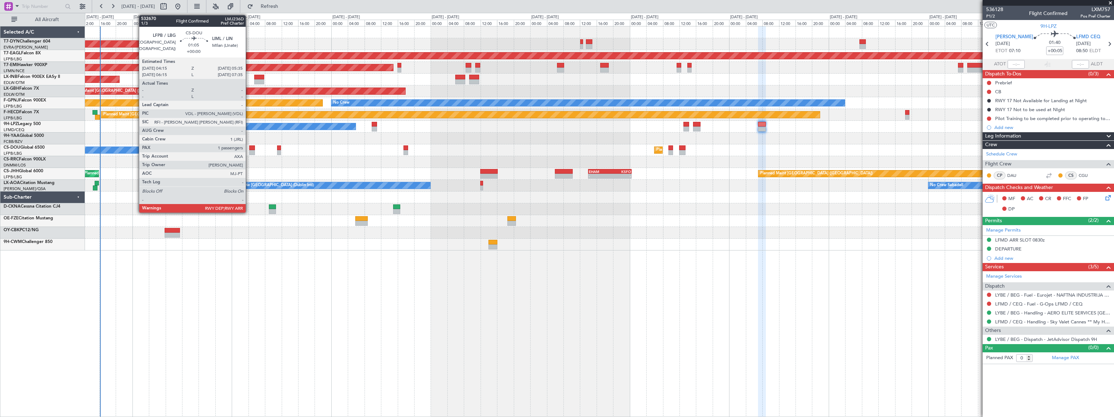
click at [249, 150] on div at bounding box center [252, 152] width 6 height 5
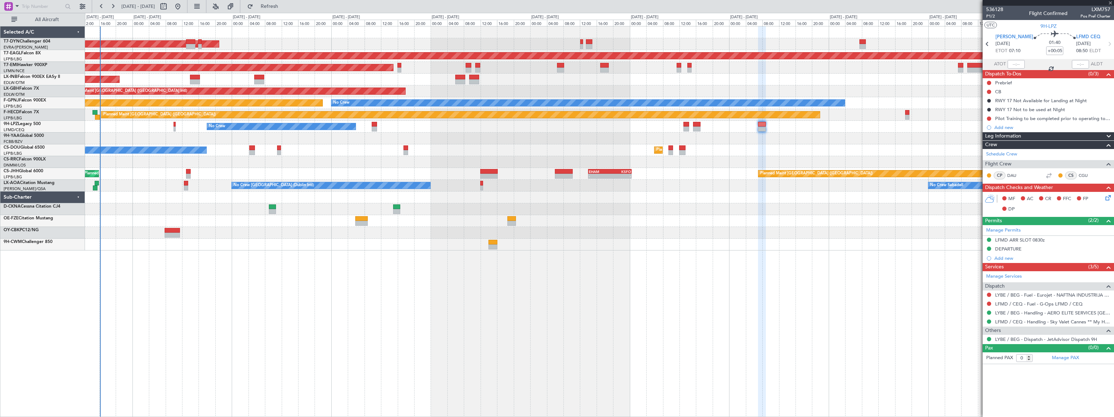
type input "1"
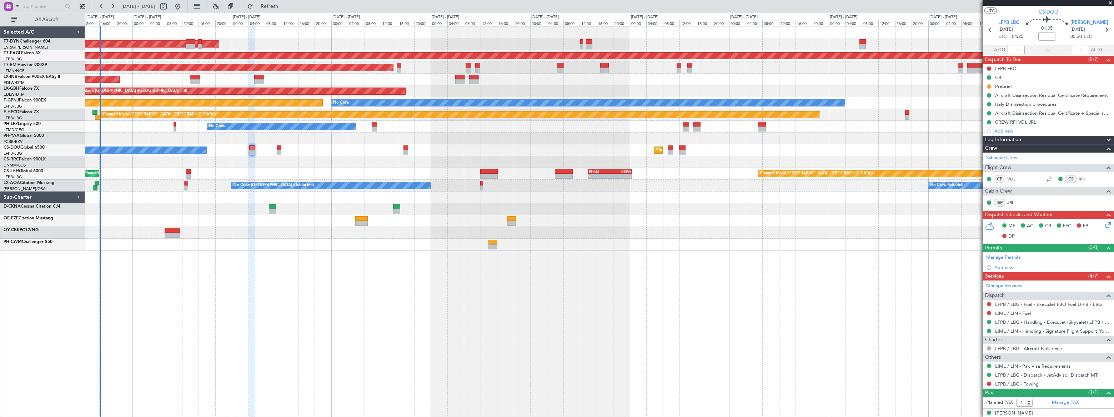
scroll to position [21, 0]
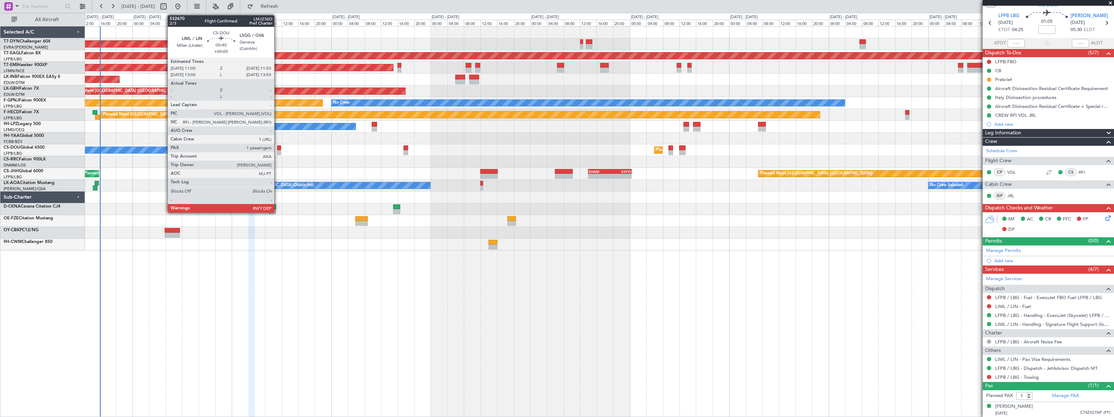
click at [277, 150] on div at bounding box center [279, 152] width 4 height 5
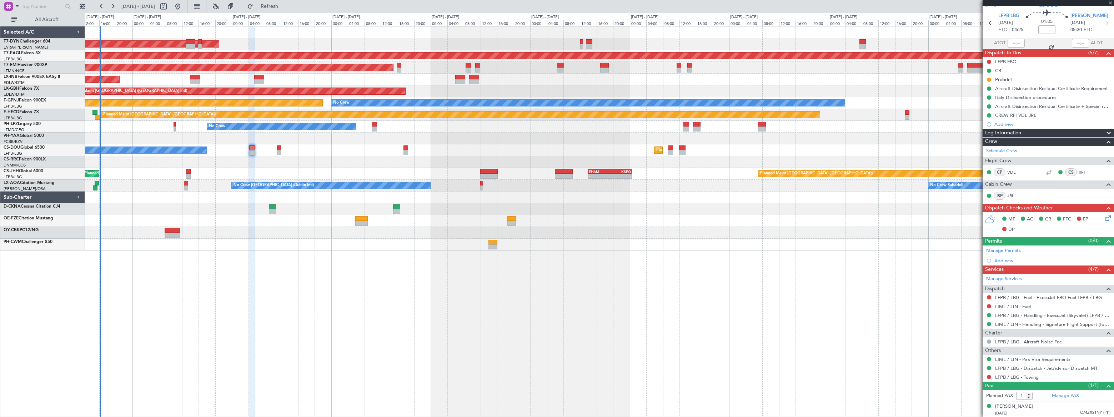
scroll to position [0, 0]
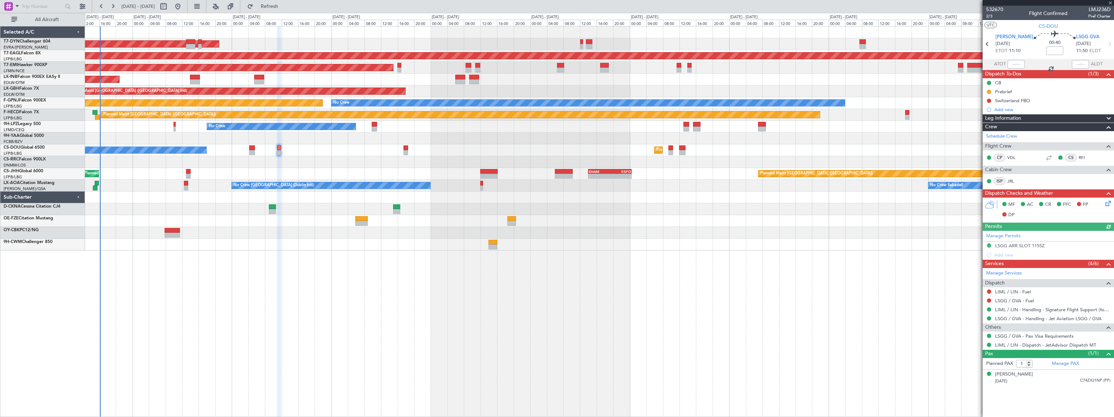
click at [409, 150] on div "Planned Maint Paris (Le Bourget) No Crew Planned Maint Paris (Le Bourget) - - E…" at bounding box center [599, 150] width 1029 height 12
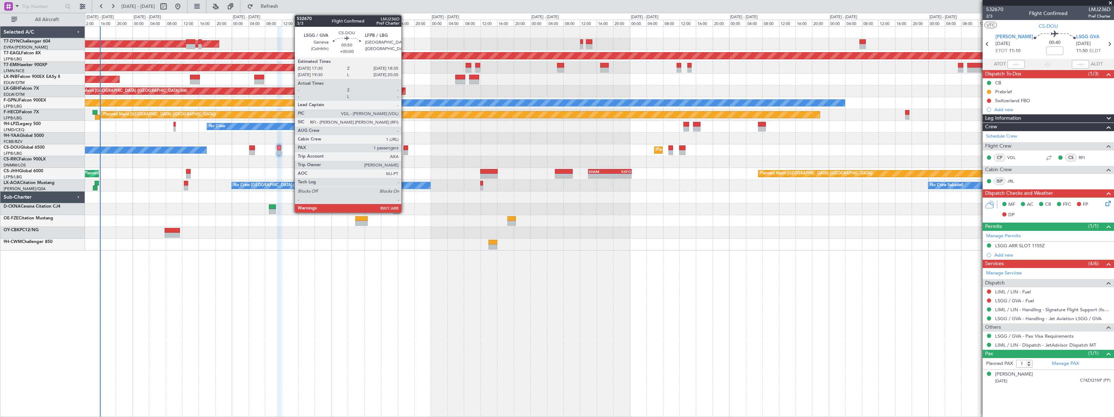
click at [405, 150] on div at bounding box center [406, 152] width 5 height 5
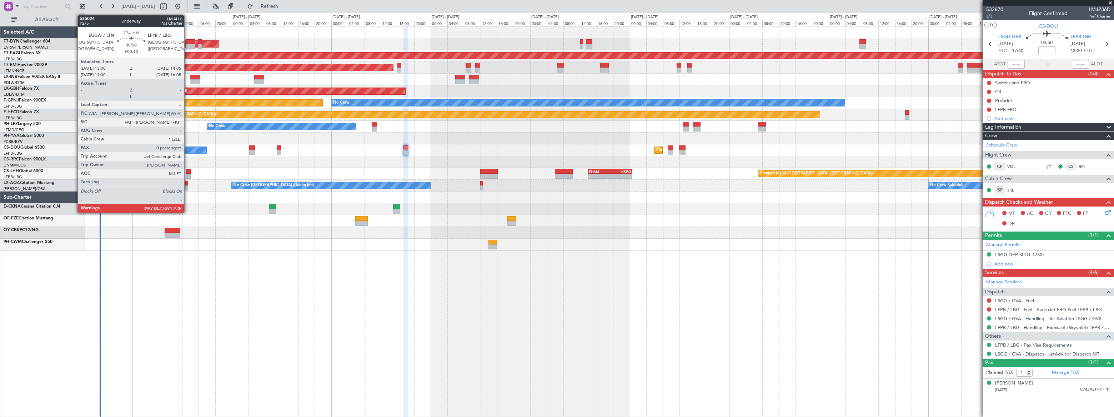
click at [187, 172] on div at bounding box center [188, 171] width 5 height 5
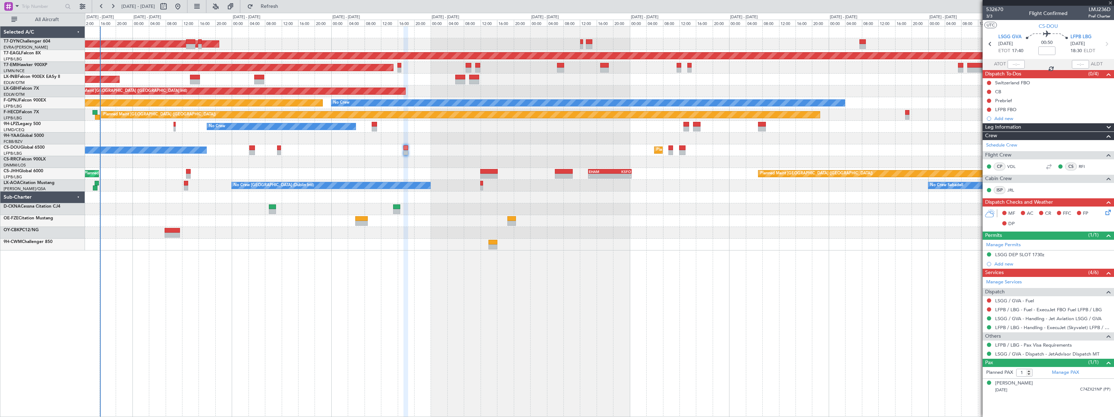
type input "+00:10"
type input "0"
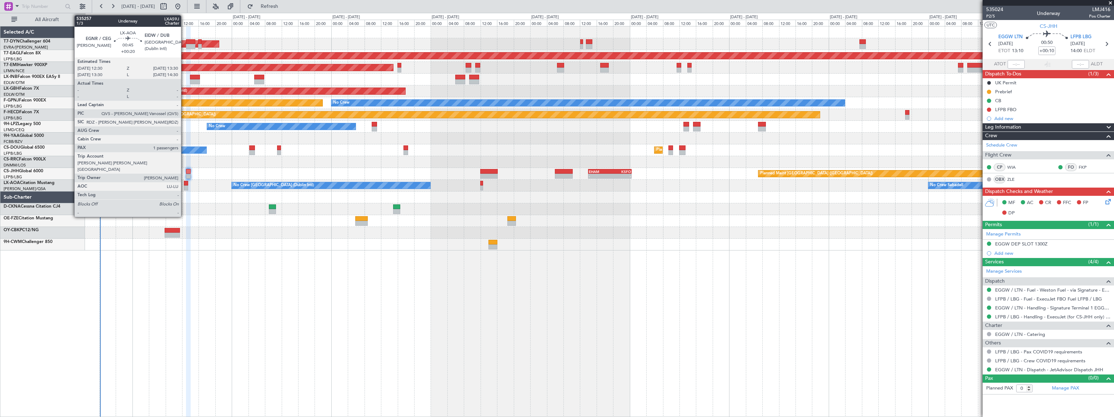
click at [185, 185] on div at bounding box center [186, 187] width 4 height 5
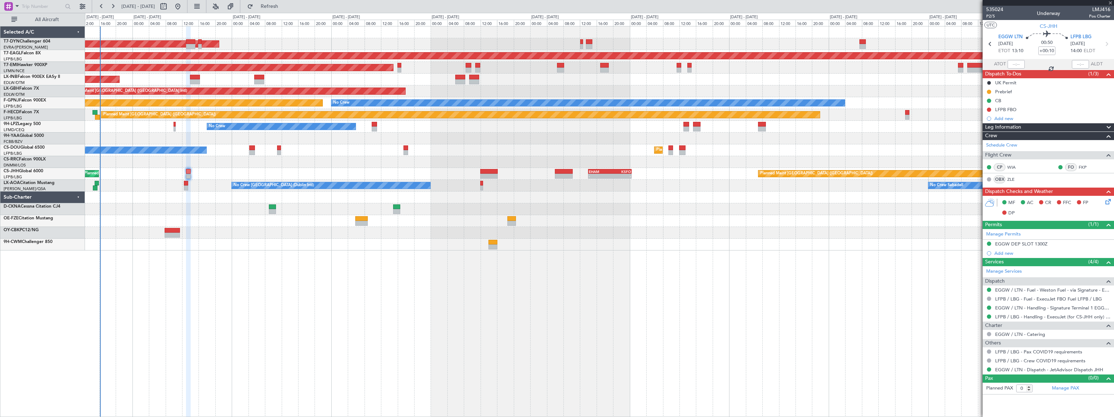
type input "+00:20"
type input "1"
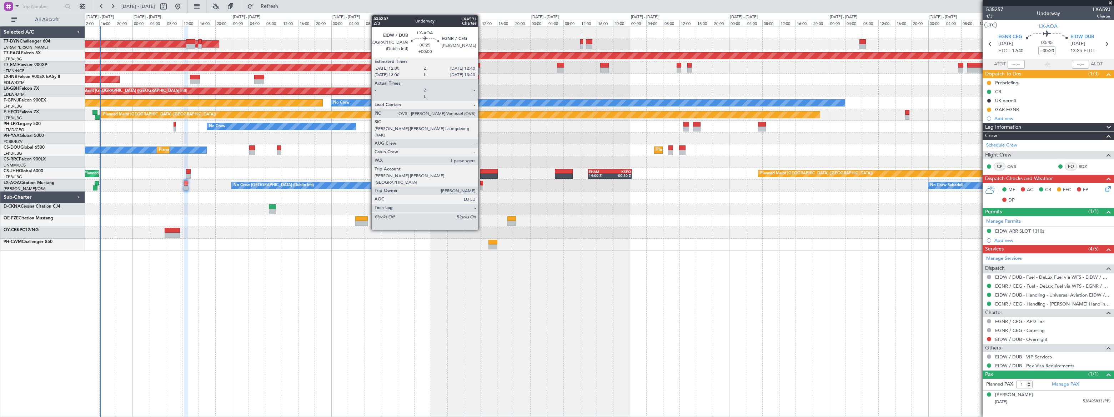
click at [481, 186] on div at bounding box center [481, 187] width 3 height 5
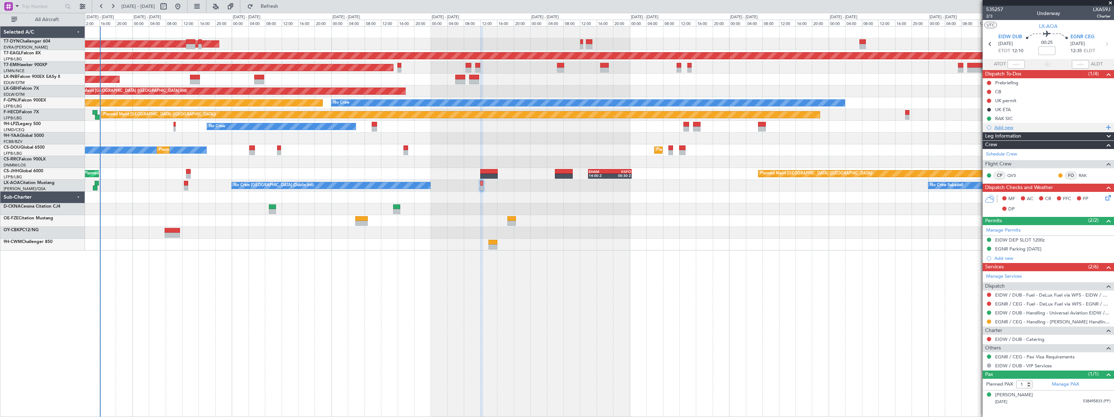
click at [1007, 127] on div "Add new" at bounding box center [1050, 127] width 110 height 6
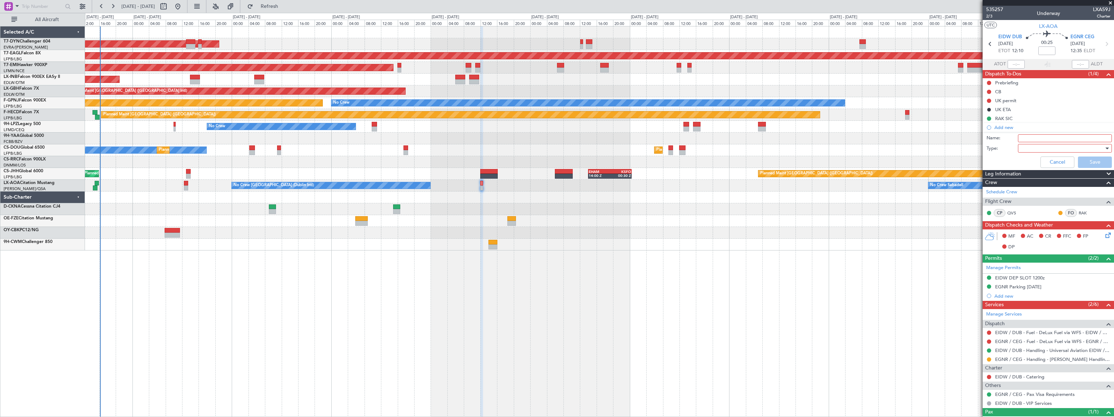
click at [1018, 138] on input "Name:" at bounding box center [1065, 138] width 94 height 8
type input "GAR EGNR"
click at [1021, 148] on div at bounding box center [1062, 148] width 83 height 11
click at [1022, 163] on span "Generic" at bounding box center [1062, 162] width 84 height 11
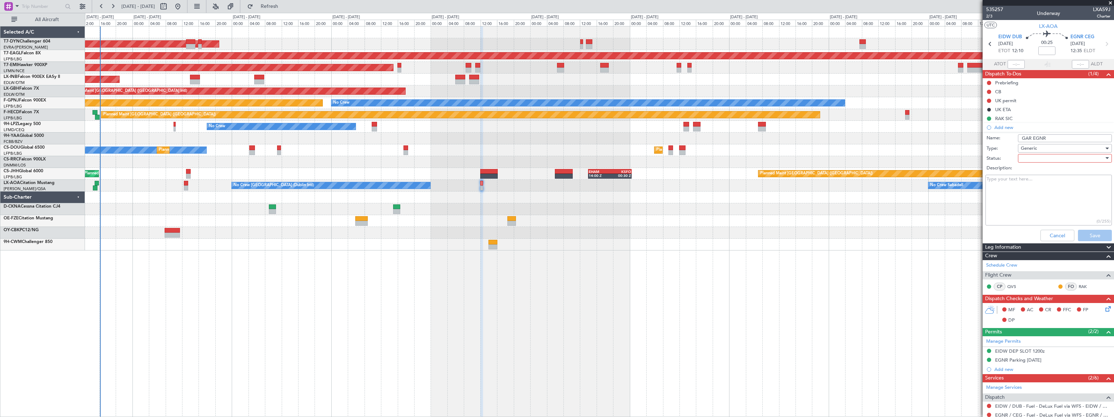
click at [1023, 157] on div at bounding box center [1062, 158] width 83 height 11
click at [1025, 170] on span "Not Started" at bounding box center [1062, 172] width 84 height 11
click at [1093, 234] on button "Save" at bounding box center [1095, 235] width 34 height 11
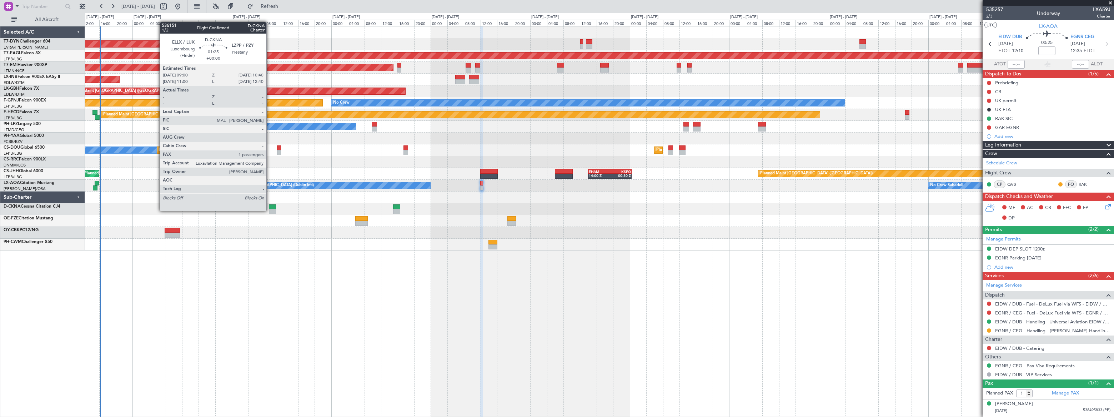
click at [270, 210] on div at bounding box center [272, 211] width 7 height 5
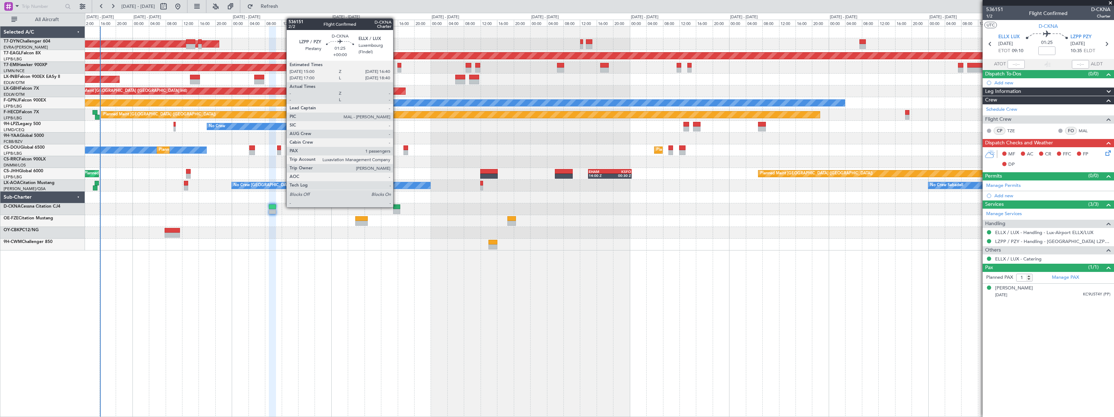
click at [396, 206] on div at bounding box center [396, 206] width 7 height 5
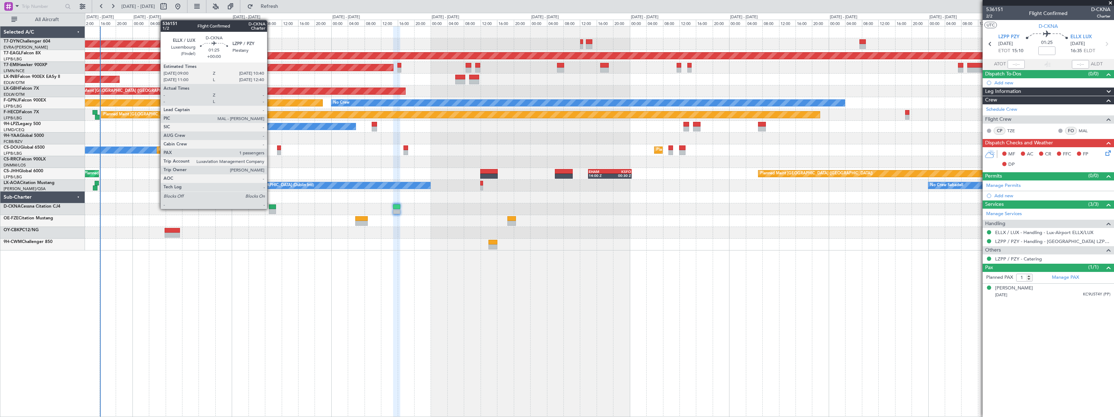
click at [270, 208] on div at bounding box center [272, 206] width 7 height 5
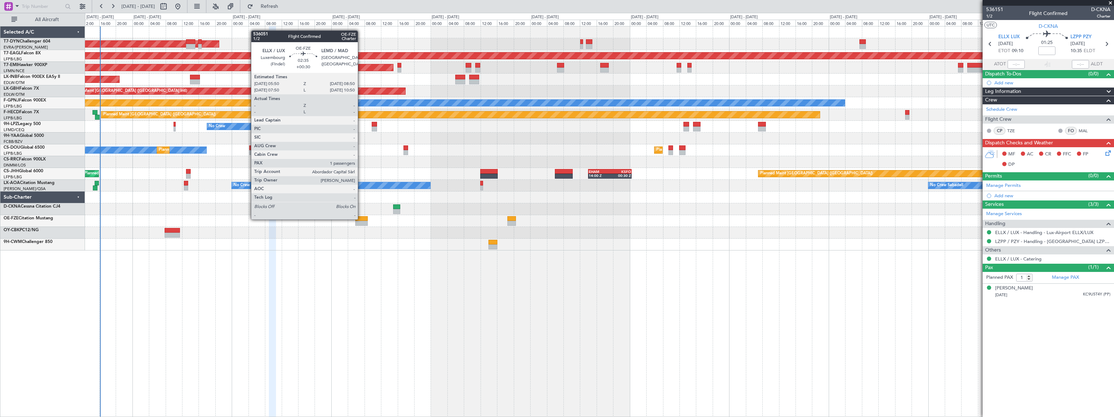
click at [361, 219] on div at bounding box center [361, 218] width 12 height 5
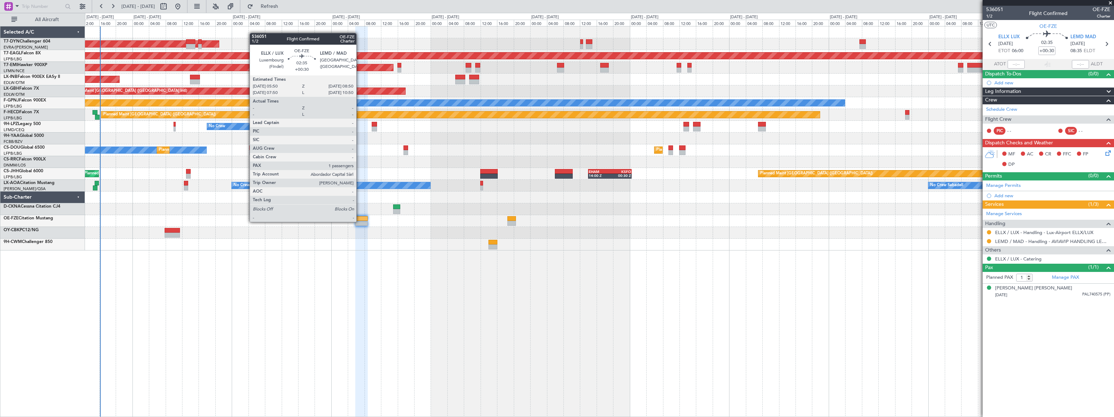
click at [360, 221] on div at bounding box center [361, 223] width 12 height 5
click at [358, 219] on div at bounding box center [361, 218] width 12 height 5
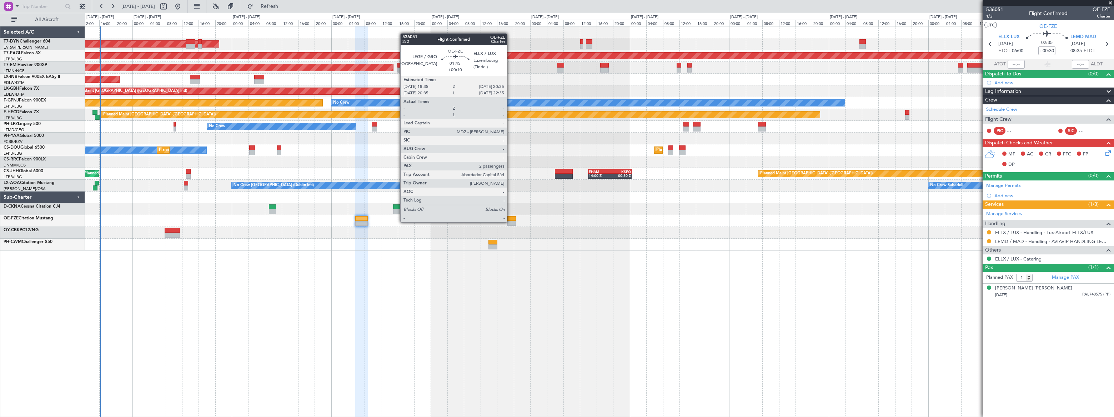
click at [510, 221] on div at bounding box center [511, 223] width 9 height 5
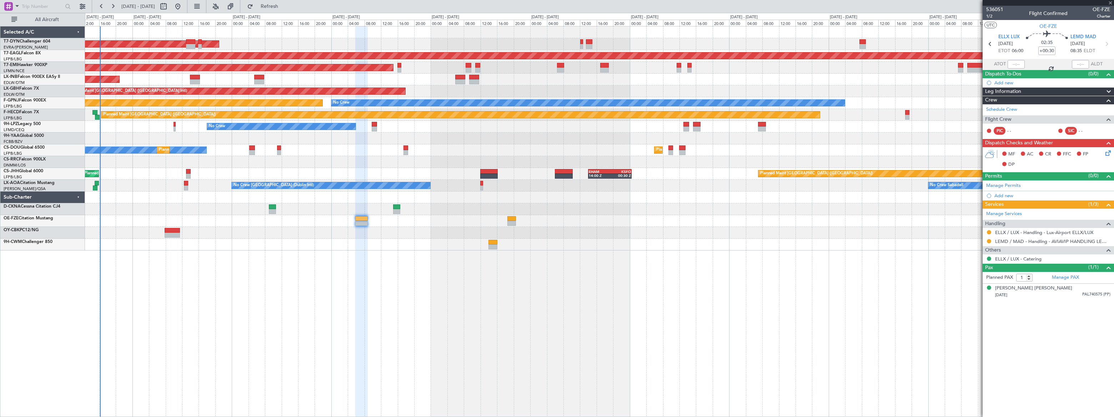
type input "+00:10"
type input "2"
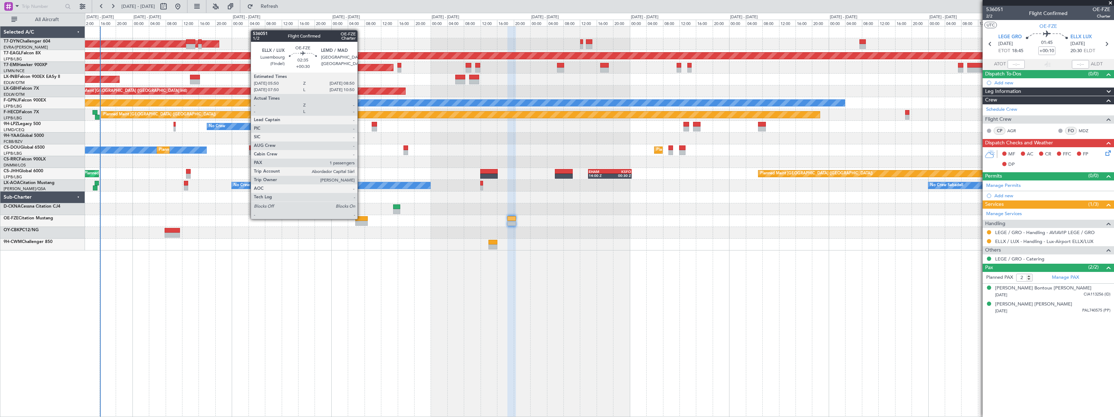
click at [361, 218] on div at bounding box center [361, 218] width 12 height 5
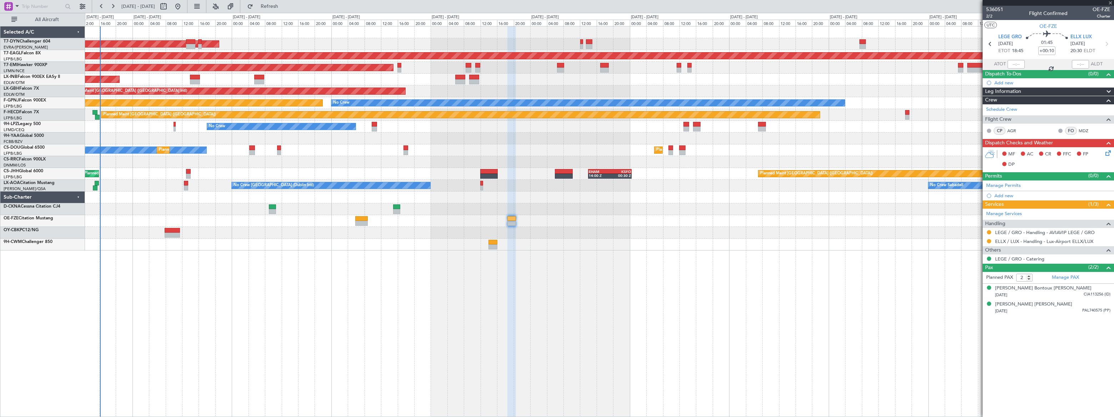
type input "+00:30"
type input "1"
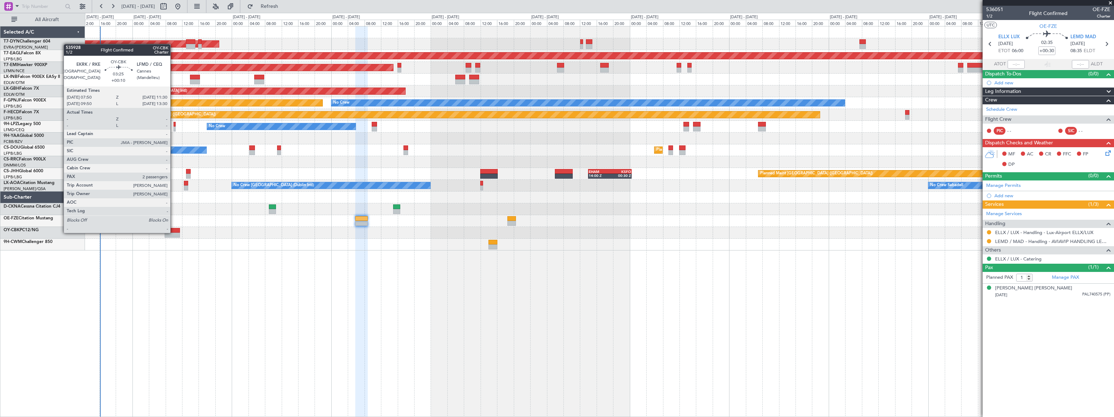
click at [174, 232] on div at bounding box center [172, 234] width 15 height 5
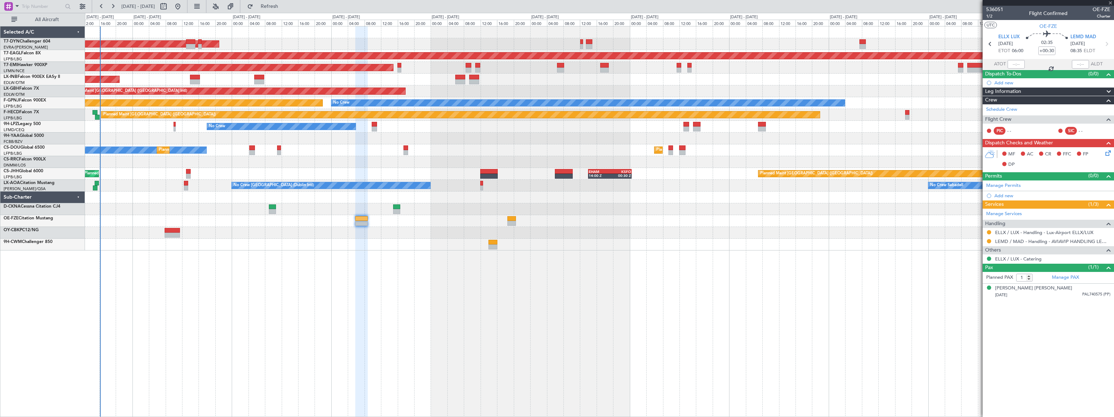
type input "+00:10"
type input "2"
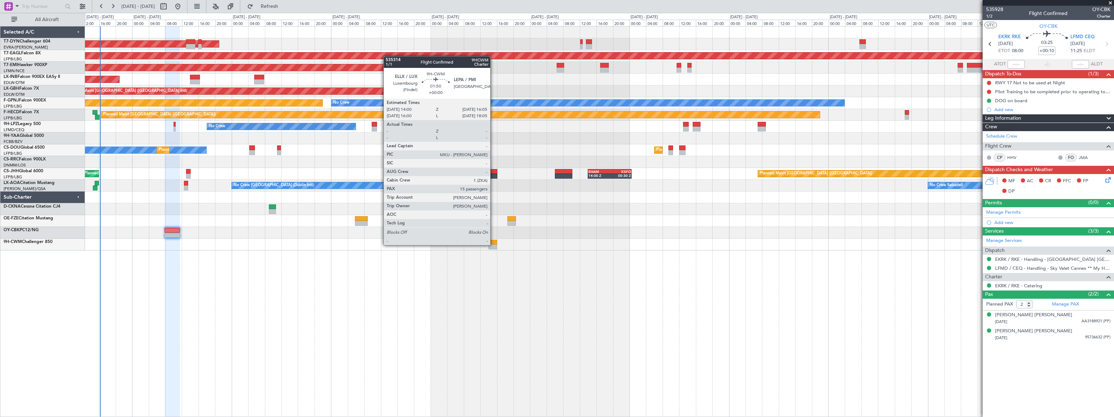
click at [494, 244] on div at bounding box center [493, 246] width 9 height 5
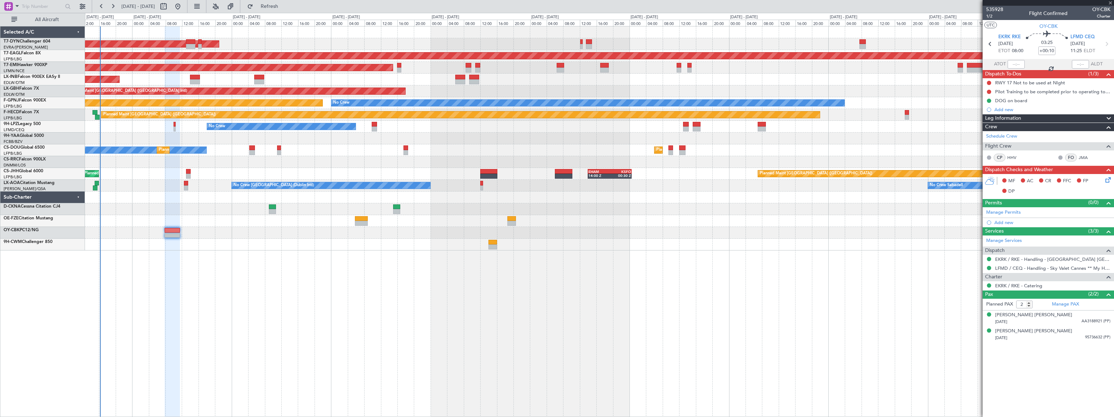
type input "15"
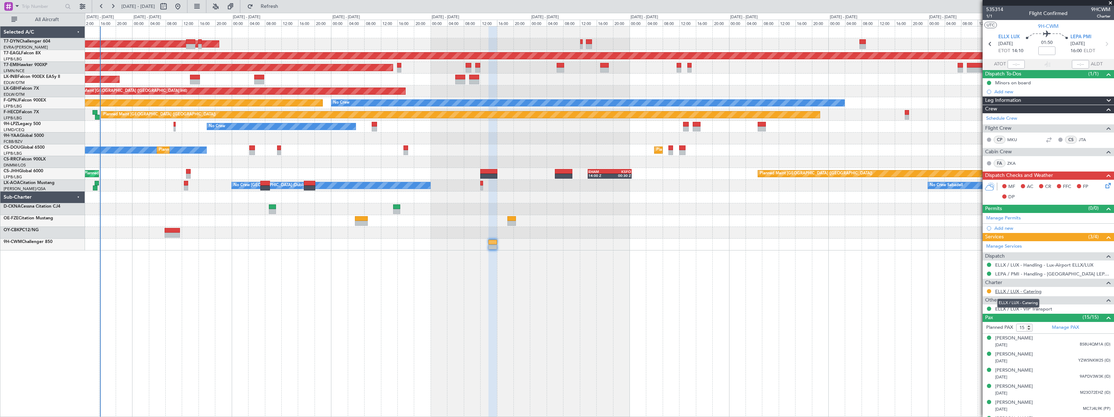
click at [1033, 290] on link "ELLX / LUX - Catering" at bounding box center [1018, 291] width 46 height 6
click at [285, 6] on span "Refresh" at bounding box center [270, 6] width 30 height 5
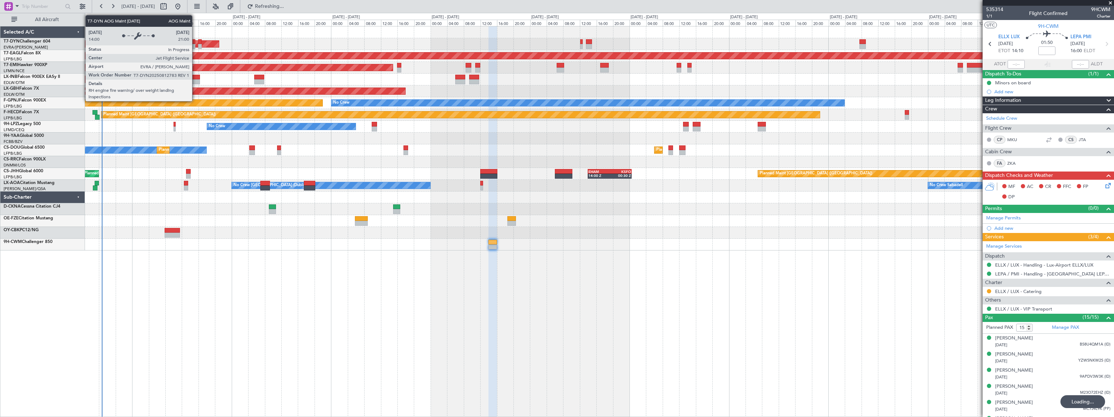
click at [194, 42] on div at bounding box center [191, 41] width 10 height 5
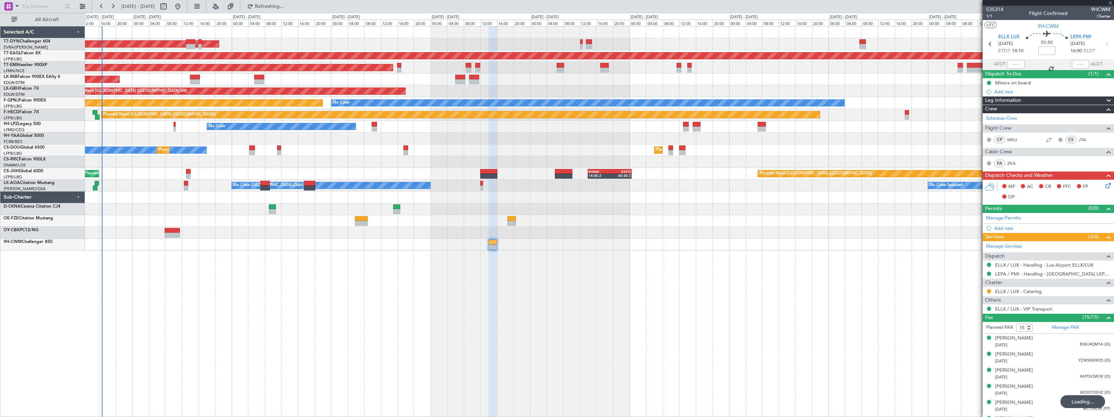
click at [190, 44] on div at bounding box center [191, 46] width 10 height 5
type input "+00:10"
type input "1"
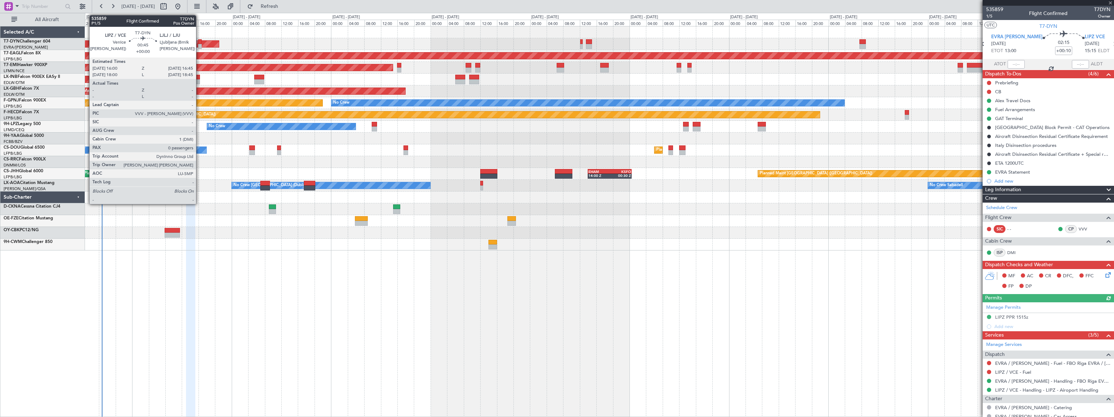
click at [199, 46] on div at bounding box center [199, 46] width 3 height 5
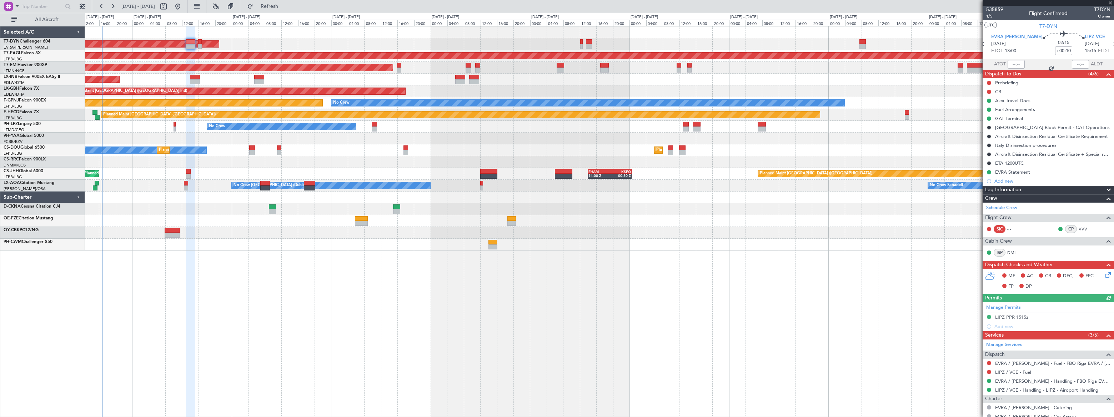
type input "0"
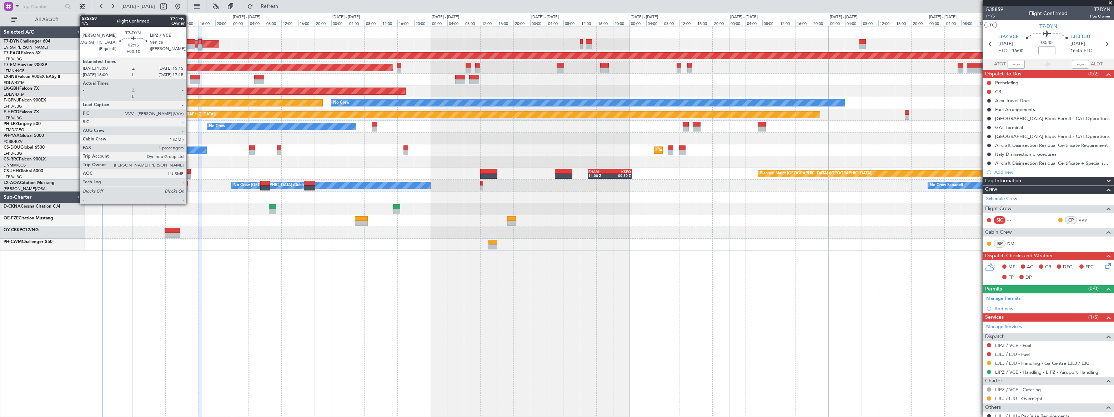
click at [189, 43] on div at bounding box center [191, 41] width 10 height 5
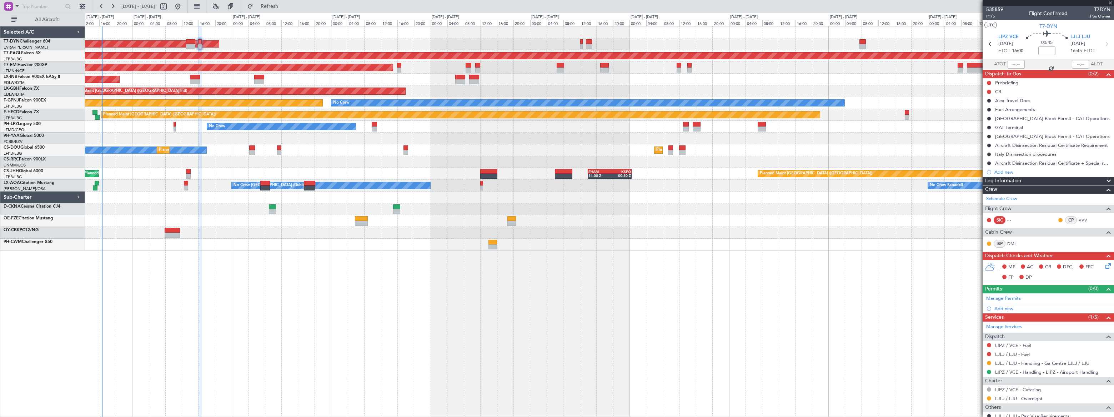
click at [189, 43] on div at bounding box center [191, 41] width 10 height 5
type input "+00:10"
type input "1"
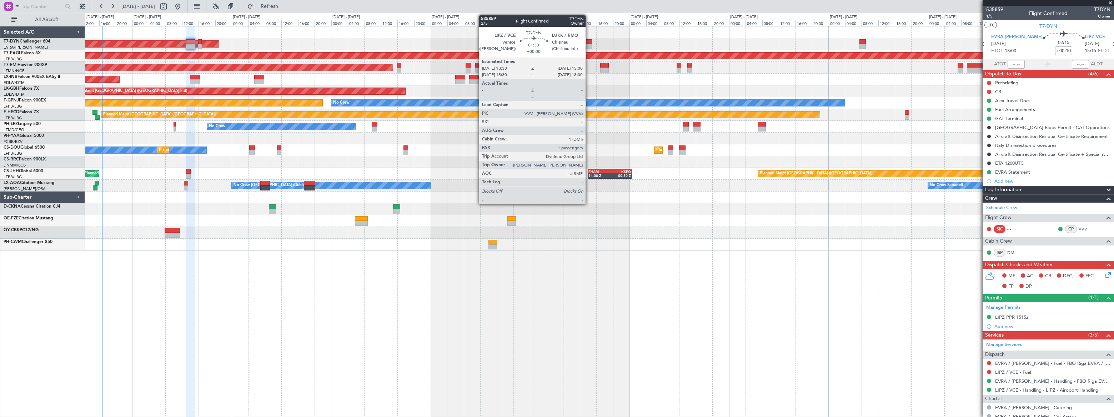
click at [589, 44] on div at bounding box center [589, 46] width 6 height 5
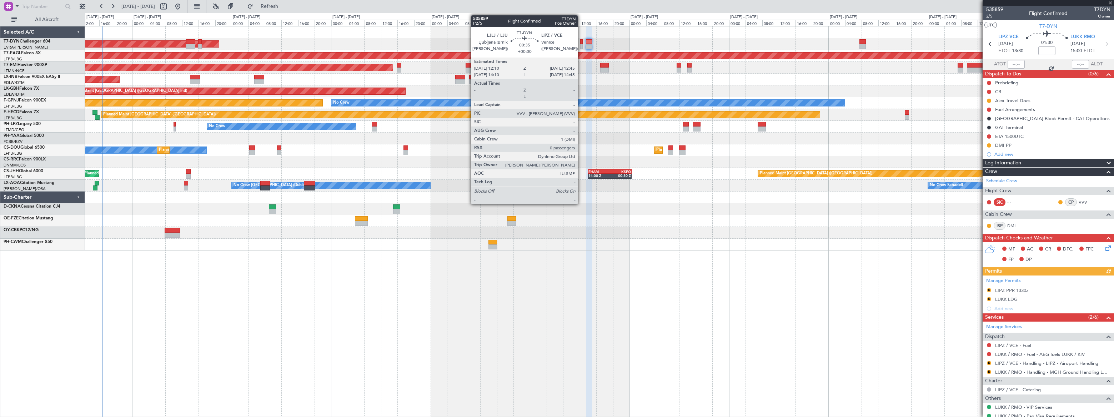
click at [581, 44] on div at bounding box center [581, 46] width 2 height 5
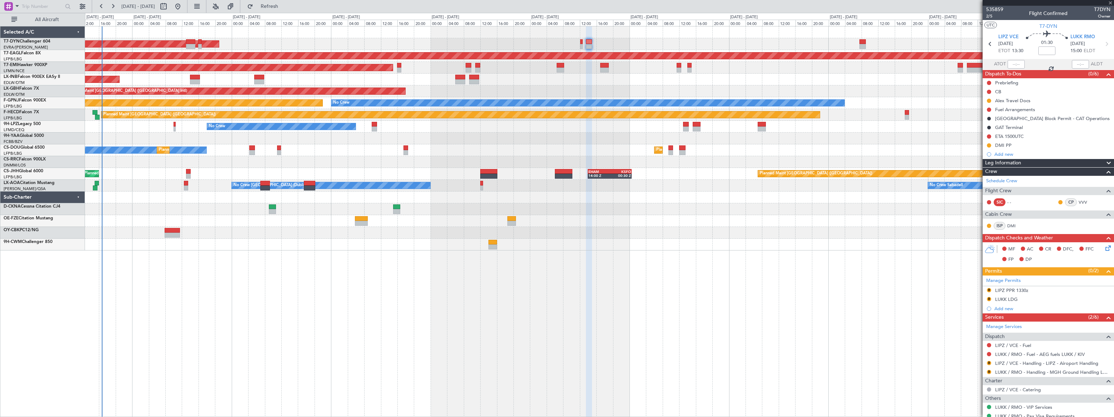
type input "0"
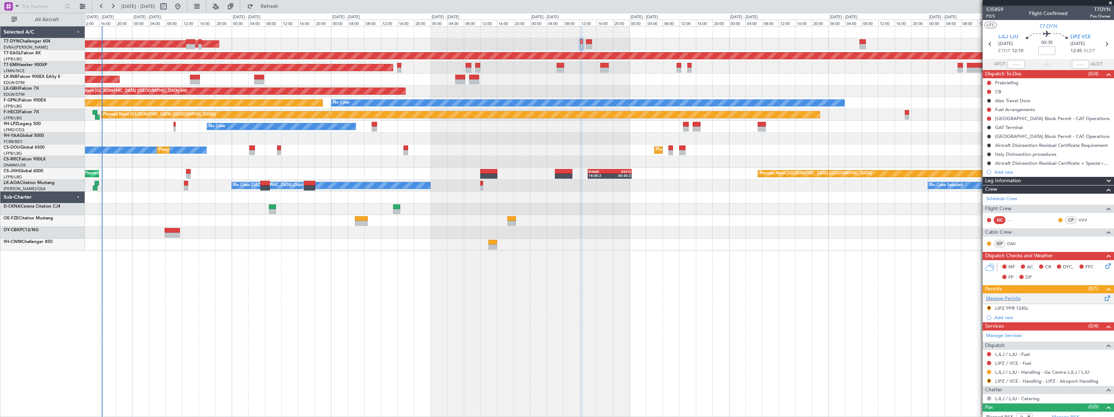
scroll to position [5, 0]
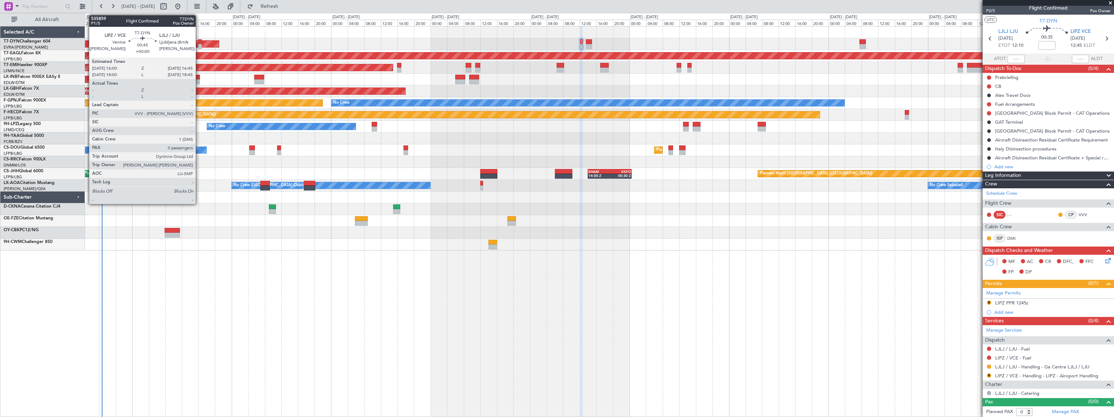
click at [199, 43] on div at bounding box center [199, 41] width 3 height 5
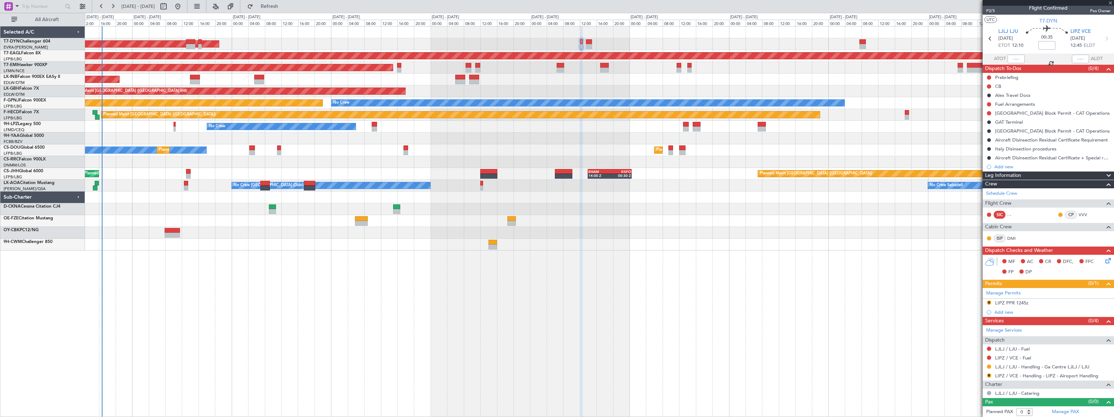
scroll to position [0, 0]
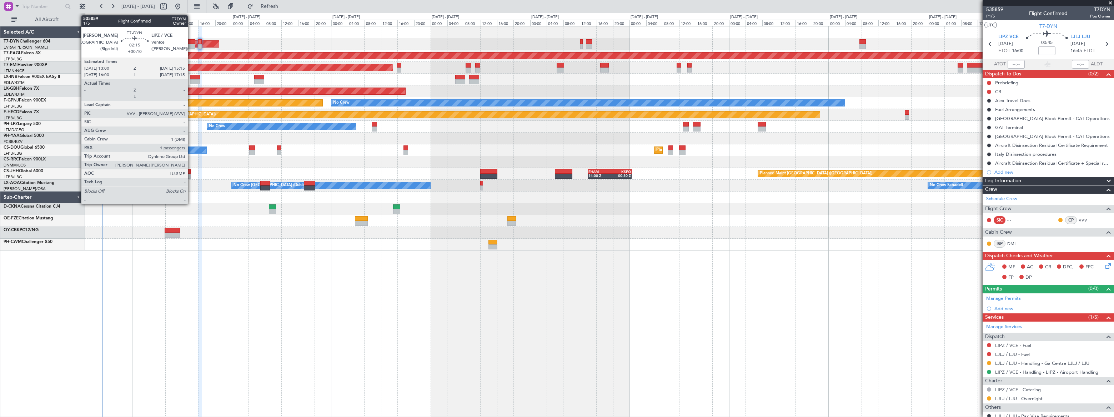
click at [191, 40] on div at bounding box center [191, 41] width 10 height 5
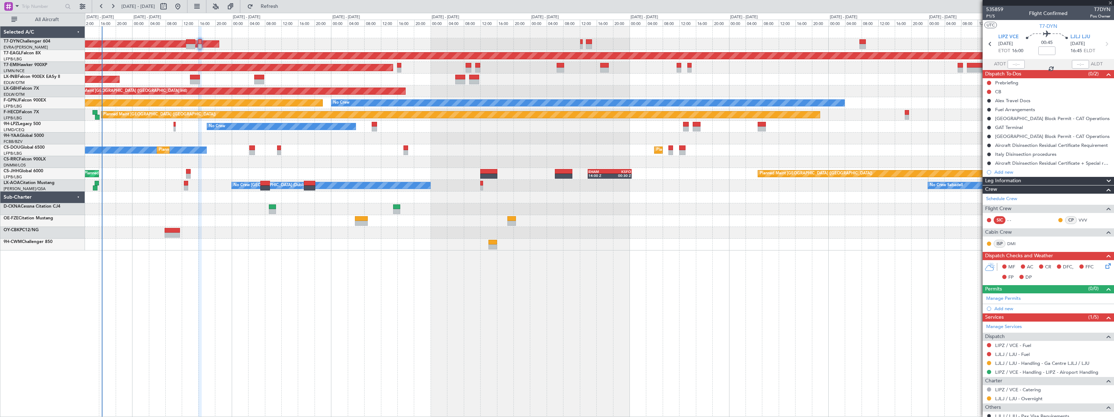
type input "+00:10"
type input "1"
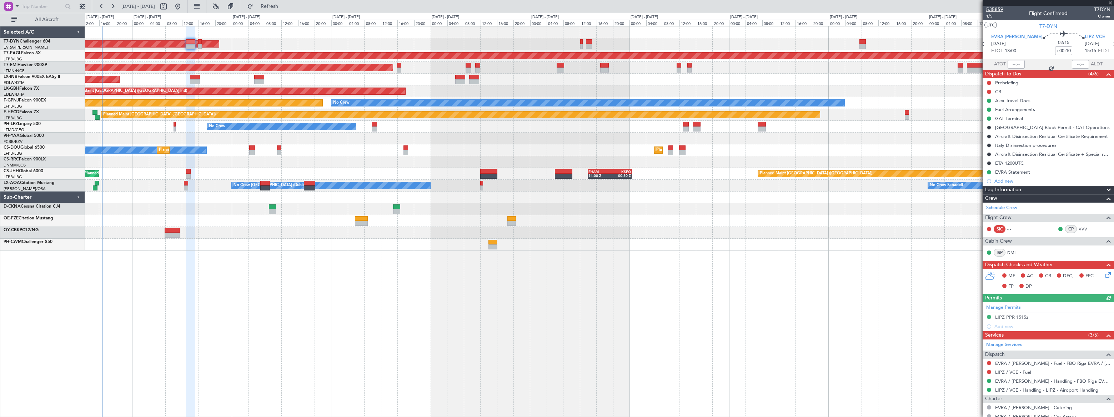
click at [996, 8] on span "535859" at bounding box center [994, 9] width 17 height 7
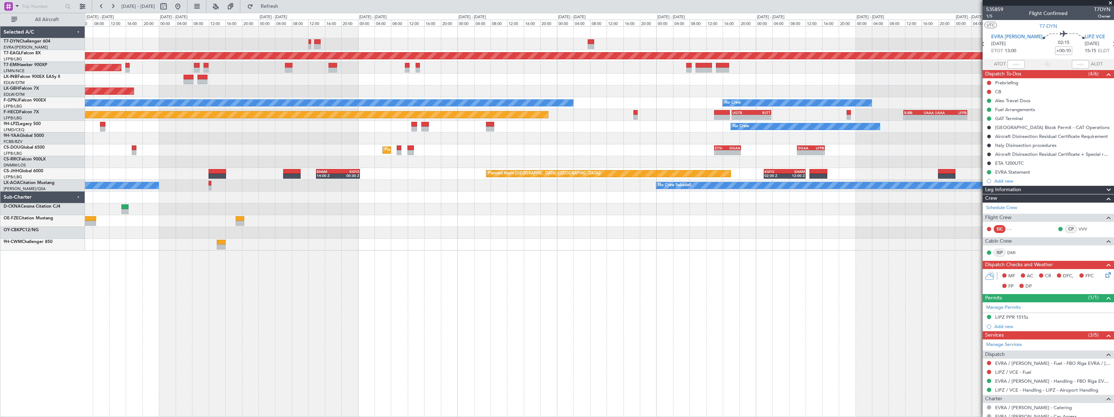
click at [434, 134] on div "AOG Maint Riga (Riga Intl) Grounded [US_STATE] ([GEOGRAPHIC_DATA]) Planned Main…" at bounding box center [599, 138] width 1029 height 224
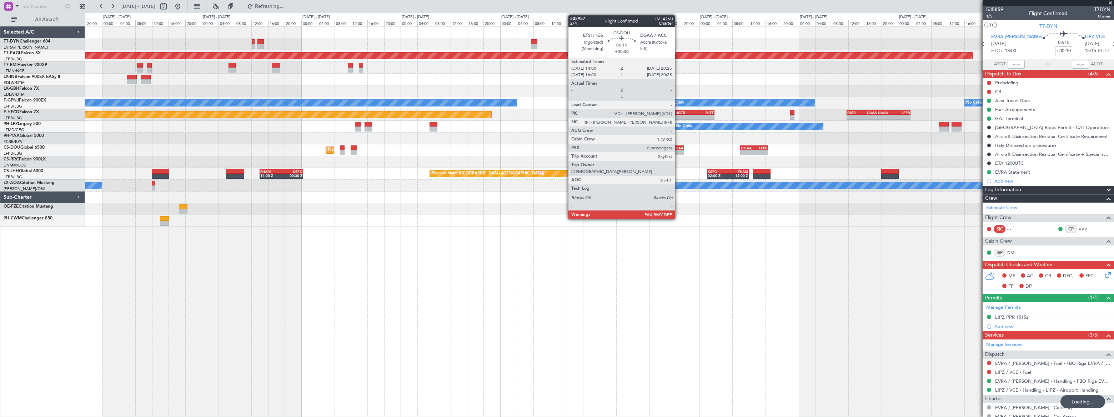
click at [678, 147] on div "DGAA" at bounding box center [677, 148] width 12 height 4
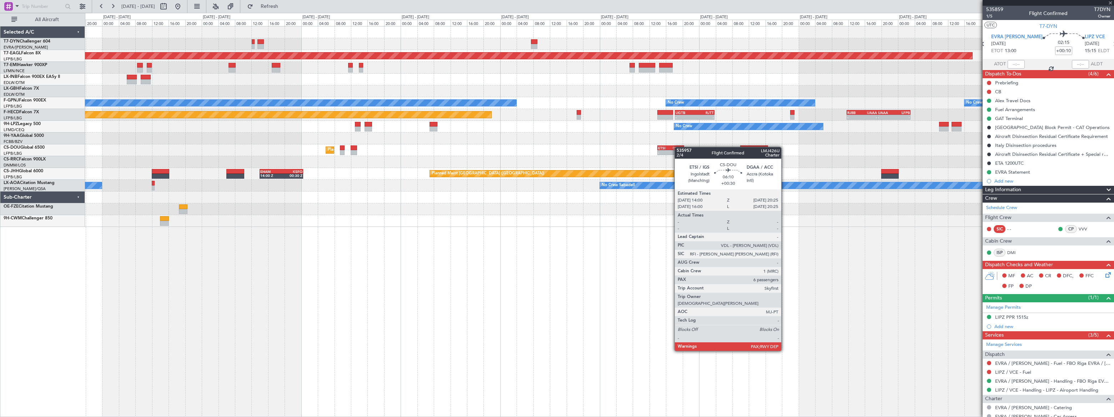
type input "+00:30"
type input "6"
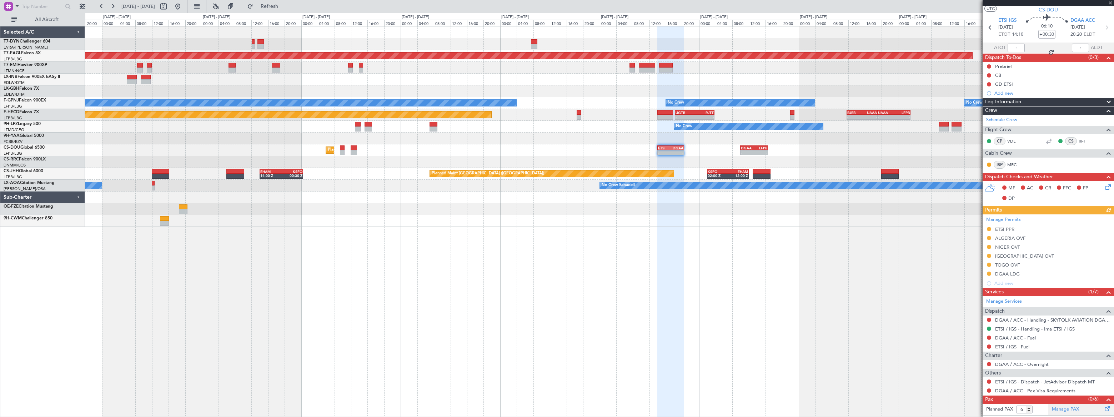
scroll to position [23, 0]
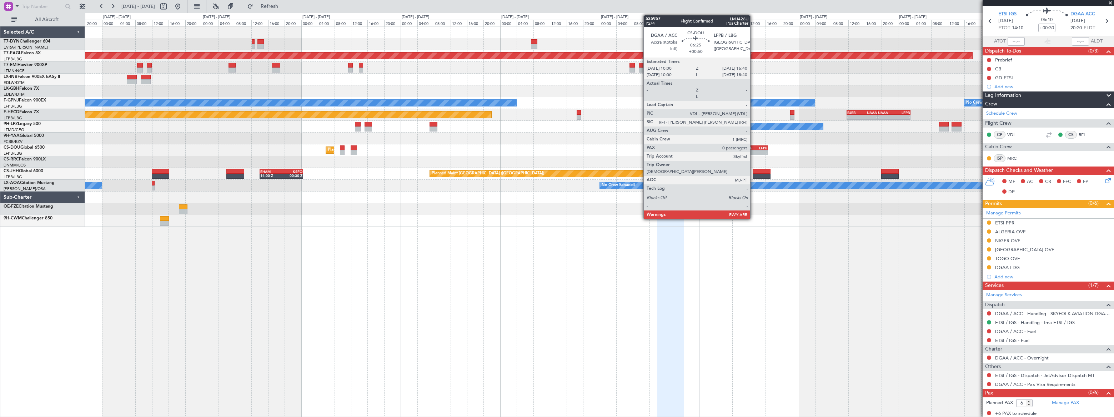
click at [754, 149] on div "DGAA" at bounding box center [747, 148] width 13 height 4
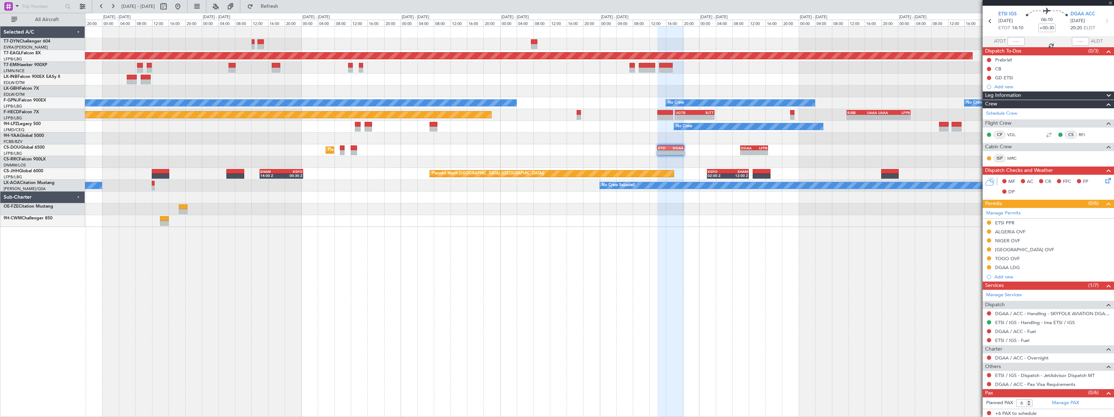
type input "+00:50"
type input "0"
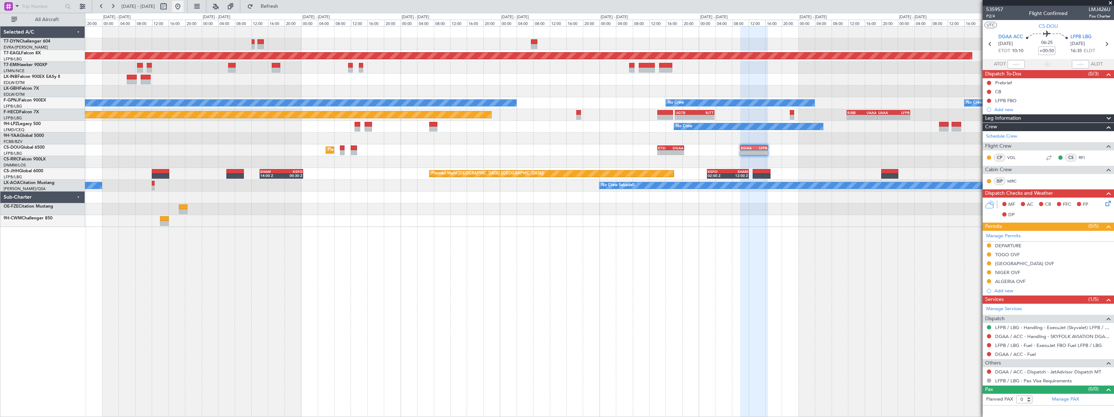
click at [184, 4] on button at bounding box center [177, 6] width 11 height 11
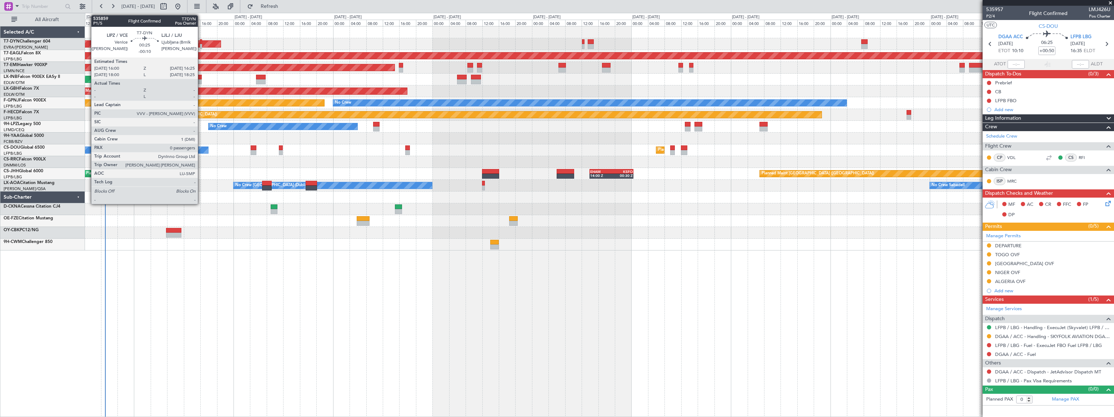
click at [201, 46] on div at bounding box center [201, 46] width 2 height 5
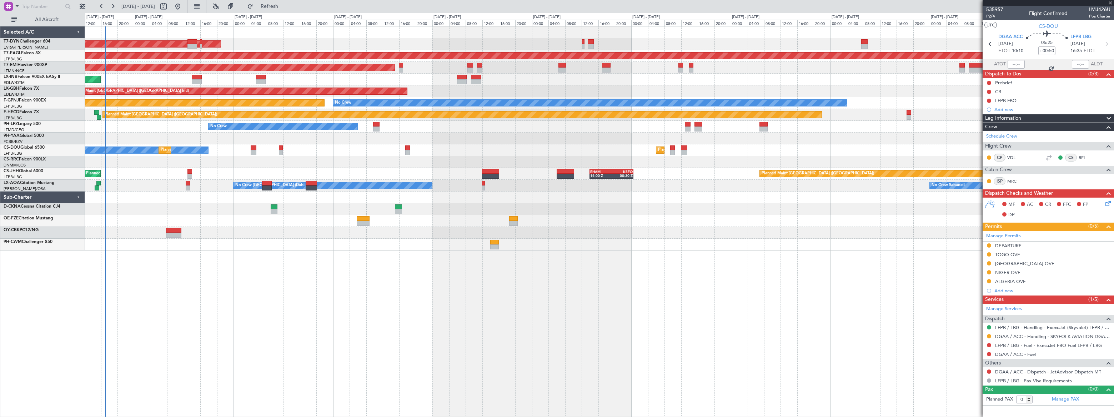
type input "-00:10"
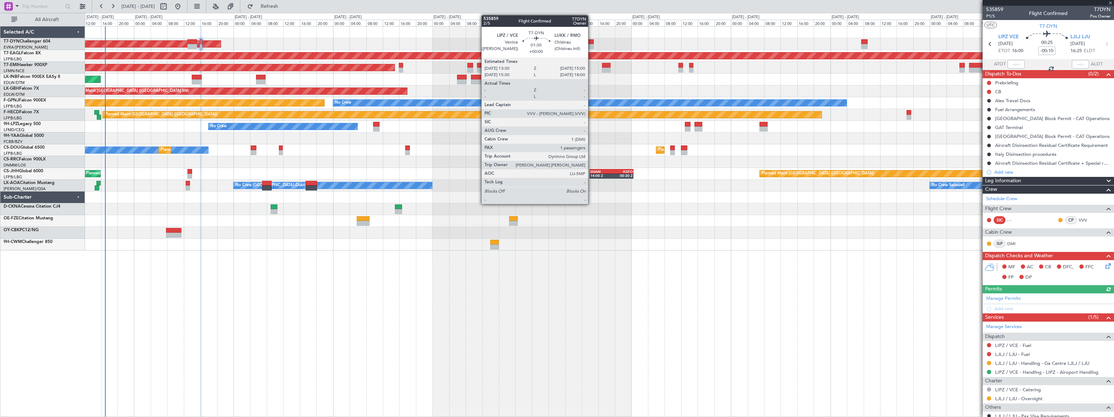
click at [591, 43] on div at bounding box center [591, 41] width 6 height 5
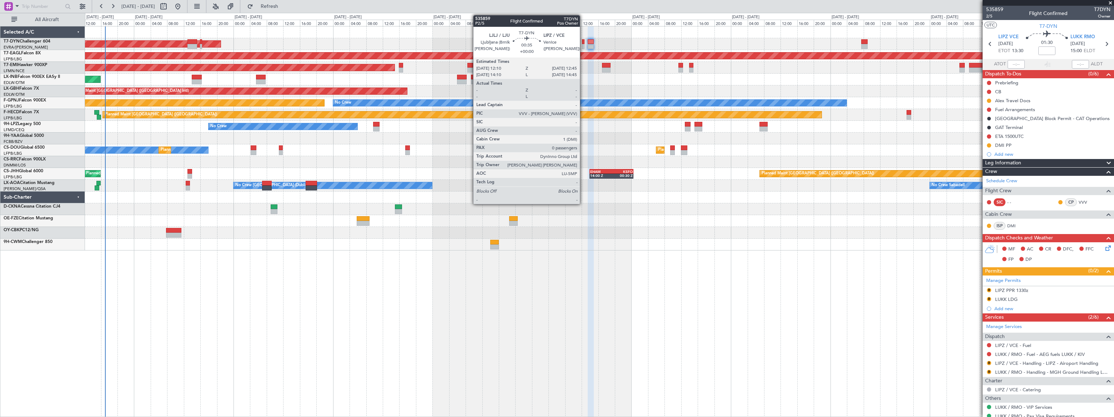
click at [583, 45] on div at bounding box center [583, 46] width 2 height 5
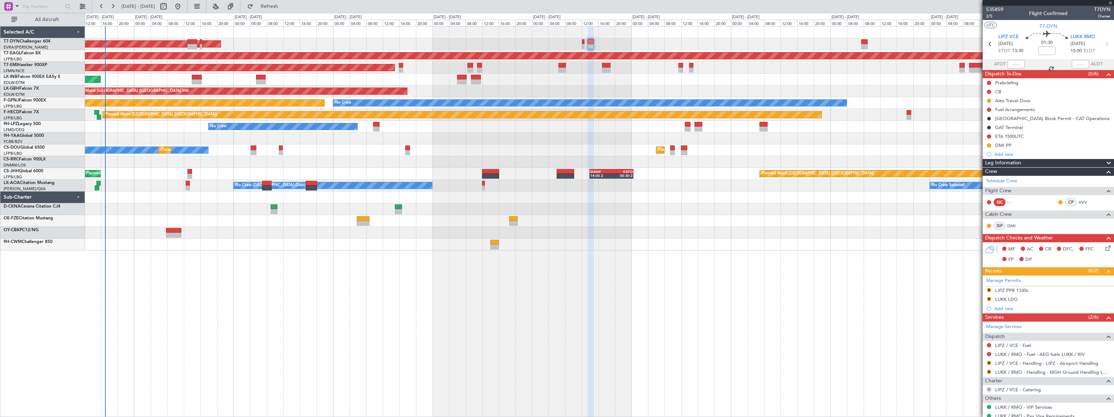
type input "0"
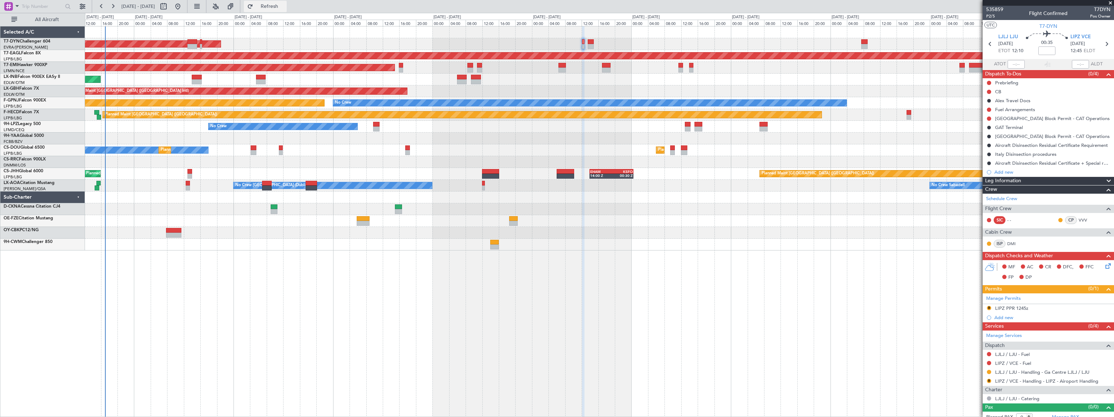
click at [285, 7] on span "Refresh" at bounding box center [270, 6] width 30 height 5
type input "-00:10"
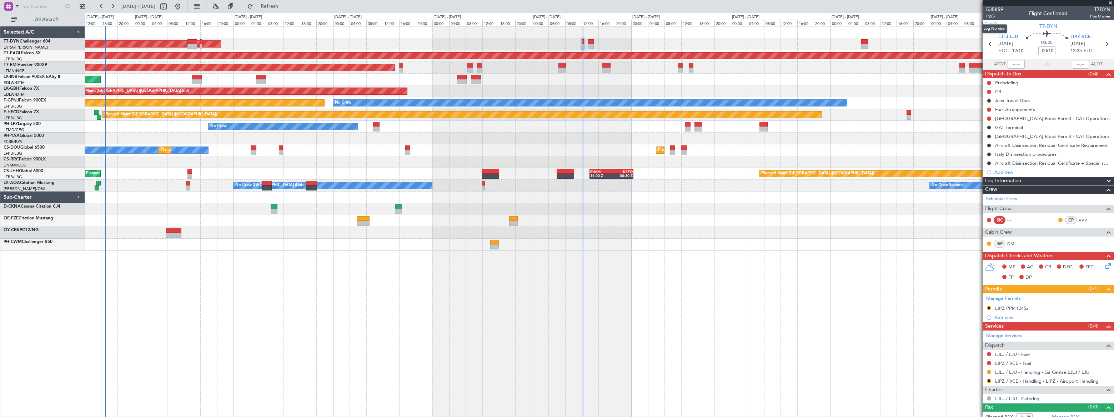
click at [990, 16] on span "P2/5" at bounding box center [994, 16] width 17 height 6
click at [991, 15] on span "P2/5" at bounding box center [994, 16] width 17 height 6
click at [285, 8] on span "Refresh" at bounding box center [270, 6] width 30 height 5
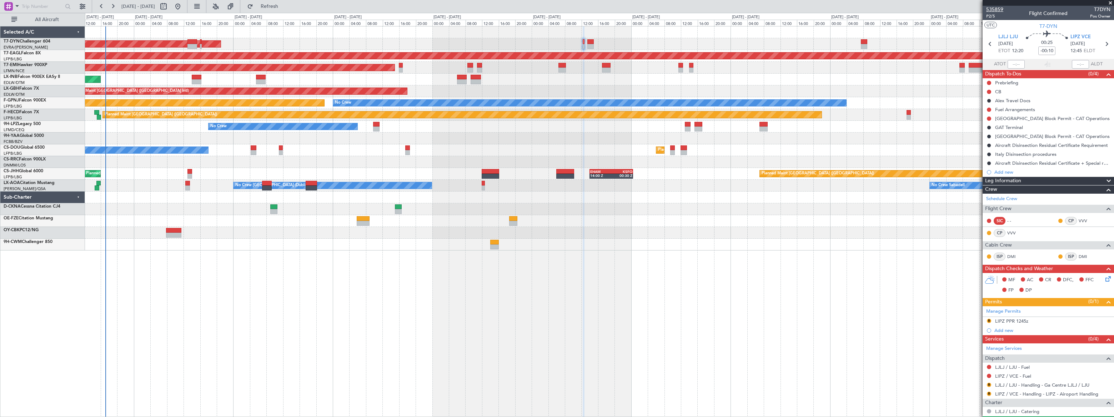
click at [1000, 9] on span "535859" at bounding box center [994, 9] width 17 height 7
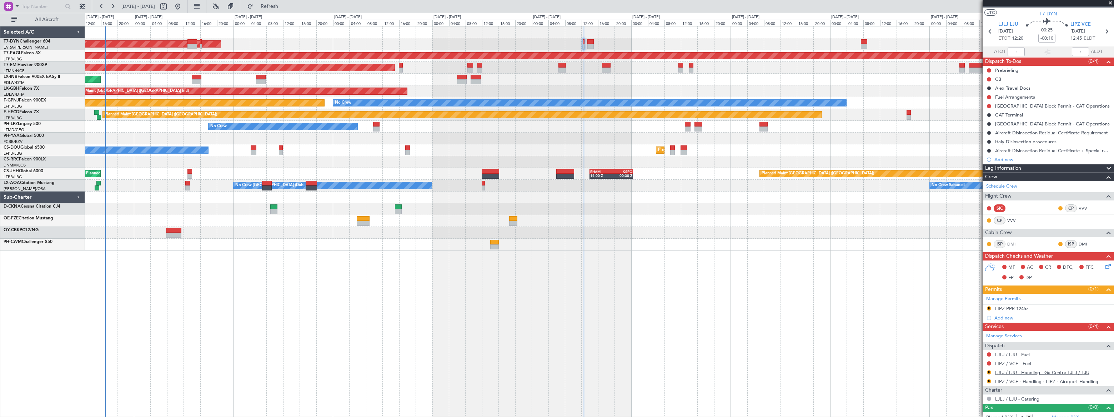
scroll to position [18, 0]
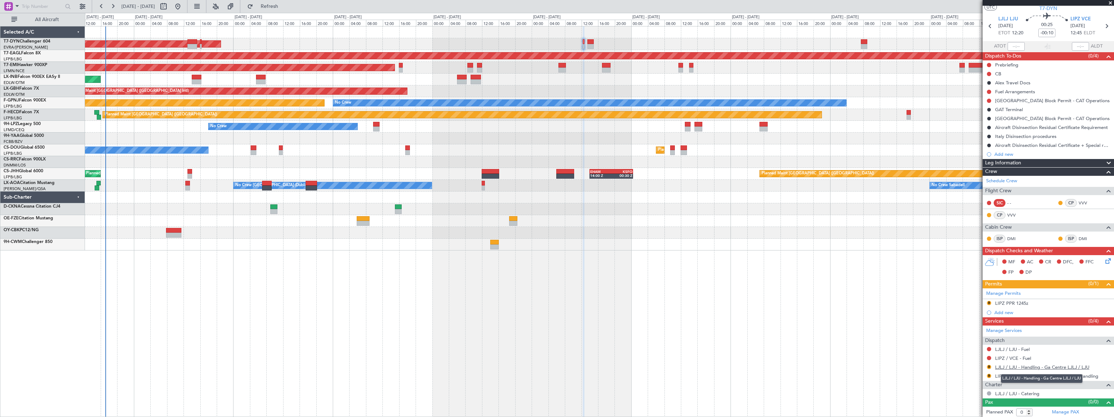
click at [1059, 367] on link "LJLJ / LJU - Handling - Ga Centre LJLJ / LJU" at bounding box center [1042, 367] width 94 height 6
click at [1004, 181] on link "Schedule Crew" at bounding box center [1001, 180] width 31 height 7
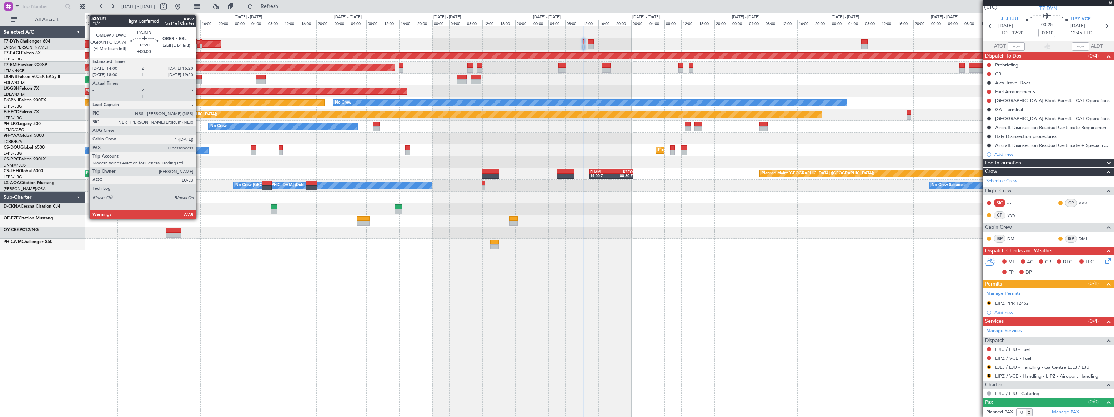
click at [198, 78] on div at bounding box center [197, 77] width 10 height 5
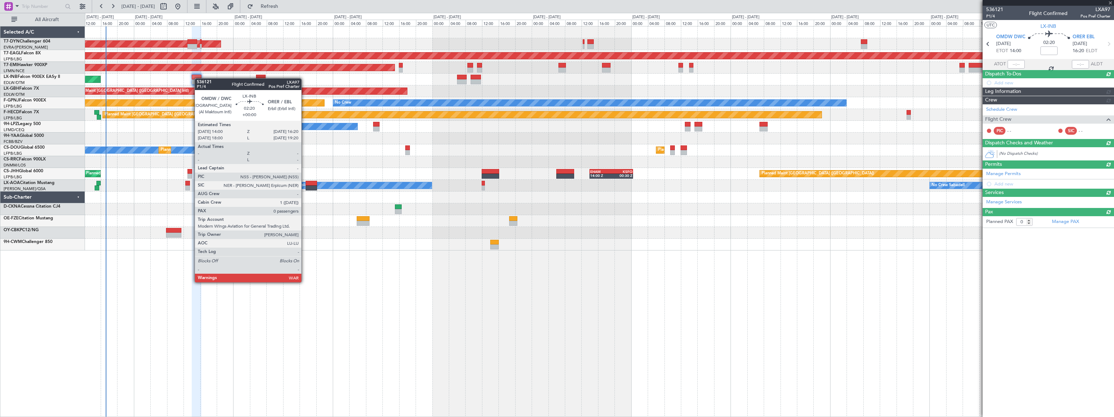
scroll to position [0, 0]
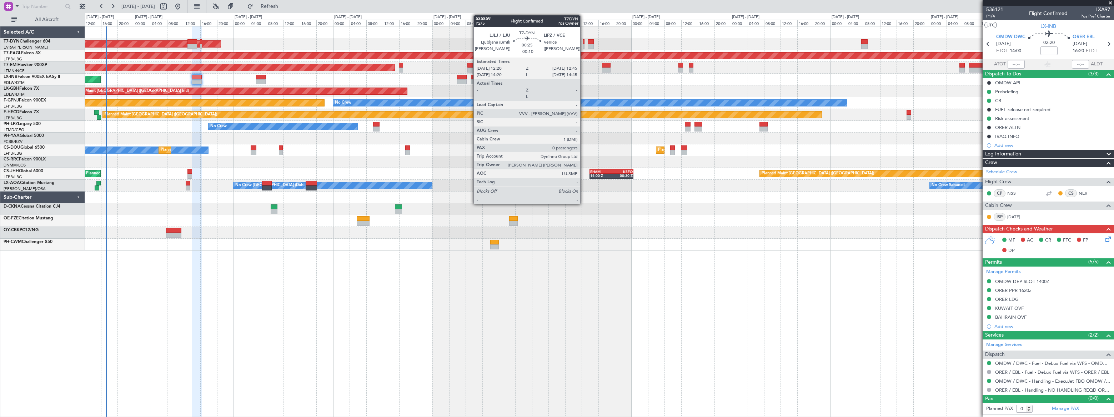
click at [584, 42] on div at bounding box center [584, 41] width 2 height 5
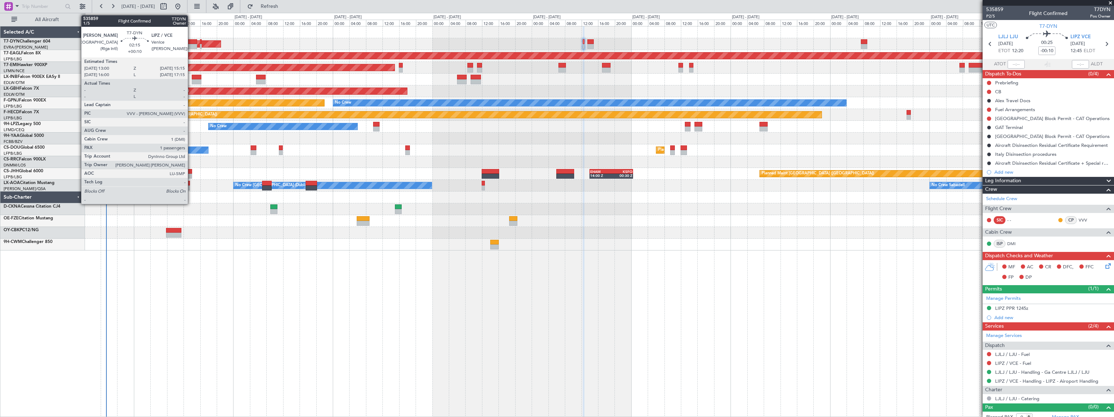
click at [191, 40] on div at bounding box center [192, 41] width 10 height 5
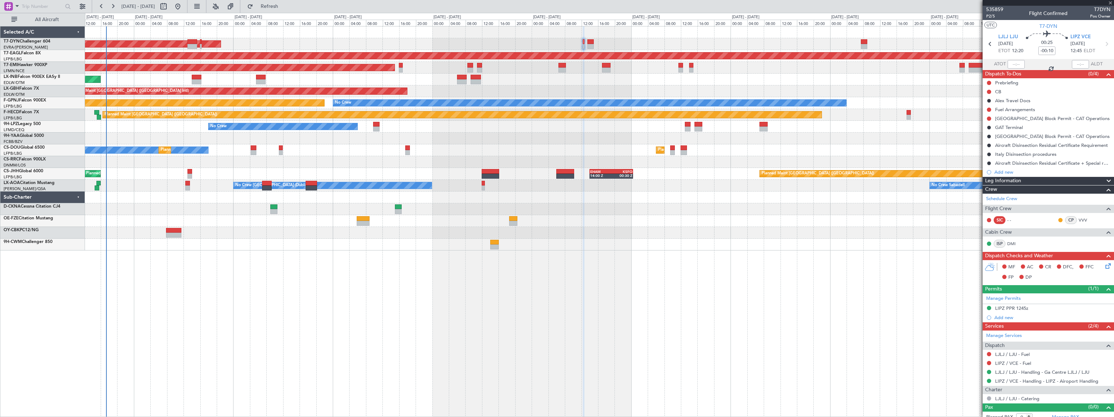
click at [191, 40] on div at bounding box center [192, 41] width 10 height 5
type input "+00:10"
type input "1"
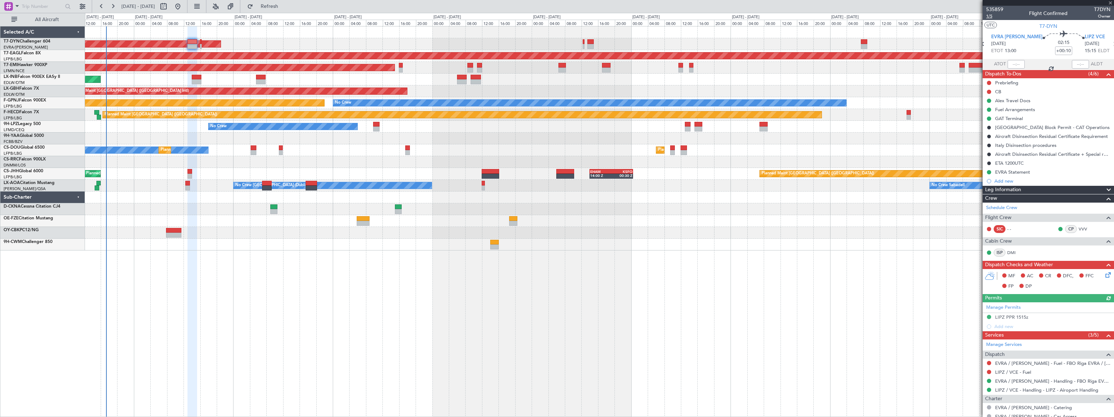
click at [990, 17] on span "1/5" at bounding box center [994, 16] width 17 height 6
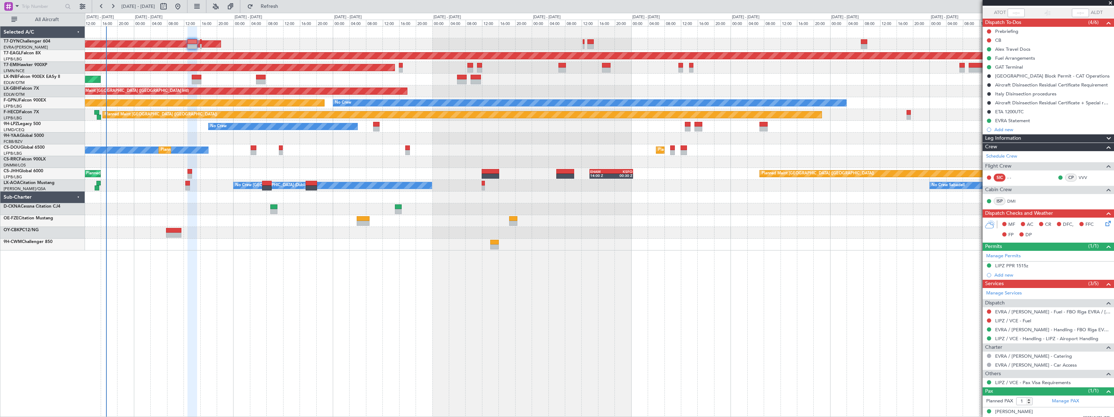
scroll to position [57, 0]
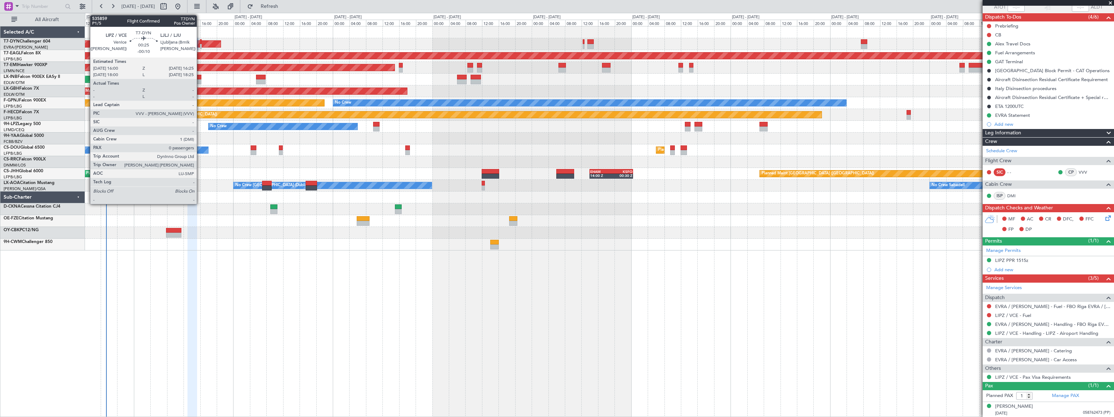
click at [200, 44] on div at bounding box center [201, 46] width 2 height 5
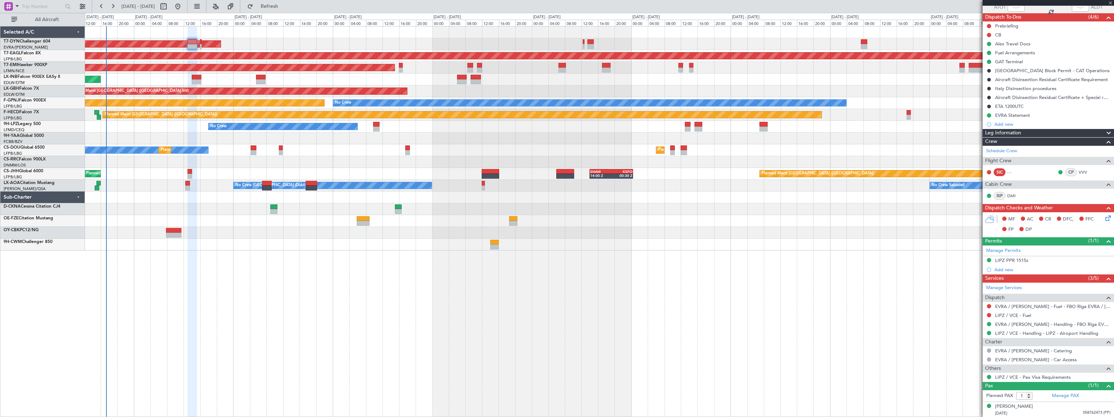
type input "-00:10"
type input "0"
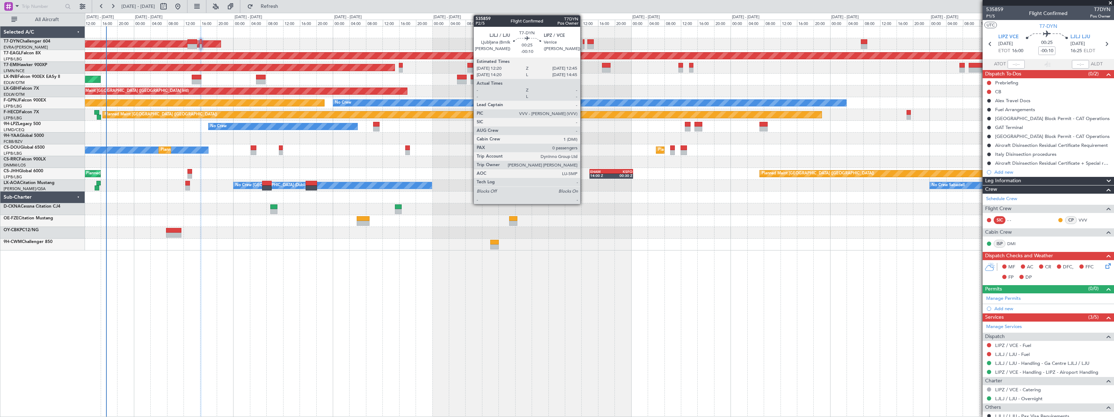
click at [584, 46] on div at bounding box center [584, 46] width 2 height 5
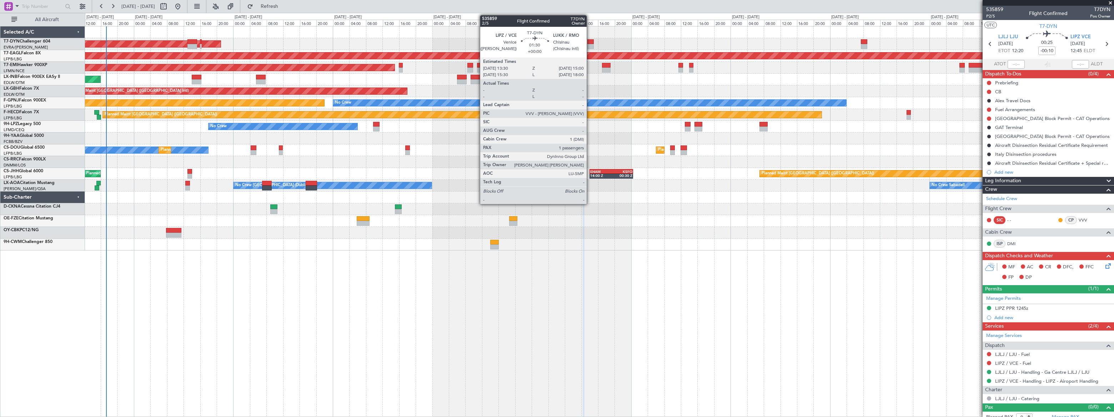
click at [590, 42] on div at bounding box center [590, 41] width 6 height 5
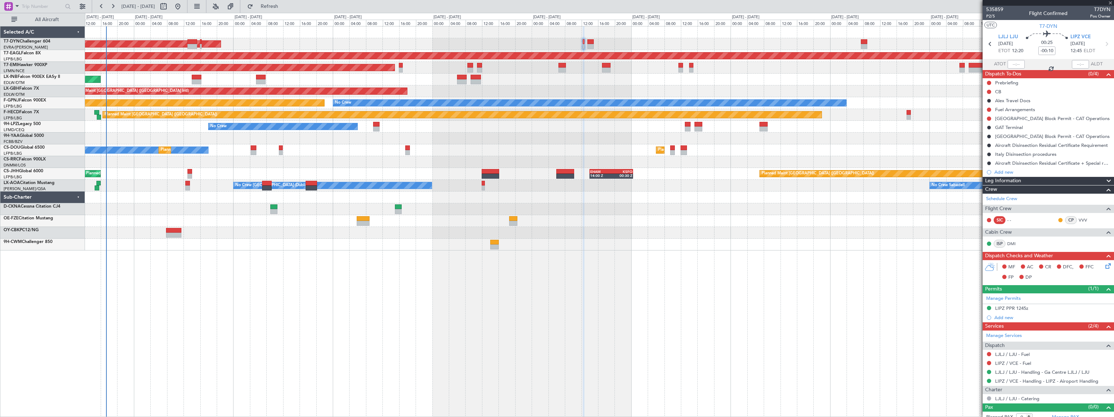
type input "1"
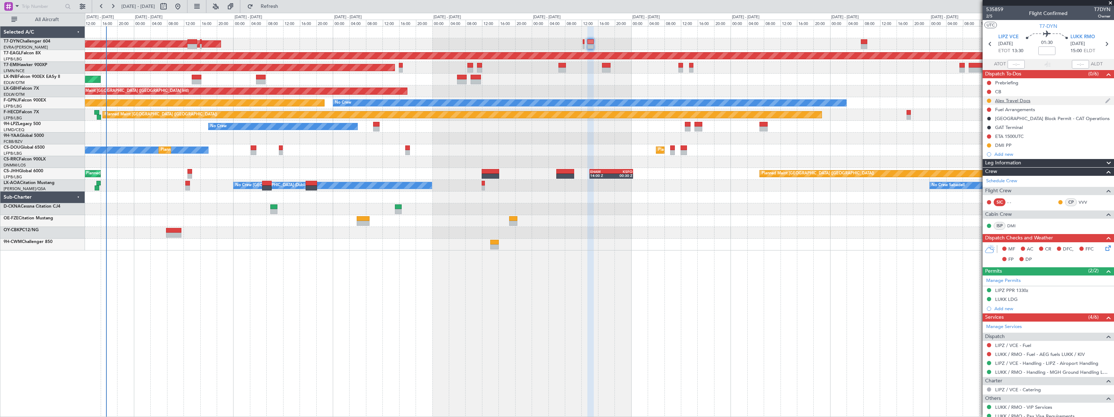
click at [1041, 103] on div "Alex Travel Docs" at bounding box center [1048, 100] width 131 height 9
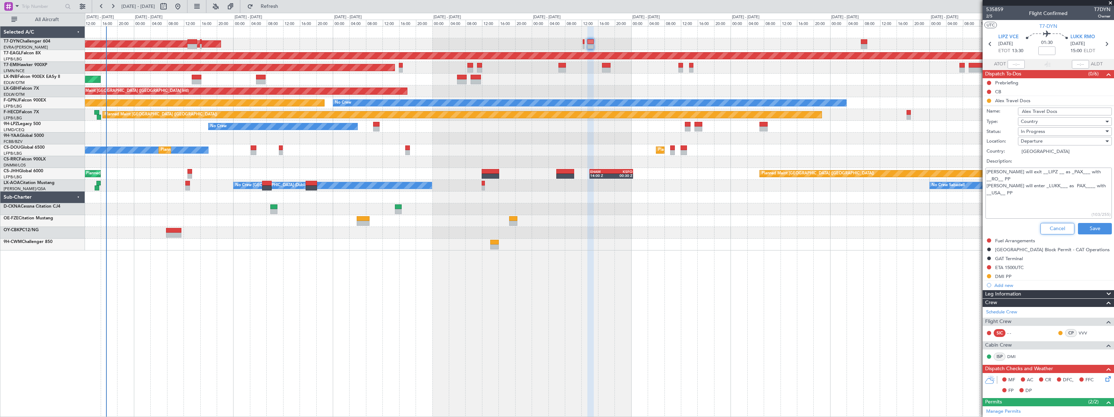
click at [1066, 227] on button "Cancel" at bounding box center [1058, 228] width 34 height 11
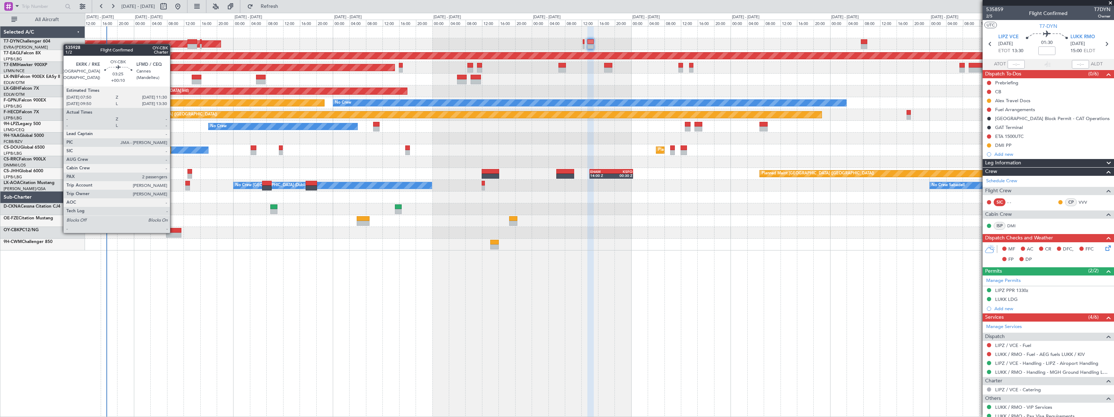
click at [173, 232] on div at bounding box center [173, 234] width 15 height 5
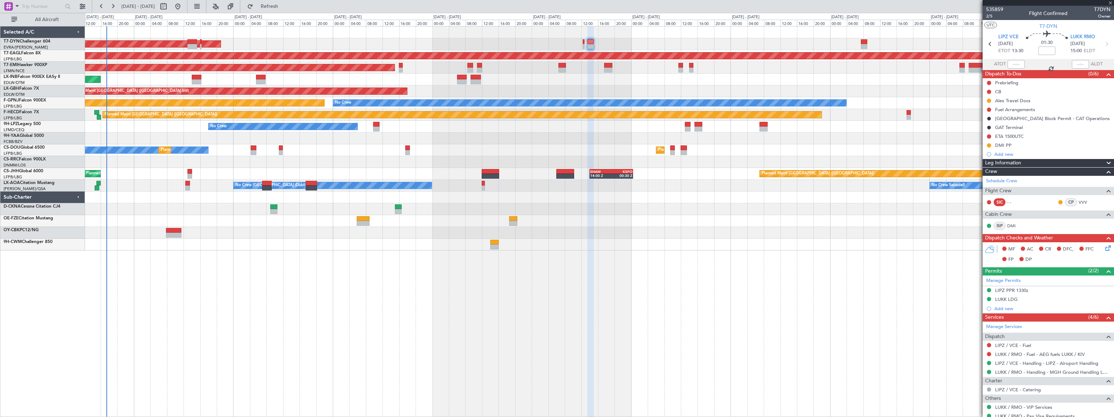
type input "+00:10"
type input "2"
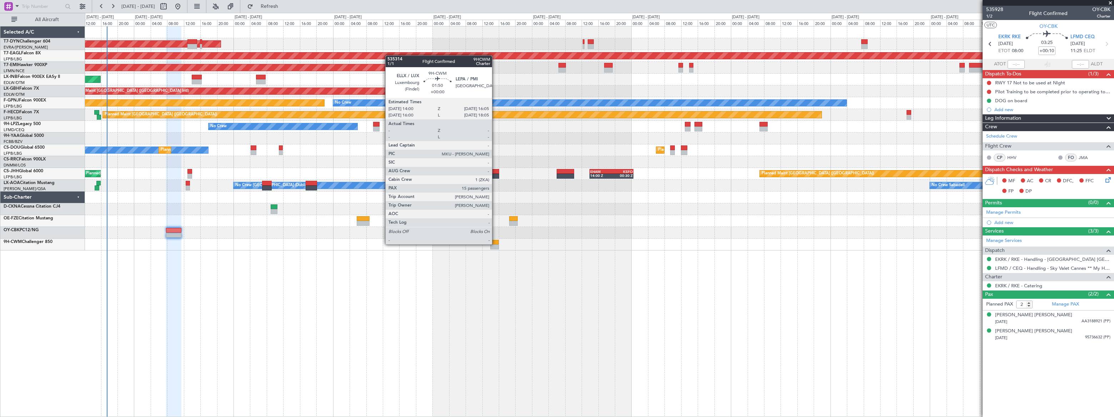
click at [495, 244] on div at bounding box center [494, 242] width 9 height 5
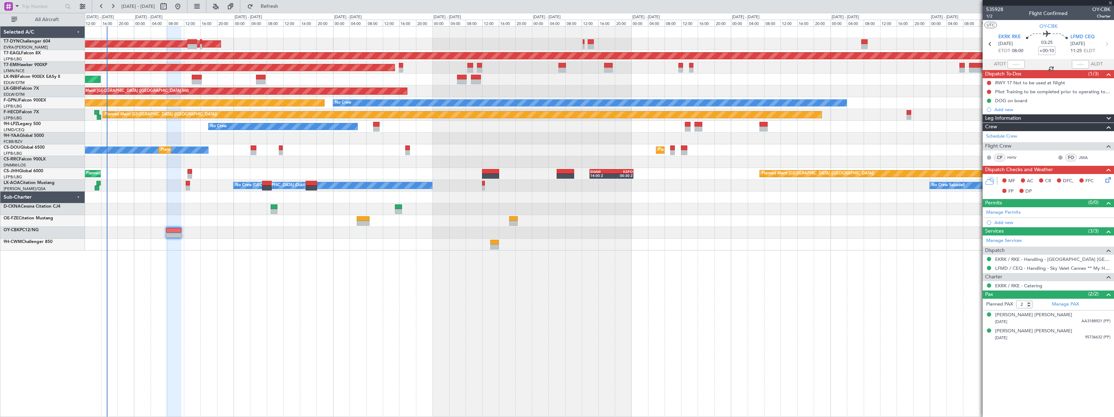
type input "15"
